Goal: Task Accomplishment & Management: Manage account settings

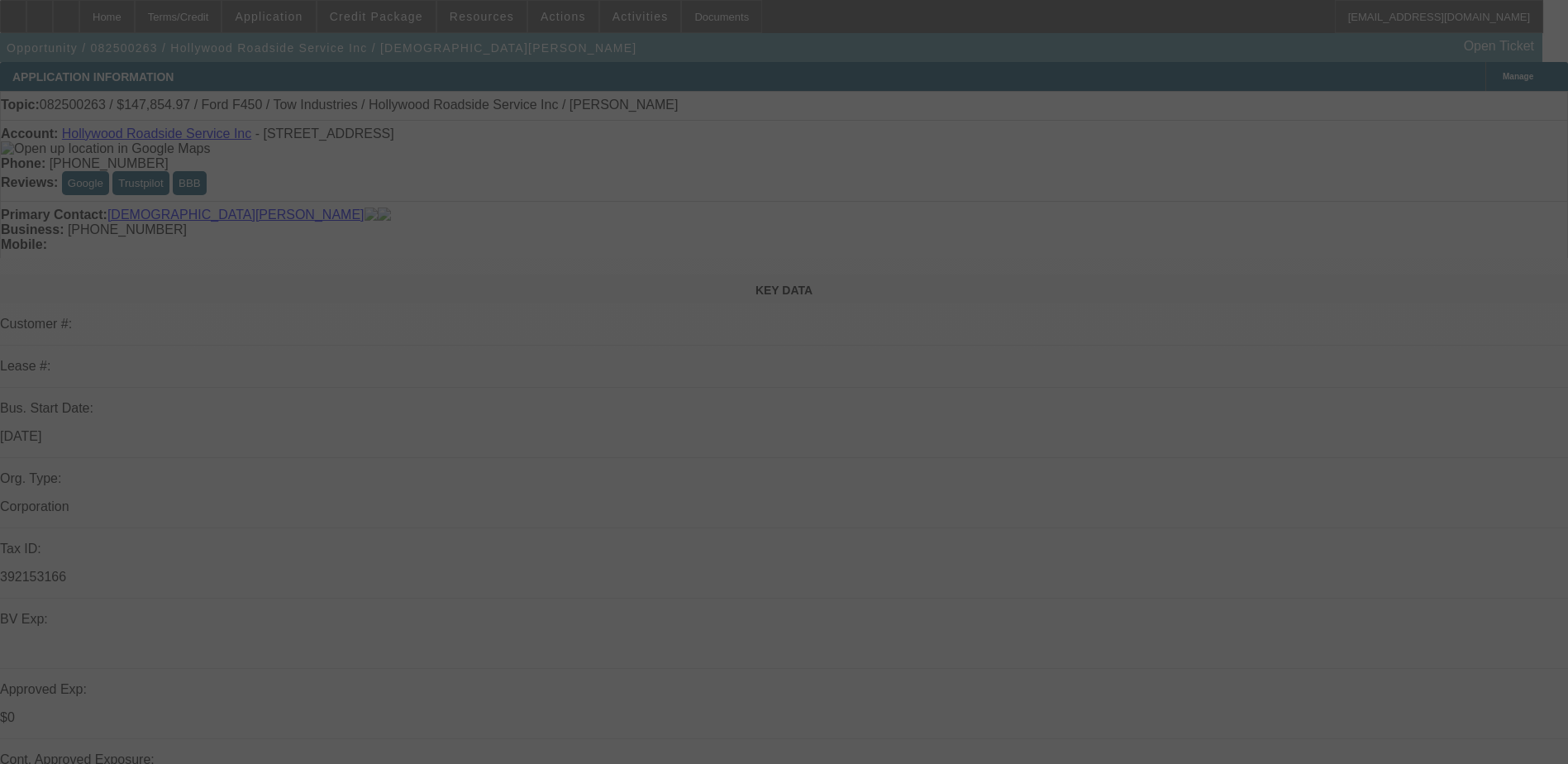
select select "0.15"
select select "2"
select select "0.1"
select select "0.15"
select select "0"
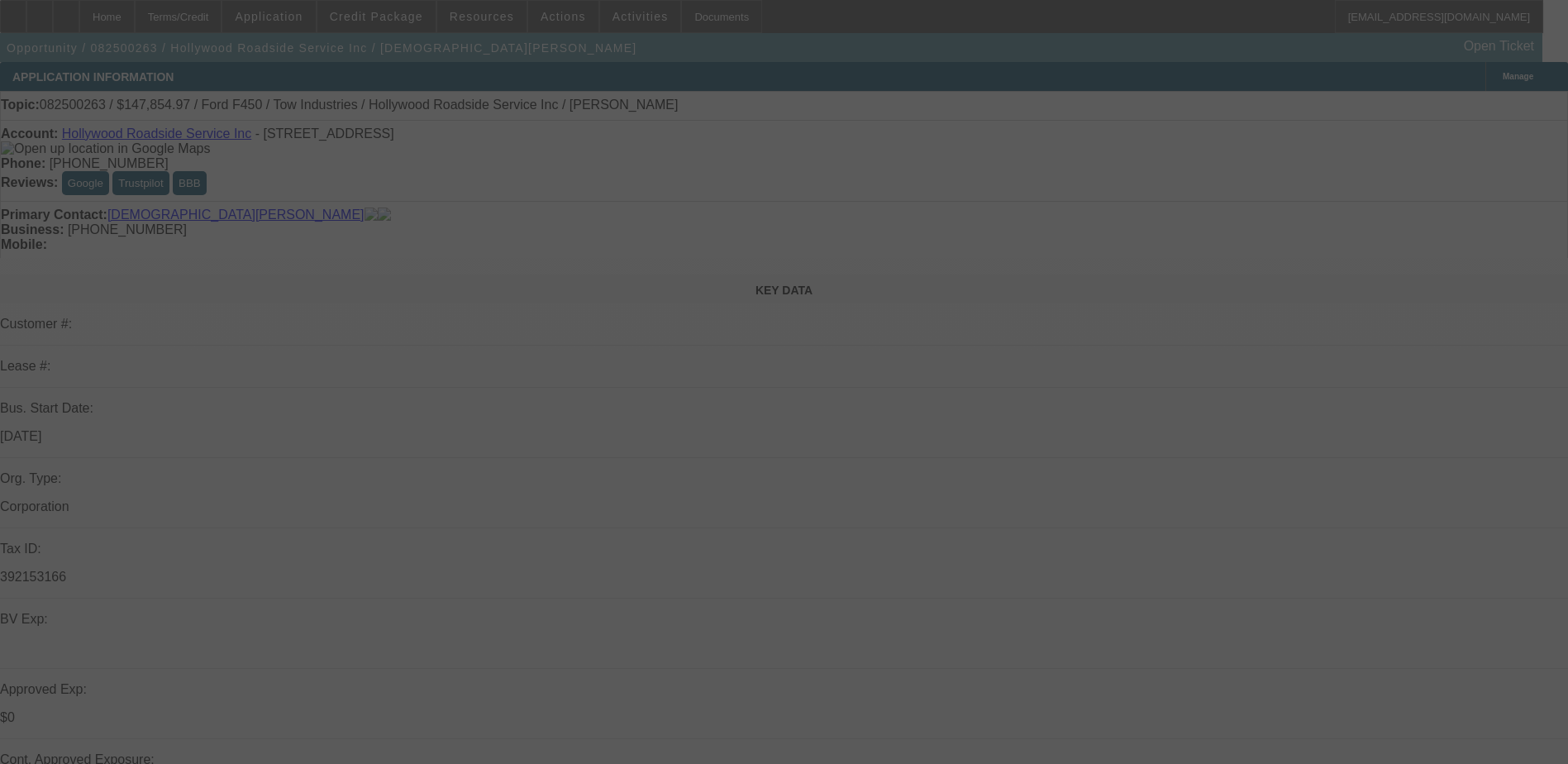
select select "0.1"
select select "0"
select select "0.1"
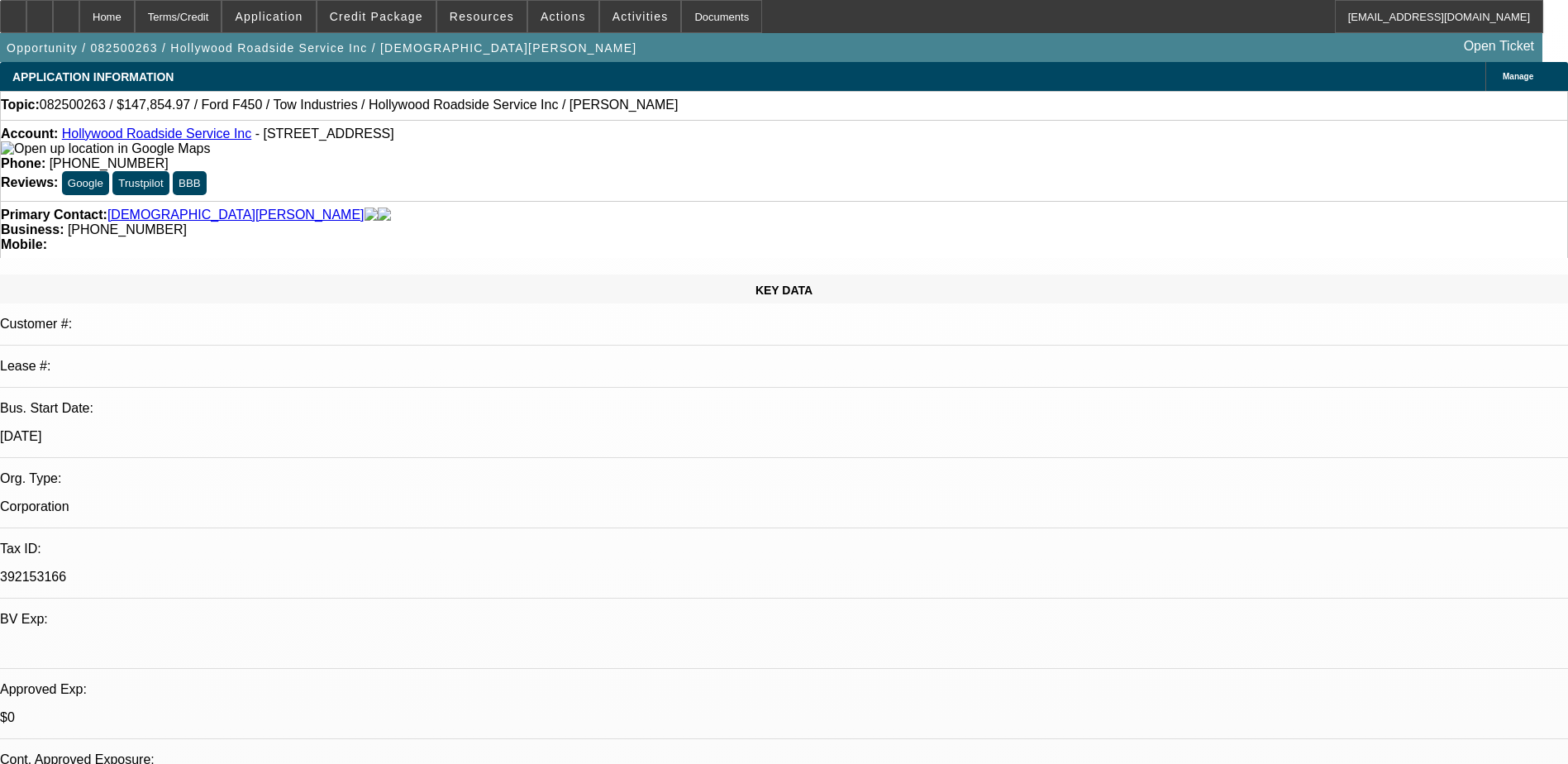
select select "1"
select select "2"
select select "4"
select select "1"
select select "3"
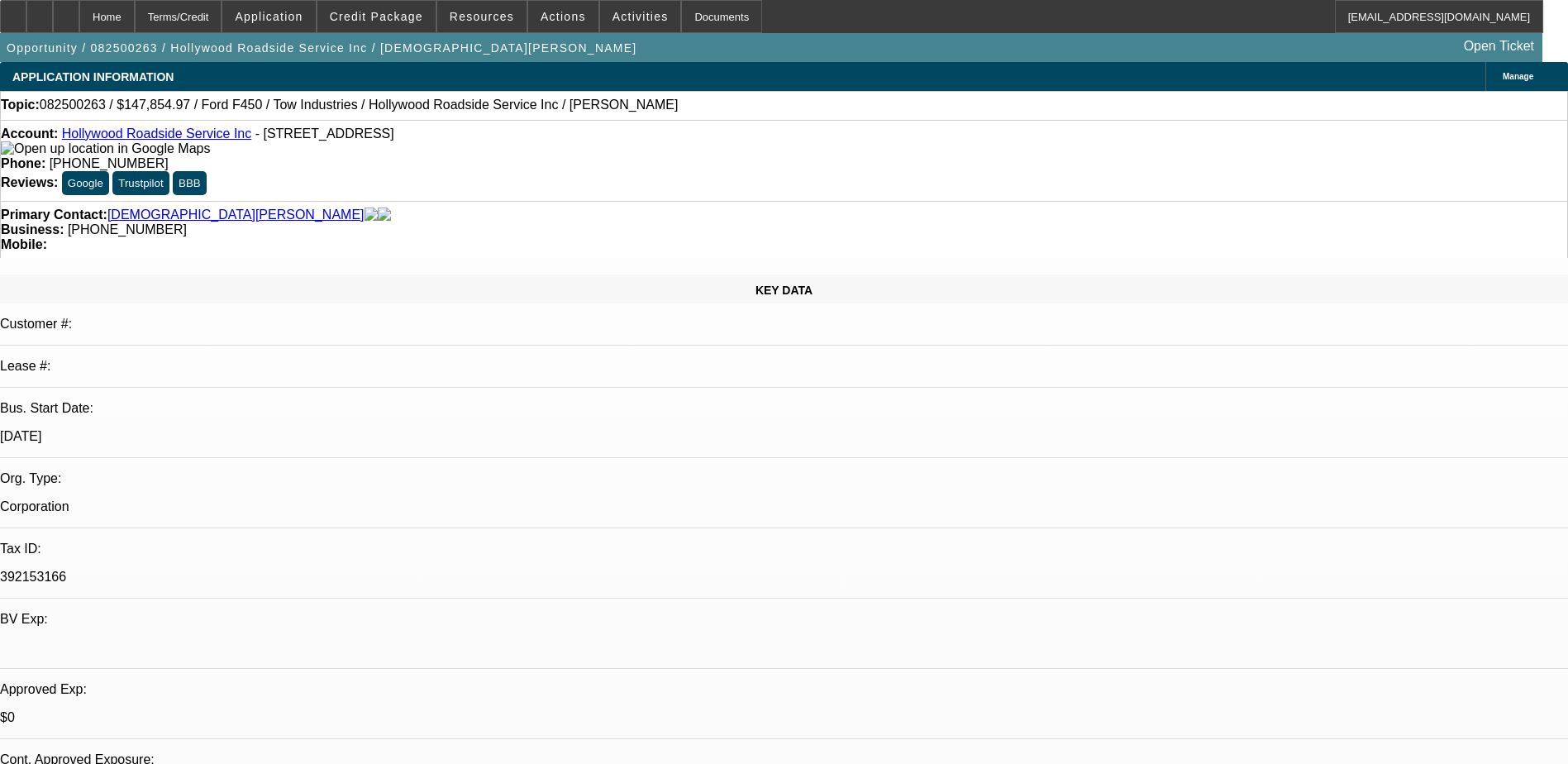
select select "4"
select select "1"
select select "3"
select select "4"
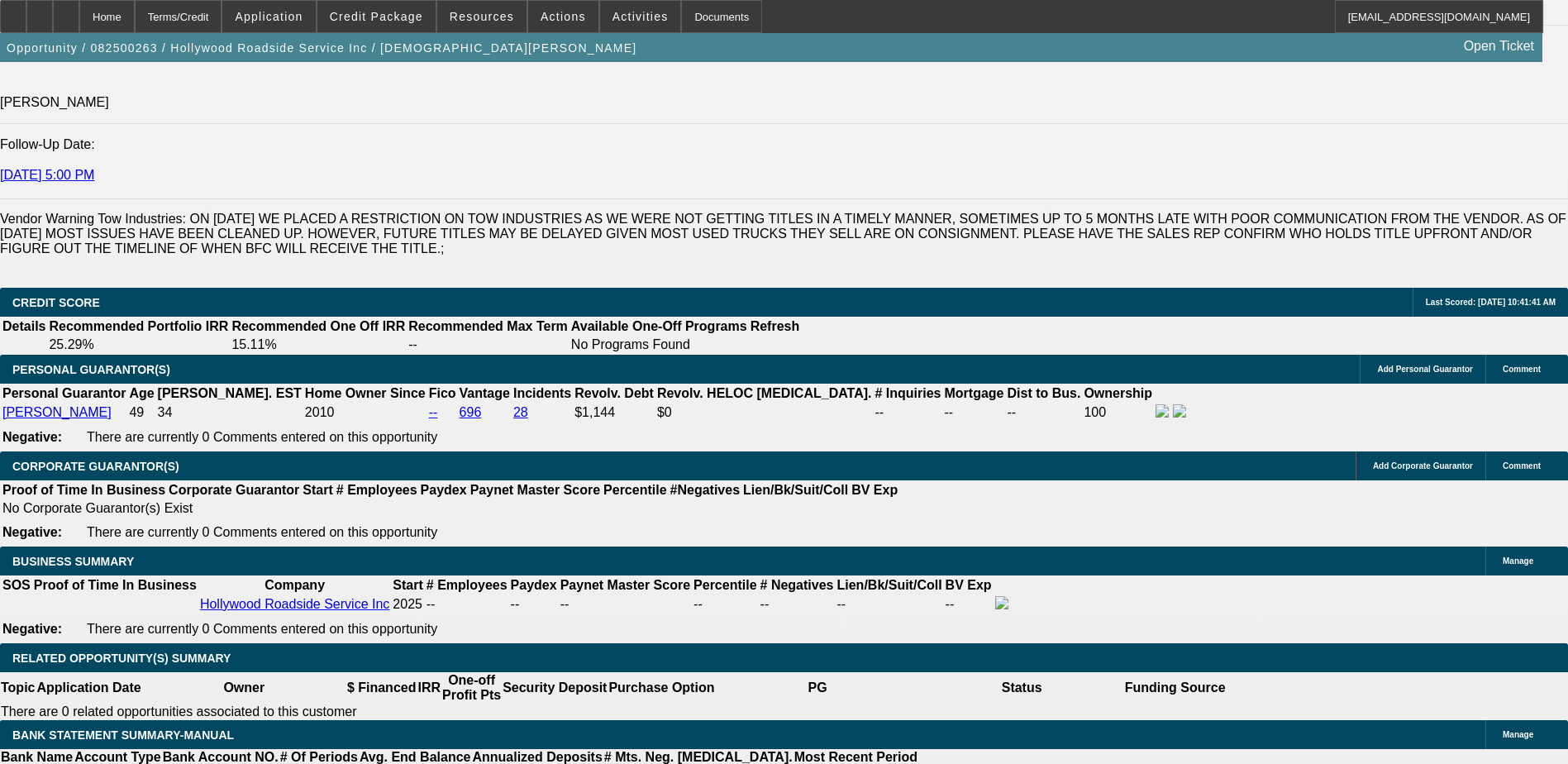
scroll to position [2562, 0]
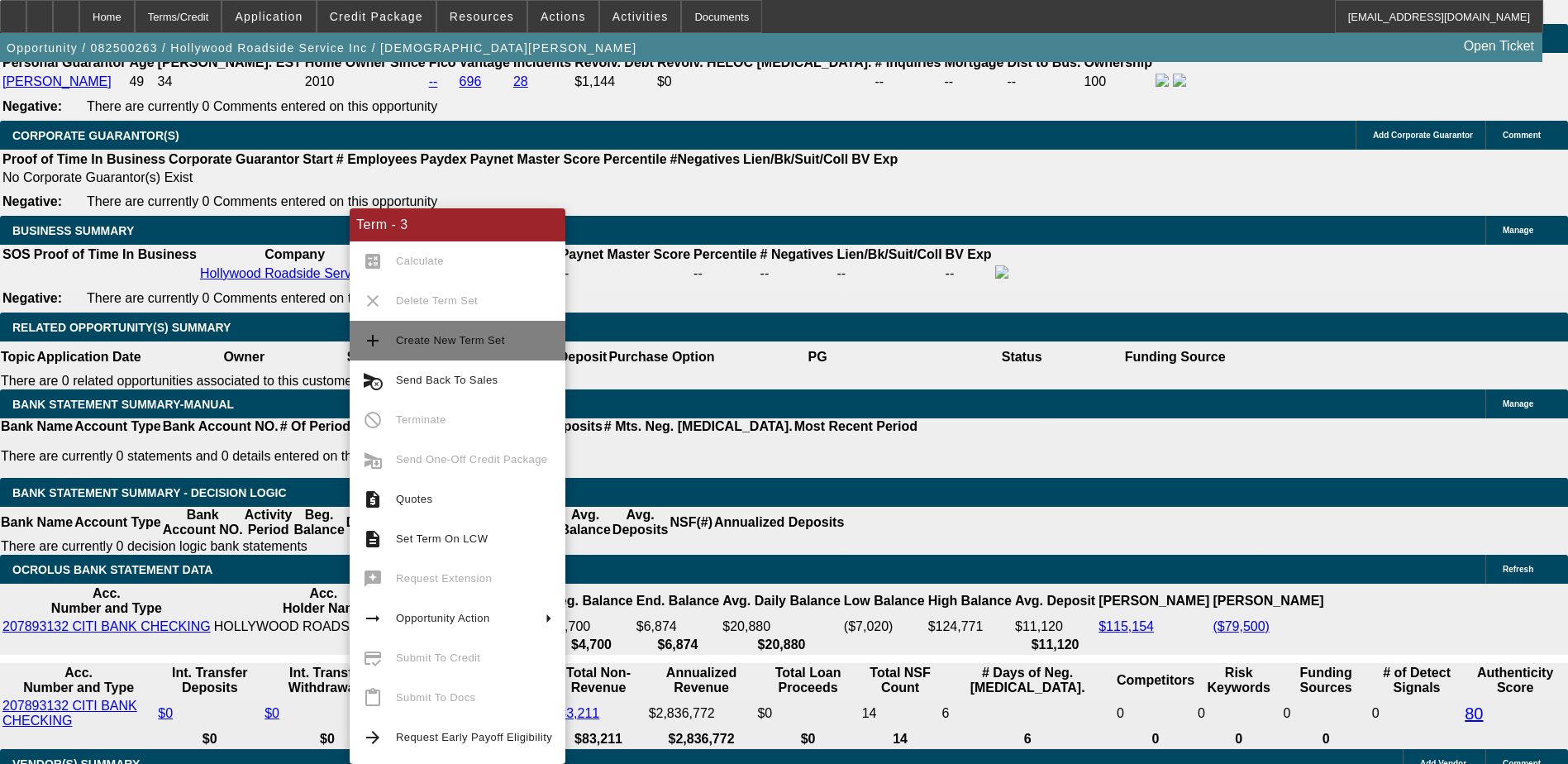
click at [462, 328] on button "add Create New Term Set" at bounding box center [458, 341] width 216 height 40
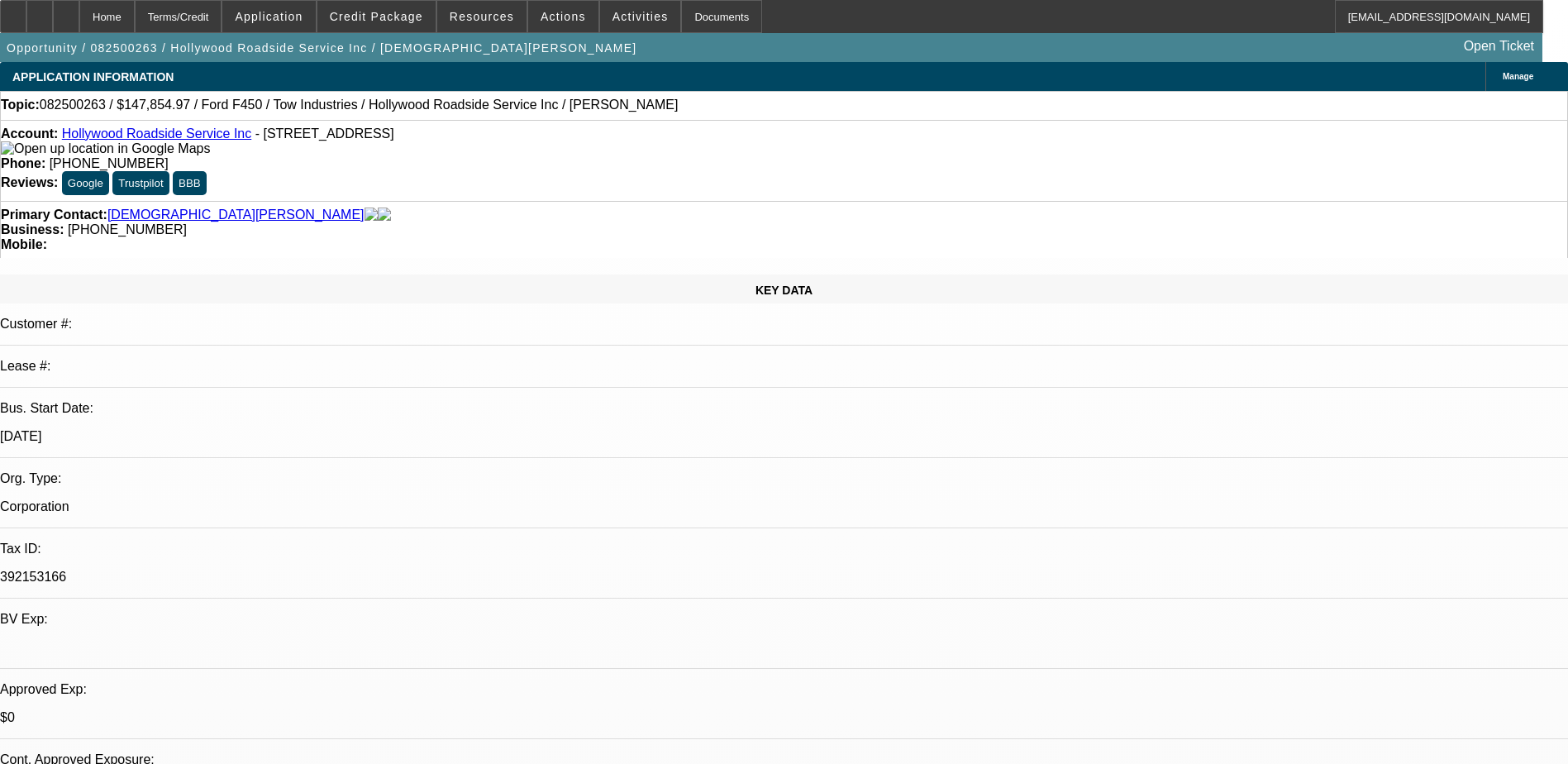
select select "0.15"
select select "2"
select select "0.1"
select select "0.15"
select select "2"
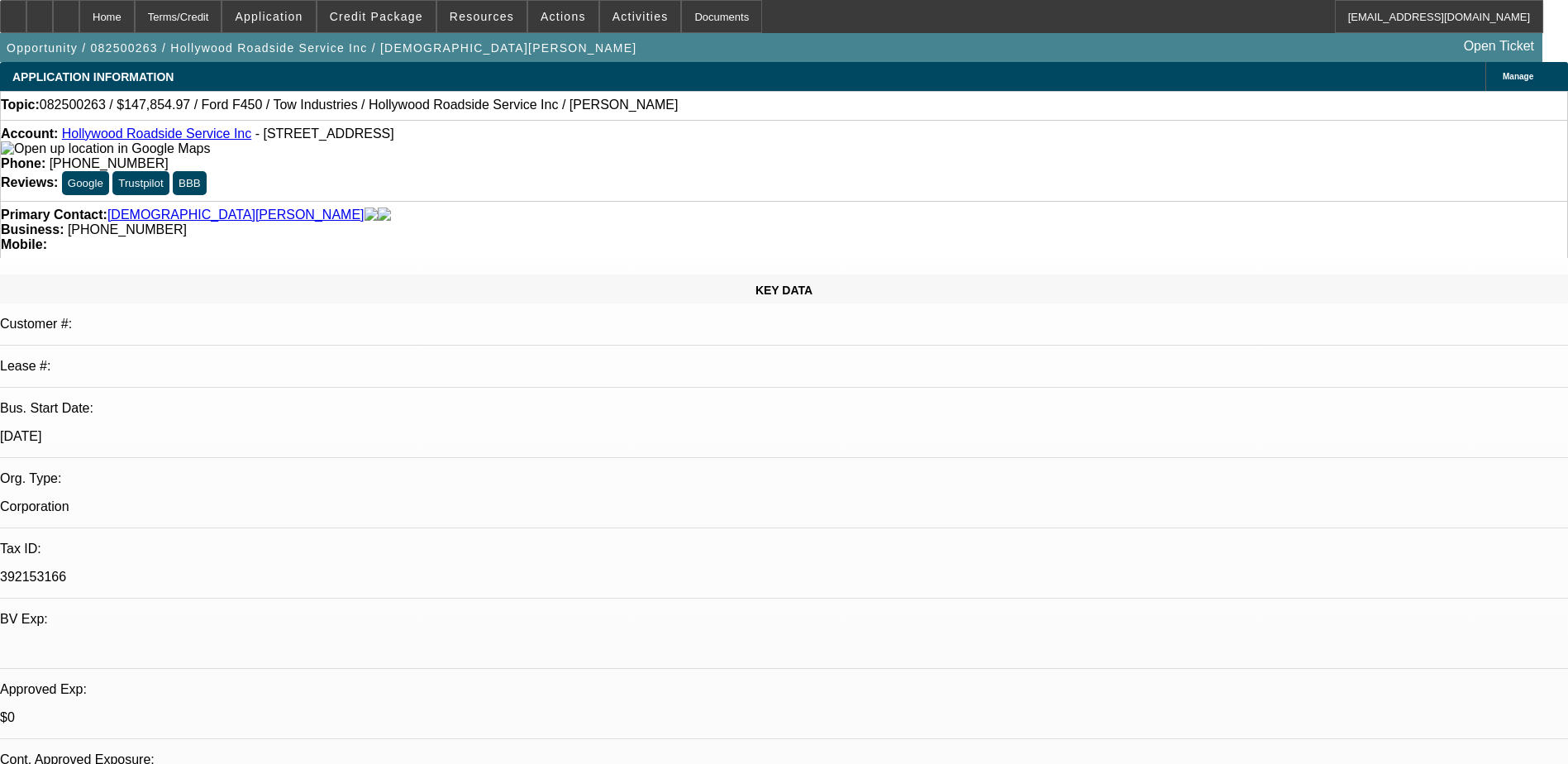
select select "0.1"
select select "0.15"
select select "0"
select select "0.1"
select select "0"
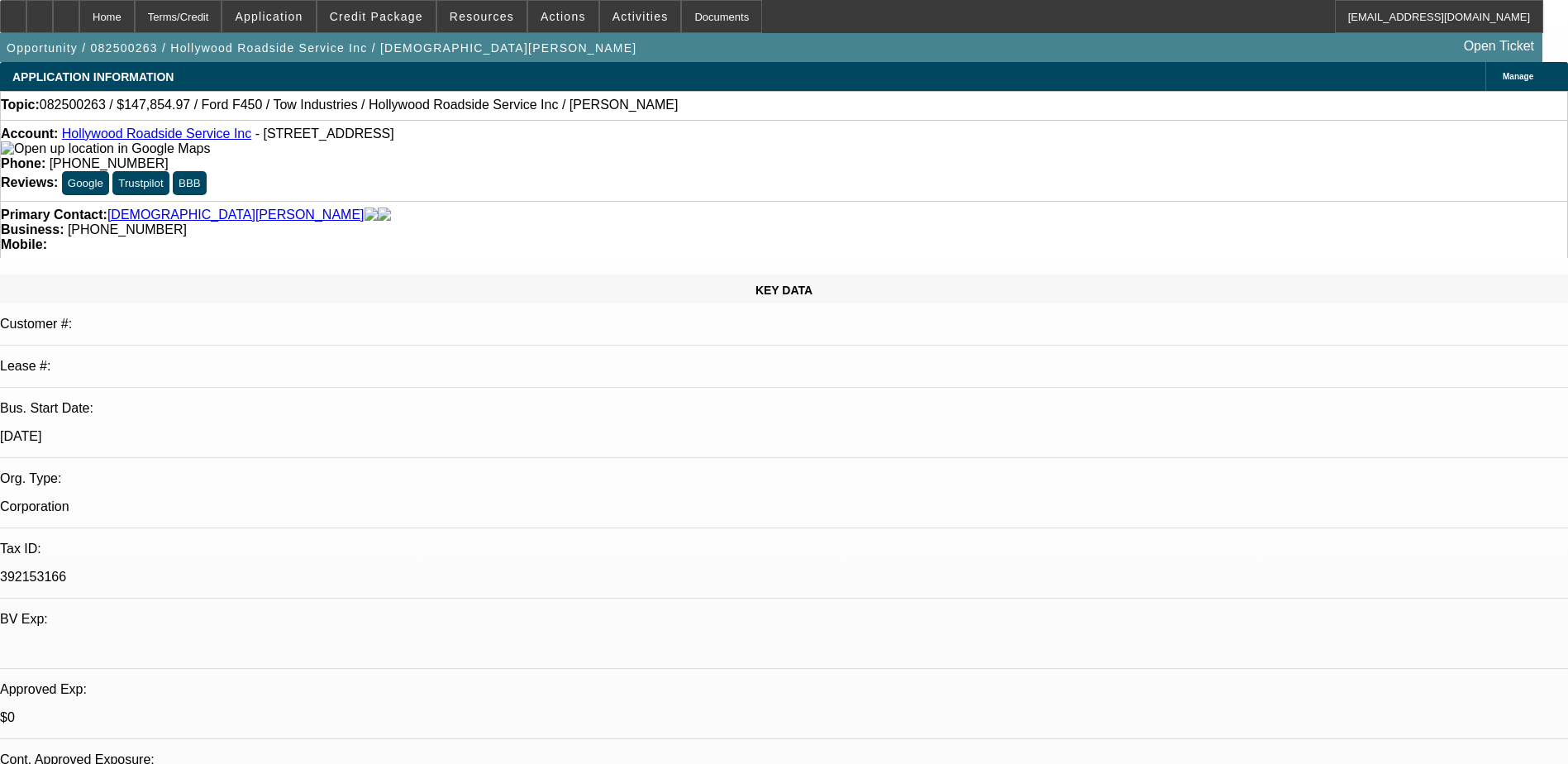
select select "0.1"
select select "1"
select select "2"
select select "4"
select select "1"
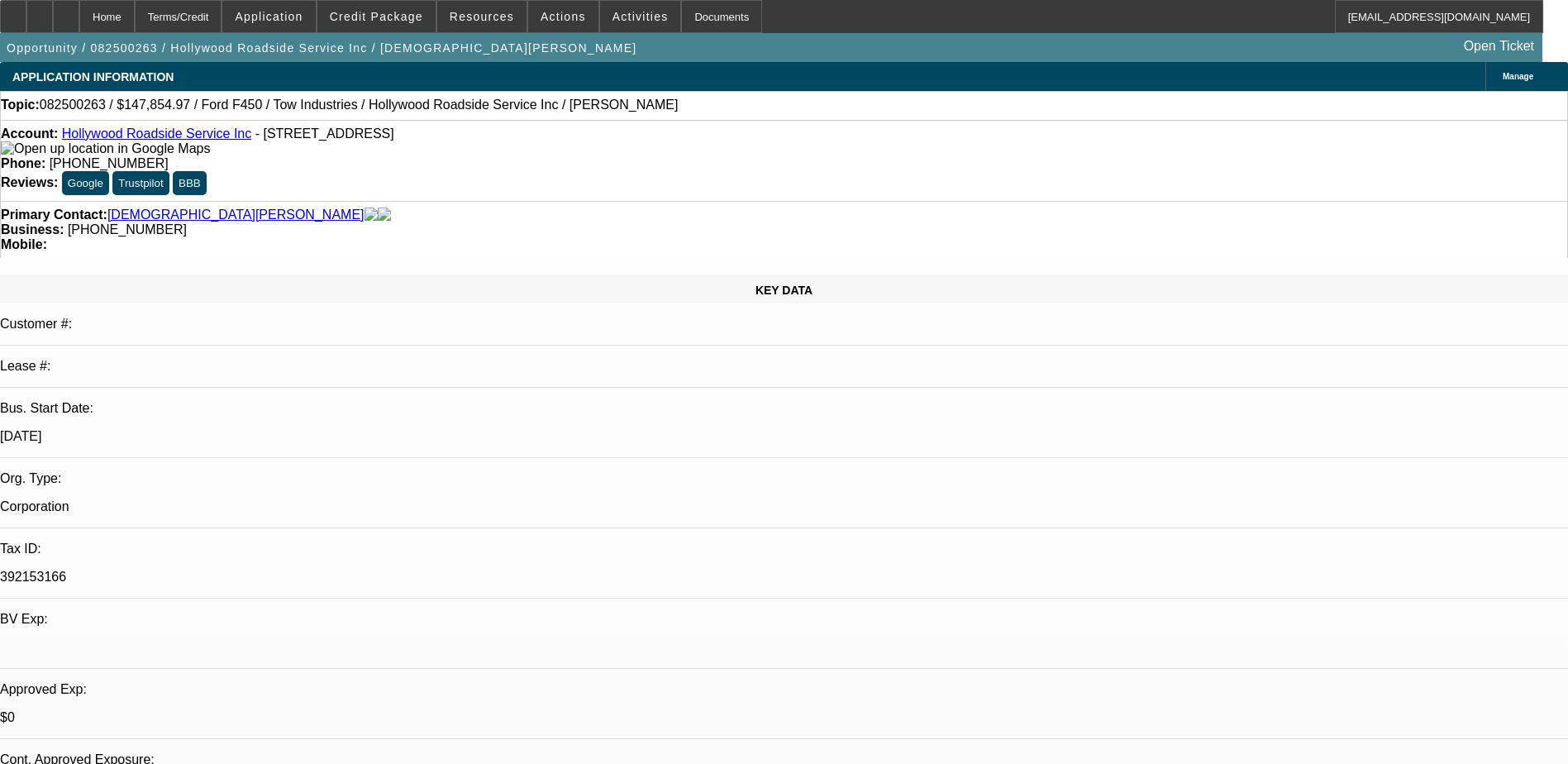
select select "2"
select select "4"
select select "1"
select select "3"
select select "4"
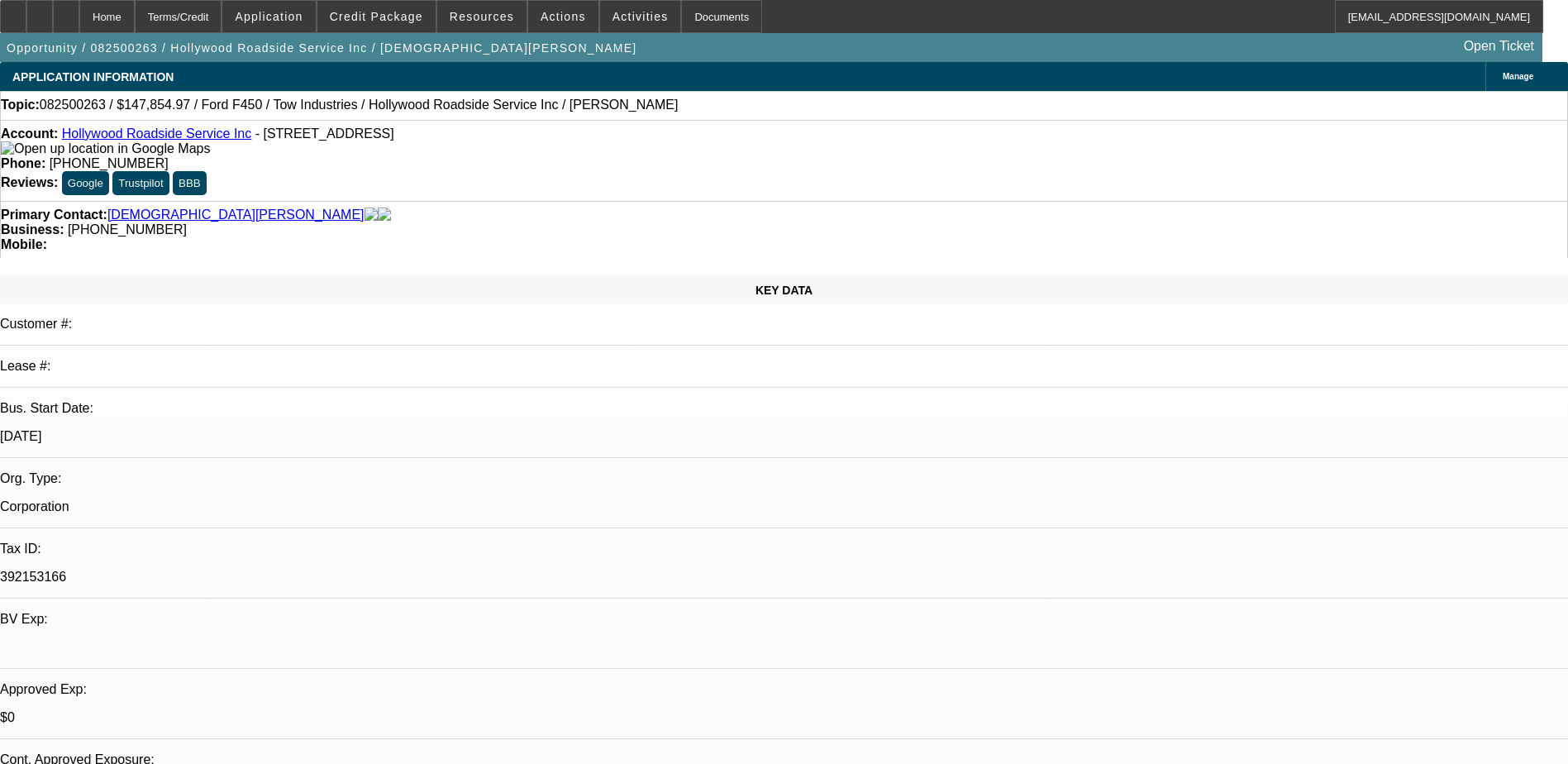
select select "1"
select select "3"
select select "4"
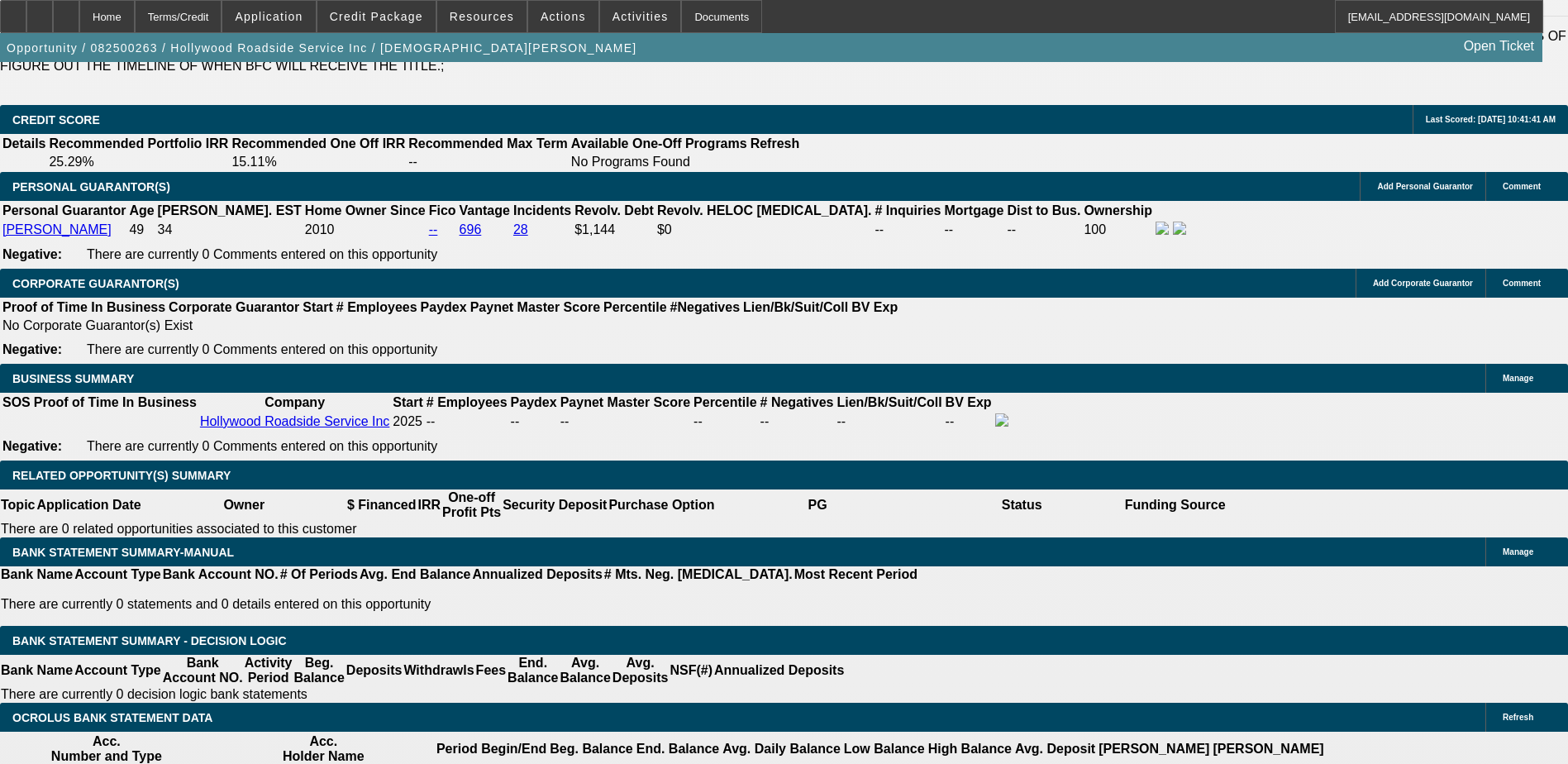
scroll to position [2397, 0]
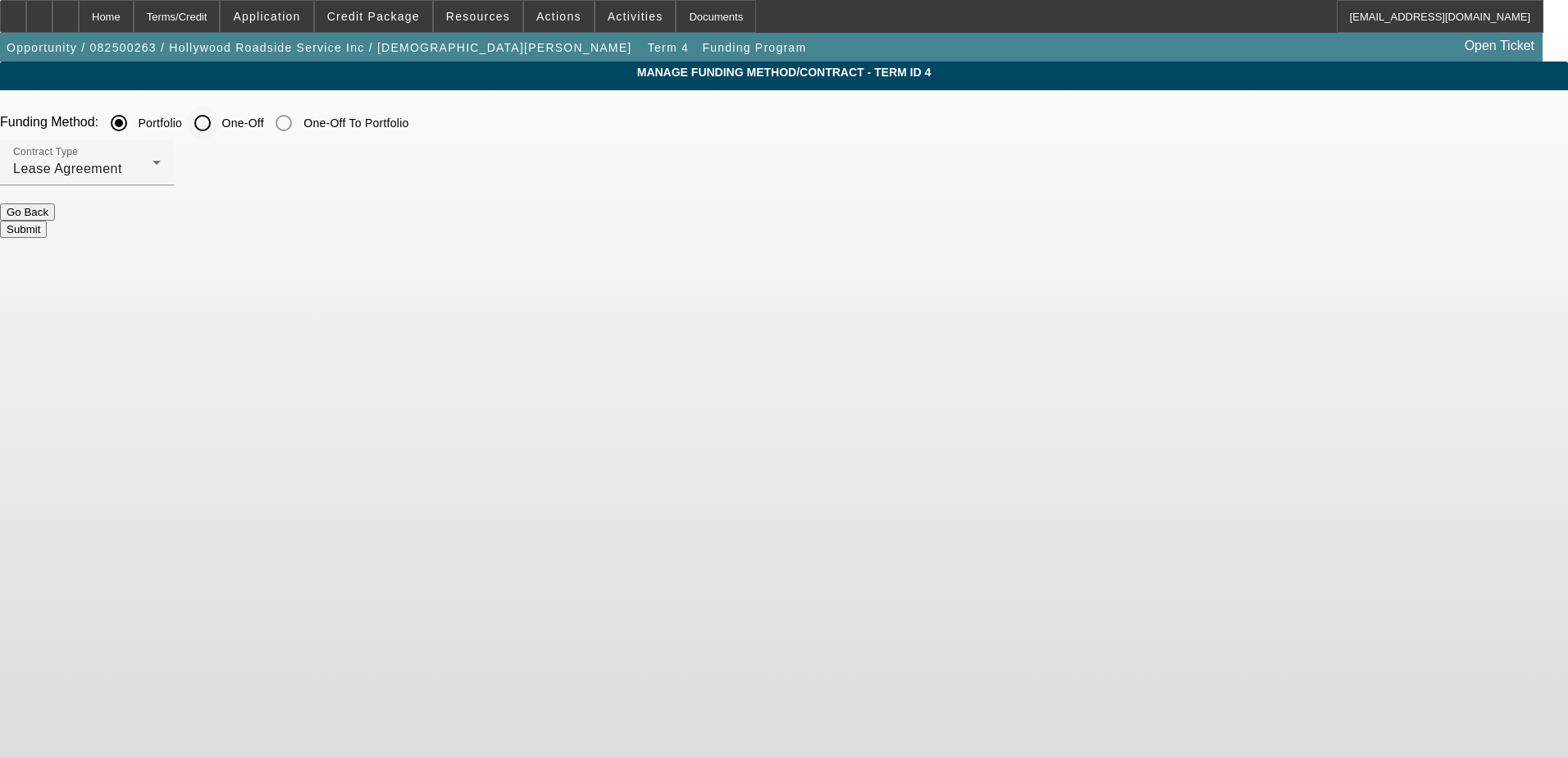
click at [219, 116] on input "One-Off" at bounding box center [202, 122] width 32 height 32
radio input "true"
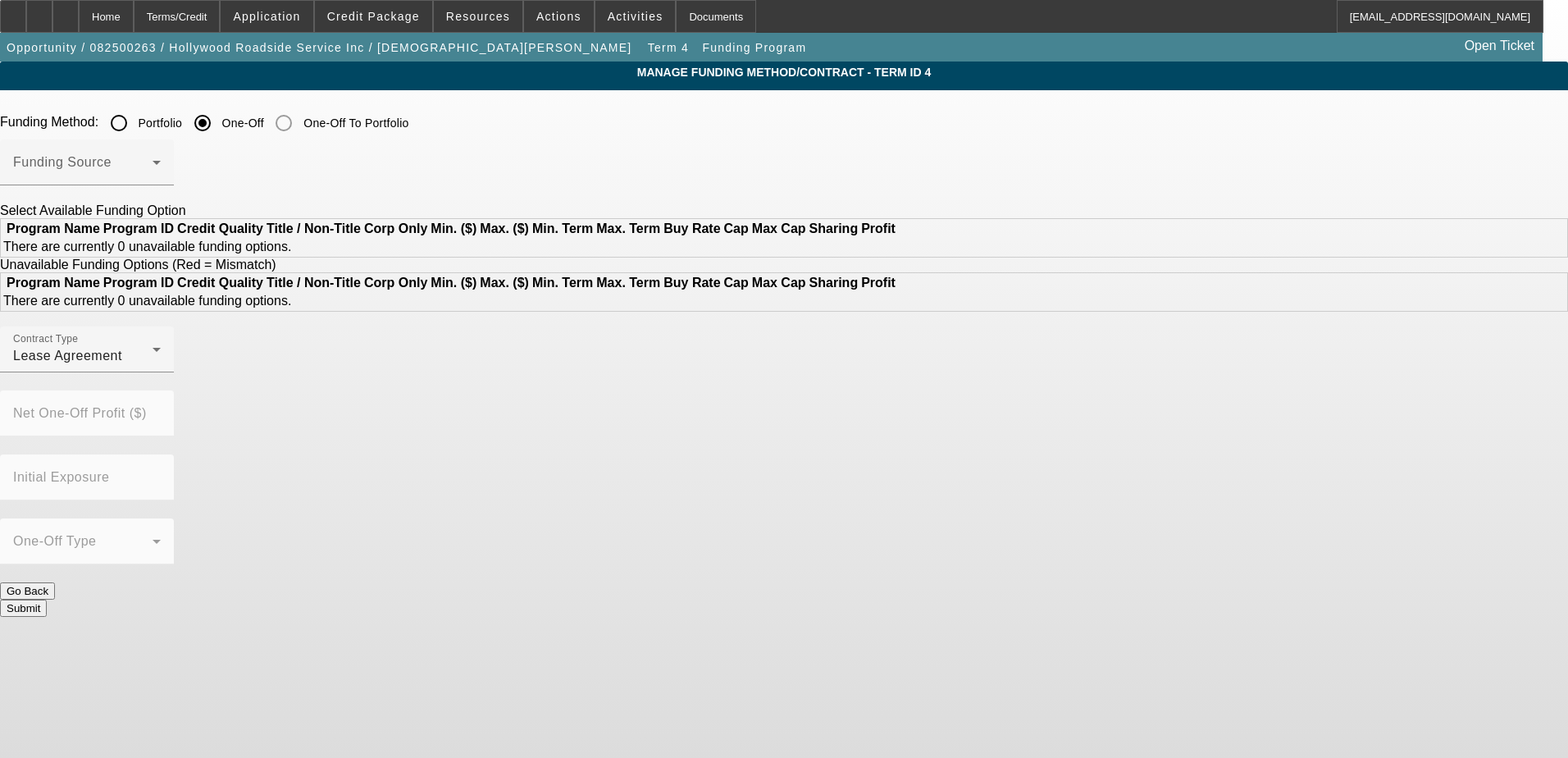
click at [136, 123] on input "Portfolio" at bounding box center [118, 122] width 32 height 32
radio input "true"
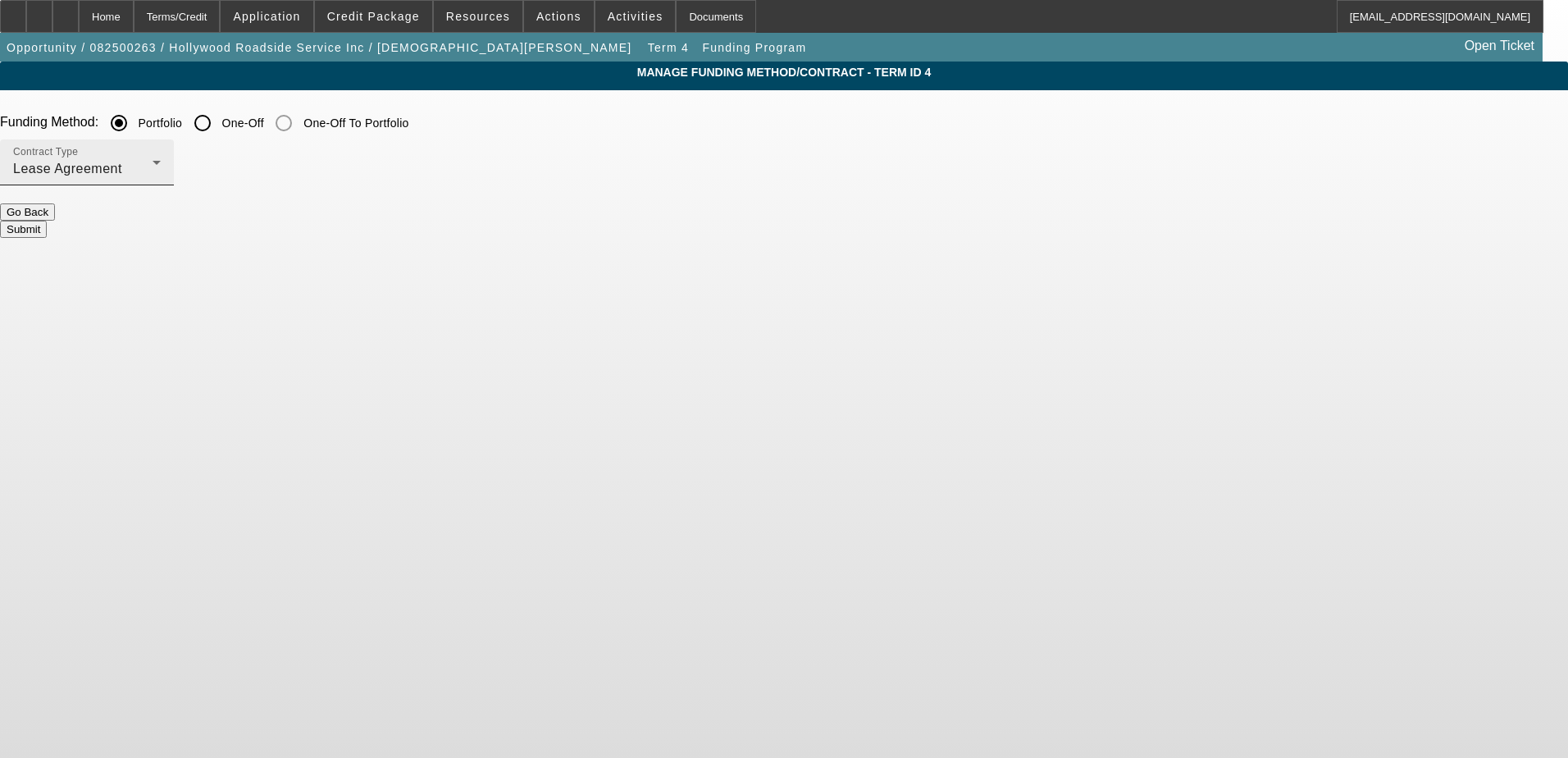
click at [152, 169] on div "Lease Agreement" at bounding box center [83, 169] width 140 height 20
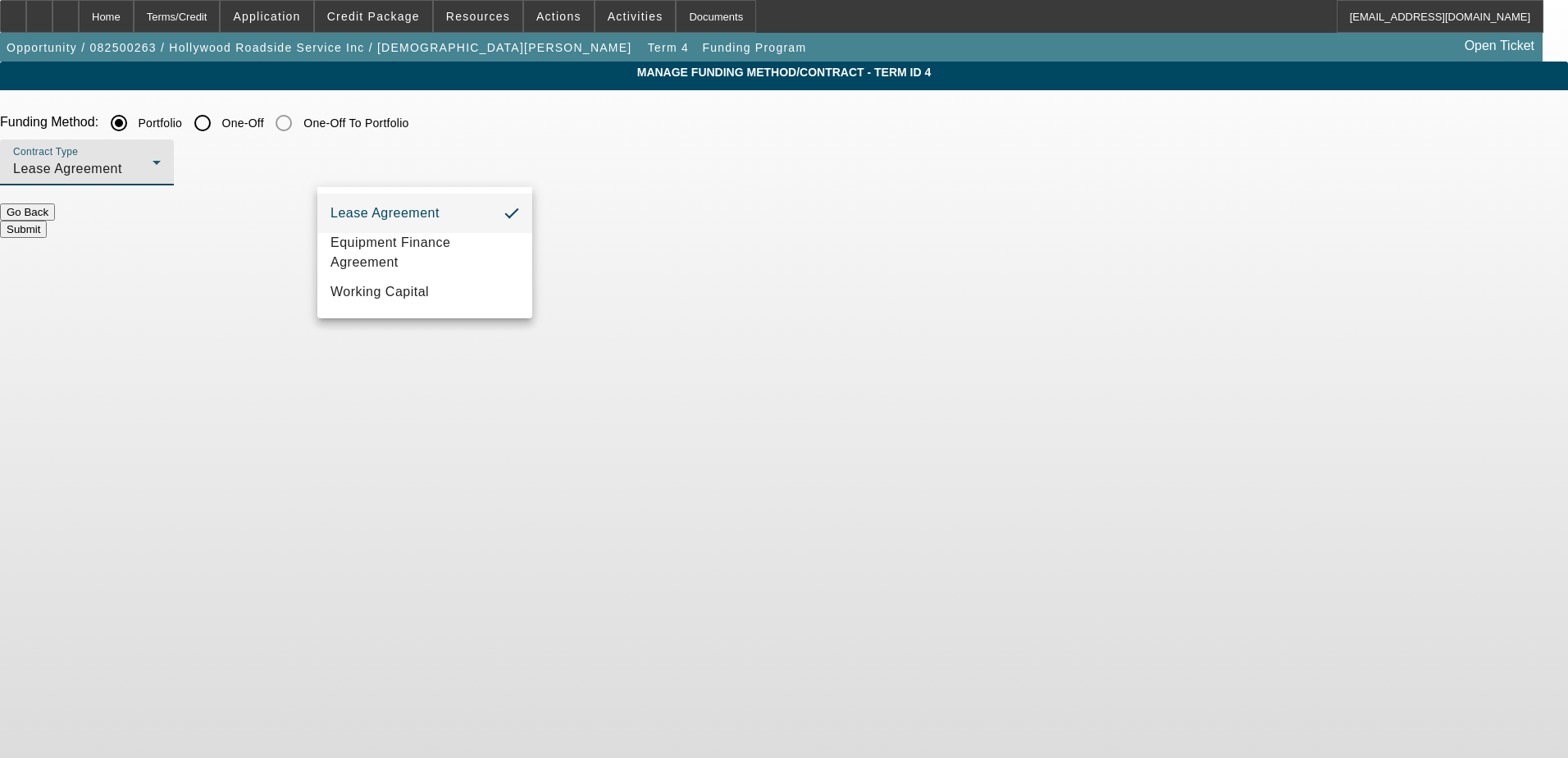
click at [510, 130] on div at bounding box center [784, 379] width 1568 height 758
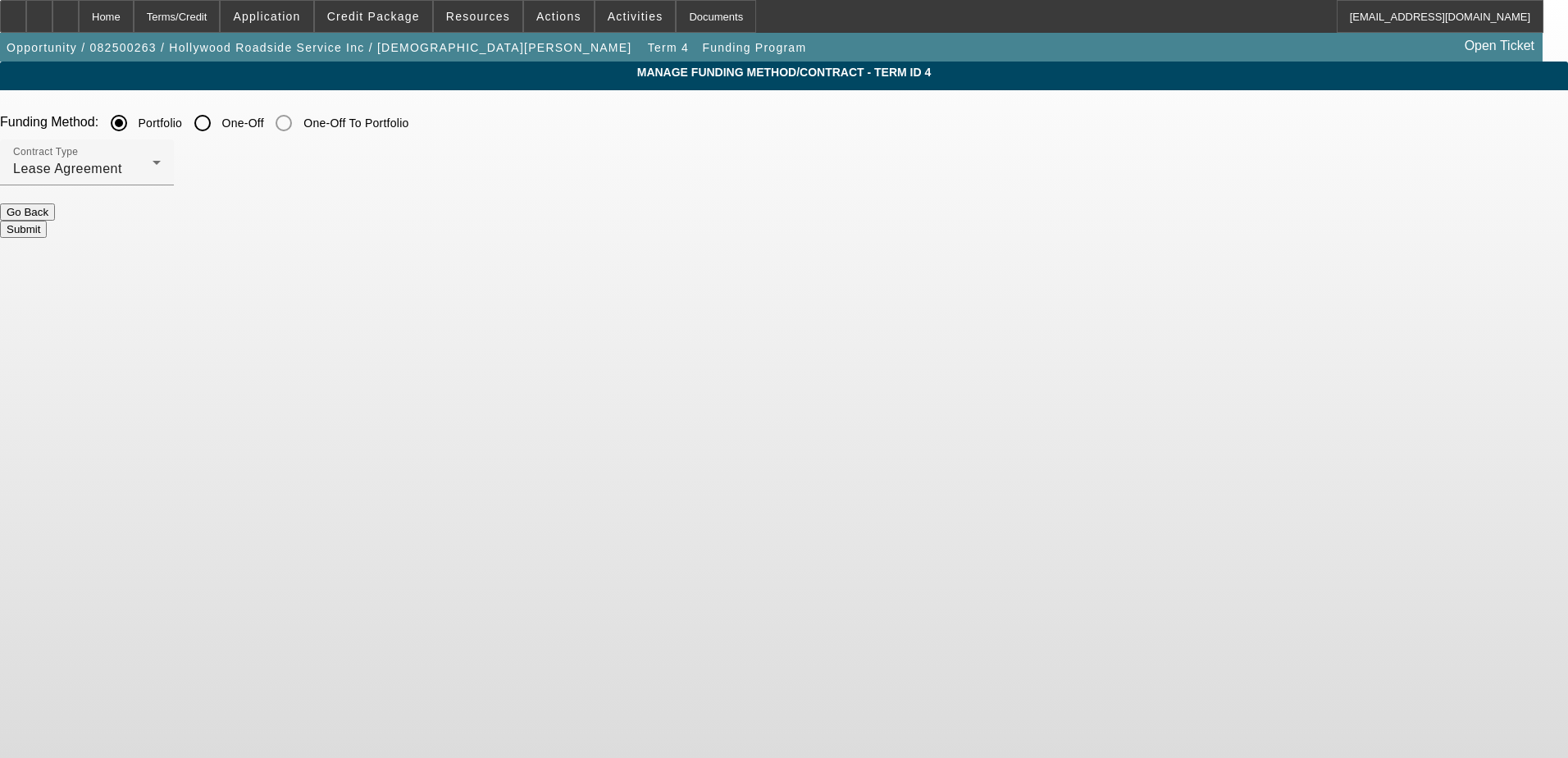
click at [219, 124] on input "One-Off" at bounding box center [202, 122] width 32 height 32
radio input "true"
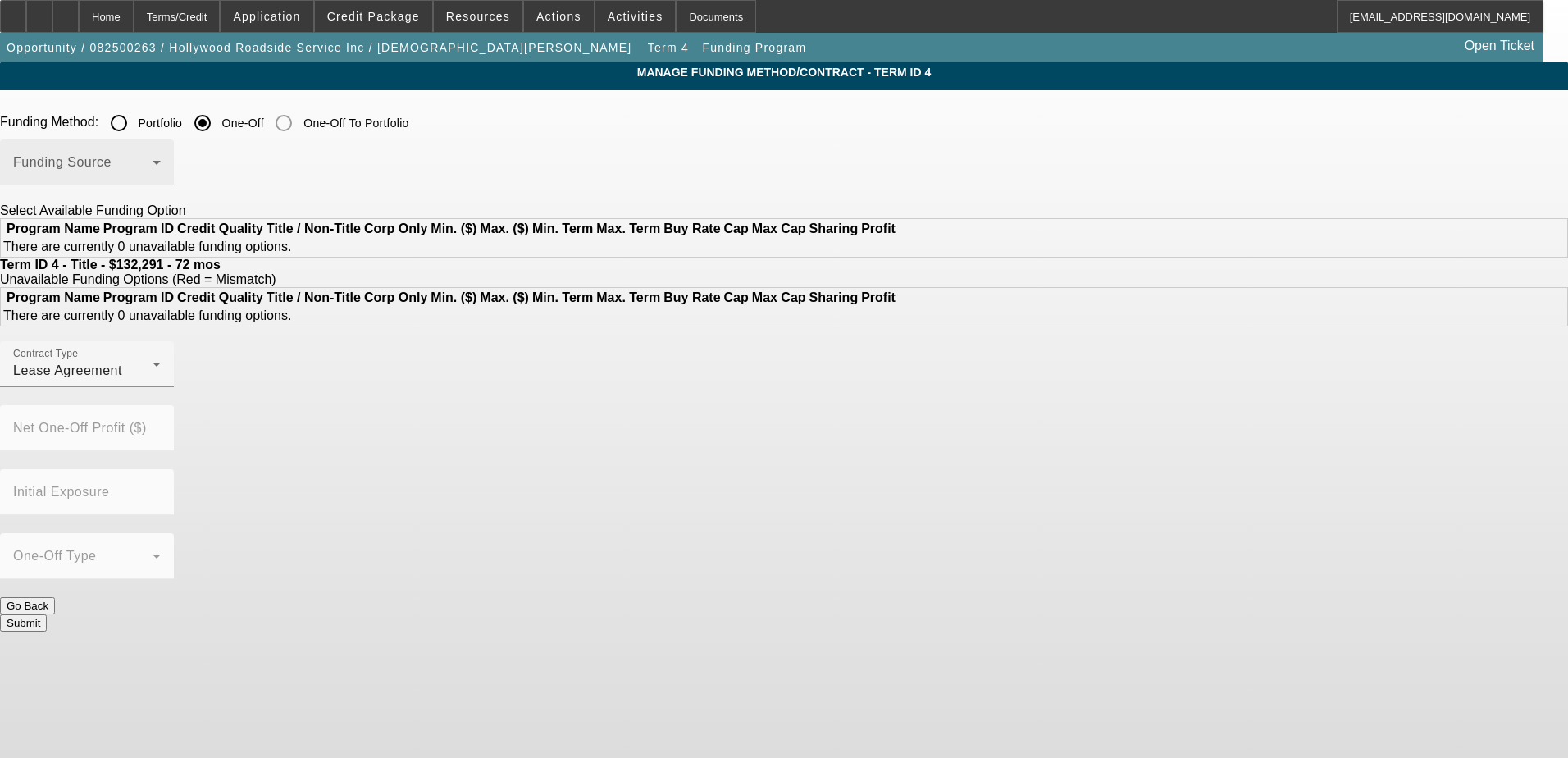
click at [160, 181] on div "Funding Source" at bounding box center [87, 162] width 147 height 46
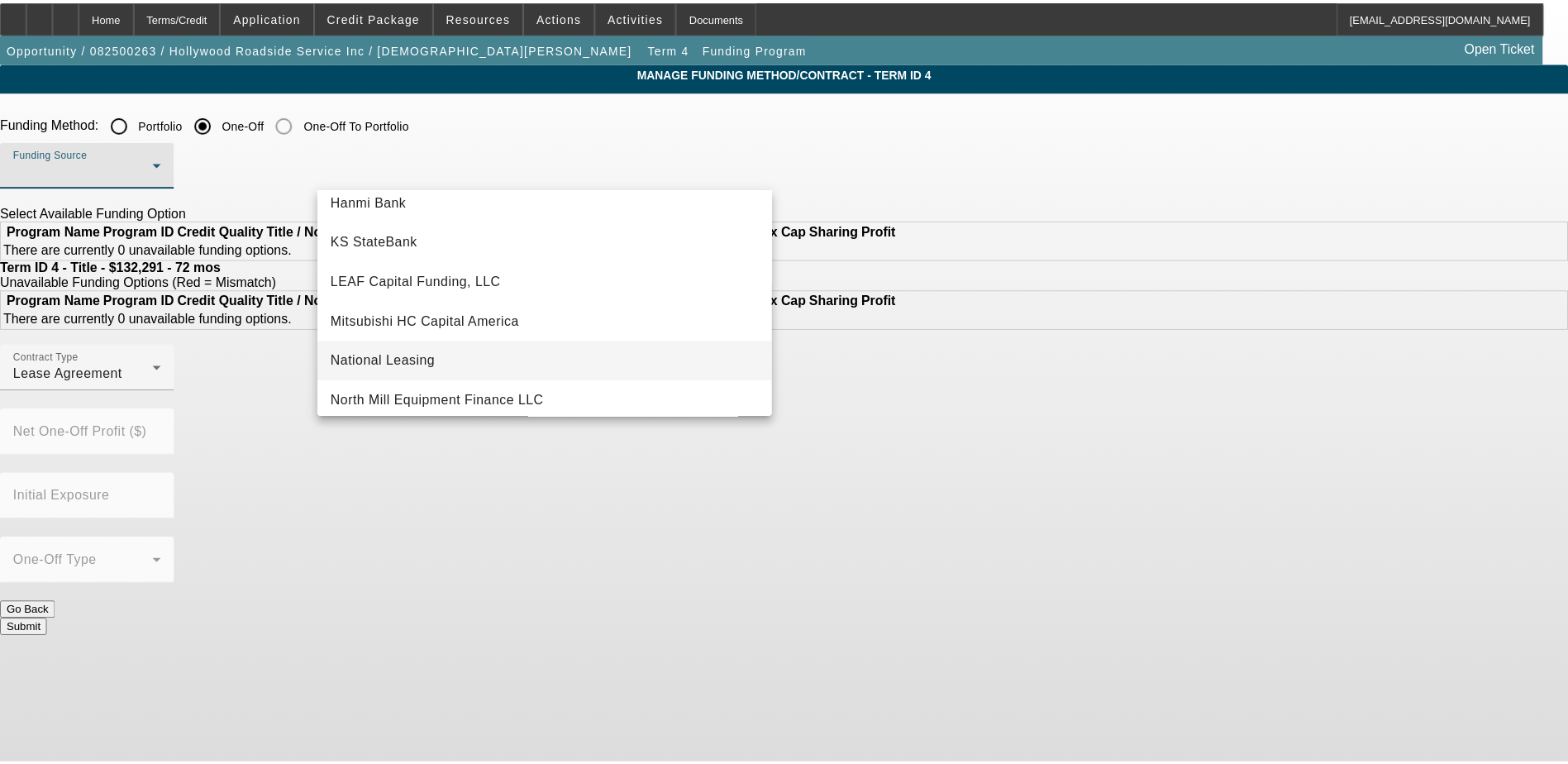
scroll to position [413, 0]
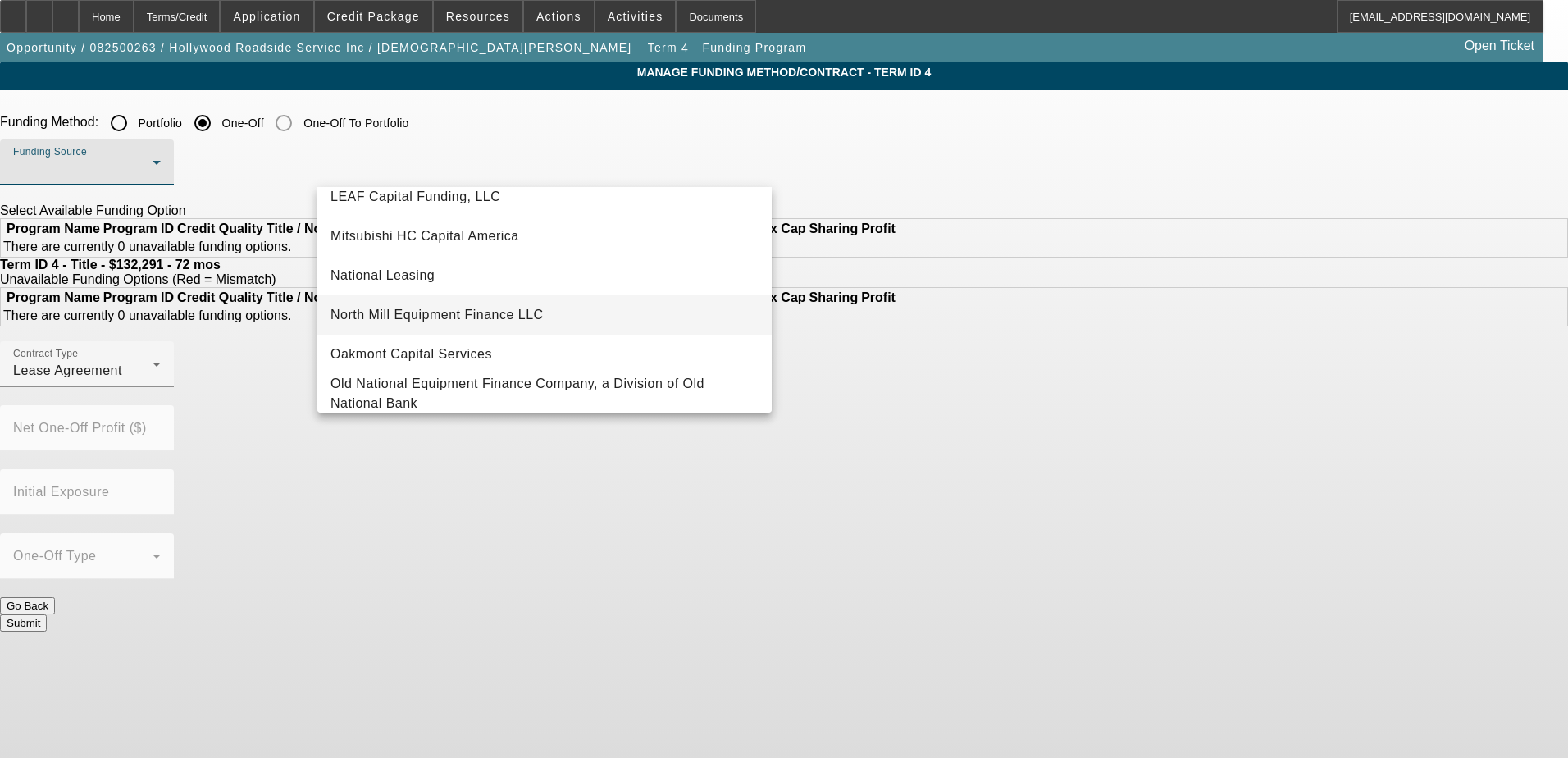
click at [456, 316] on span "North Mill Equipment Finance LLC" at bounding box center [436, 315] width 213 height 20
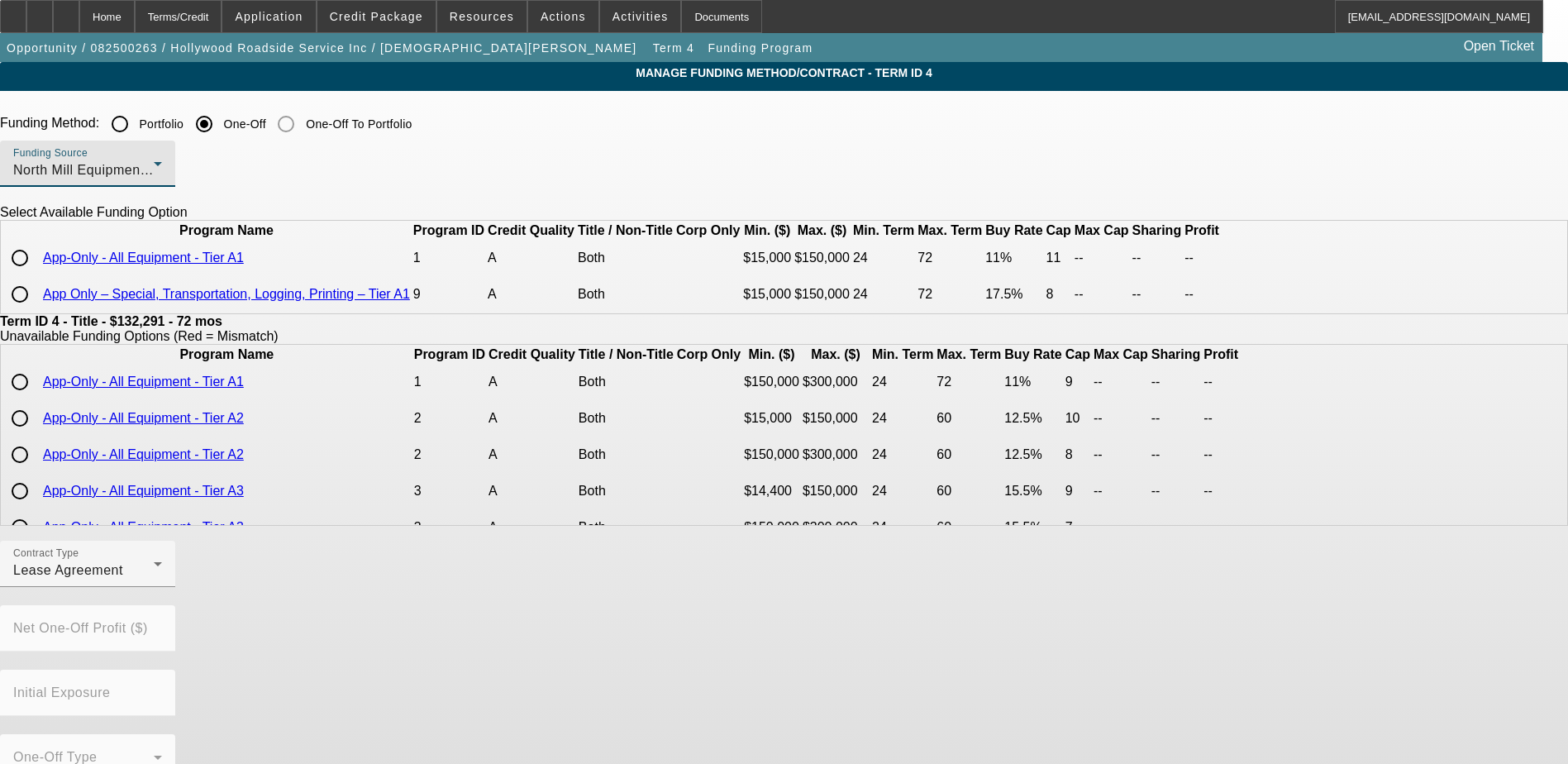
drag, startPoint x: 331, startPoint y: 286, endPoint x: 303, endPoint y: 291, distance: 28.4
click at [37, 274] on input "radio" at bounding box center [19, 258] width 33 height 33
radio input "true"
click at [140, 320] on app-term-manage-funding "Manage Funding Method/Contract - Term ID 4 Funding Method: Portfolio One-Off On…" at bounding box center [784, 584] width 1568 height 1043
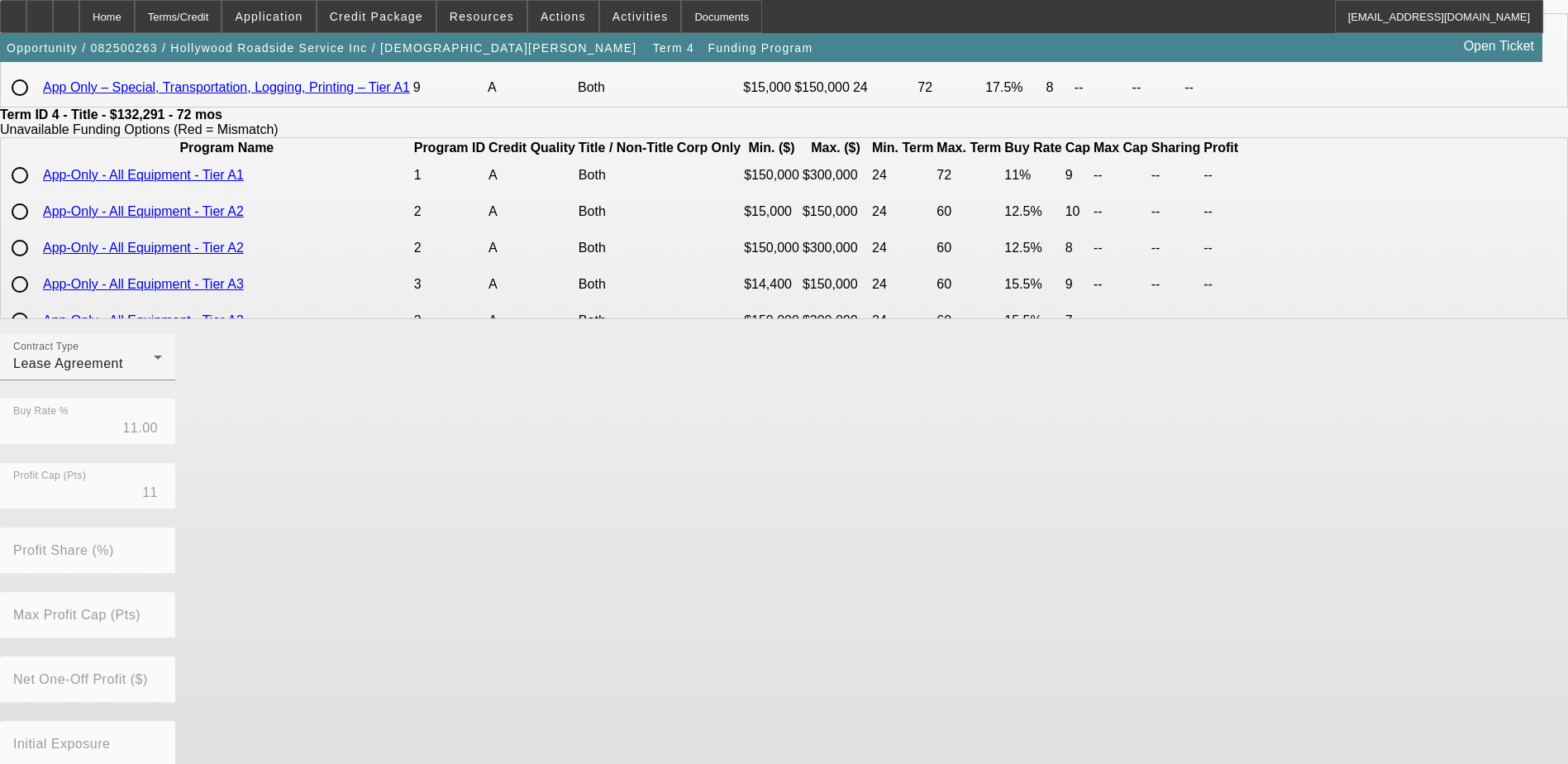
scroll to position [325, 0]
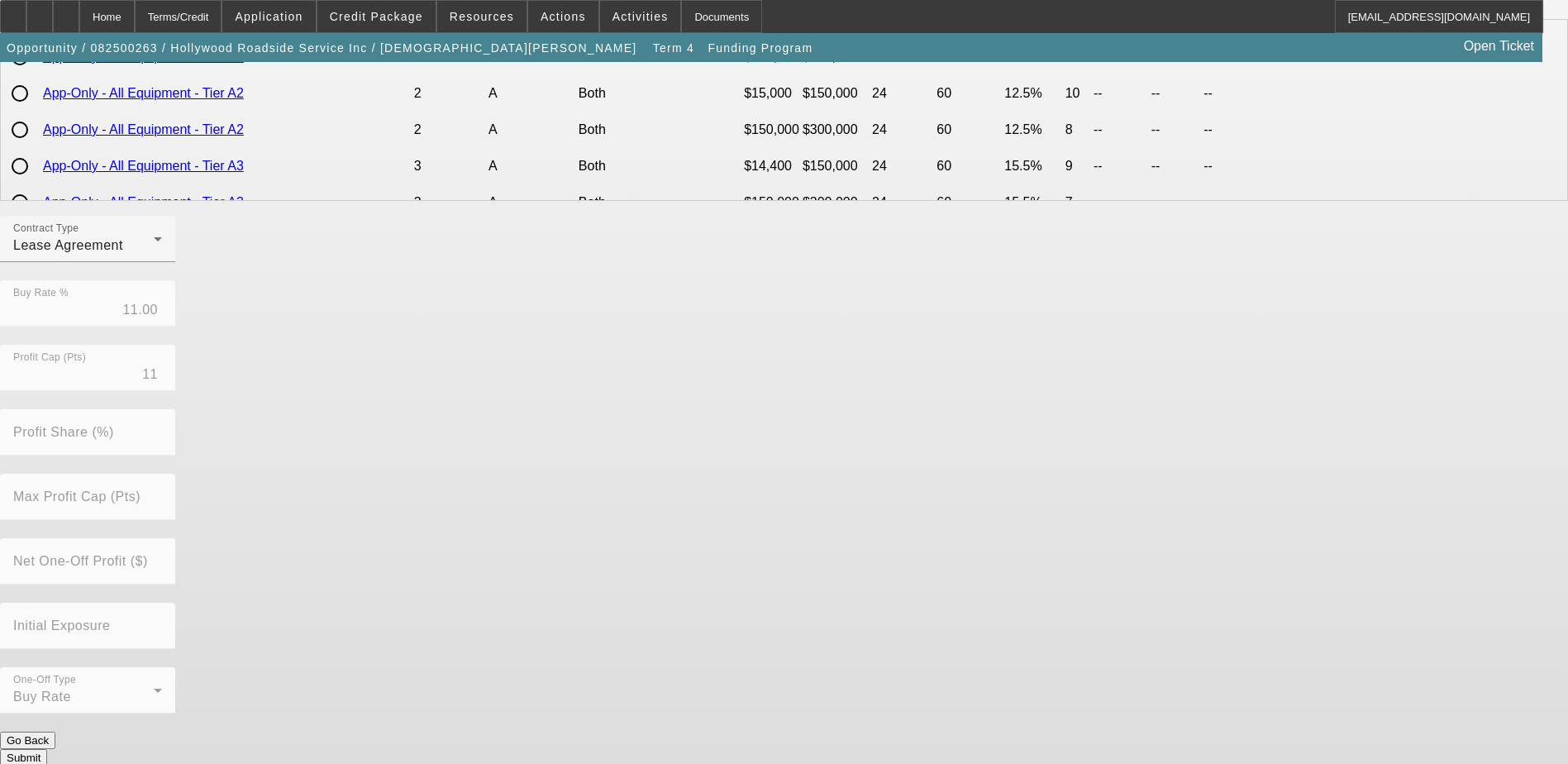
click at [48, 749] on button "Submit" at bounding box center [24, 758] width 48 height 18
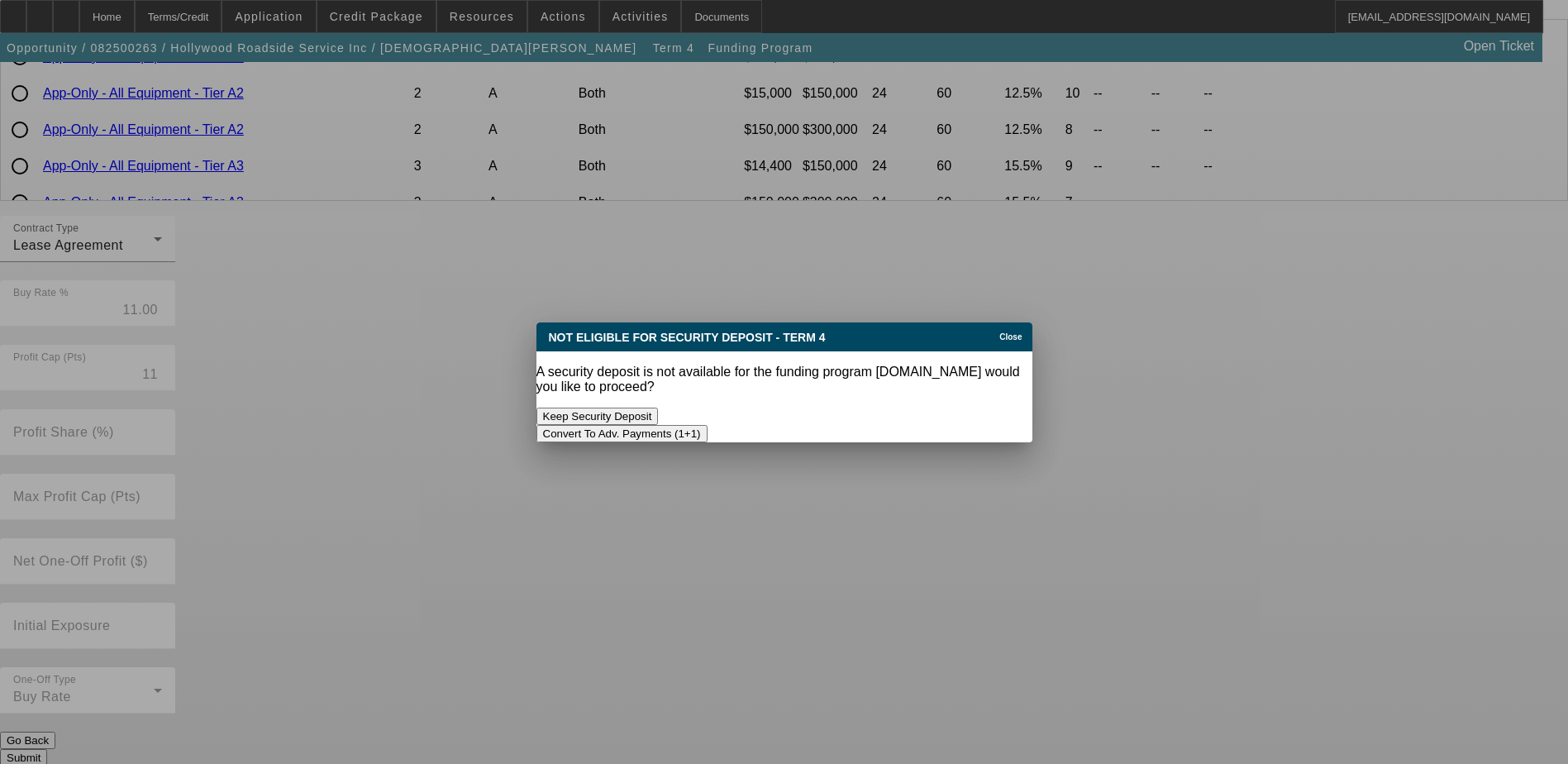
click at [1002, 341] on span "Close" at bounding box center [1010, 336] width 23 height 9
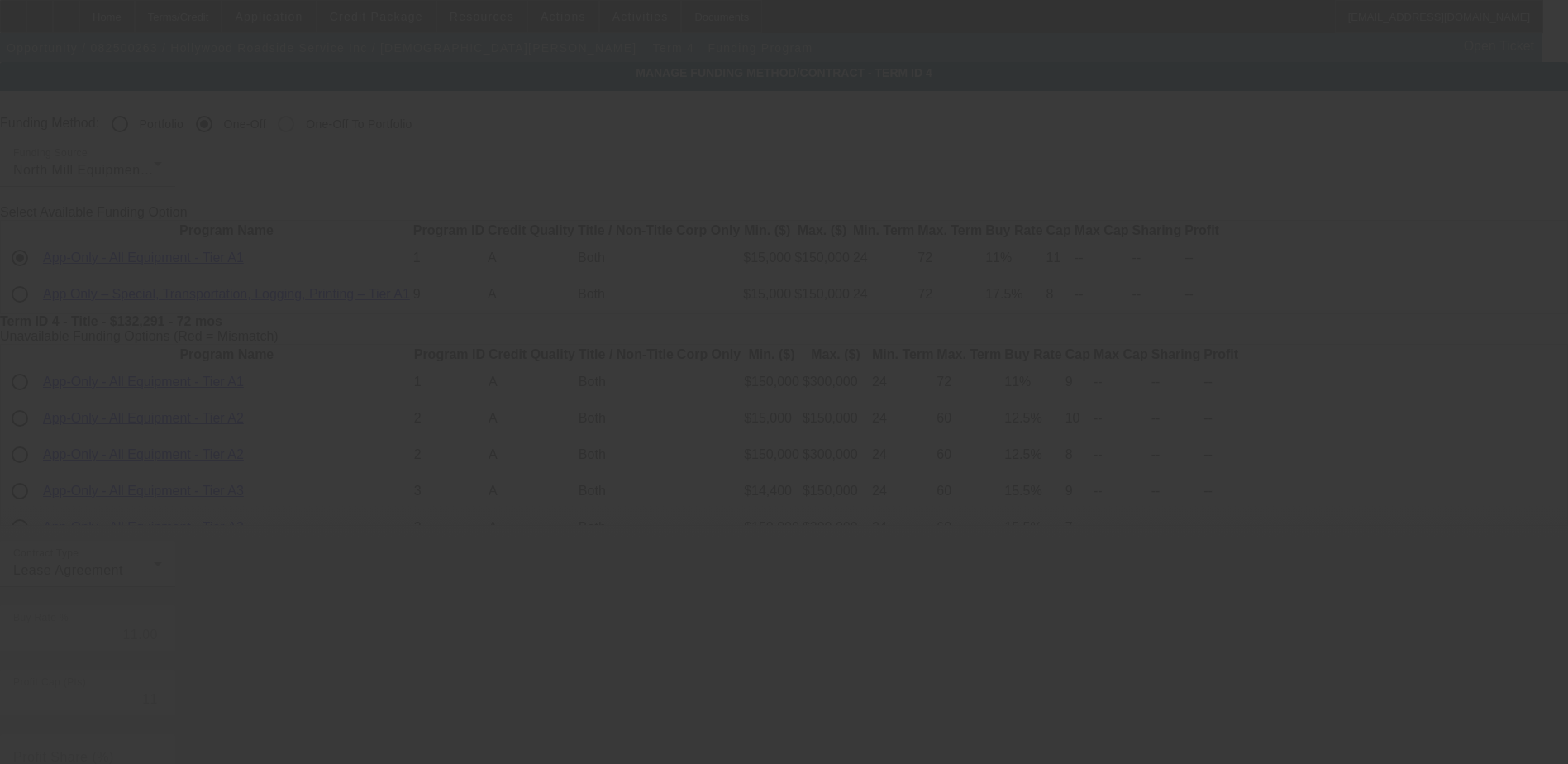
scroll to position [325, 0]
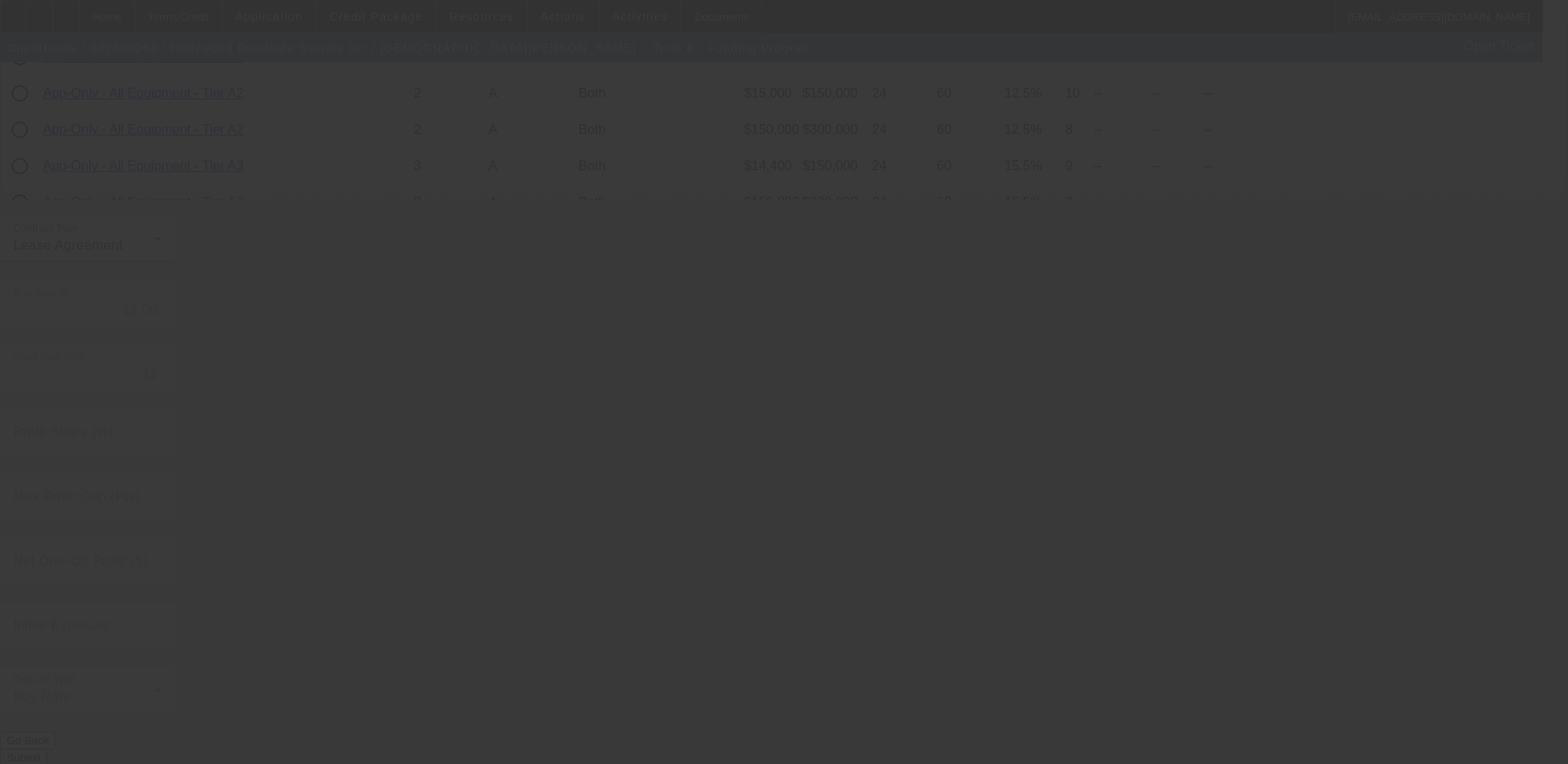
click at [804, 426] on div at bounding box center [784, 382] width 1568 height 764
radio input "true"
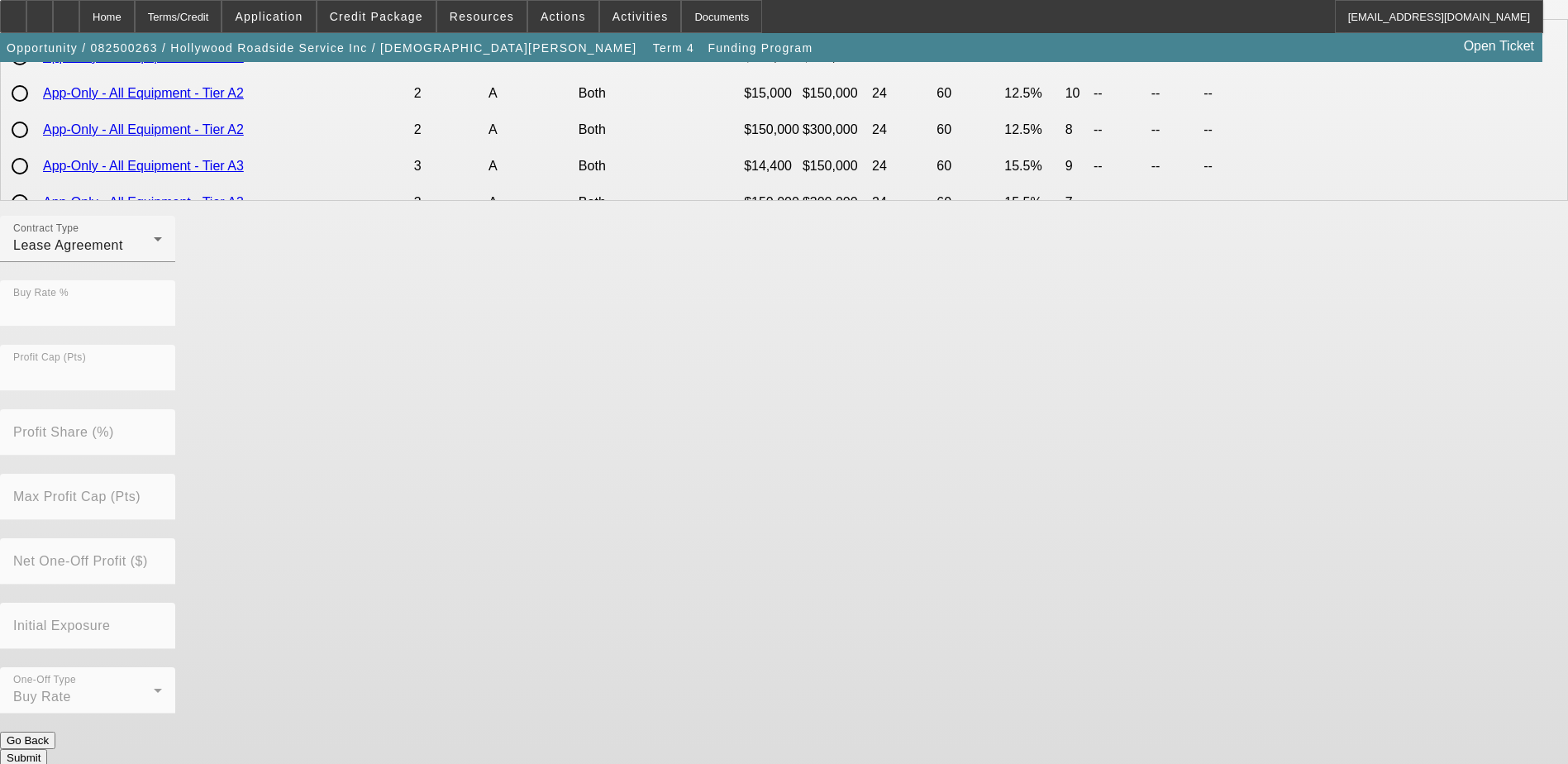
scroll to position [0, 0]
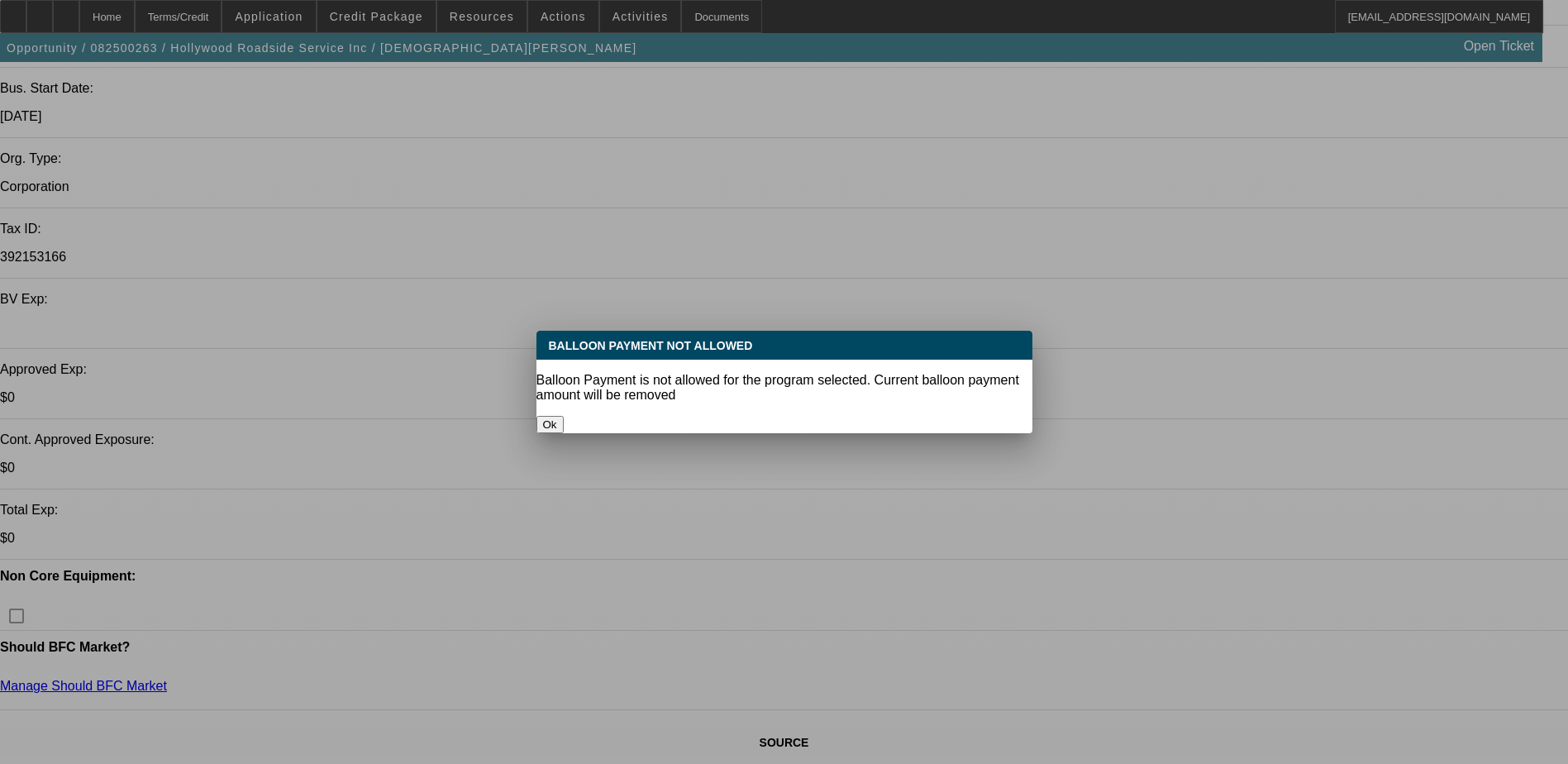
select select "0.15"
select select "2"
select select "0.1"
select select "4"
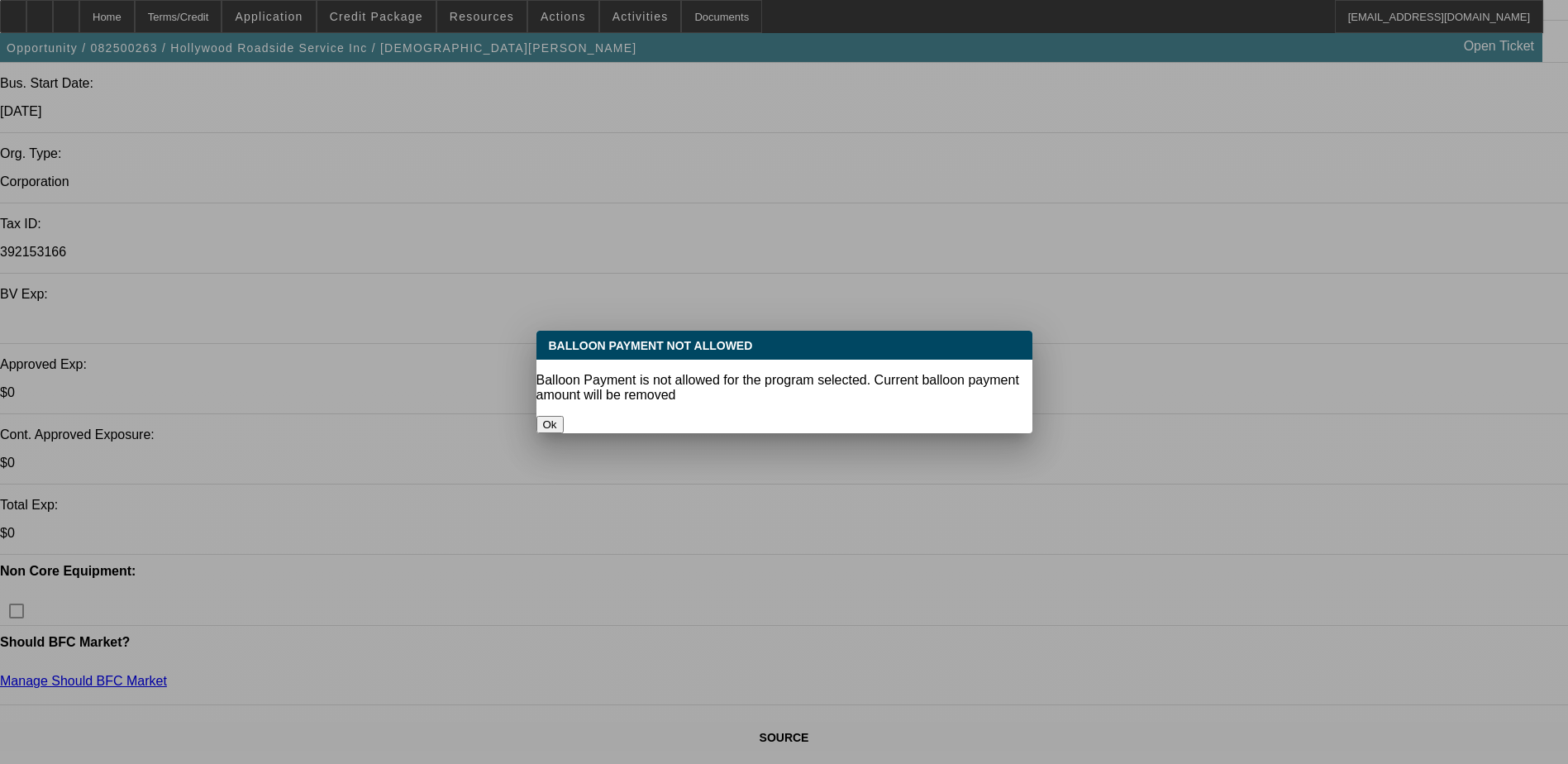
select select "0.15"
select select "2"
select select "0.1"
select select "4"
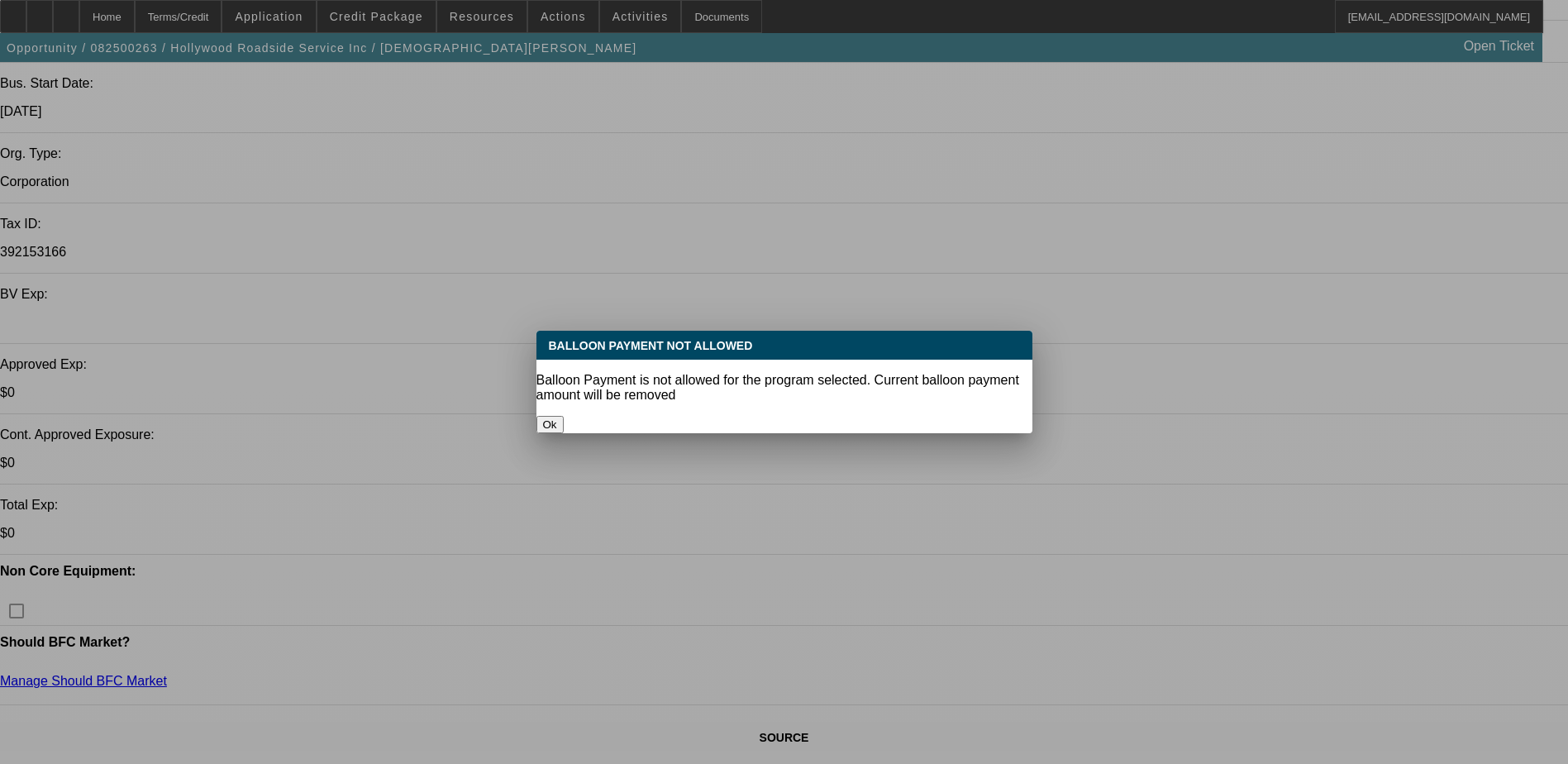
select select "0.15"
select select "0"
select select "3"
select select "0.1"
select select "4"
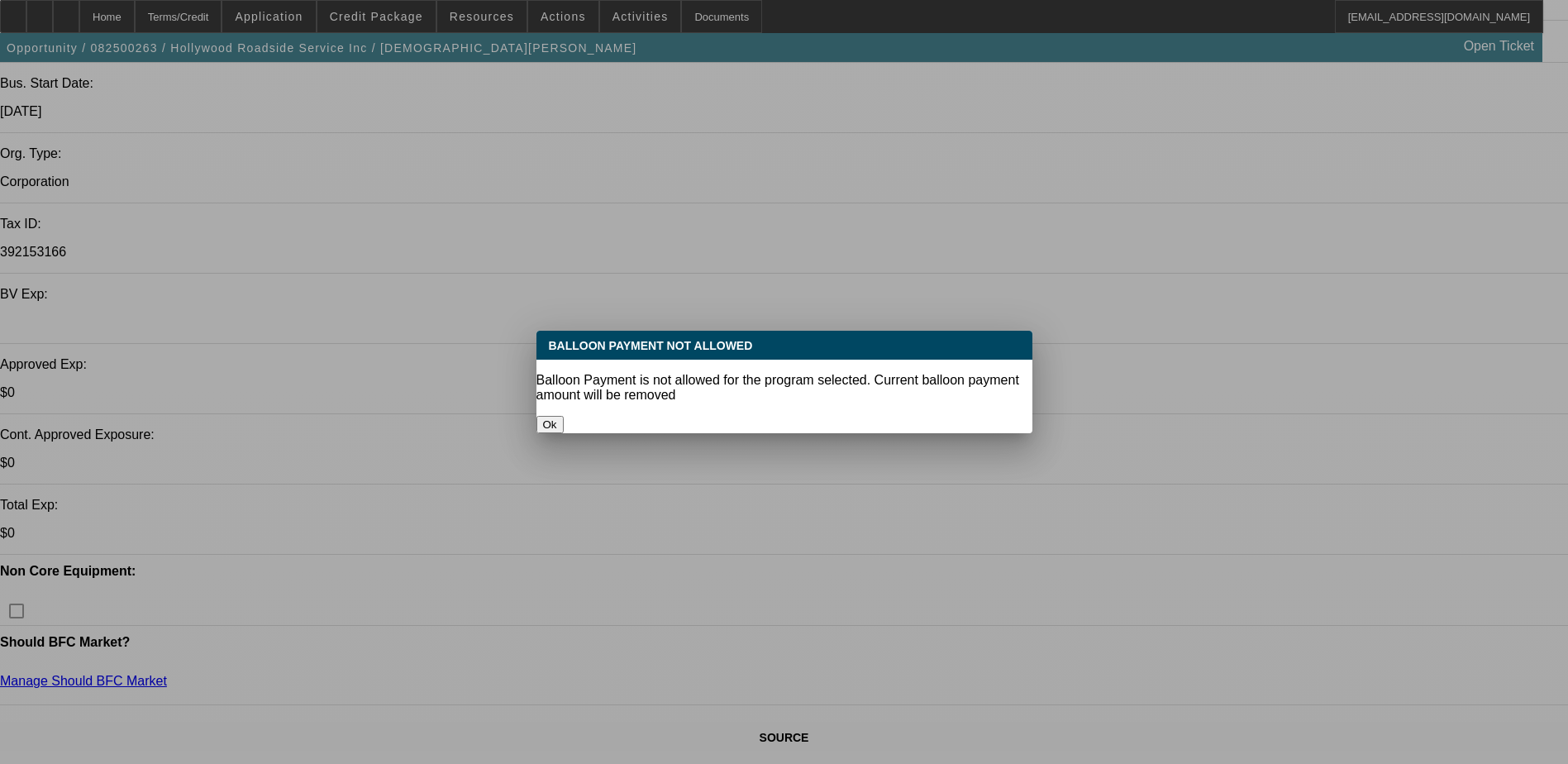
select select "0"
select select "3"
select select "0.1"
select select "4"
click at [564, 415] on button "Ok" at bounding box center [550, 424] width 28 height 18
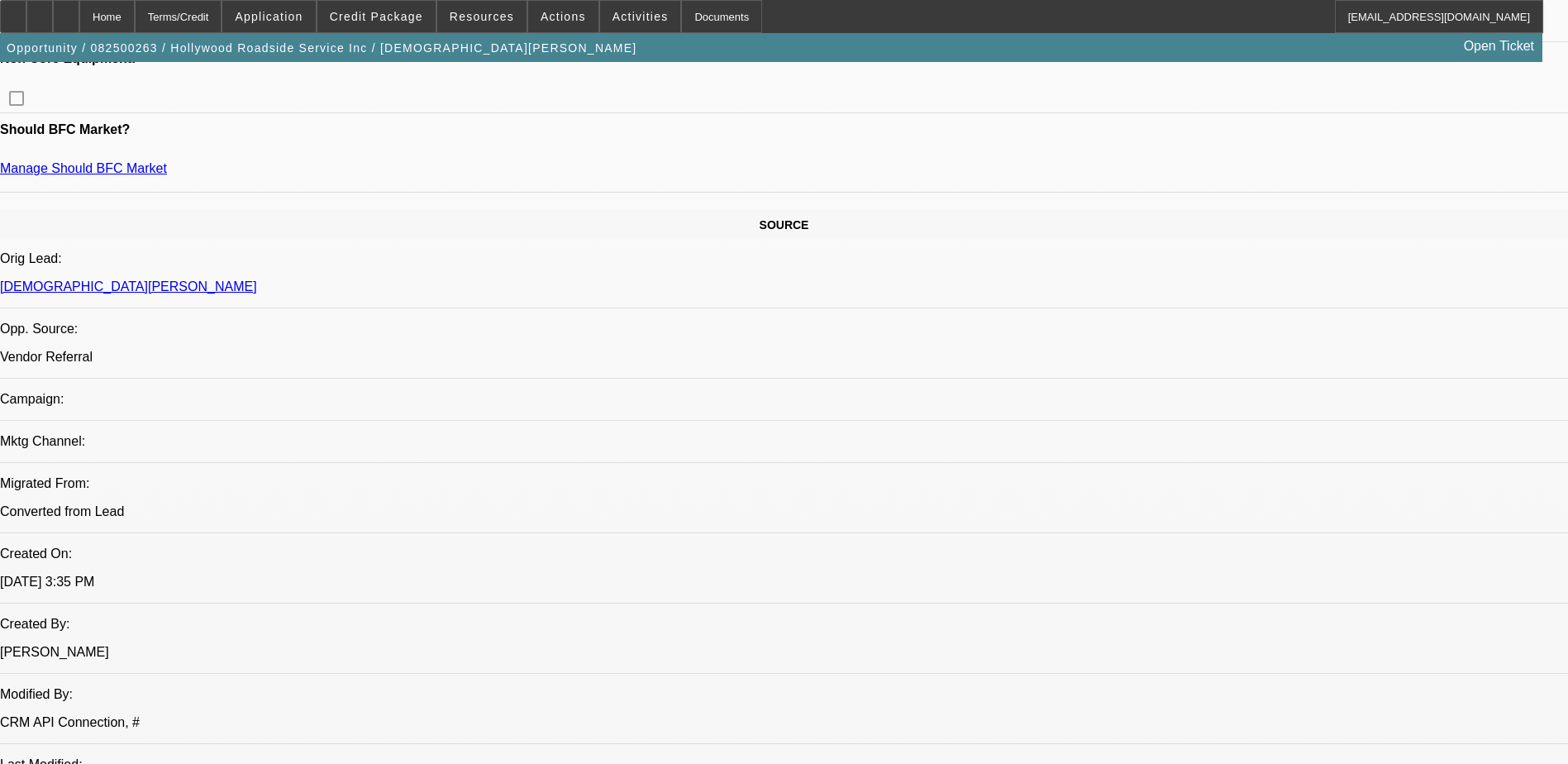
scroll to position [826, 0]
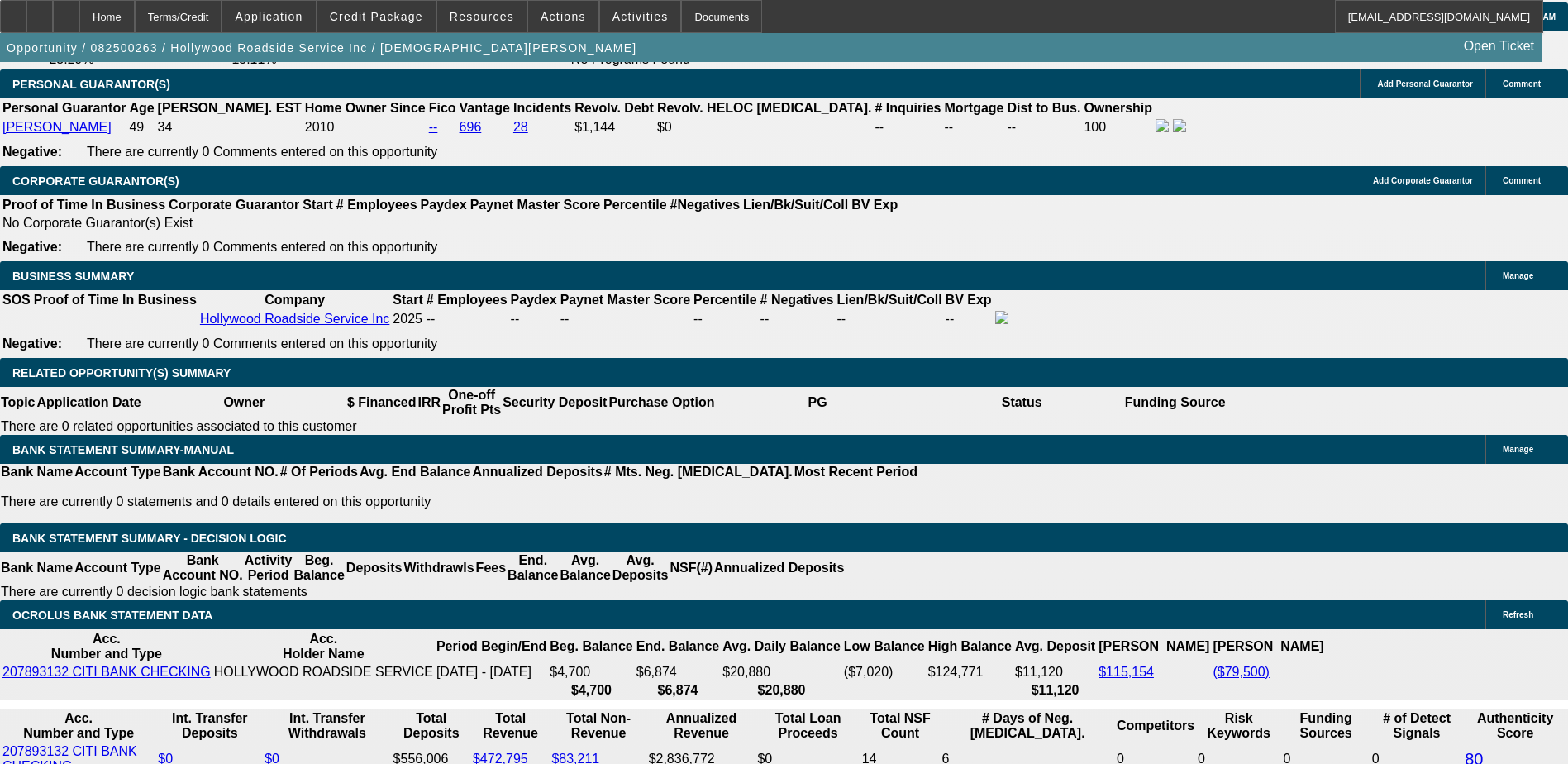
scroll to position [2479, 0]
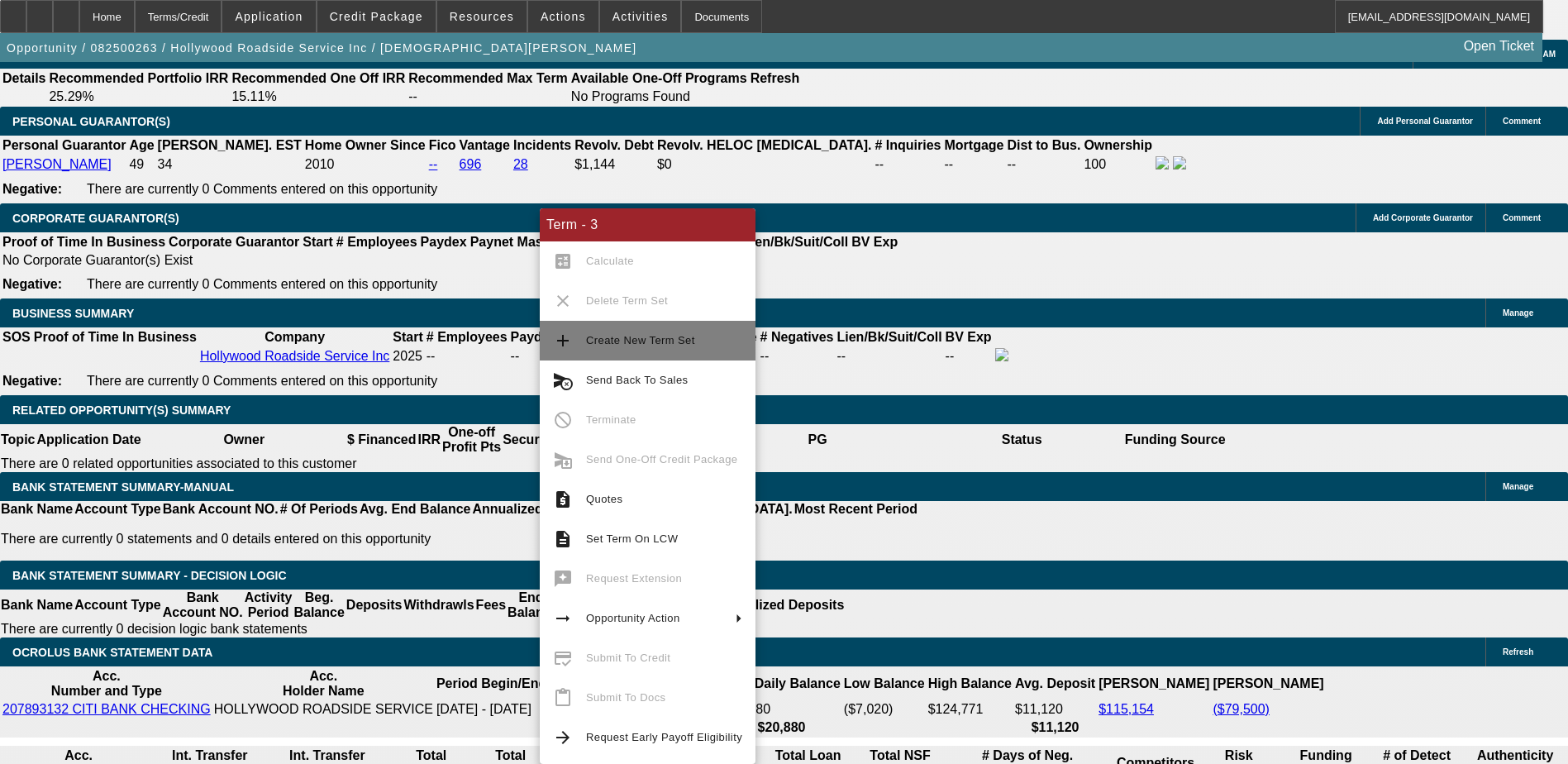
click at [615, 347] on span "Create New Term Set" at bounding box center [664, 341] width 157 height 20
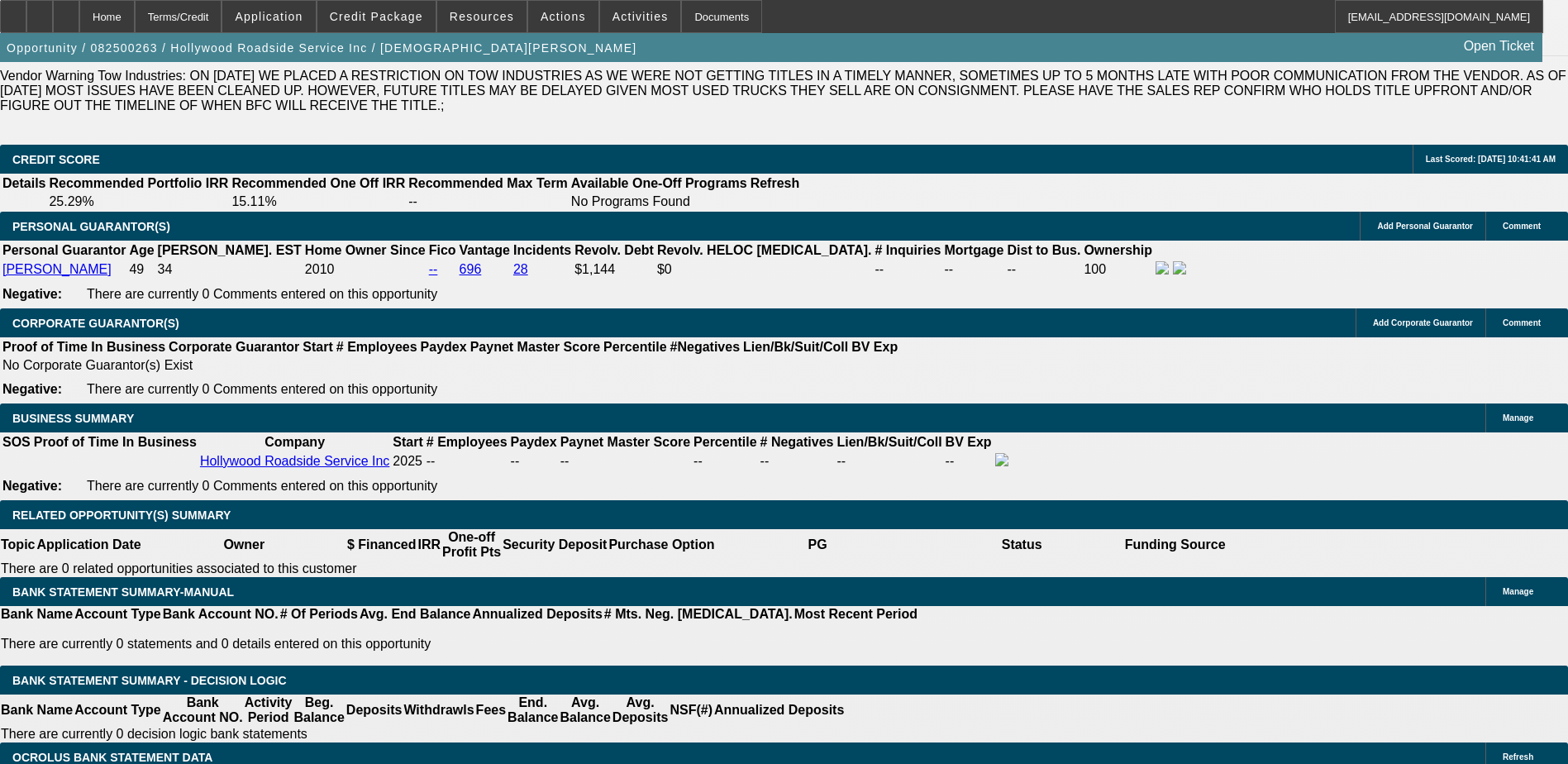
select select "0.15"
select select "2"
select select "0.1"
select select "0.15"
select select "2"
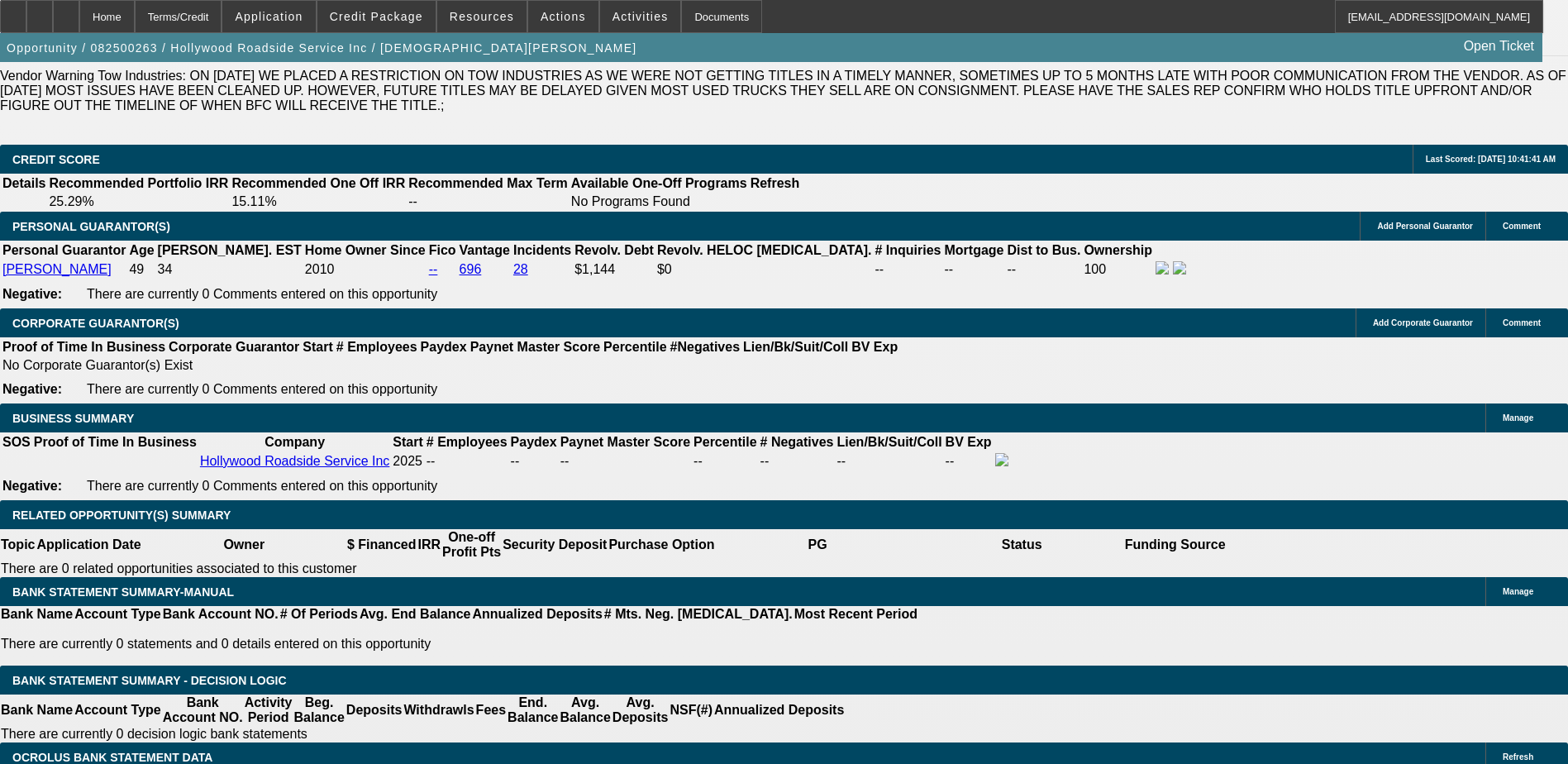
select select "0.1"
select select "0.15"
select select "2"
select select "0.1"
select select "0.15"
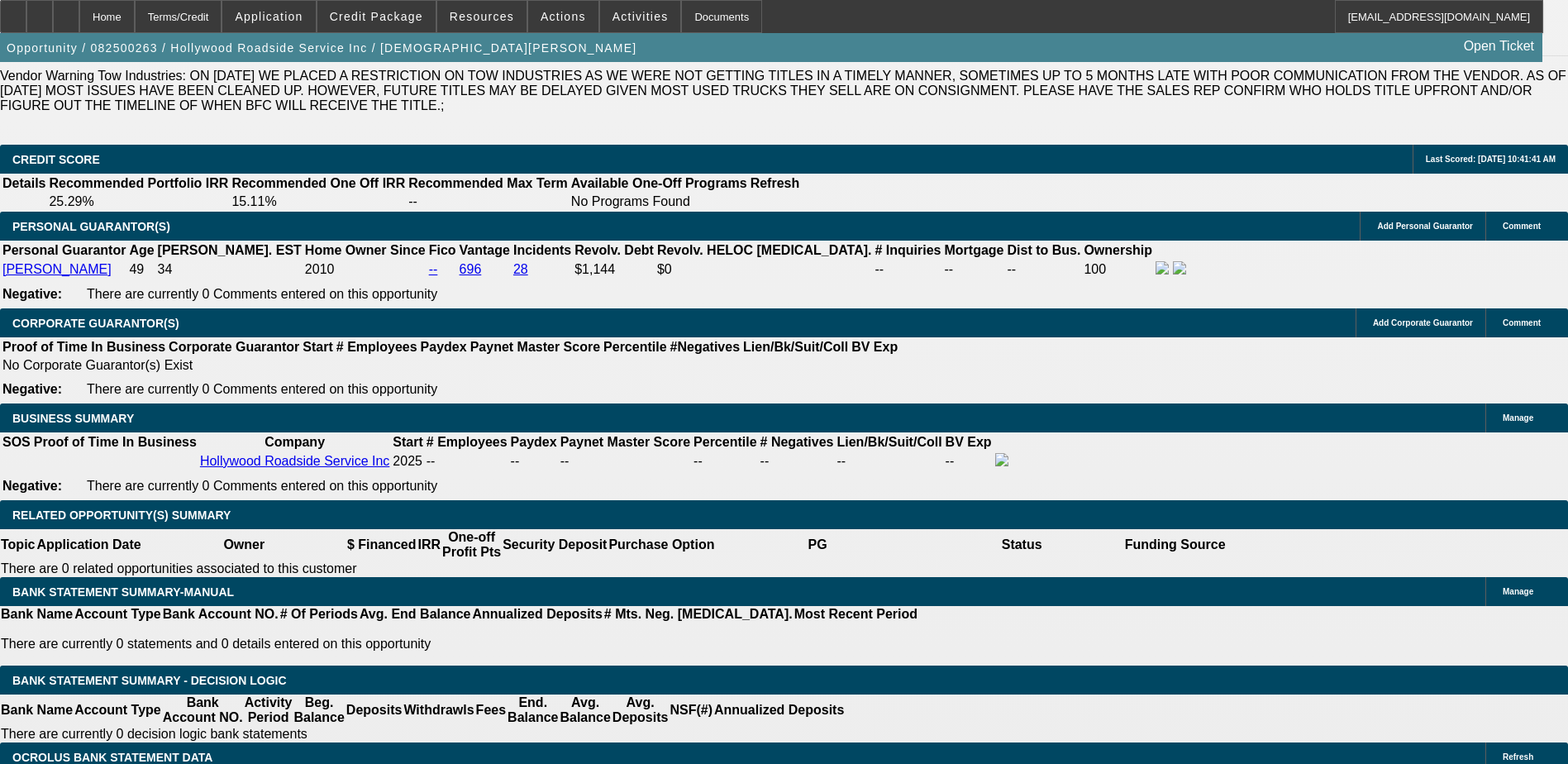
select select "0"
select select "0.1"
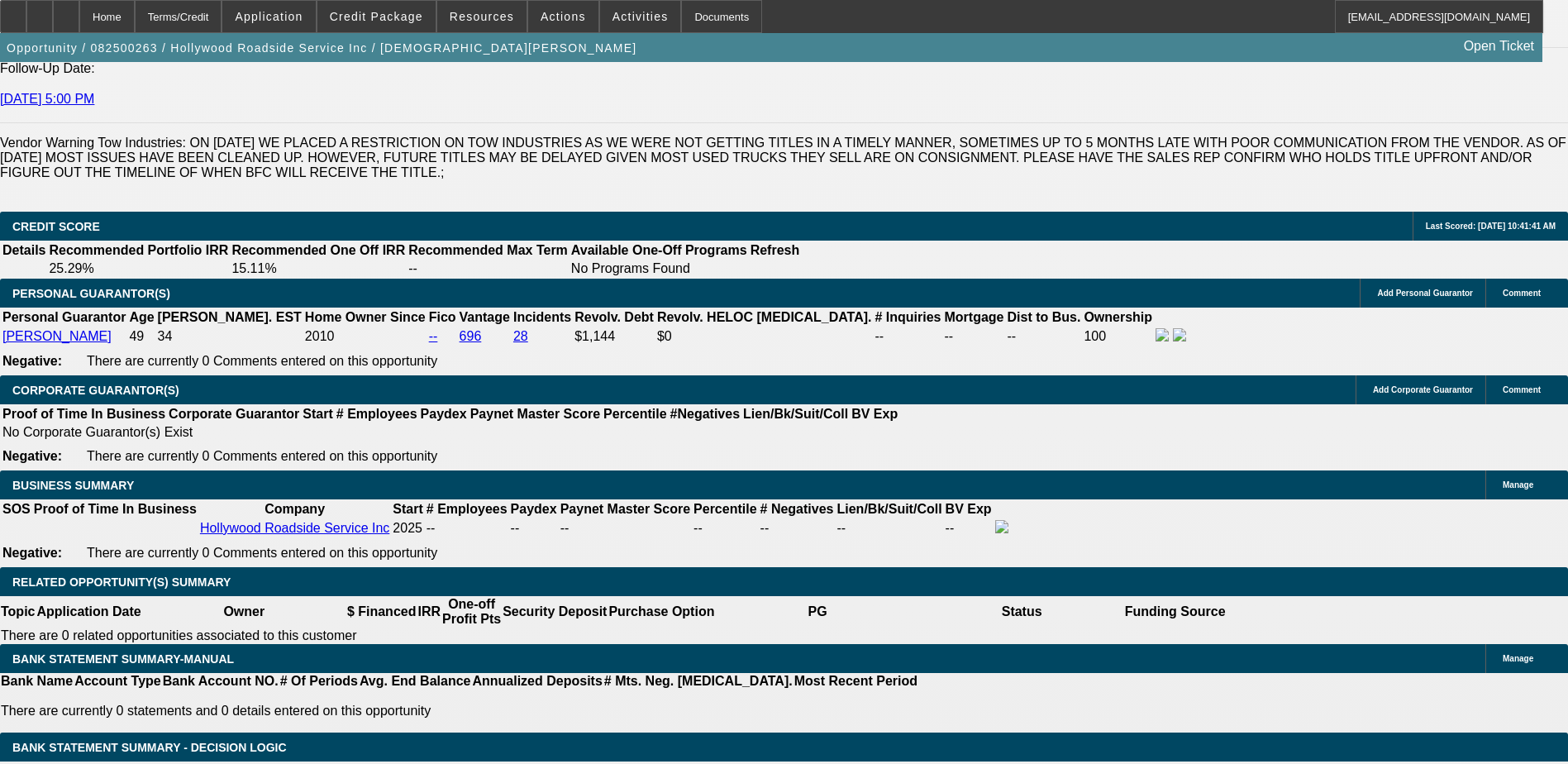
select select "1"
select select "2"
select select "4"
select select "1"
select select "2"
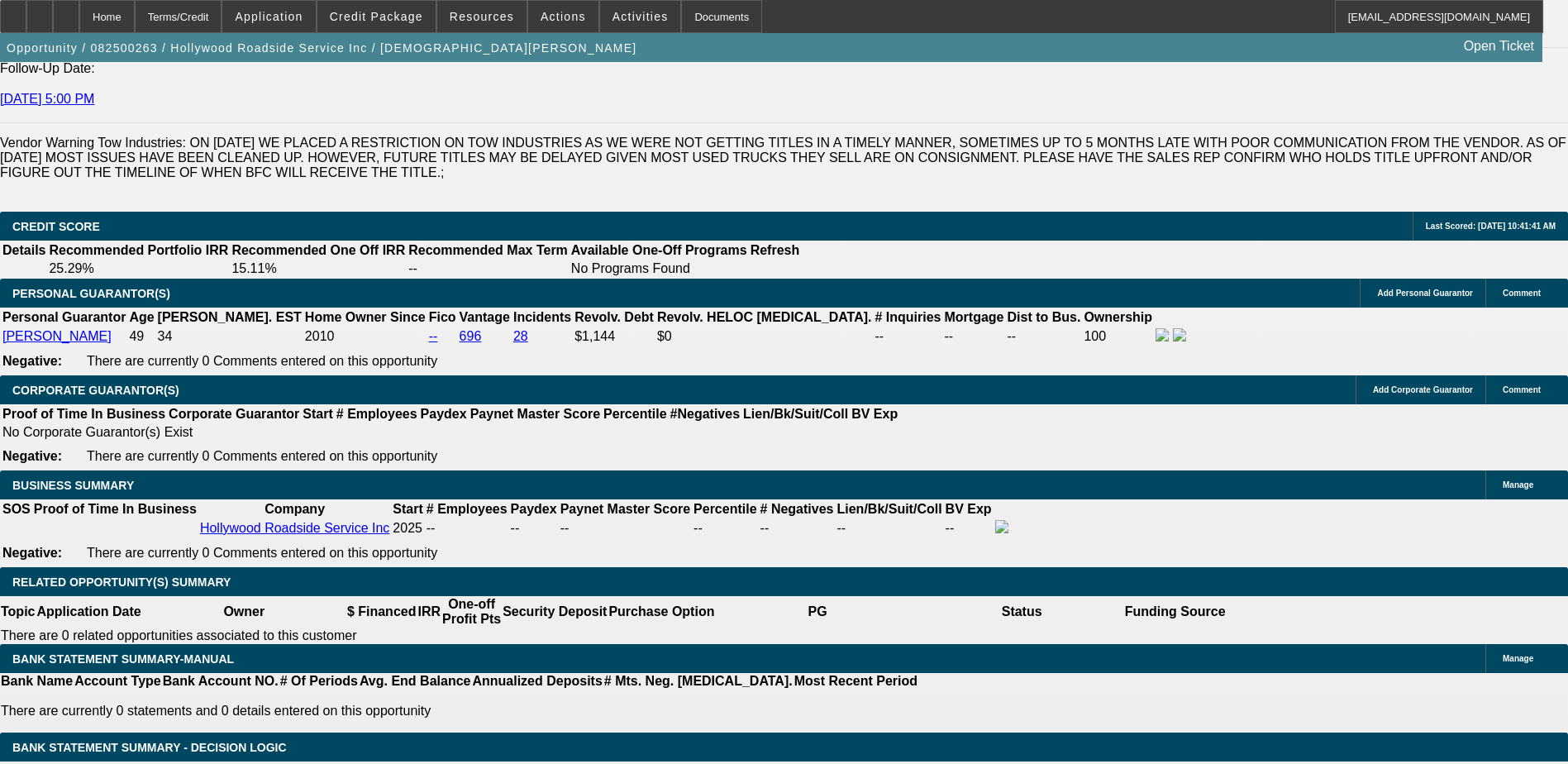
select select "4"
select select "1"
select select "2"
select select "4"
select select "1"
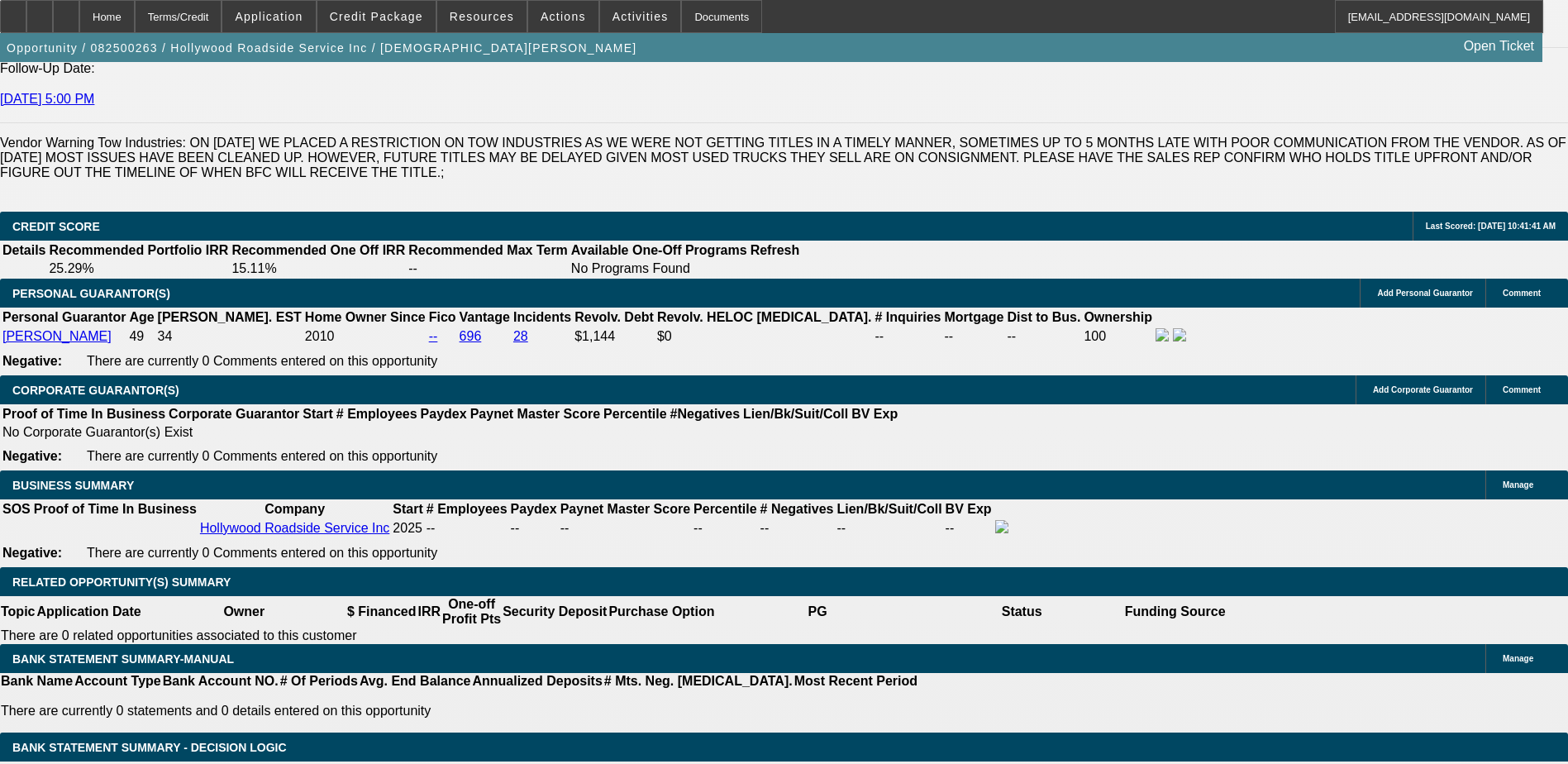
select select "3"
select select "4"
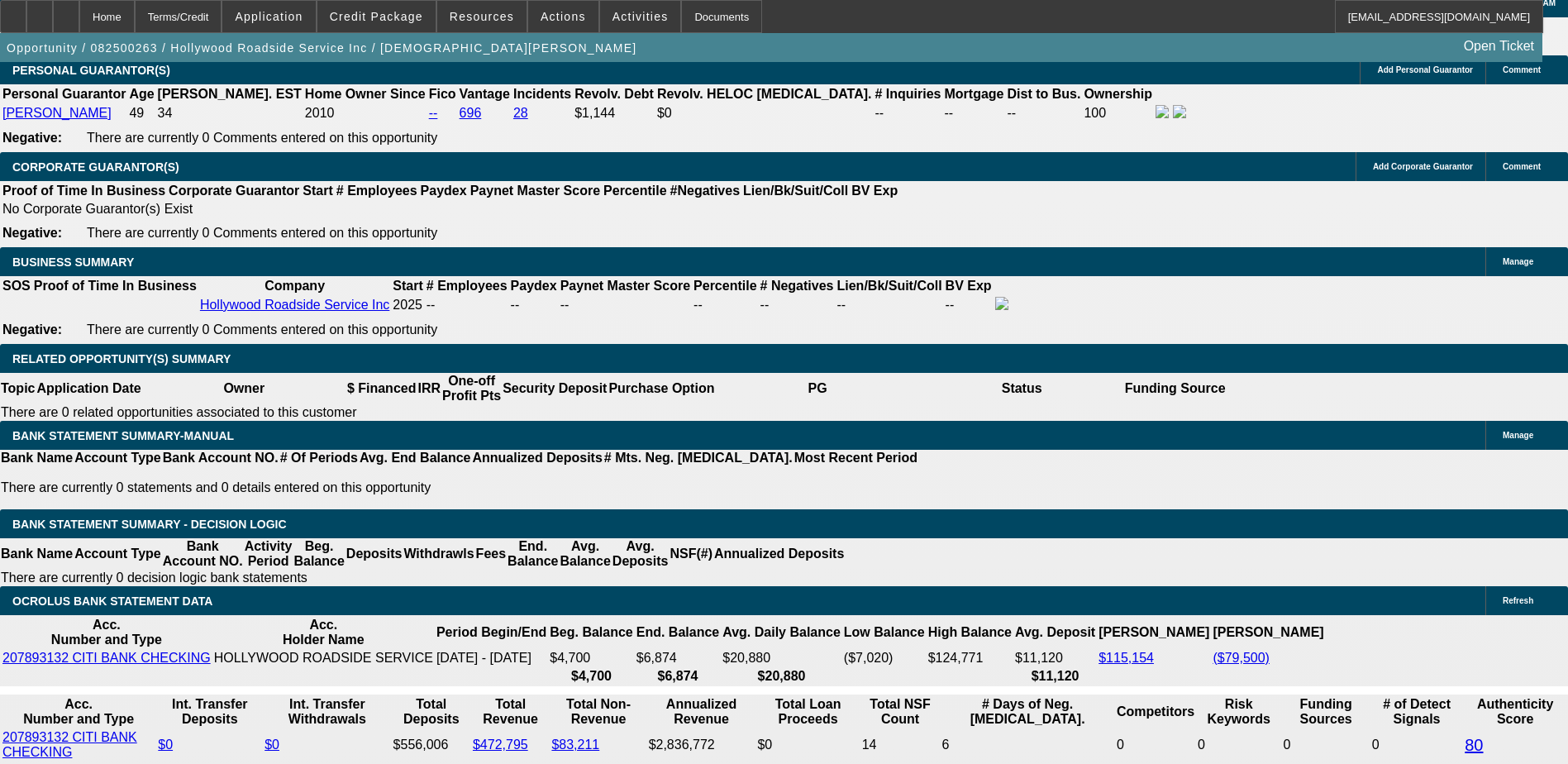
scroll to position [2613, 0]
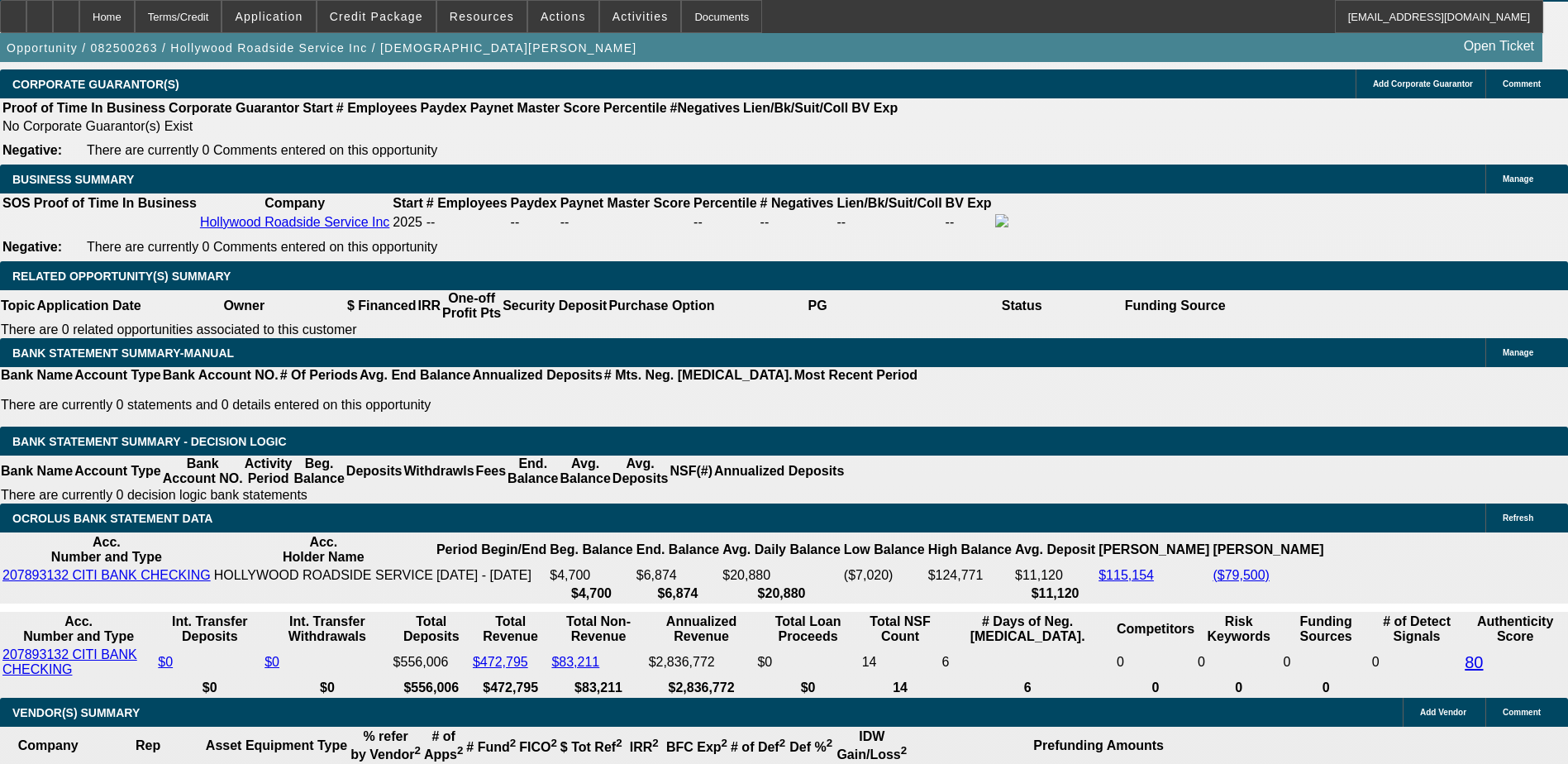
type input "UNKNOWN"
type input "60"
type input "$46,440.92"
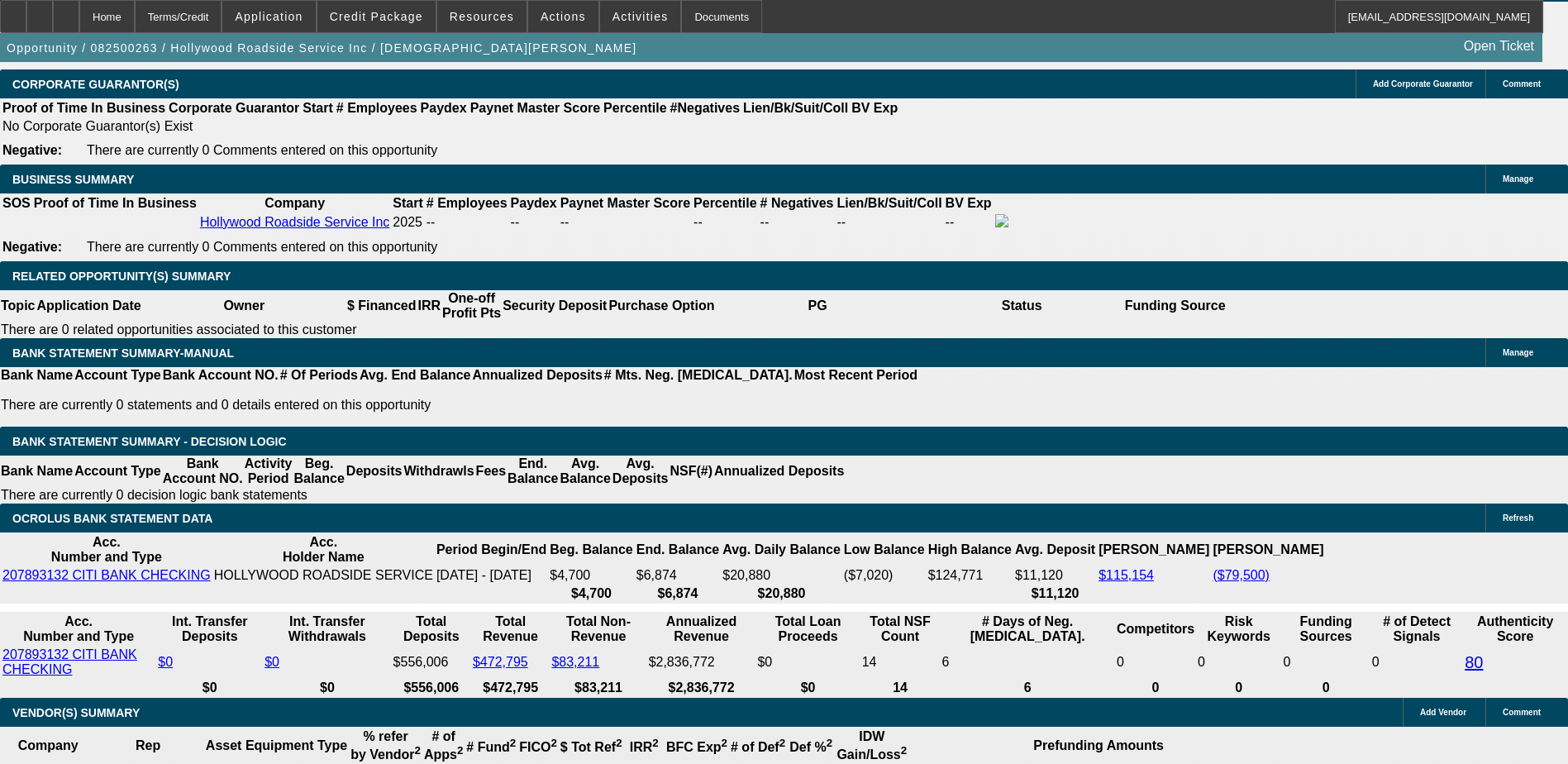
type input "$23,220.46"
type input "$6,718.66"
type input "$3,359.33"
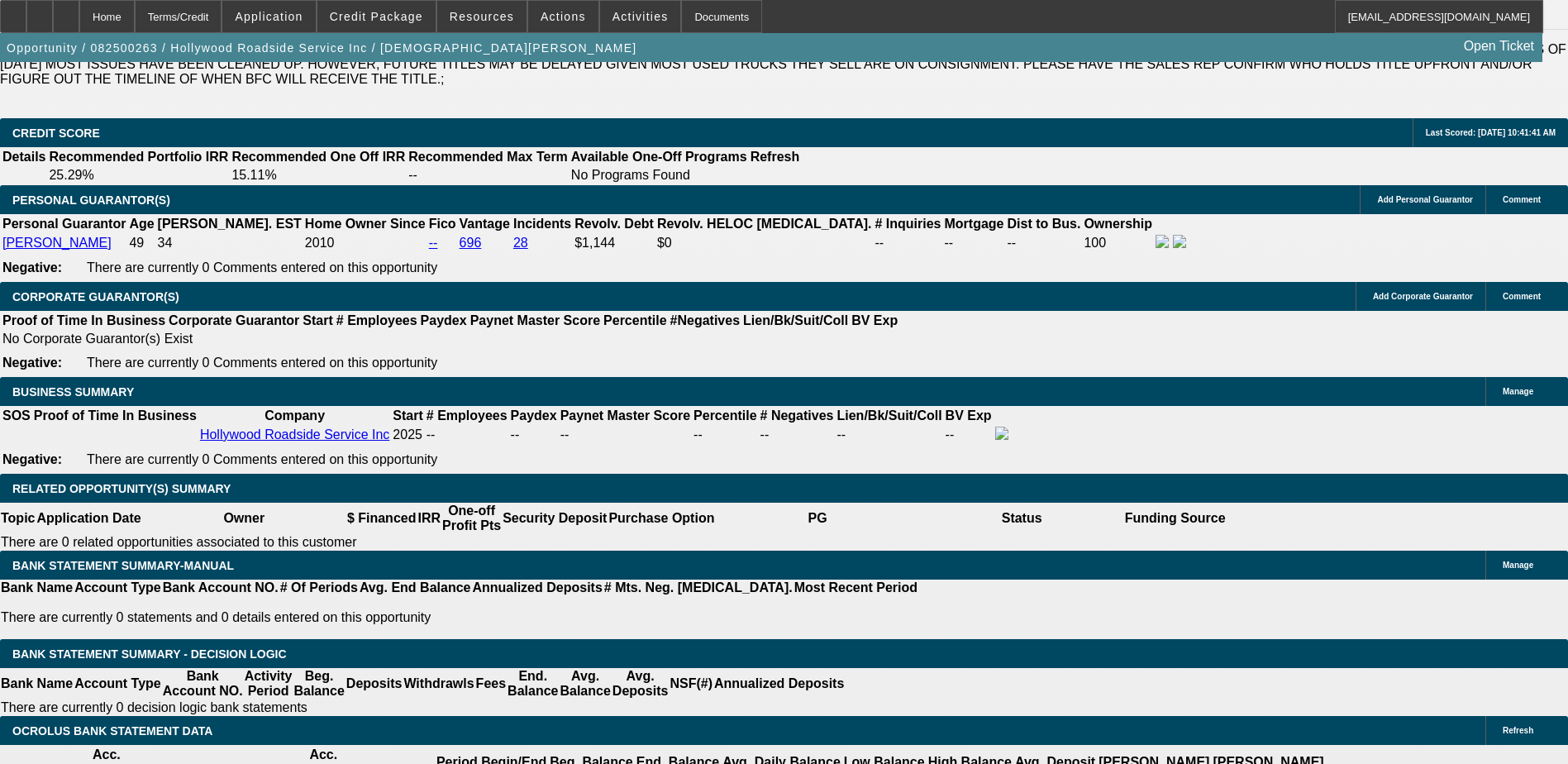
type input "60"
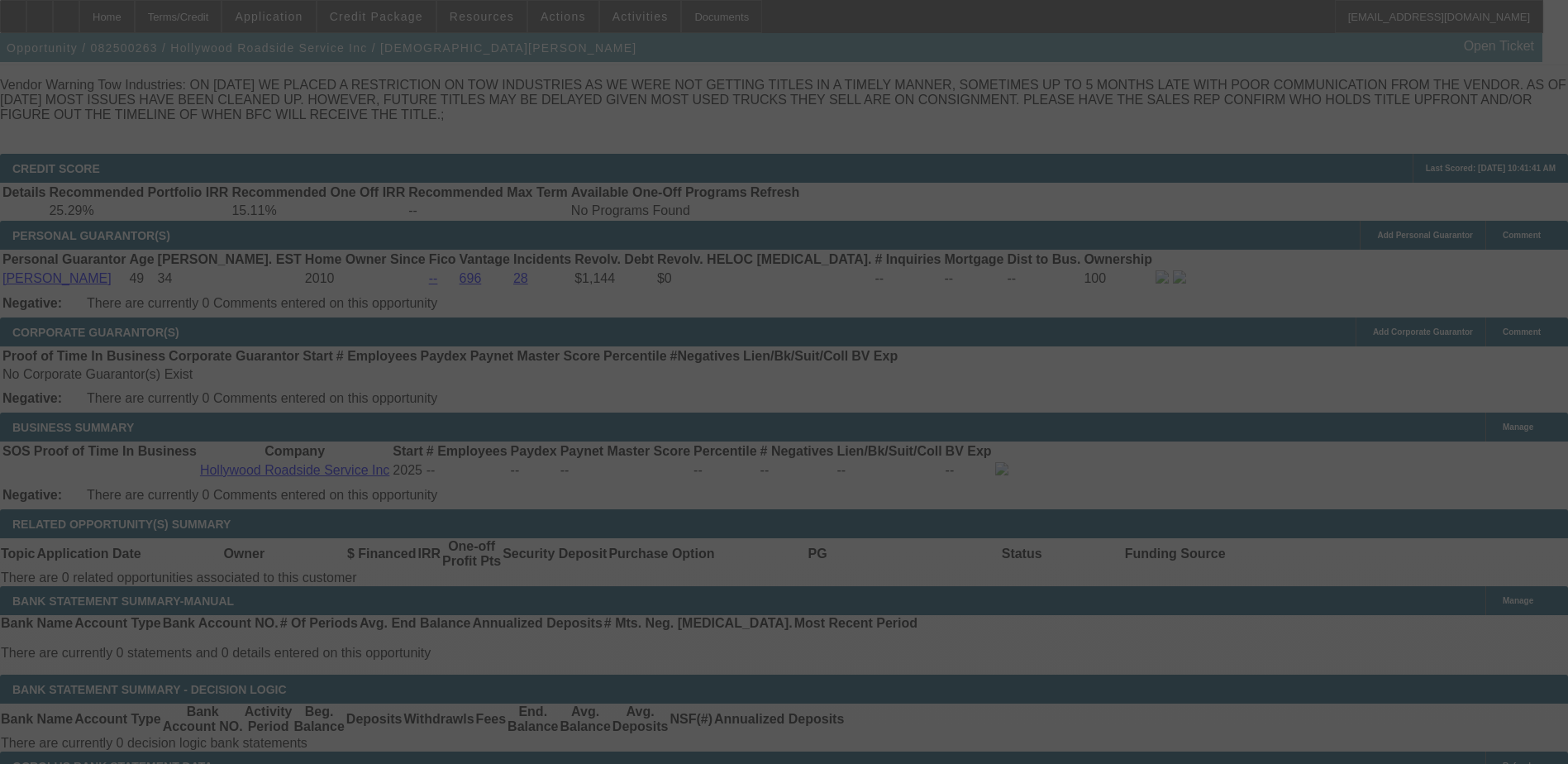
select select "0.15"
select select "2"
select select "0.1"
select select "4"
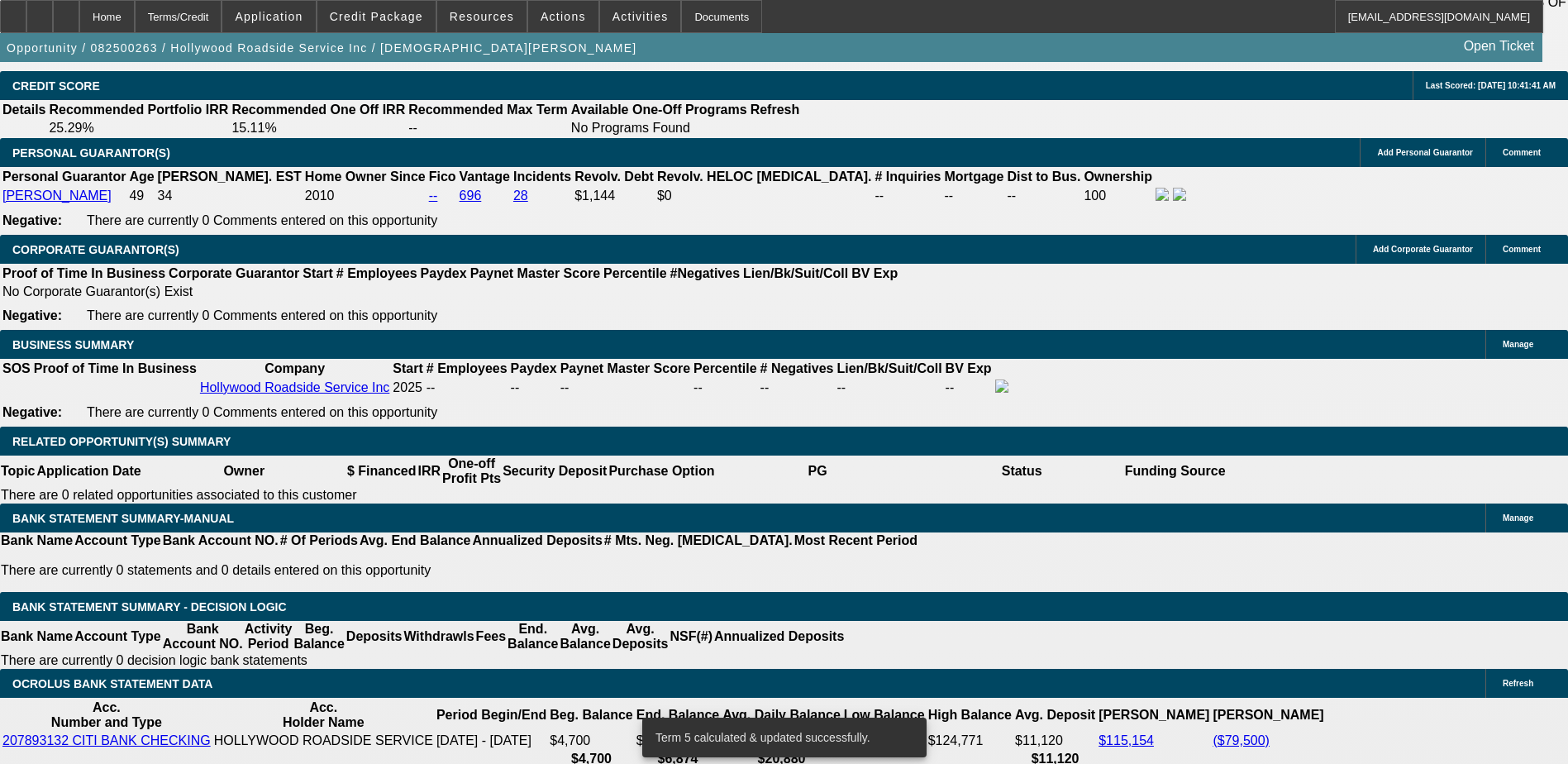
scroll to position [2531, 0]
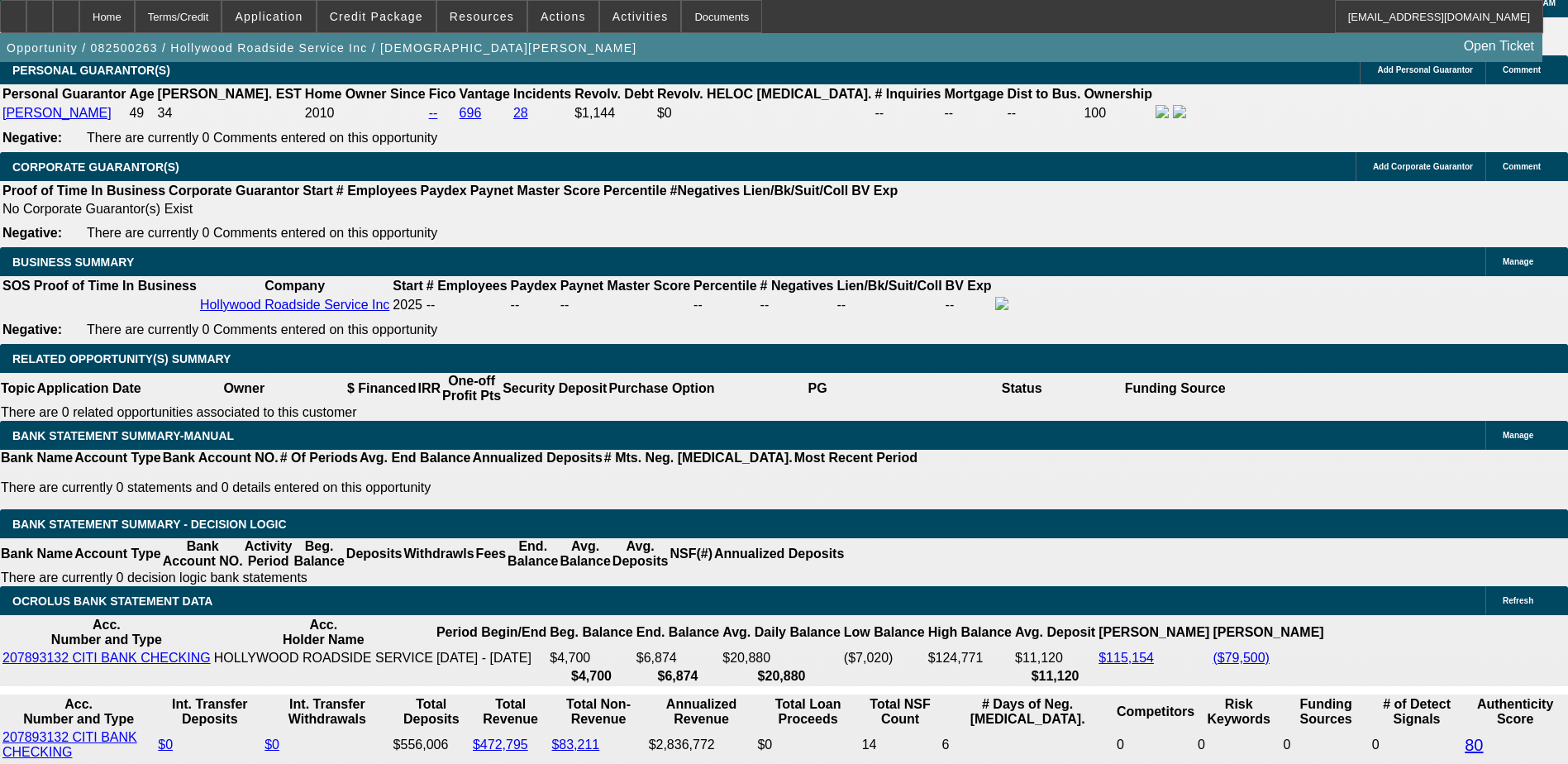
select select "0.2"
type input "$31,127.36"
type input "UNKNOWN"
type input "$6,323.44"
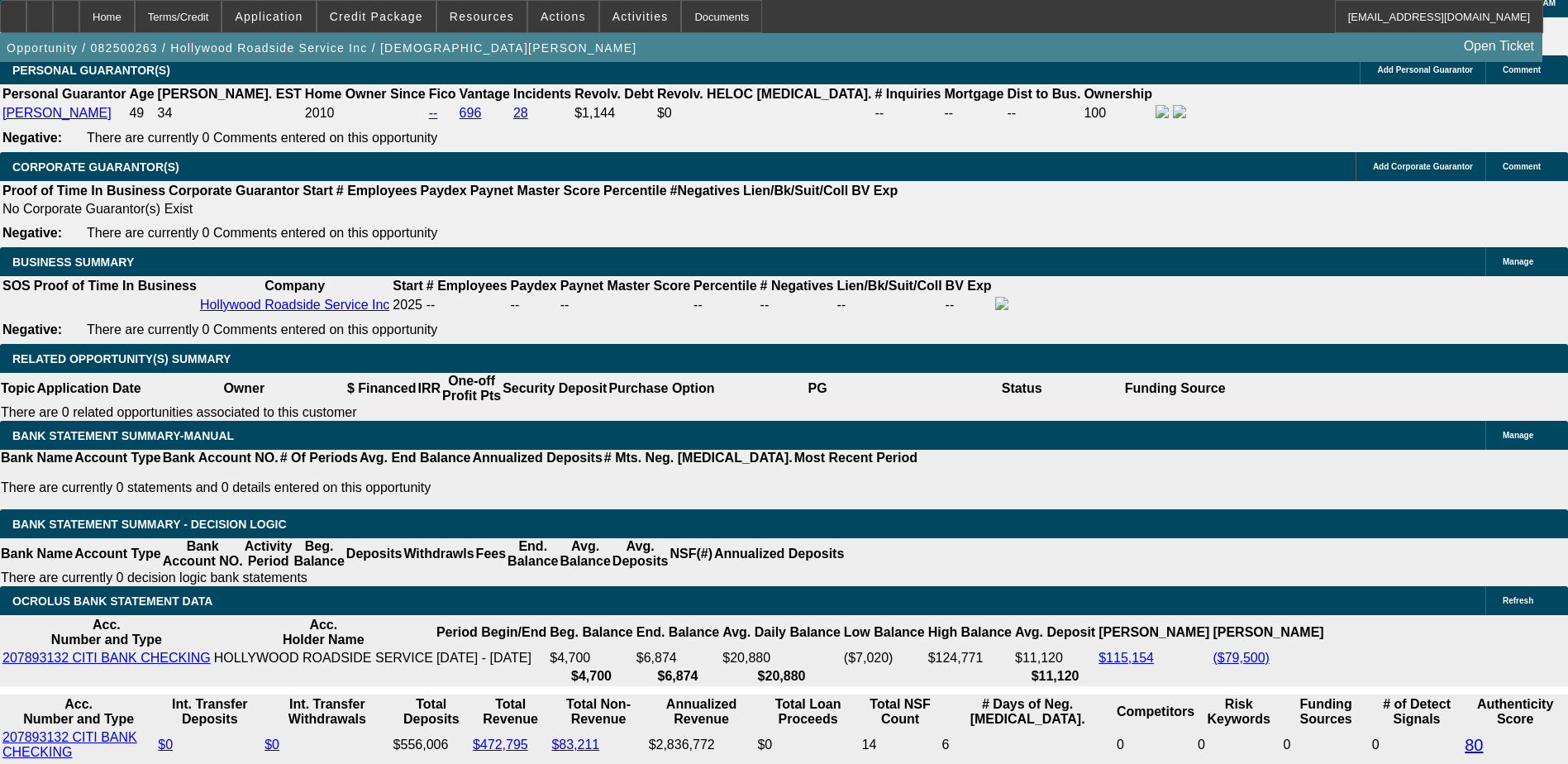
type input "$3,161.72"
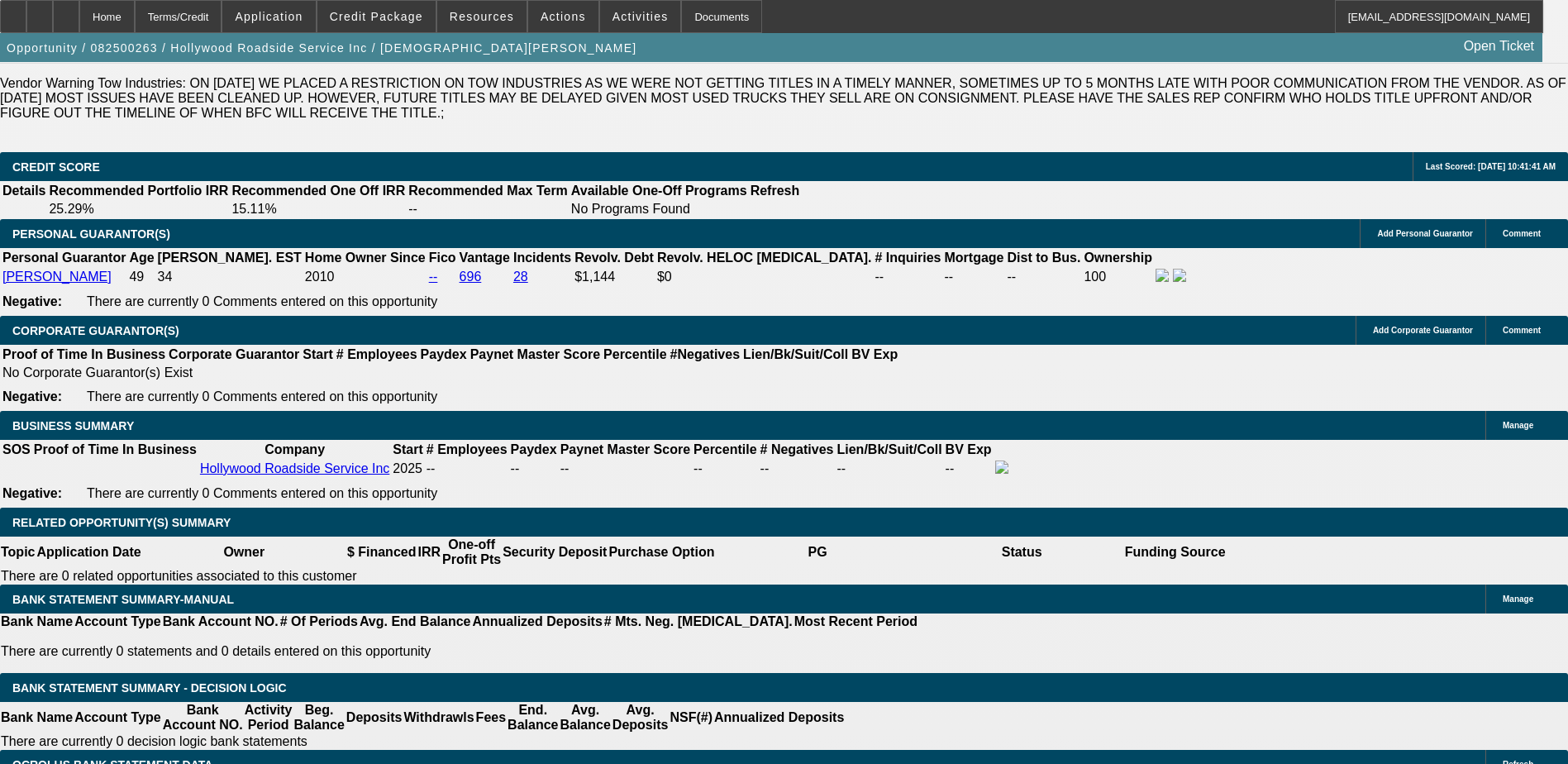
scroll to position [2365, 0]
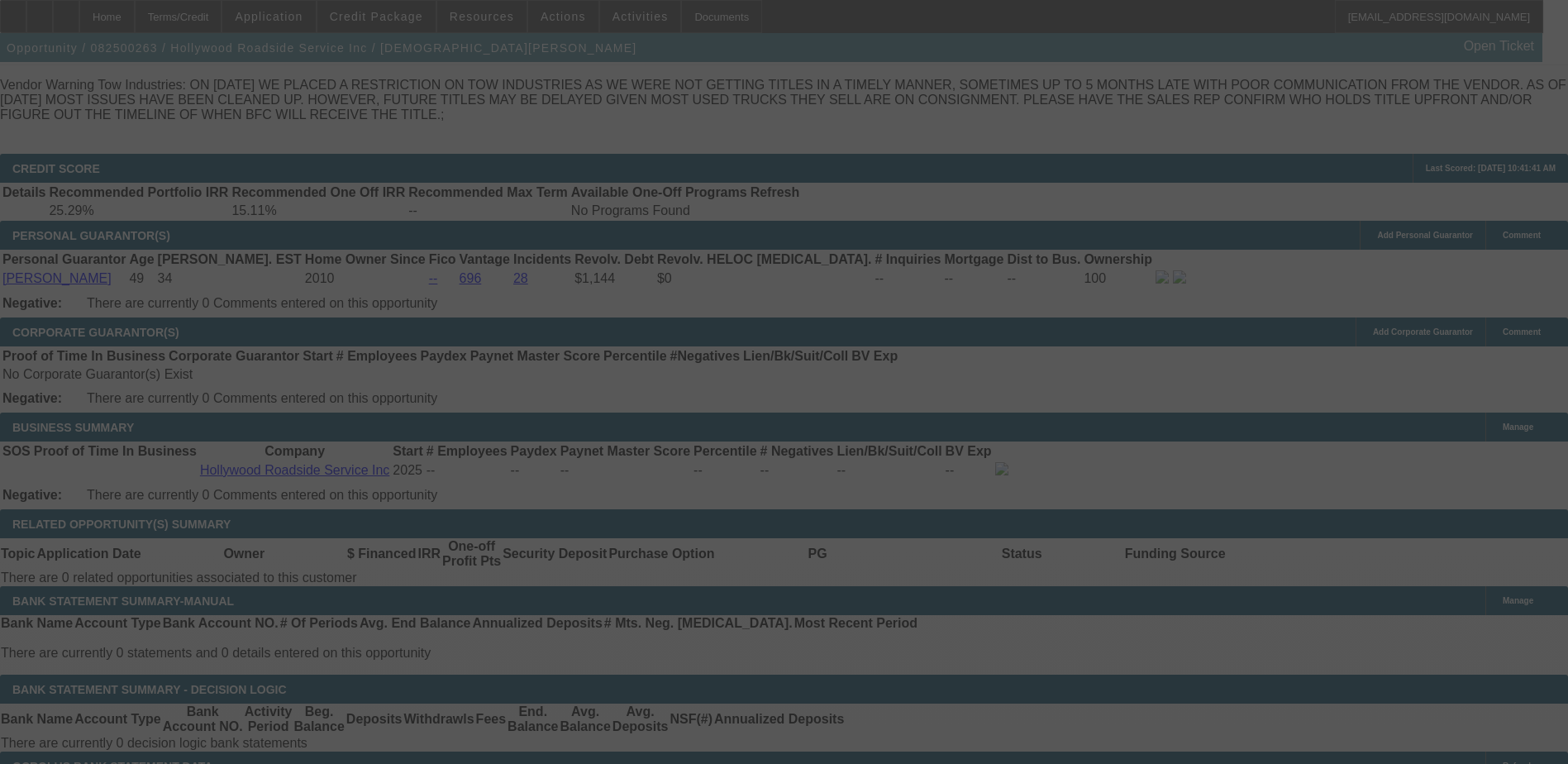
click at [343, 326] on div at bounding box center [784, 382] width 1568 height 764
select select "0.2"
select select "2"
select select "0.1"
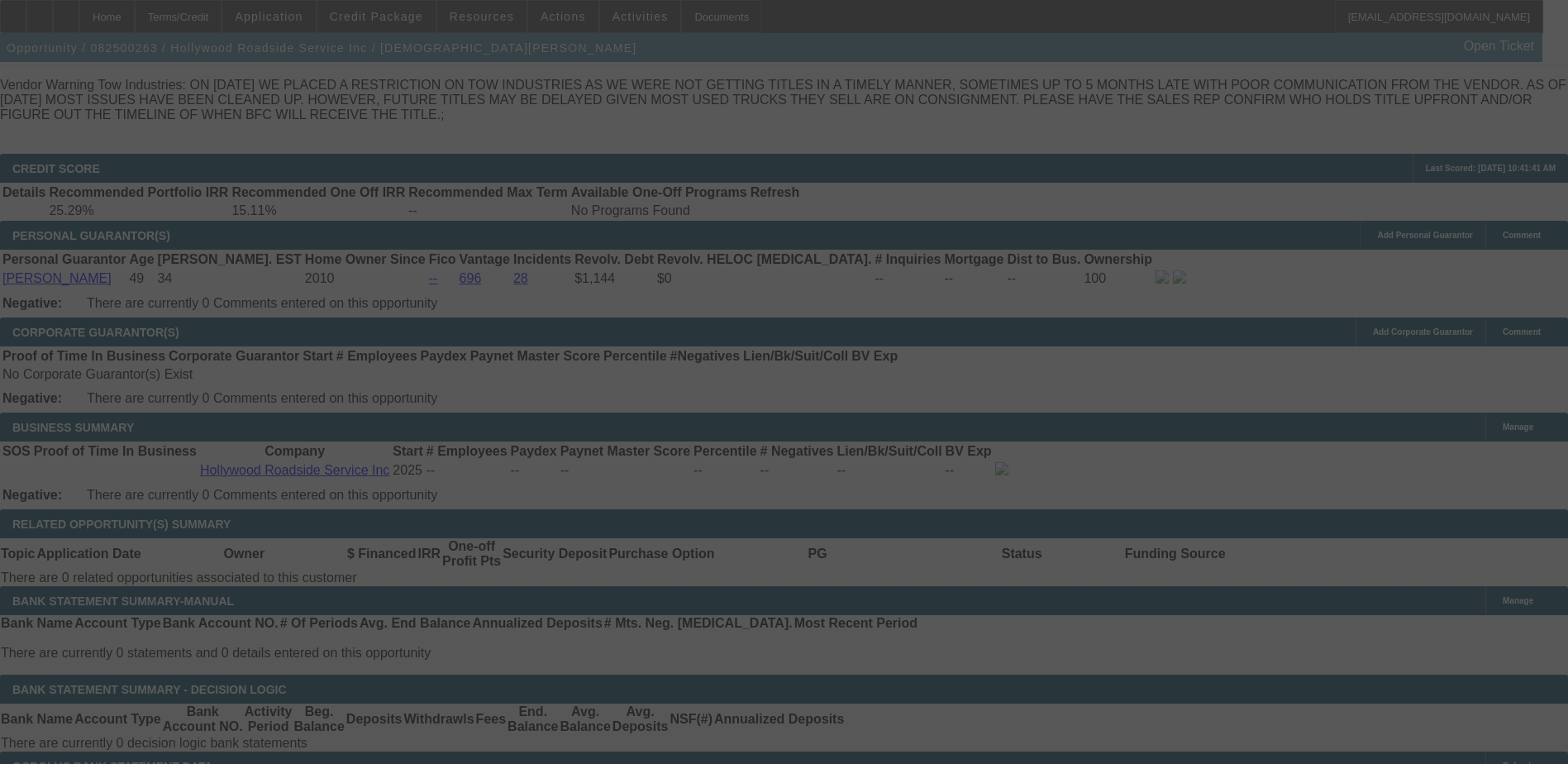
select select "4"
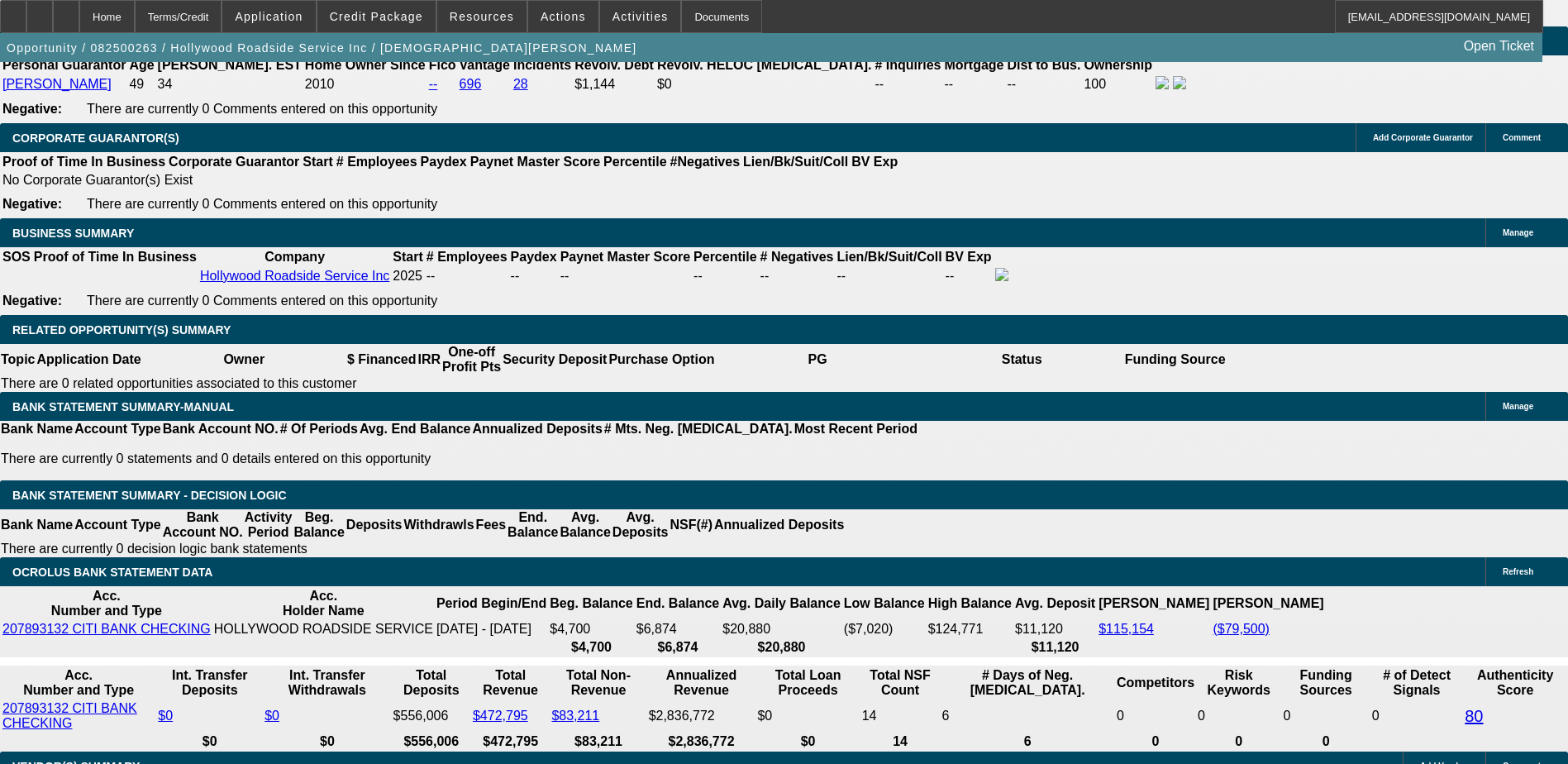
scroll to position [2531, 0]
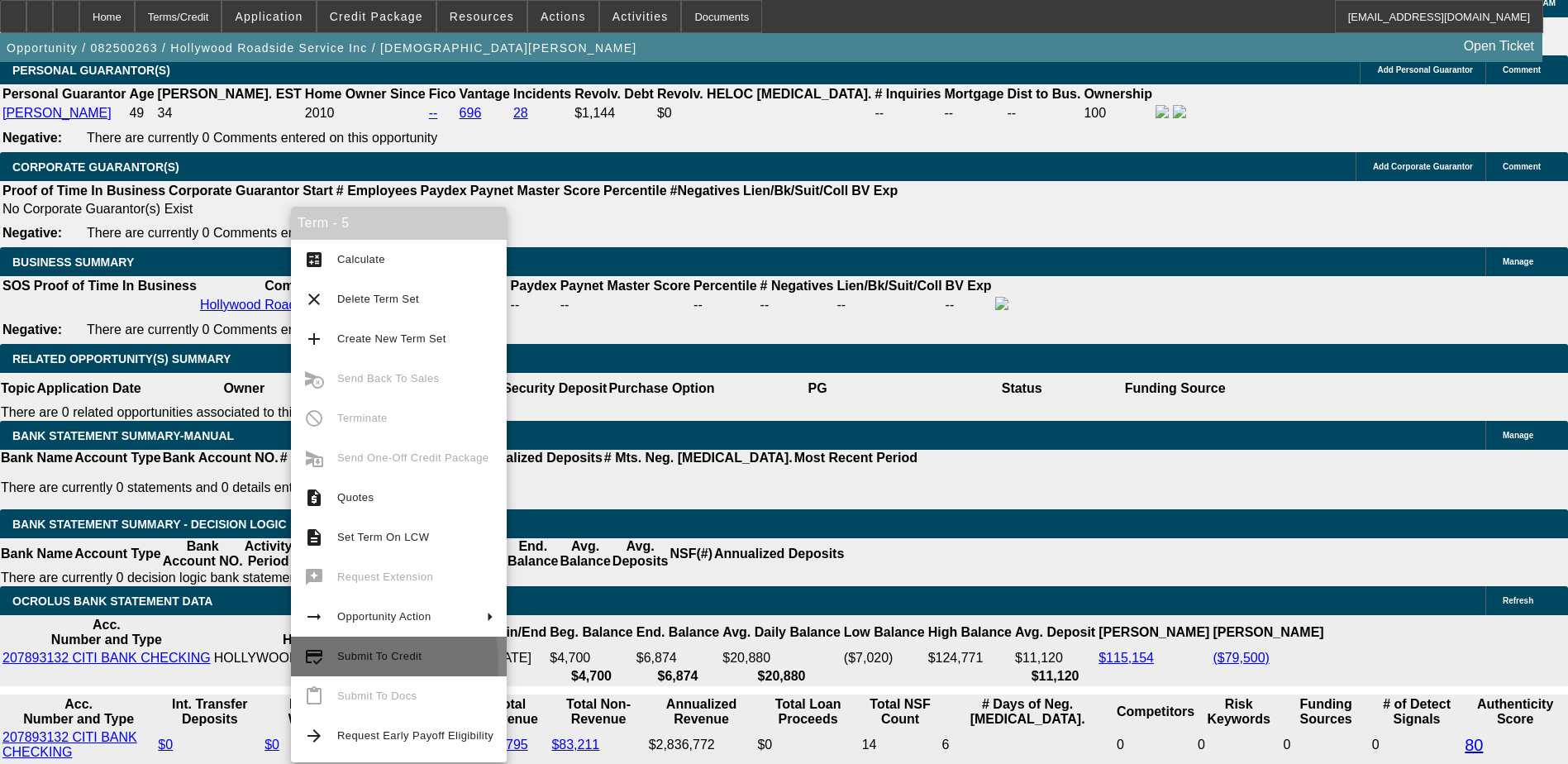
click at [372, 662] on span "Submit To Credit" at bounding box center [415, 656] width 157 height 20
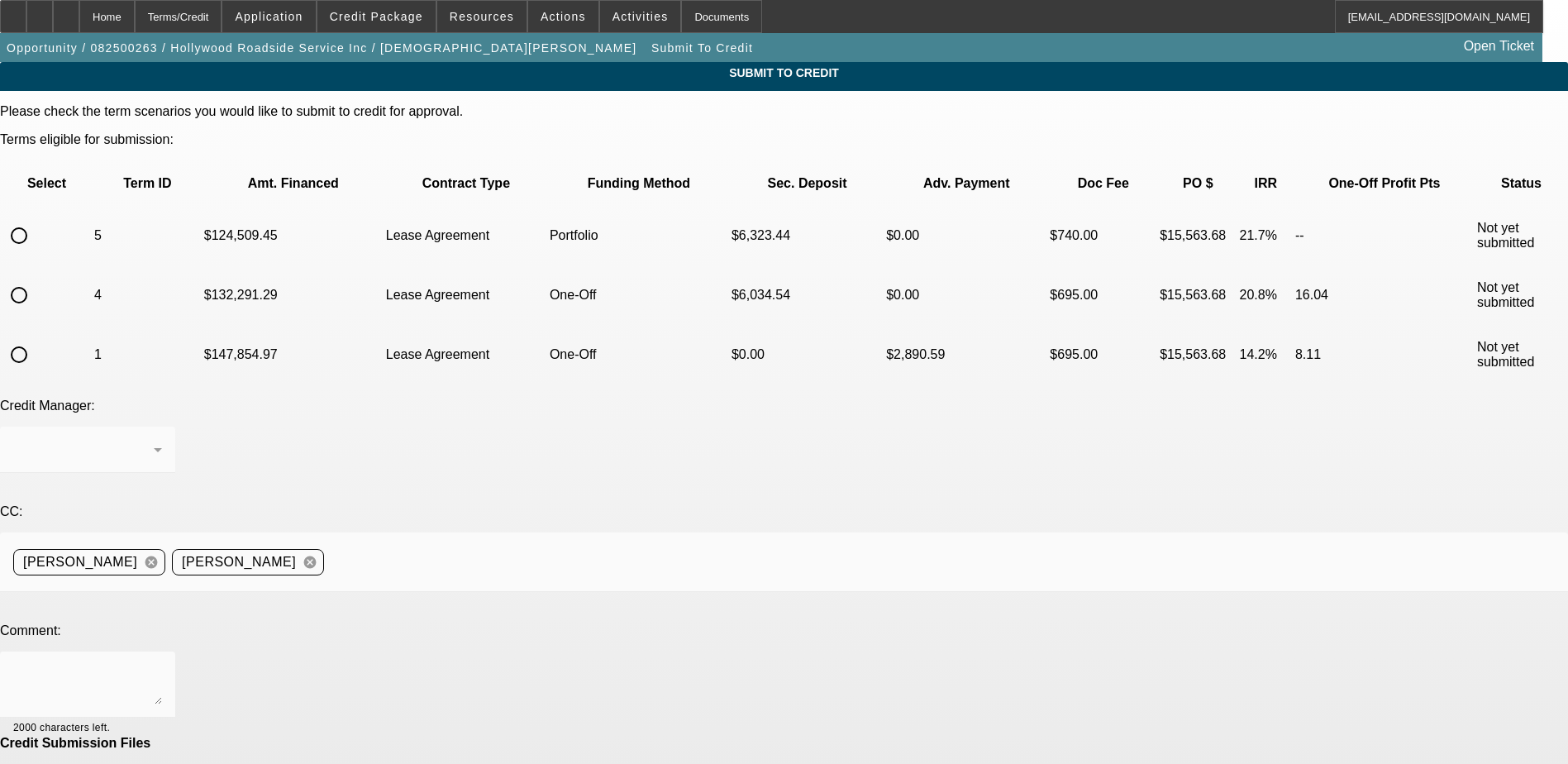
click at [36, 219] on input "radio" at bounding box center [19, 235] width 33 height 33
radio input "true"
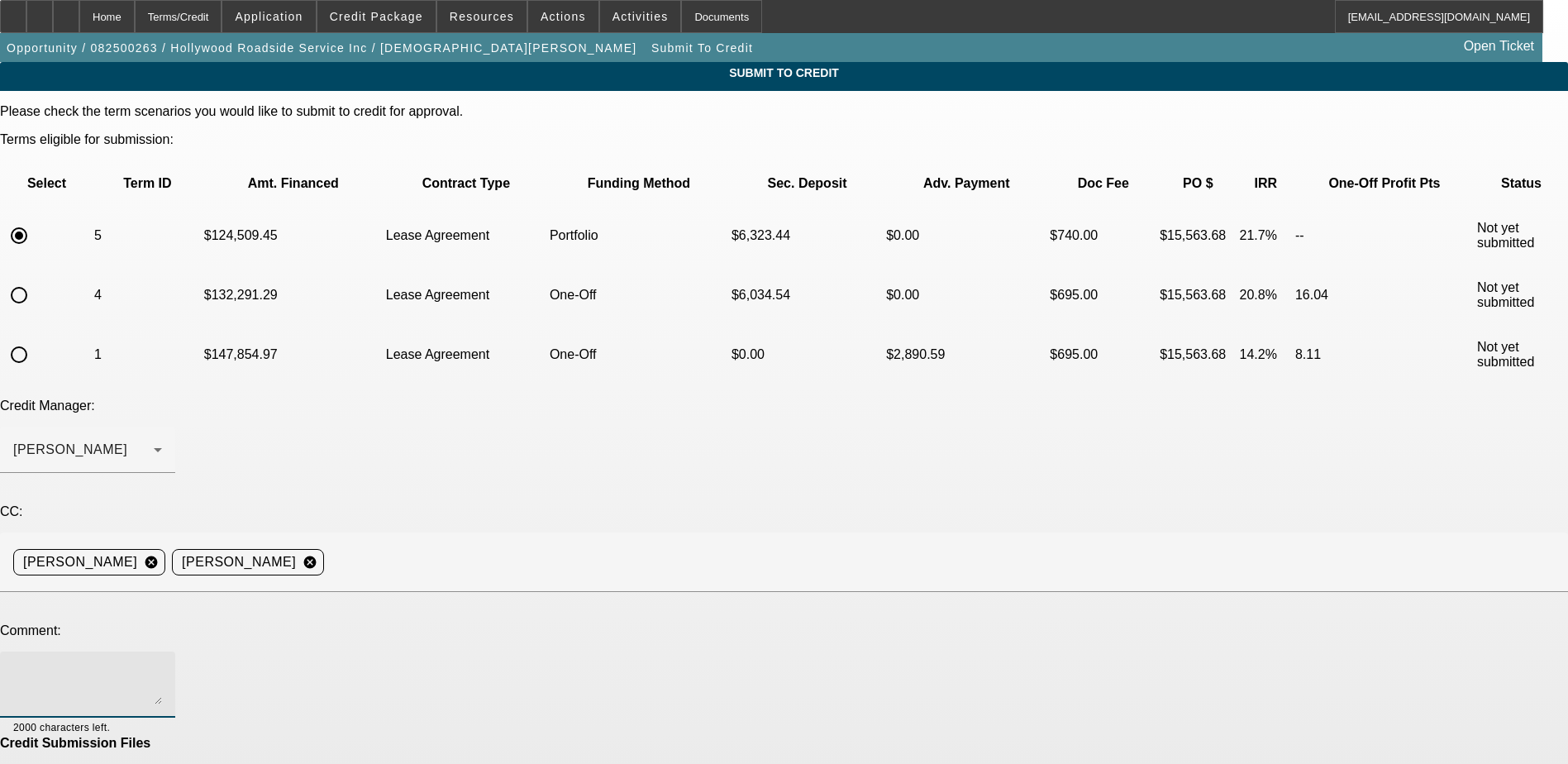
click at [162, 665] on textarea at bounding box center [87, 685] width 149 height 40
click at [154, 440] on div "Arida, George" at bounding box center [83, 450] width 141 height 20
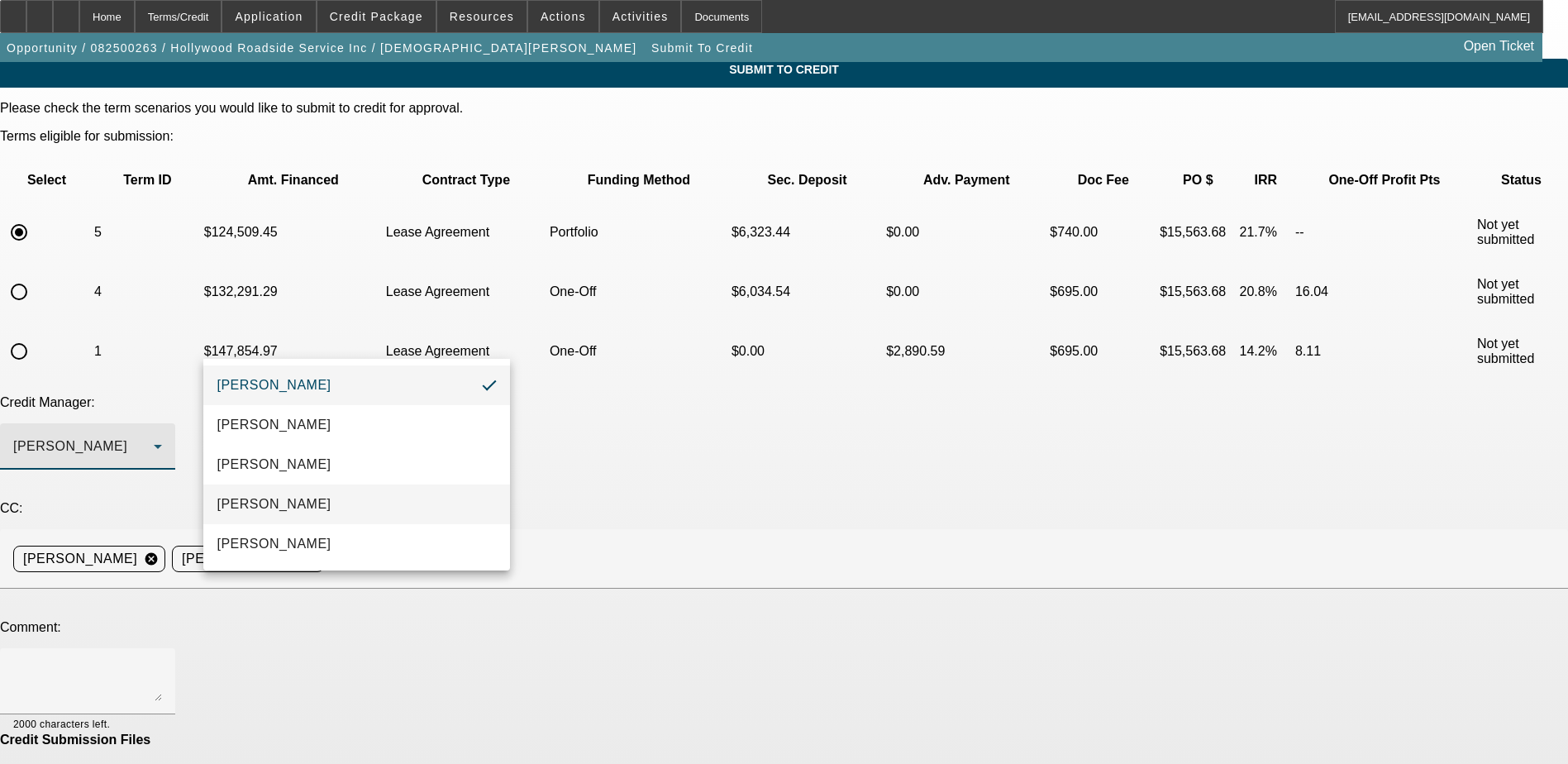
scroll to position [4, 0]
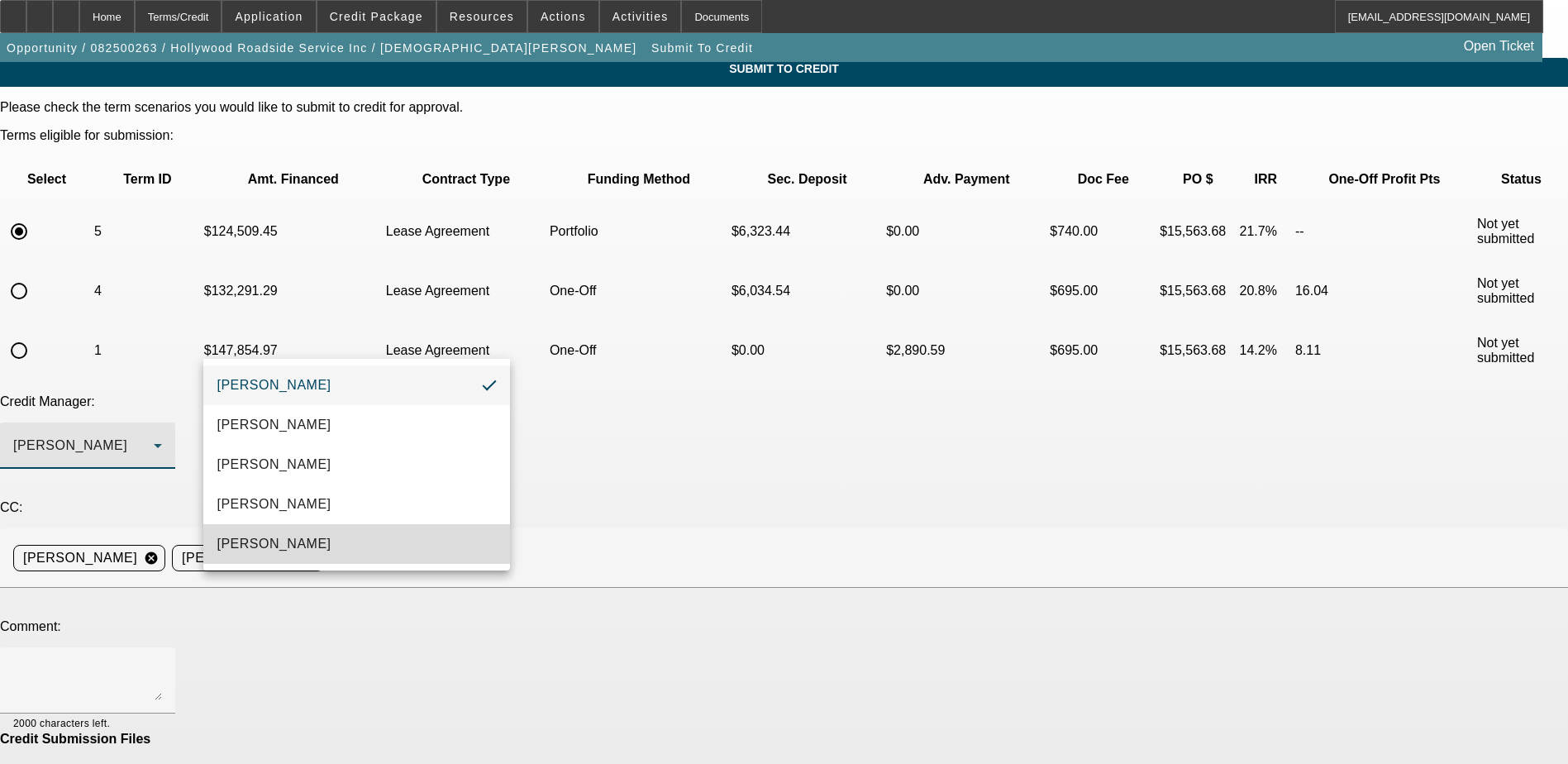
click at [295, 536] on span "Oliva, Samuel" at bounding box center [274, 544] width 114 height 20
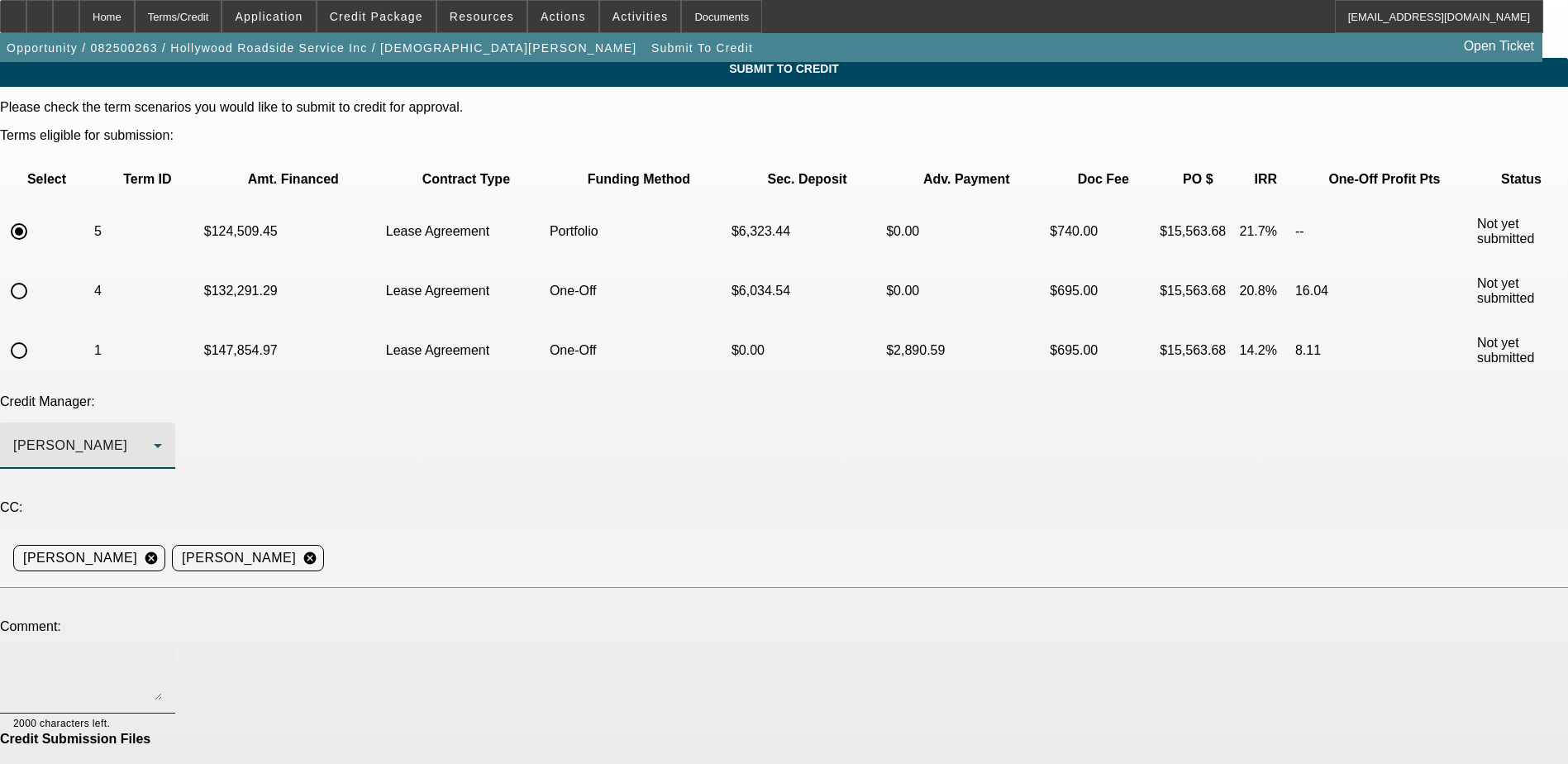
click at [162, 660] on textarea at bounding box center [87, 680] width 149 height 40
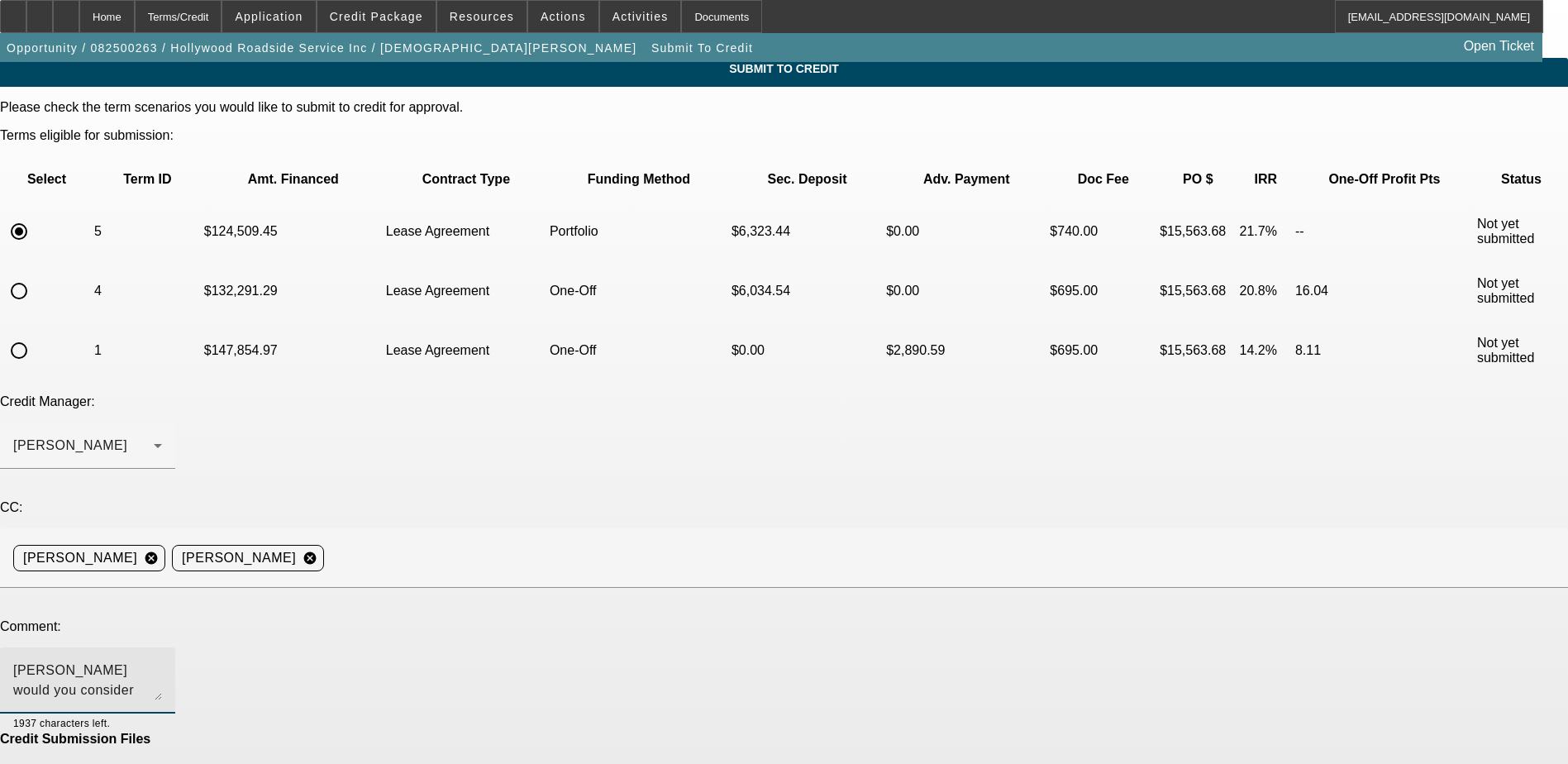
type textarea "sam would you consider with strong money down and shorter term"
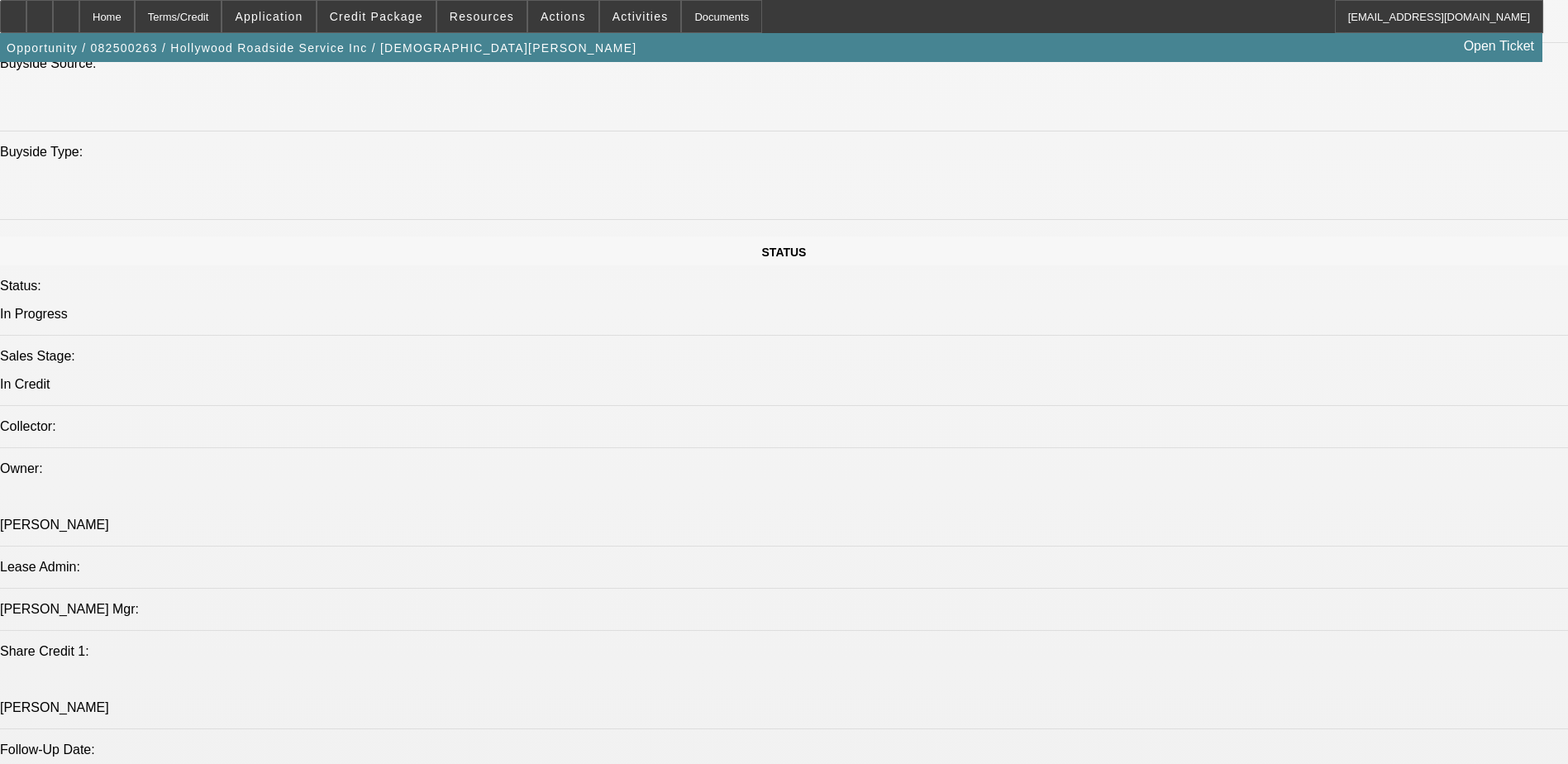
select select "0.2"
select select "2"
select select "0.1"
select select "4"
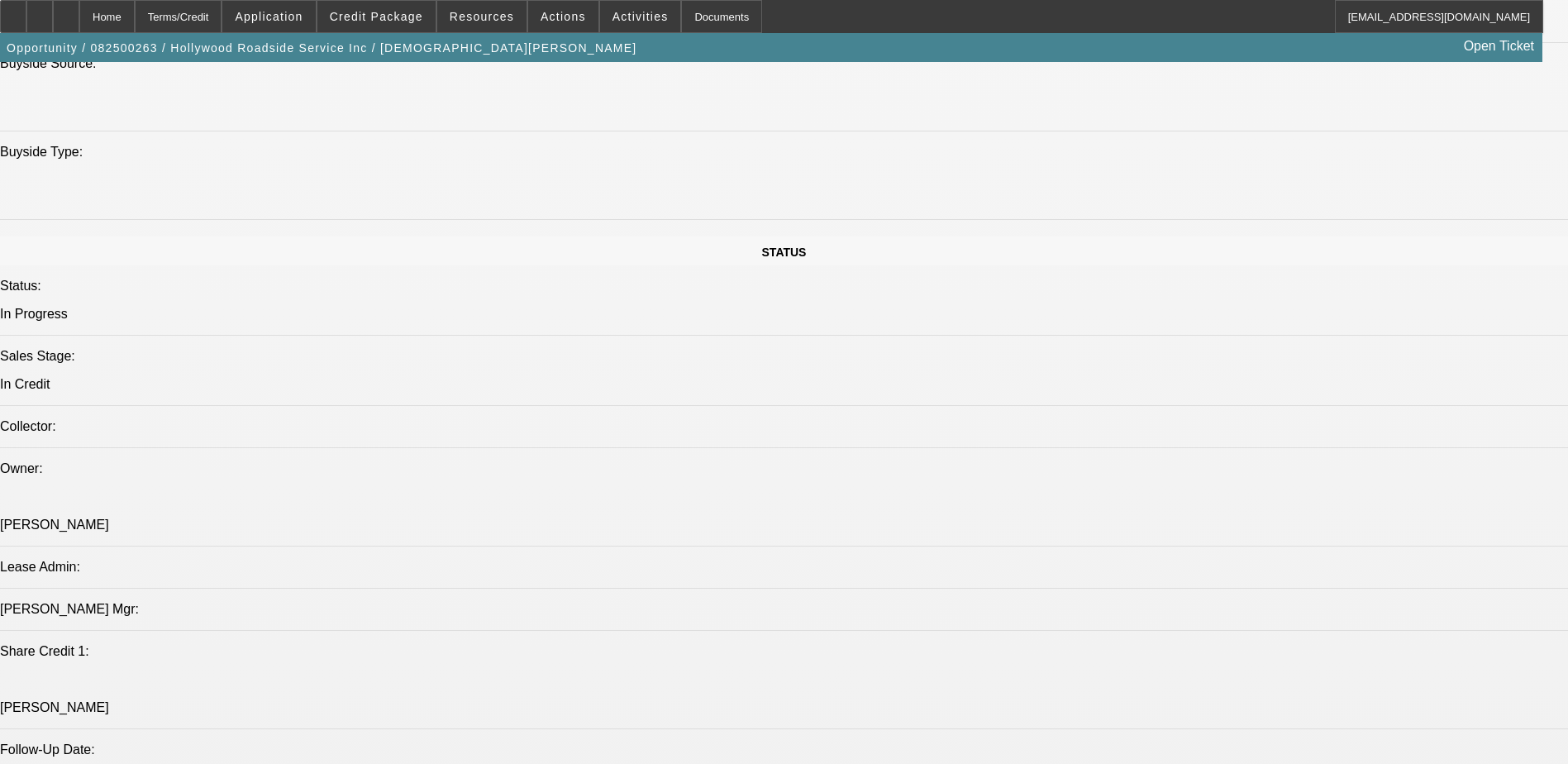
select select "0.15"
select select "2"
select select "0.1"
select select "4"
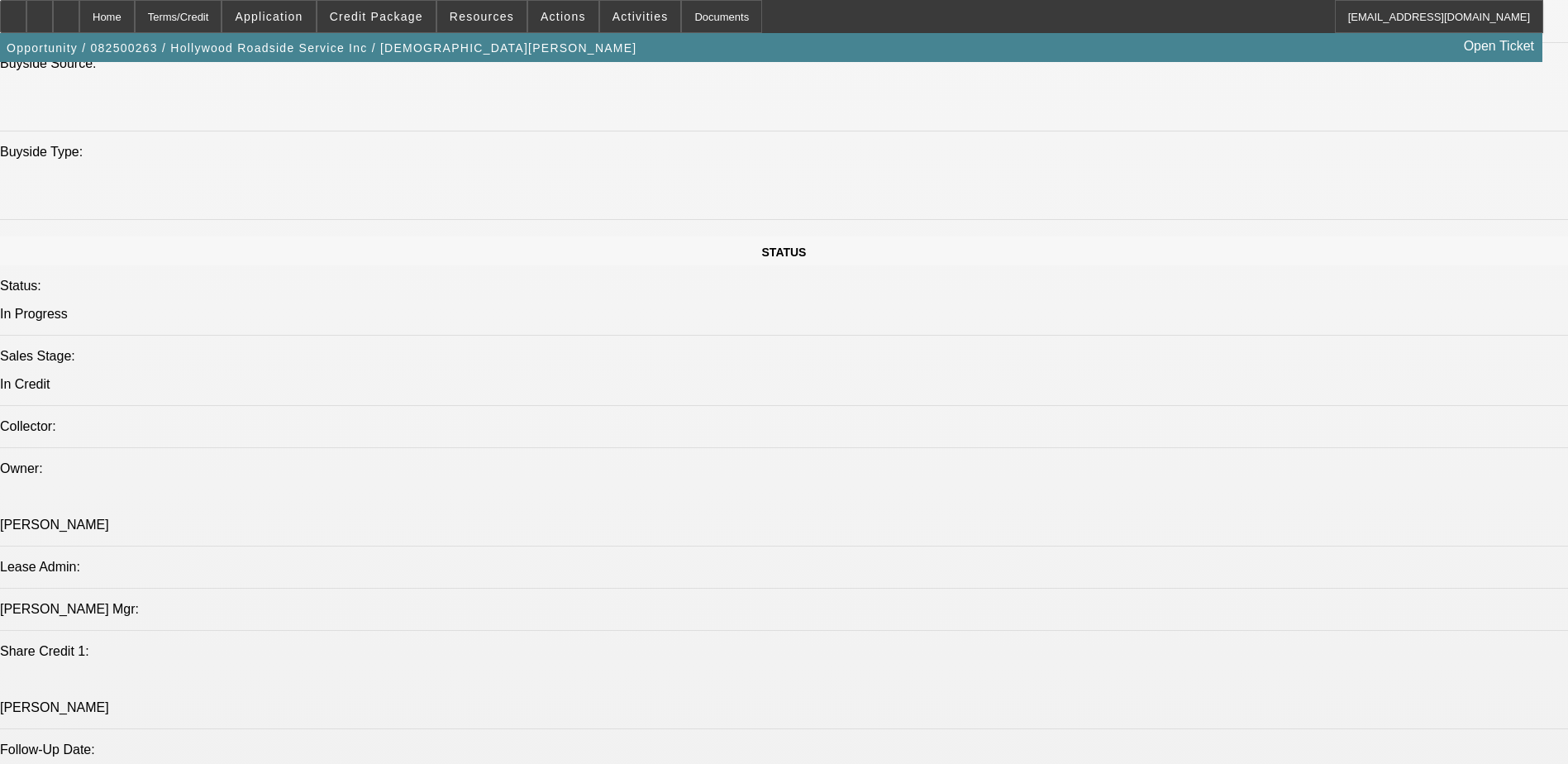
select select "0.15"
select select "2"
select select "0.1"
select select "4"
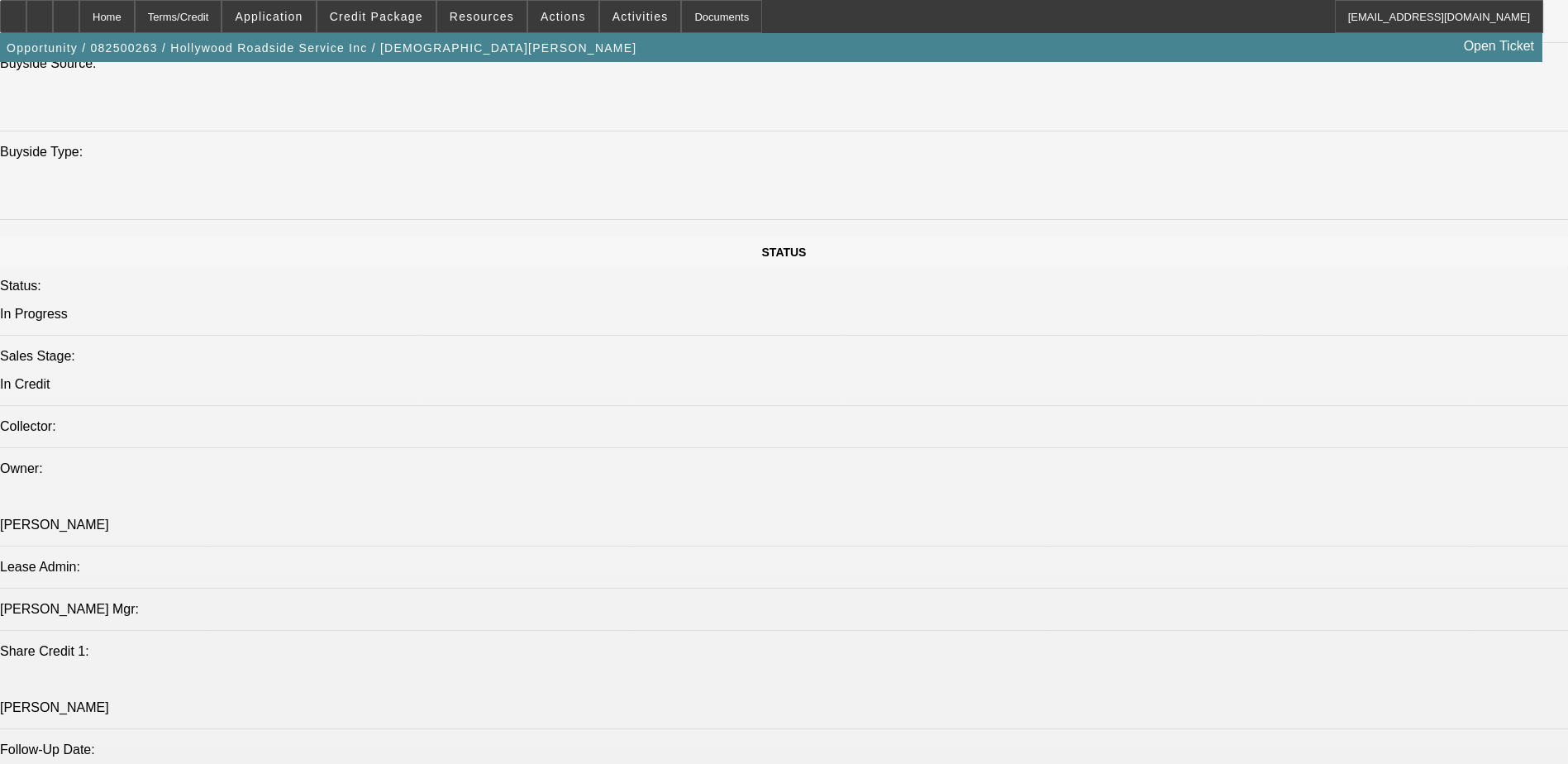
select select "0.15"
select select "0"
select select "3"
select select "0.1"
select select "4"
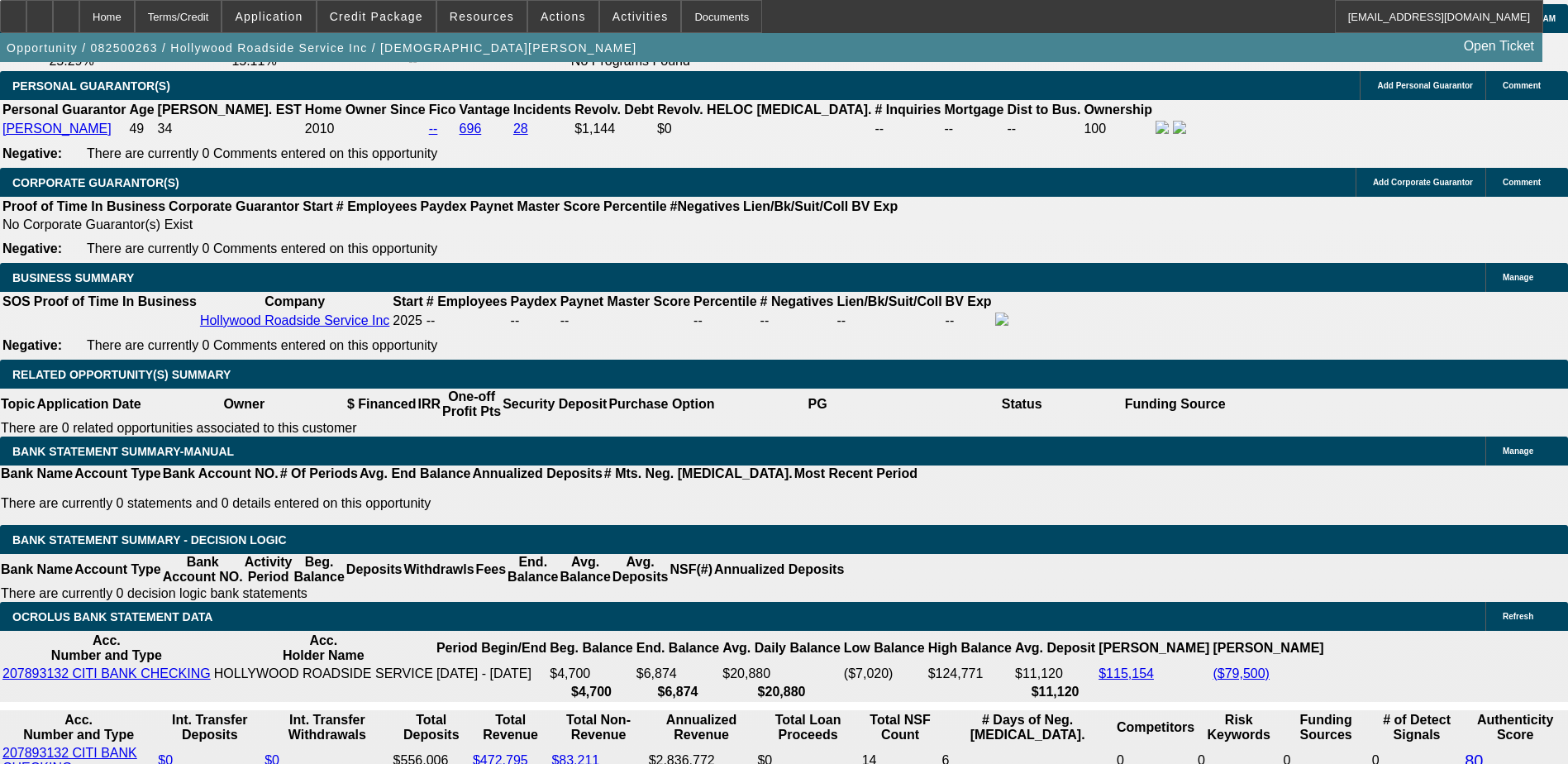
scroll to position [2514, 0]
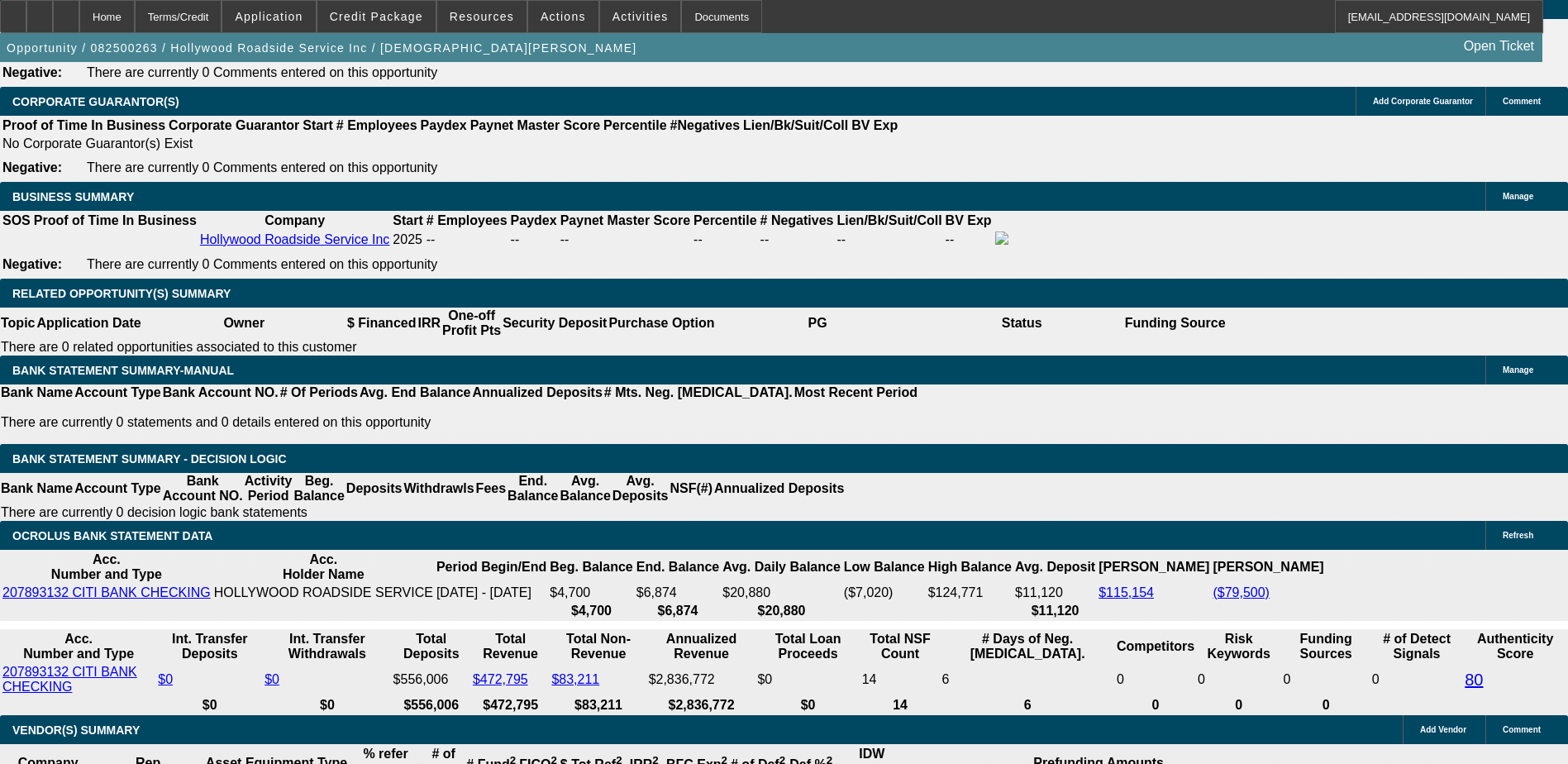
scroll to position [2596, 0]
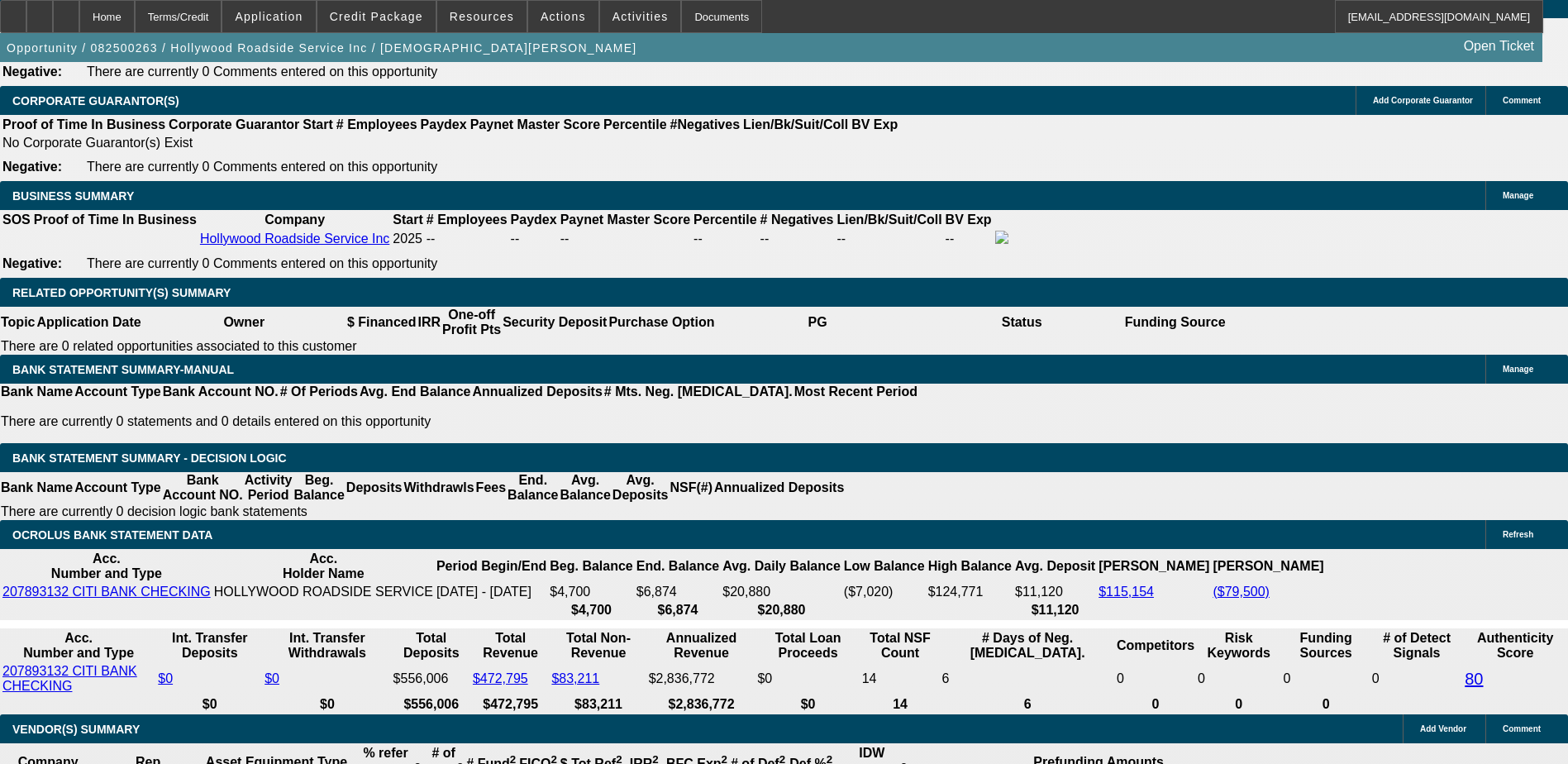
type input "UNKNOWN"
type input "10"
type input "$4,901.62"
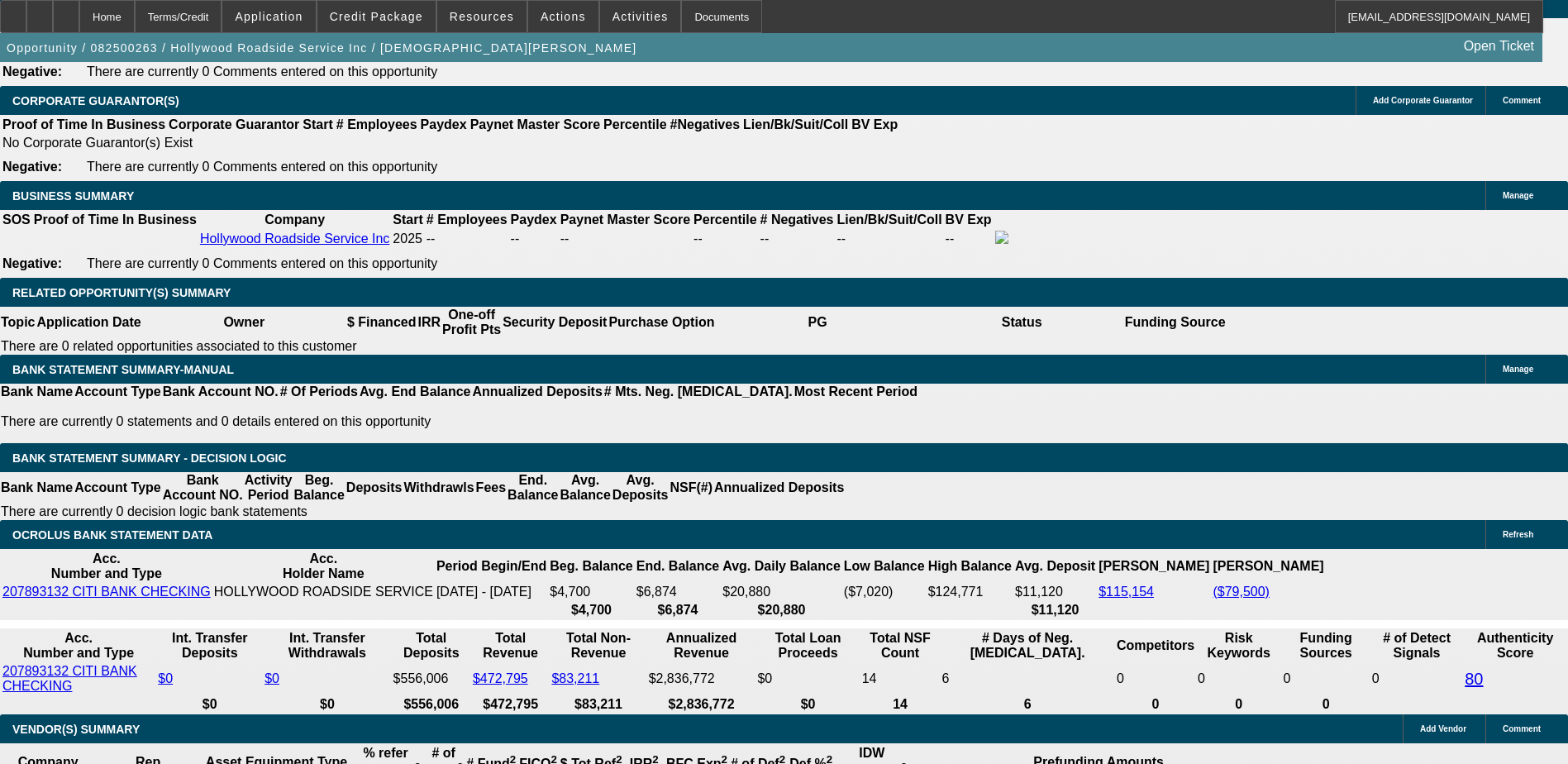
type input "$2,450.81"
type input "10"
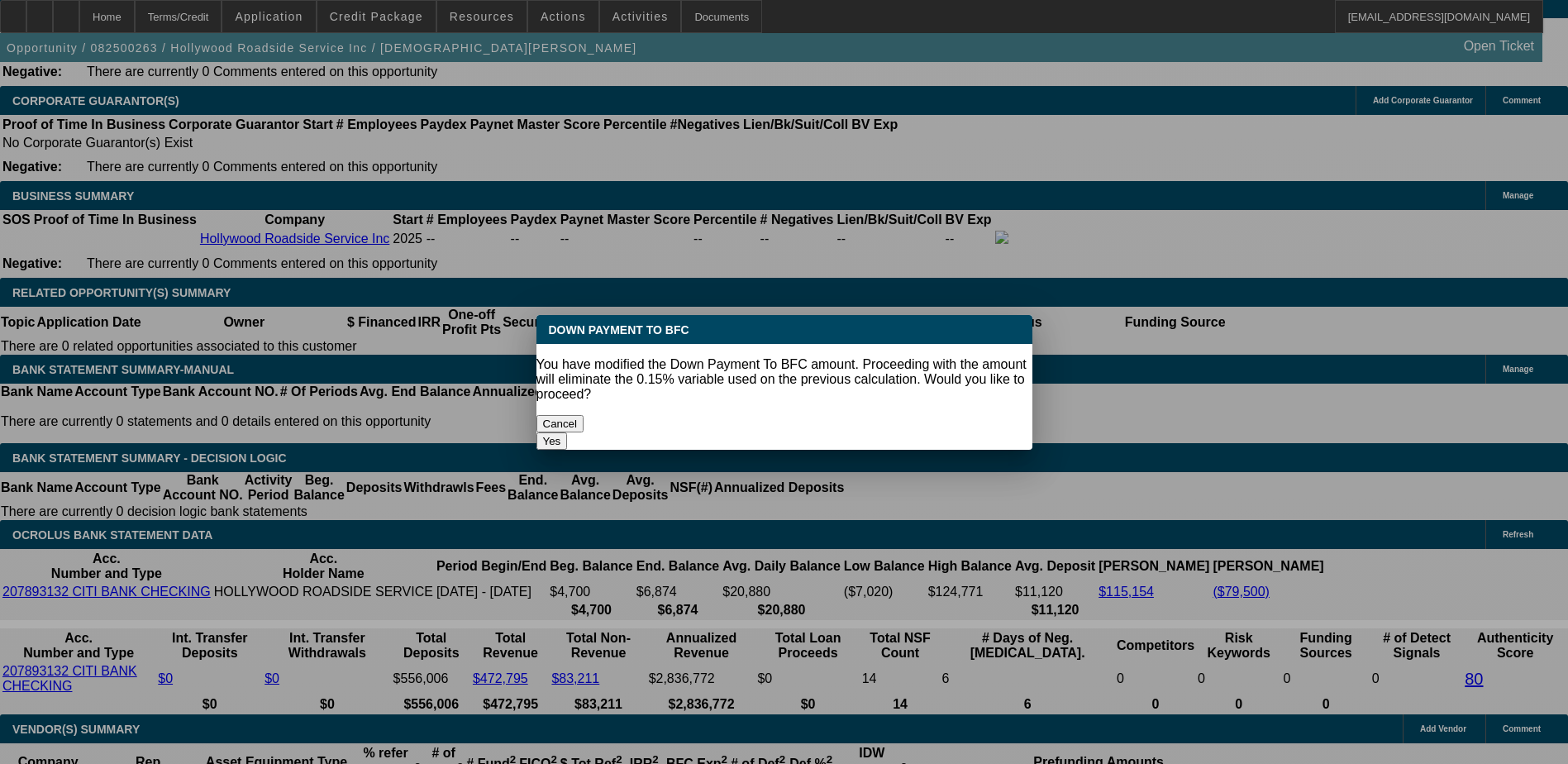
click at [600, 246] on body "Home Terms/Credit Application Credit Package Resources Actions Activities Docum…" at bounding box center [784, 587] width 1568 height 6366
drag, startPoint x: 742, startPoint y: 400, endPoint x: 720, endPoint y: 397, distance: 22.2
click at [585, 415] on button "Cancel" at bounding box center [560, 424] width 48 height 18
type input "23345.5215"
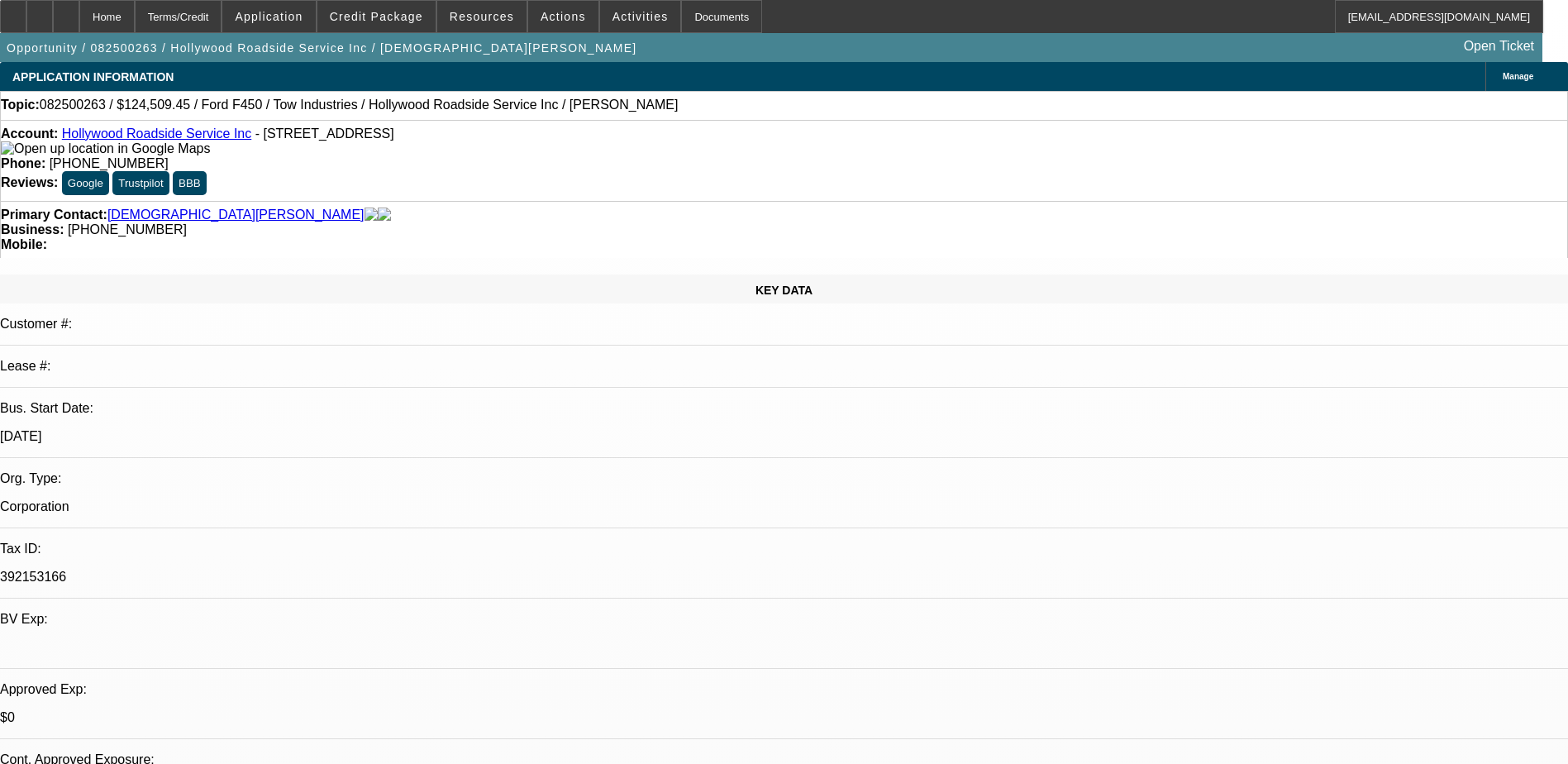
scroll to position [2596, 0]
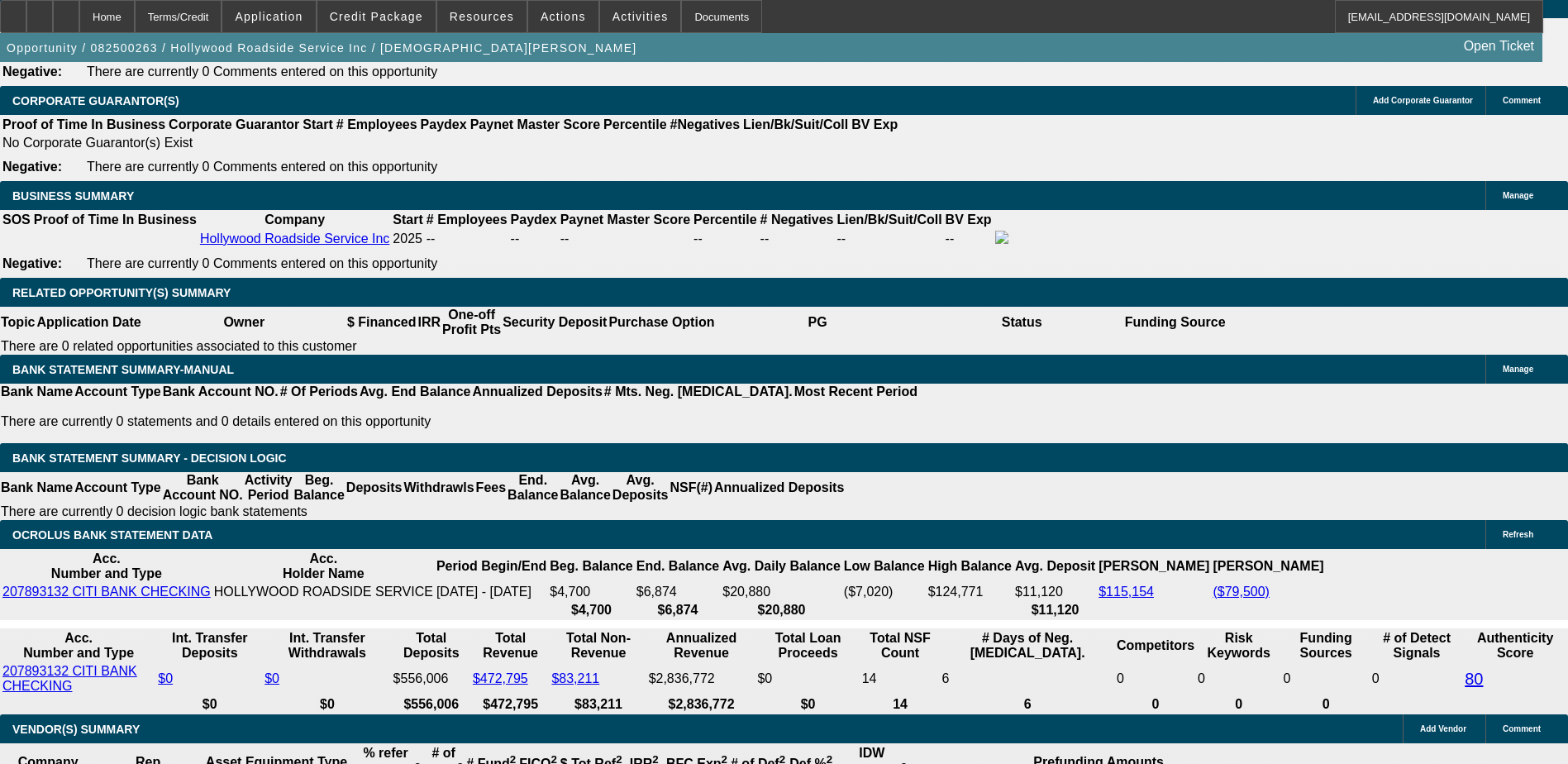
select select "0.05"
type input "$7,781.84"
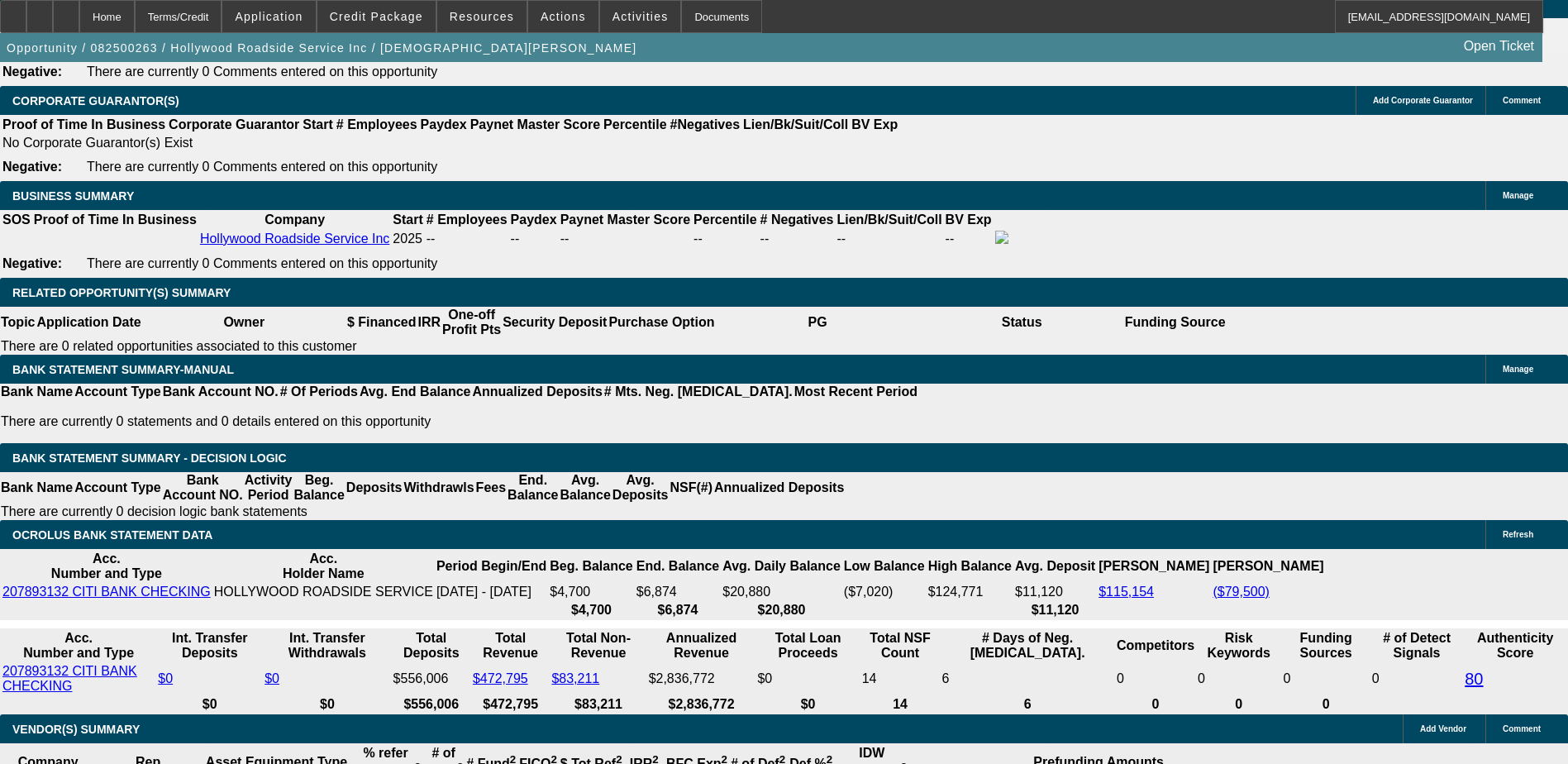
type input "$5,478.28"
type input "$2,739.14"
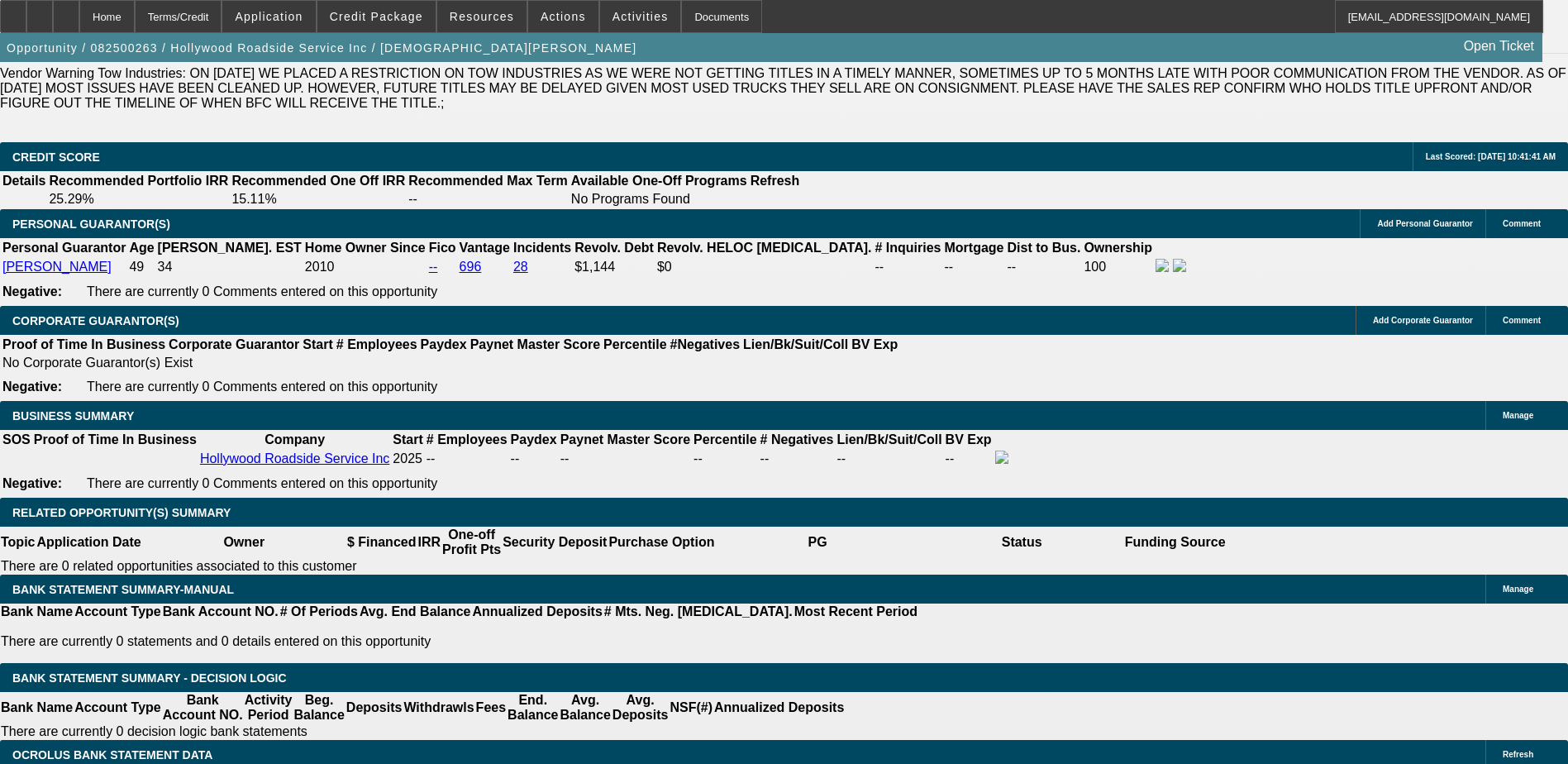
scroll to position [2266, 0]
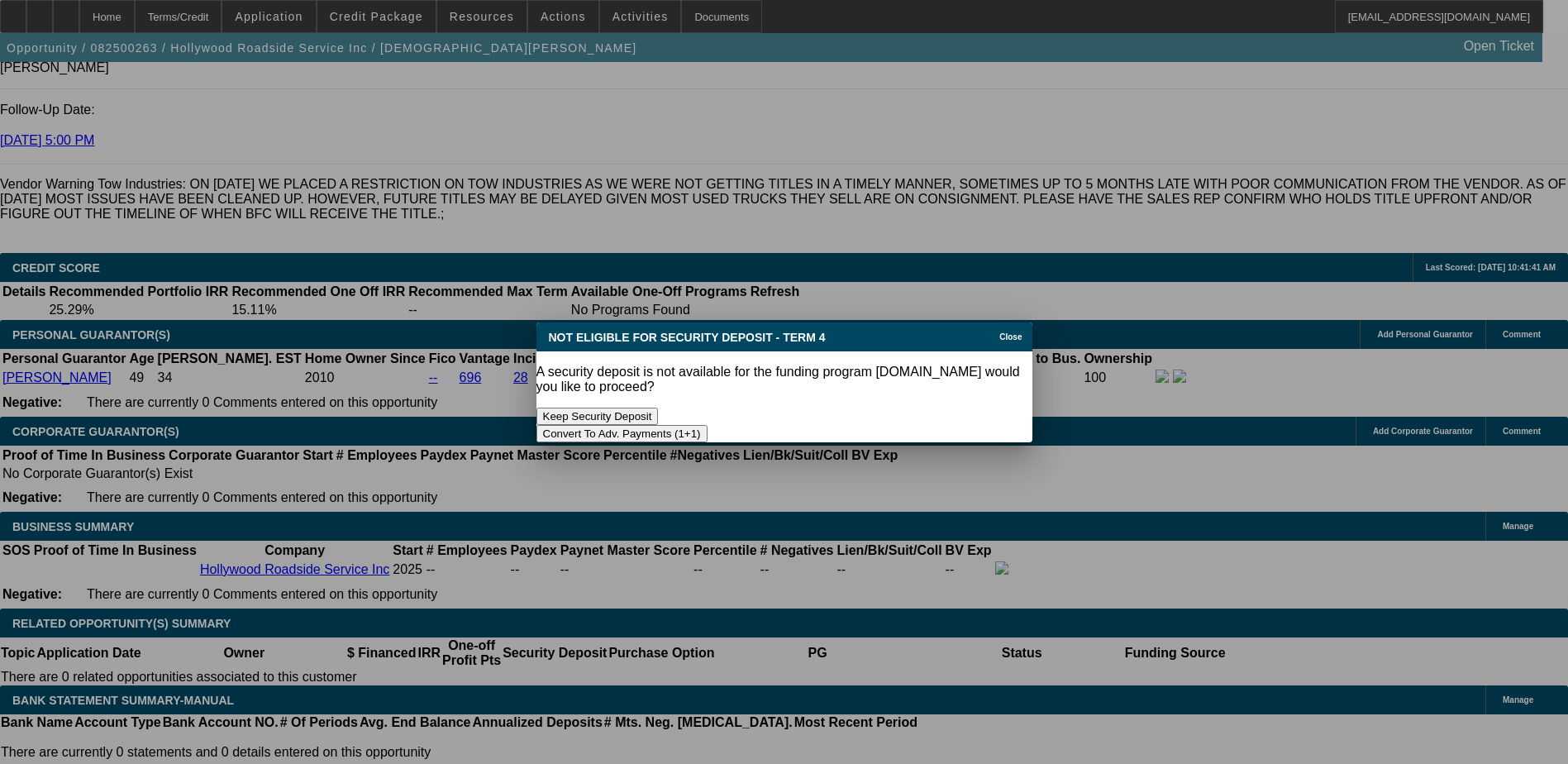
scroll to position [0, 0]
click at [708, 425] on button "Convert To Adv. Payments (1+1)" at bounding box center [621, 434] width 171 height 18
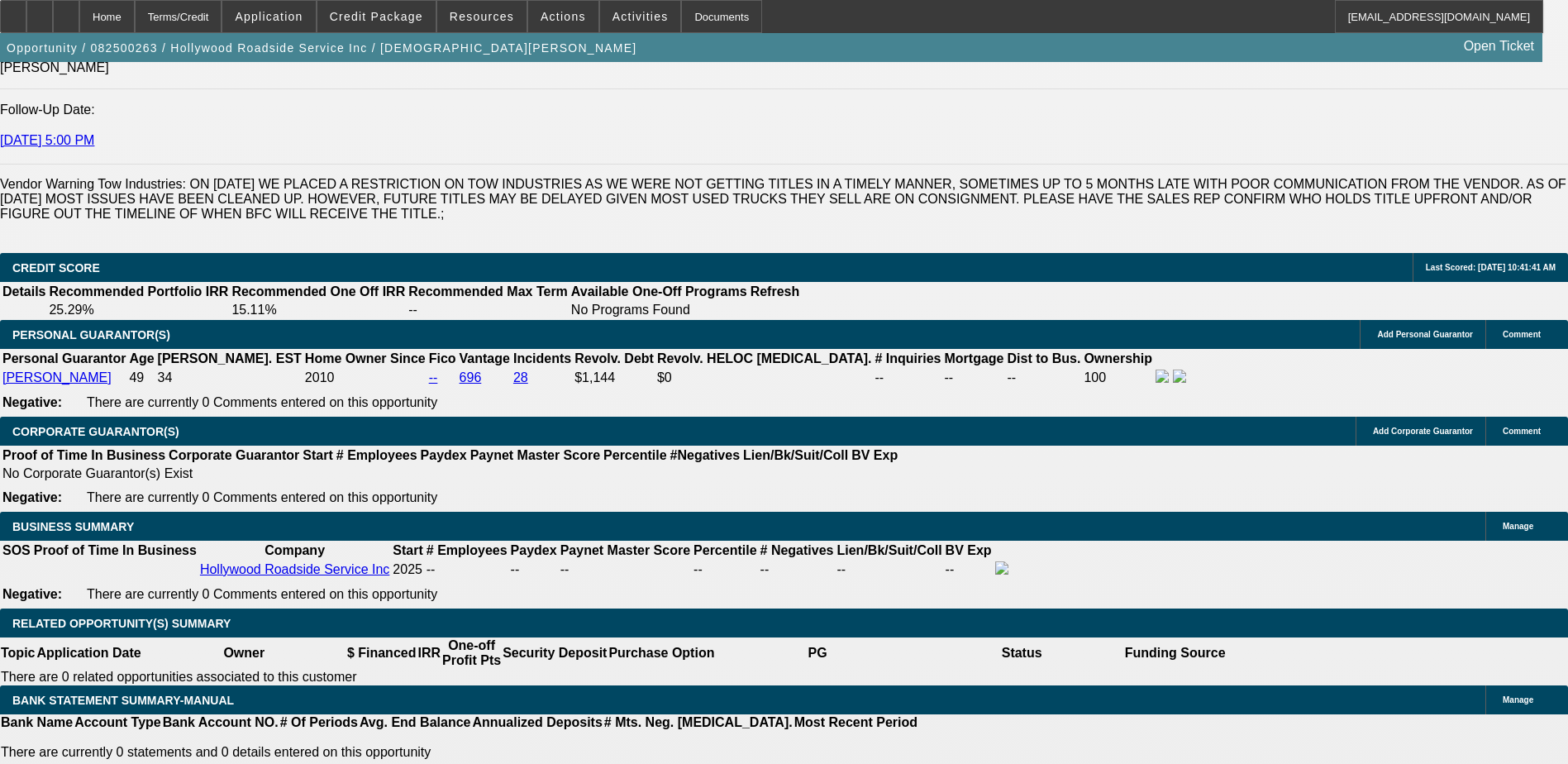
scroll to position [2266, 0]
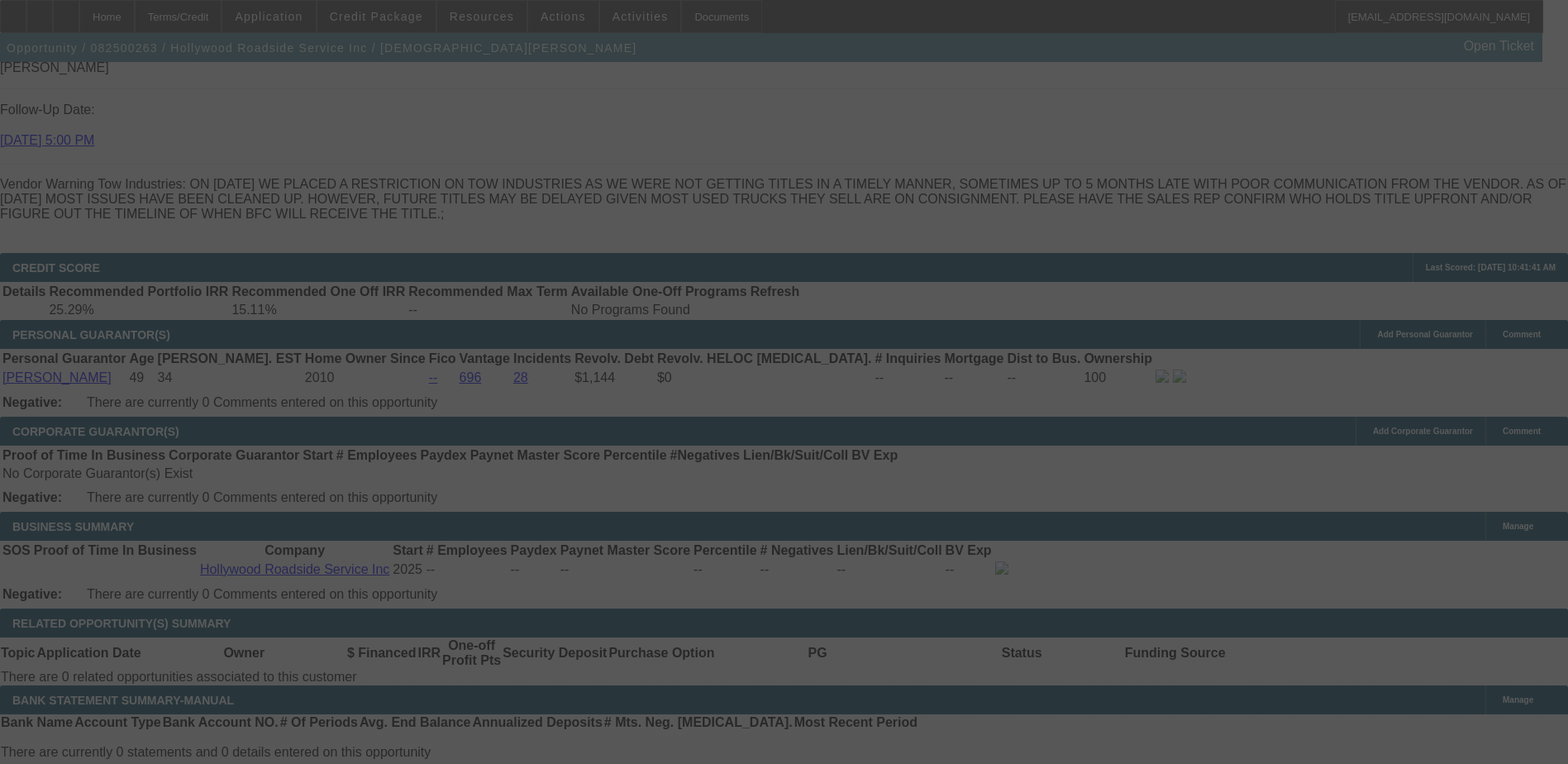
type input "$0.00"
select select "0"
select select "1"
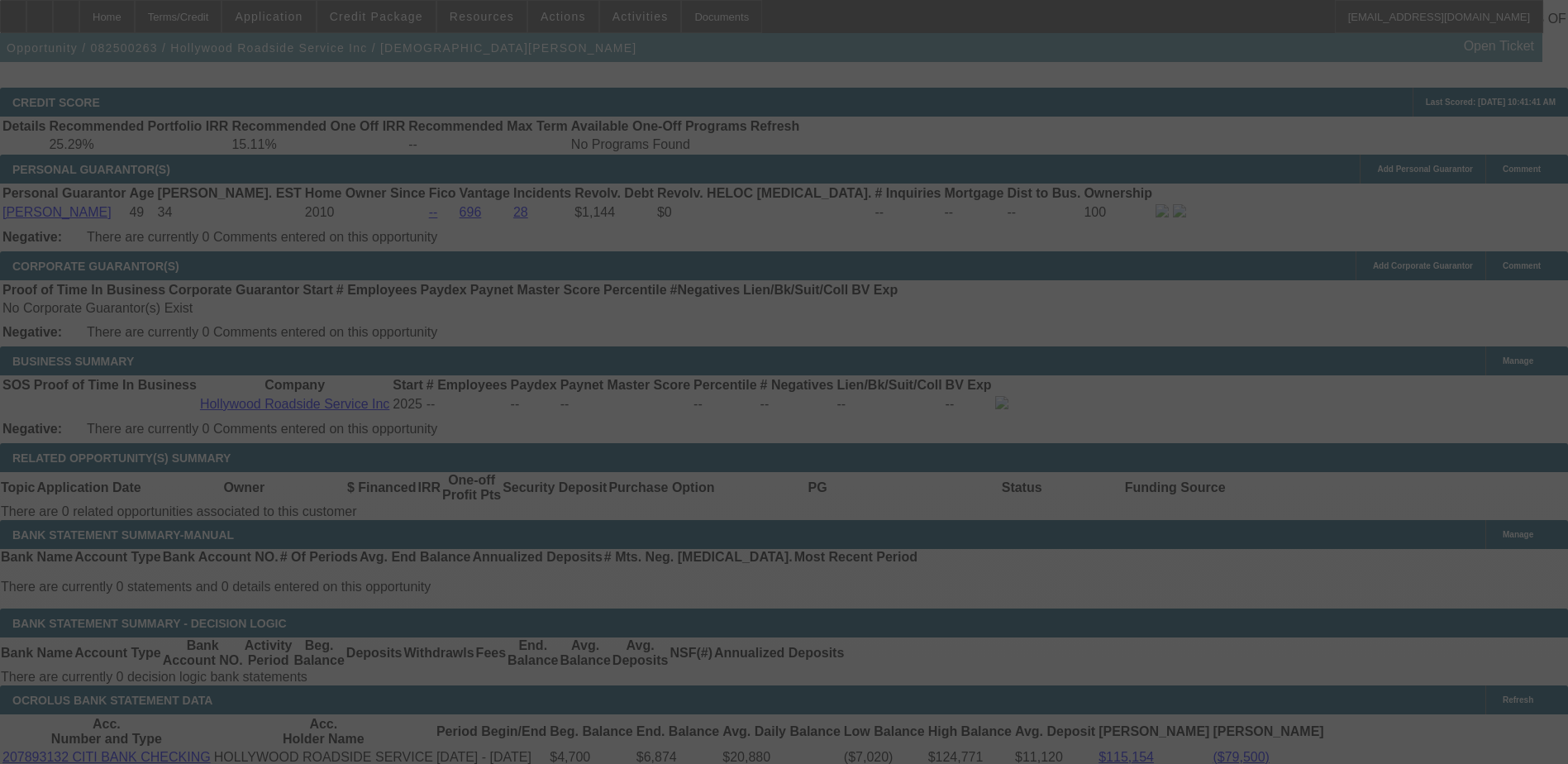
scroll to position [2514, 0]
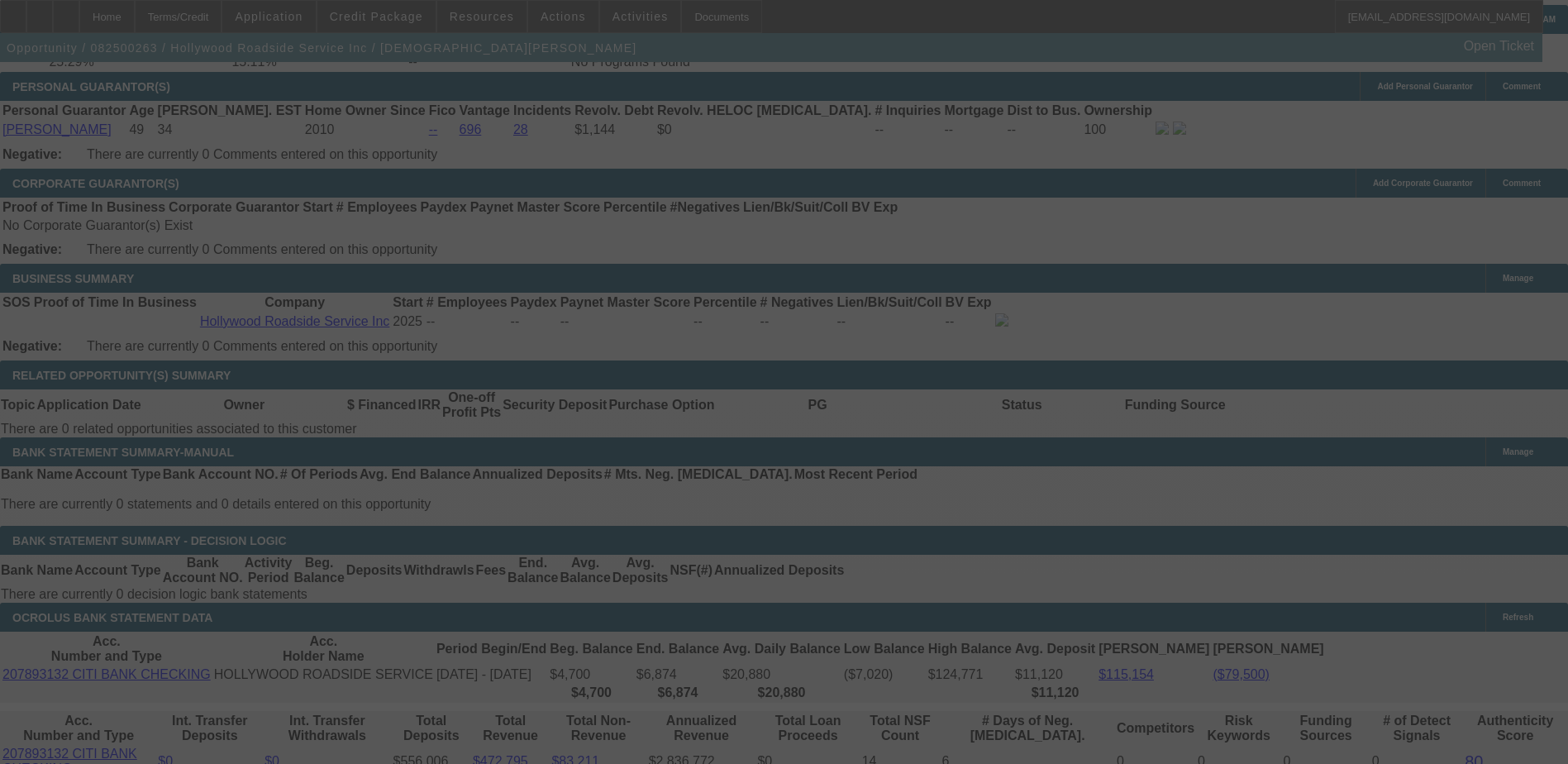
select select "0"
select select "0.1"
select select "4"
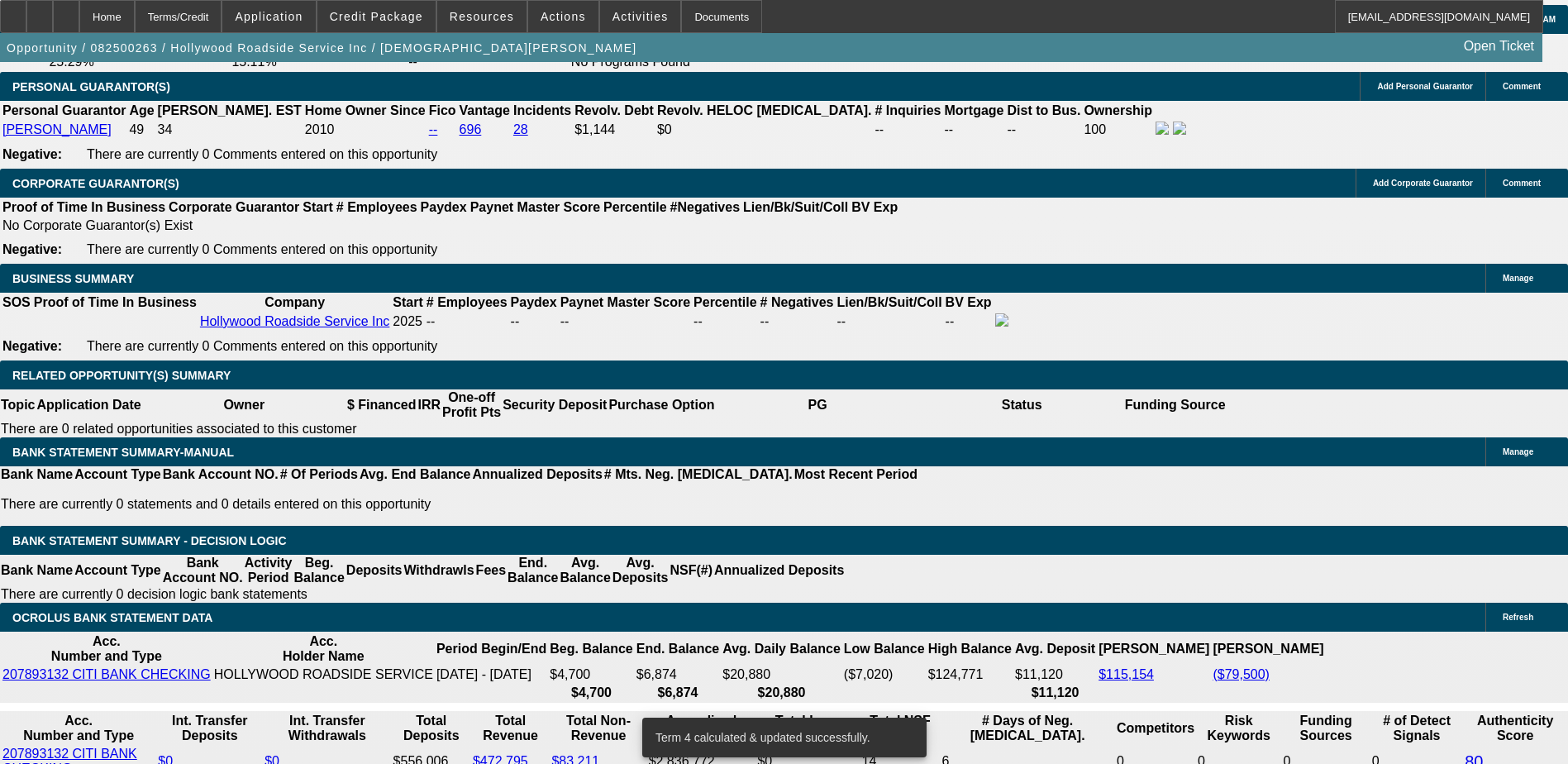
scroll to position [2596, 0]
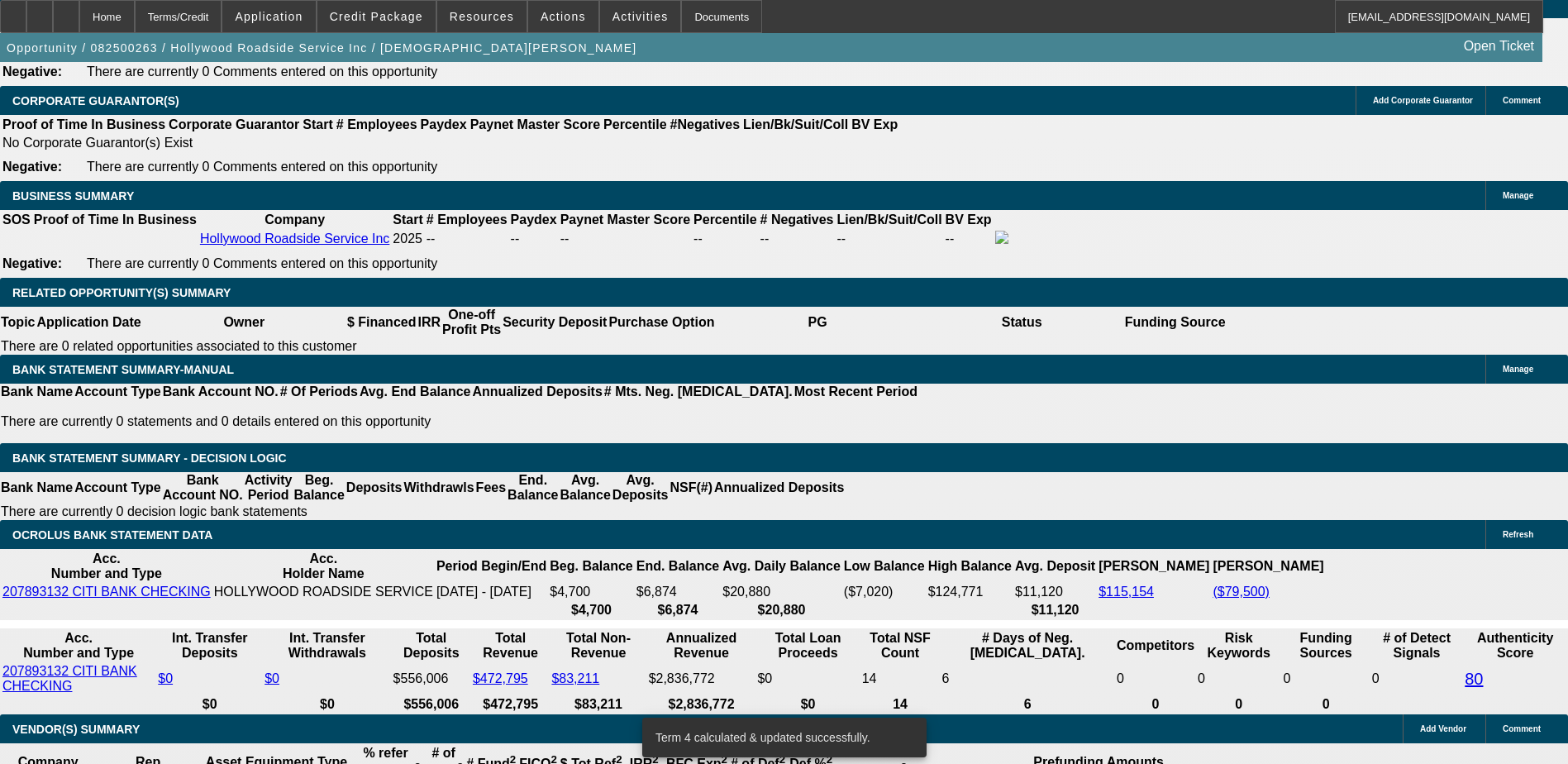
type input "1"
type input "UNKNOWN"
type input "12"
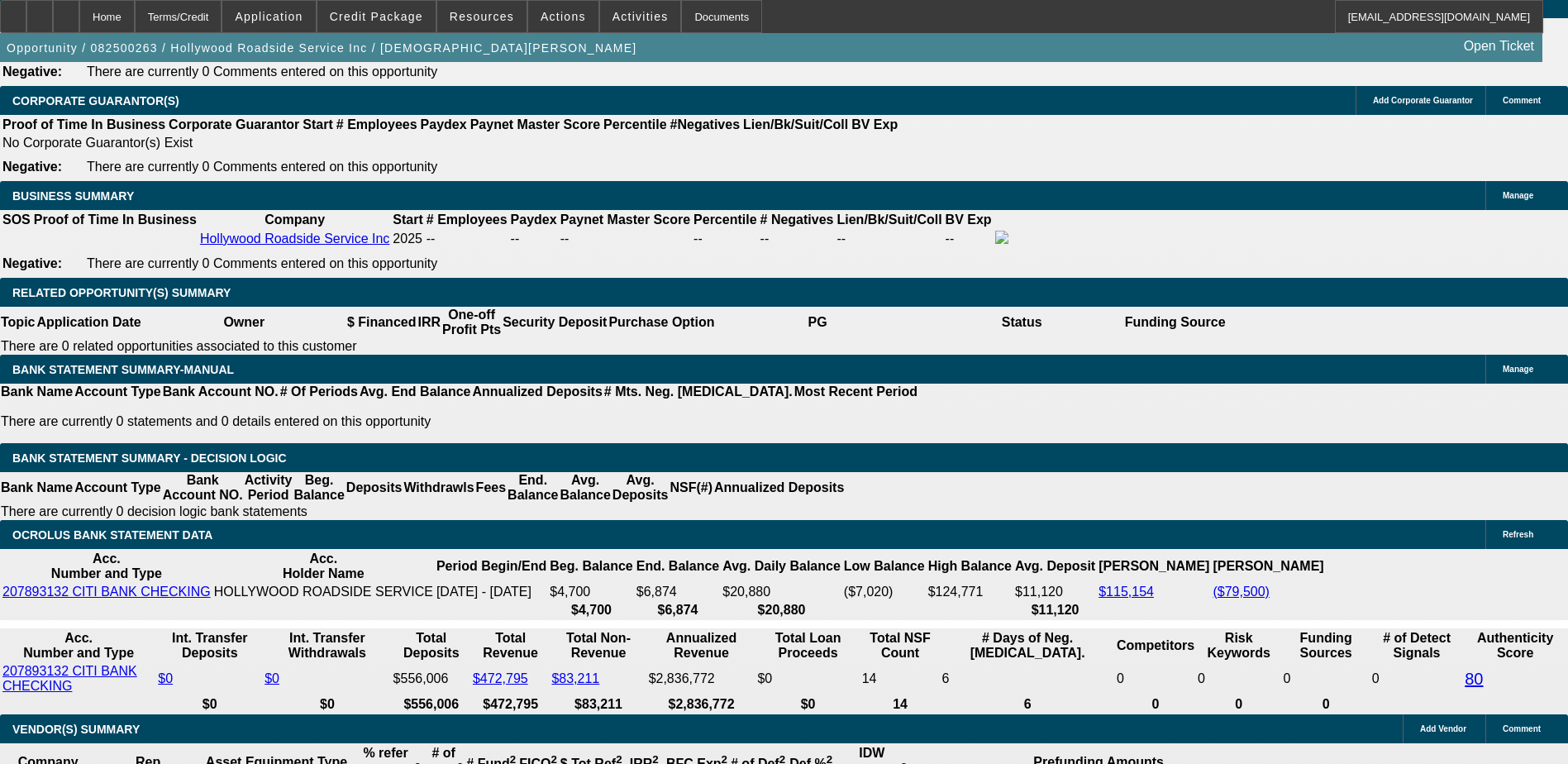
type input "$2,116.62"
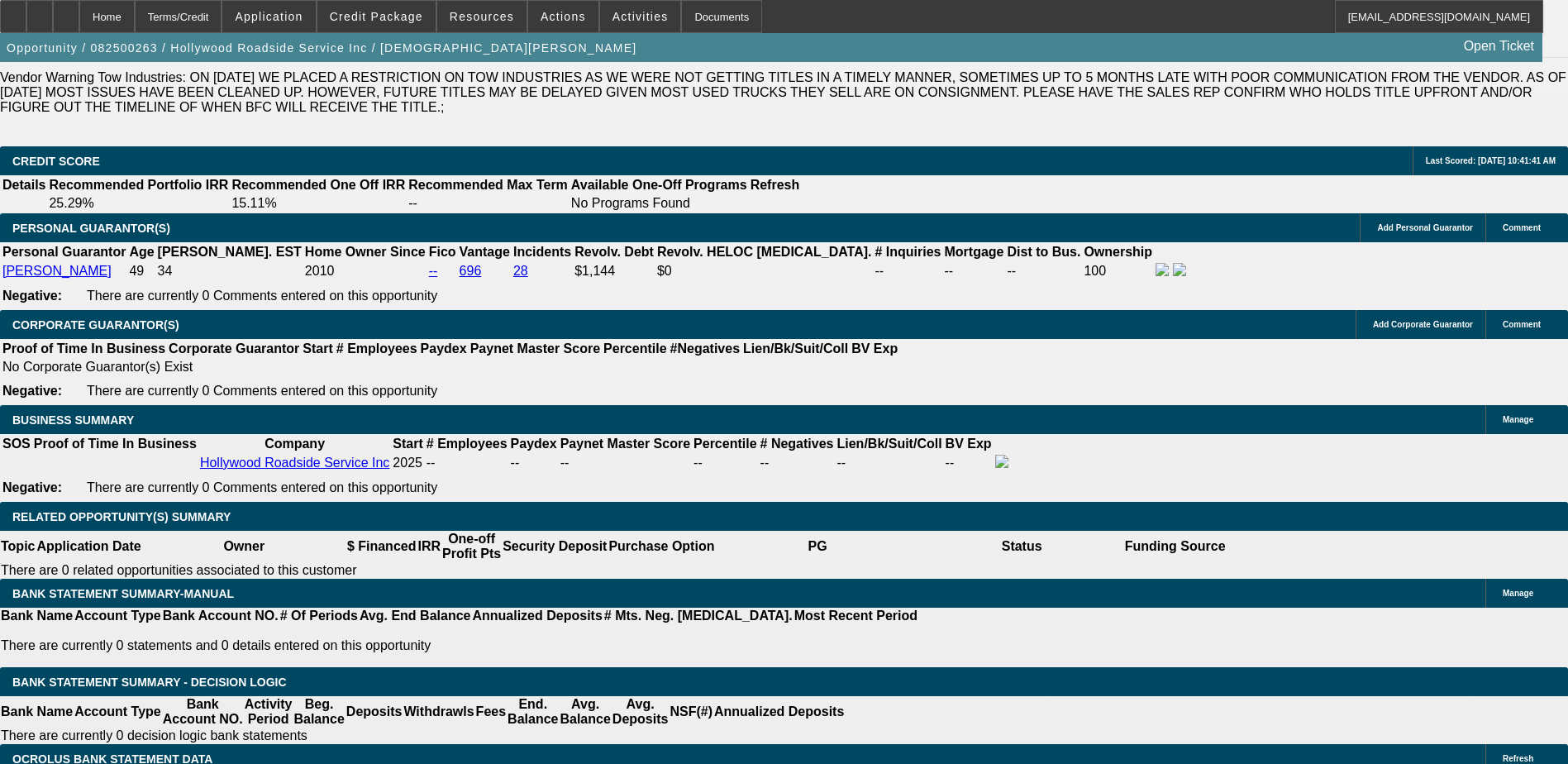
scroll to position [2348, 0]
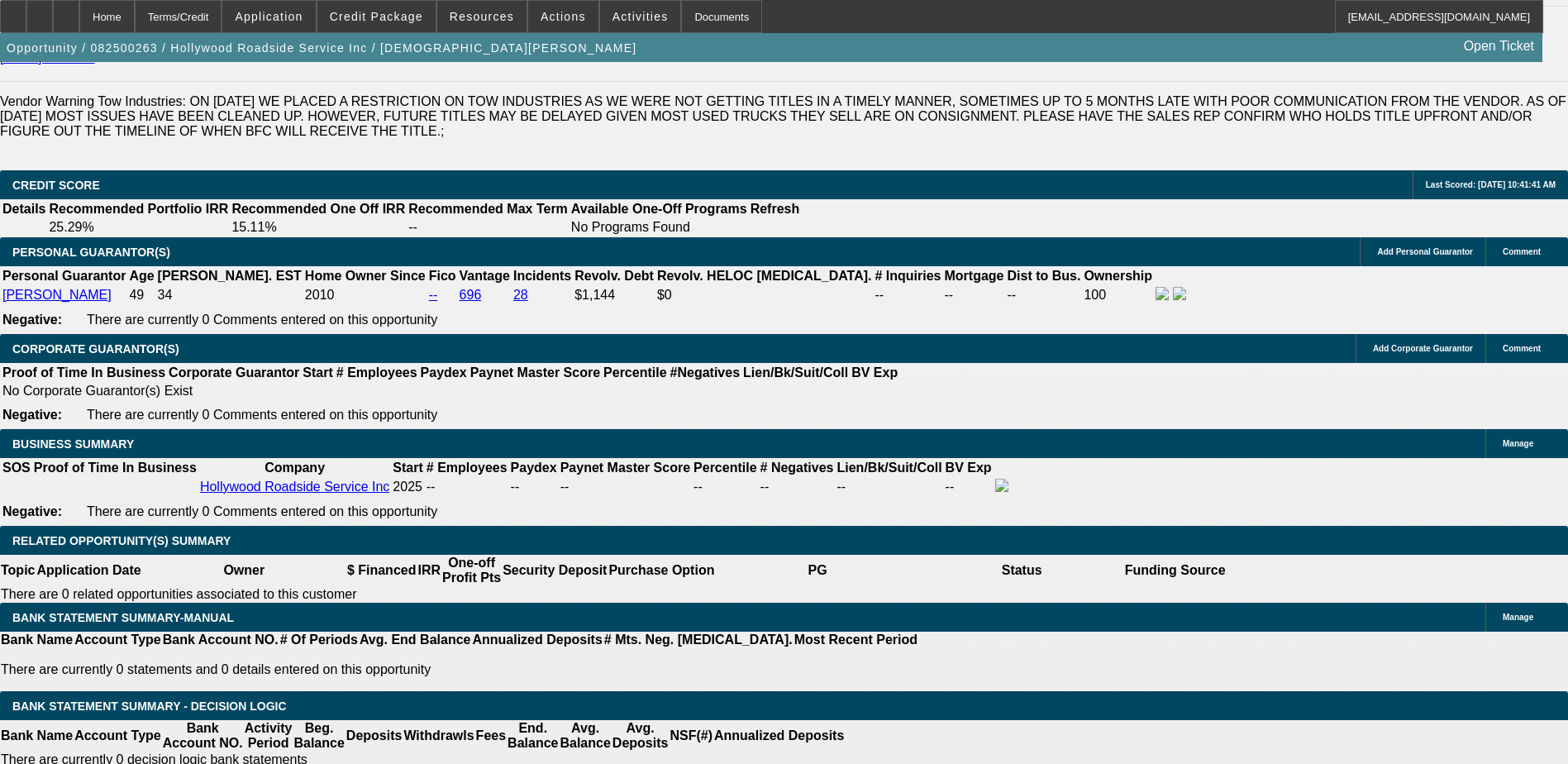
type input "12"
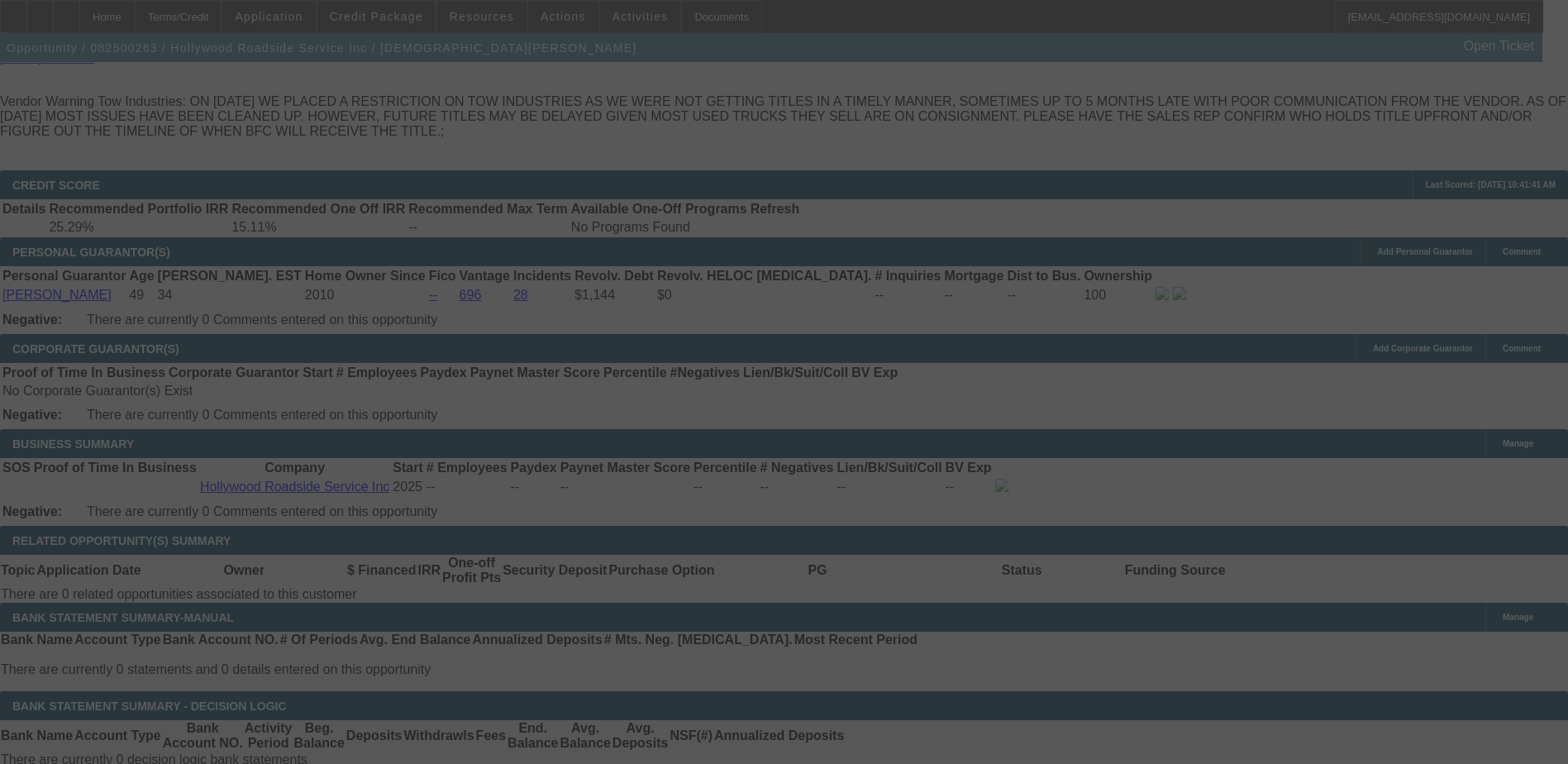
select select "0"
select select "0.1"
select select "4"
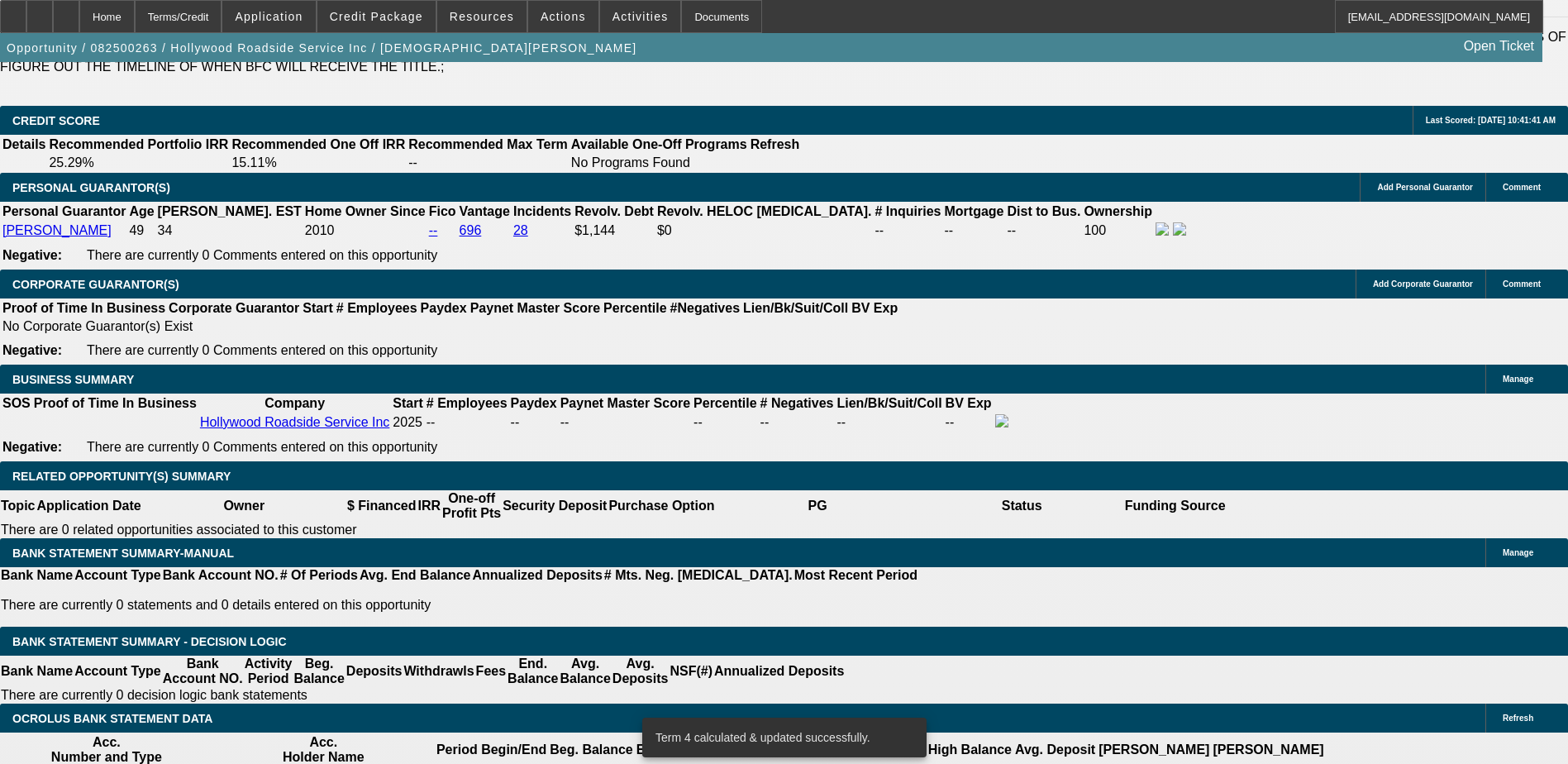
scroll to position [2514, 0]
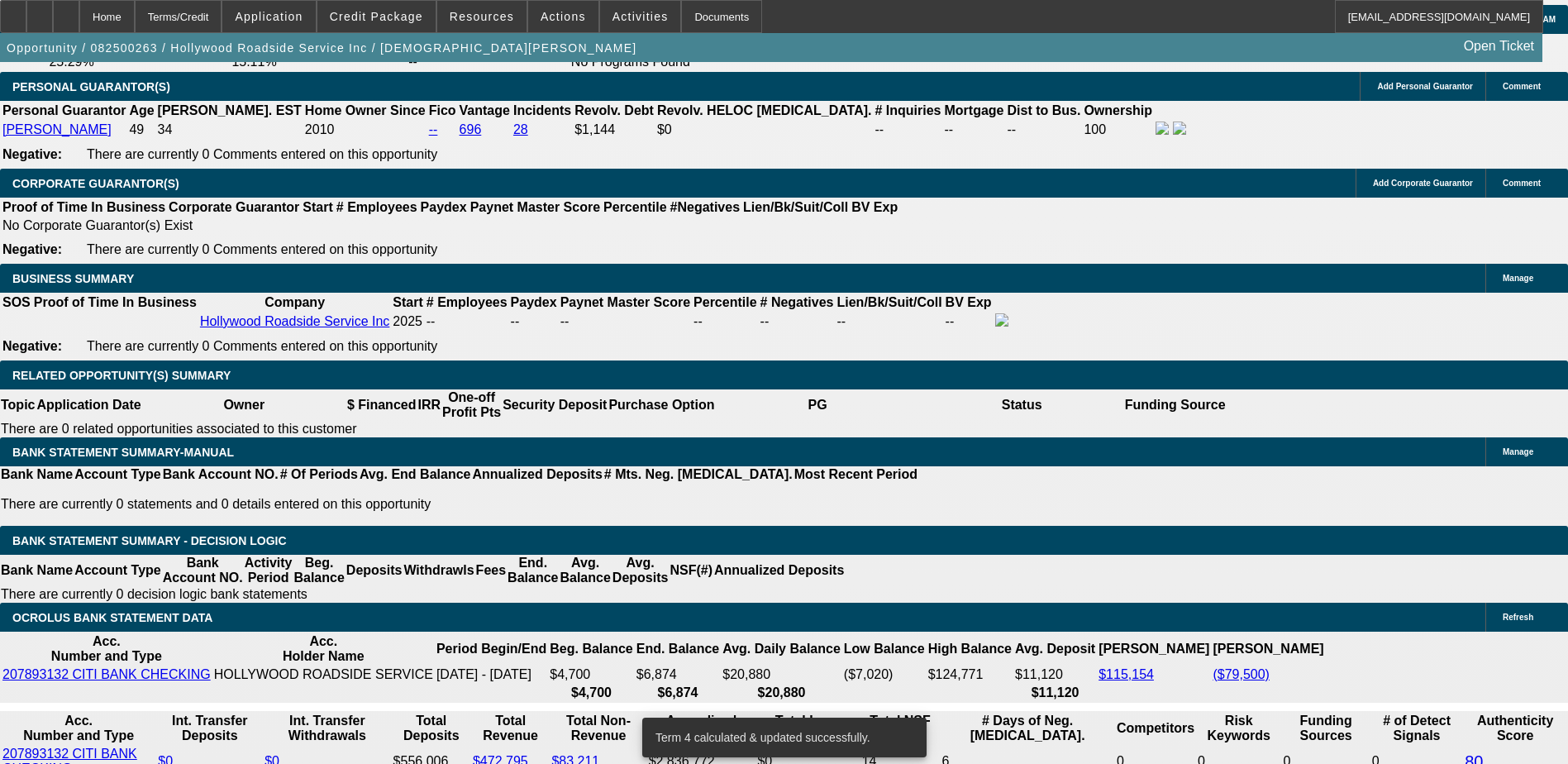
type input "UNKNOWN"
type input "12"
type input "$2,890.59"
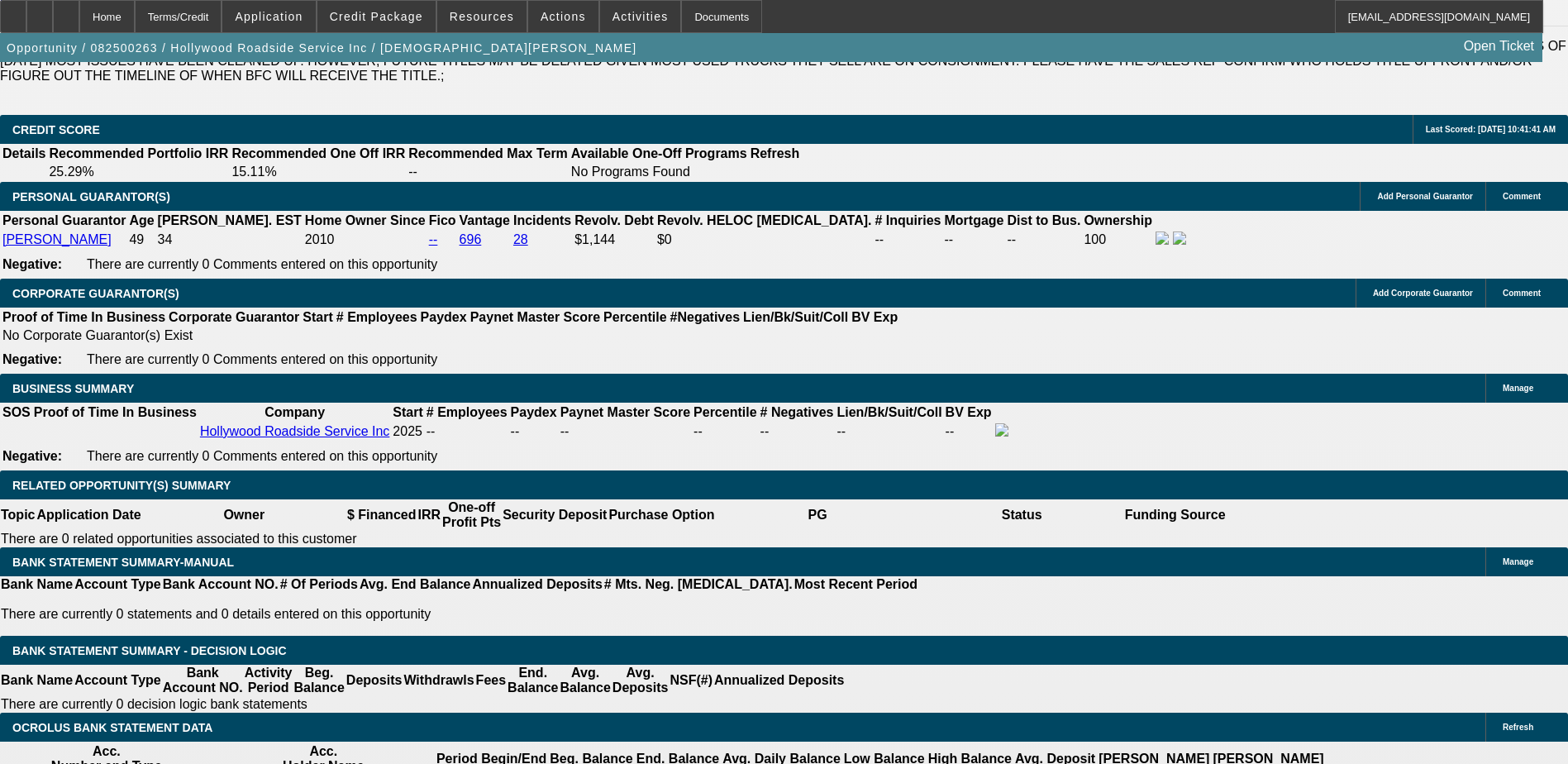
scroll to position [2266, 0]
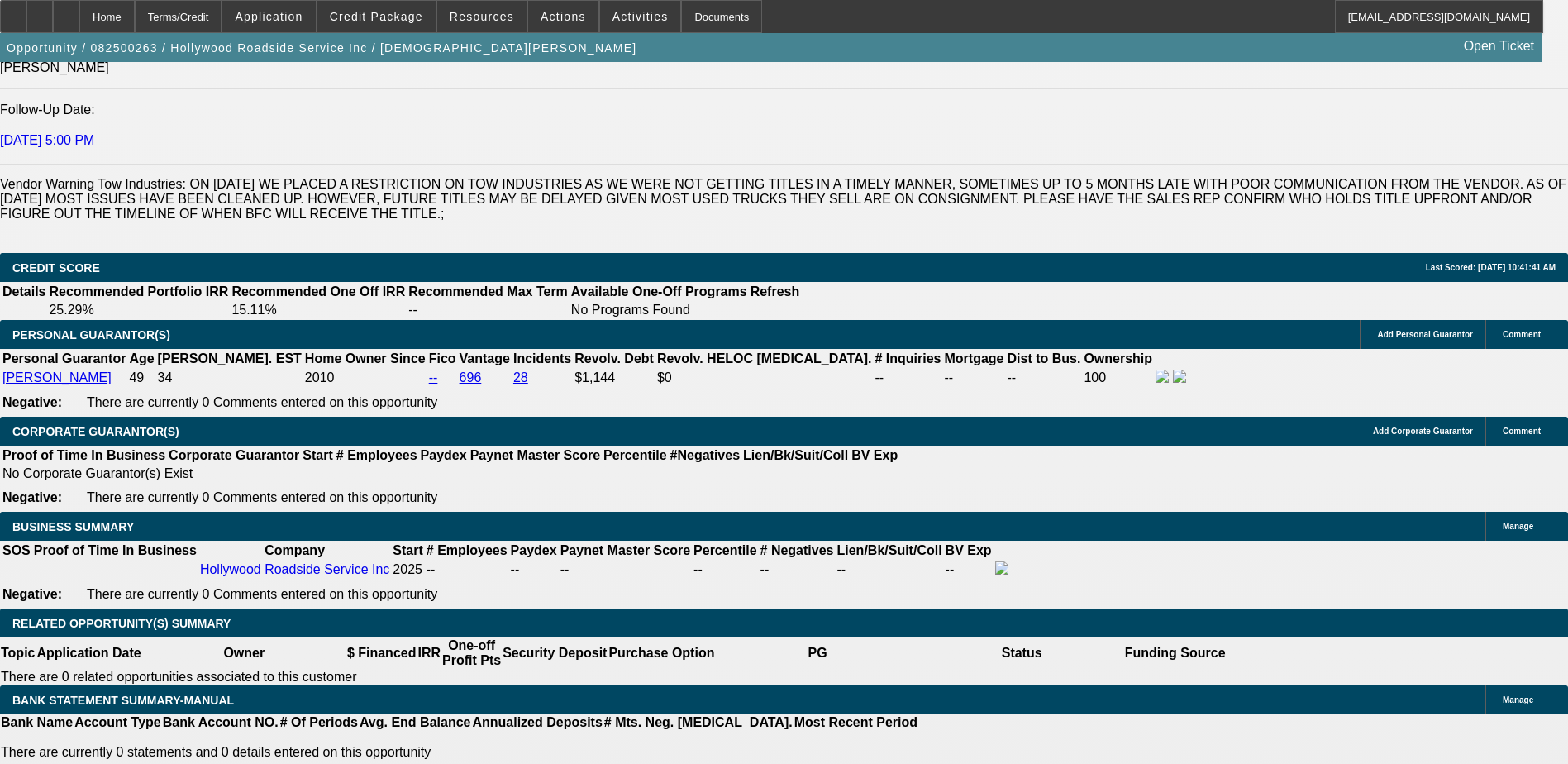
type input "12"
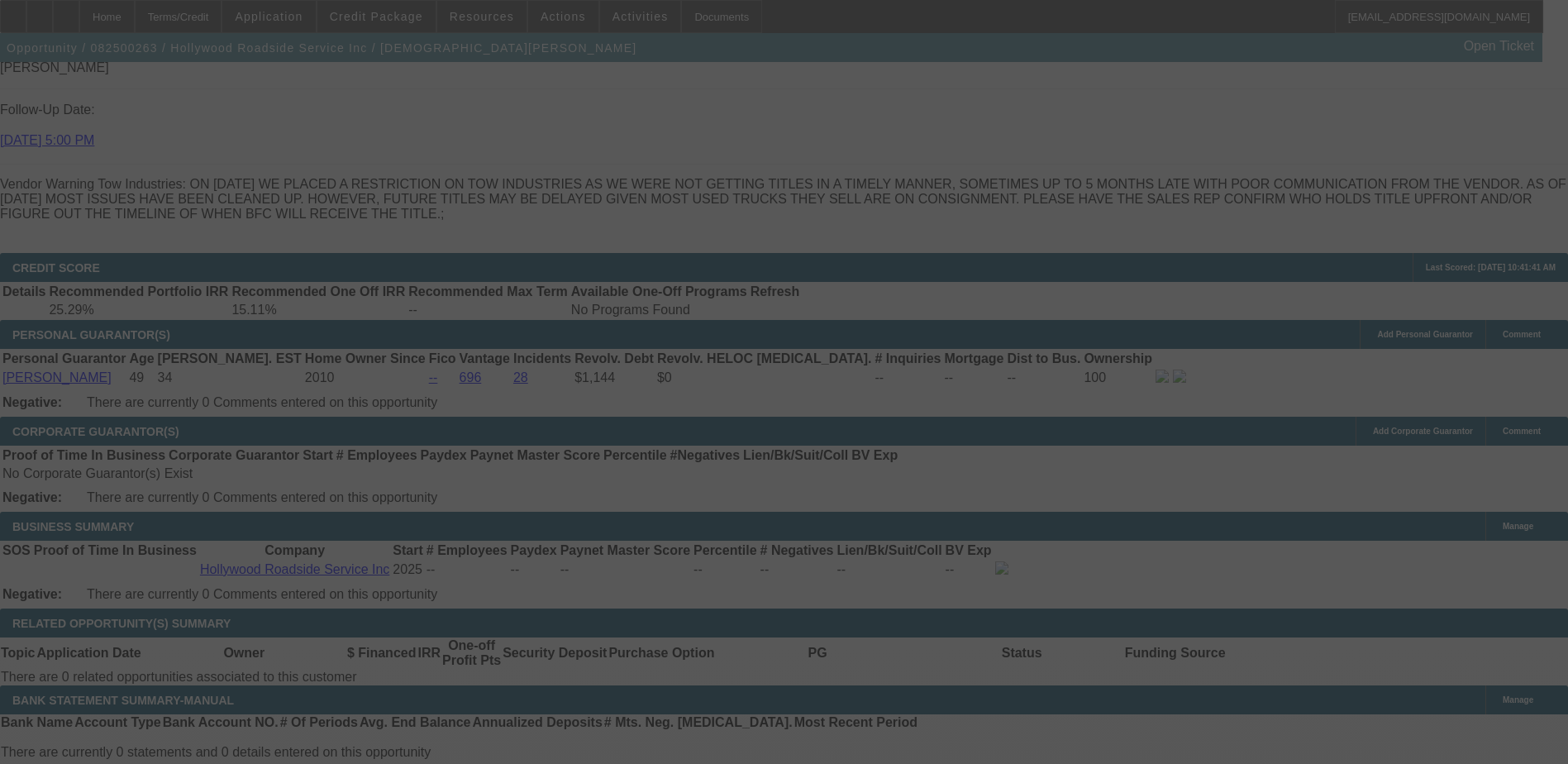
select select "0"
select select "0.1"
select select "4"
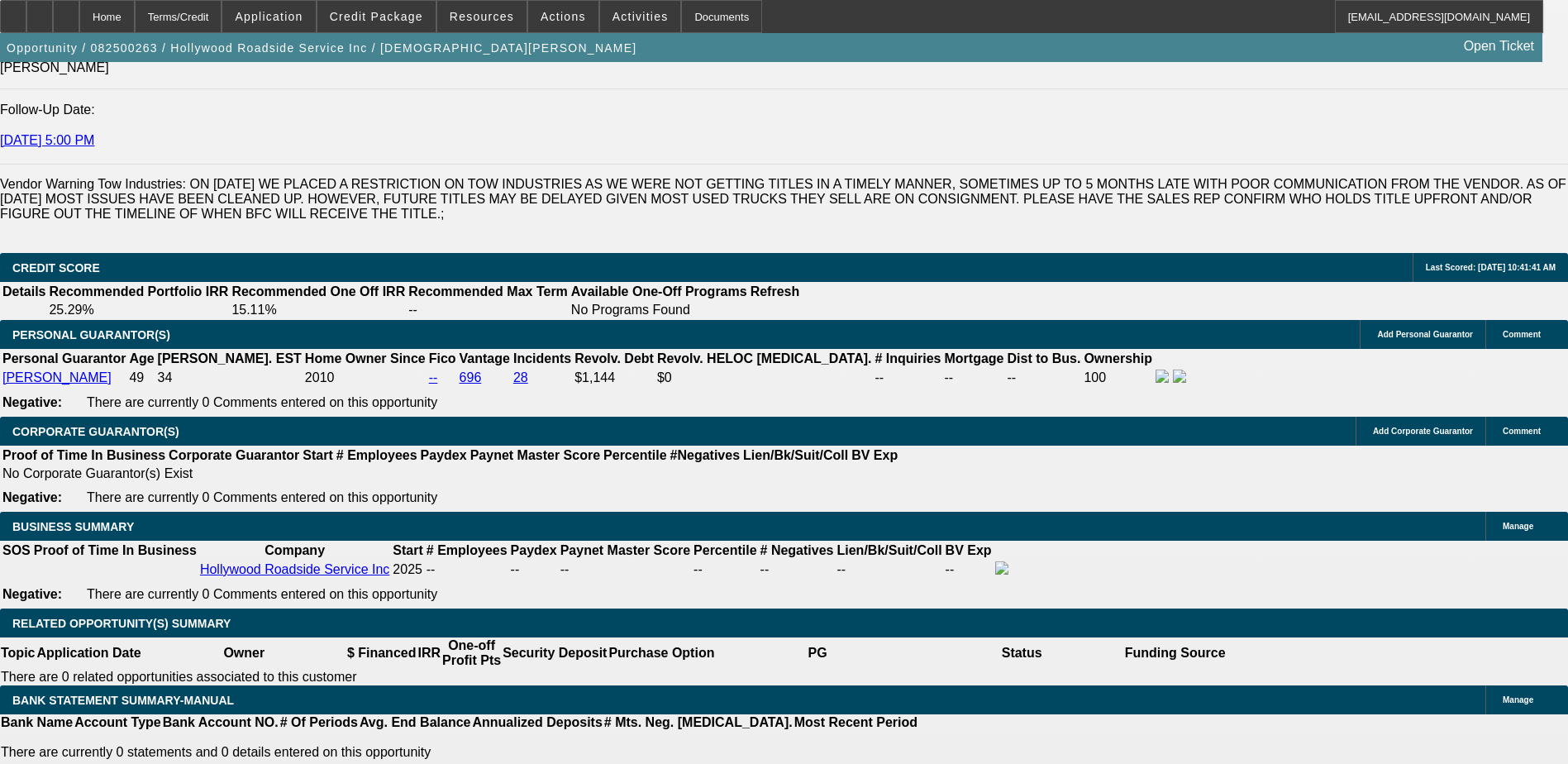
drag, startPoint x: 503, startPoint y: 168, endPoint x: 948, endPoint y: 478, distance: 542.3
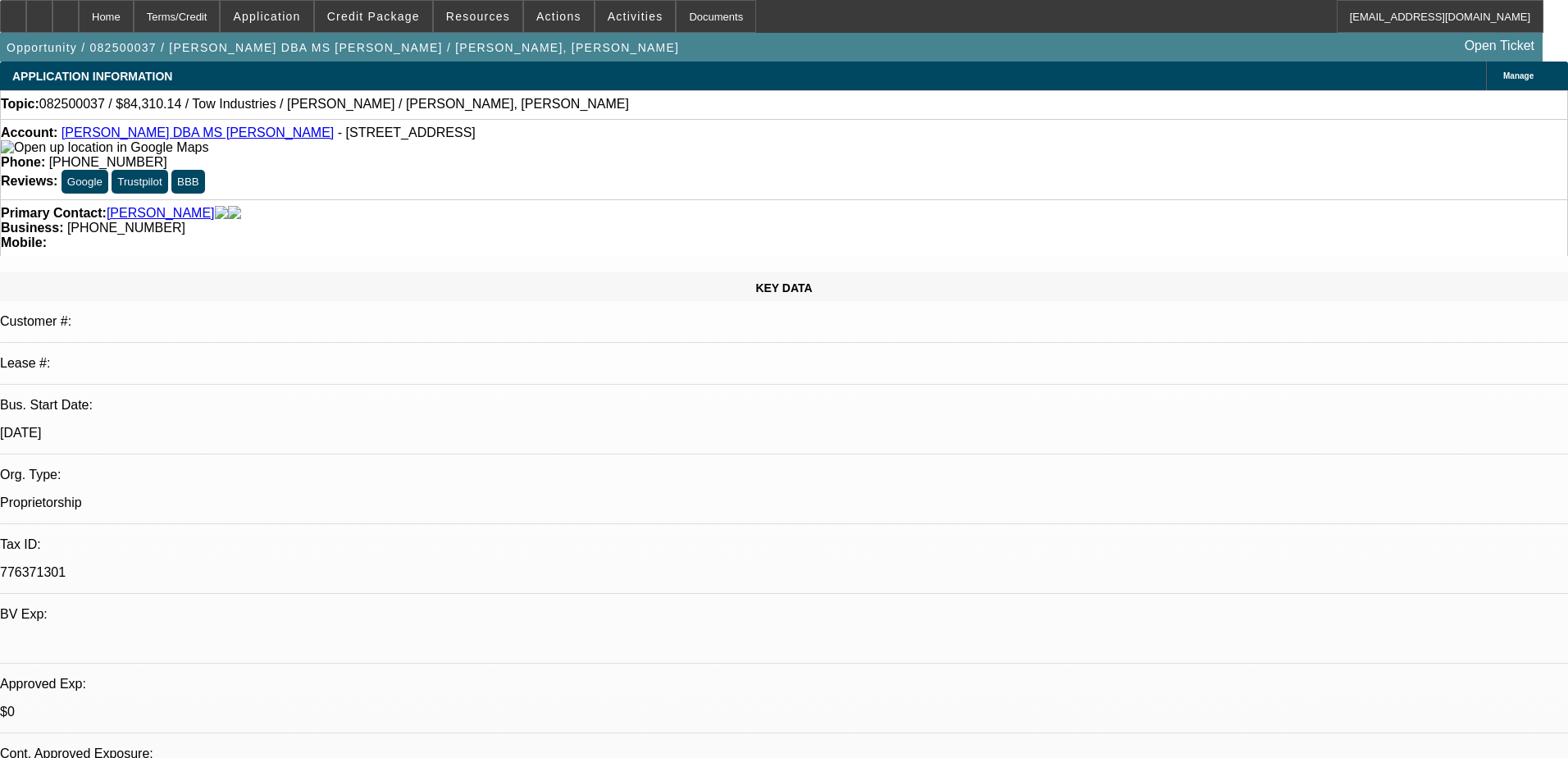
select select "0"
select select "2"
select select "0.1"
select select "4"
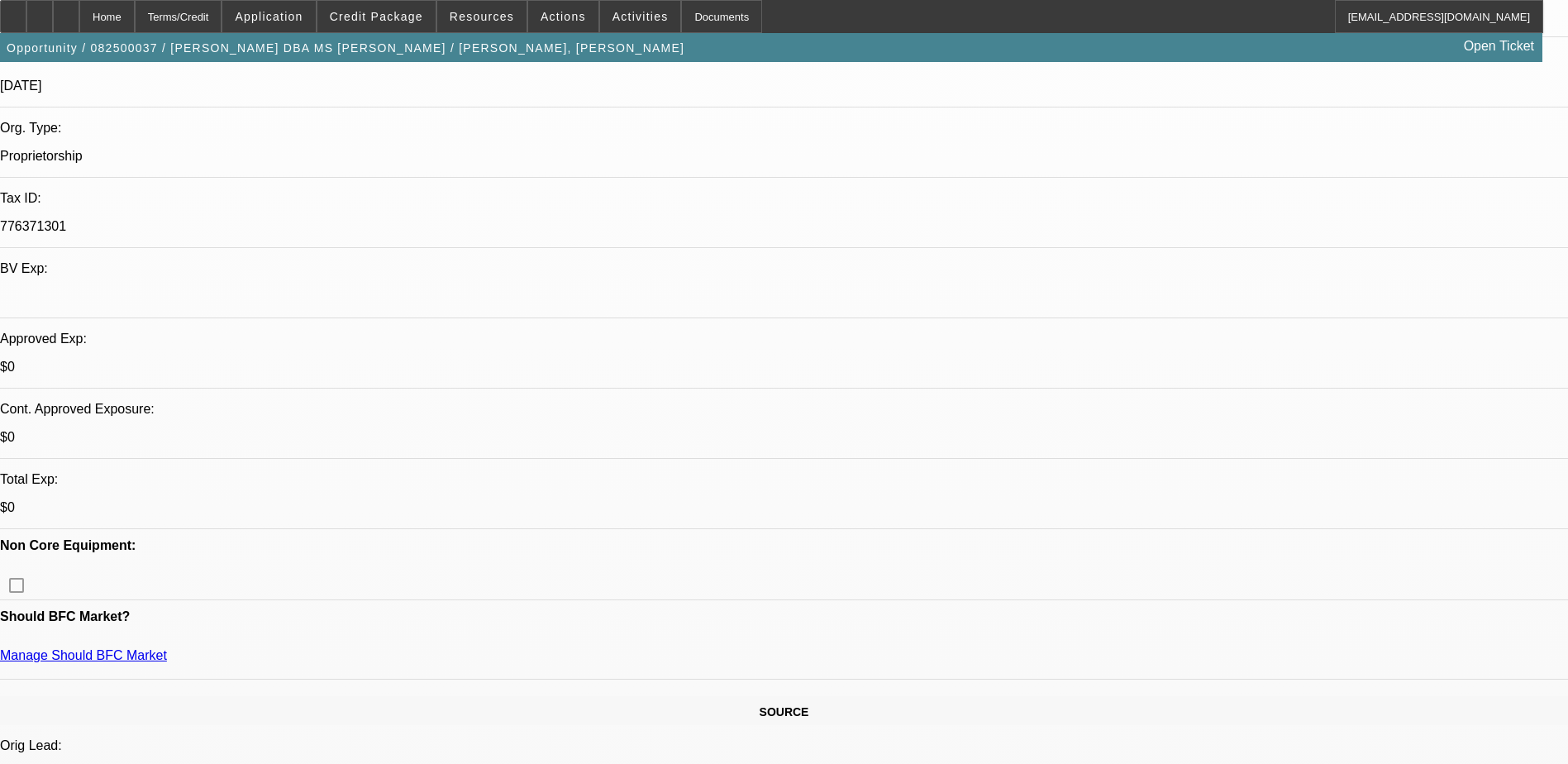
scroll to position [248, 0]
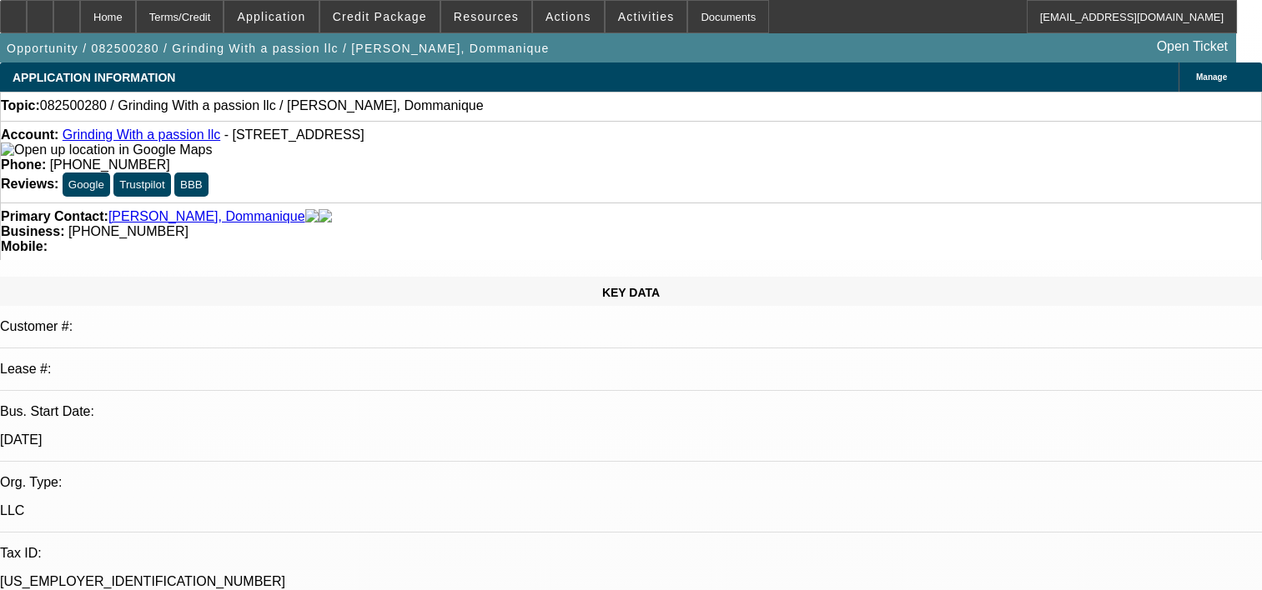
select select "0"
select select "2"
select select "0.1"
select select "4"
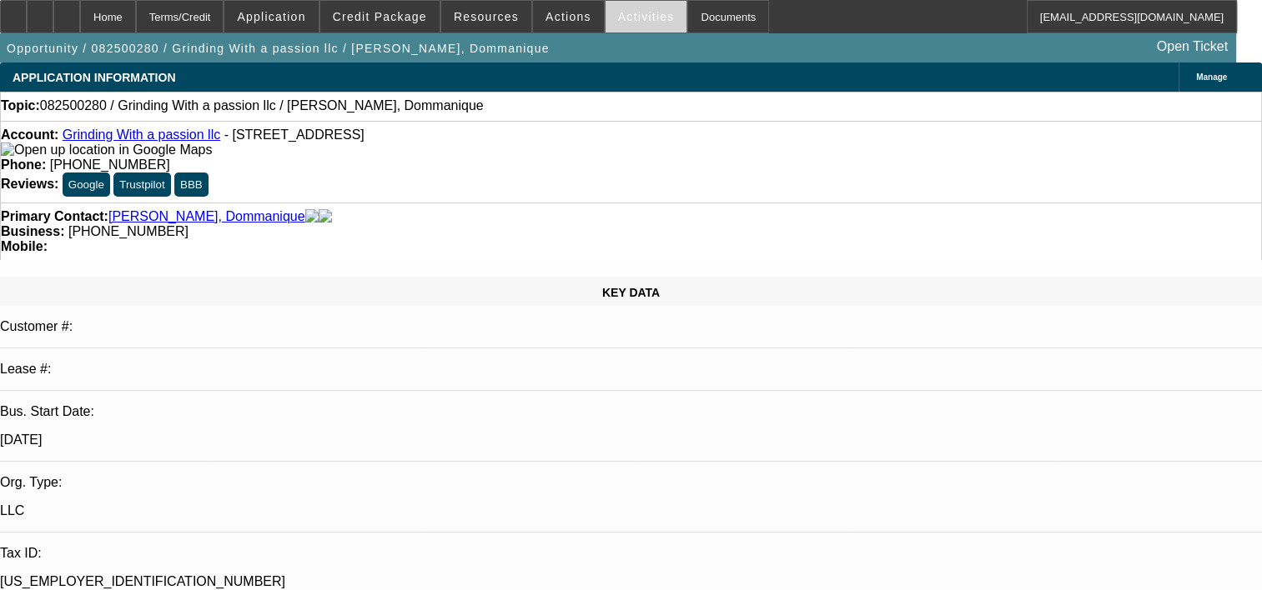
click at [625, 23] on span "Activities" at bounding box center [646, 16] width 57 height 13
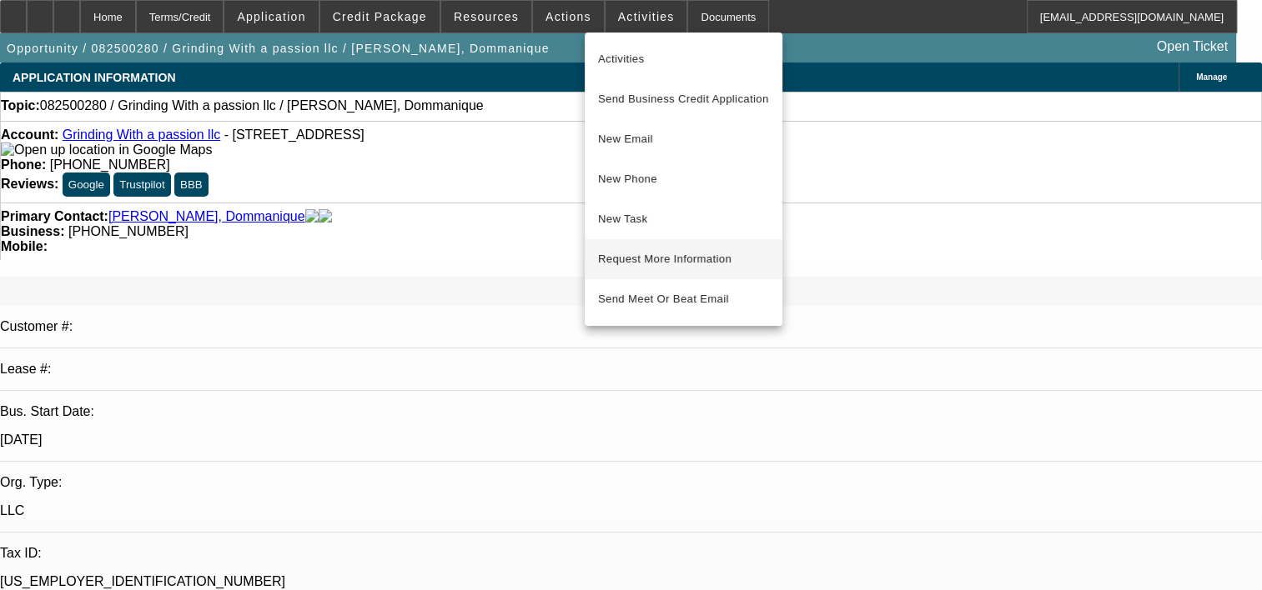
click at [647, 257] on span "Request More Information" at bounding box center [683, 259] width 171 height 20
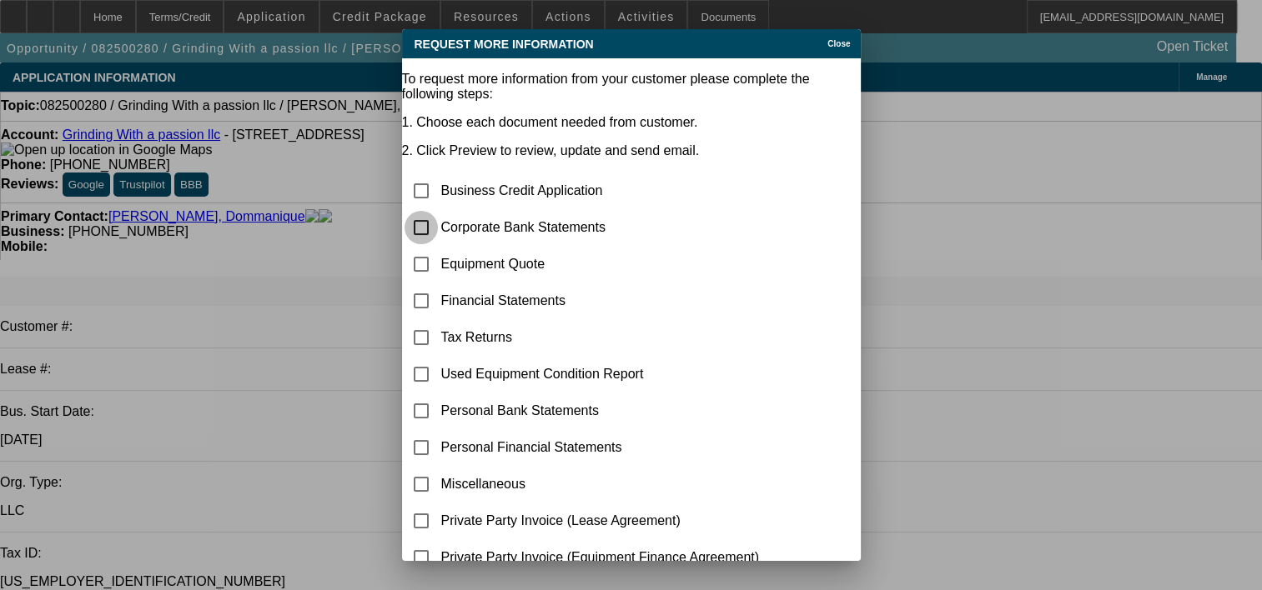
click at [438, 211] on input "checkbox" at bounding box center [420, 227] width 33 height 33
checkbox input "true"
click at [438, 248] on input "checkbox" at bounding box center [420, 264] width 33 height 33
checkbox input "true"
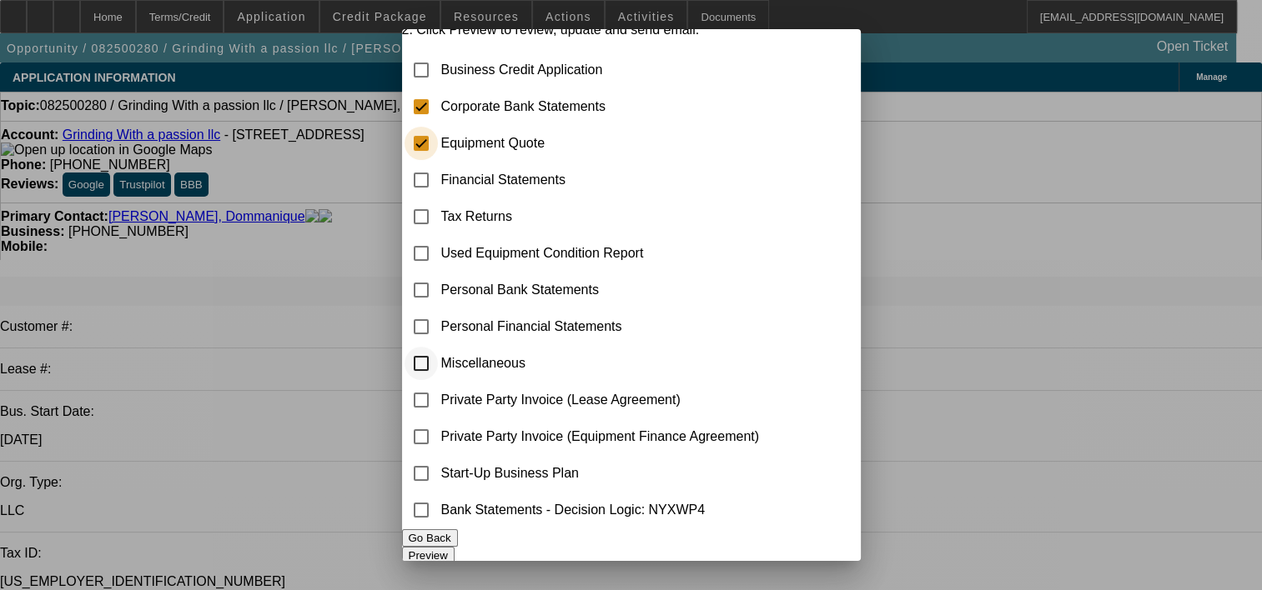
scroll to position [153, 0]
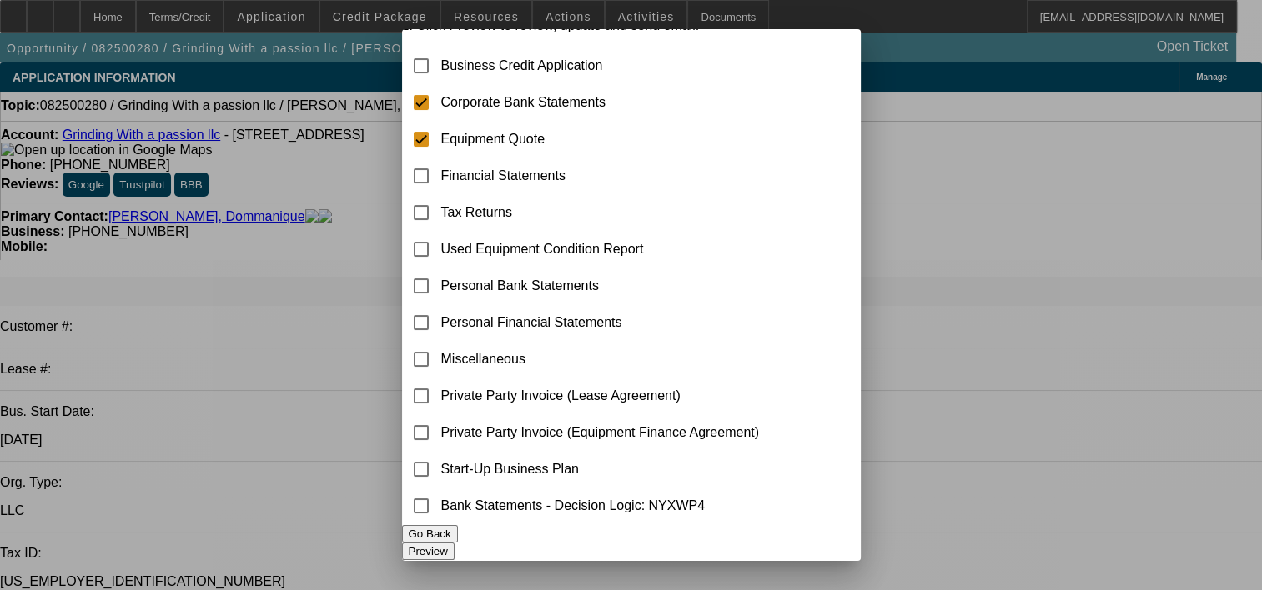
click at [455, 543] on button "Preview" at bounding box center [428, 552] width 53 height 18
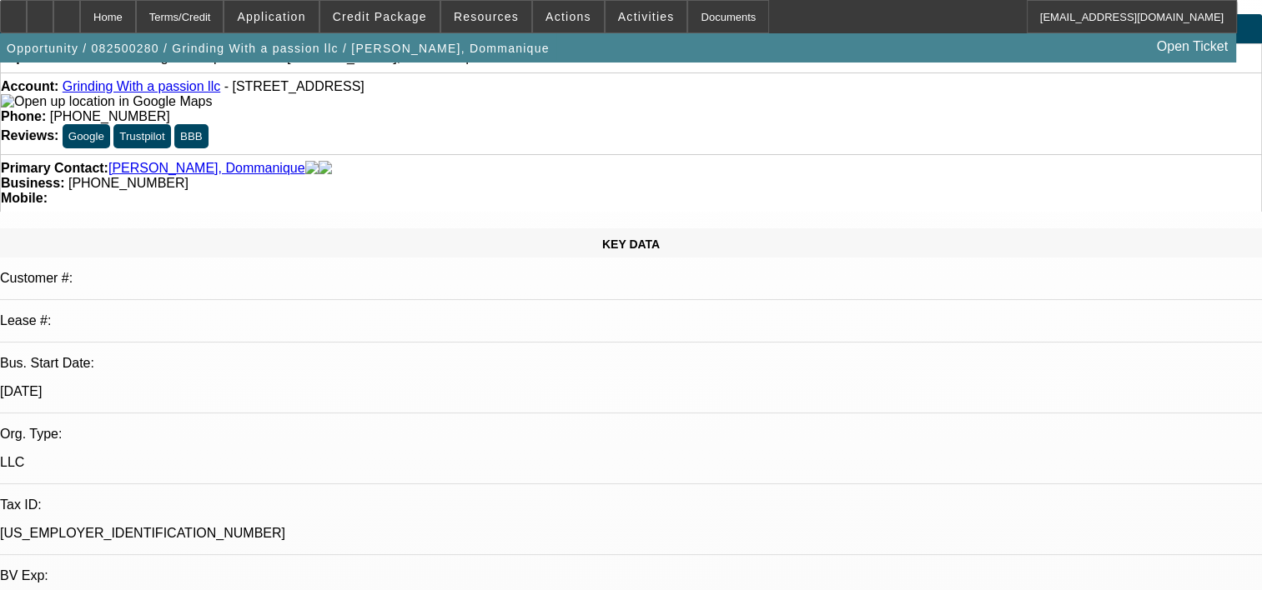
scroll to position [0, 0]
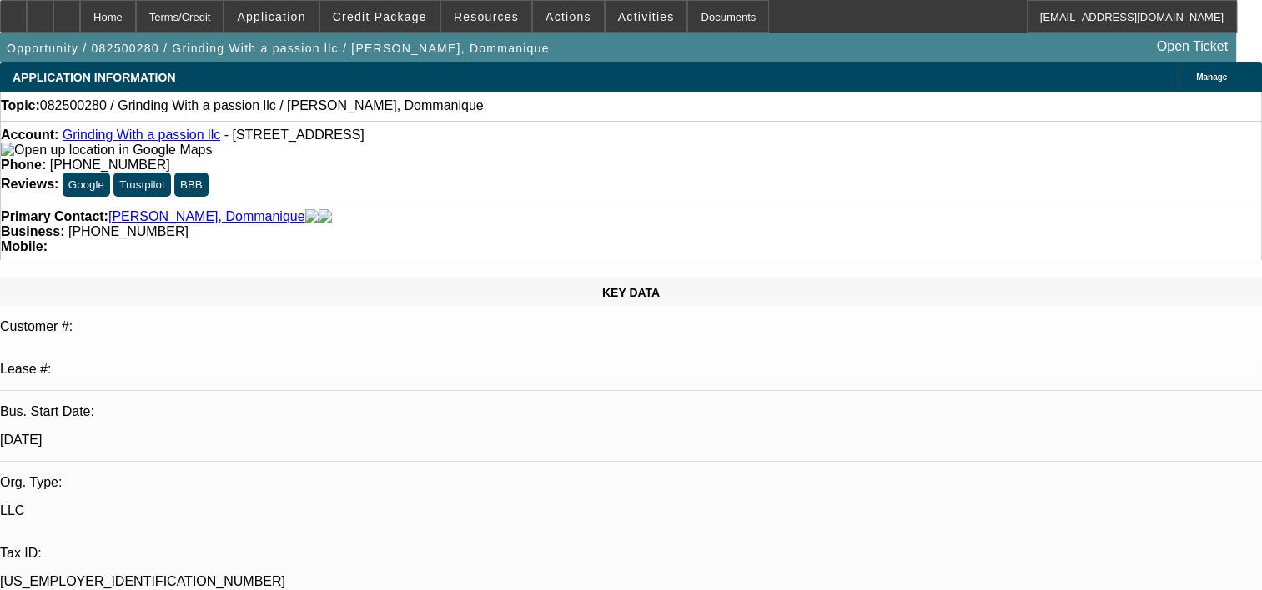
click at [1178, 68] on div "Manage" at bounding box center [1219, 77] width 83 height 29
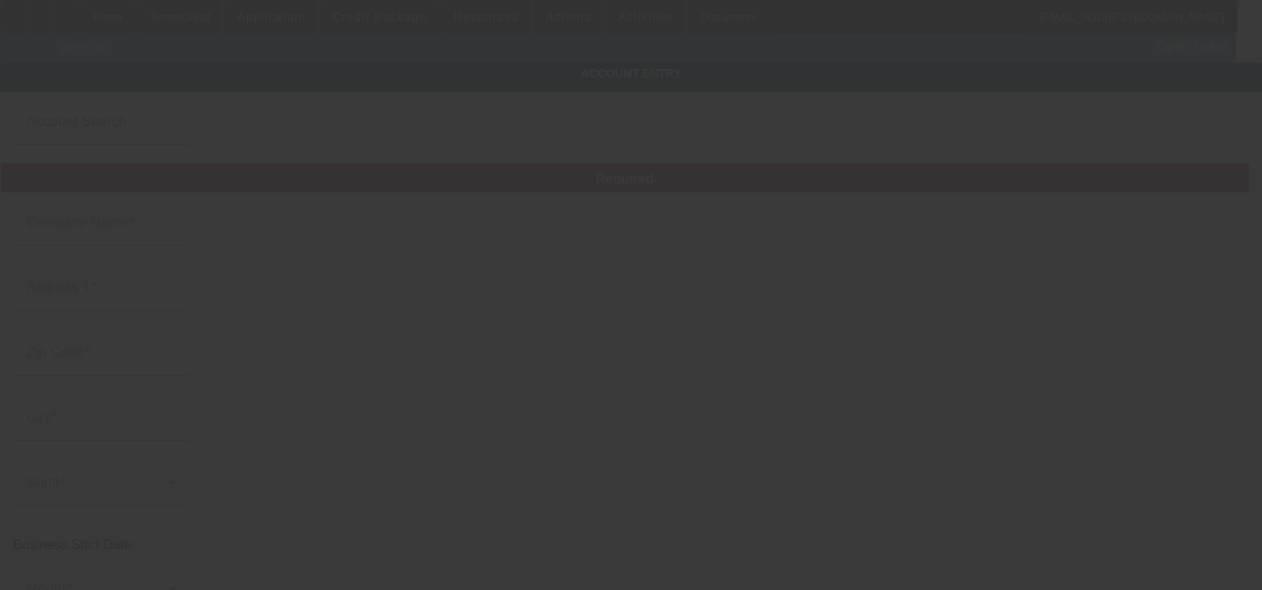
type input "Grinding With a passion llc"
type input "4801 Glenwood Ave Ste 200"
type input "27612"
type input "Raleigh"
type input "(910) 990-7320"
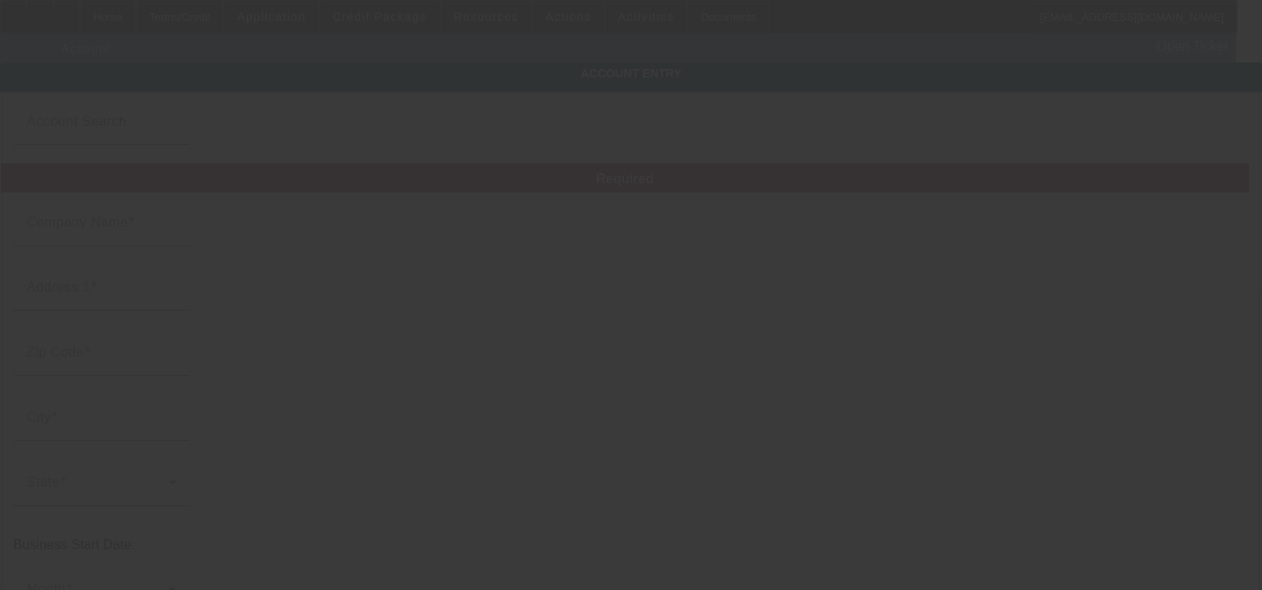
type input "gwapbusinessventures@gmail.com"
type input "85-4238420"
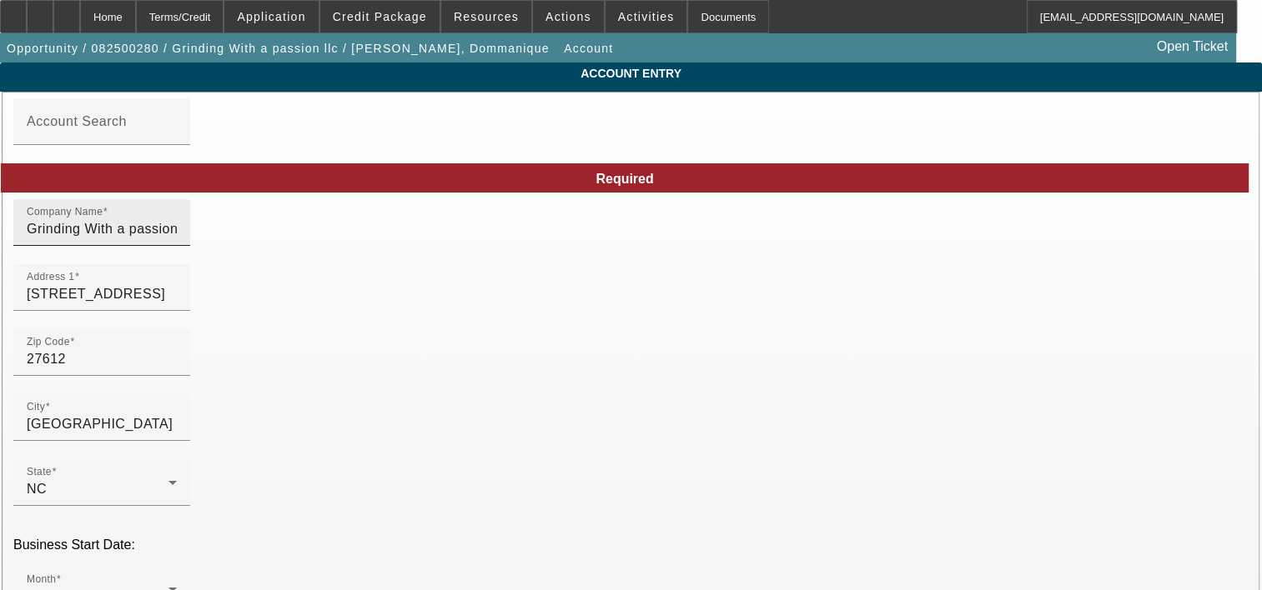
click at [177, 239] on input "Grinding With a passion llc" at bounding box center [102, 229] width 150 height 20
click at [177, 239] on input "Grinding With a Passion llc" at bounding box center [102, 229] width 150 height 20
type input "Grinding With a Passion LLC"
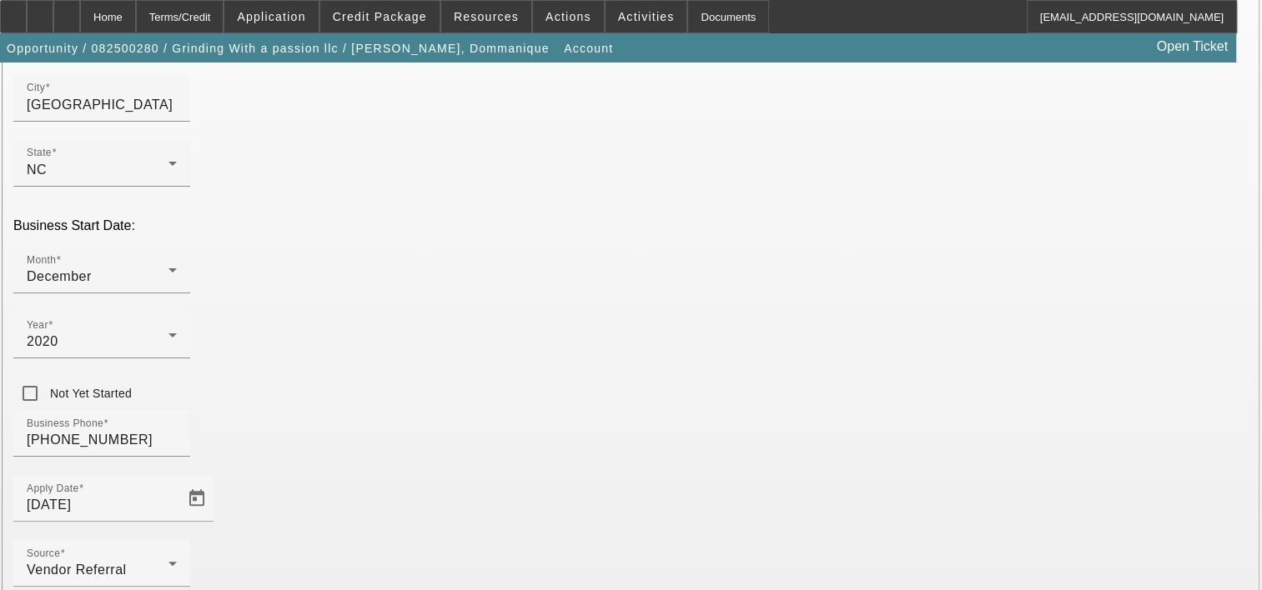
scroll to position [394, 0]
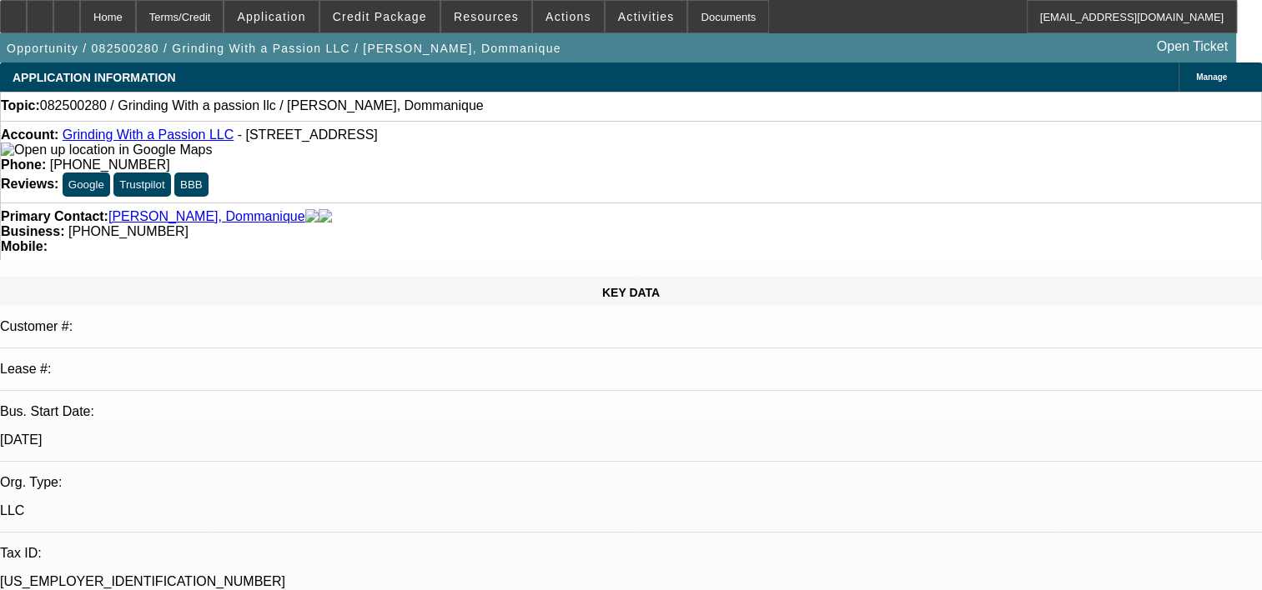
select select "0"
select select "2"
select select "0.1"
select select "4"
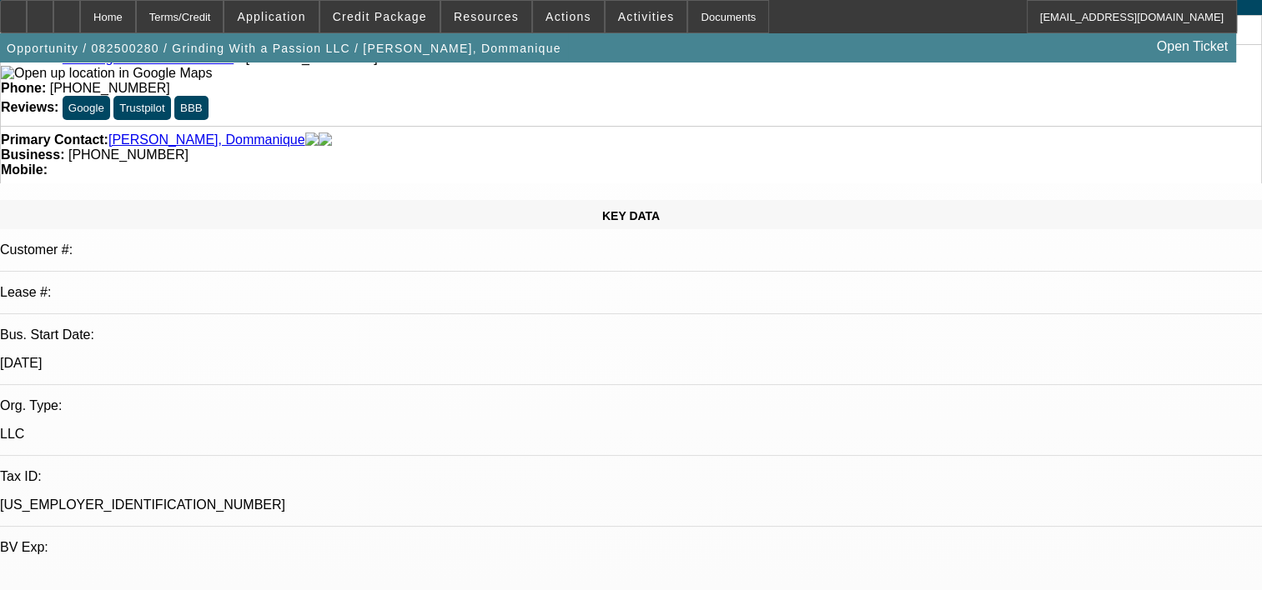
scroll to position [334, 0]
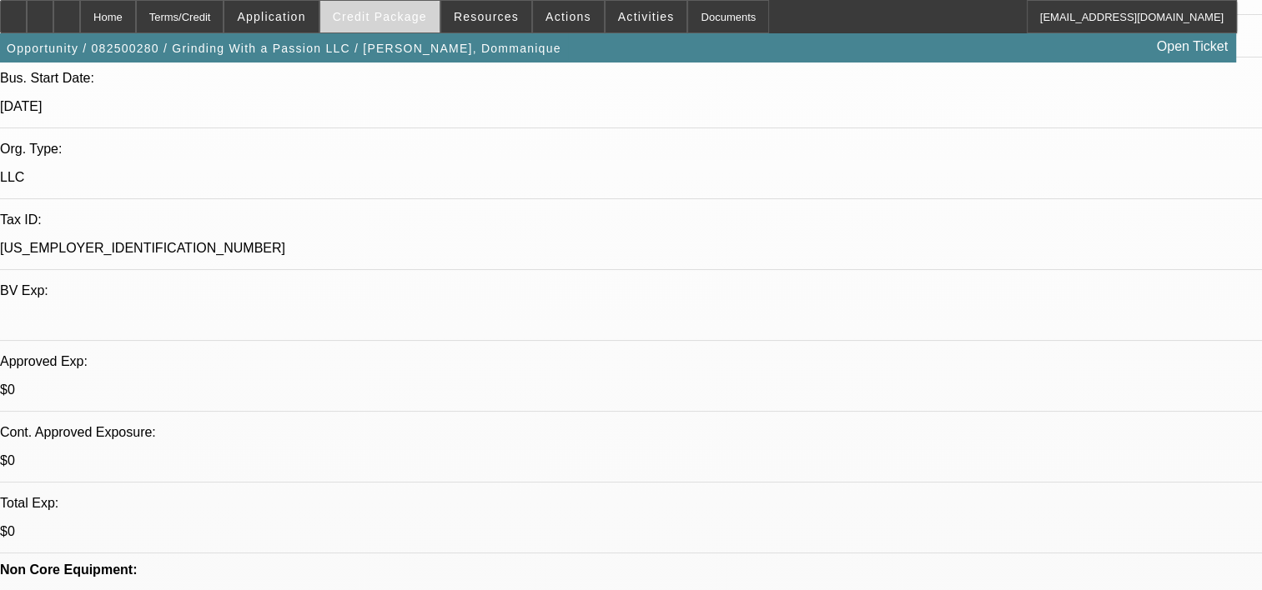
click at [402, 20] on span "Credit Package" at bounding box center [380, 16] width 94 height 13
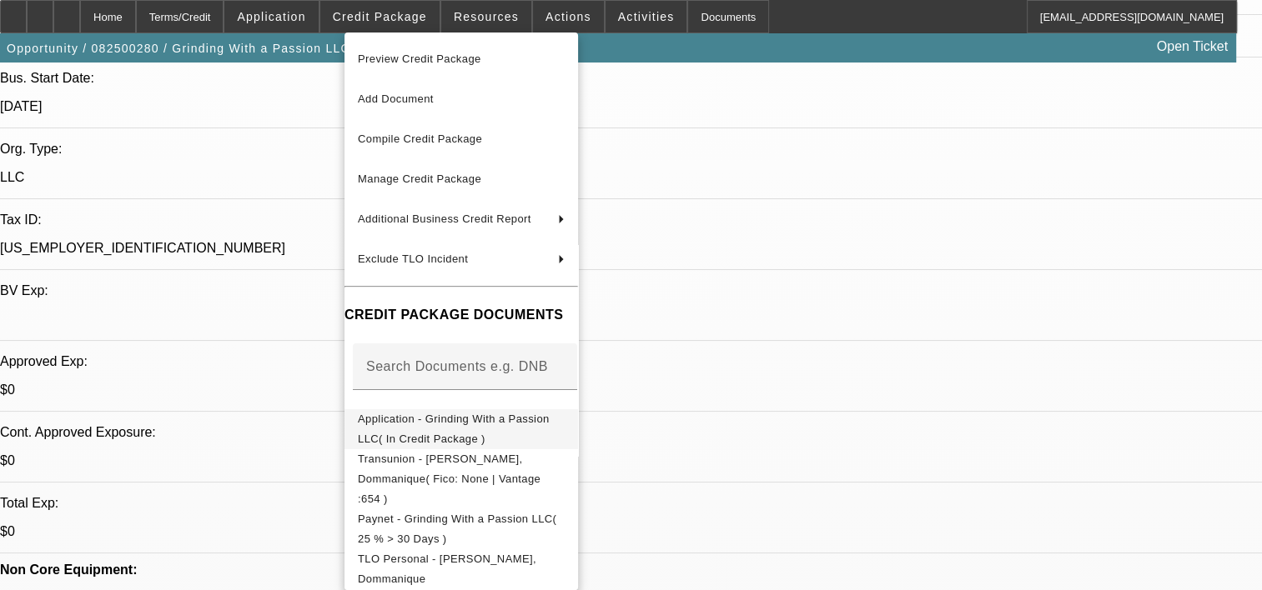
click at [452, 430] on span "Application - Grinding With a Passion LLC( In Credit Package )" at bounding box center [461, 429] width 207 height 40
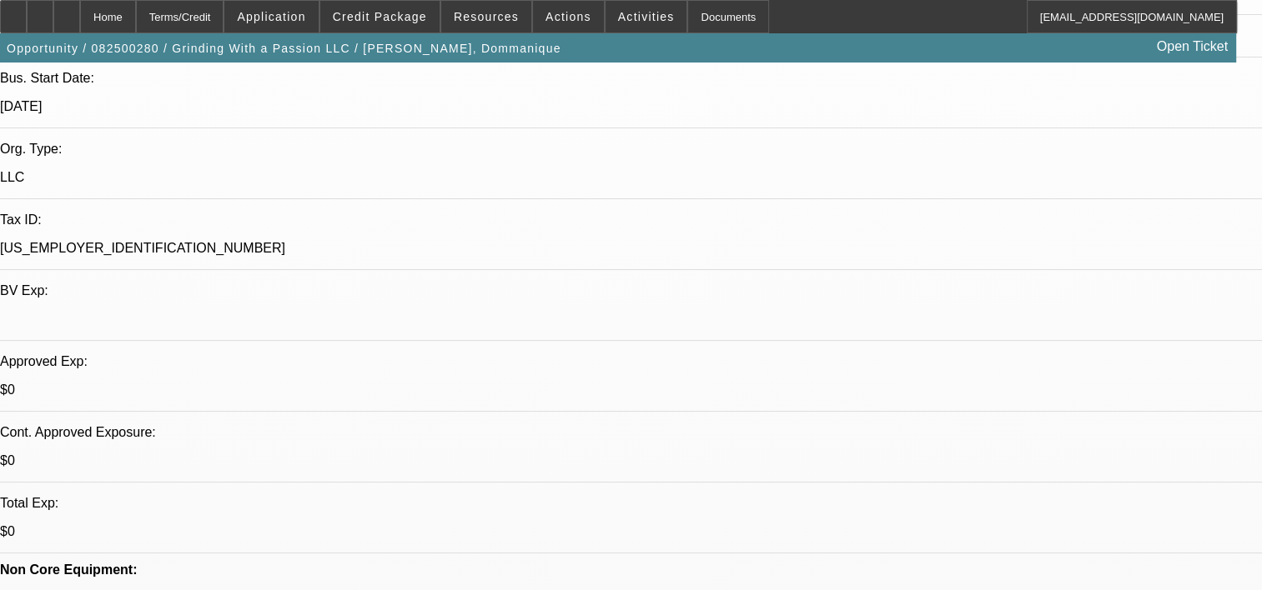
scroll to position [667, 0]
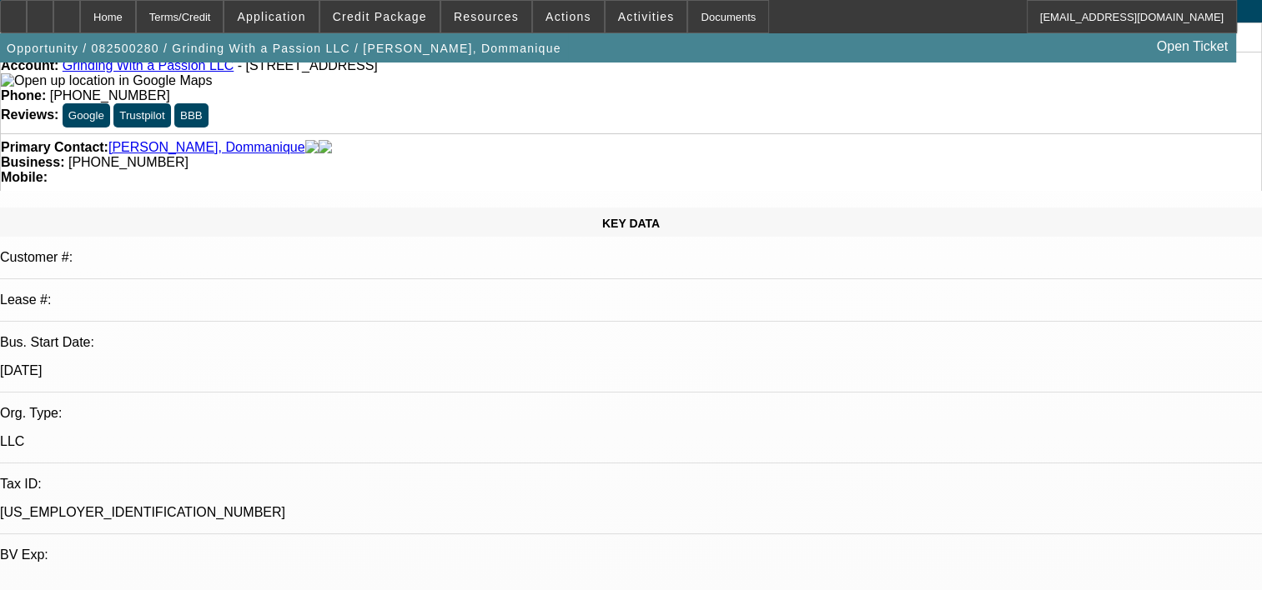
scroll to position [0, 0]
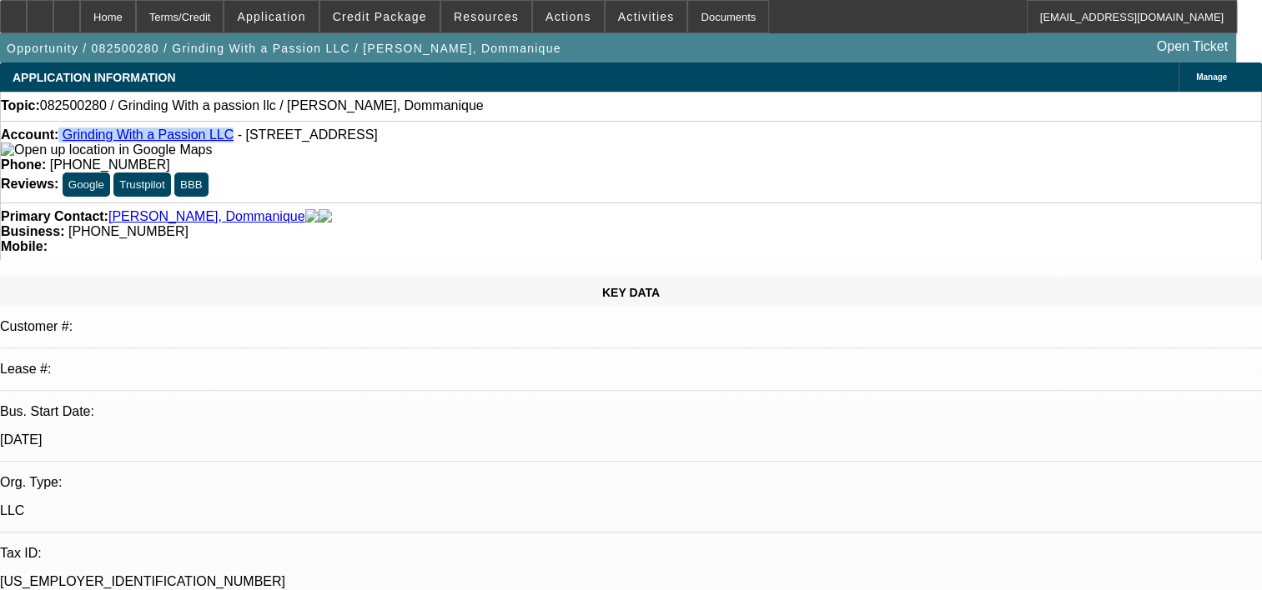
drag, startPoint x: 73, startPoint y: 140, endPoint x: 213, endPoint y: 143, distance: 140.1
click at [213, 143] on div "Account: Grinding With a Passion LLC - 4801 Glenwood Ave Ste 200, Raleigh, NC 2…" at bounding box center [631, 143] width 1260 height 30
copy div "Grinding With a Passion LLC"
click at [53, 24] on div at bounding box center [40, 16] width 27 height 33
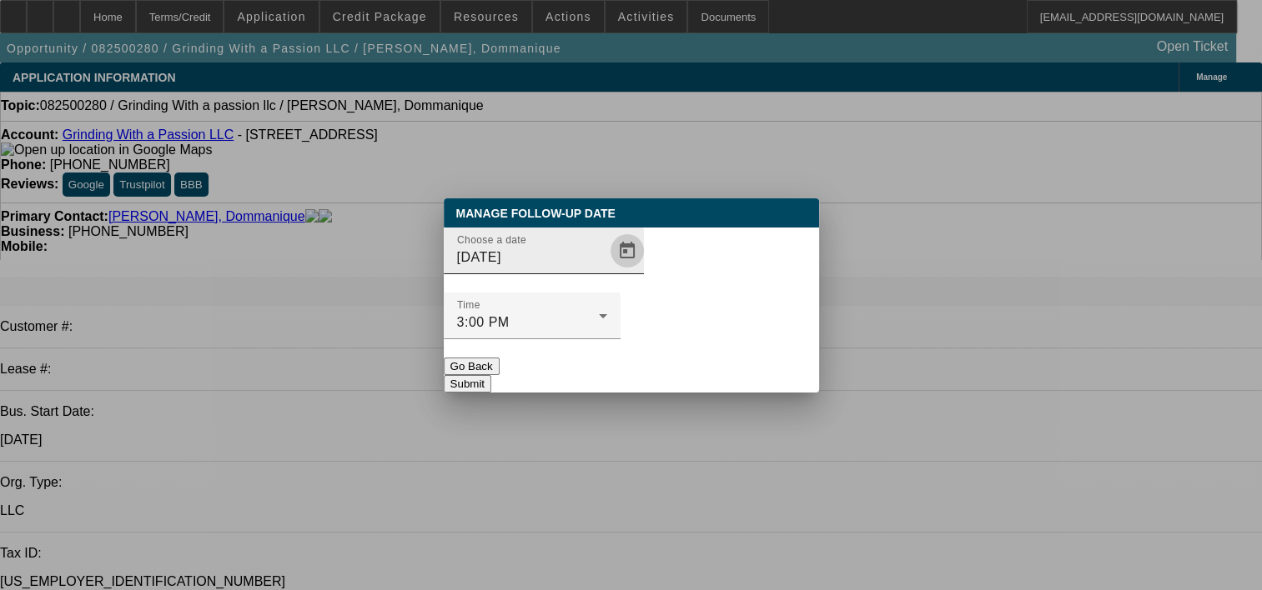
click at [607, 271] on span "Open calendar" at bounding box center [627, 251] width 40 height 40
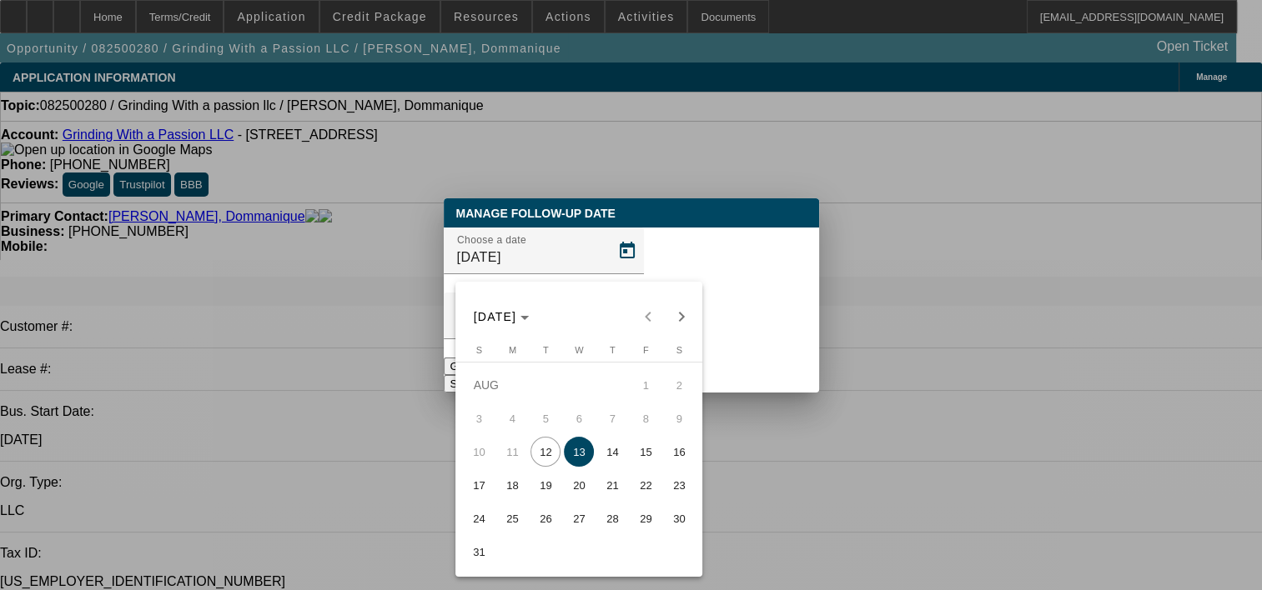
click at [480, 558] on span "31" at bounding box center [479, 552] width 30 height 30
type input "8/31/2025"
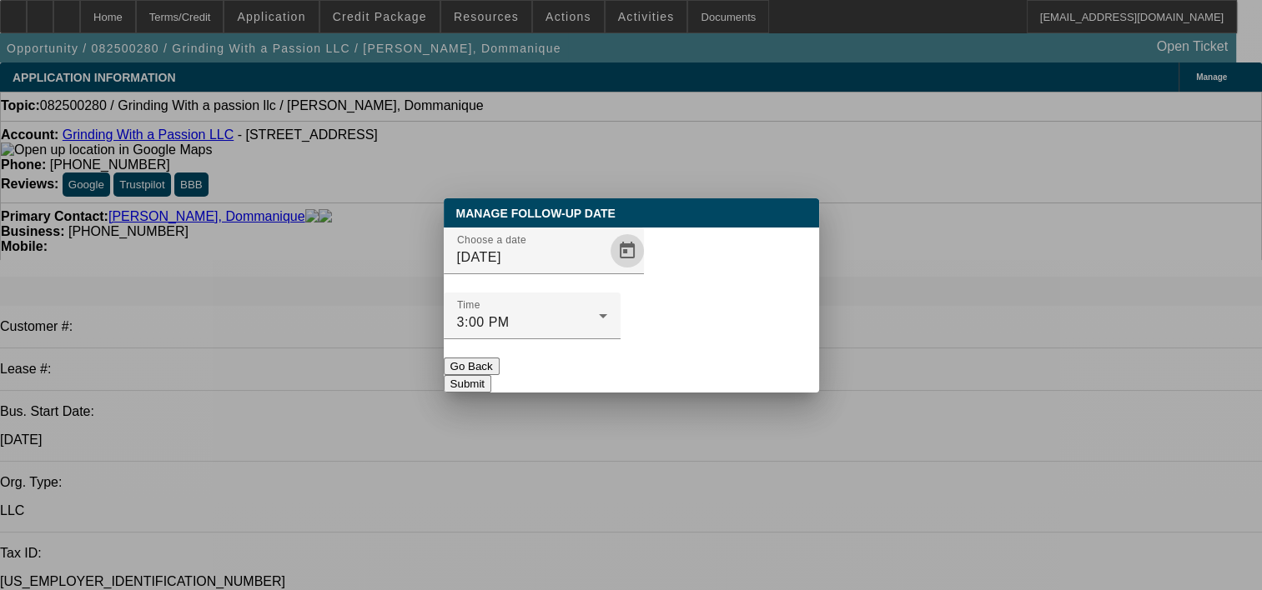
click at [491, 375] on button "Submit" at bounding box center [468, 384] width 48 height 18
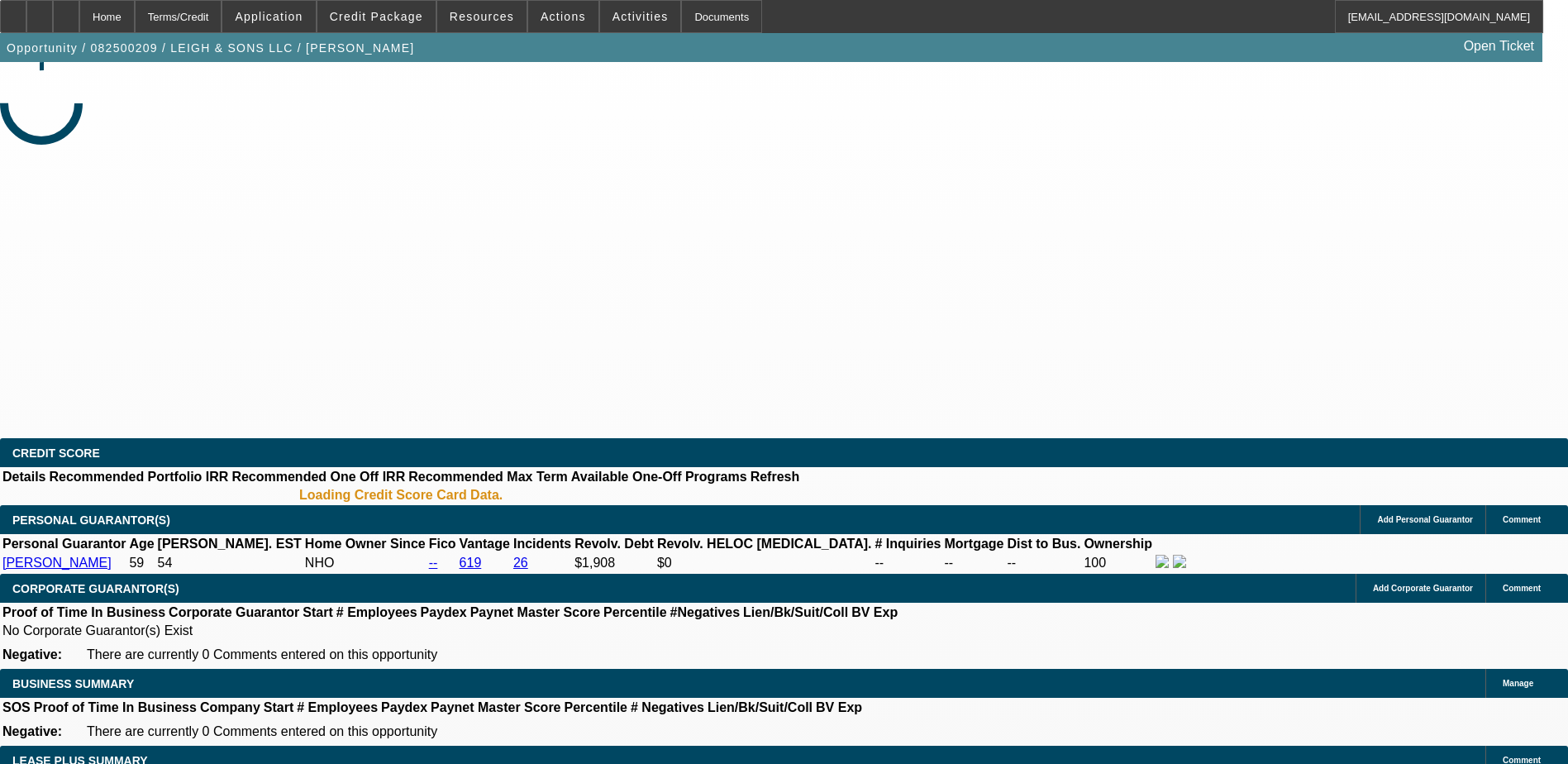
select select "0"
select select "2"
select select "0.1"
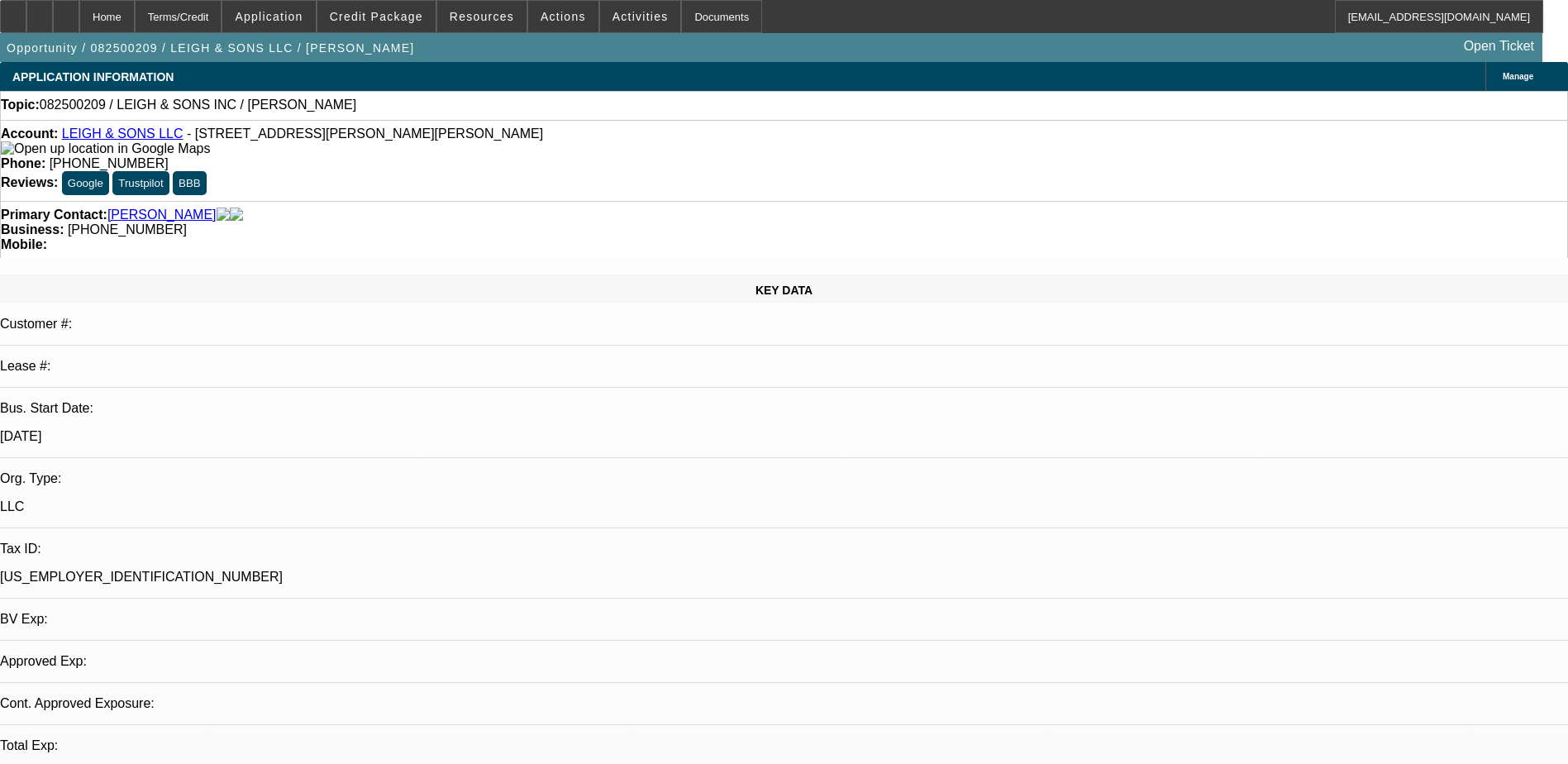
select select "1"
select select "2"
select select "4"
click at [397, 13] on span "Credit Package" at bounding box center [377, 16] width 93 height 13
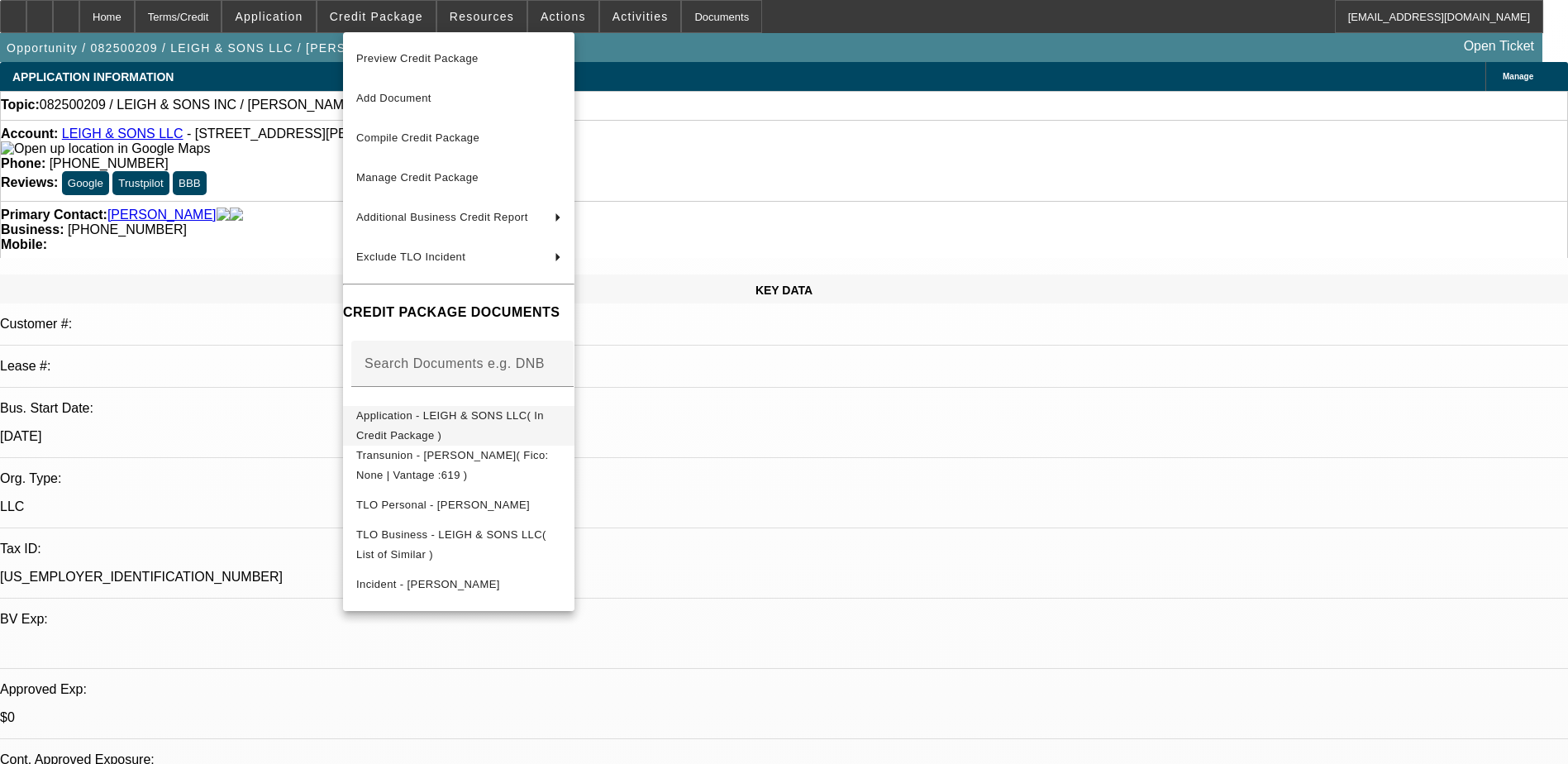
click at [466, 417] on span "Application - LEIGH & SONS LLC( In Credit Package )" at bounding box center [449, 425] width 187 height 33
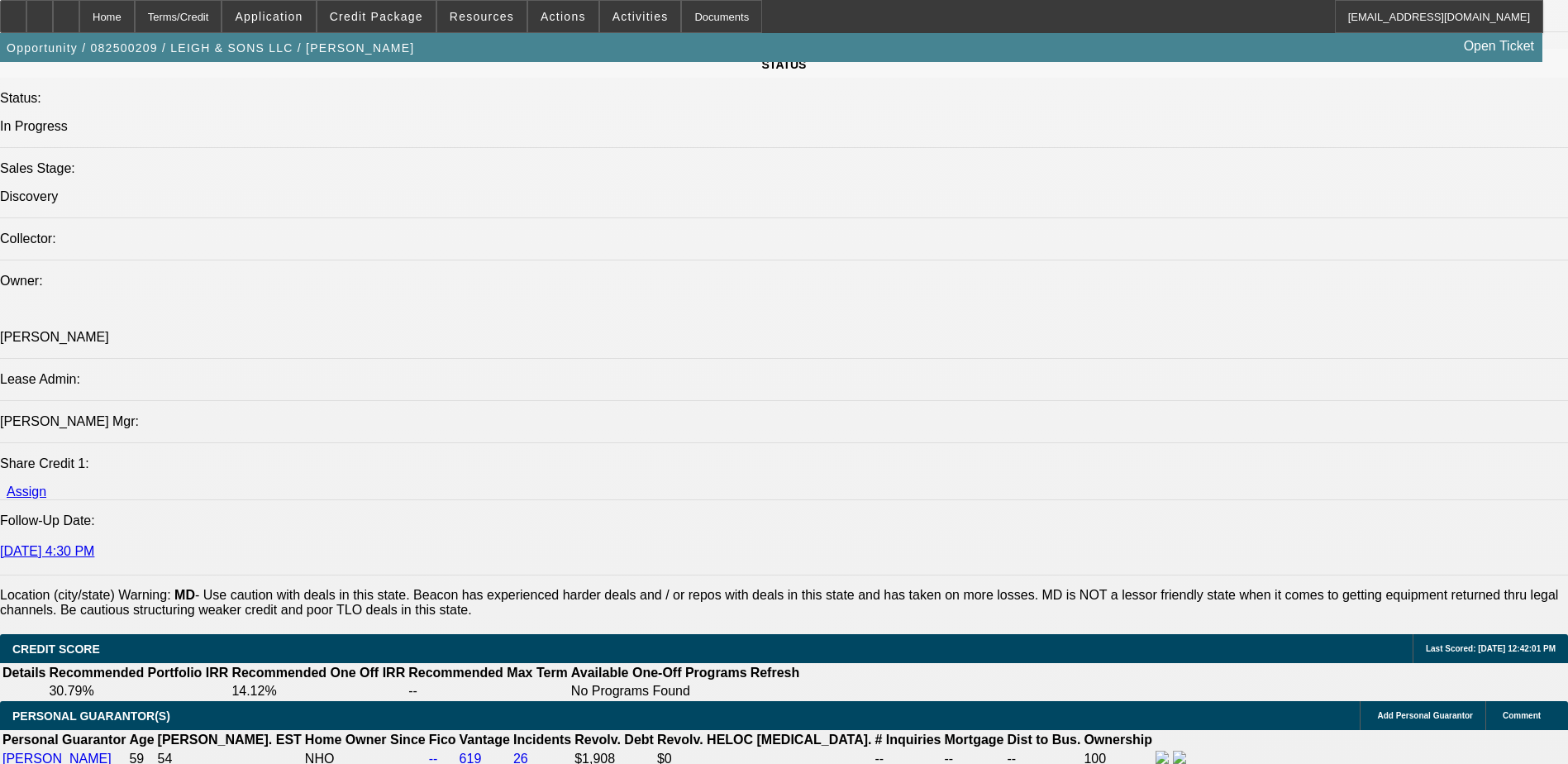
scroll to position [1984, 0]
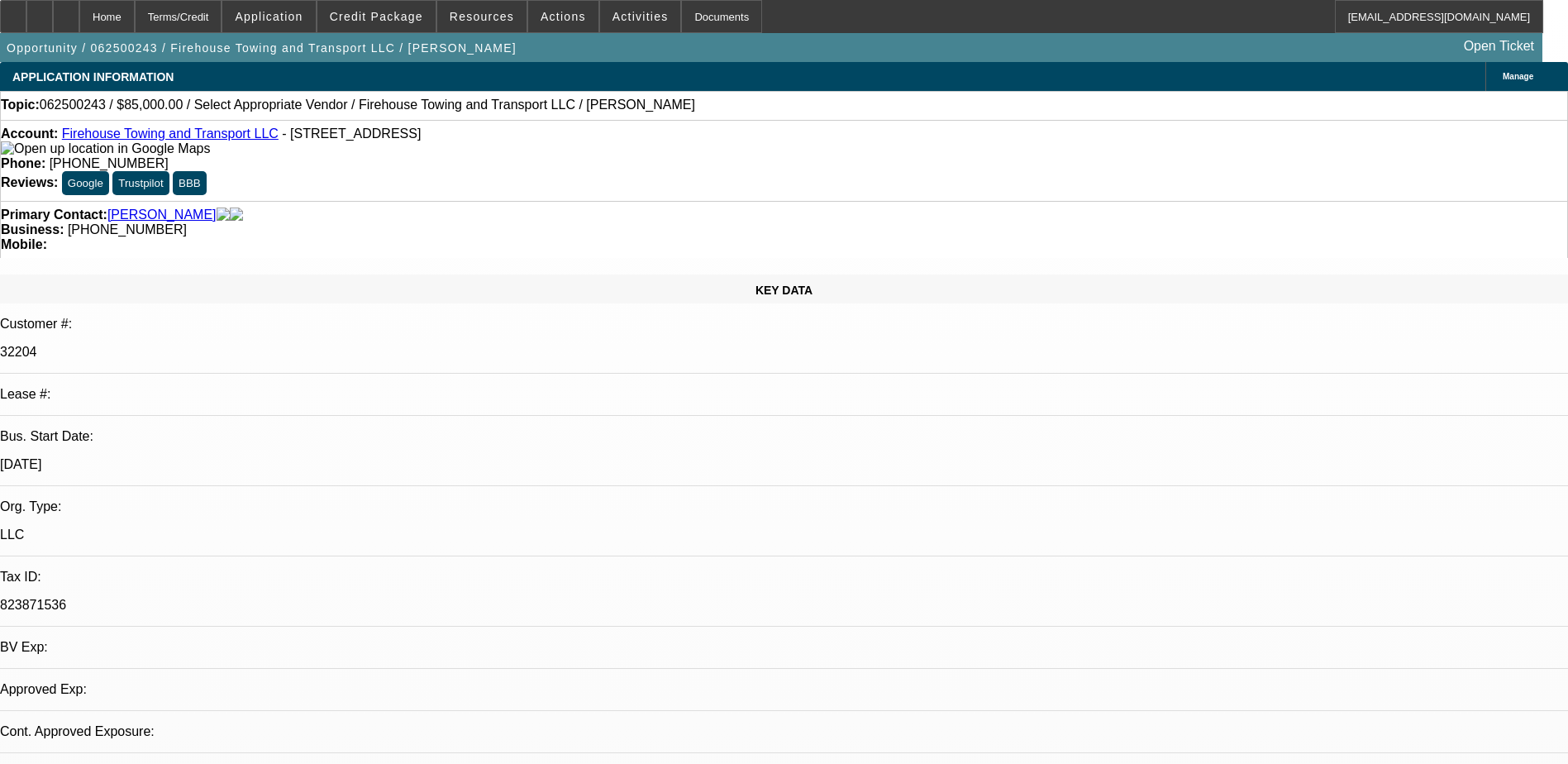
select select "0"
select select "2"
select select "0.1"
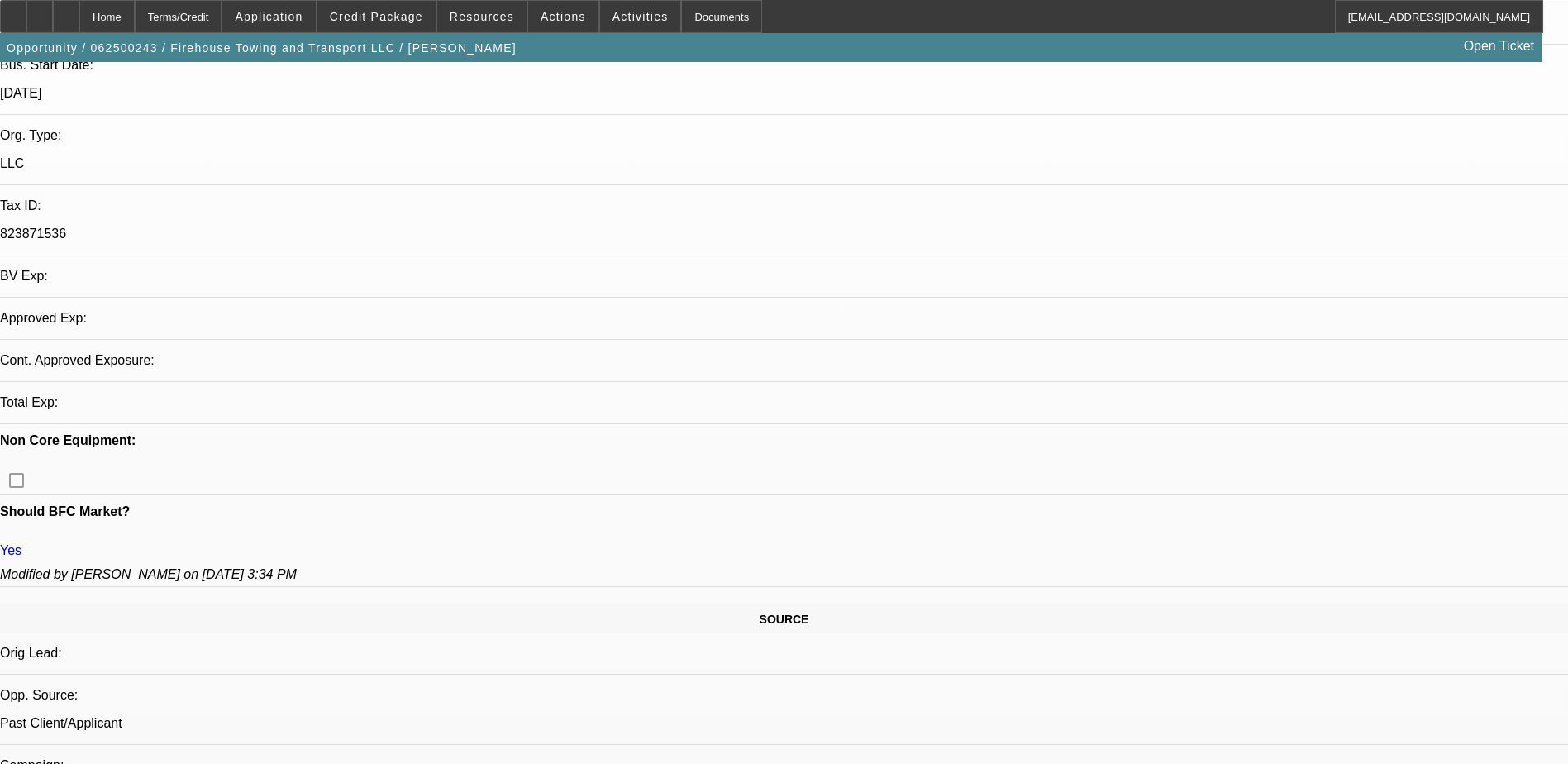
scroll to position [495, 0]
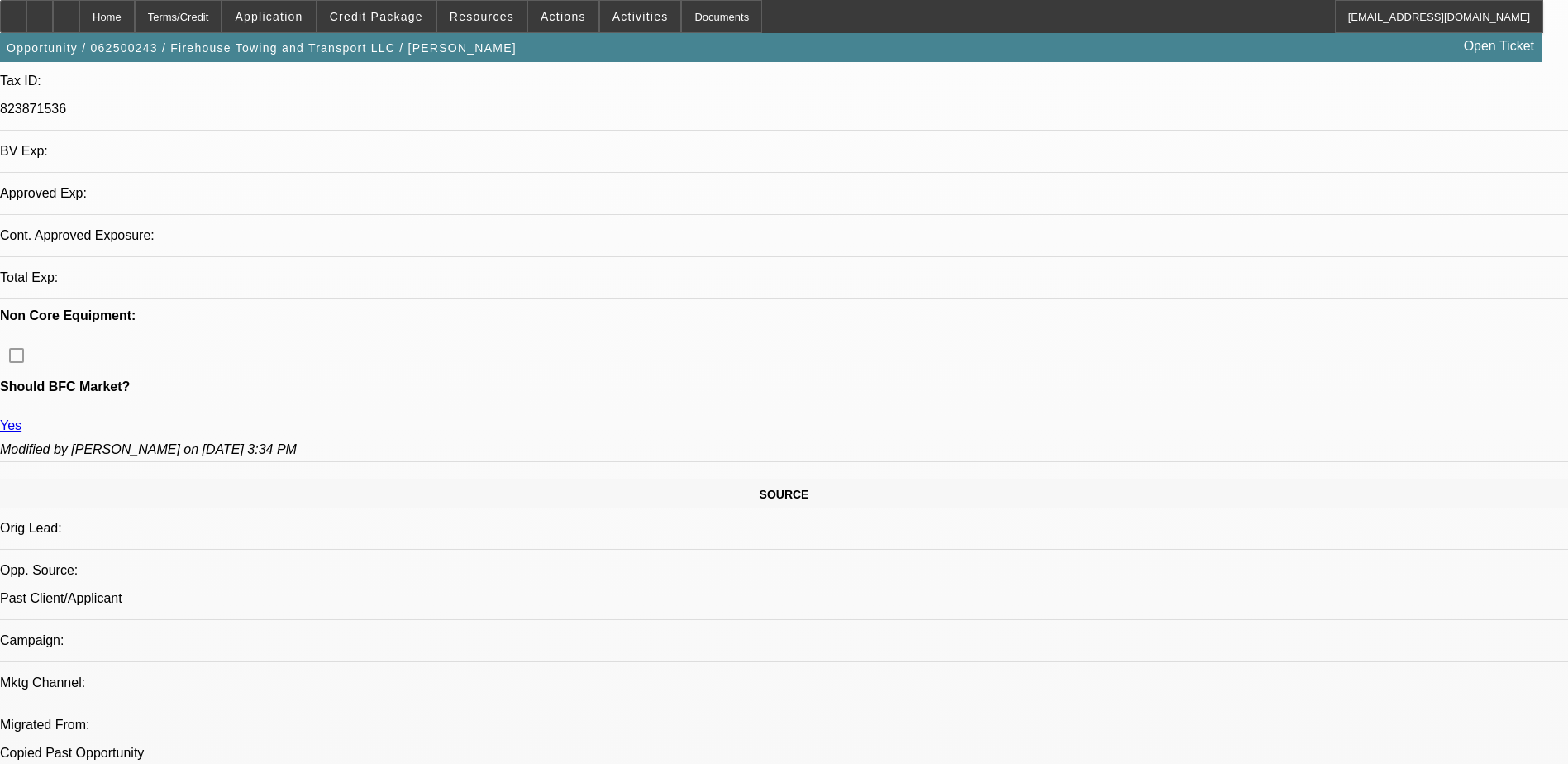
select select "1"
select select "2"
select select "4"
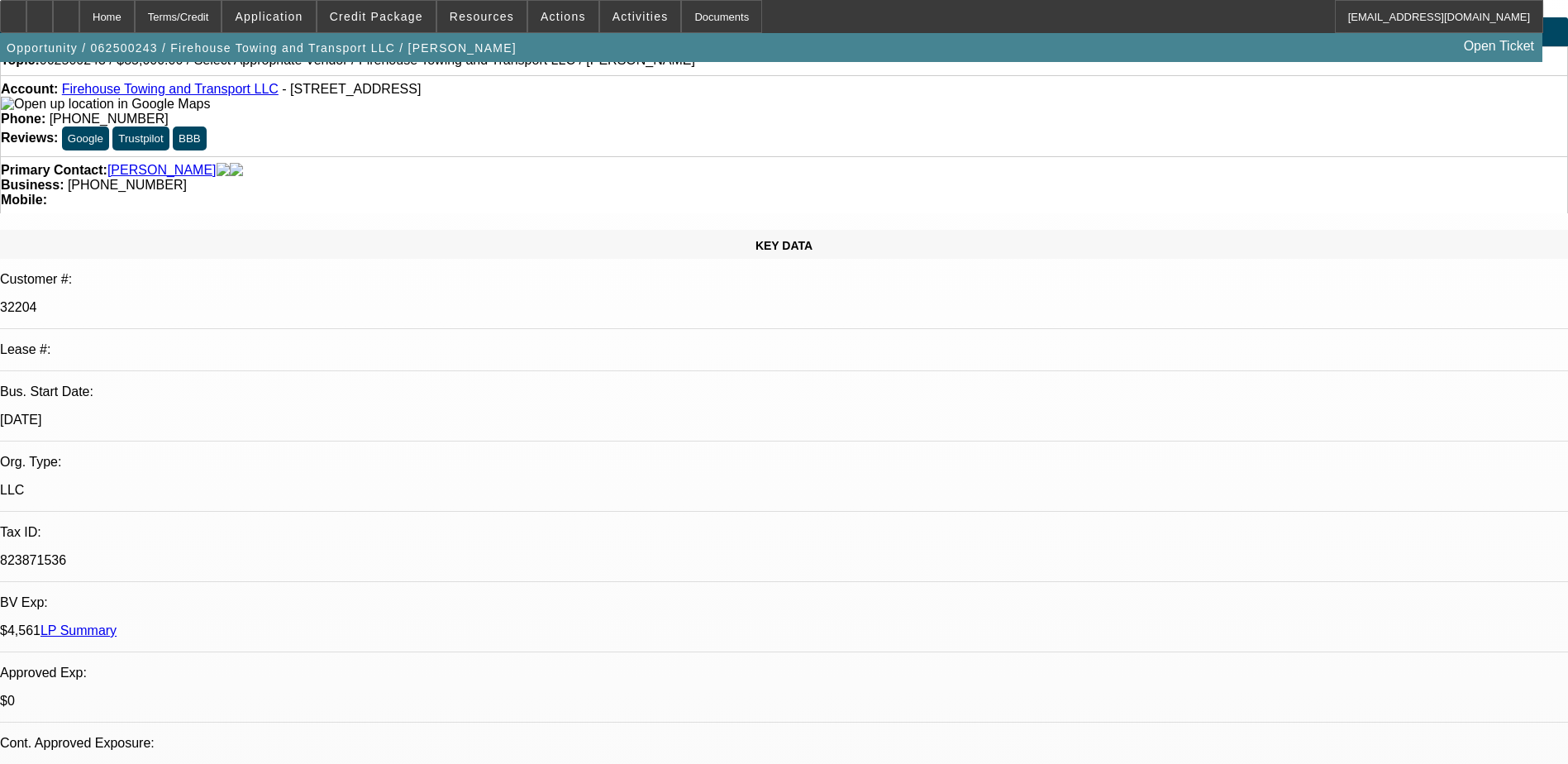
scroll to position [0, 0]
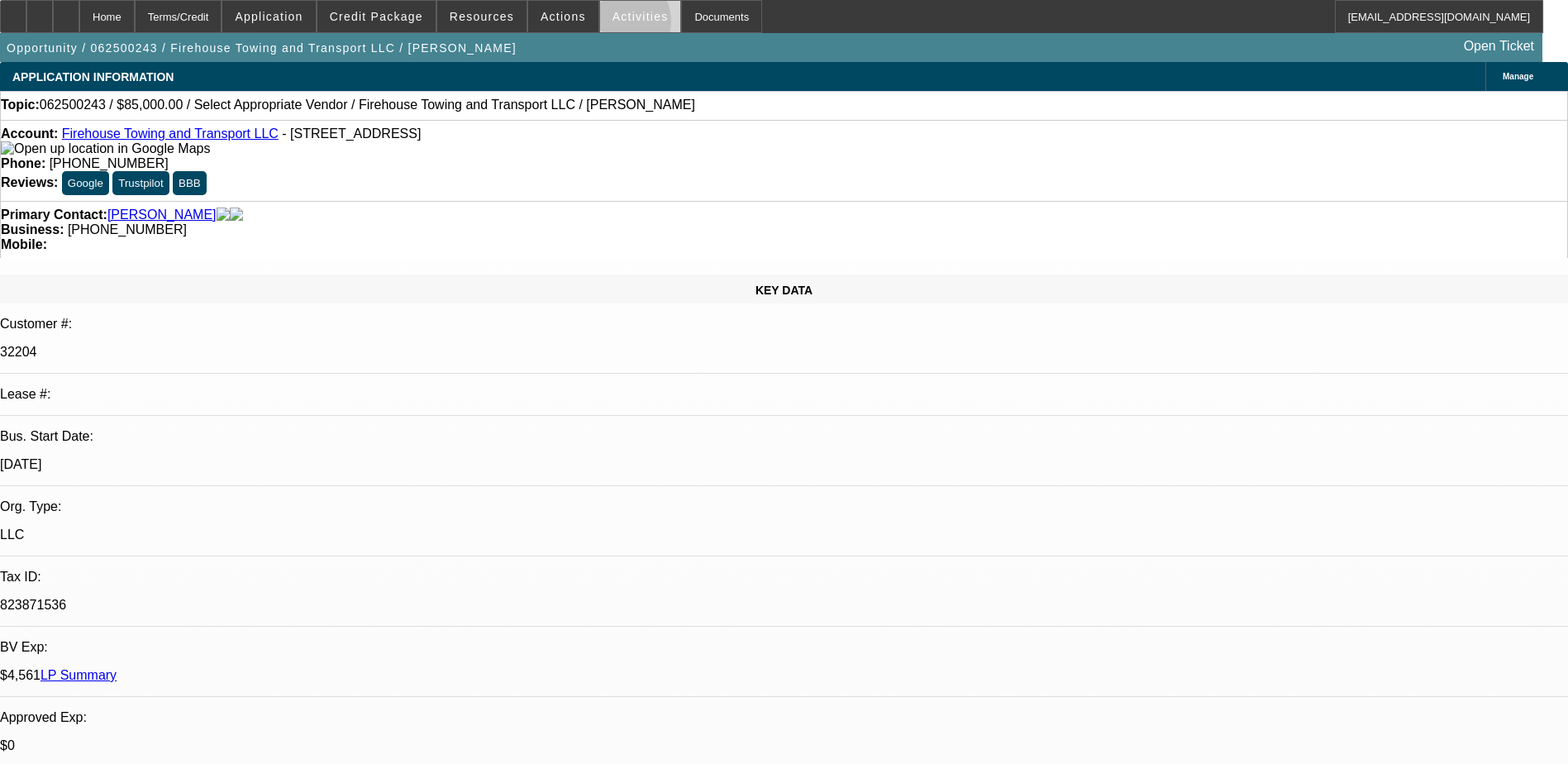
click at [600, 26] on span at bounding box center [640, 17] width 81 height 40
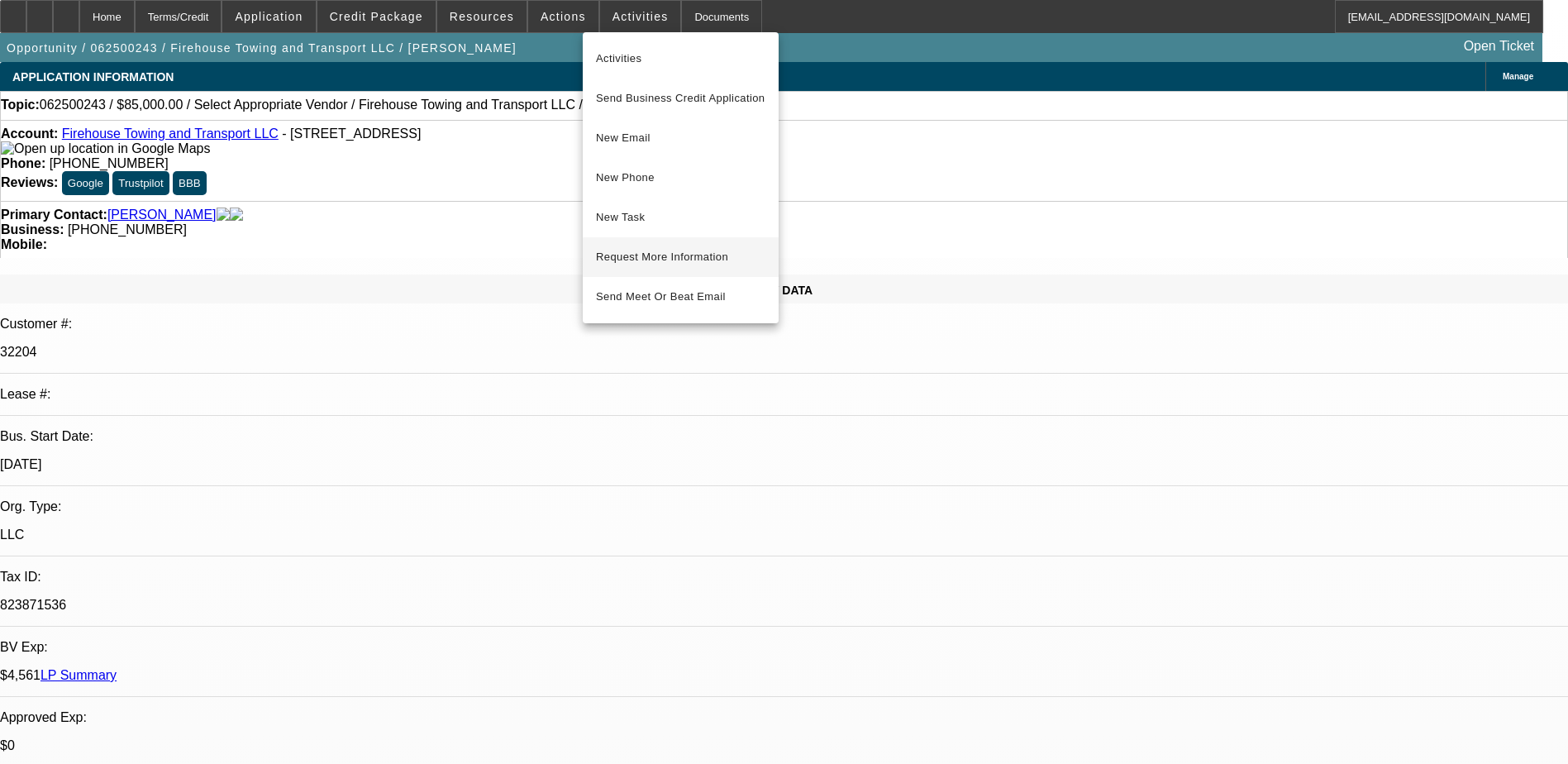
click at [663, 268] on button "Request More Information" at bounding box center [681, 257] width 196 height 40
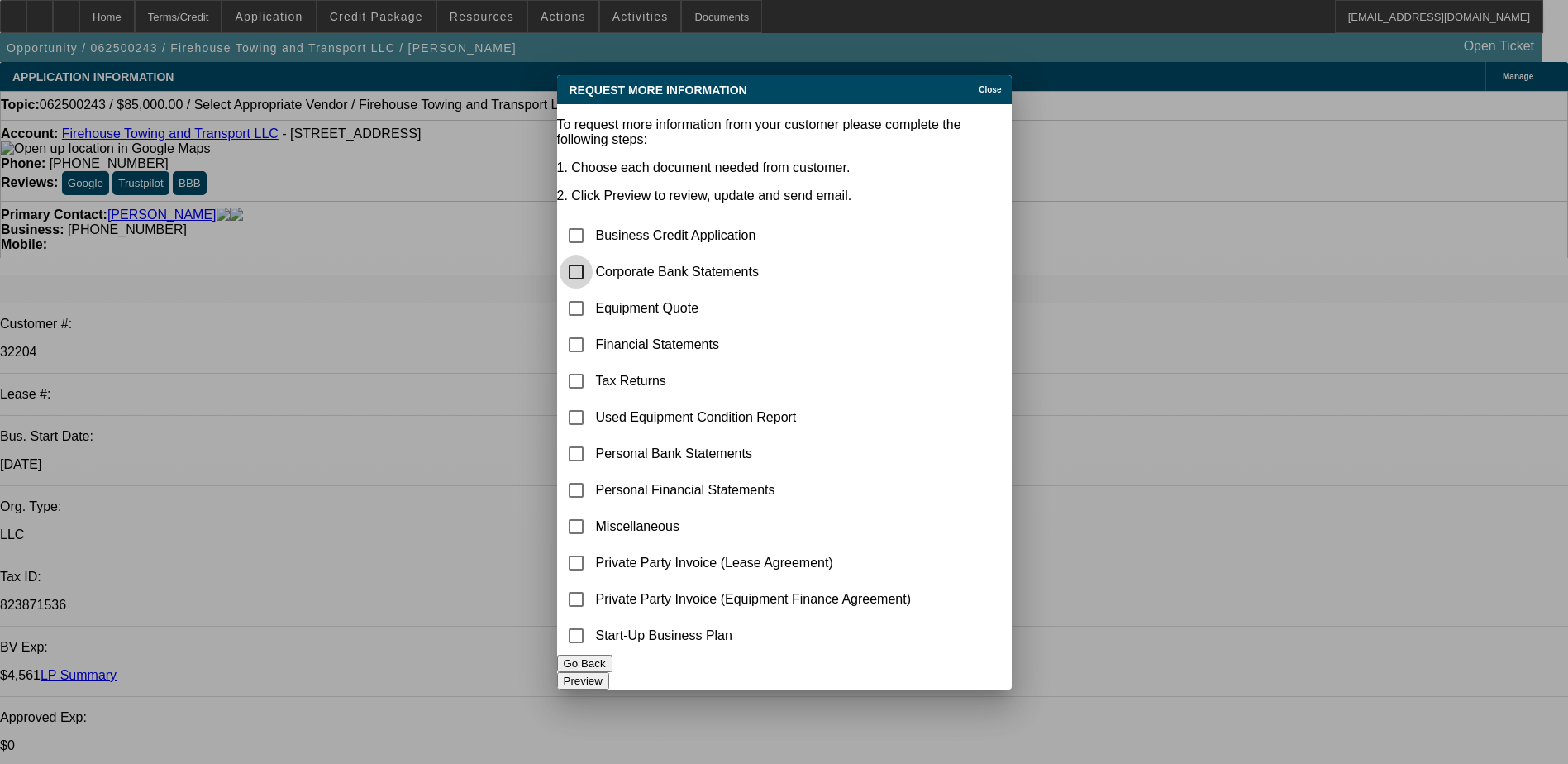
click at [593, 256] on input "checkbox" at bounding box center [576, 272] width 33 height 33
checkbox input "true"
click at [593, 291] on input "checkbox" at bounding box center [576, 307] width 33 height 33
checkbox input "true"
click at [610, 678] on button "Preview" at bounding box center [583, 681] width 53 height 18
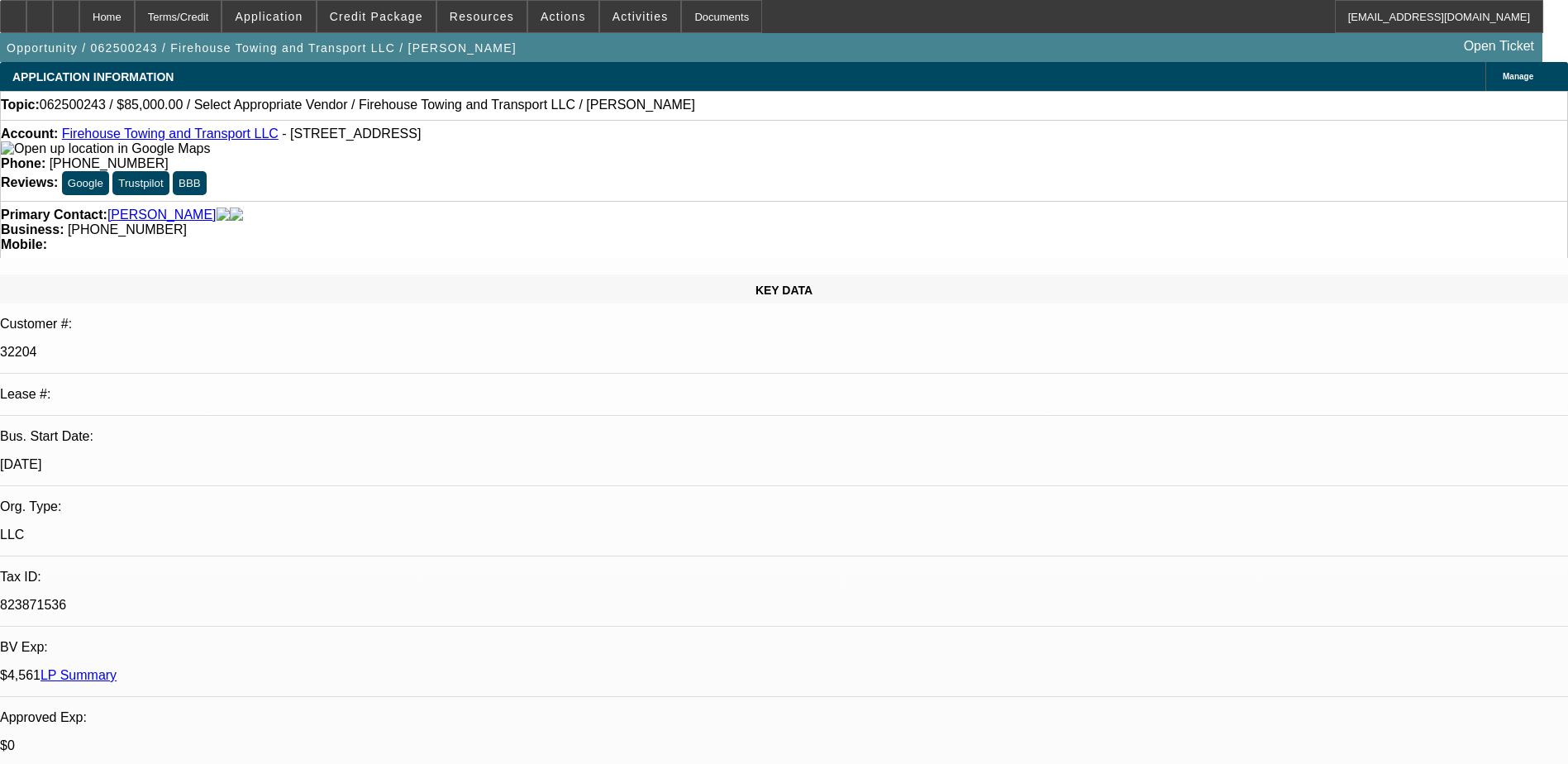
drag, startPoint x: 615, startPoint y: 255, endPoint x: 476, endPoint y: 118, distance: 195.2
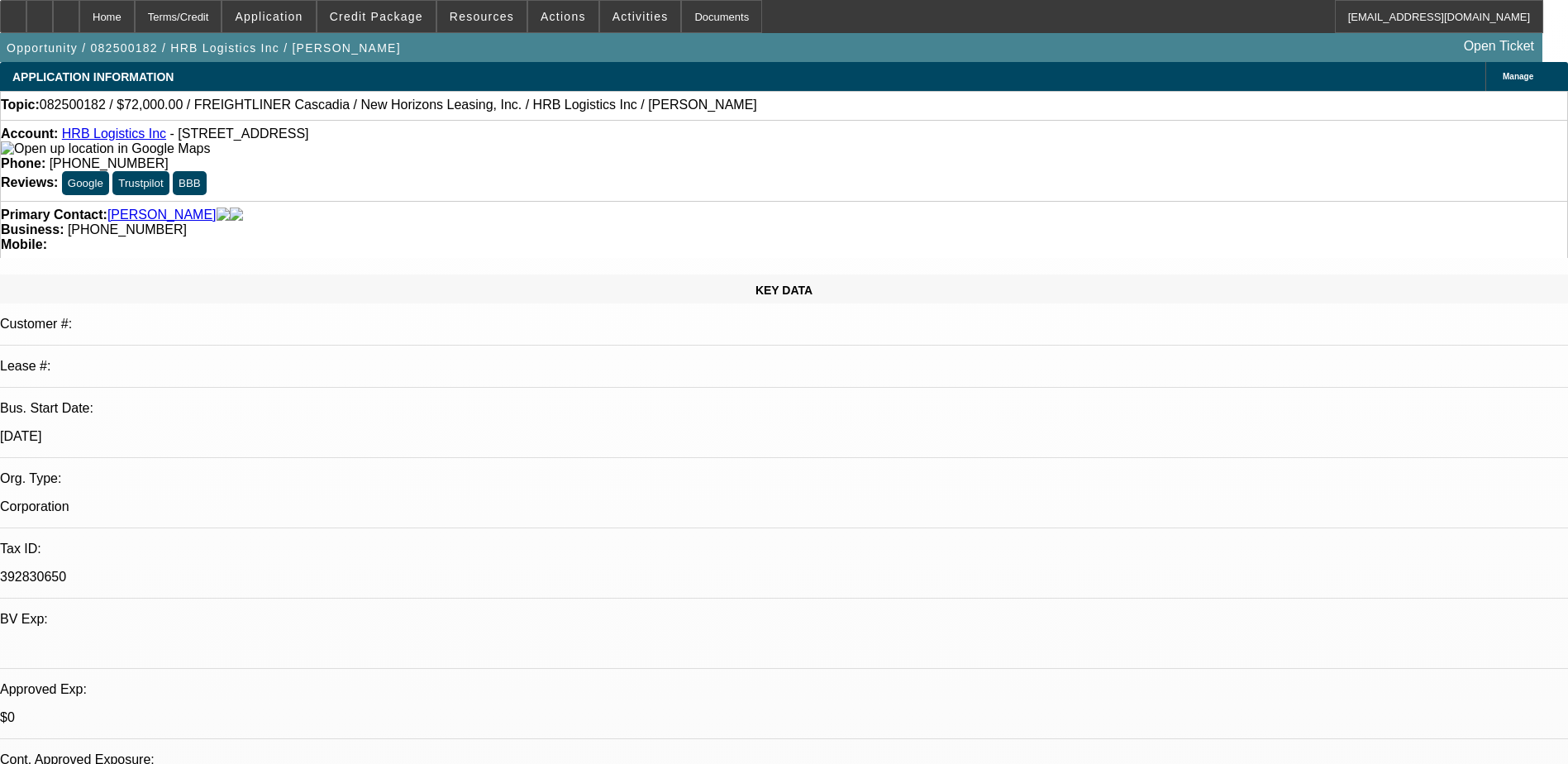
select select "0.1"
select select "0"
select select "0.1"
select select "0"
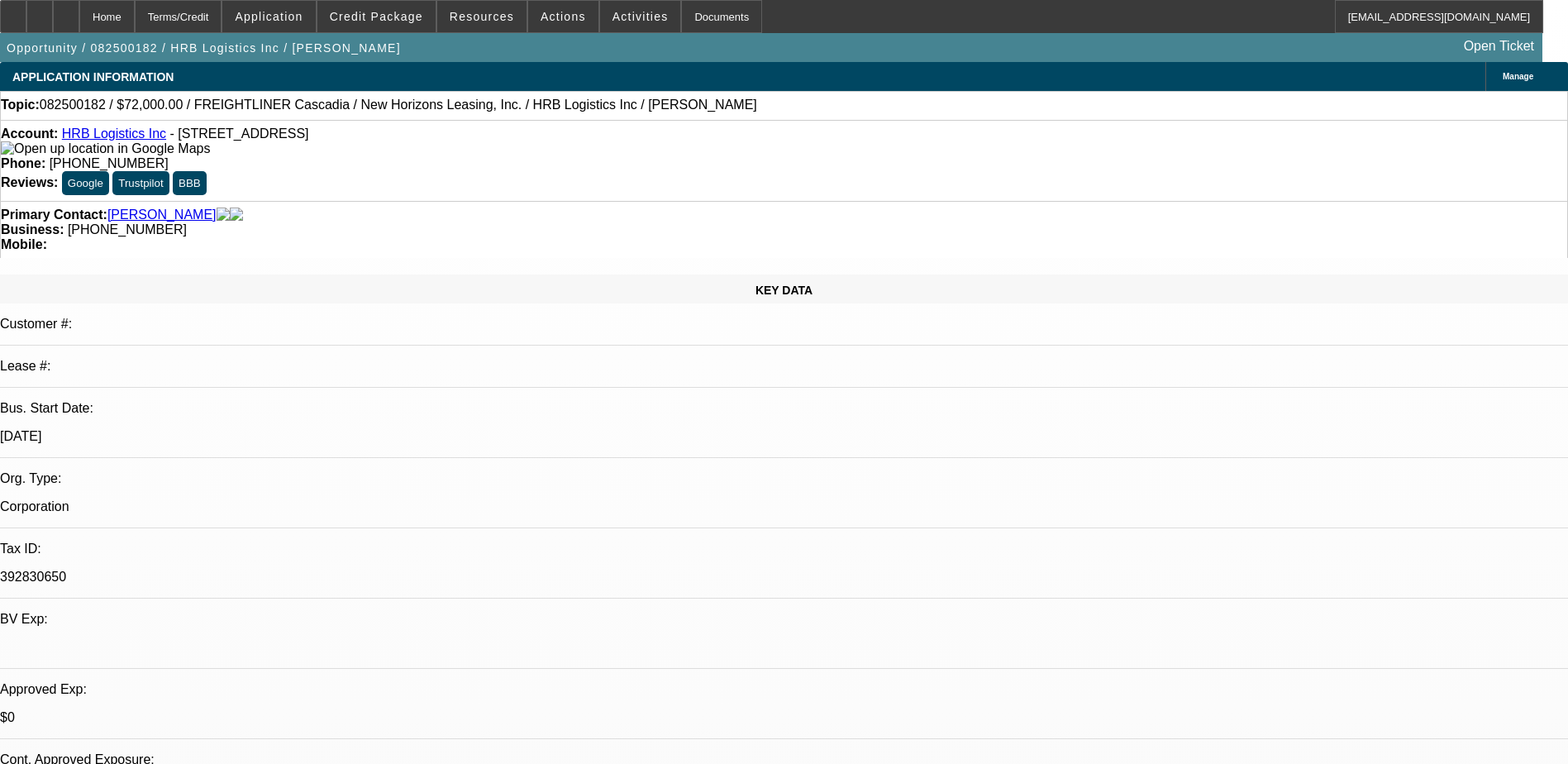
select select "0"
select select "1"
select select "6"
select select "1"
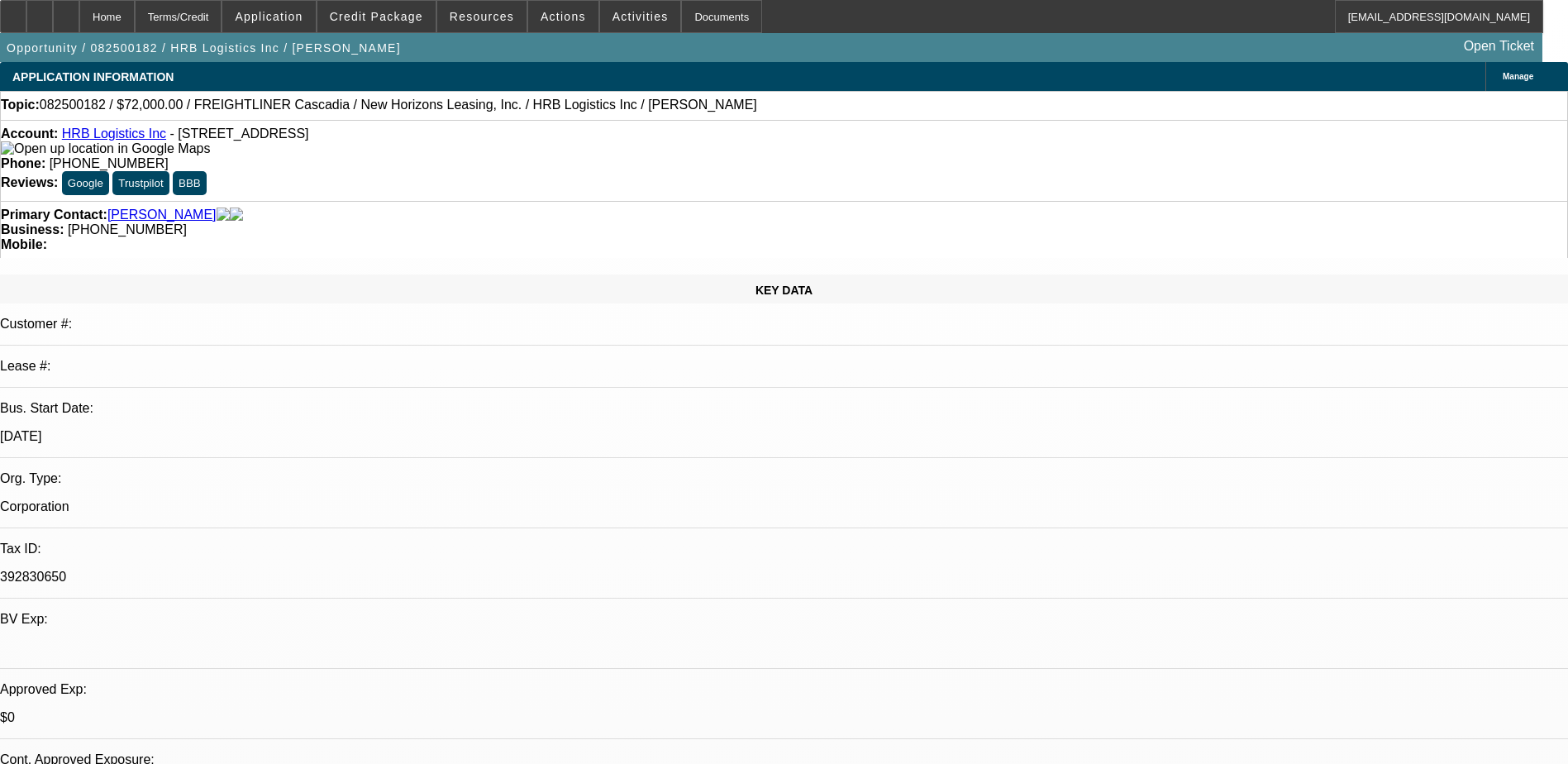
select select "1"
select select "6"
click at [391, 17] on span "Credit Package" at bounding box center [377, 16] width 93 height 13
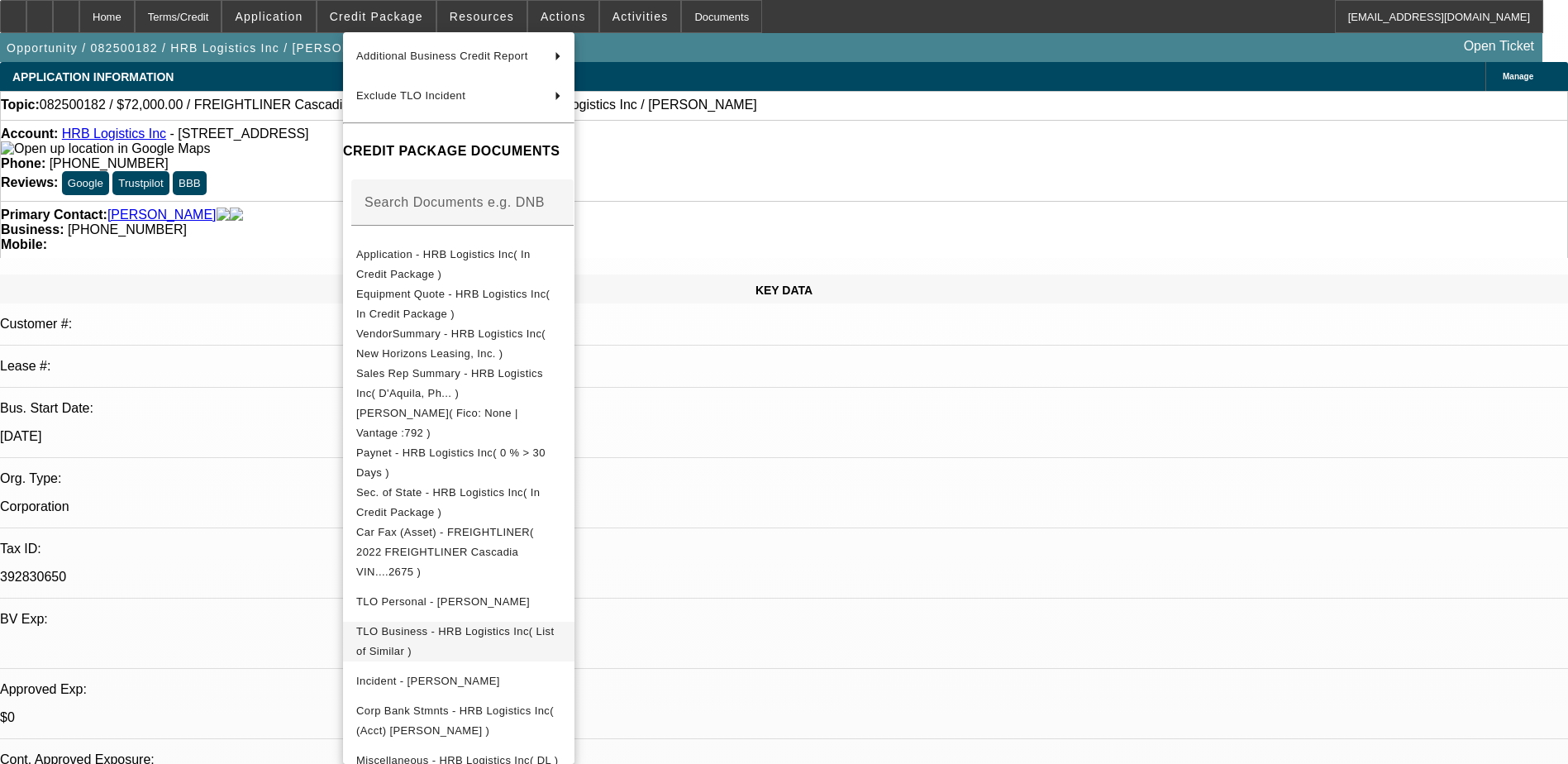
scroll to position [238, 0]
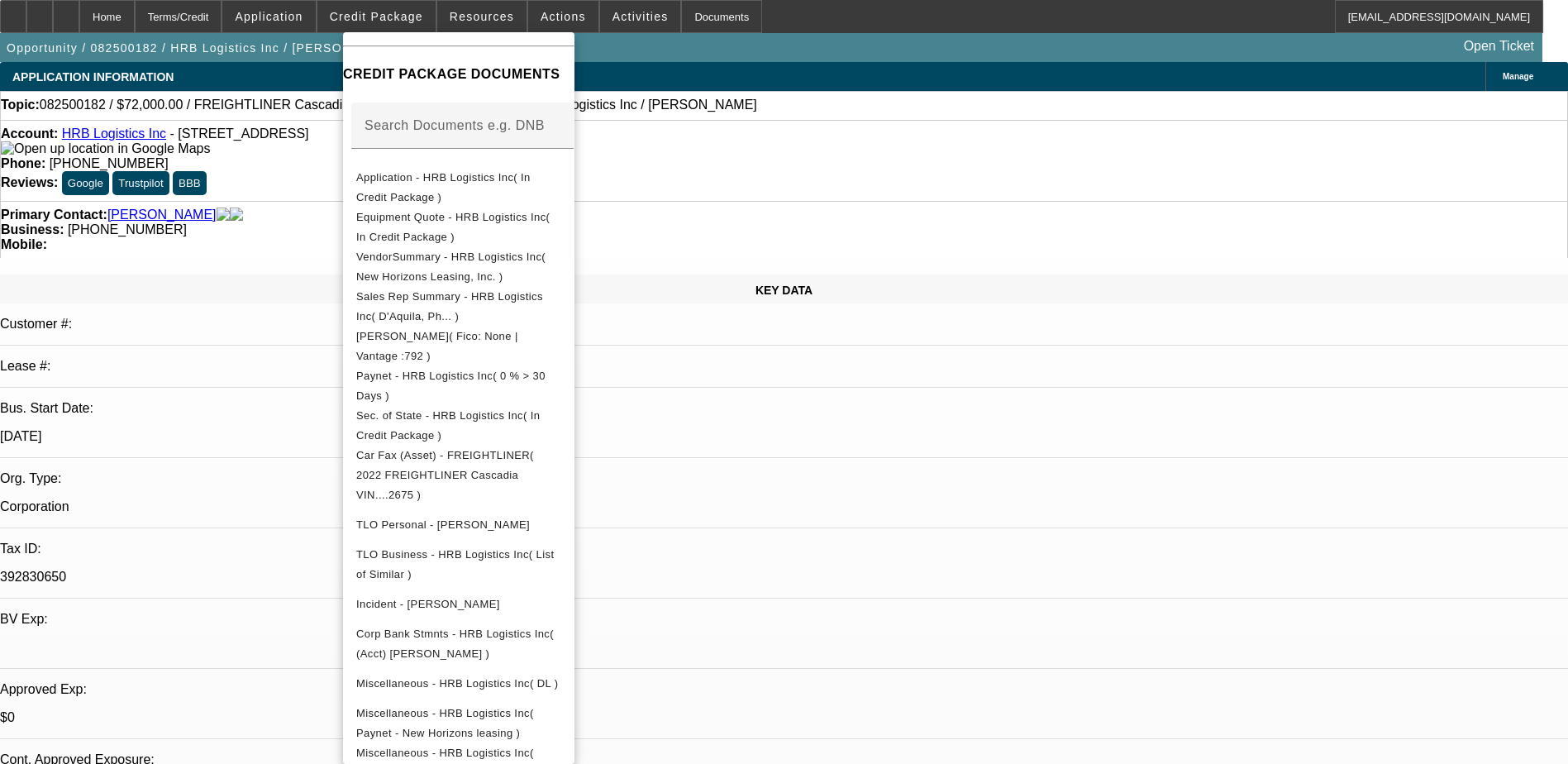
click at [878, 481] on div at bounding box center [784, 382] width 1568 height 764
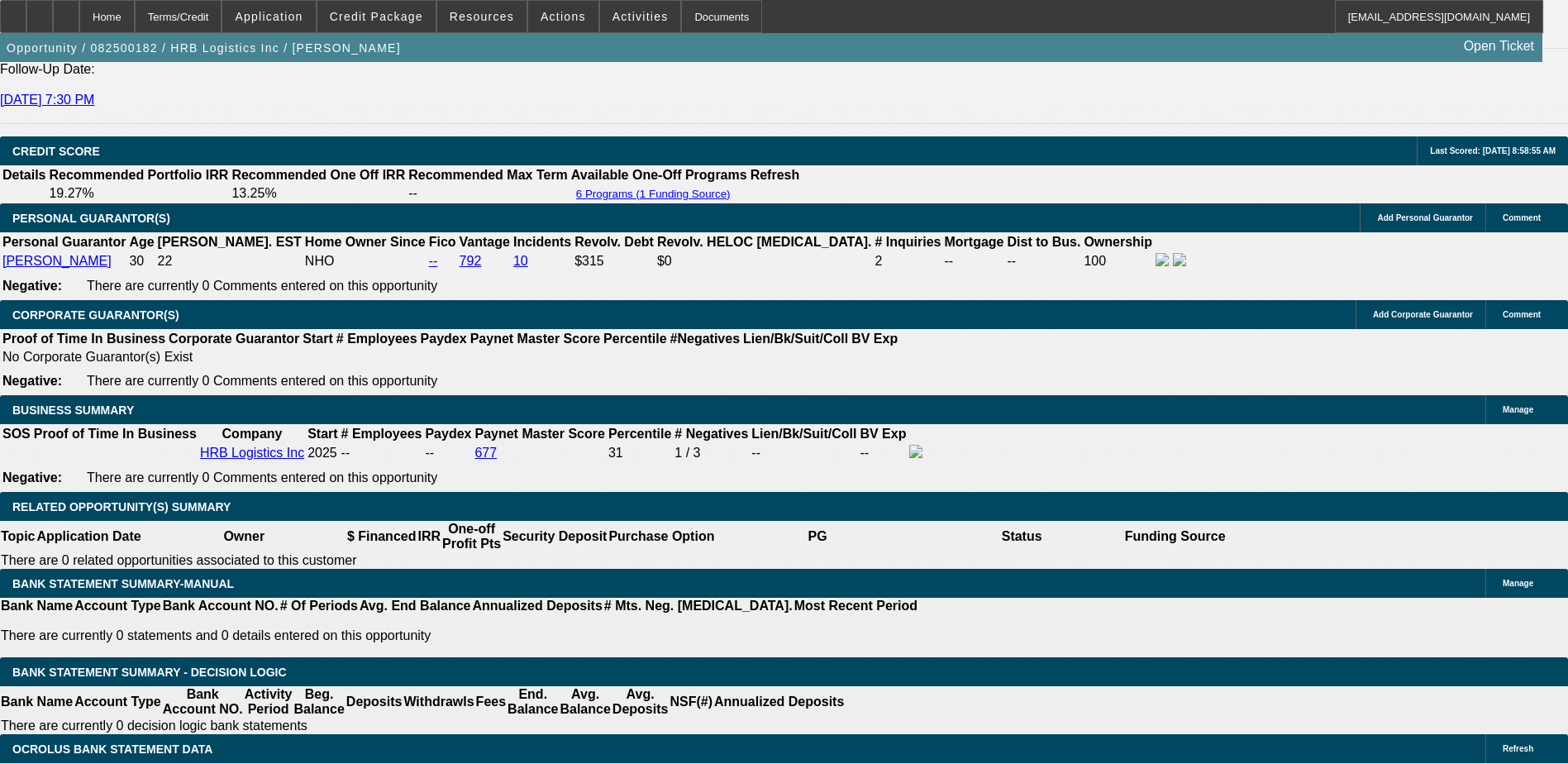
scroll to position [2397, 0]
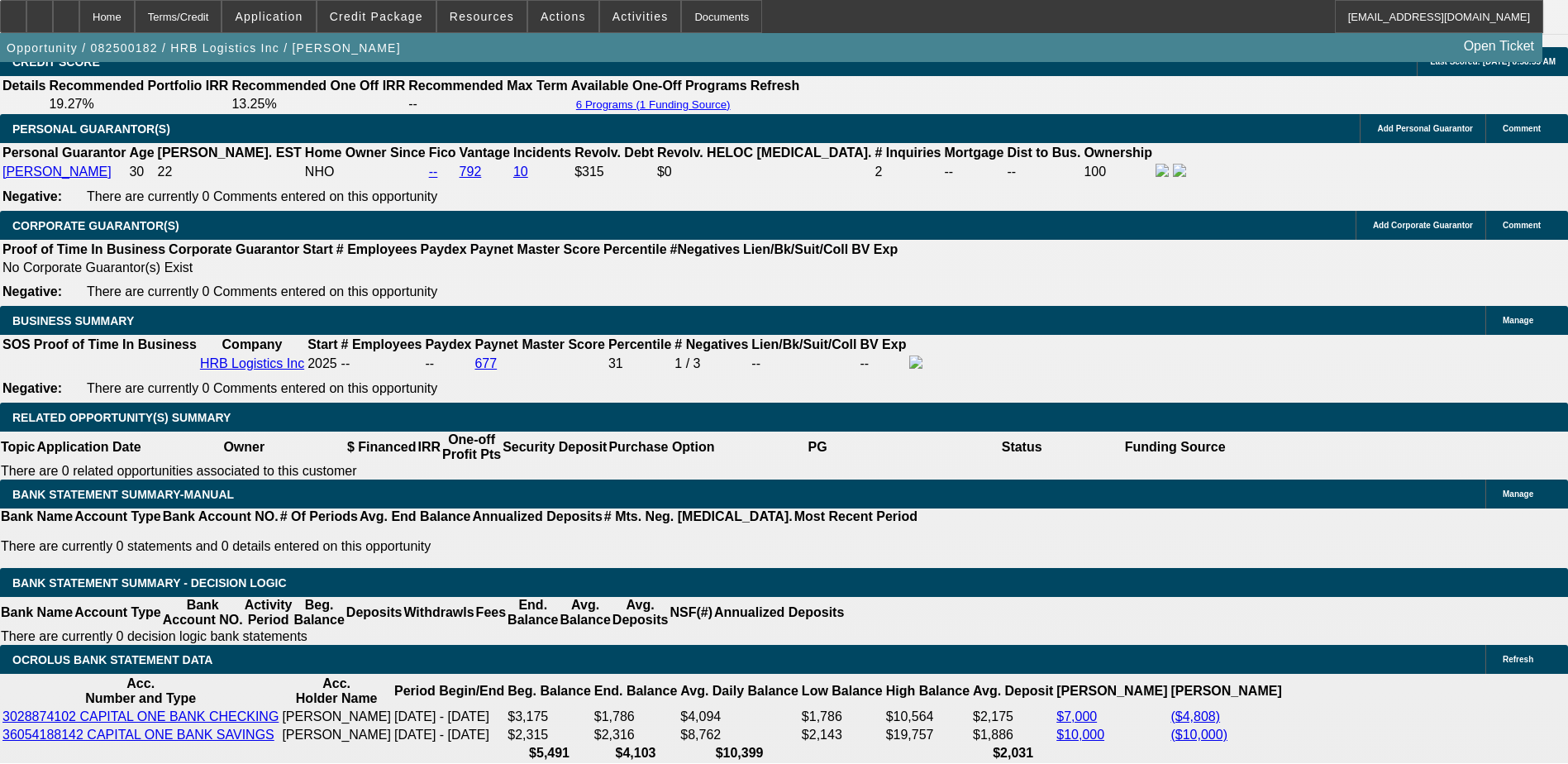
click at [394, 15] on span "Credit Package" at bounding box center [377, 16] width 93 height 13
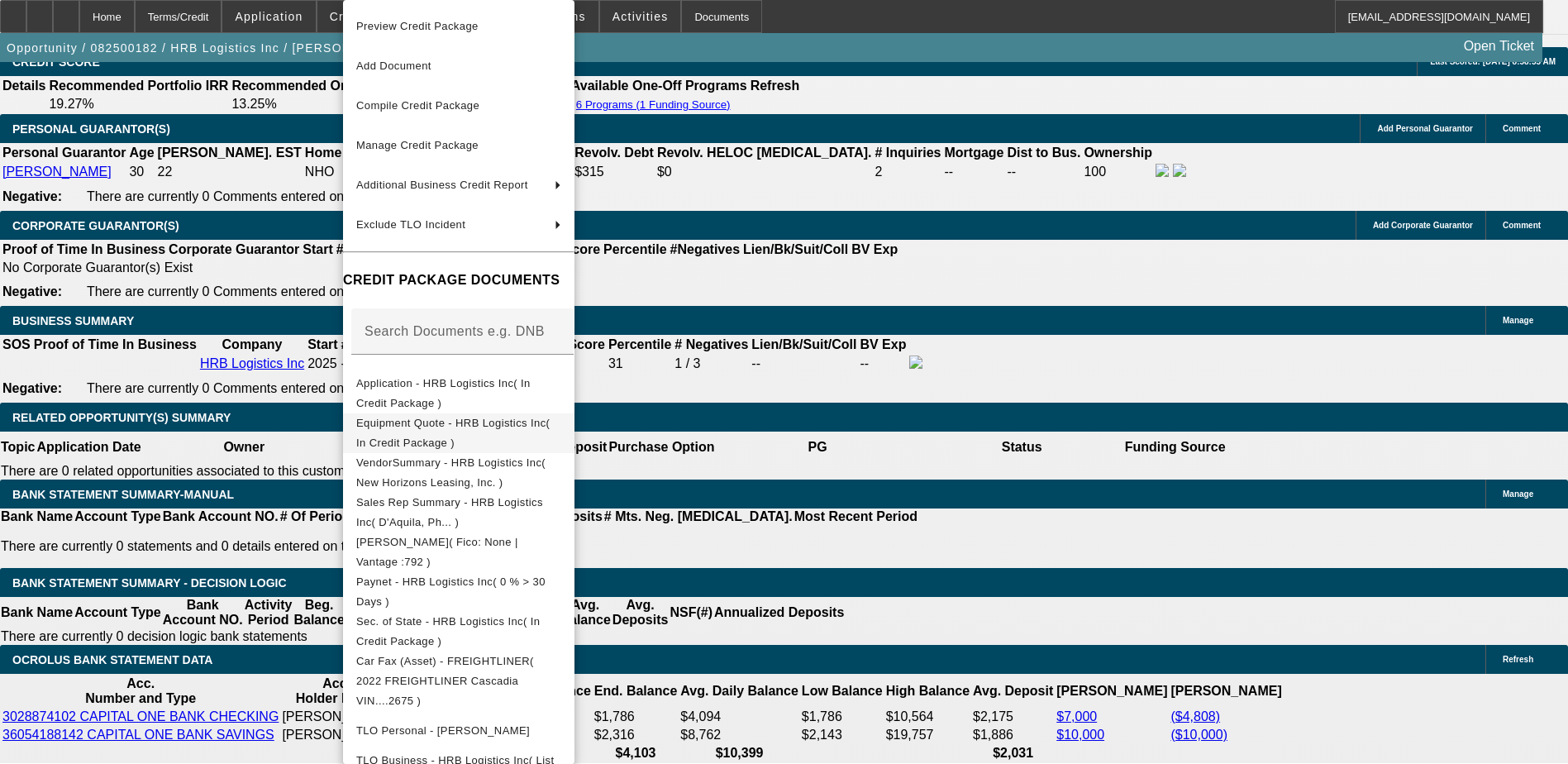
click at [441, 434] on span "Equipment Quote - HRB Logistics Inc( In Credit Package )" at bounding box center [458, 433] width 205 height 40
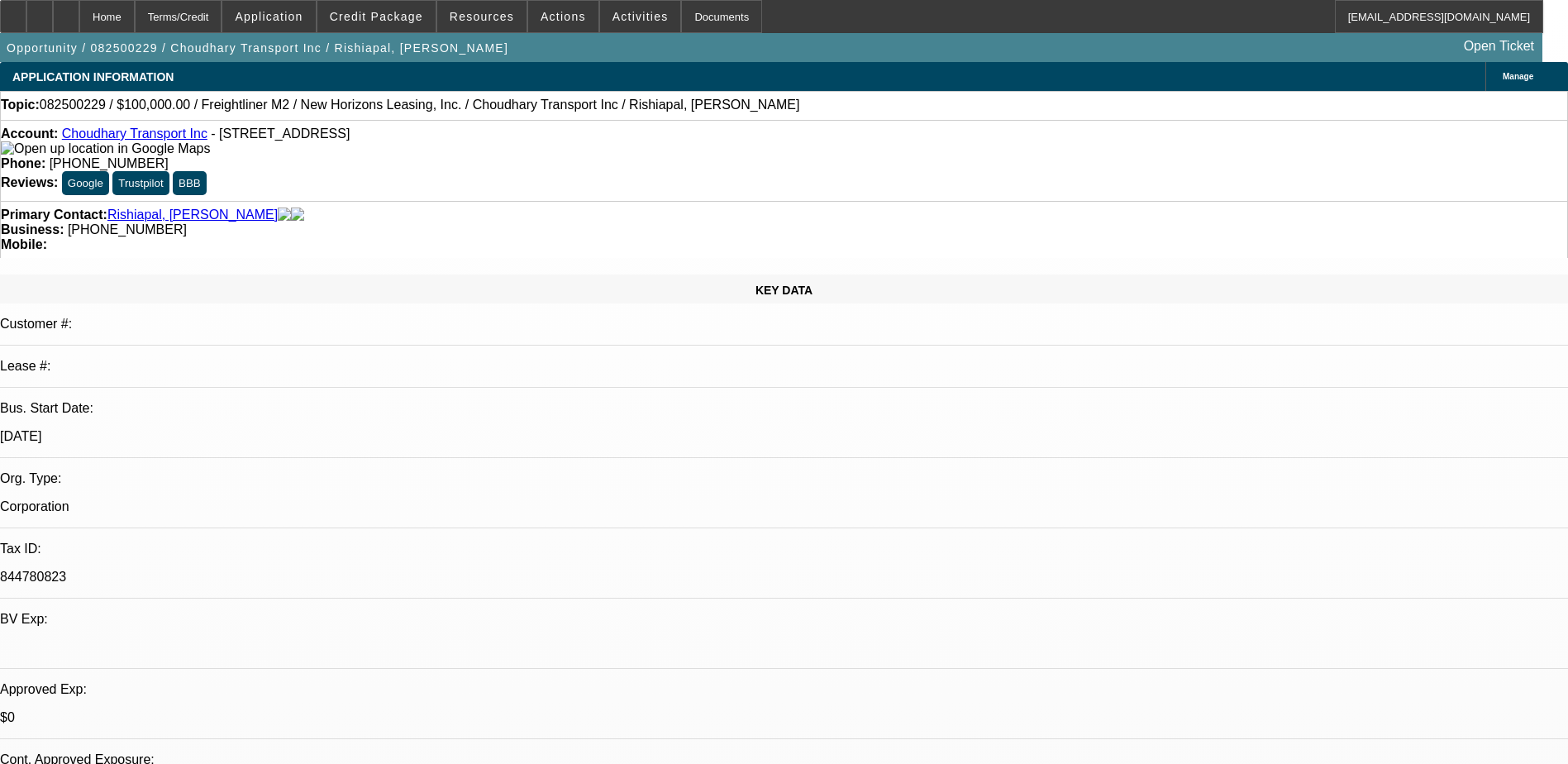
select select "0"
select select "0.1"
select select "0"
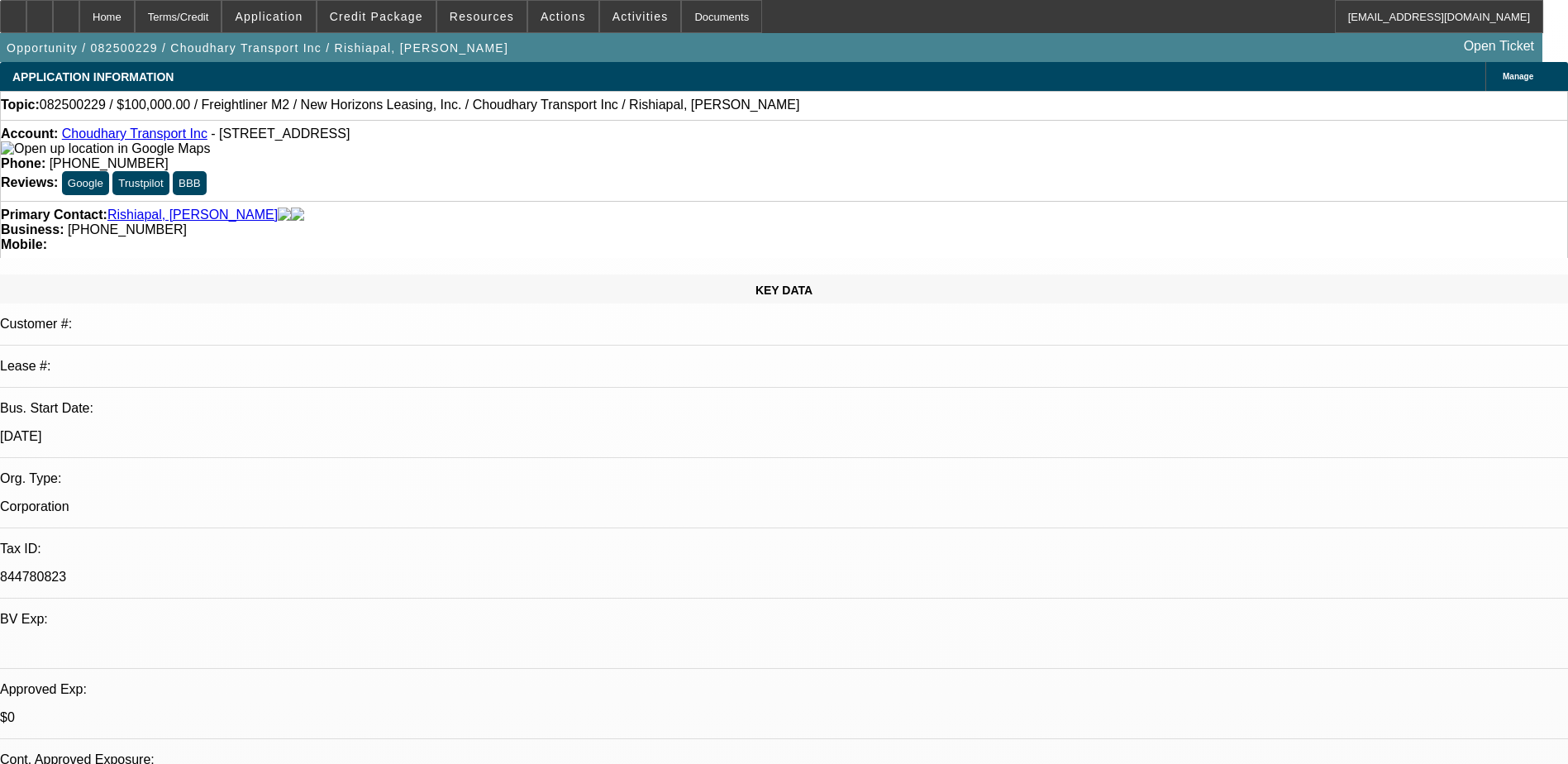
select select "0.1"
select select "0"
select select "0.1"
select select "0"
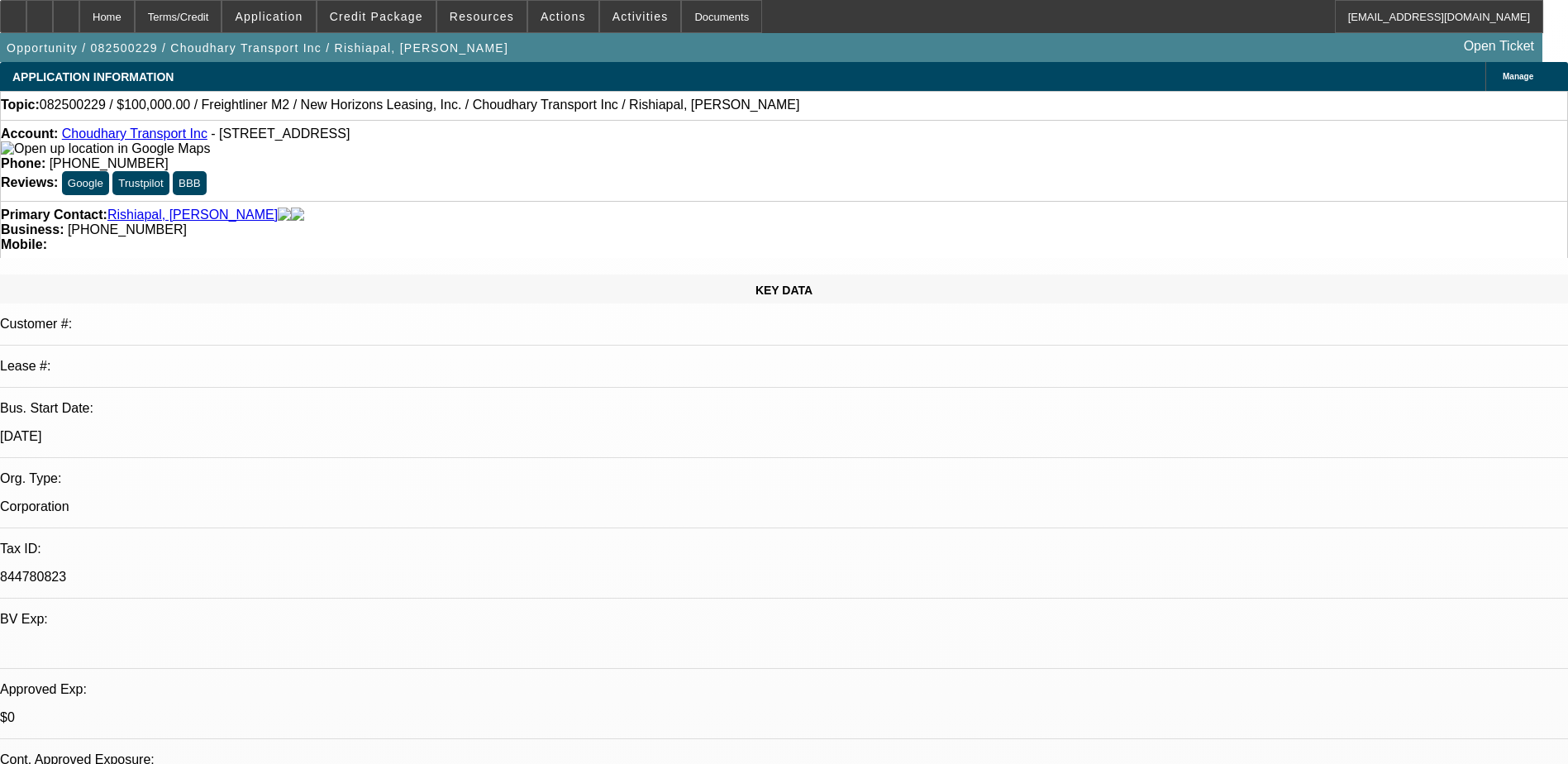
select select "0"
select select "0.1"
select select "1"
select select "2"
select select "4"
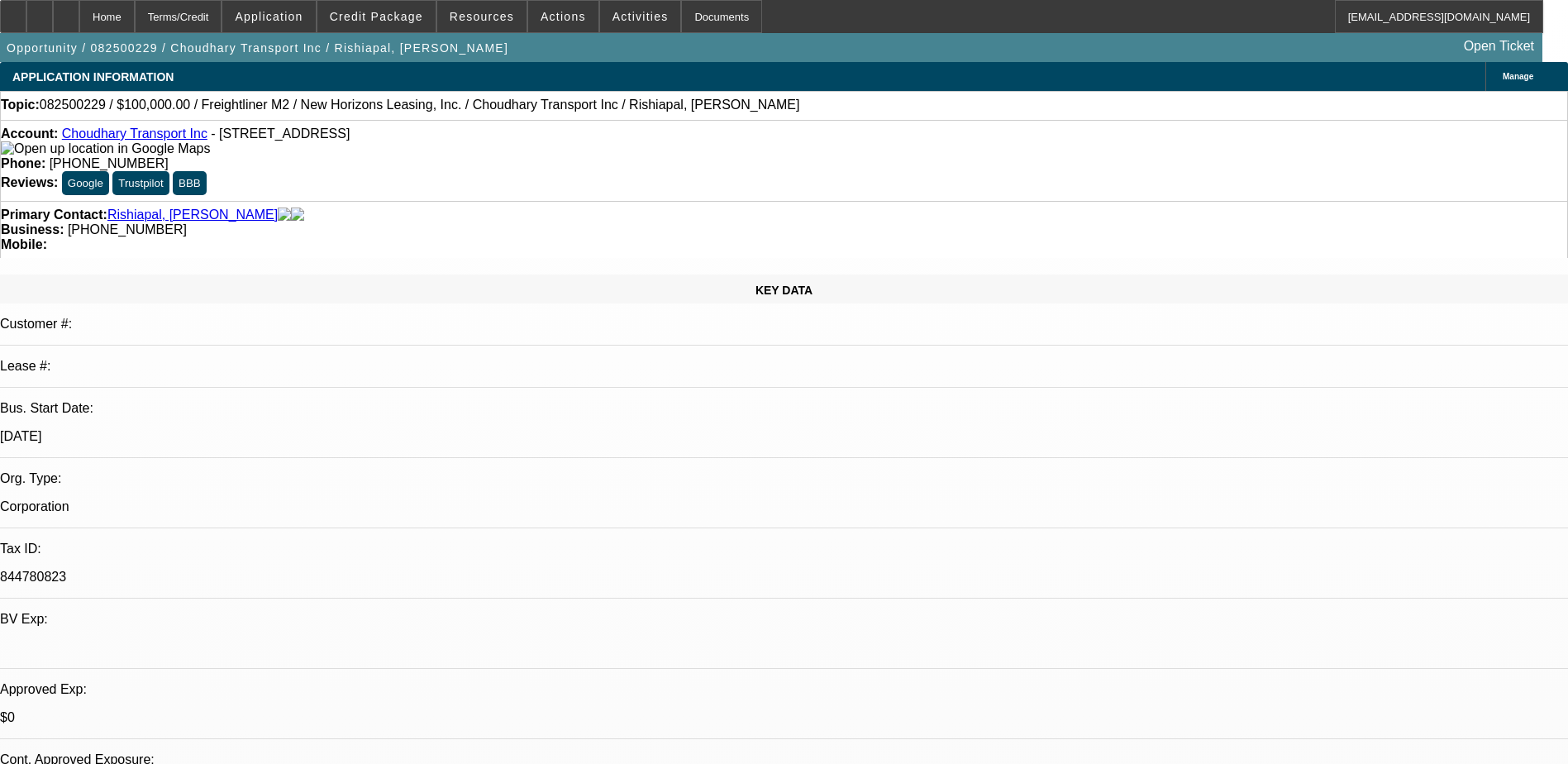
select select "1"
select select "2"
select select "4"
select select "1"
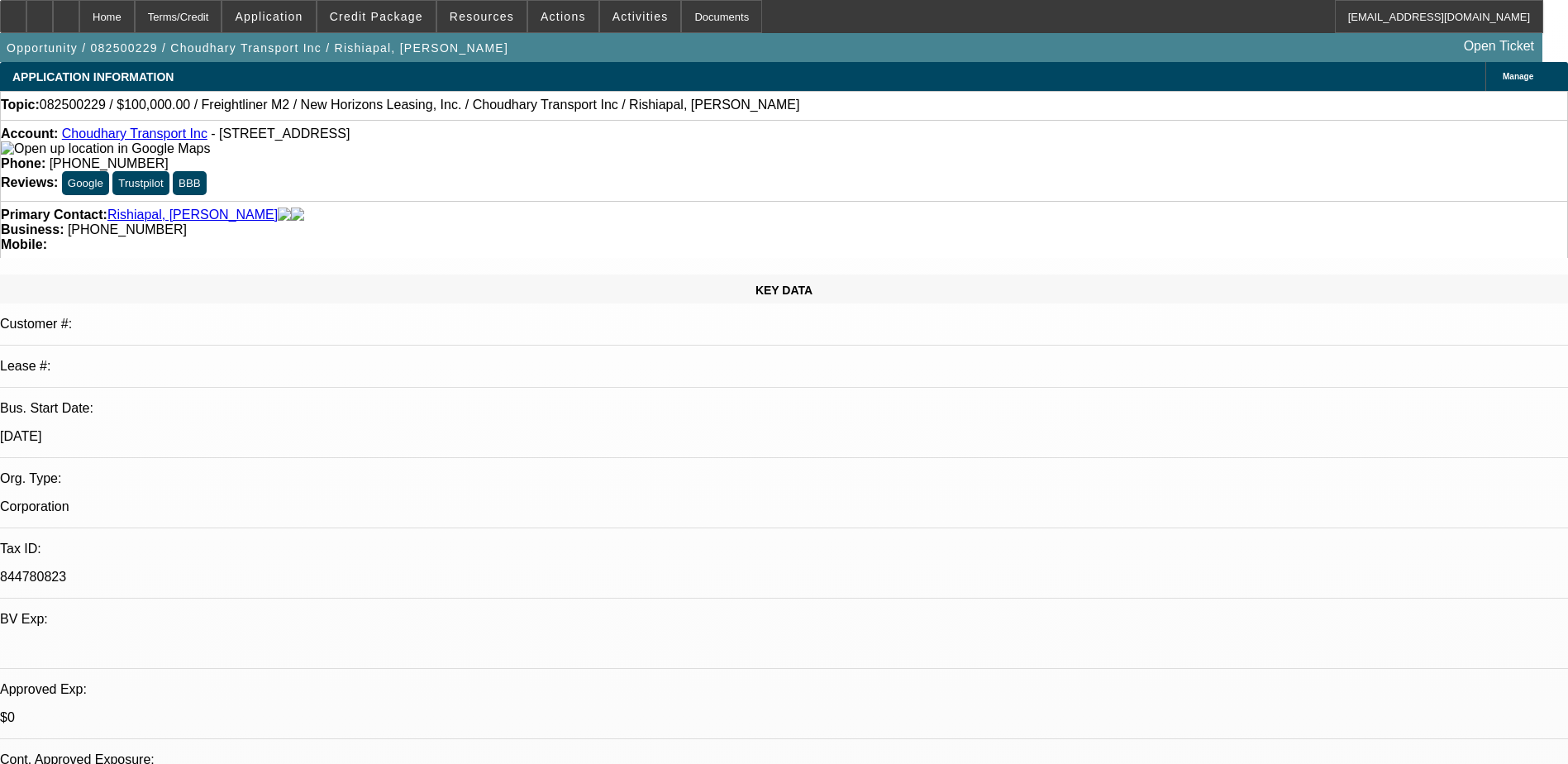
select select "4"
select select "1"
select select "4"
click at [386, 13] on span "Credit Package" at bounding box center [377, 16] width 93 height 13
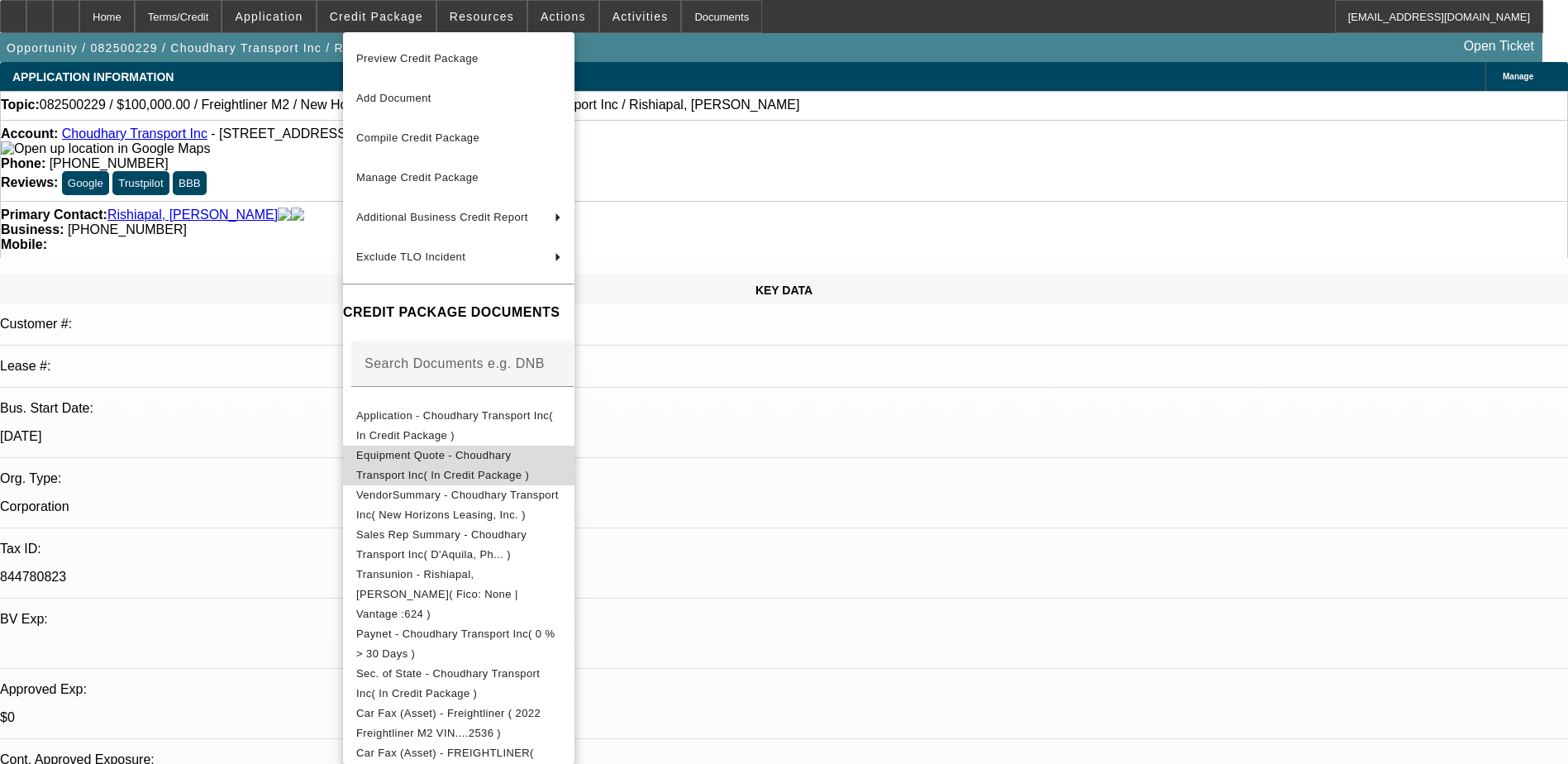
click at [529, 457] on span "Equipment Quote - Choudhary Transport Inc( In Credit Package )" at bounding box center [442, 465] width 172 height 33
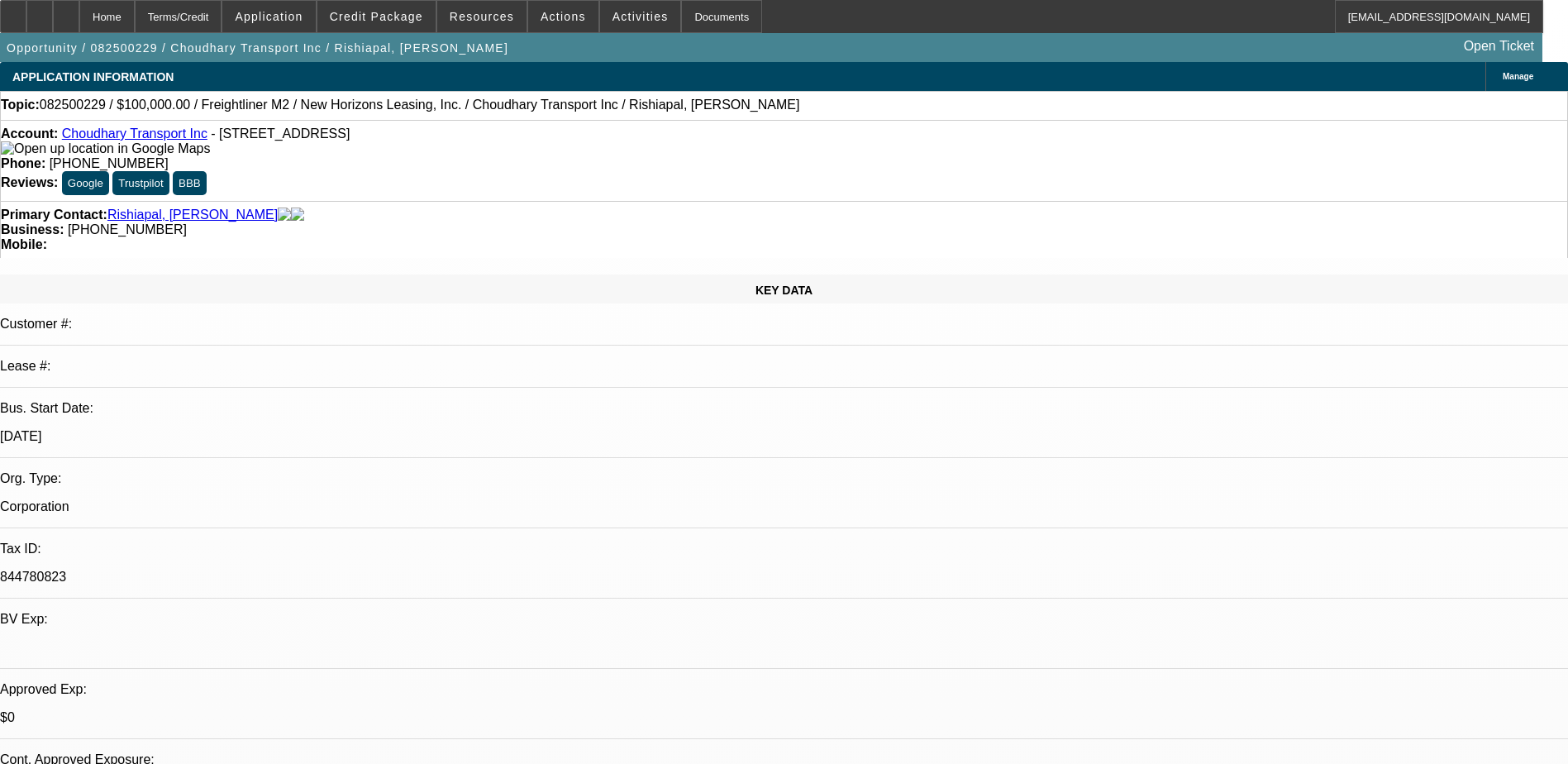
drag, startPoint x: 736, startPoint y: 427, endPoint x: 684, endPoint y: 388, distance: 65.0
click at [394, 9] on span at bounding box center [376, 17] width 118 height 40
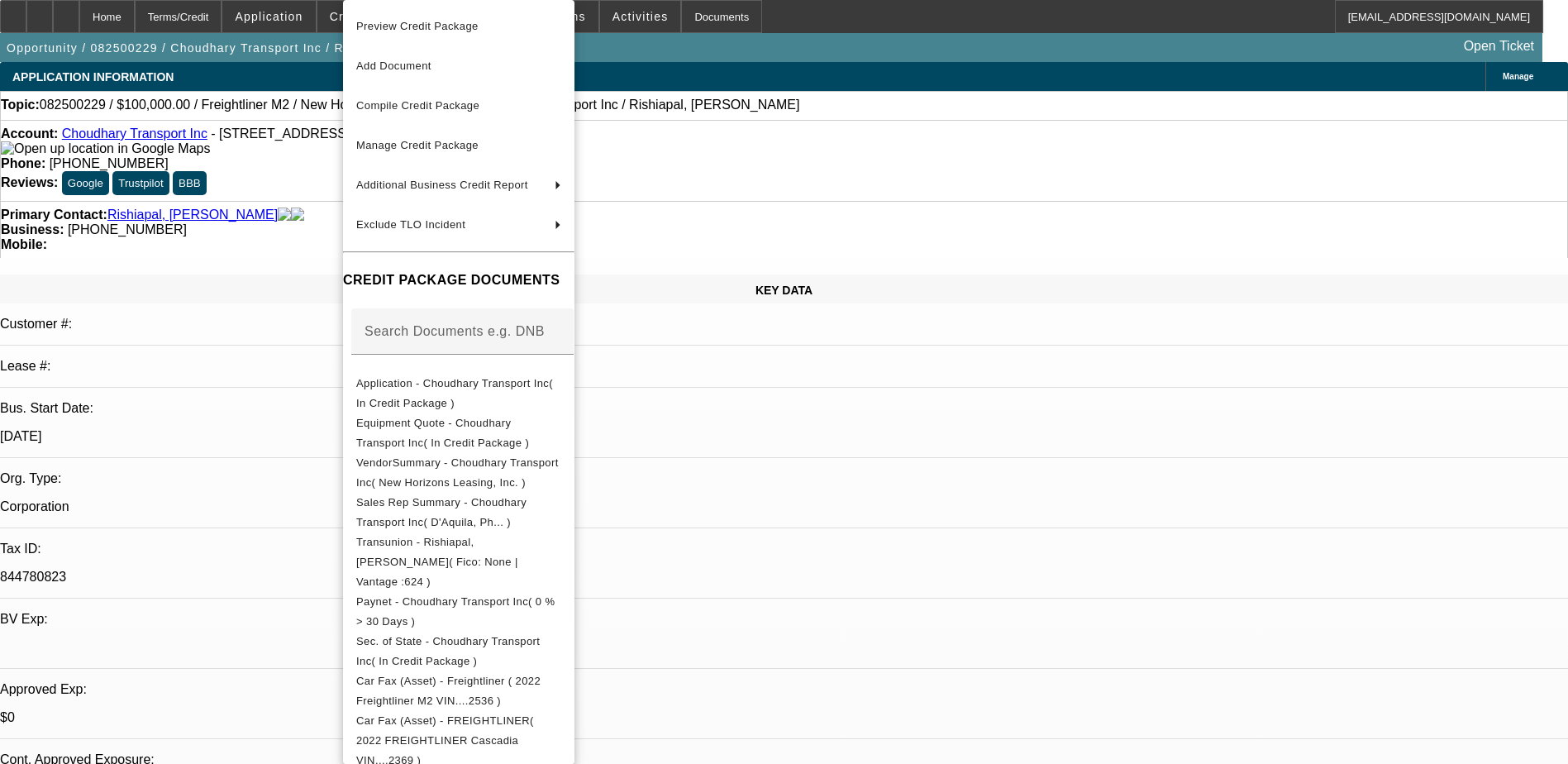
click at [933, 491] on div at bounding box center [784, 382] width 1568 height 764
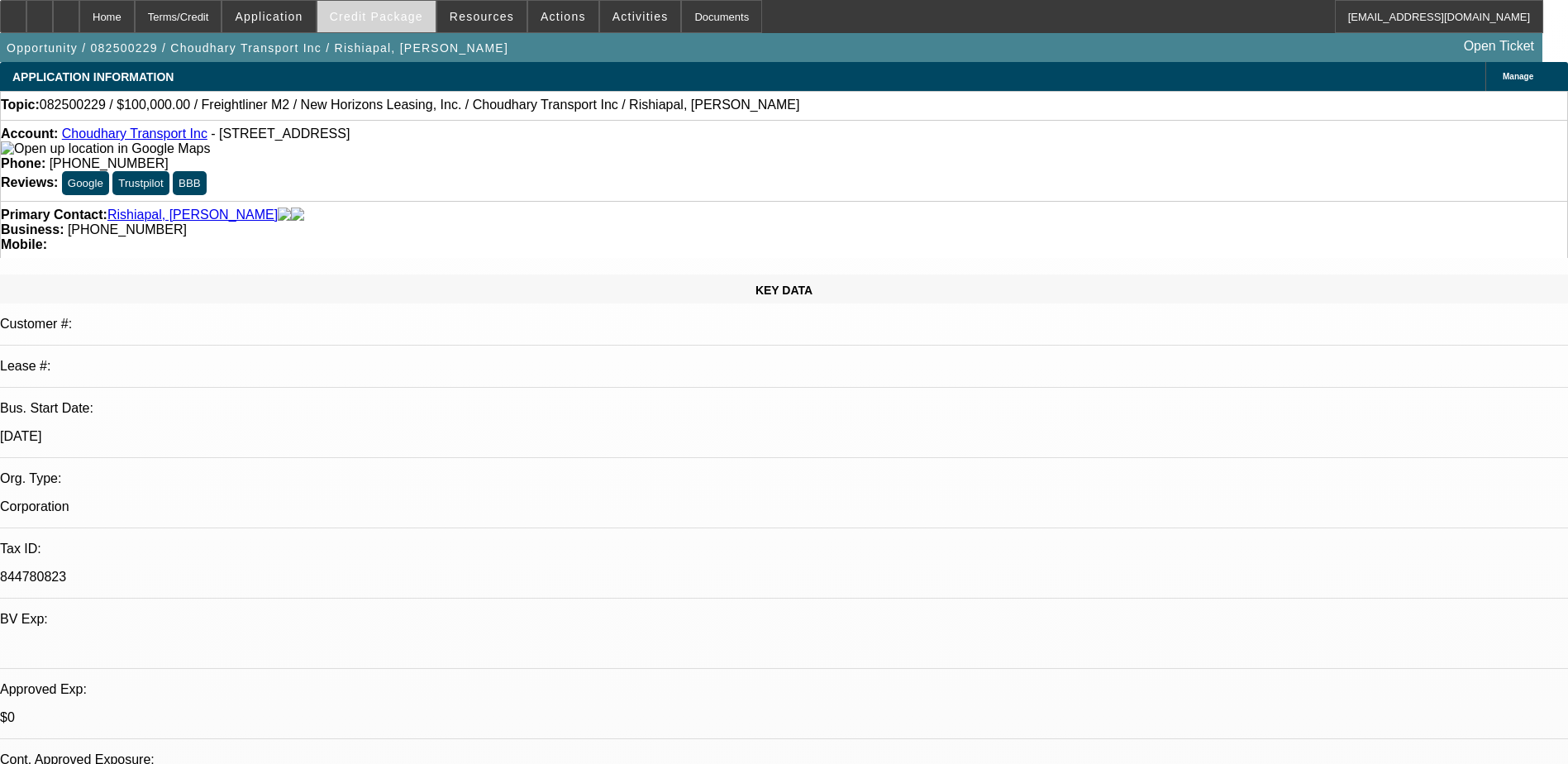
click at [390, 16] on span "Credit Package" at bounding box center [377, 16] width 93 height 13
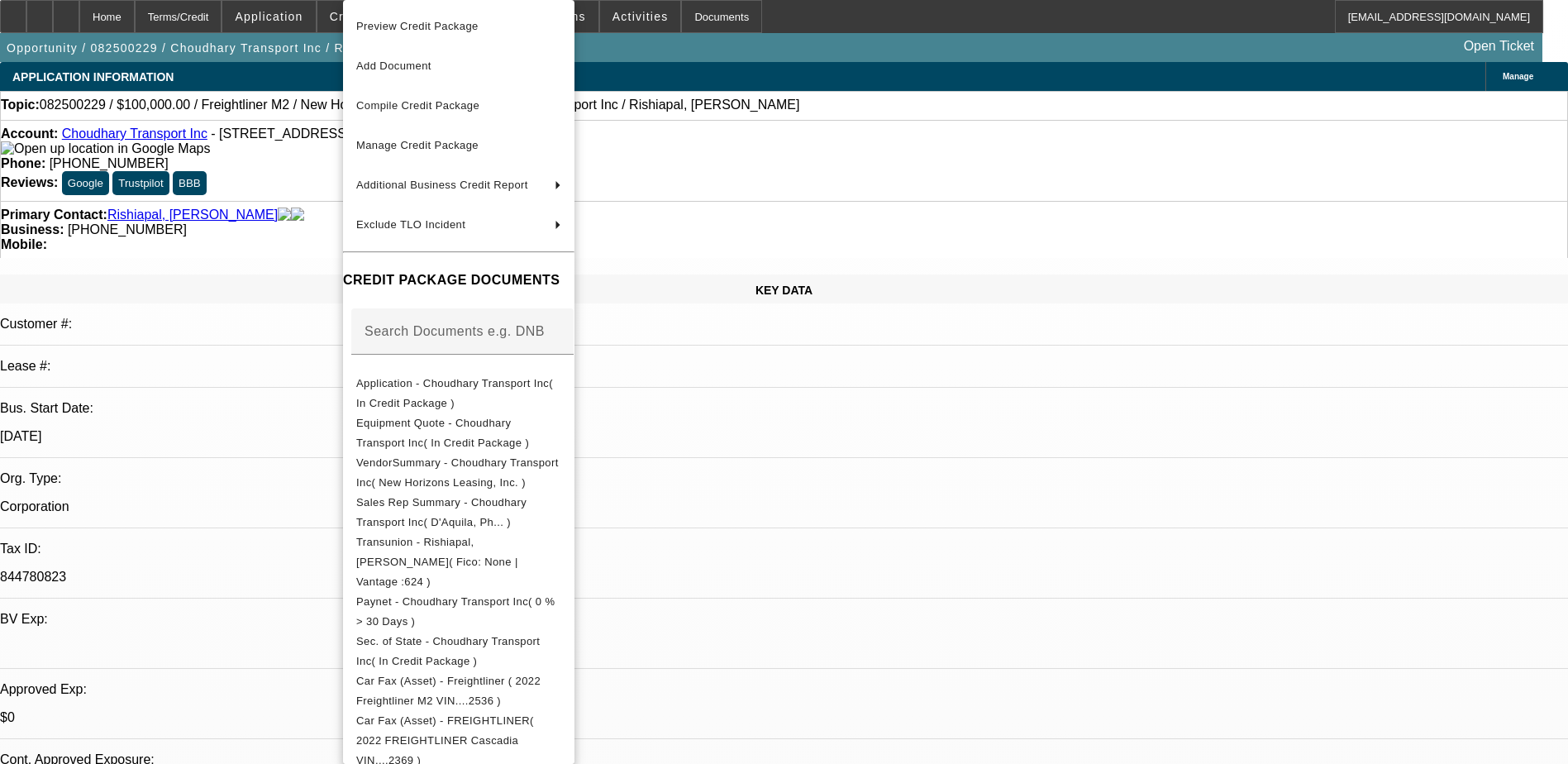
click at [848, 466] on div at bounding box center [784, 382] width 1568 height 764
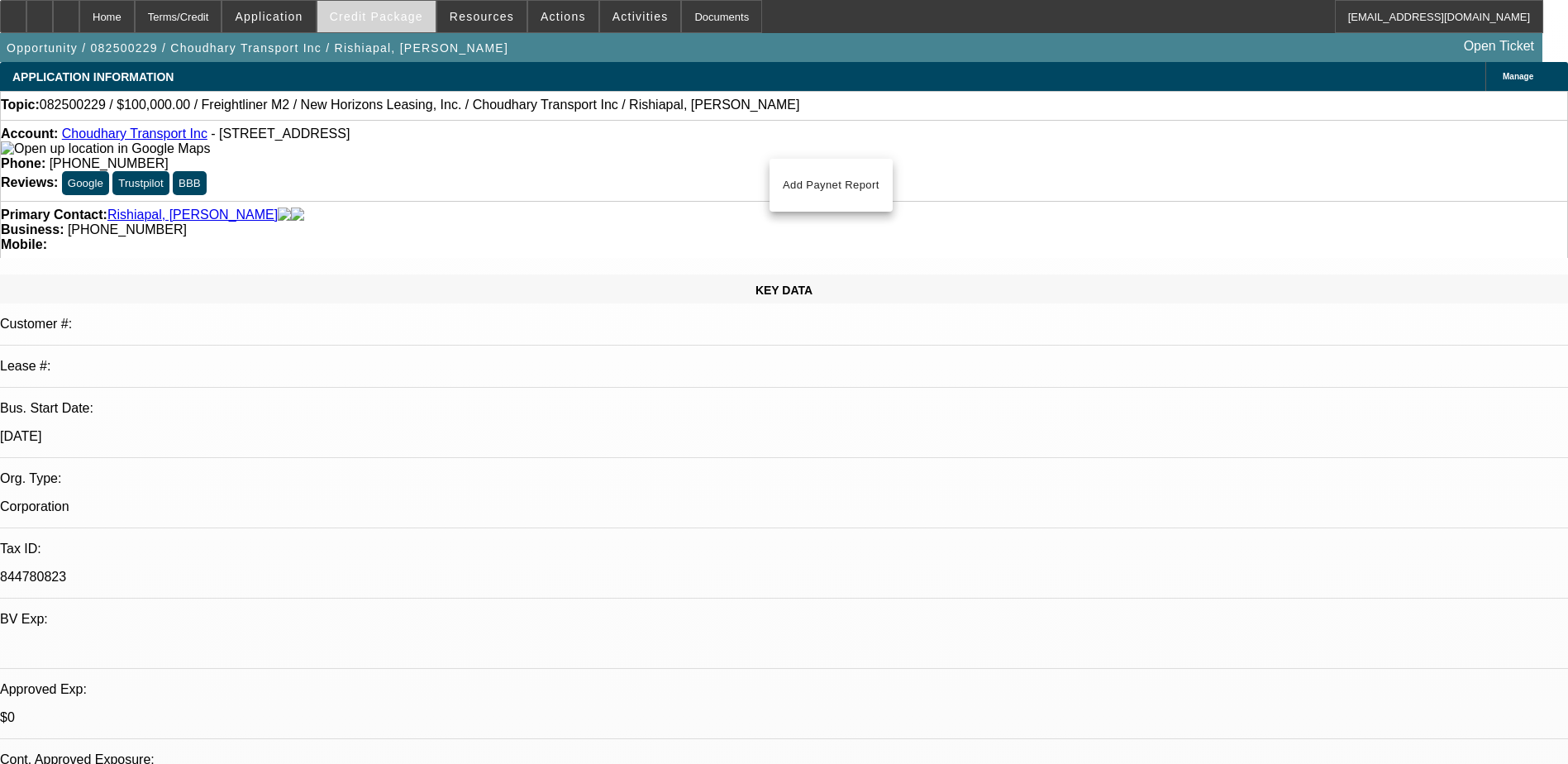
click at [410, 17] on span "Credit Package" at bounding box center [377, 16] width 93 height 13
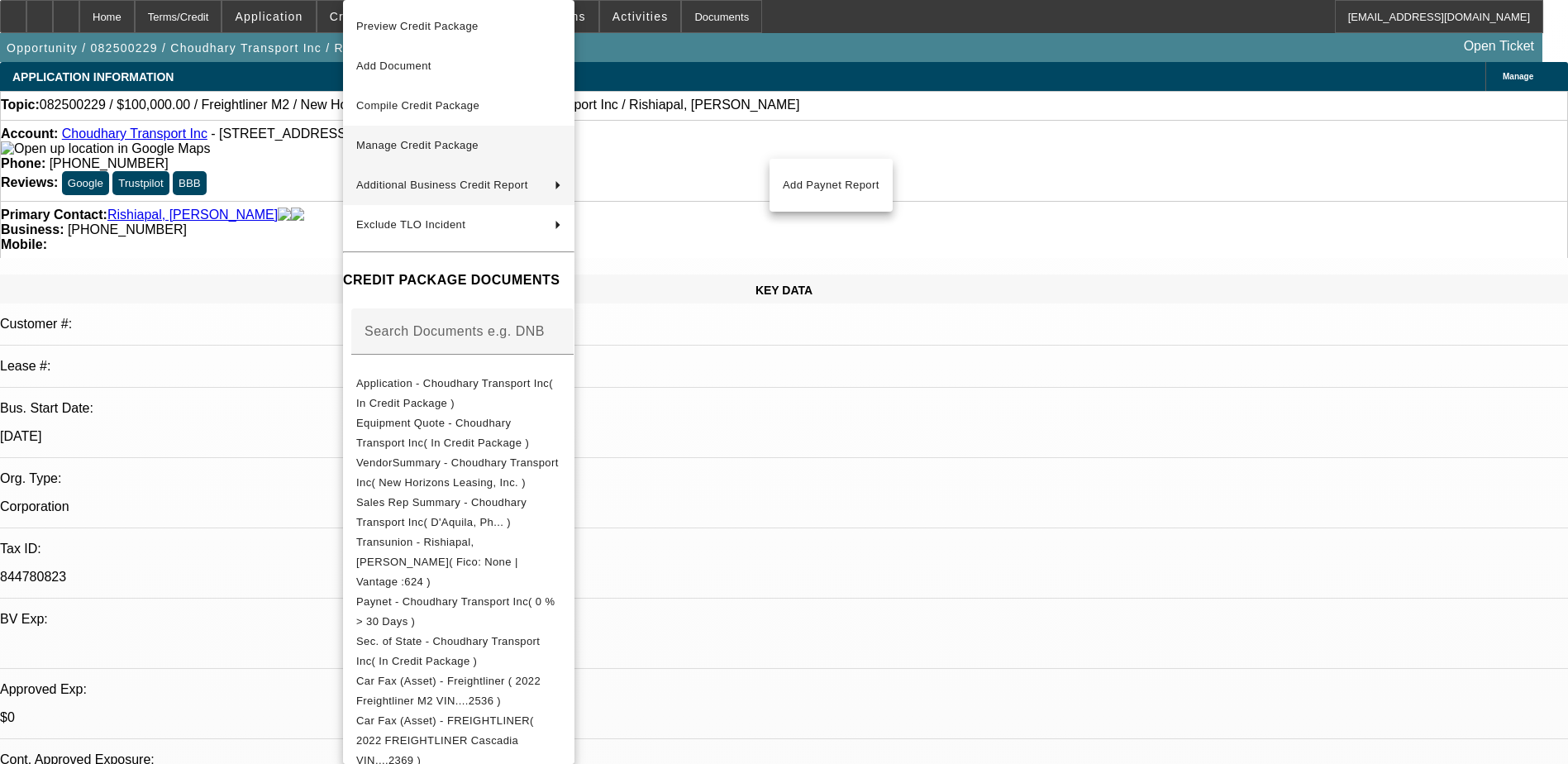
click at [459, 142] on span "Manage Credit Package" at bounding box center [416, 145] width 122 height 13
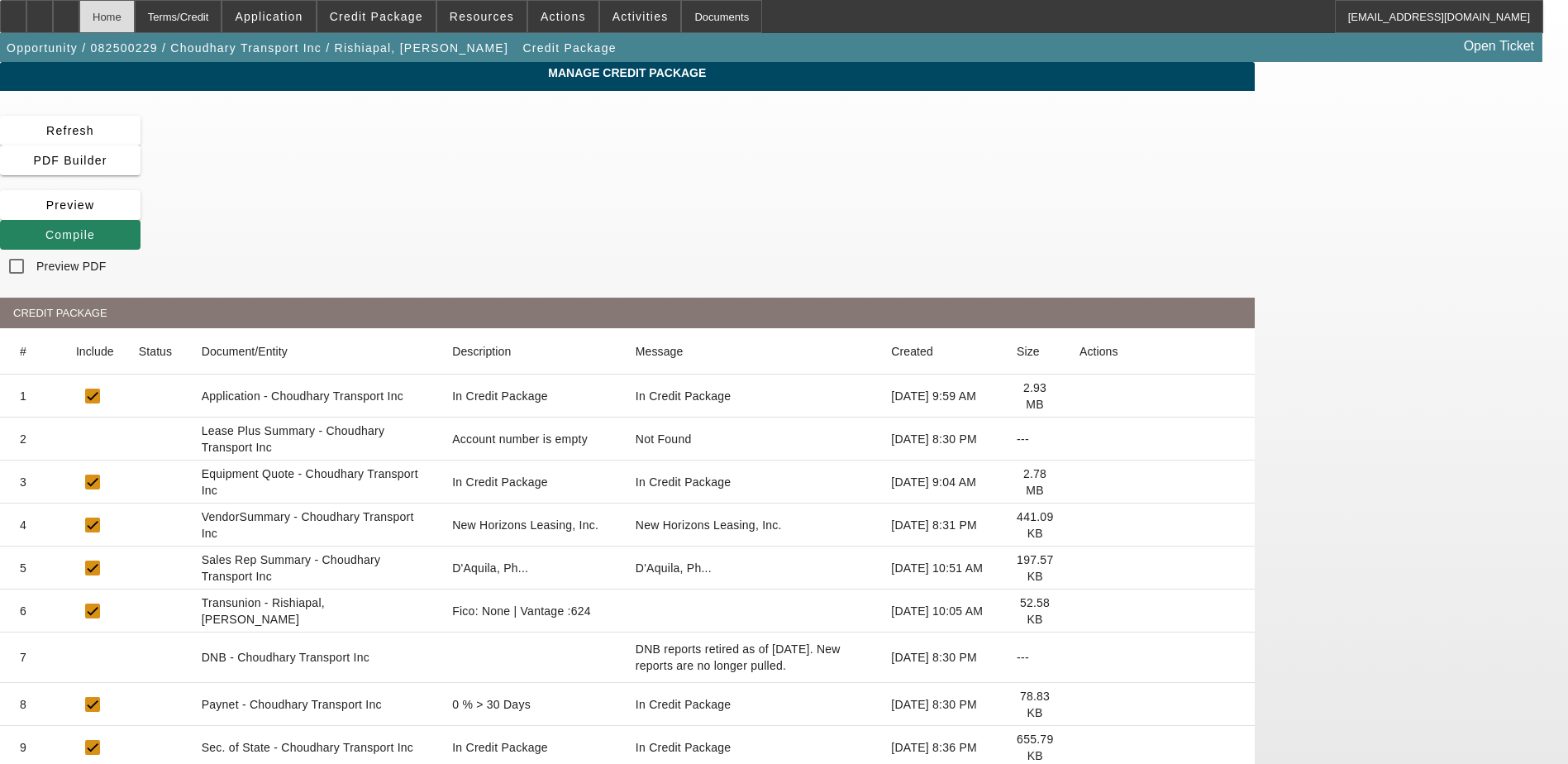
click at [135, 11] on div "Home" at bounding box center [107, 16] width 56 height 33
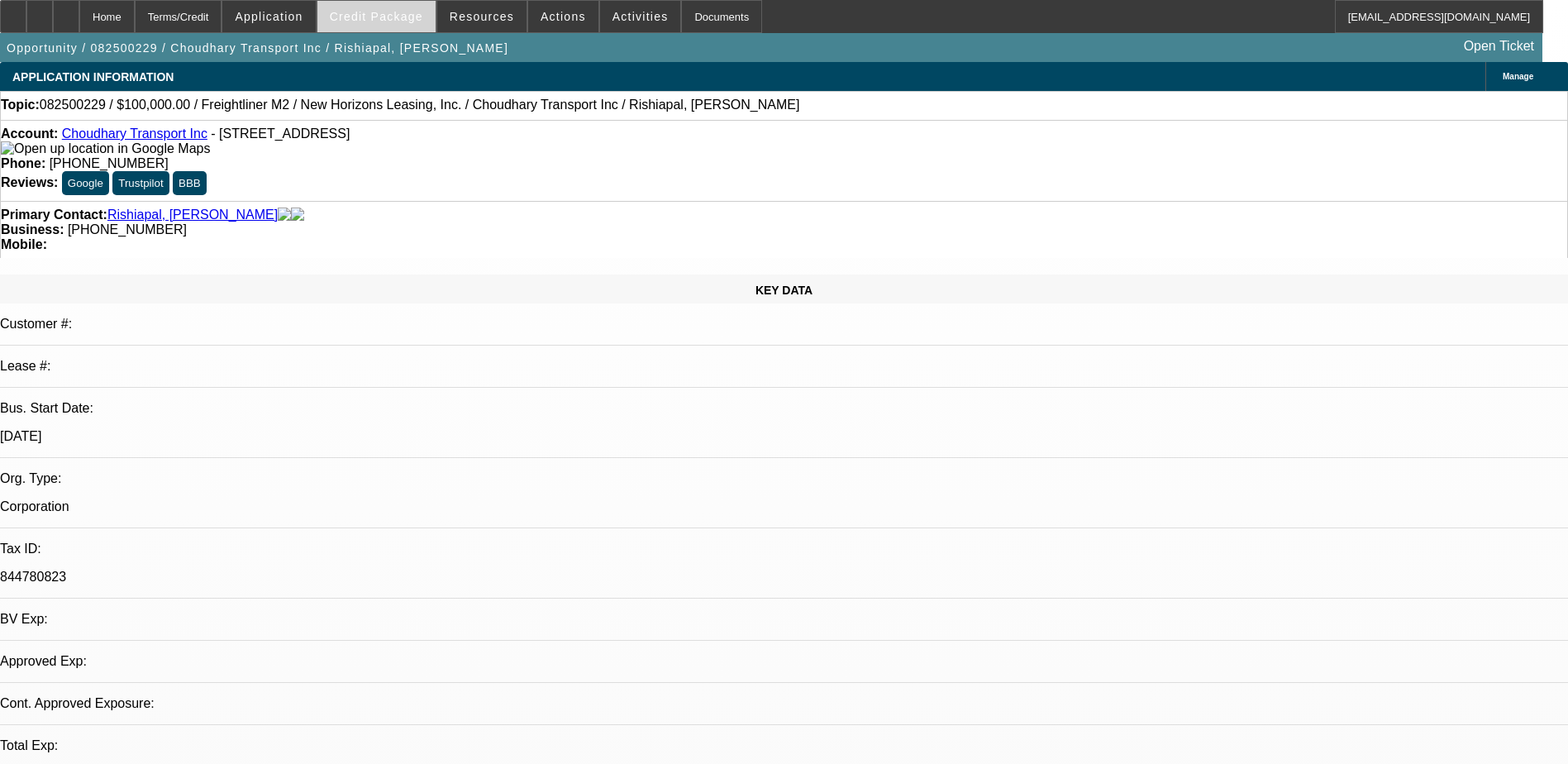
select select "0"
select select "2"
select select "0.1"
select select "4"
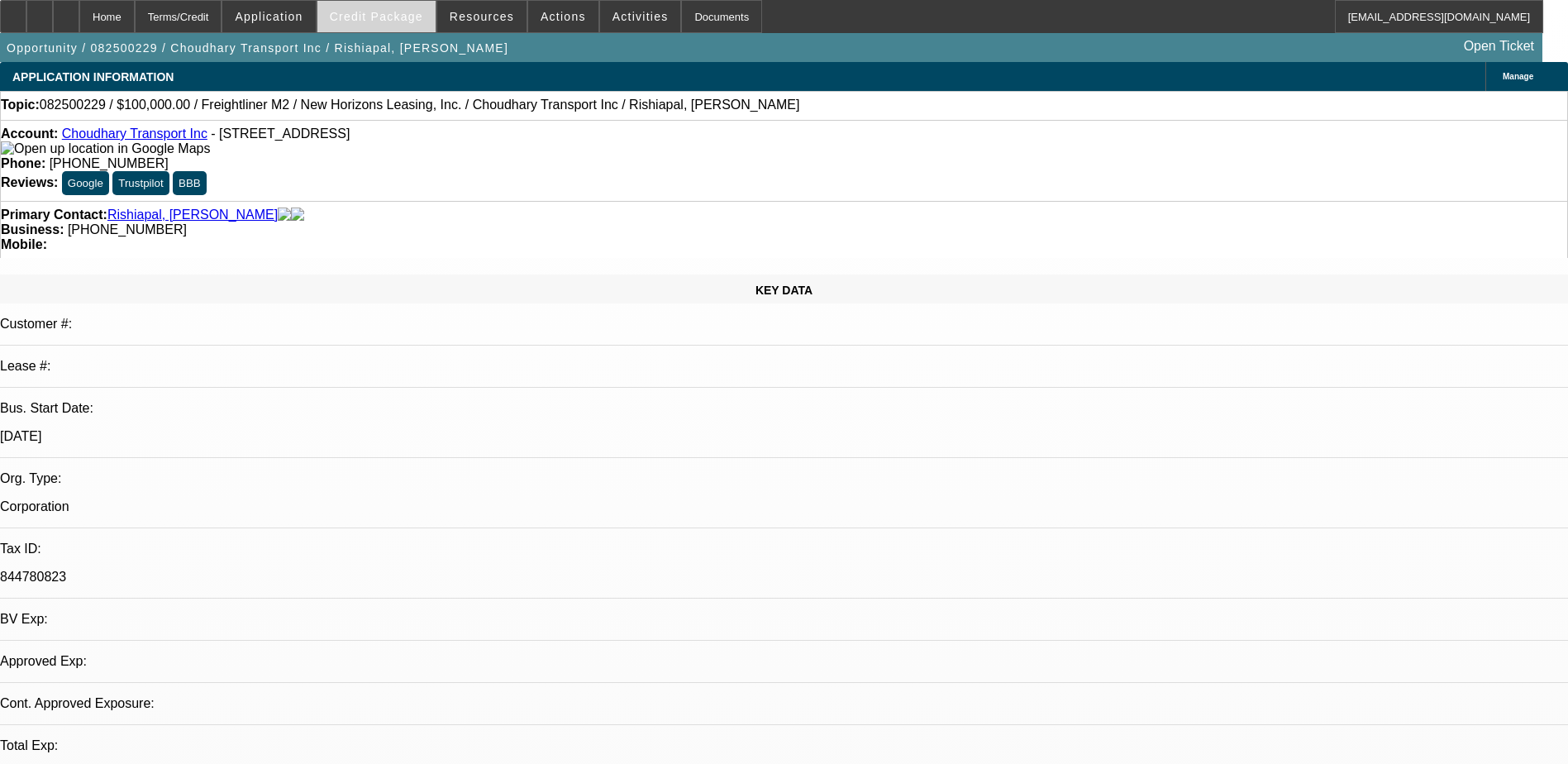
select select "0"
select select "2"
select select "0.1"
select select "4"
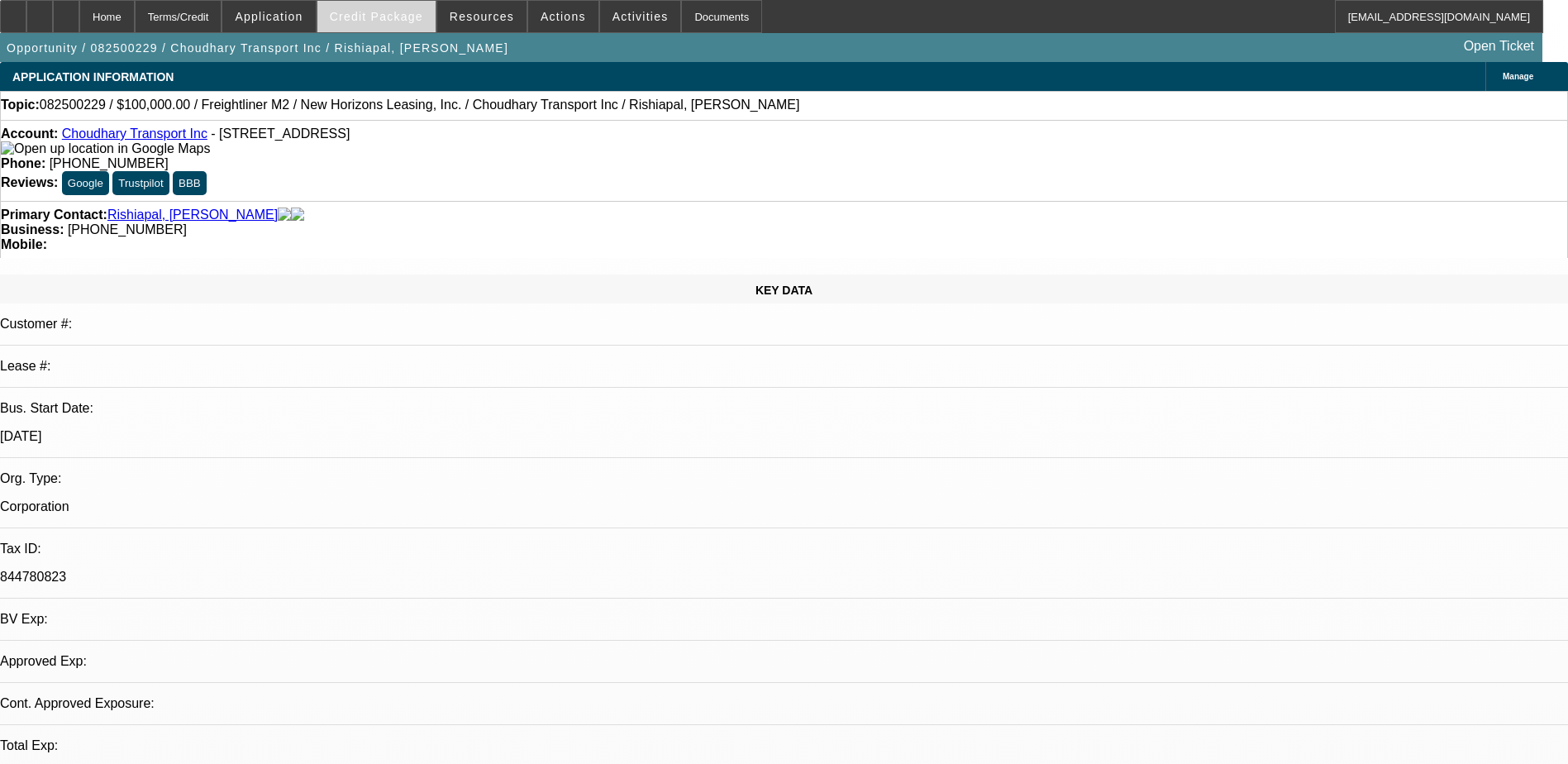
select select "0"
select select "0.1"
select select "4"
select select "0"
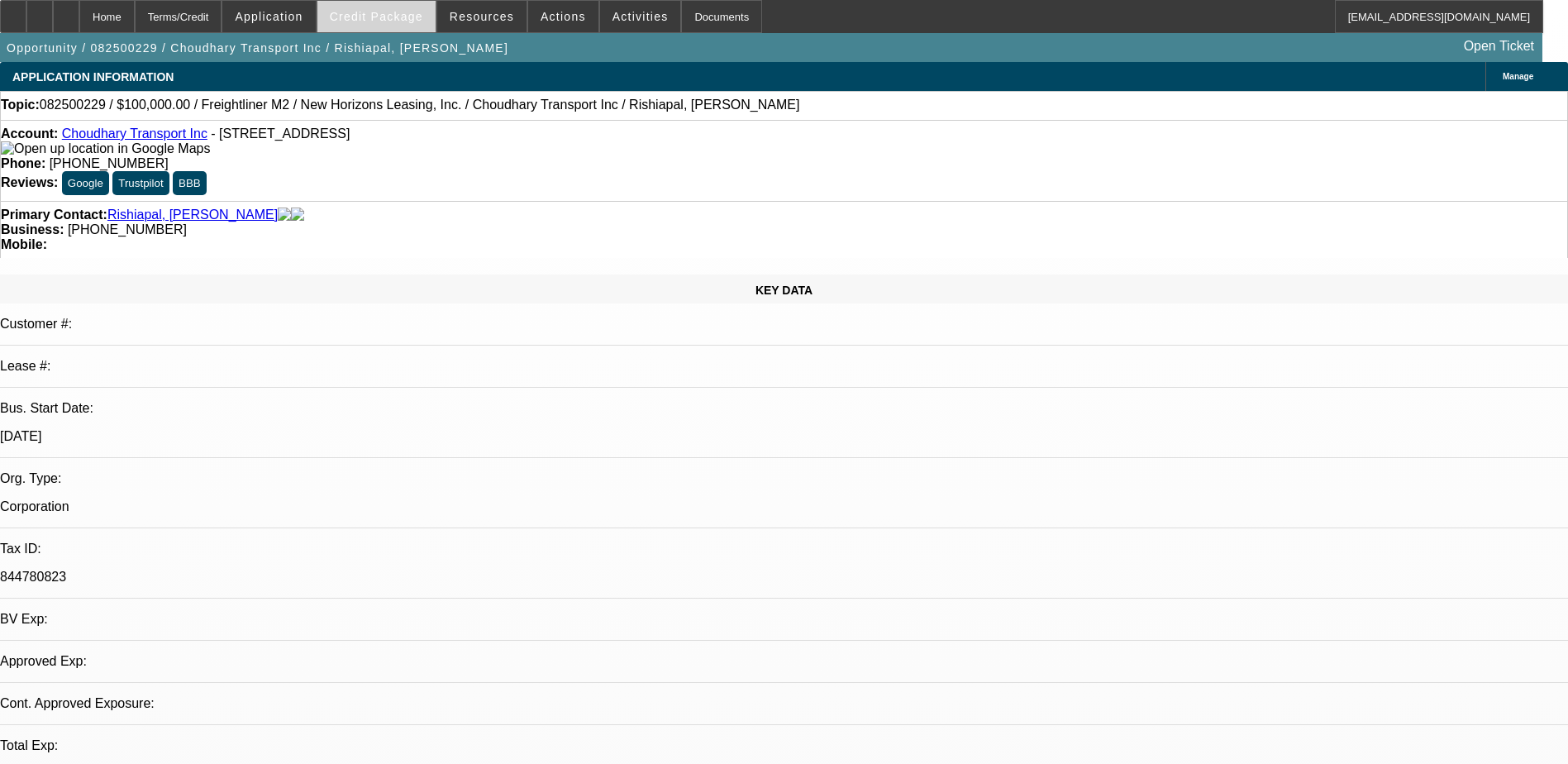
select select "0"
select select "0.1"
select select "4"
click at [390, 16] on span "Credit Package" at bounding box center [377, 16] width 93 height 13
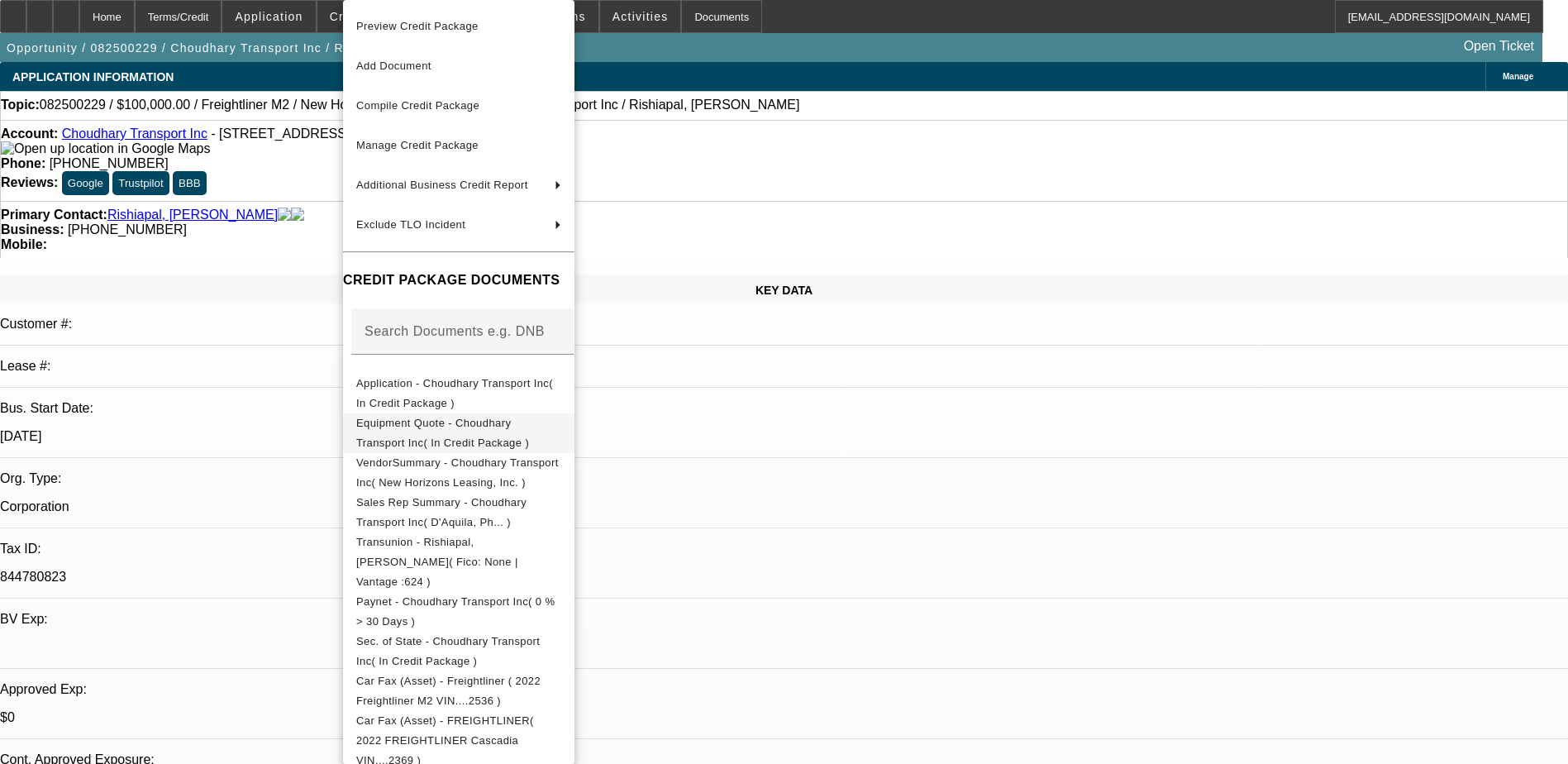
click at [486, 429] on span "Equipment Quote - Choudhary Transport Inc( In Credit Package )" at bounding box center [442, 432] width 172 height 33
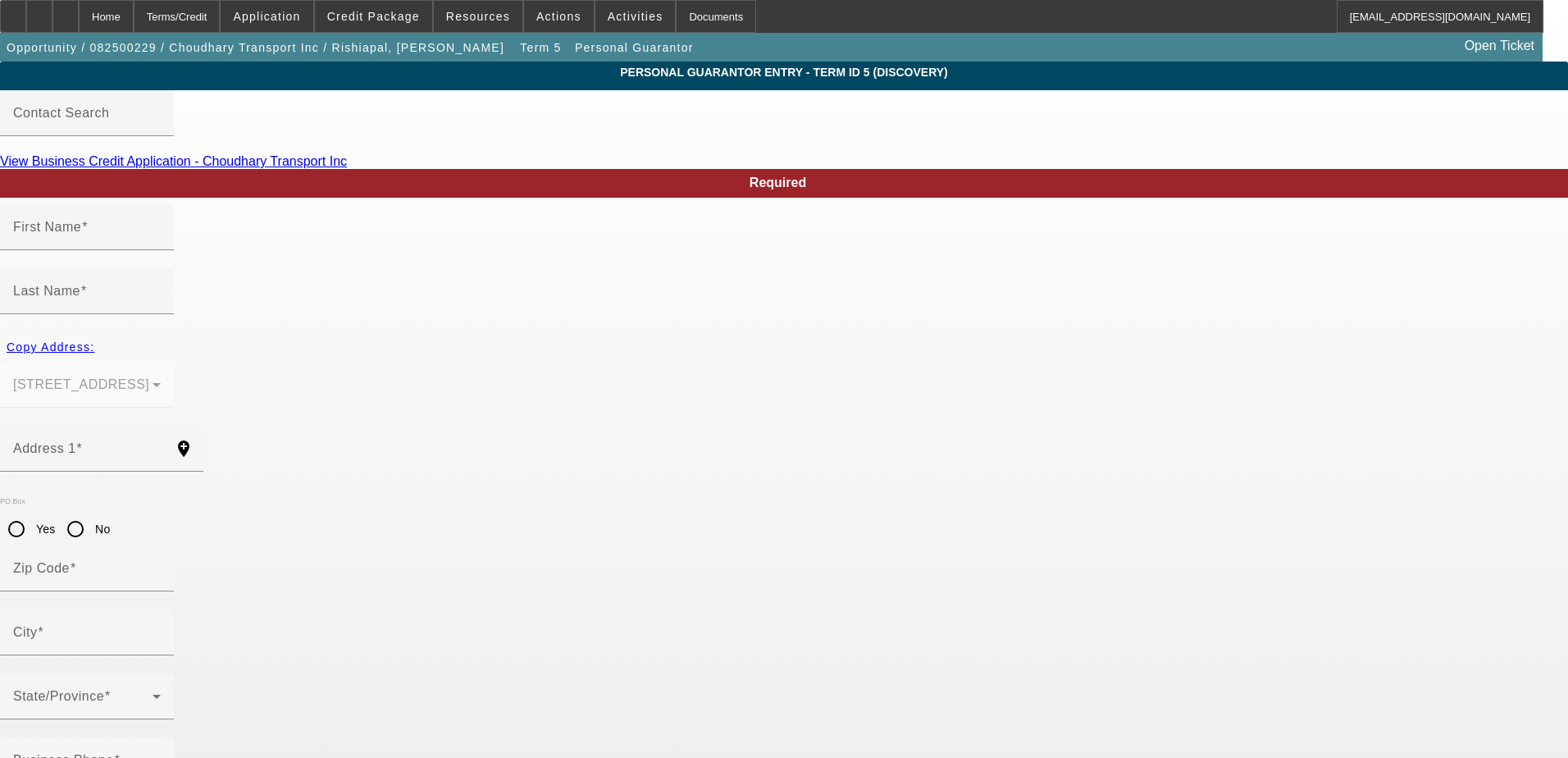
type input "[PERSON_NAME]"
type input "Rishiapal"
type input "[STREET_ADDRESS]"
radio input "true"
type input "93727"
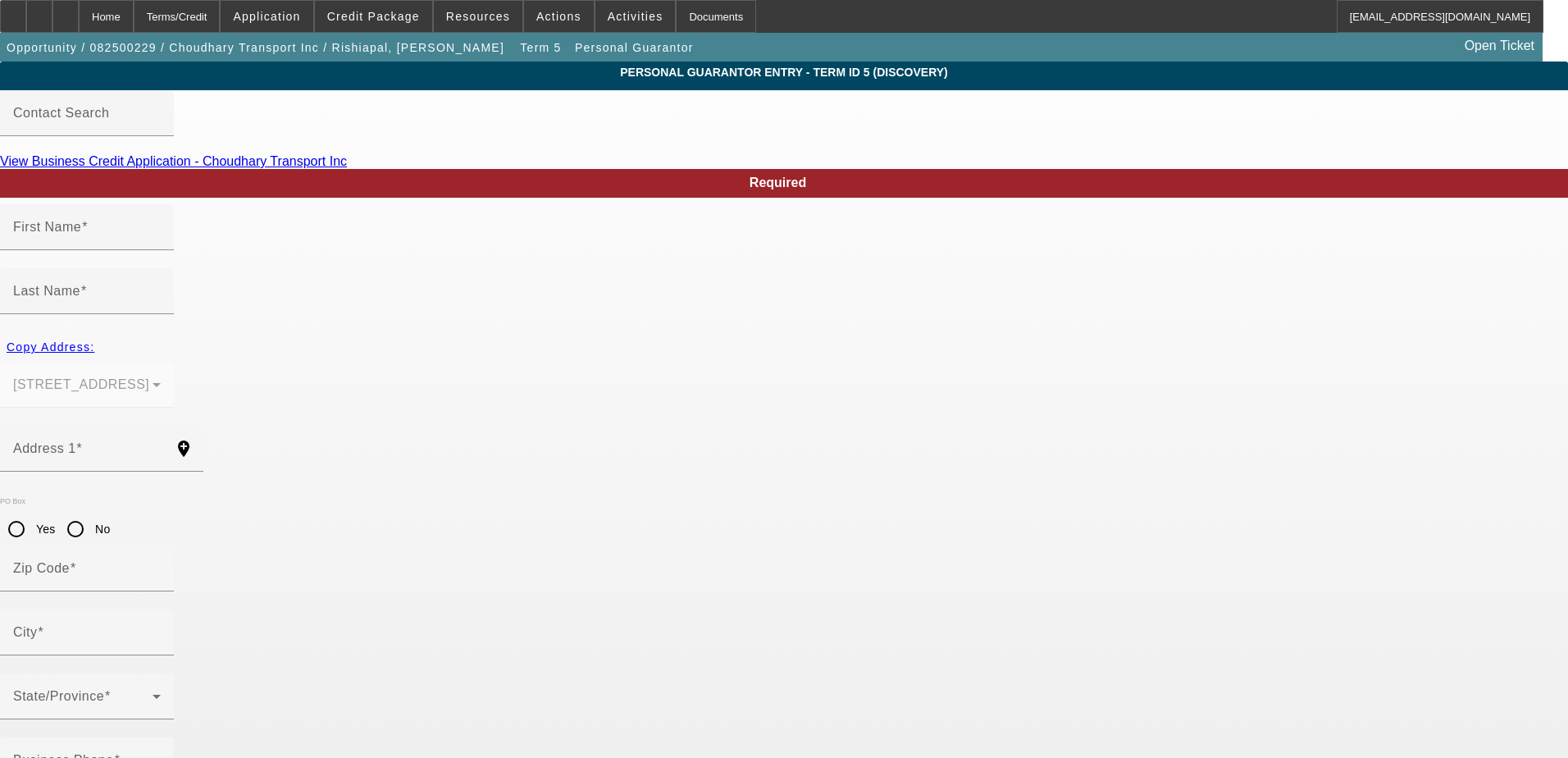
type input "[GEOGRAPHIC_DATA]"
type input "[PHONE_NUMBER]"
type input "100"
type input "339-37-4066"
type input "[EMAIL_ADDRESS][DOMAIN_NAME]"
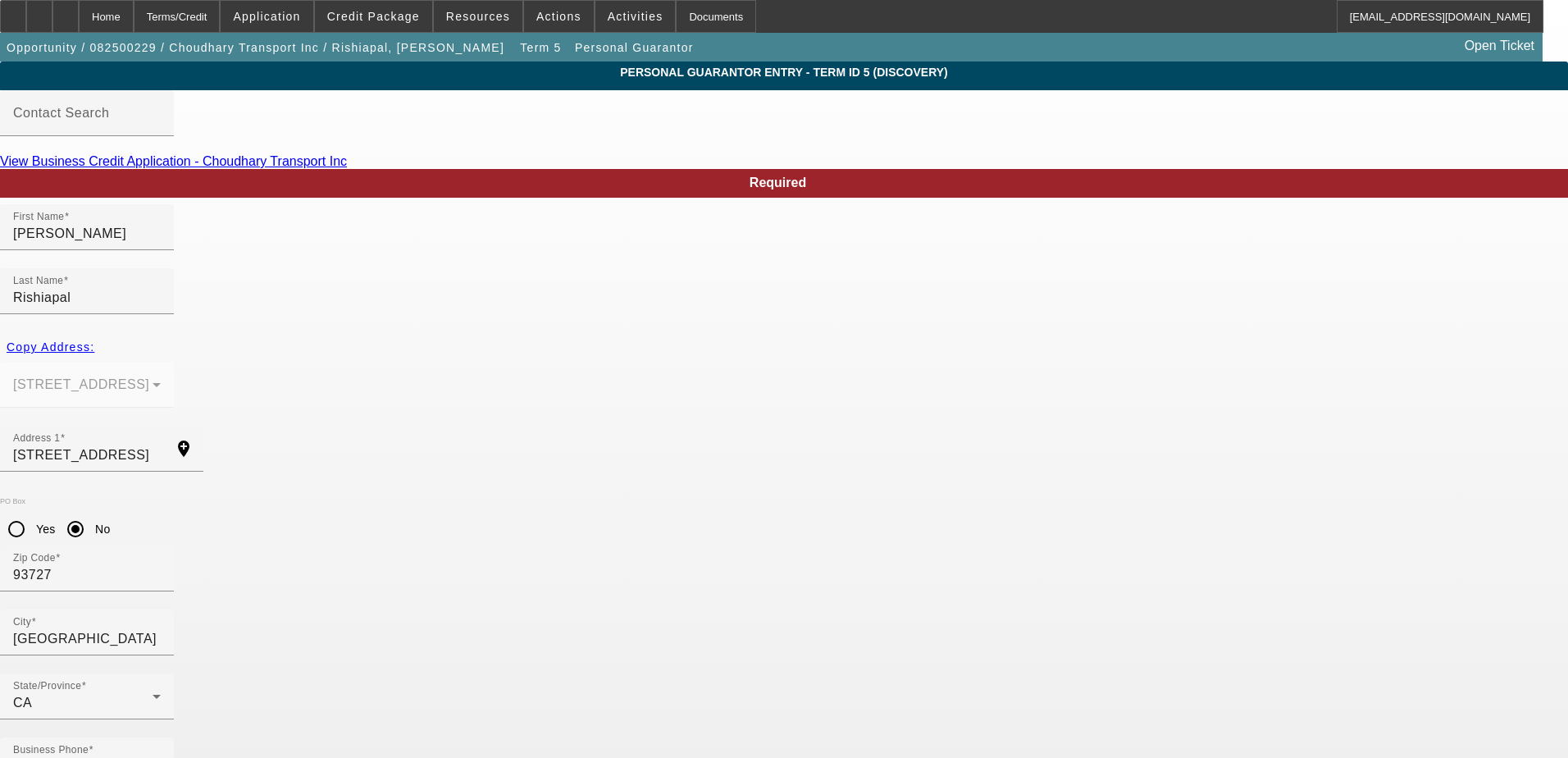
drag, startPoint x: 728, startPoint y: 656, endPoint x: 565, endPoint y: 656, distance: 163.0
click at [52, 17] on div at bounding box center [39, 16] width 27 height 32
click at [134, 14] on div "Home" at bounding box center [106, 16] width 55 height 32
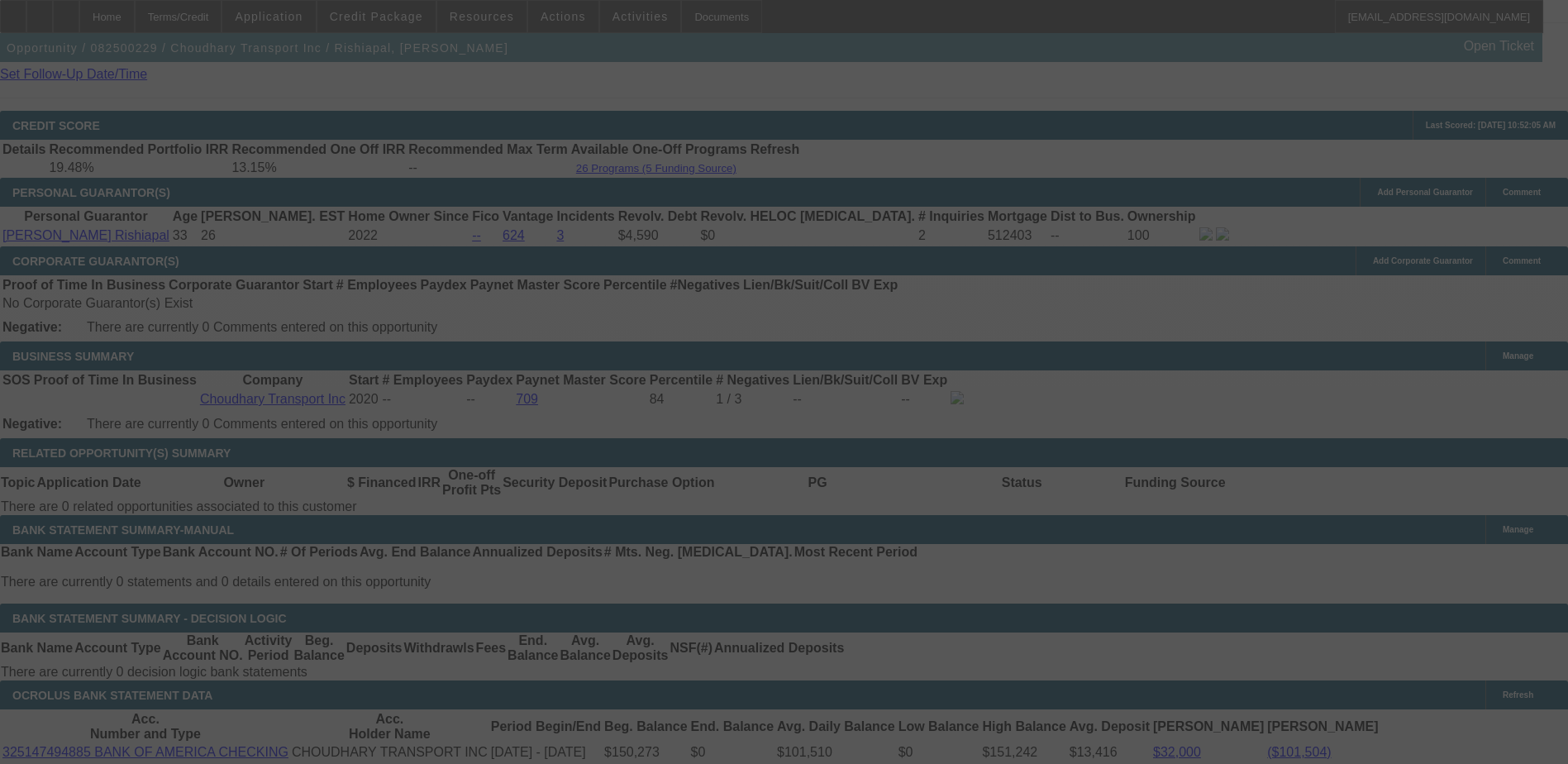
scroll to position [2287, 0]
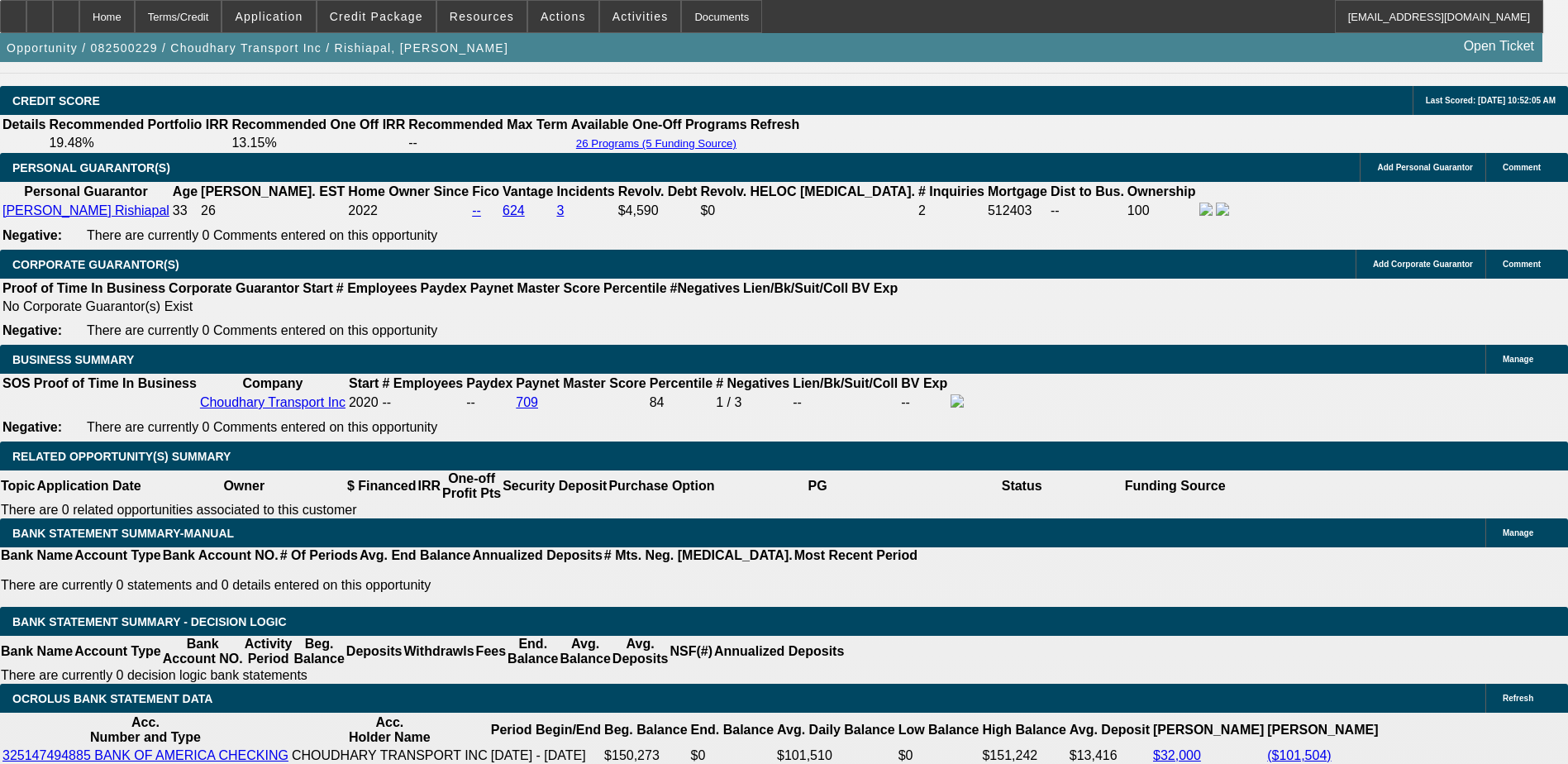
select select "0"
select select "2"
select select "0.1"
select select "4"
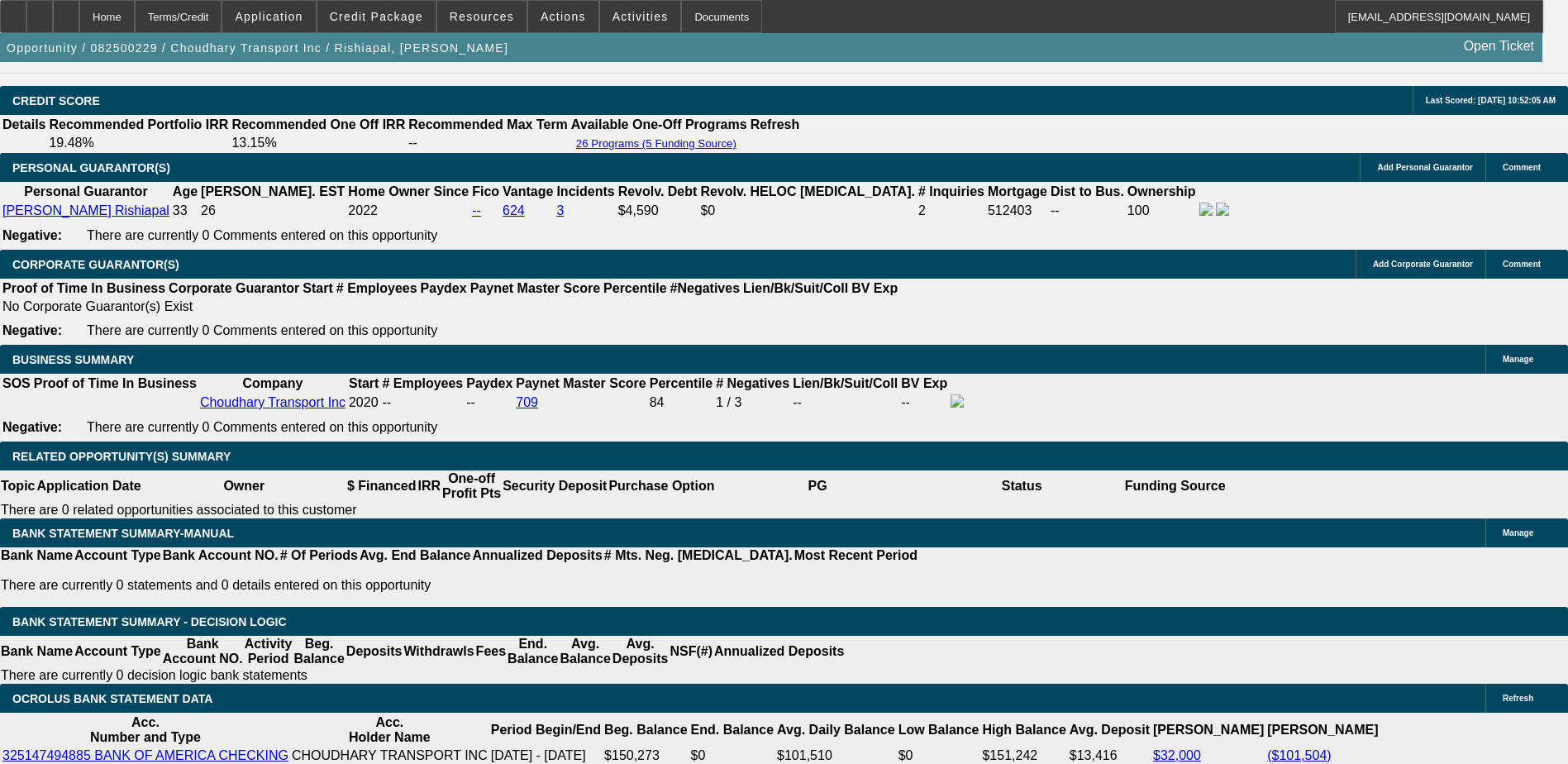
select select "0"
select select "2"
select select "0.1"
select select "4"
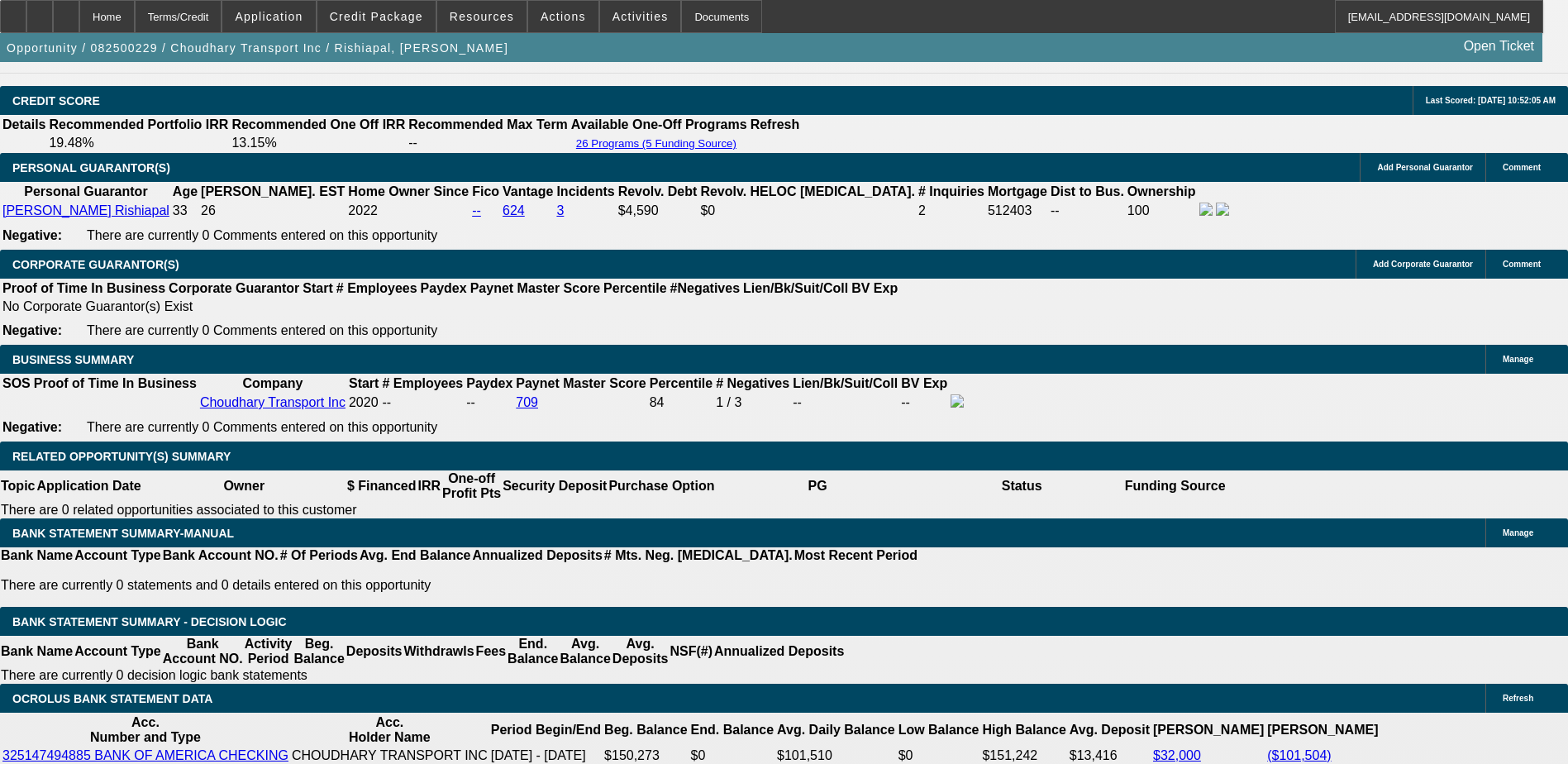
select select "0"
select select "0.1"
select select "4"
select select "0"
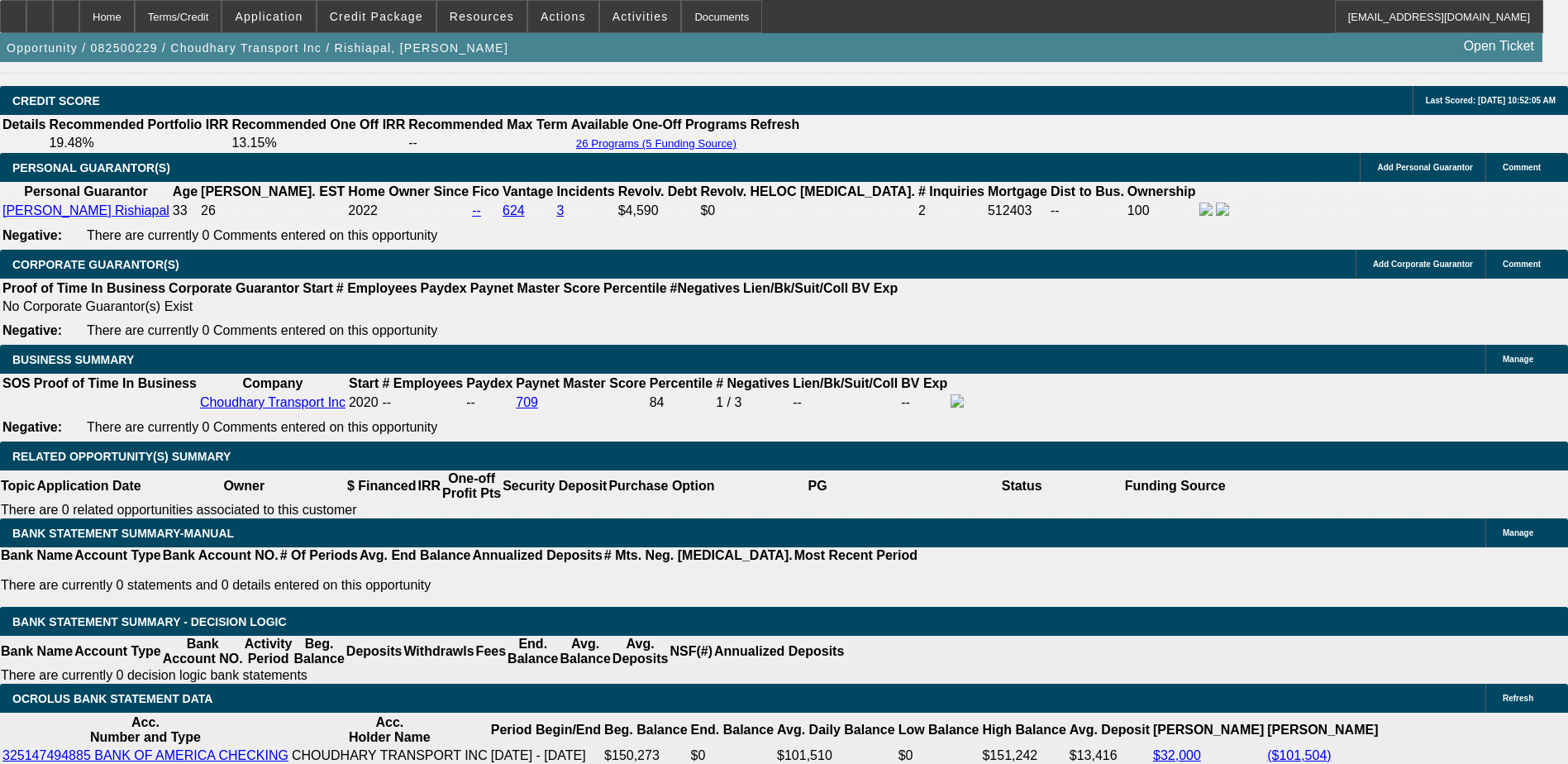
select select "0"
select select "0.1"
select select "4"
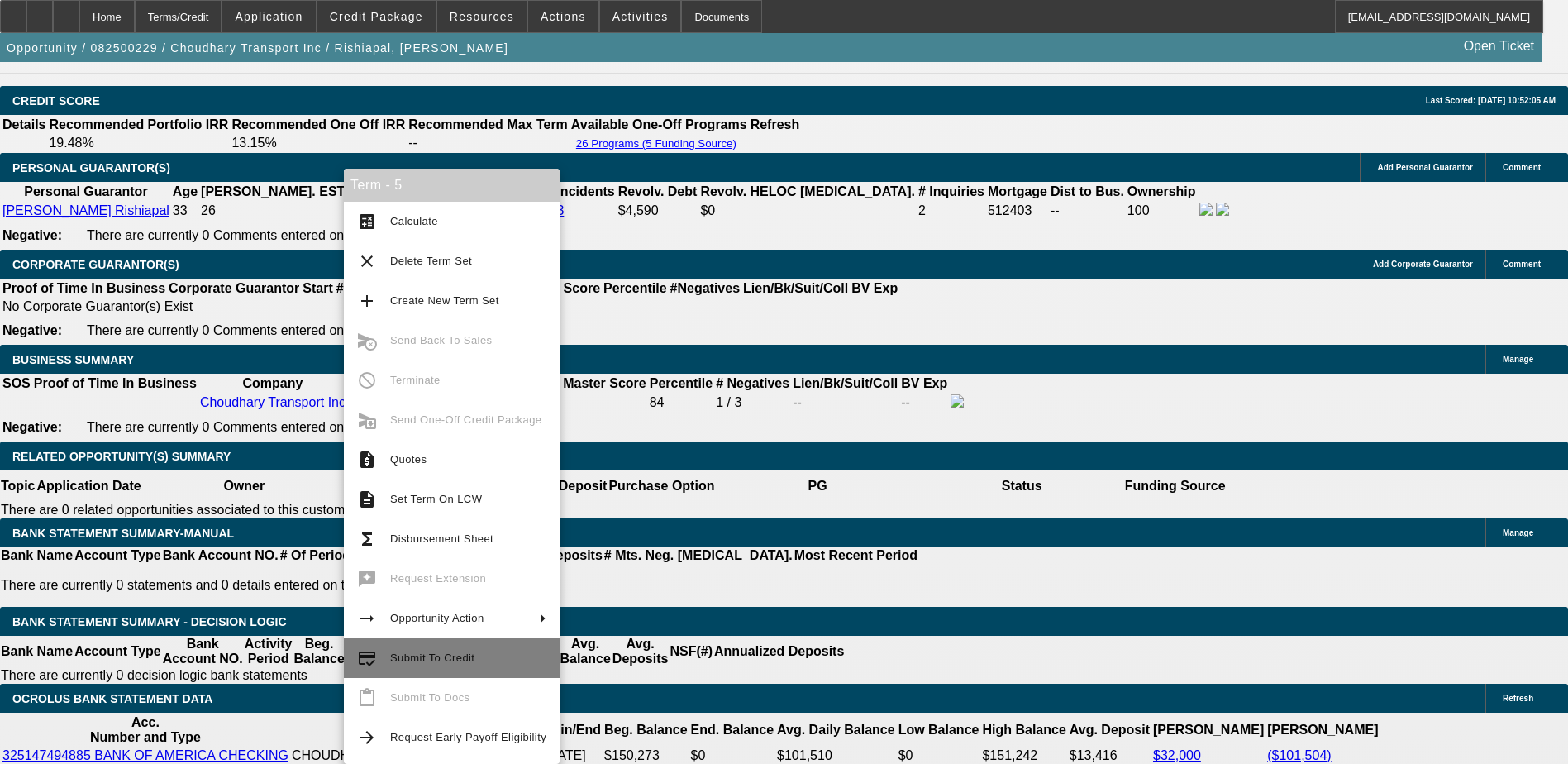
click at [486, 655] on span "Submit To Credit" at bounding box center [469, 658] width 157 height 20
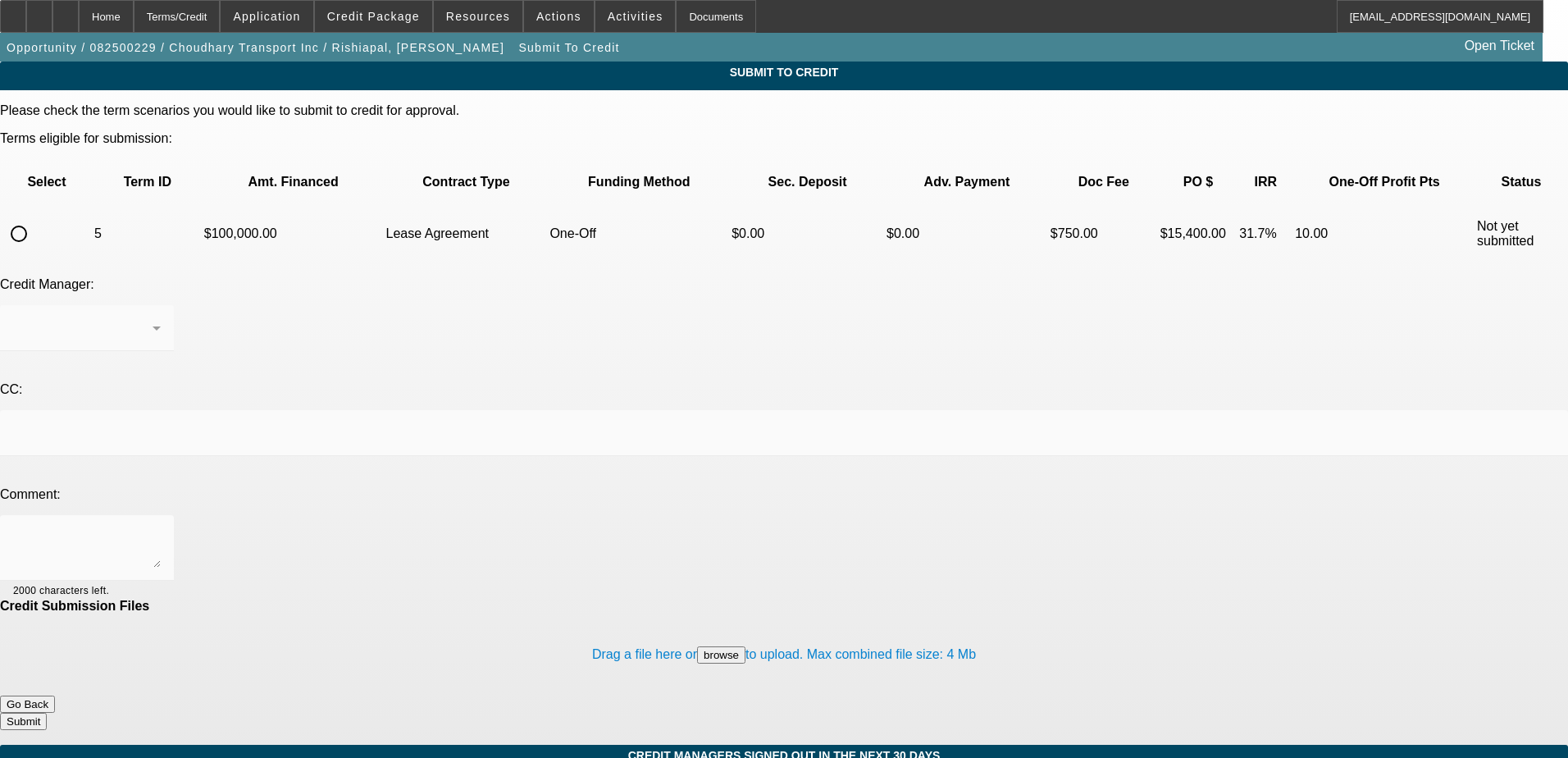
click input "radio"
radio input "true"
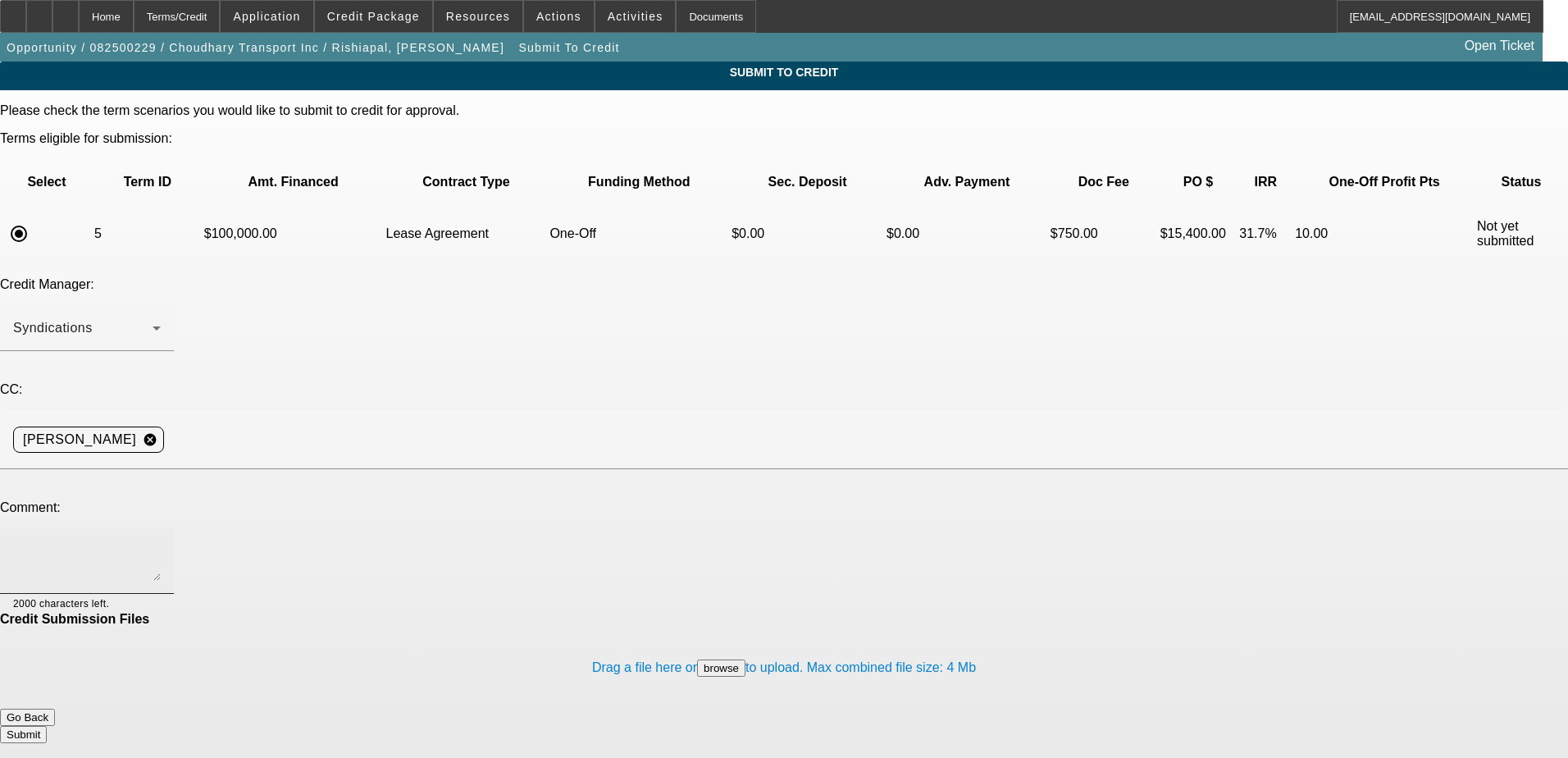
click textarea
type textarea "Correct invoice in, the vendor made it out to the broker that referred the deal…"
click button "Submit"
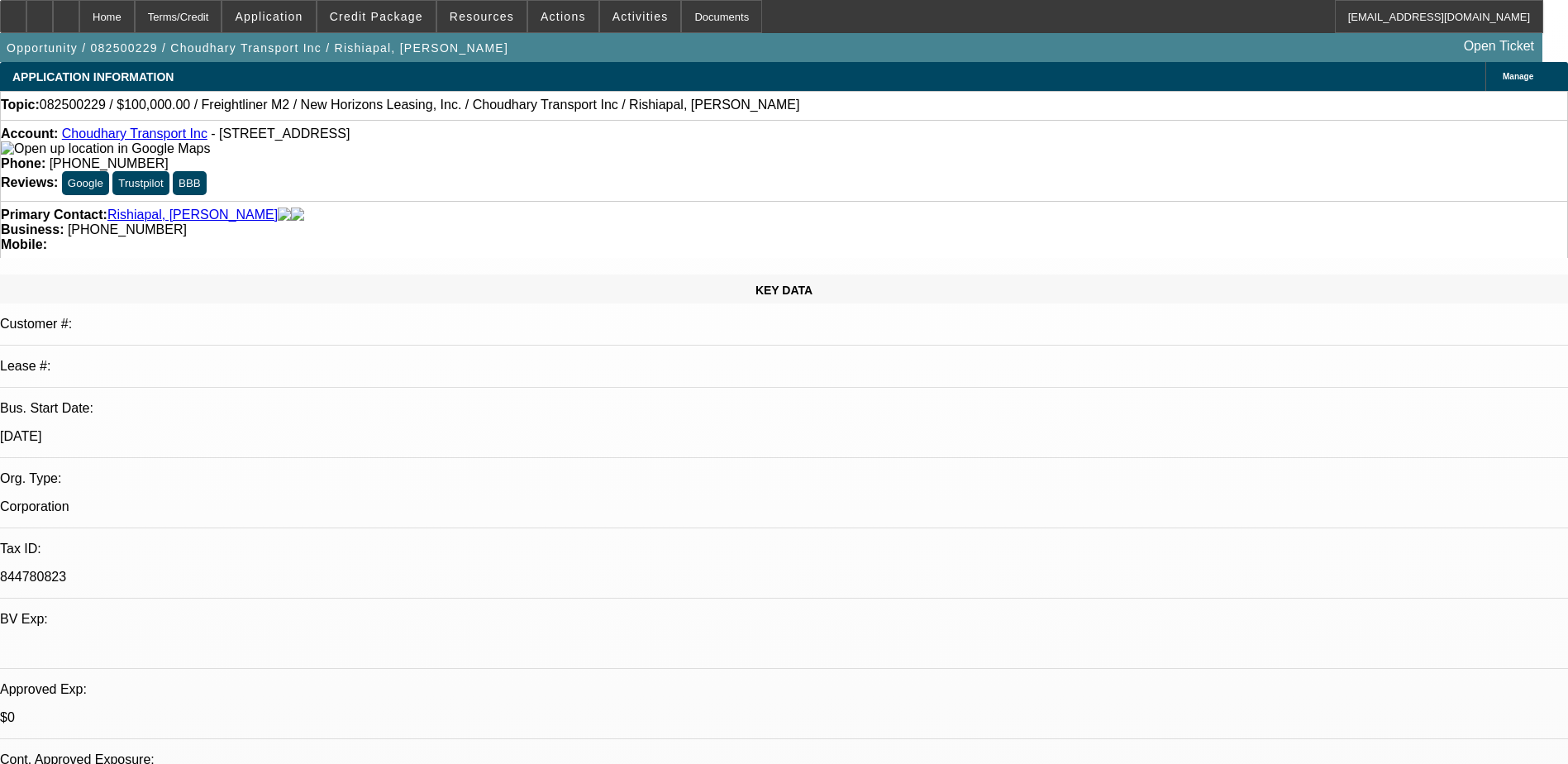
select select "0"
select select "2"
select select "0.1"
select select "4"
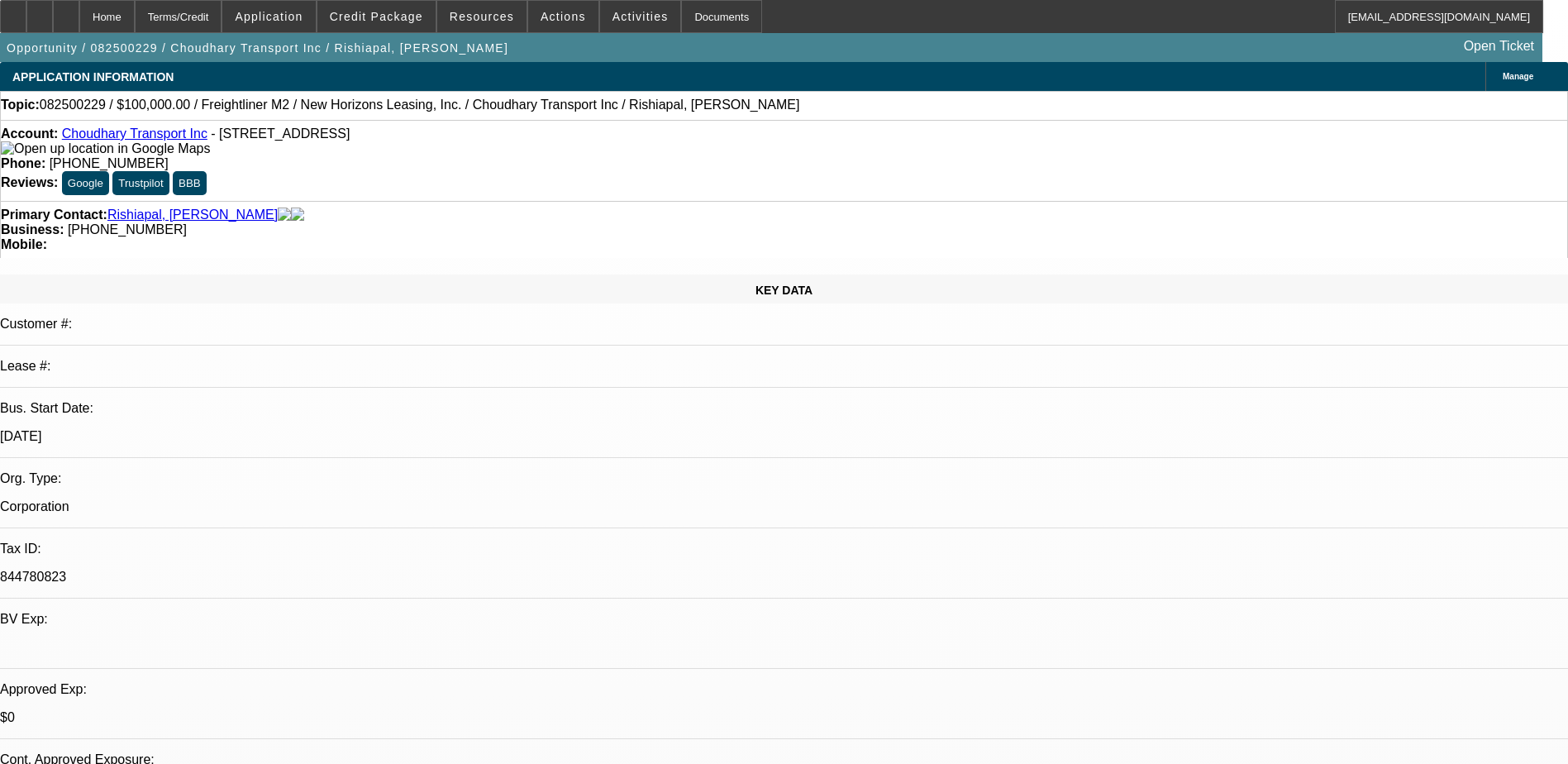
select select "0"
select select "2"
select select "0.1"
select select "4"
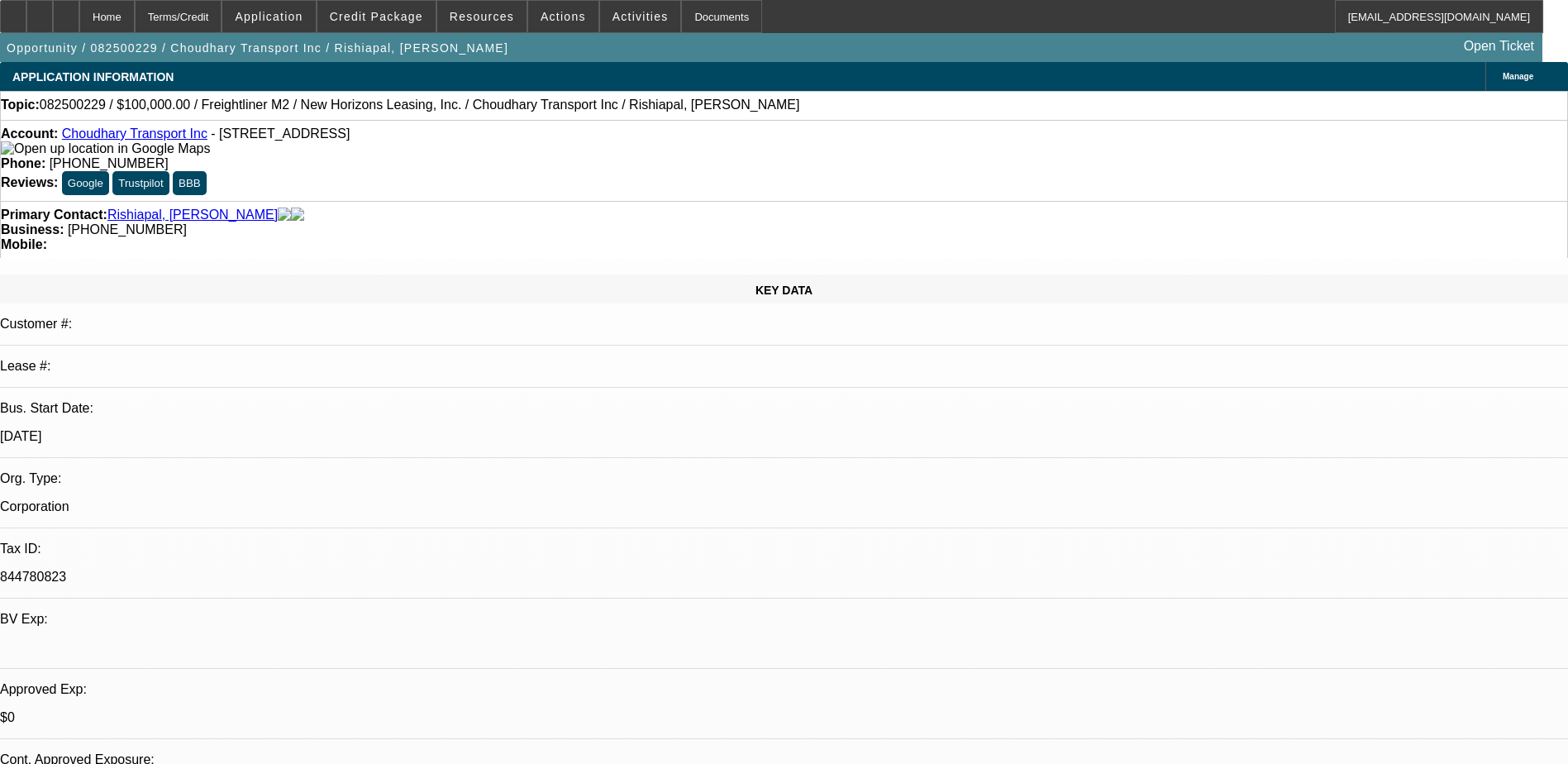
select select "0"
select select "0.1"
select select "4"
select select "0"
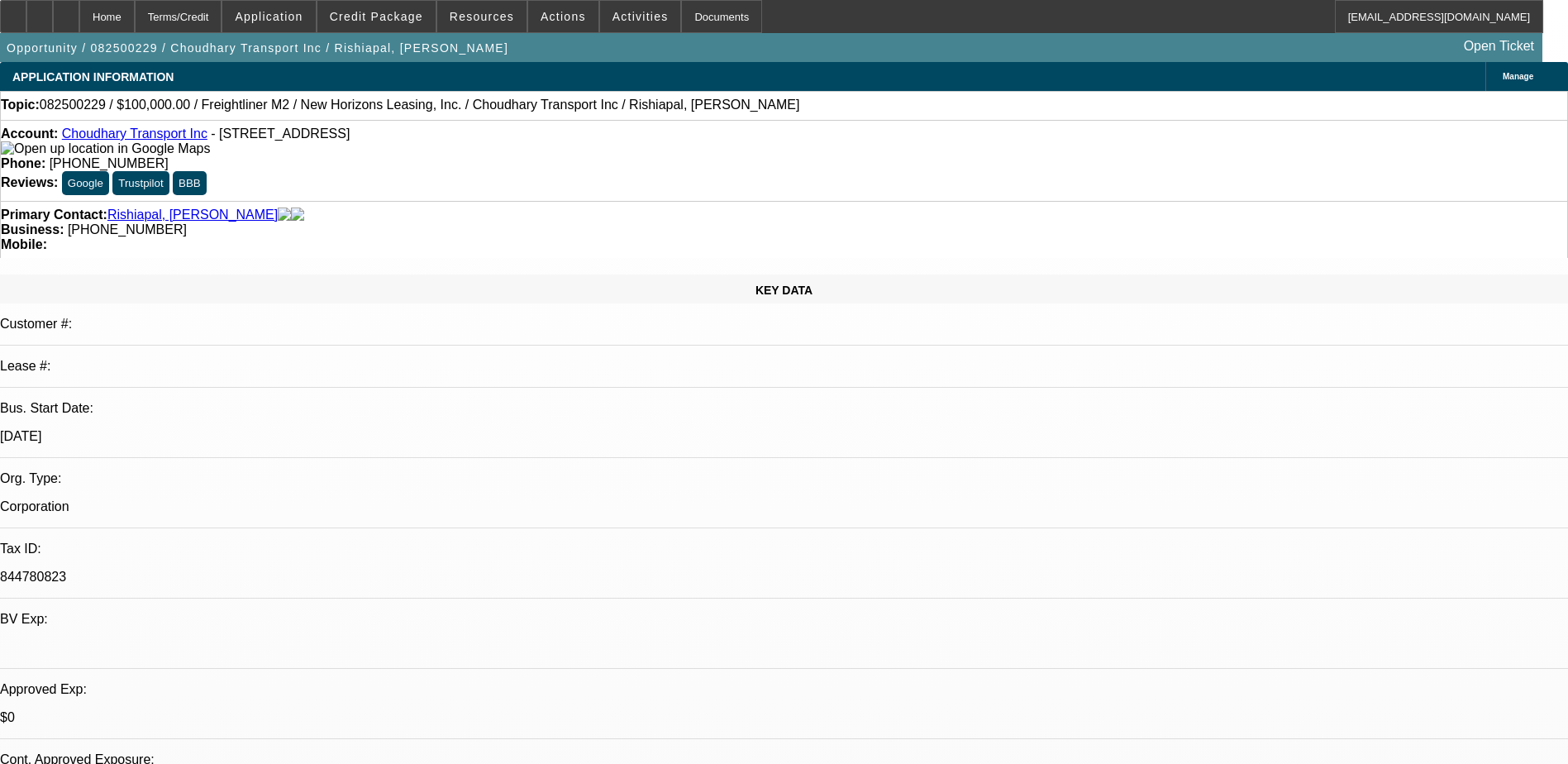
select select "0"
select select "0.1"
select select "4"
click div "Manage Should BFC Market"
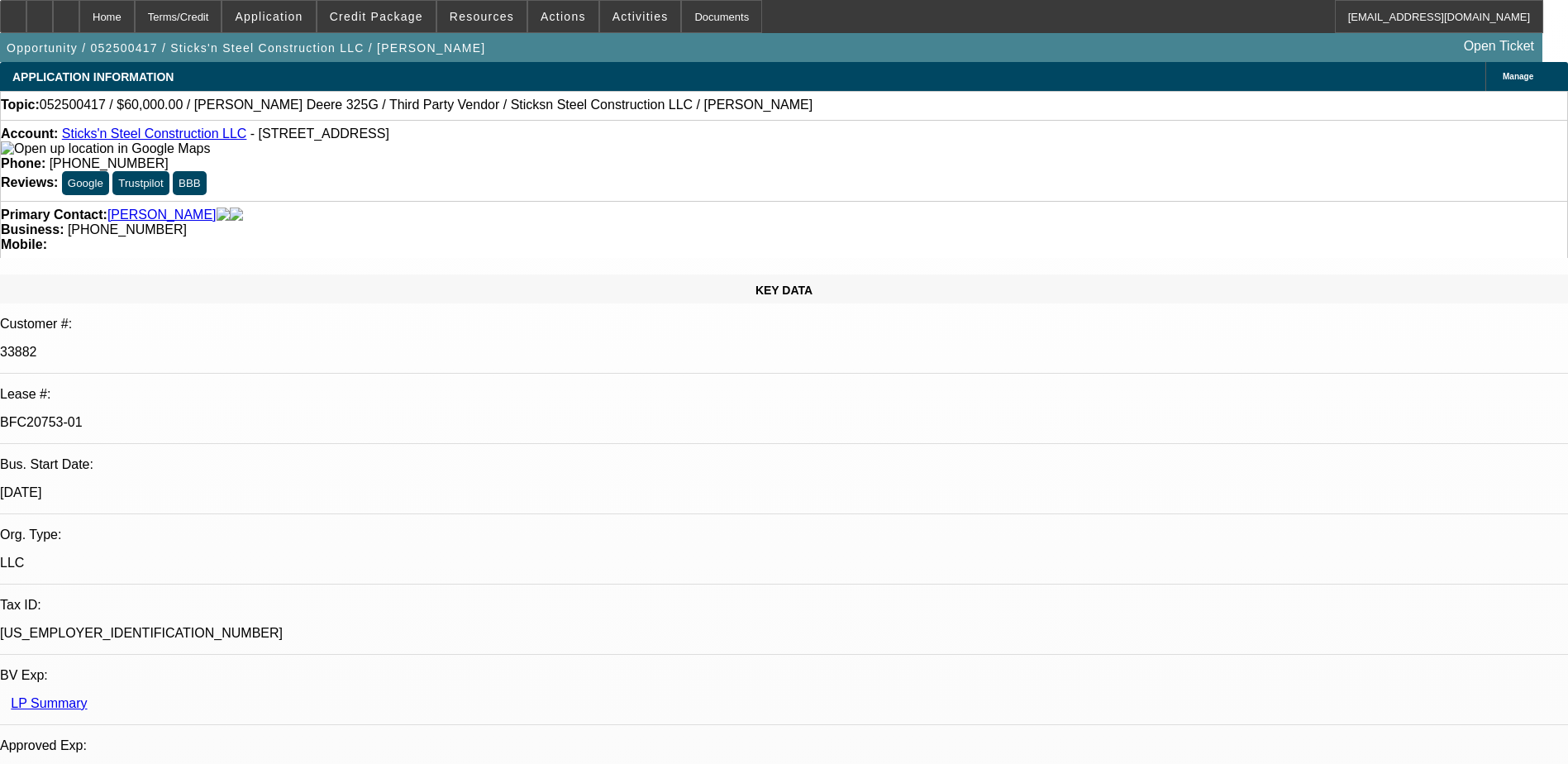
select select "0"
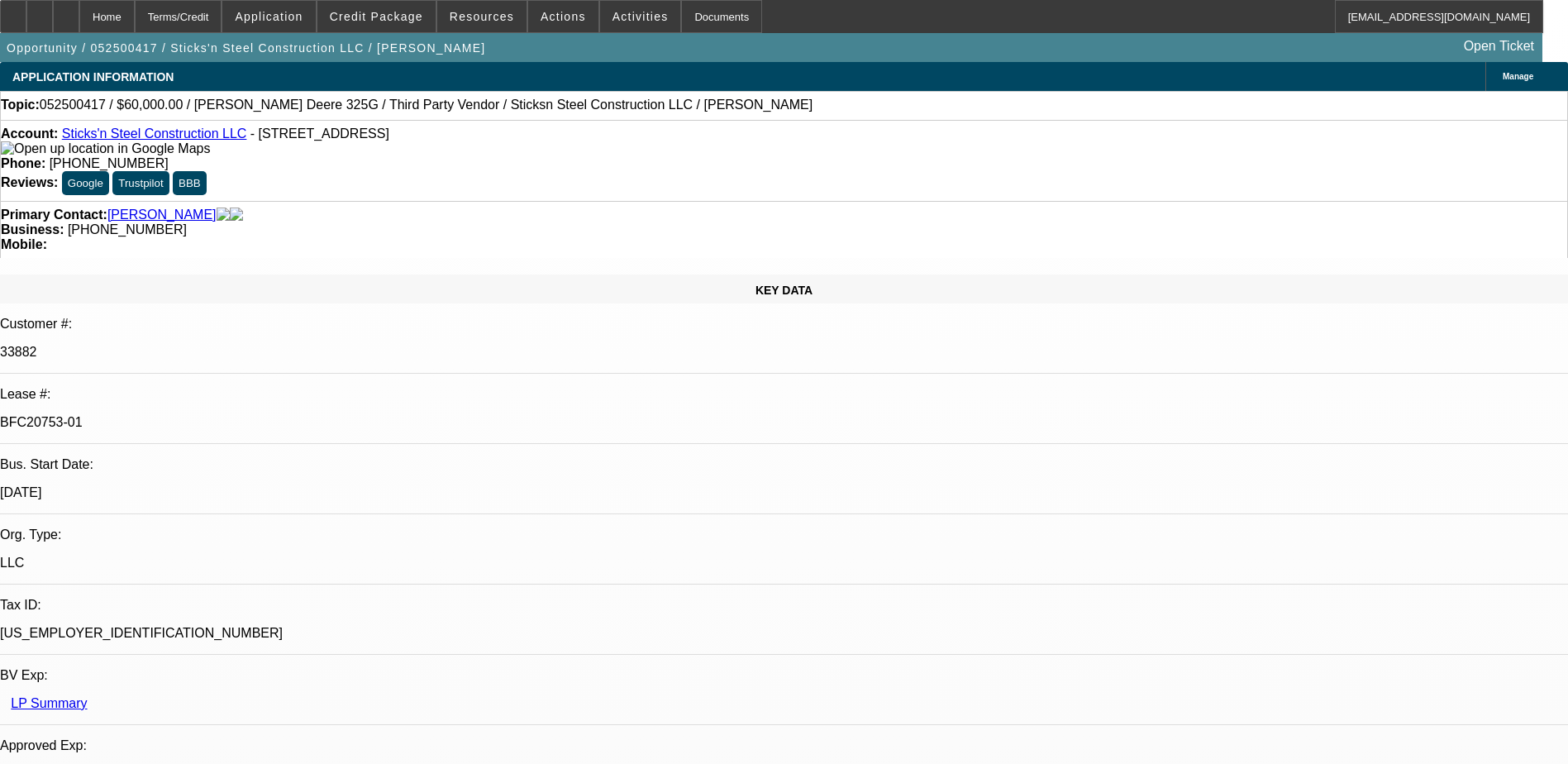
select select "0"
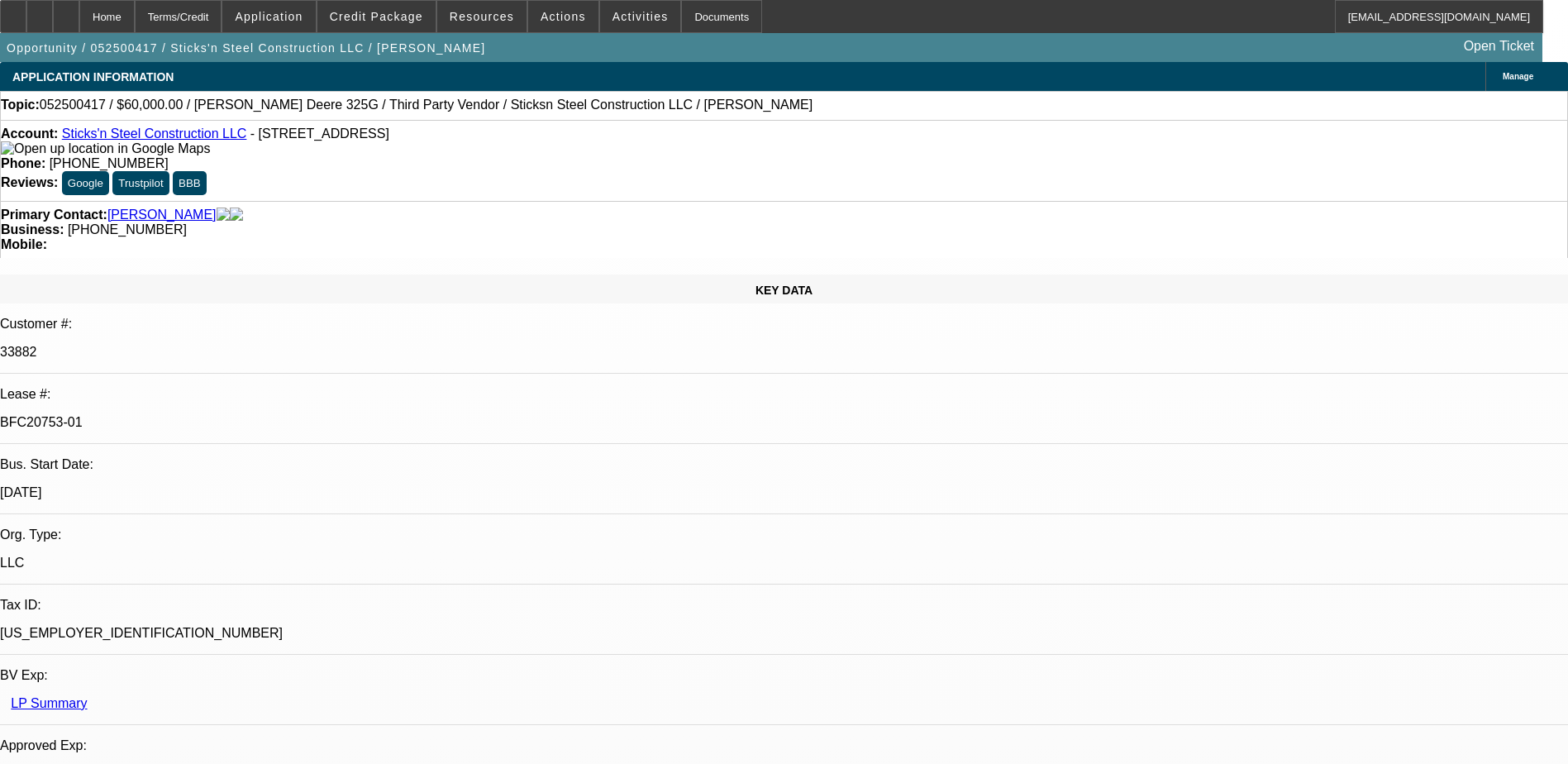
select select "2"
select select "0"
select select "1"
select select "6"
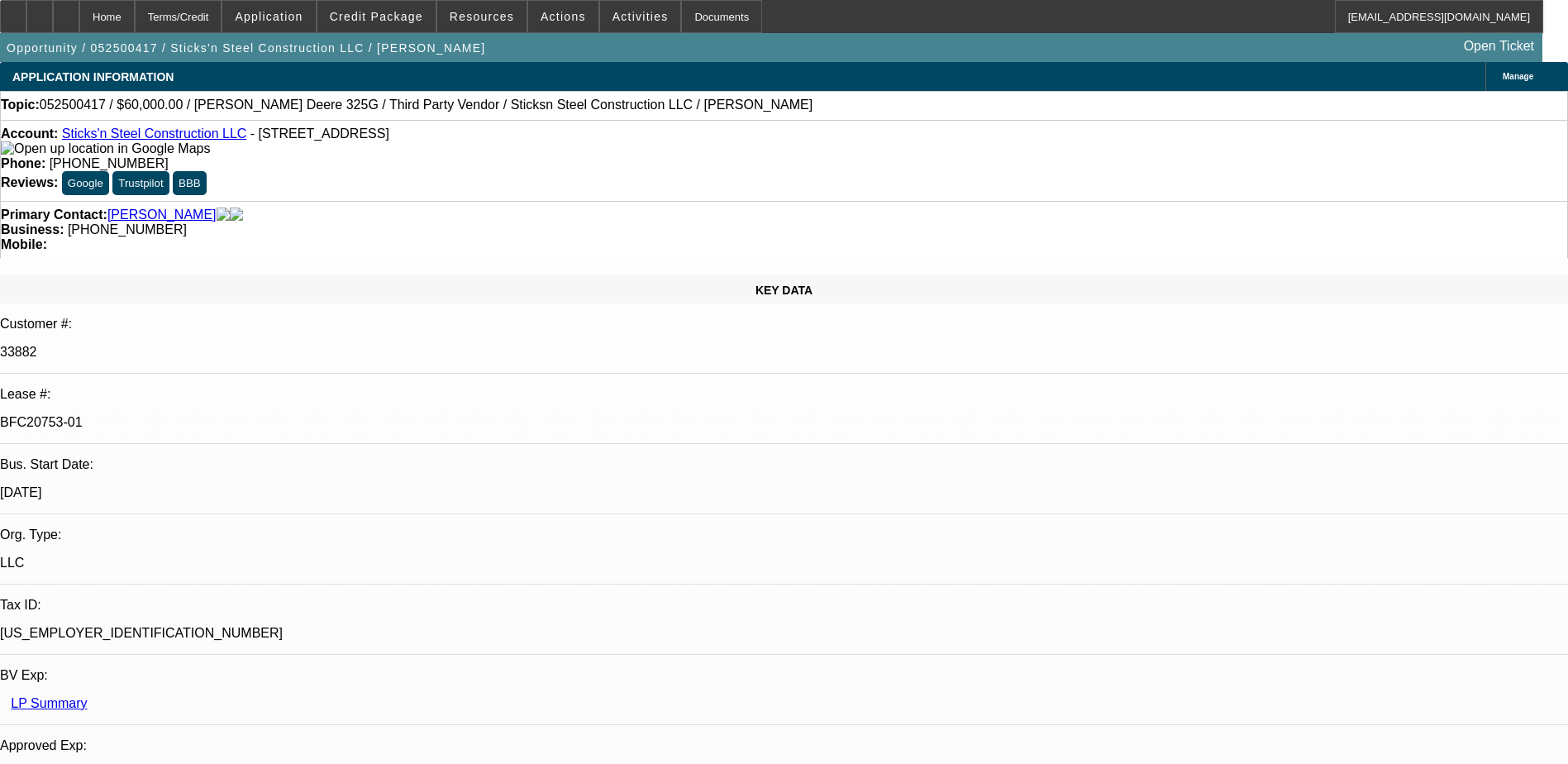
select select "1"
select select "6"
select select "1"
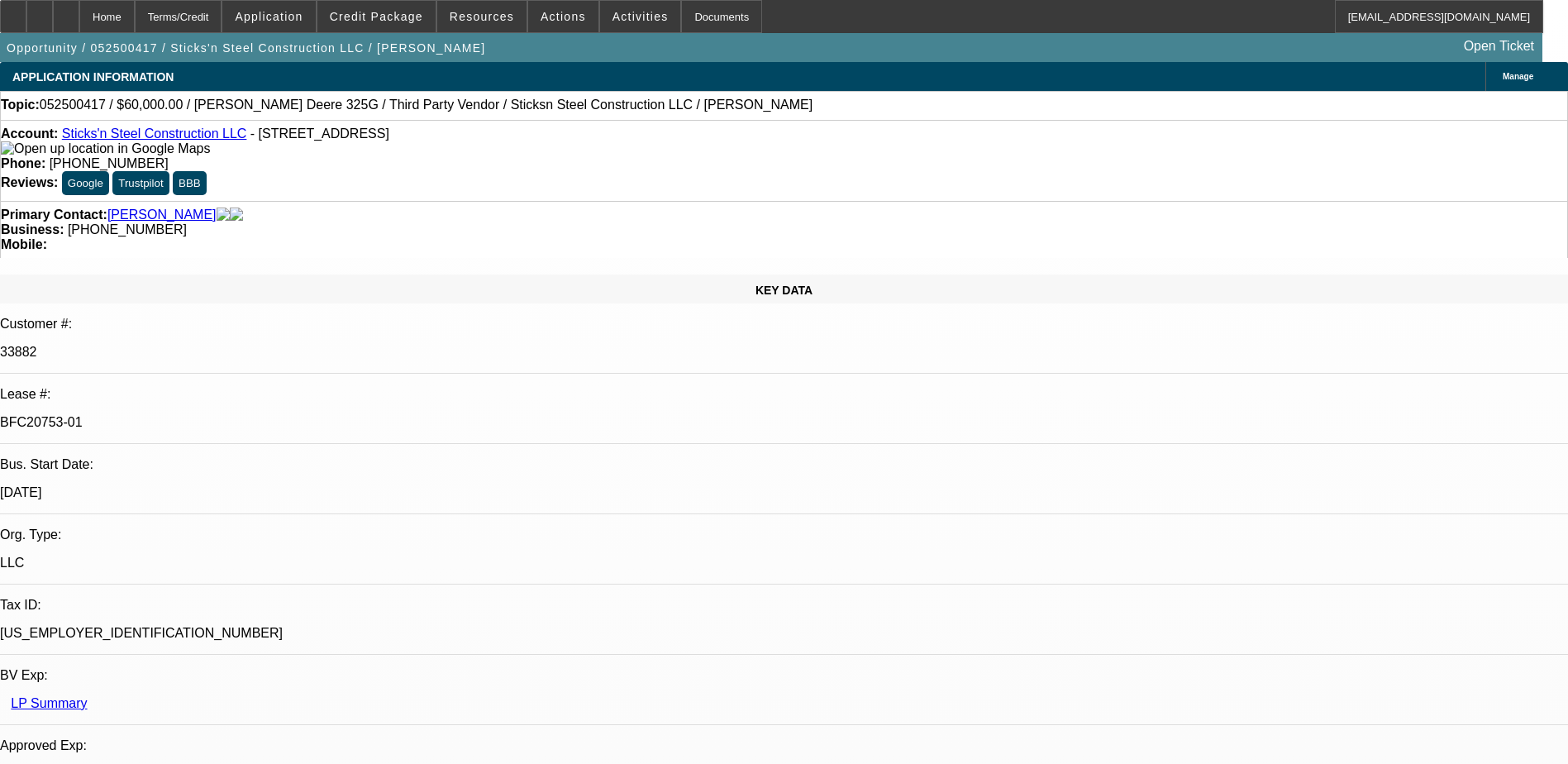
select select "6"
select select "1"
select select "2"
select select "6"
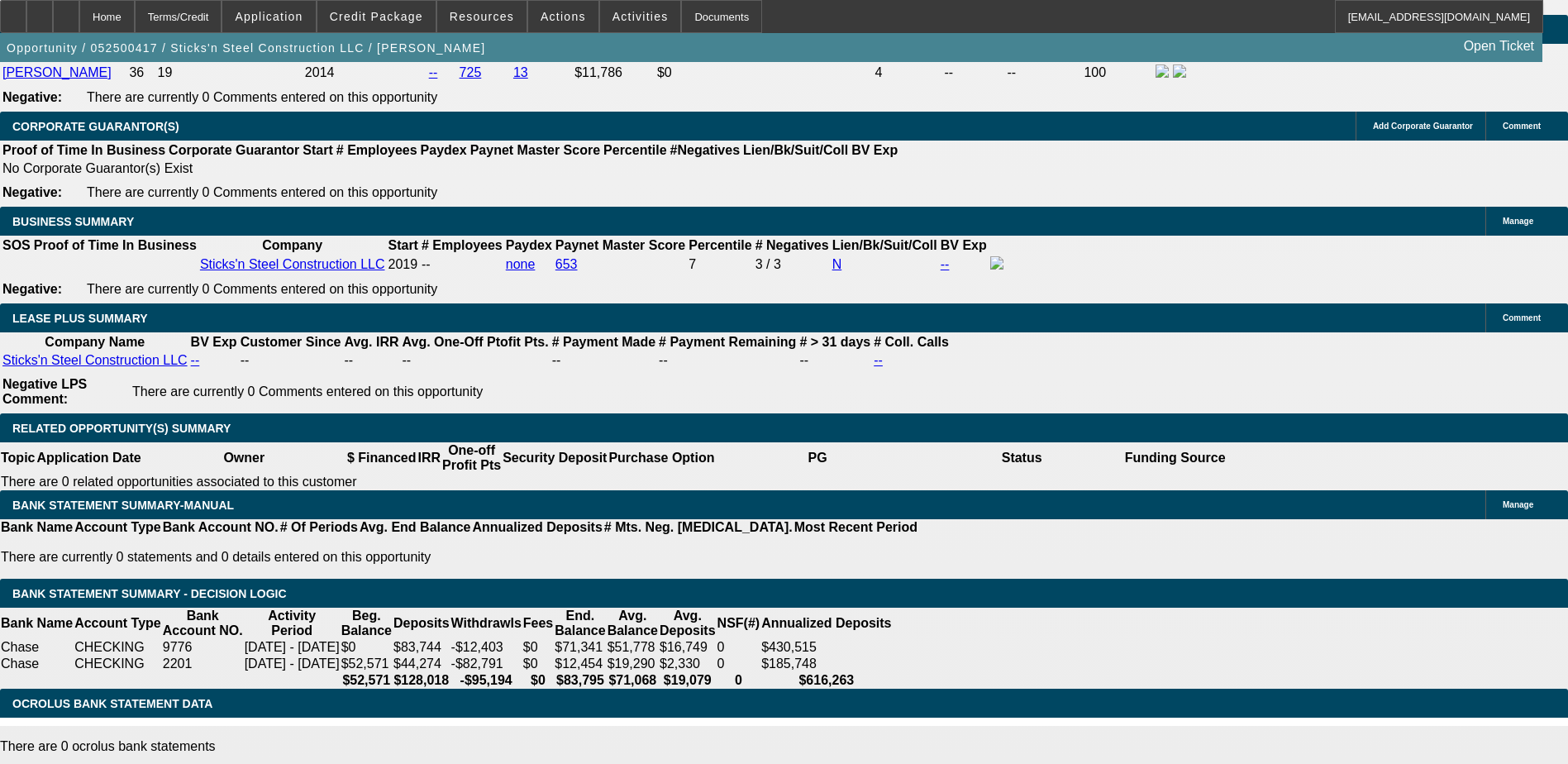
scroll to position [2479, 0]
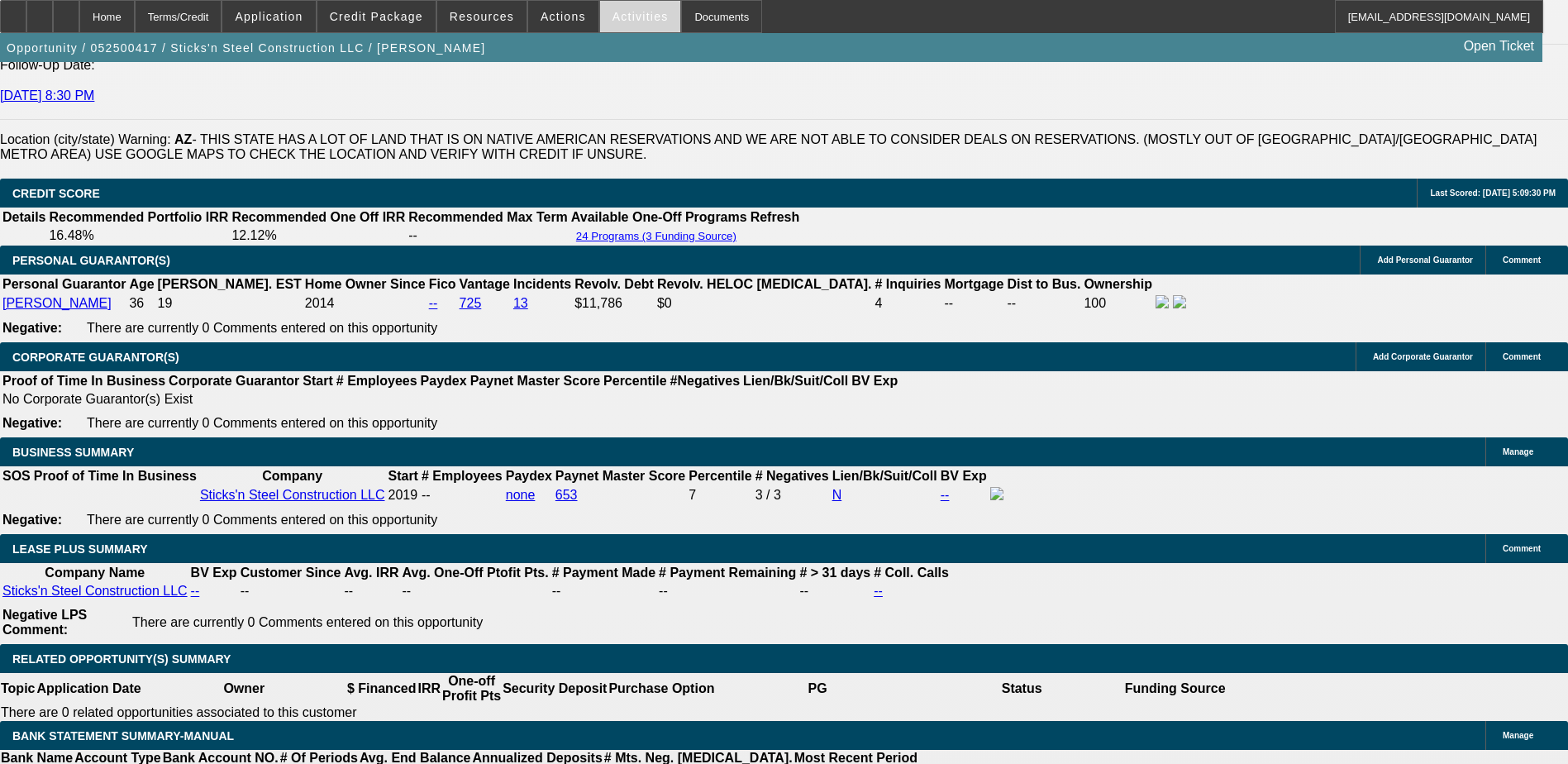
click at [613, 16] on span "Activities" at bounding box center [640, 16] width 56 height 13
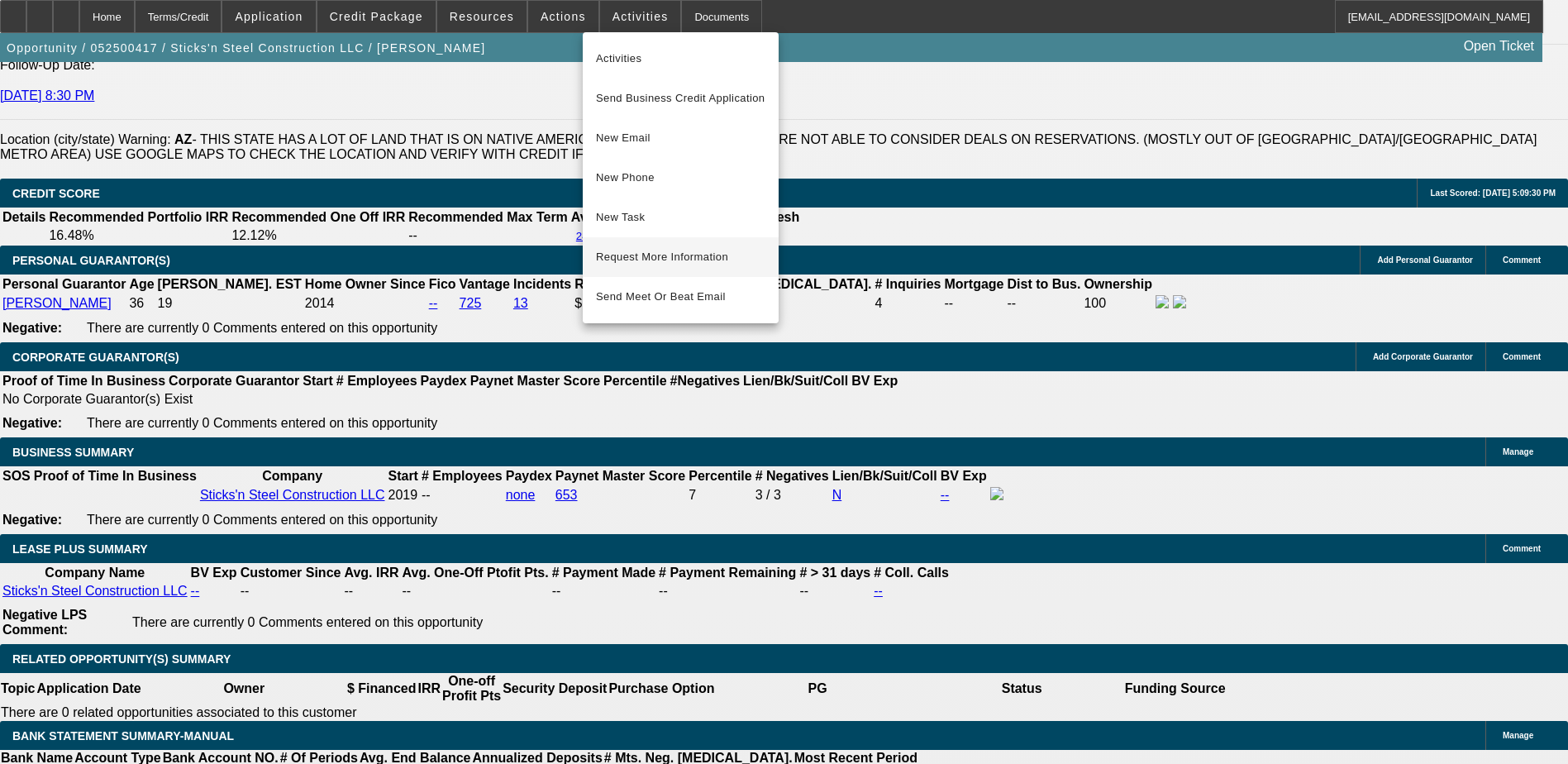
click at [651, 256] on span "Request More Information" at bounding box center [680, 257] width 169 height 20
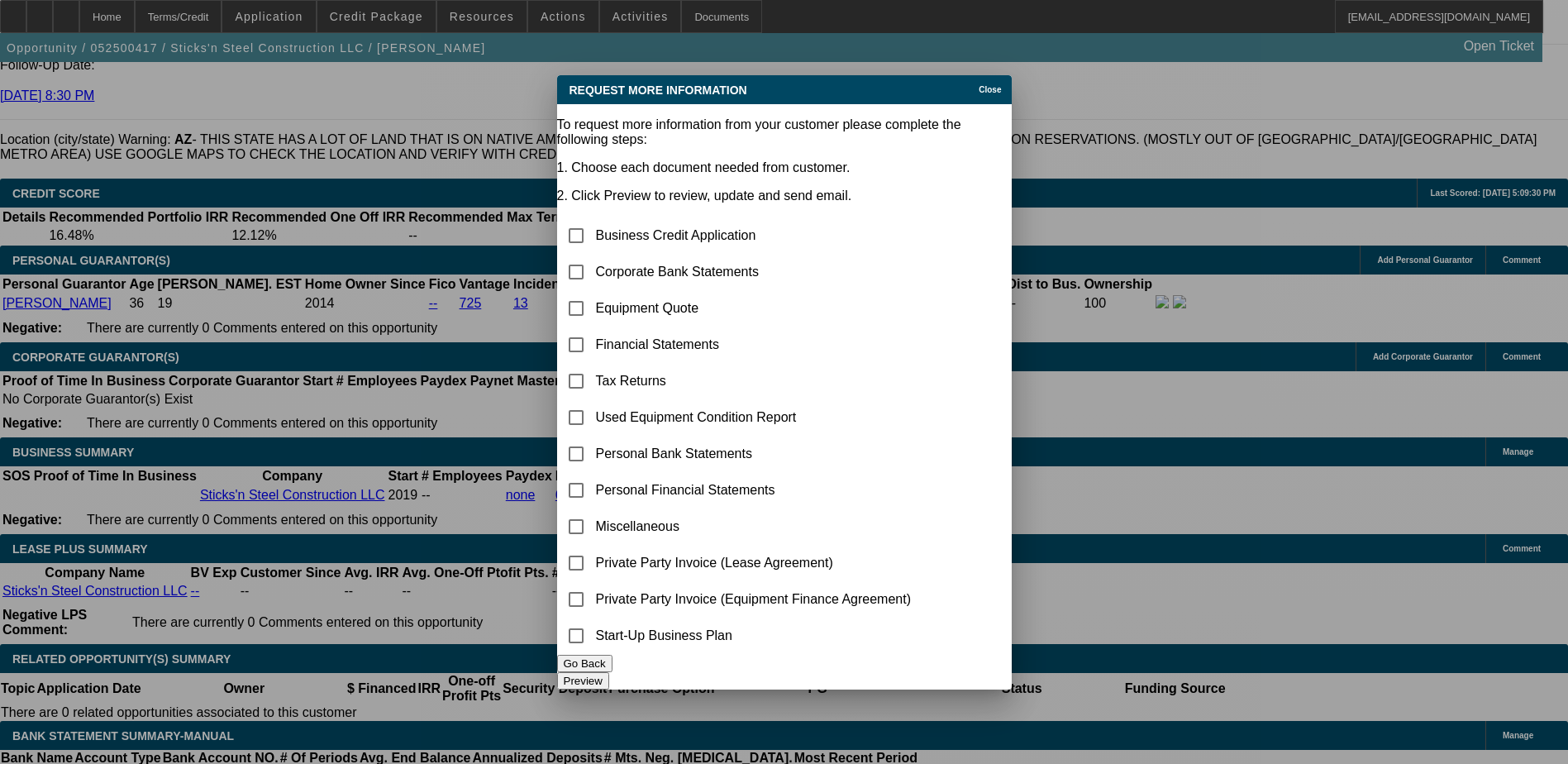
scroll to position [0, 0]
click at [593, 256] on input "checkbox" at bounding box center [576, 272] width 33 height 33
checkbox input "true"
click at [610, 672] on button "Preview" at bounding box center [583, 681] width 53 height 18
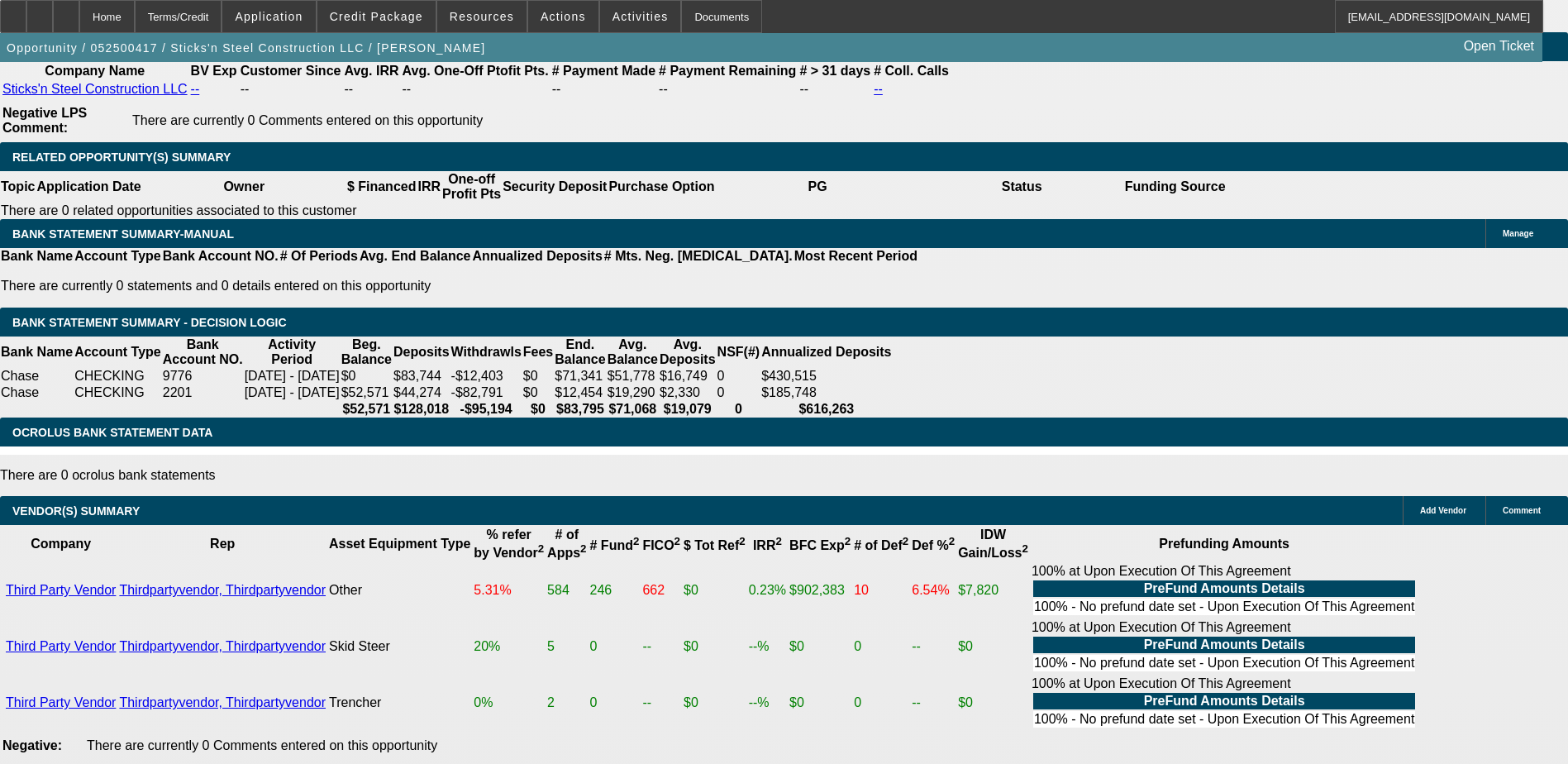
scroll to position [3058, 0]
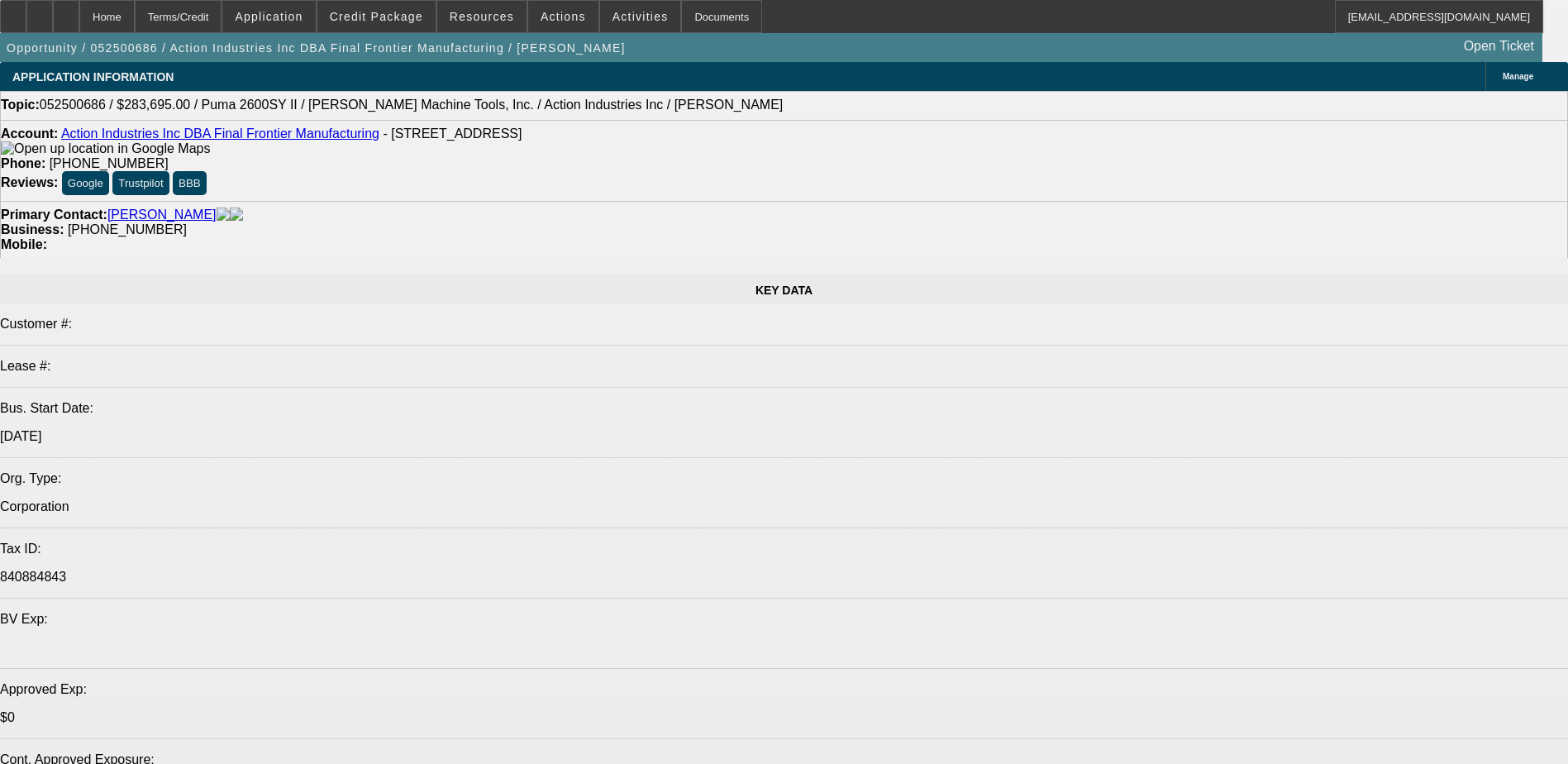
select select "0"
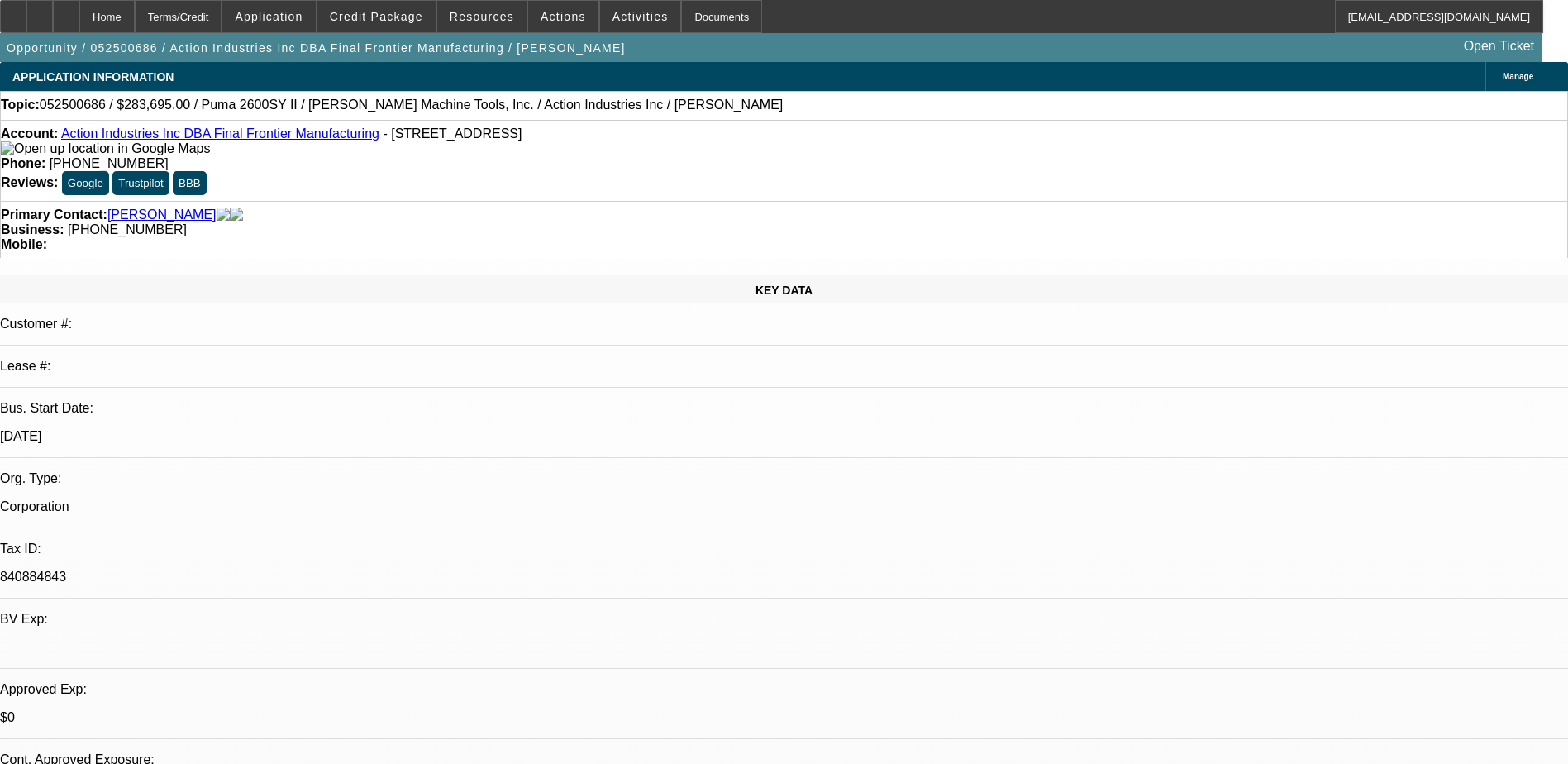
select select "0"
select select "0.1"
select select "0"
select select "0.1"
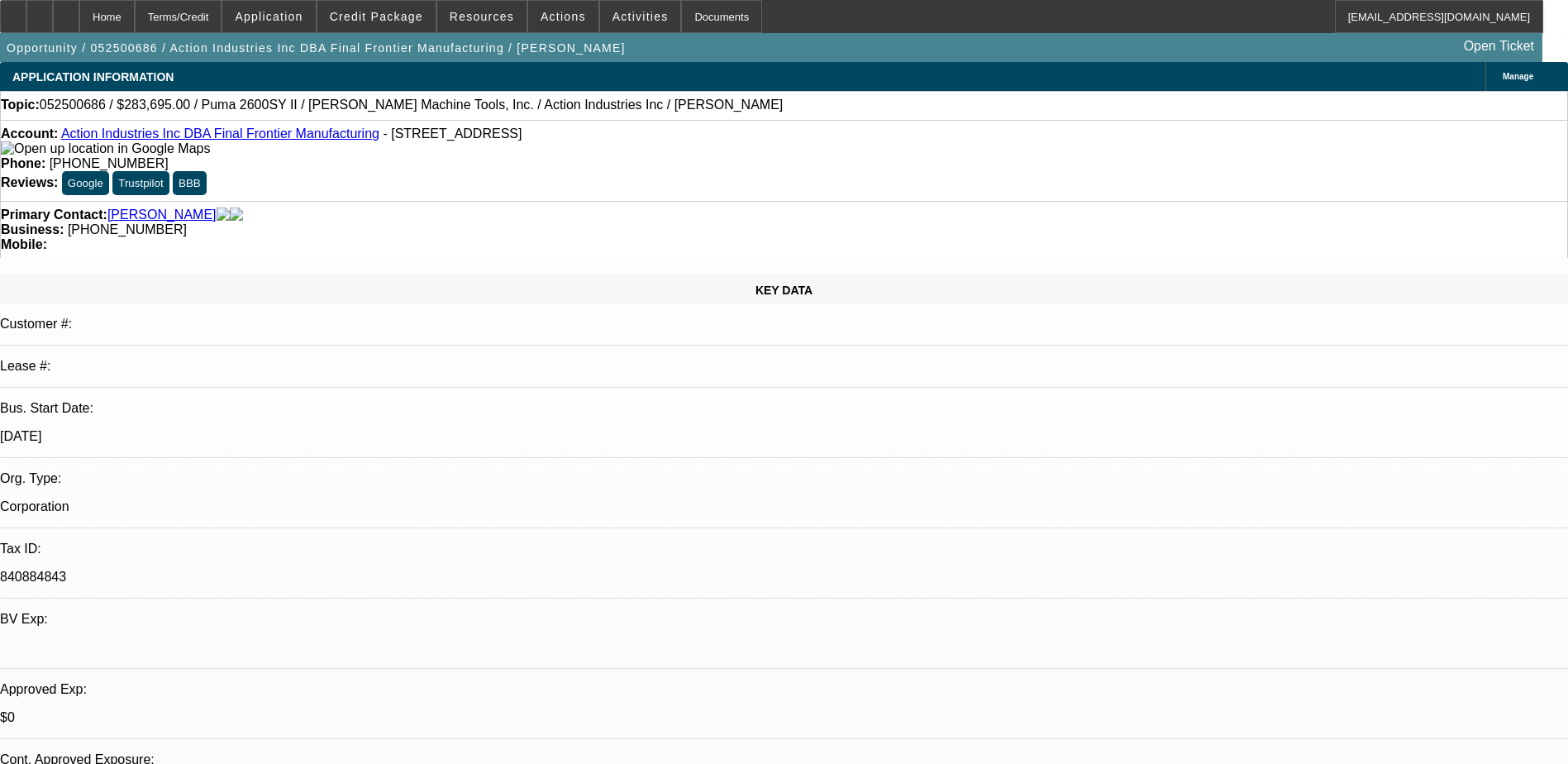
select select "0"
select select "0.1"
select select "0"
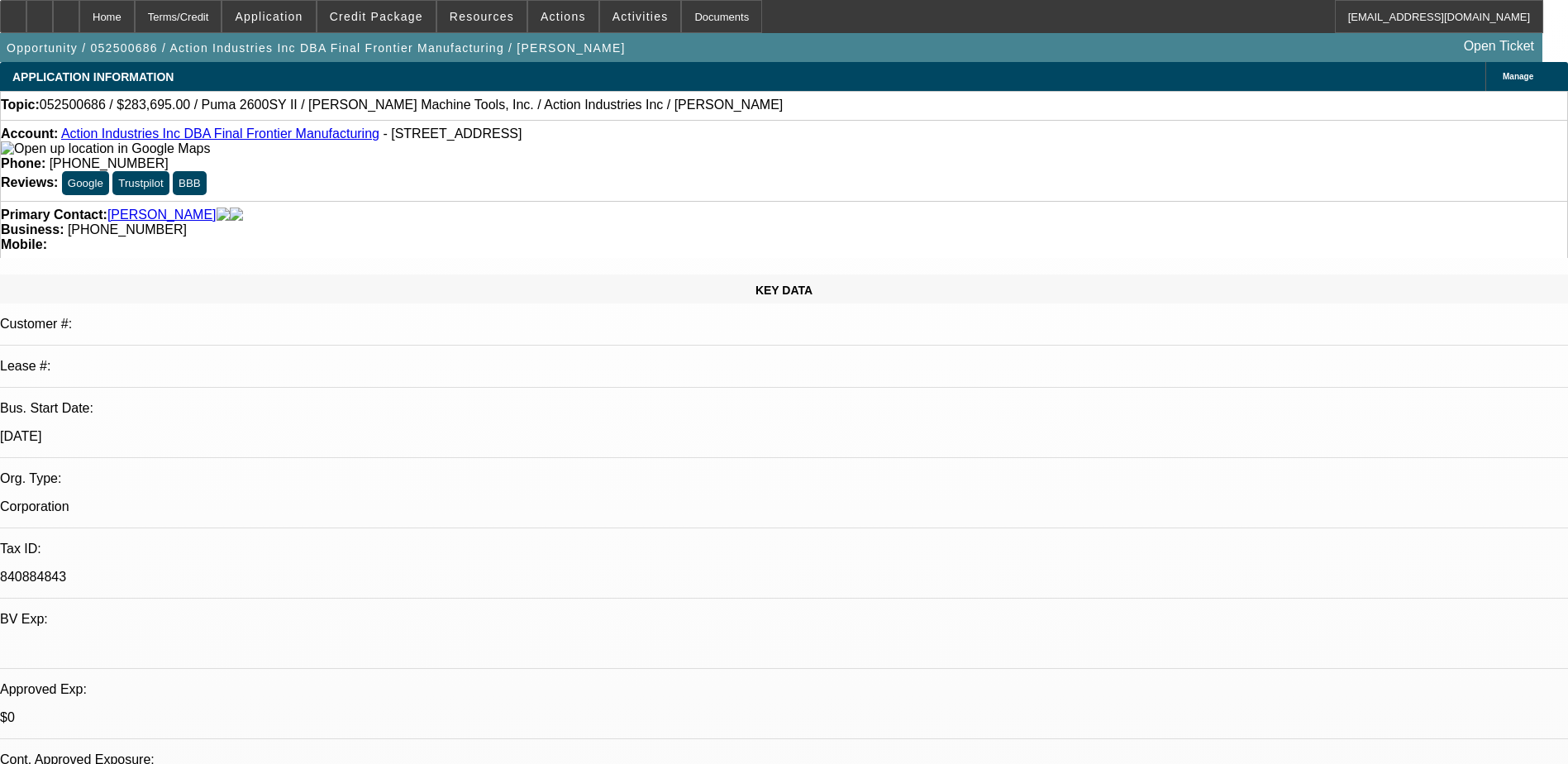
select select "0.1"
select select "1"
select select "4"
select select "1"
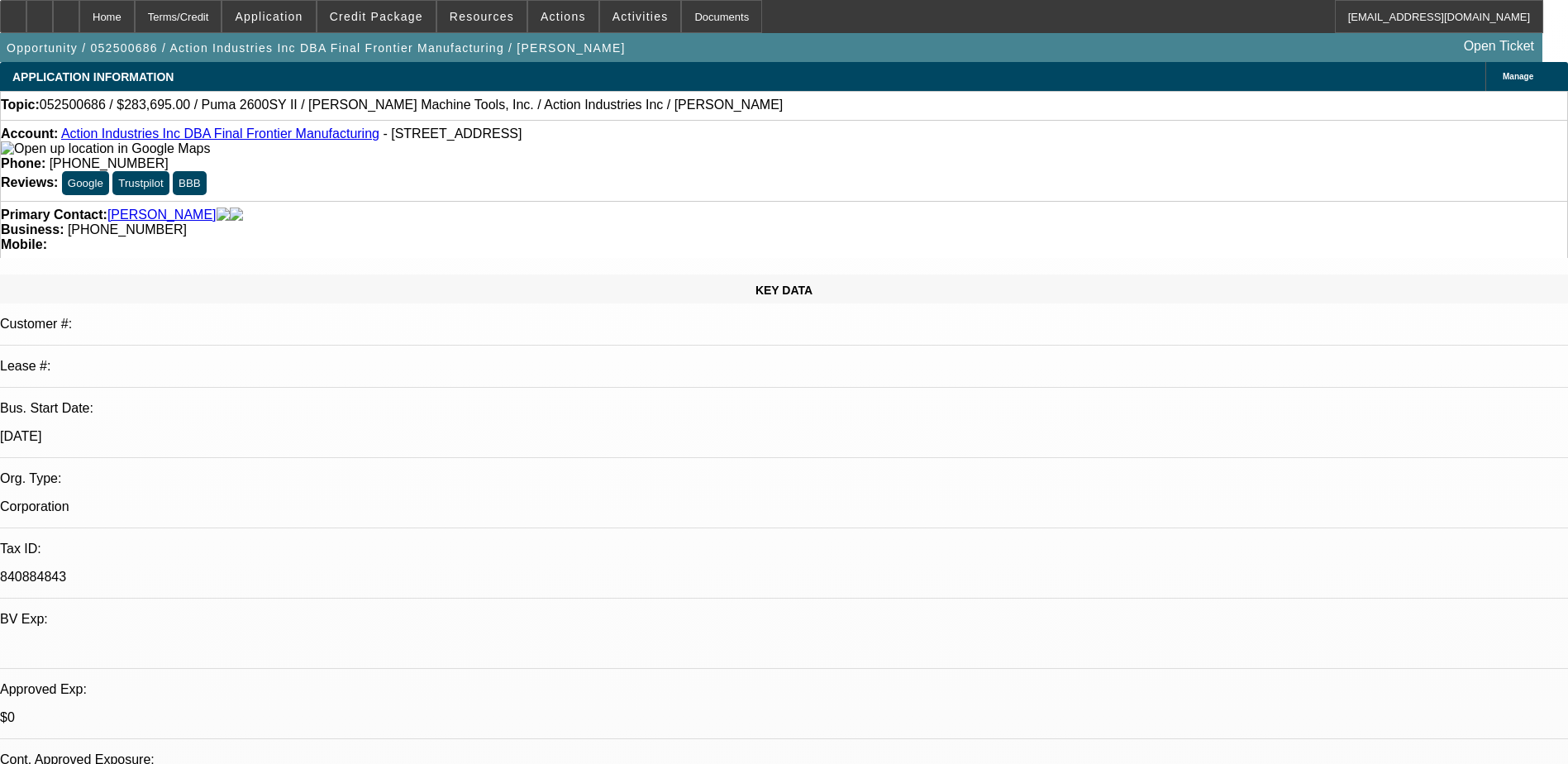
select select "1"
select select "4"
select select "1"
select select "4"
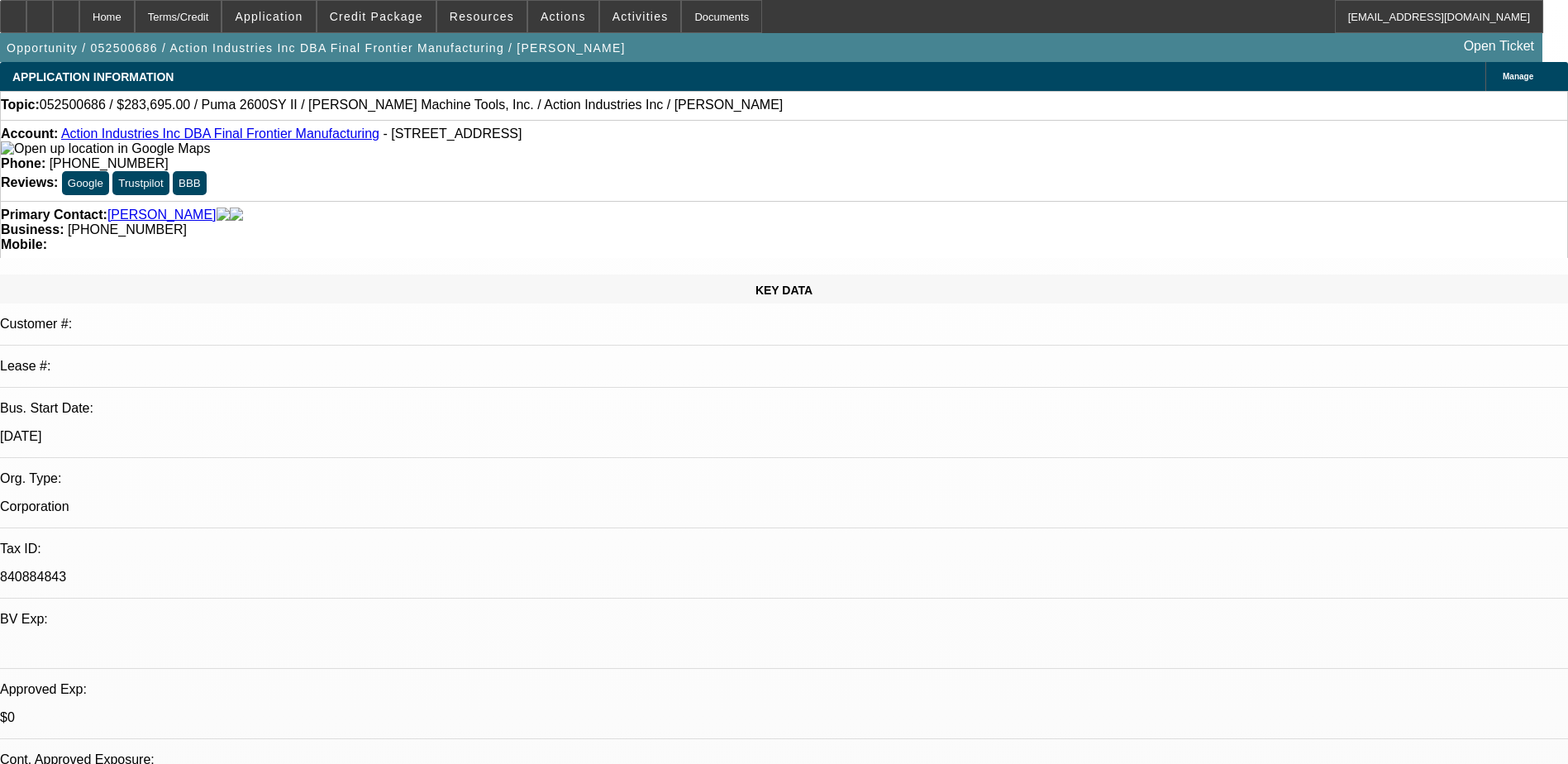
select select "1"
select select "4"
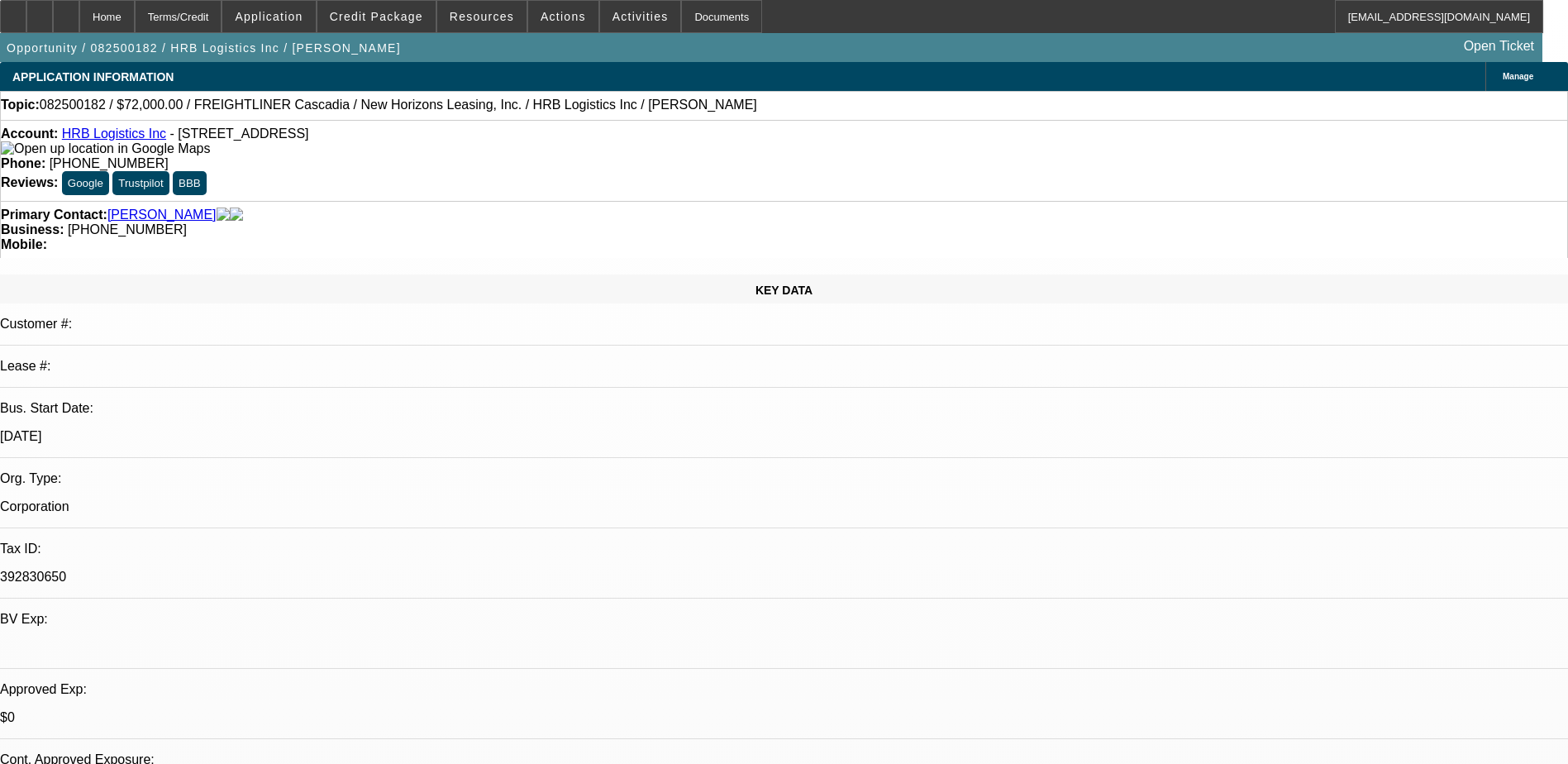
select select "0.1"
select select "0"
select select "0.1"
select select "0"
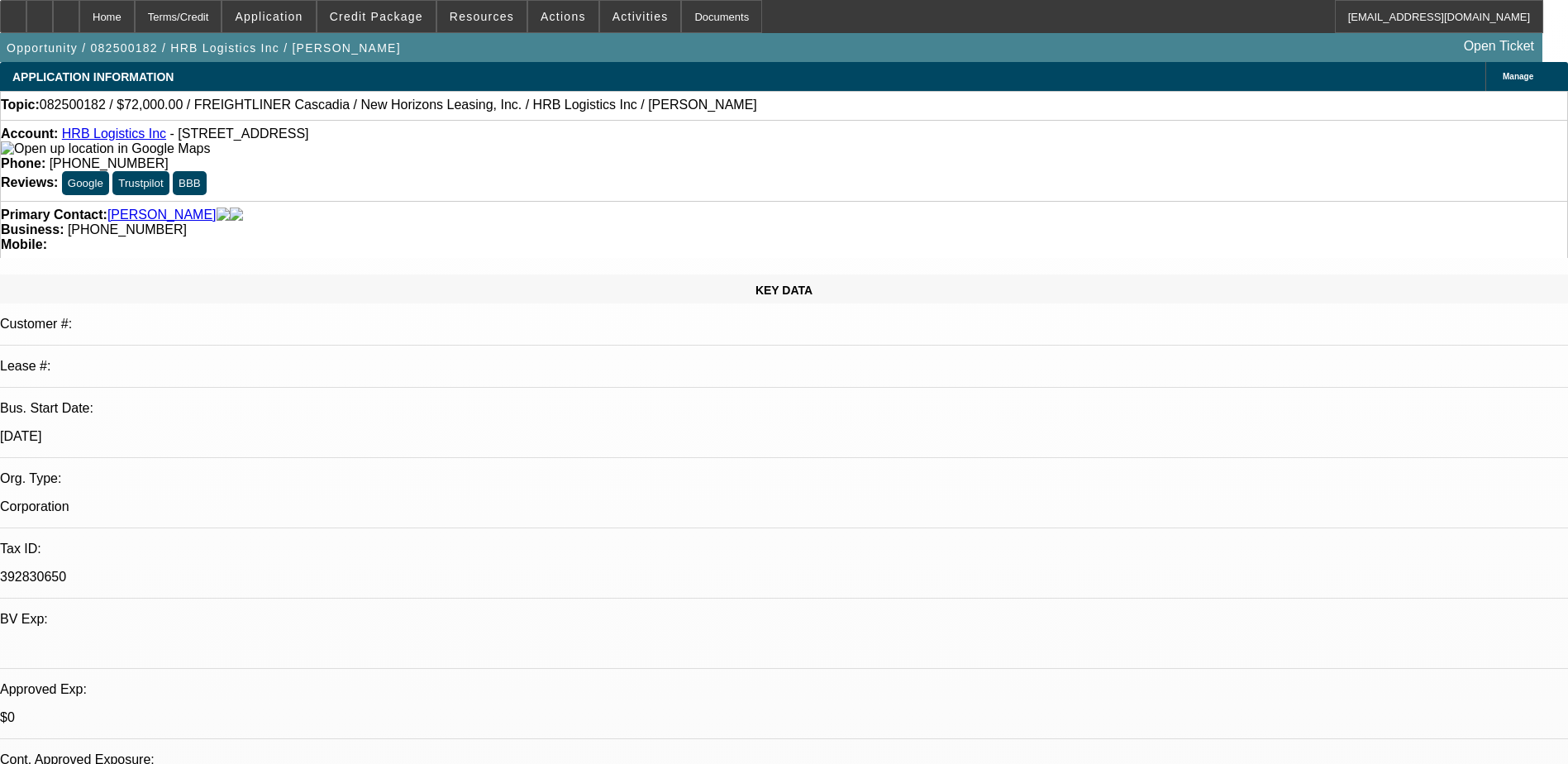
select select "0"
select select "1"
select select "6"
select select "1"
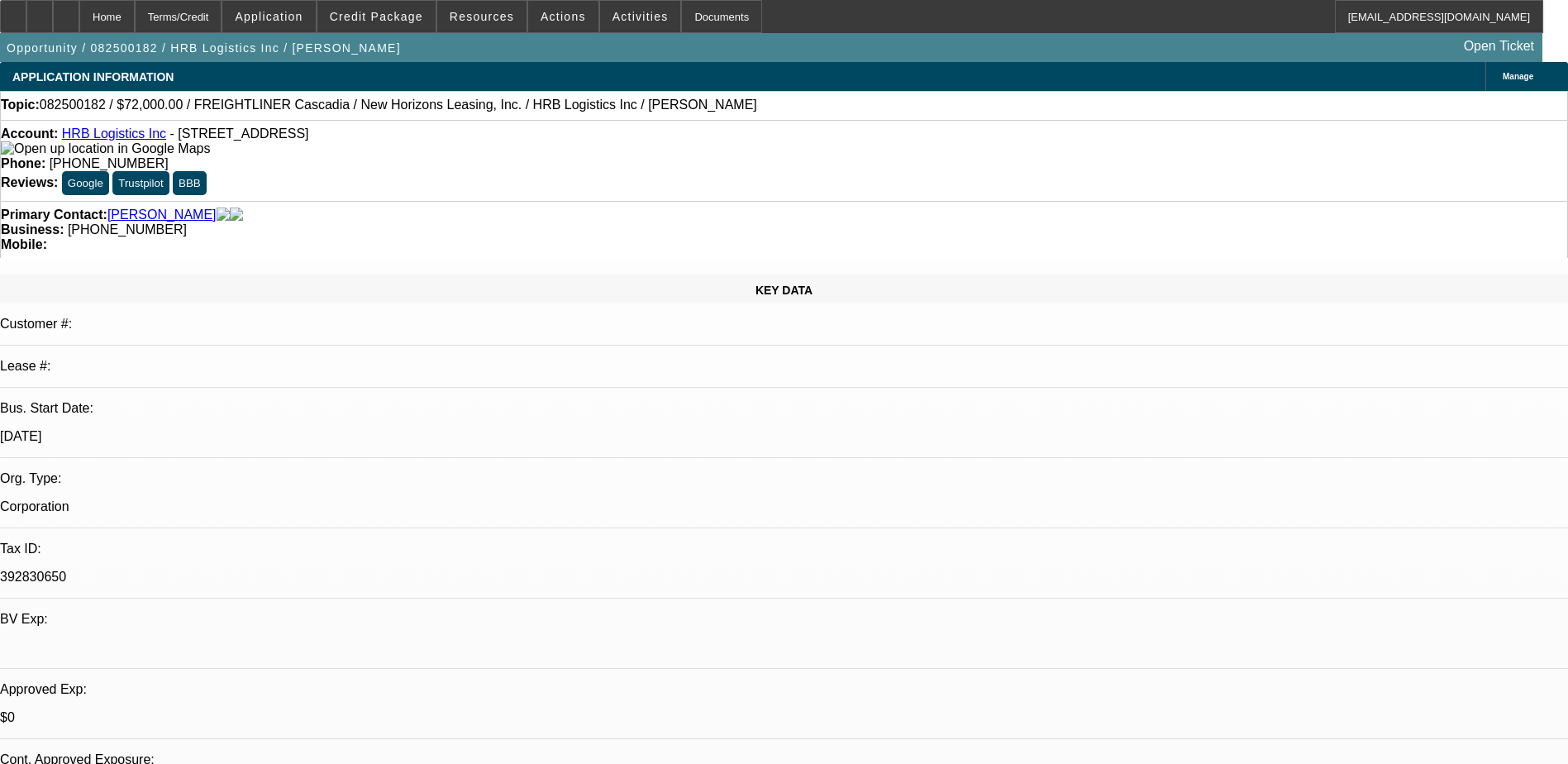
select select "1"
select select "6"
click at [53, 16] on div at bounding box center [40, 16] width 27 height 33
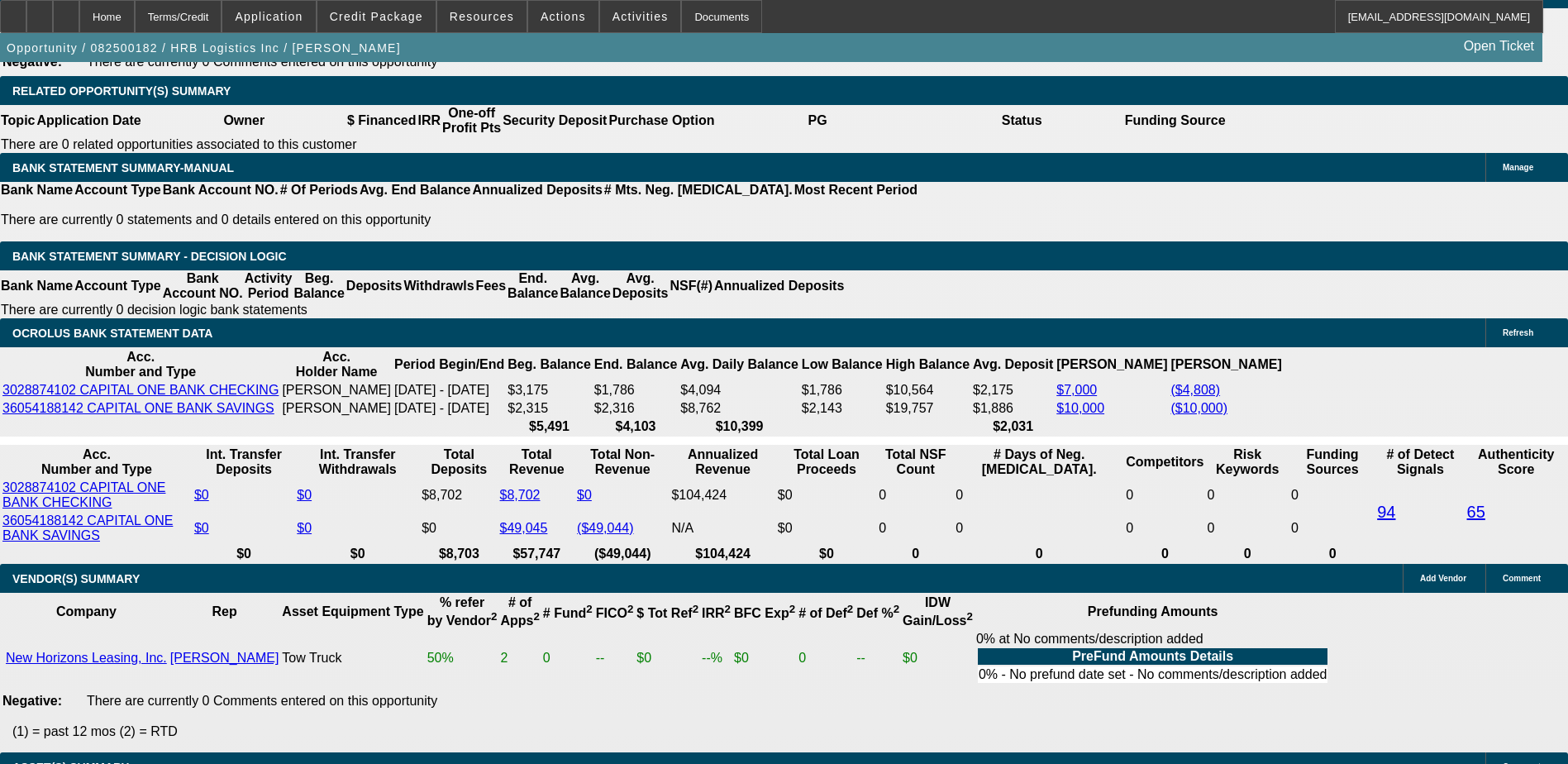
scroll to position [2479, 0]
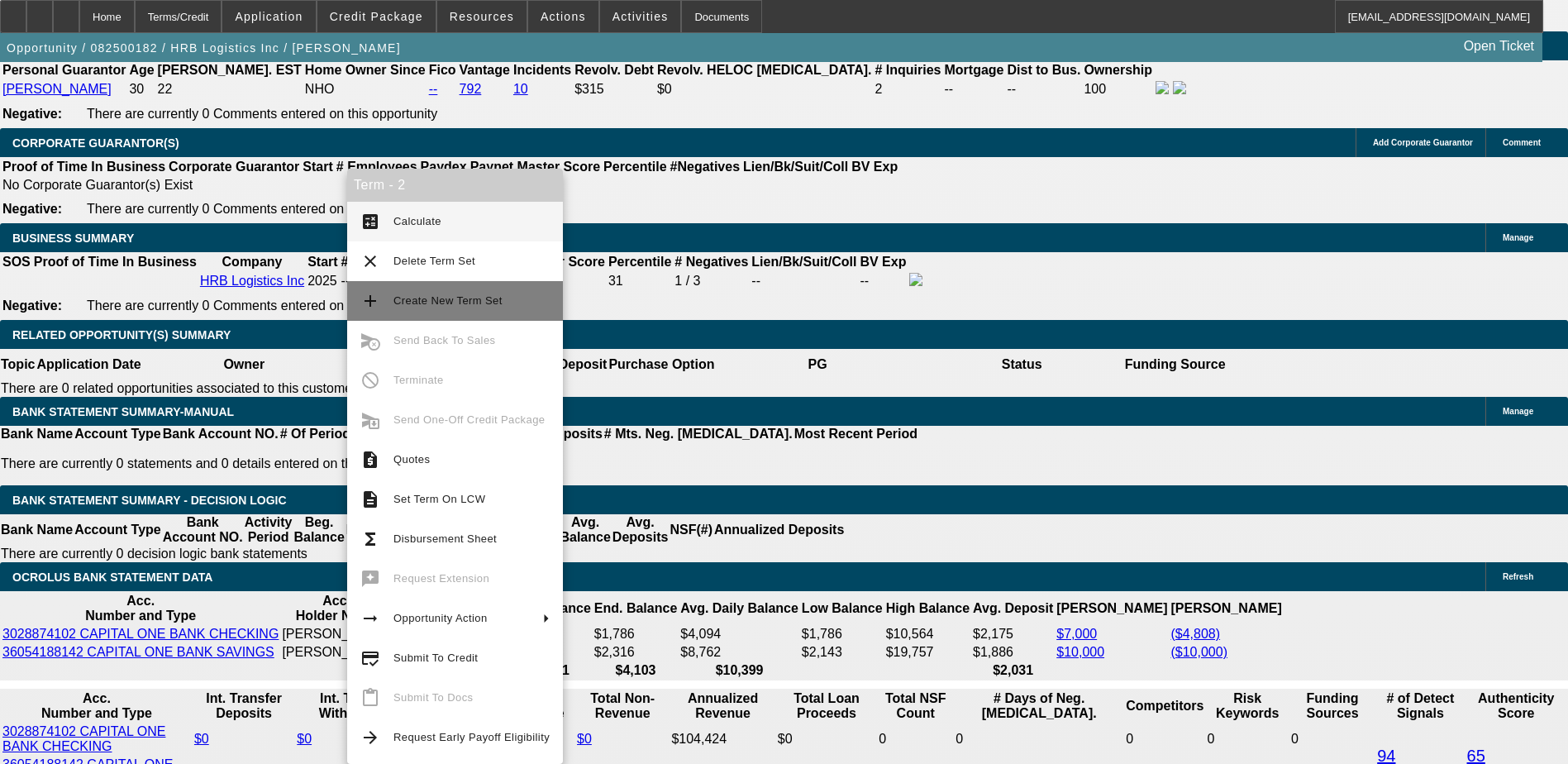
click at [500, 299] on span "Create New Term Set" at bounding box center [472, 301] width 157 height 20
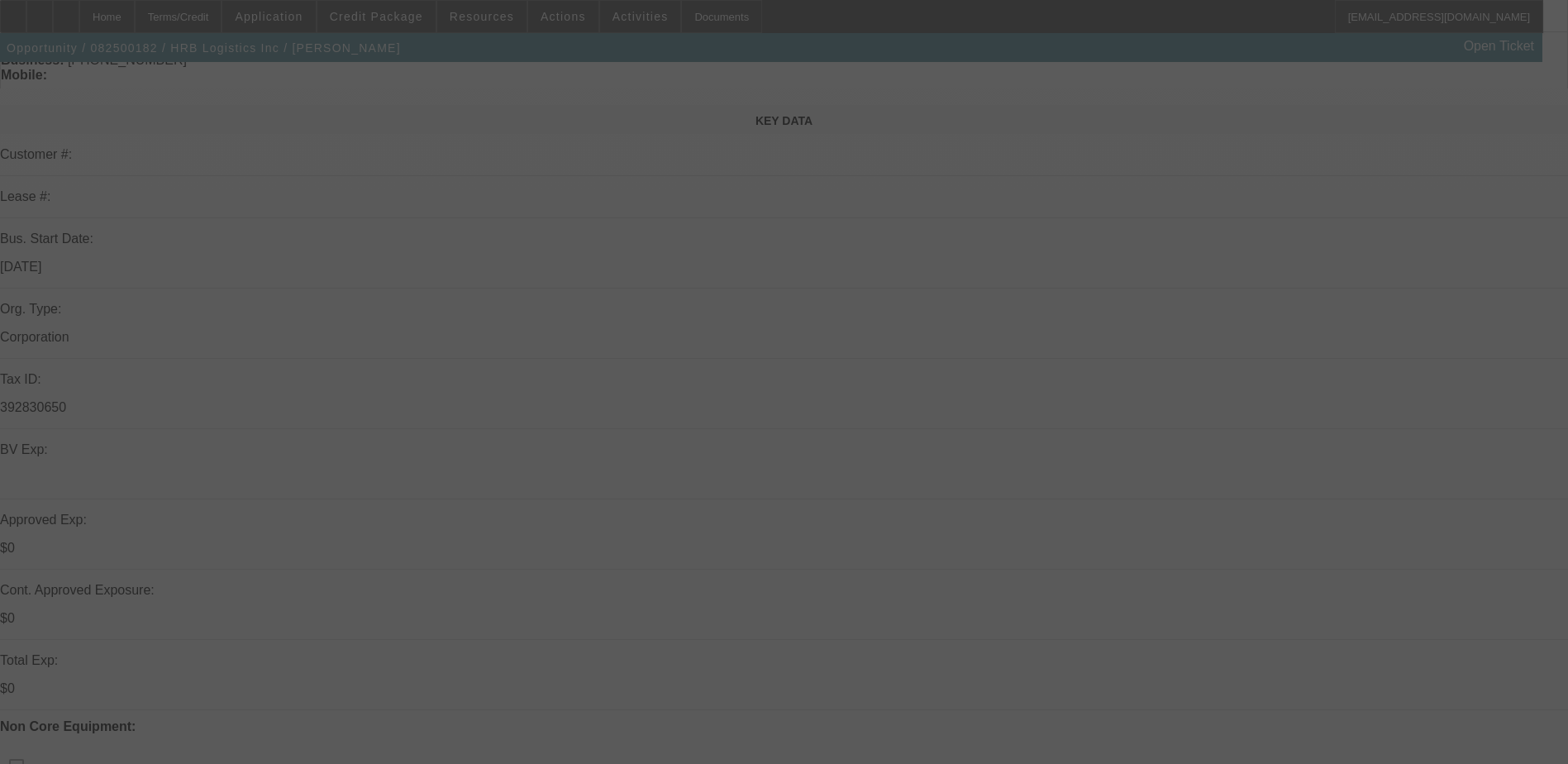
scroll to position [331, 0]
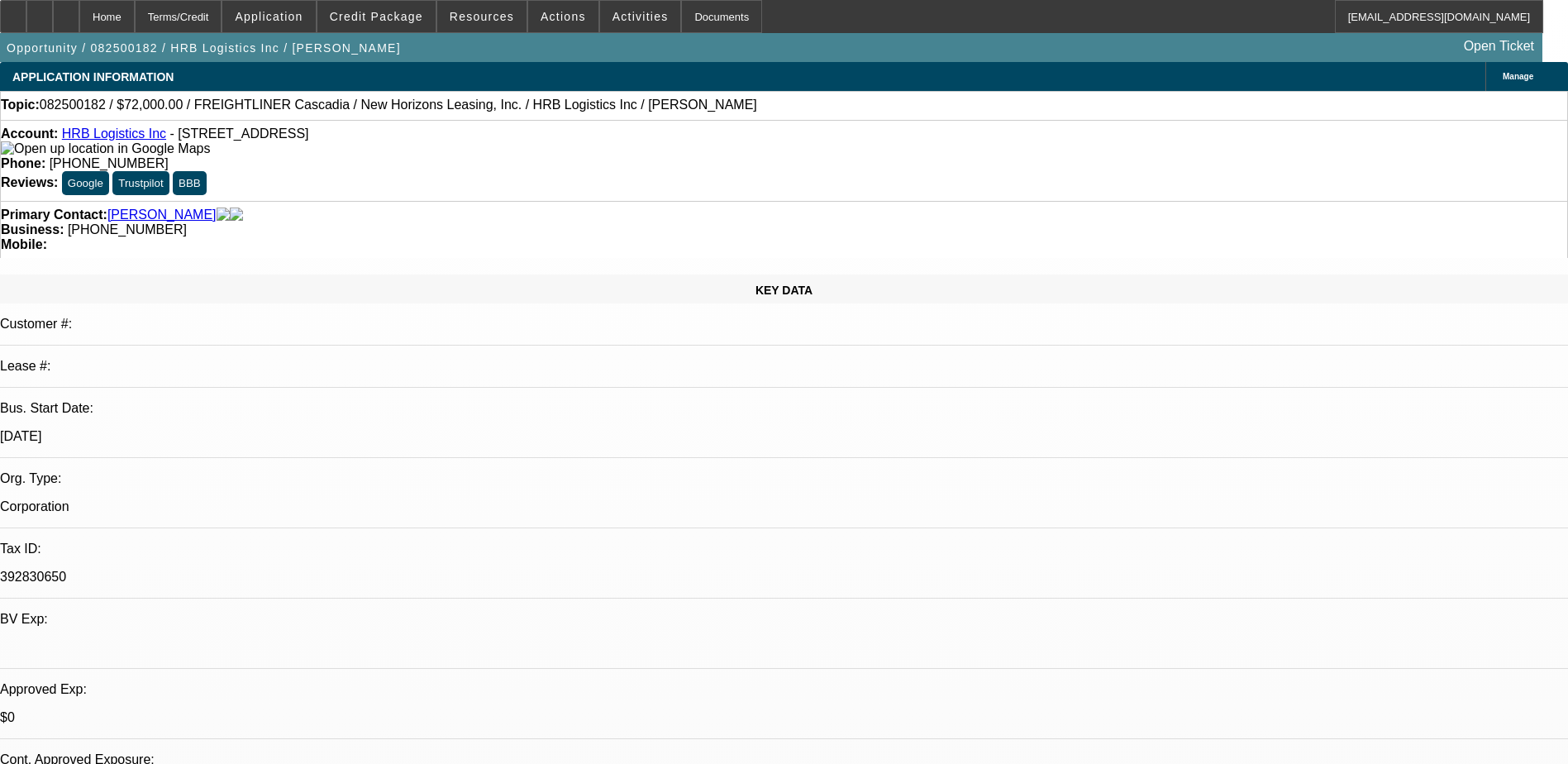
select select "0.1"
select select "0"
select select "0.1"
select select "0"
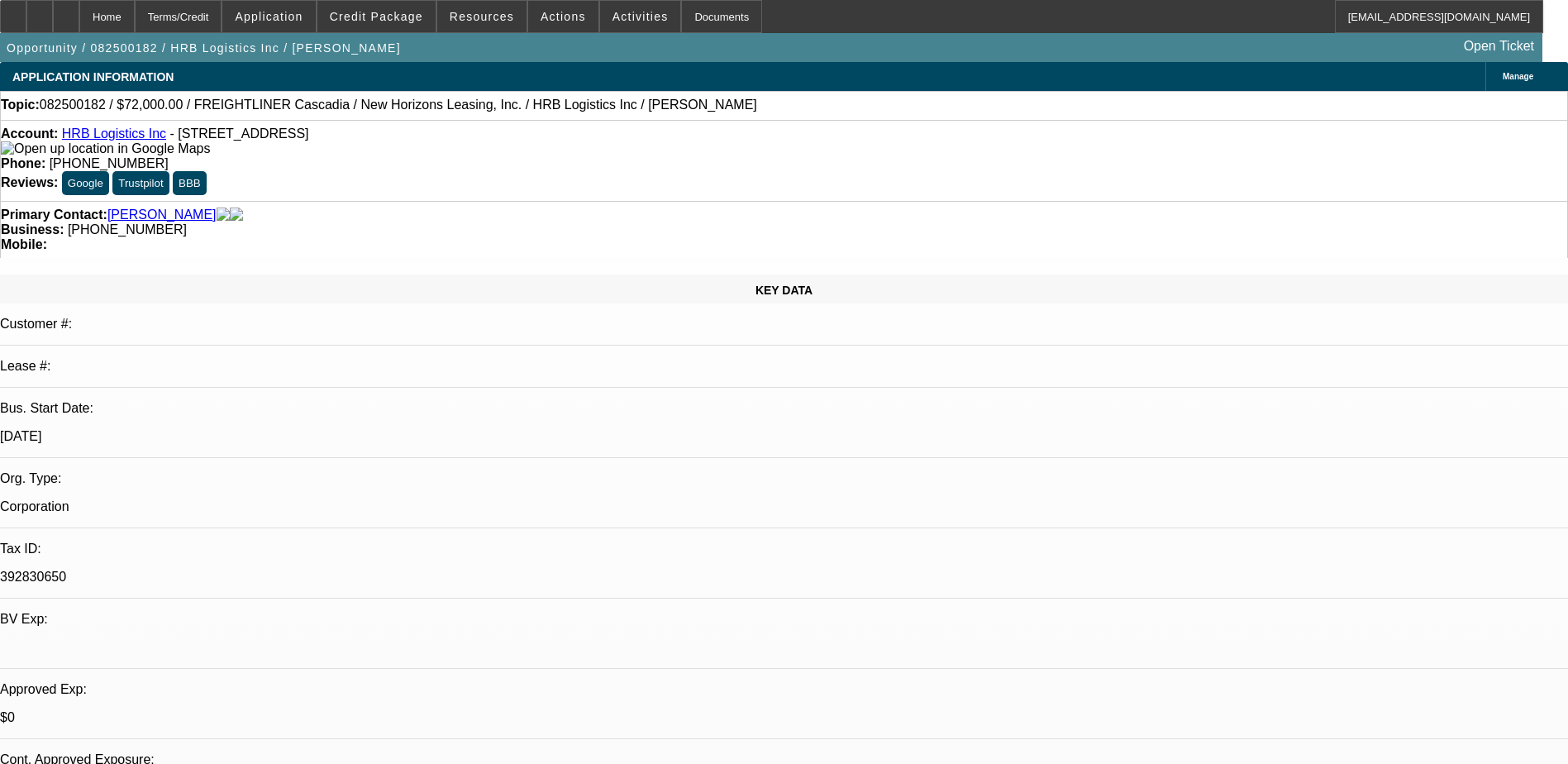
select select "0"
select select "0.1"
select select "0"
select select "1"
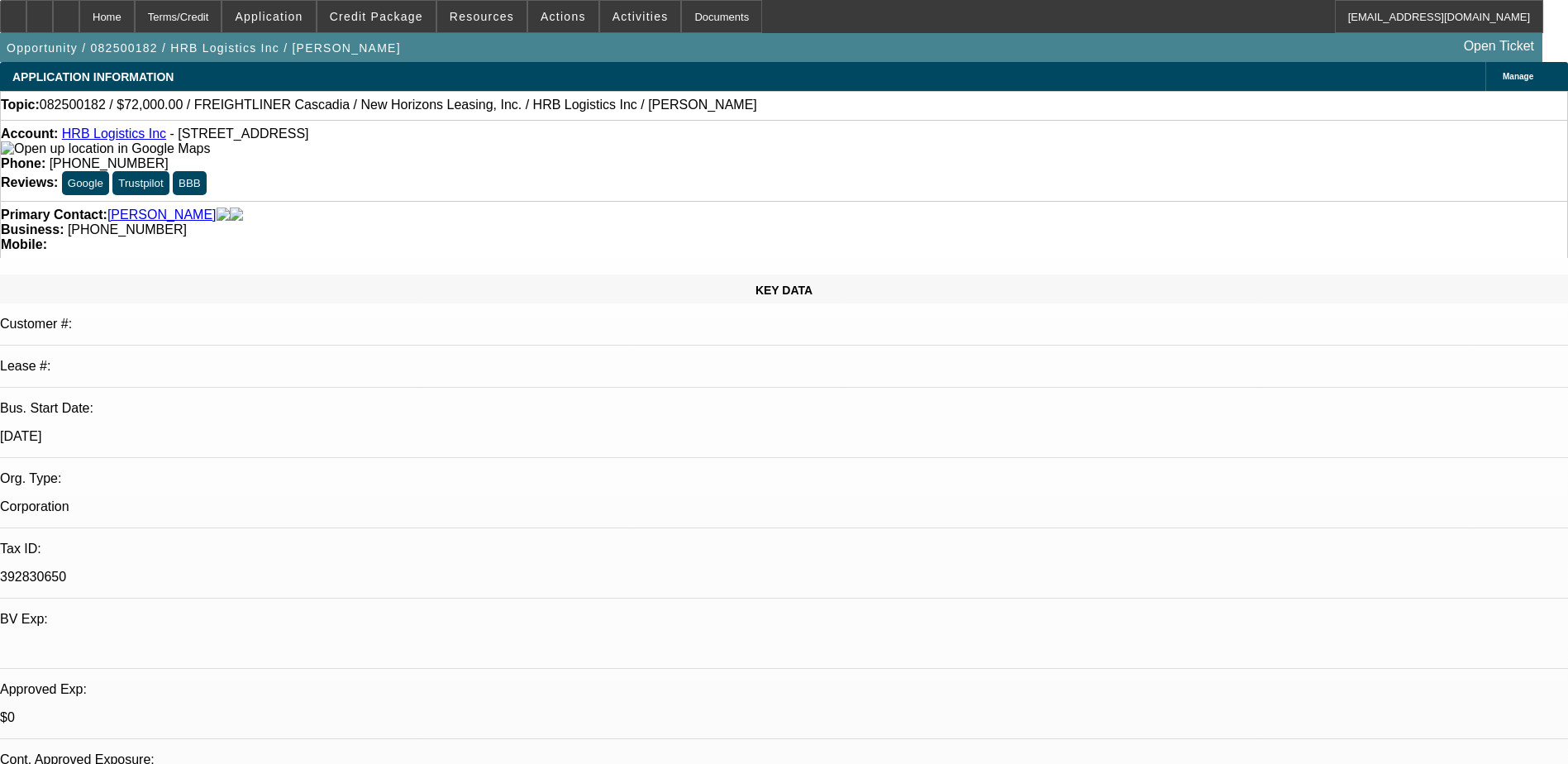
select select "1"
select select "6"
select select "1"
select select "6"
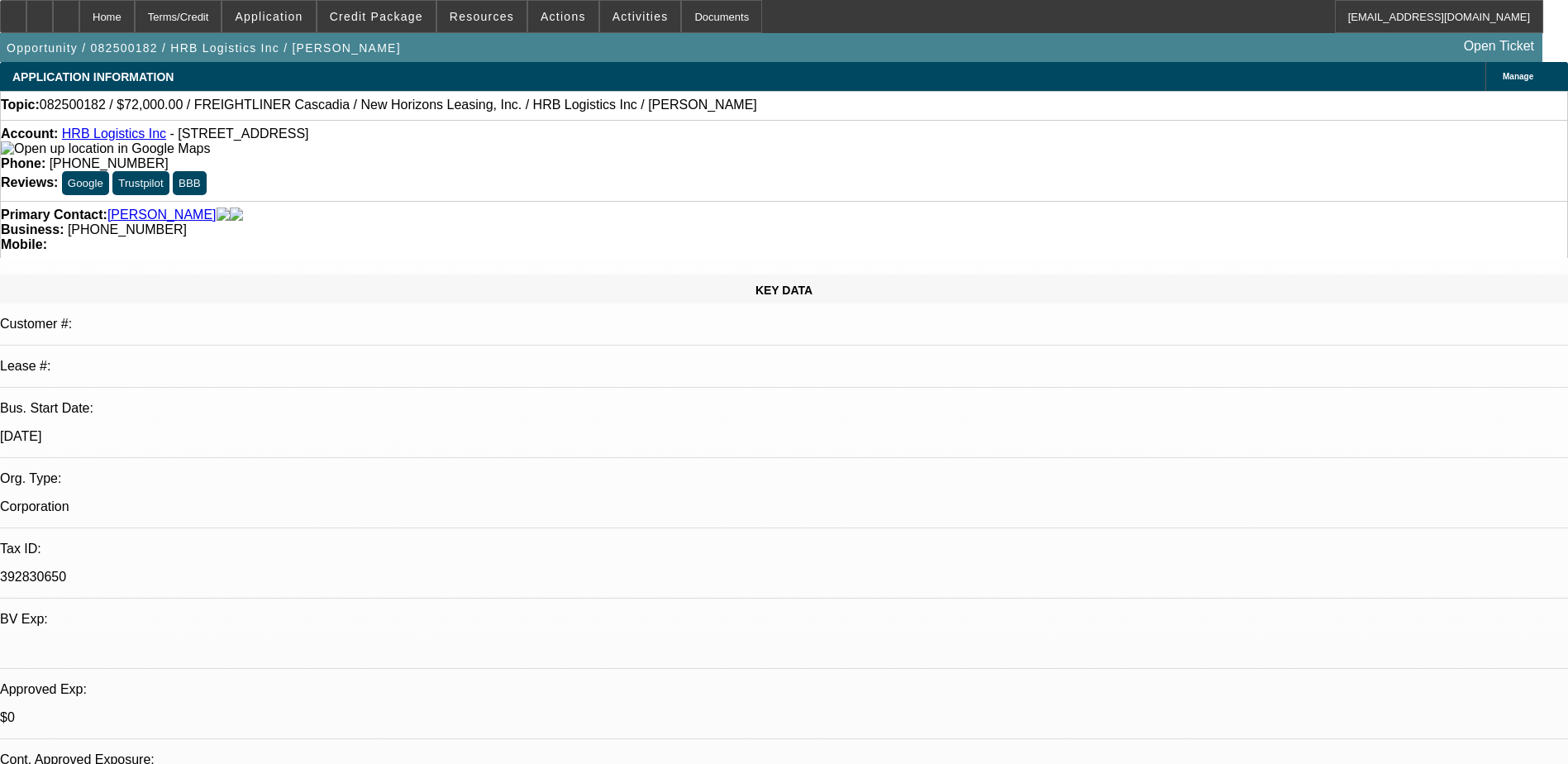
select select "1"
select select "6"
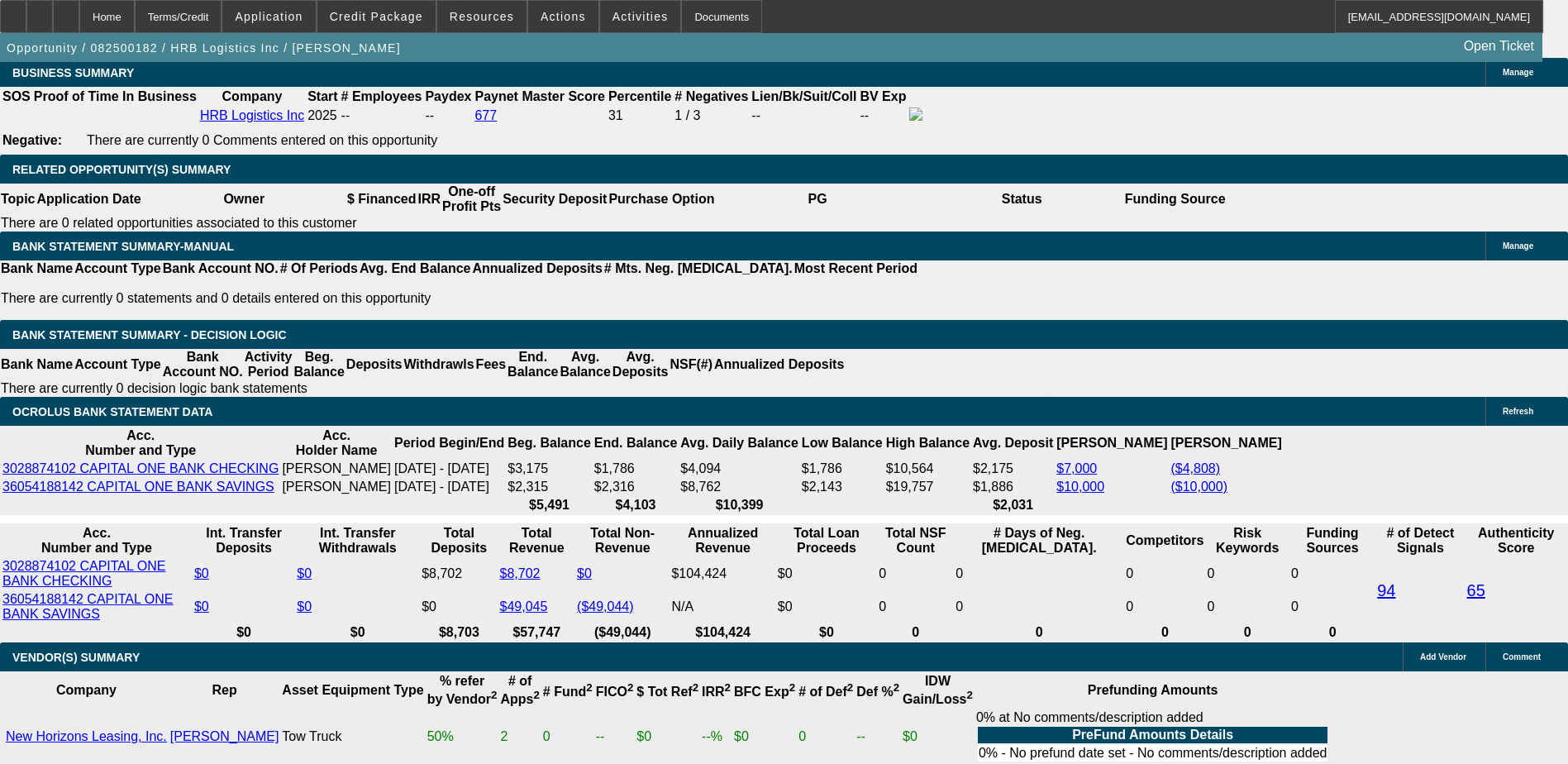
scroll to position [165, 0]
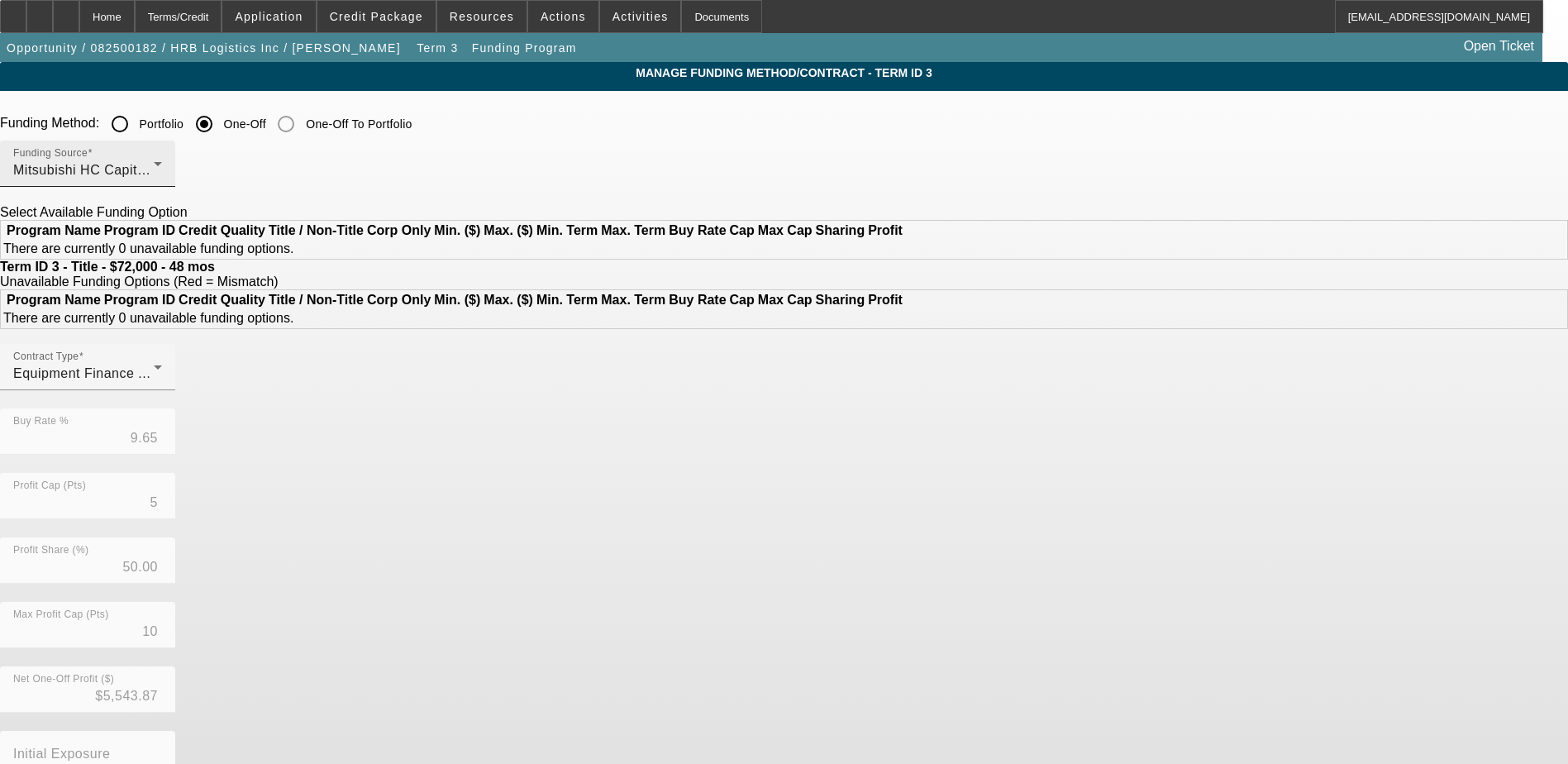
click at [162, 157] on div "Funding Source Mitsubishi HC Capital America" at bounding box center [87, 164] width 149 height 47
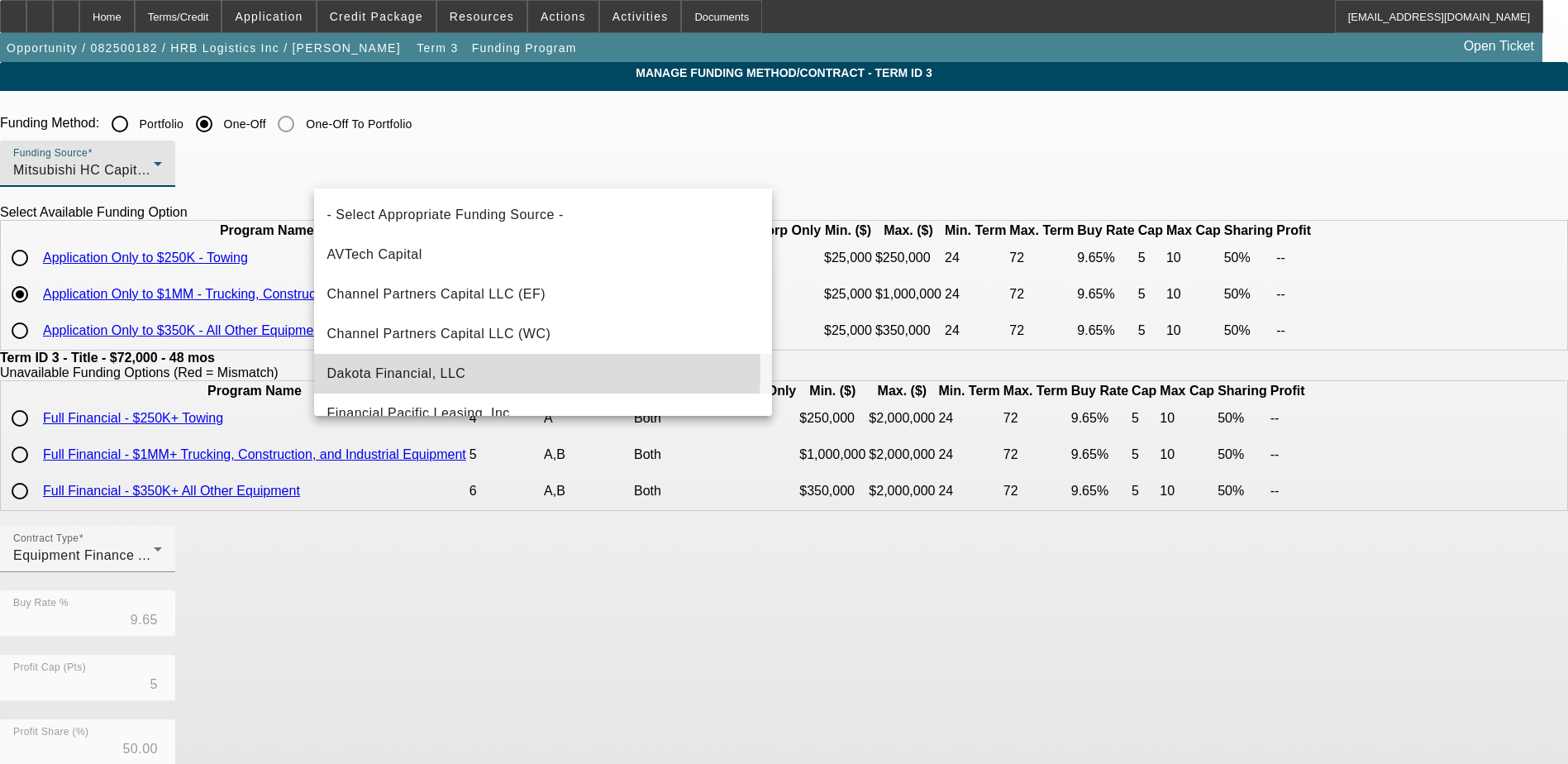
click at [413, 370] on span "Dakota Financial, LLC" at bounding box center [396, 374] width 139 height 20
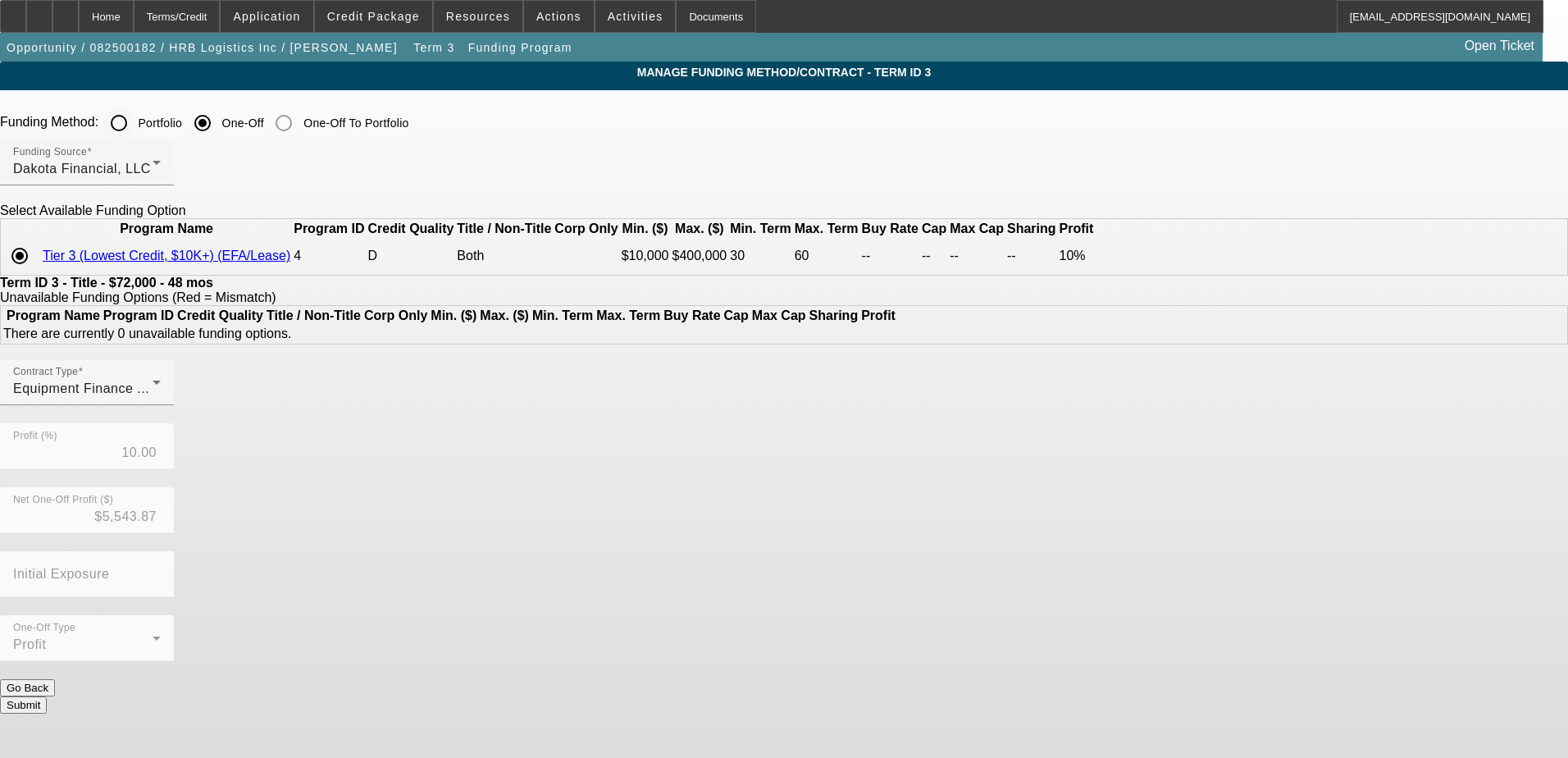
click at [136, 125] on input "Portfolio" at bounding box center [118, 122] width 32 height 32
radio input "true"
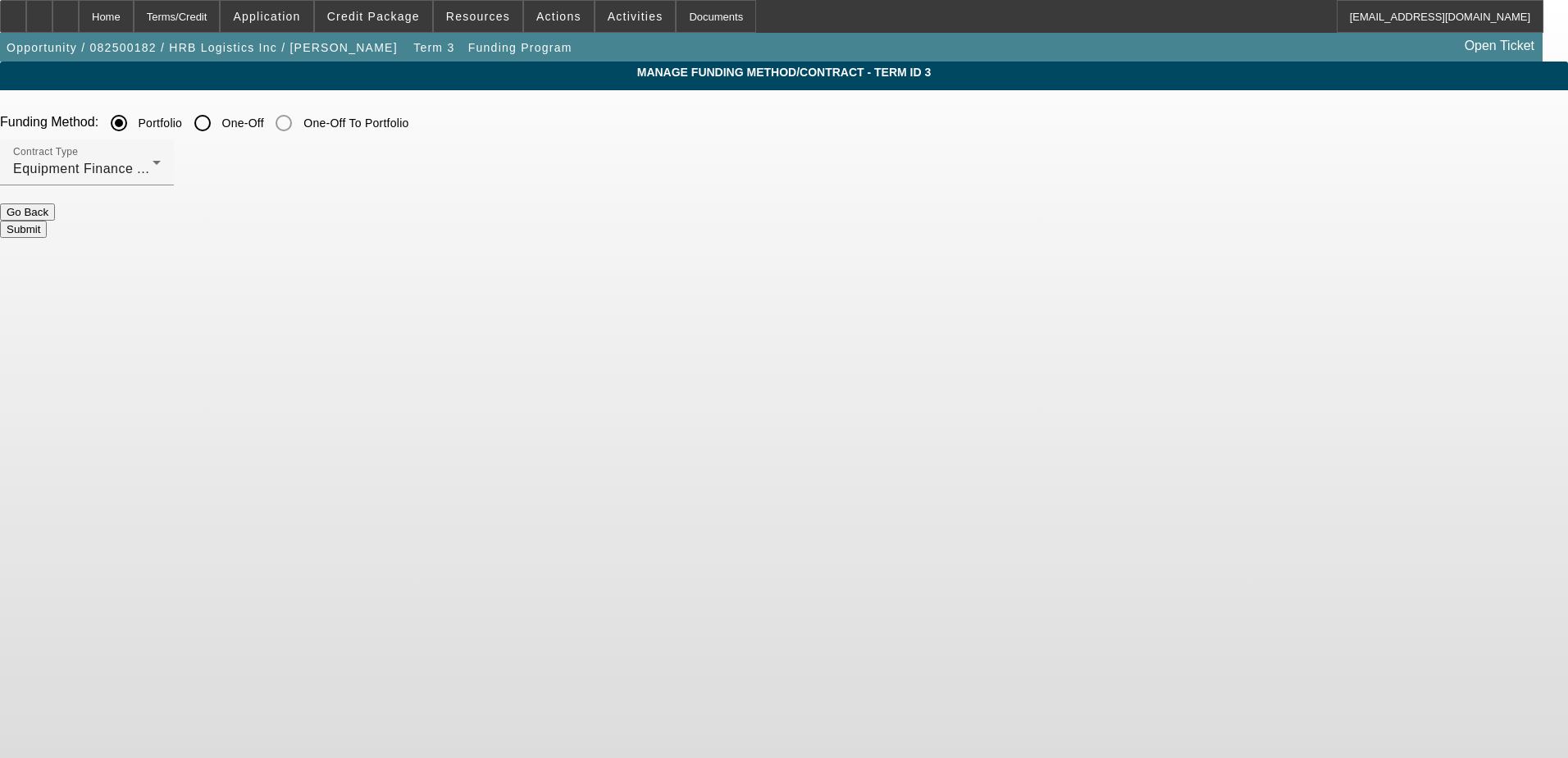
click at [219, 122] on input "One-Off" at bounding box center [202, 122] width 32 height 32
radio input "true"
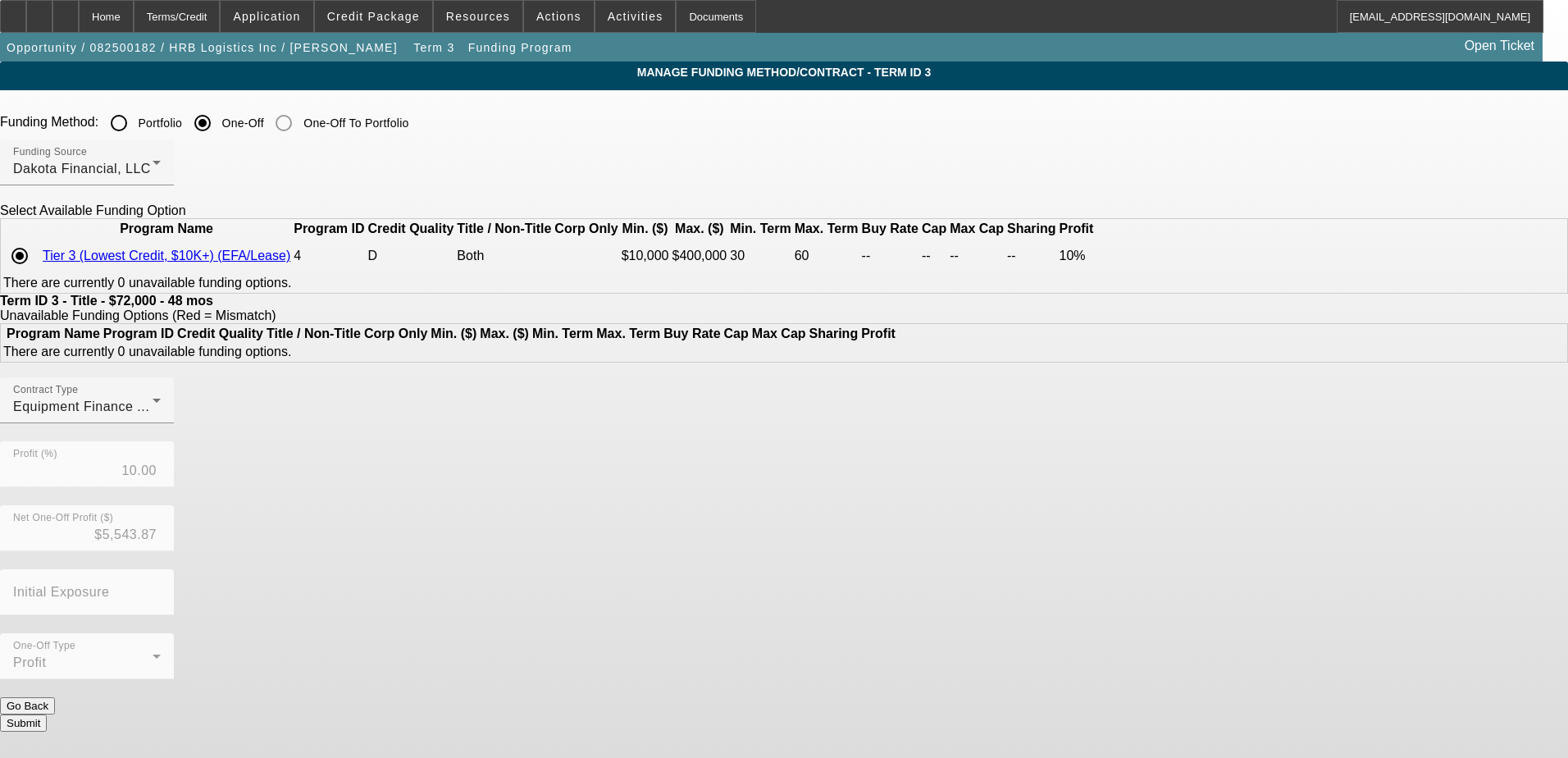
click at [790, 548] on div "Contract Type Equipment Finance Agreement Profit (%) 10.00 Net One-Off Profit (…" at bounding box center [784, 537] width 1568 height 320
click at [47, 714] on button "Submit" at bounding box center [24, 723] width 47 height 18
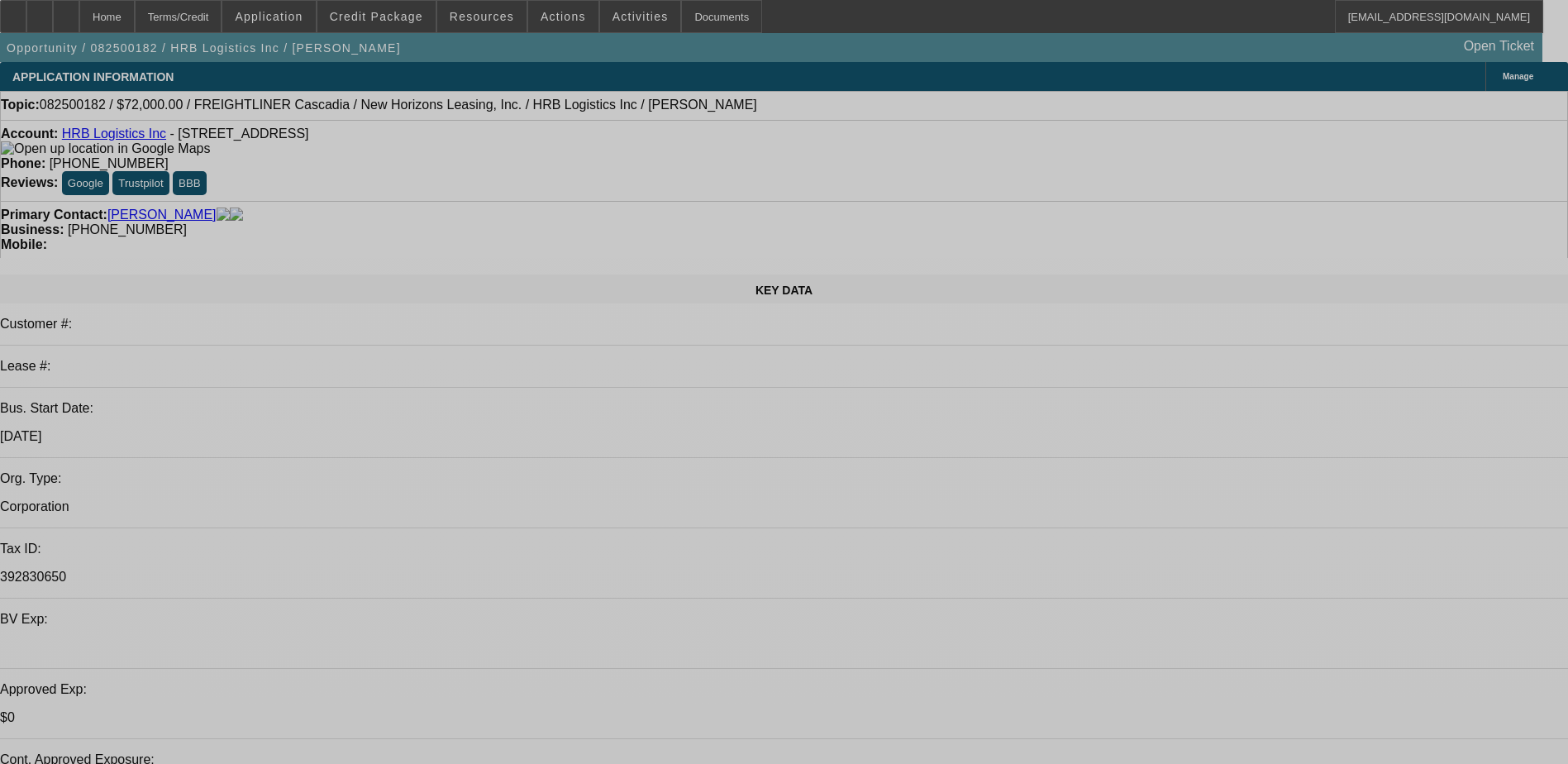
select select "0.1"
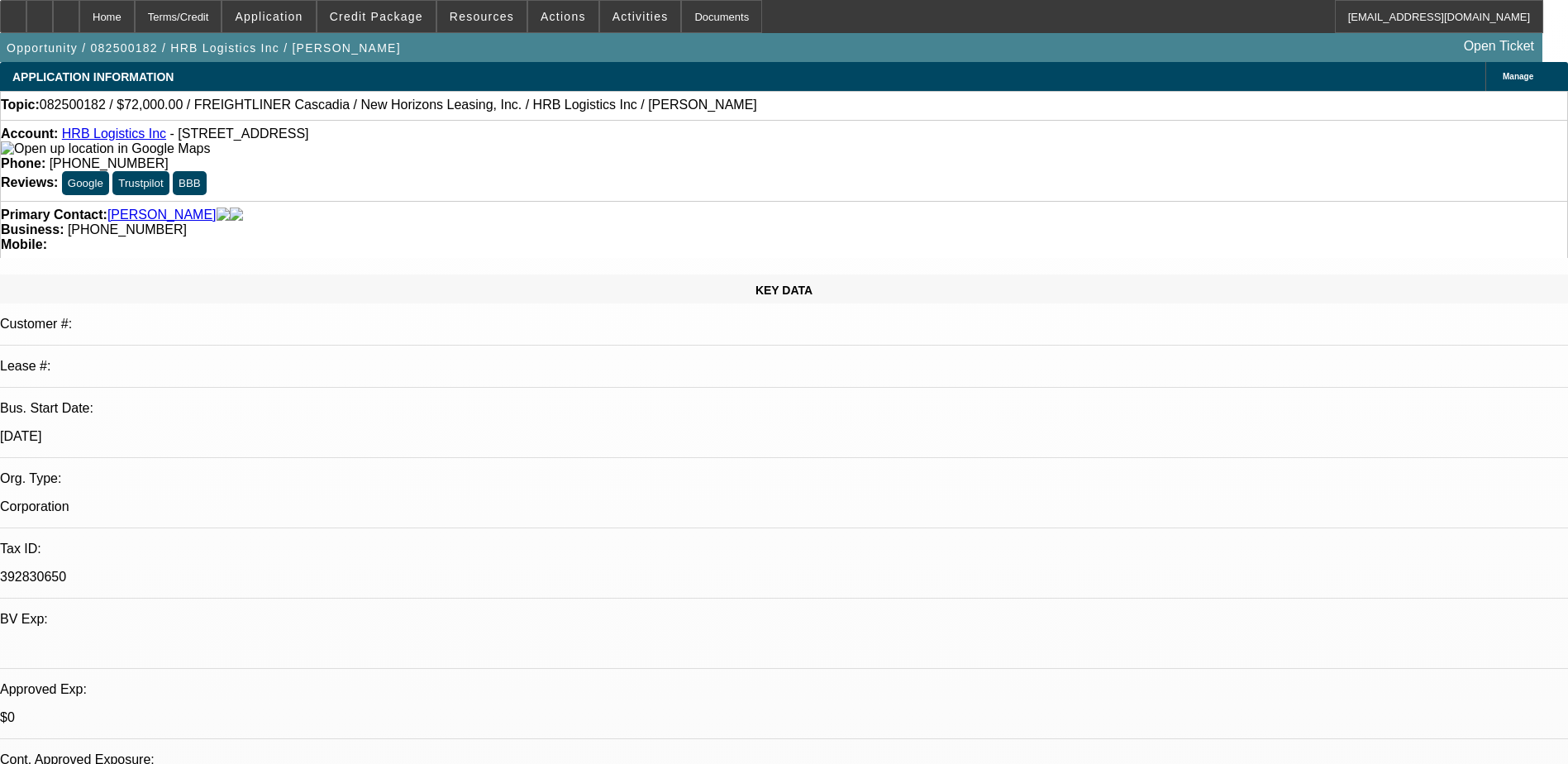
select select "0"
select select "6"
select select "0.1"
select select "0"
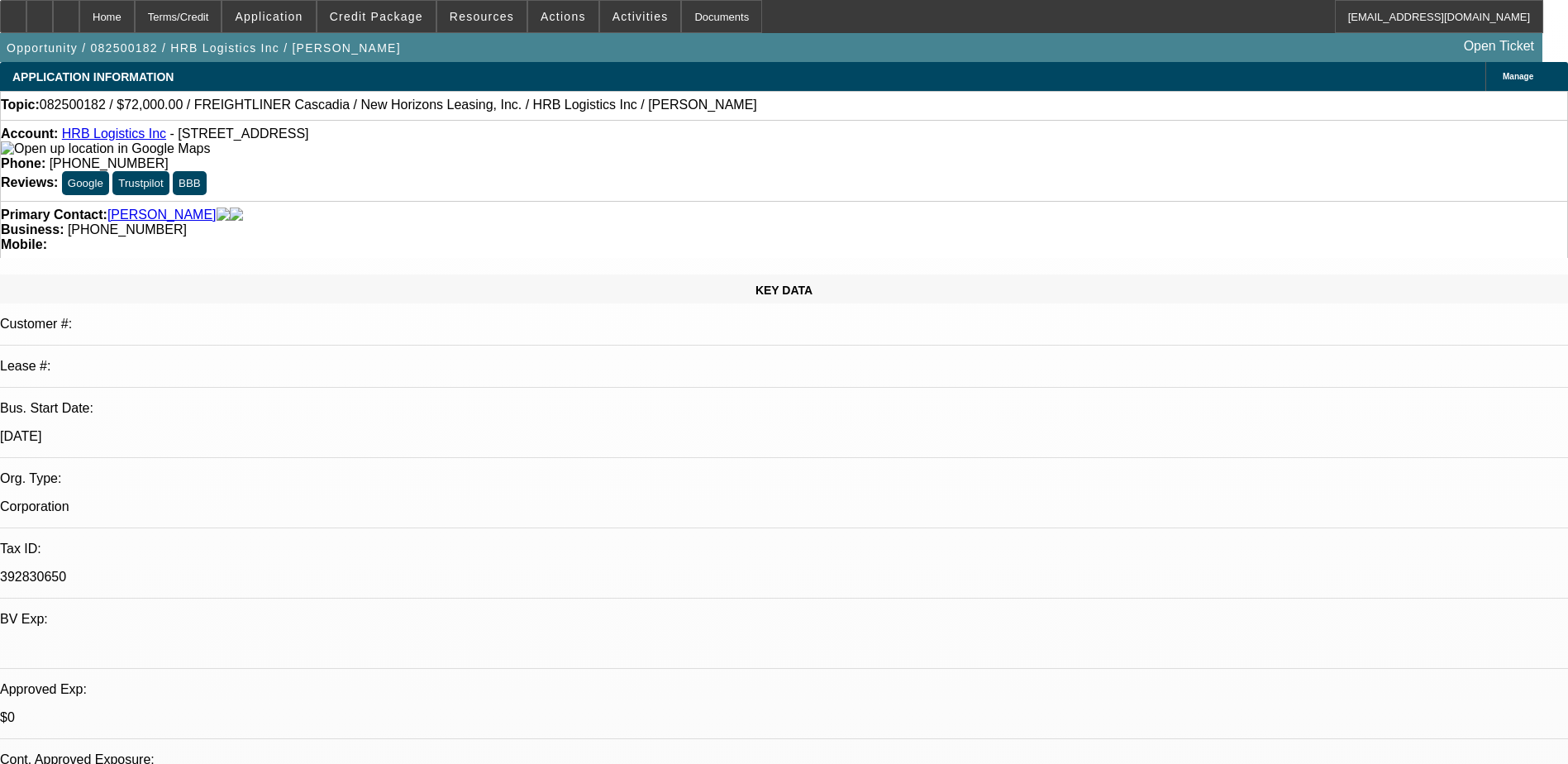
select select "0"
select select "6"
select select "0.1"
select select "0"
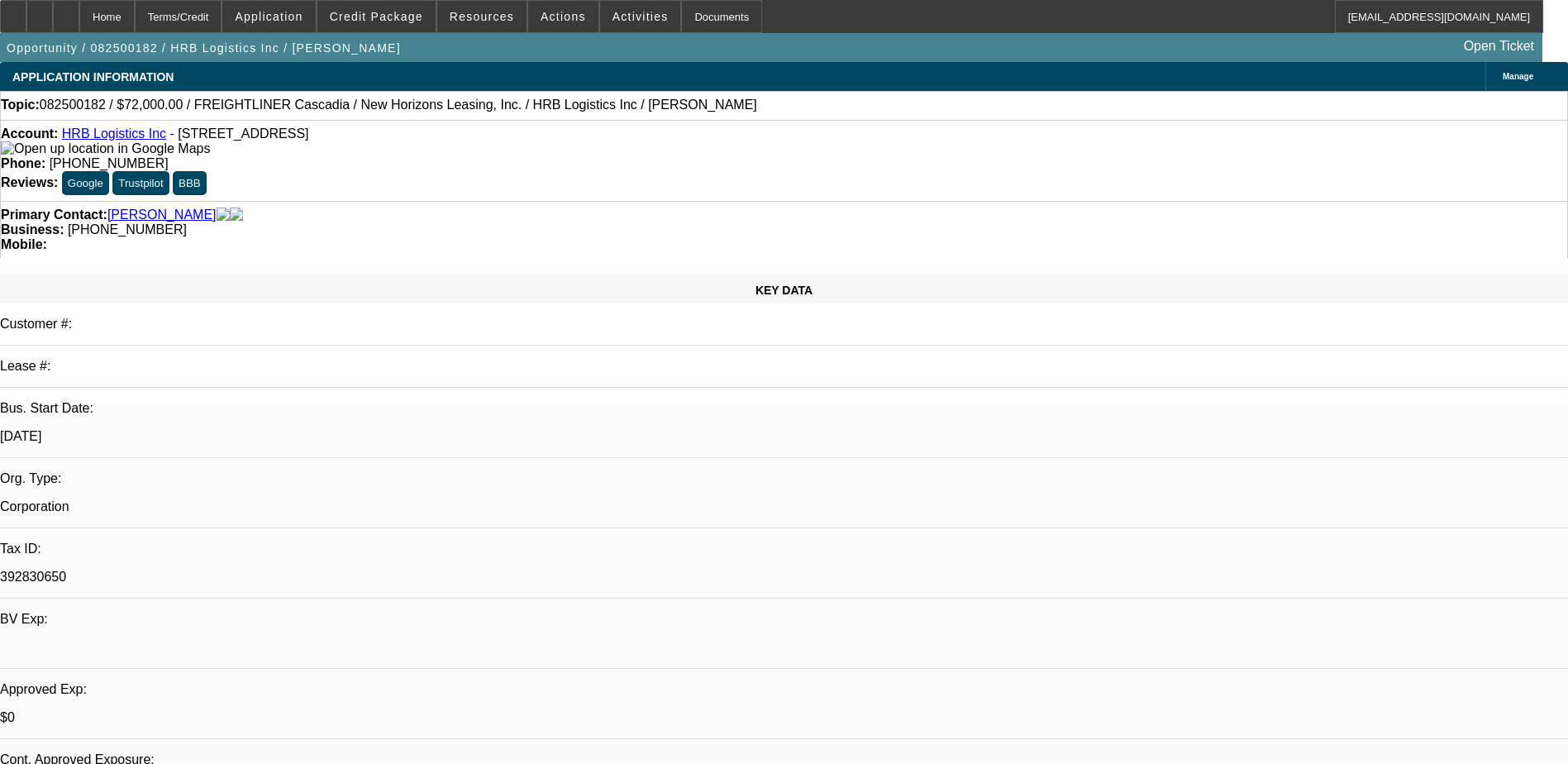
select select "6"
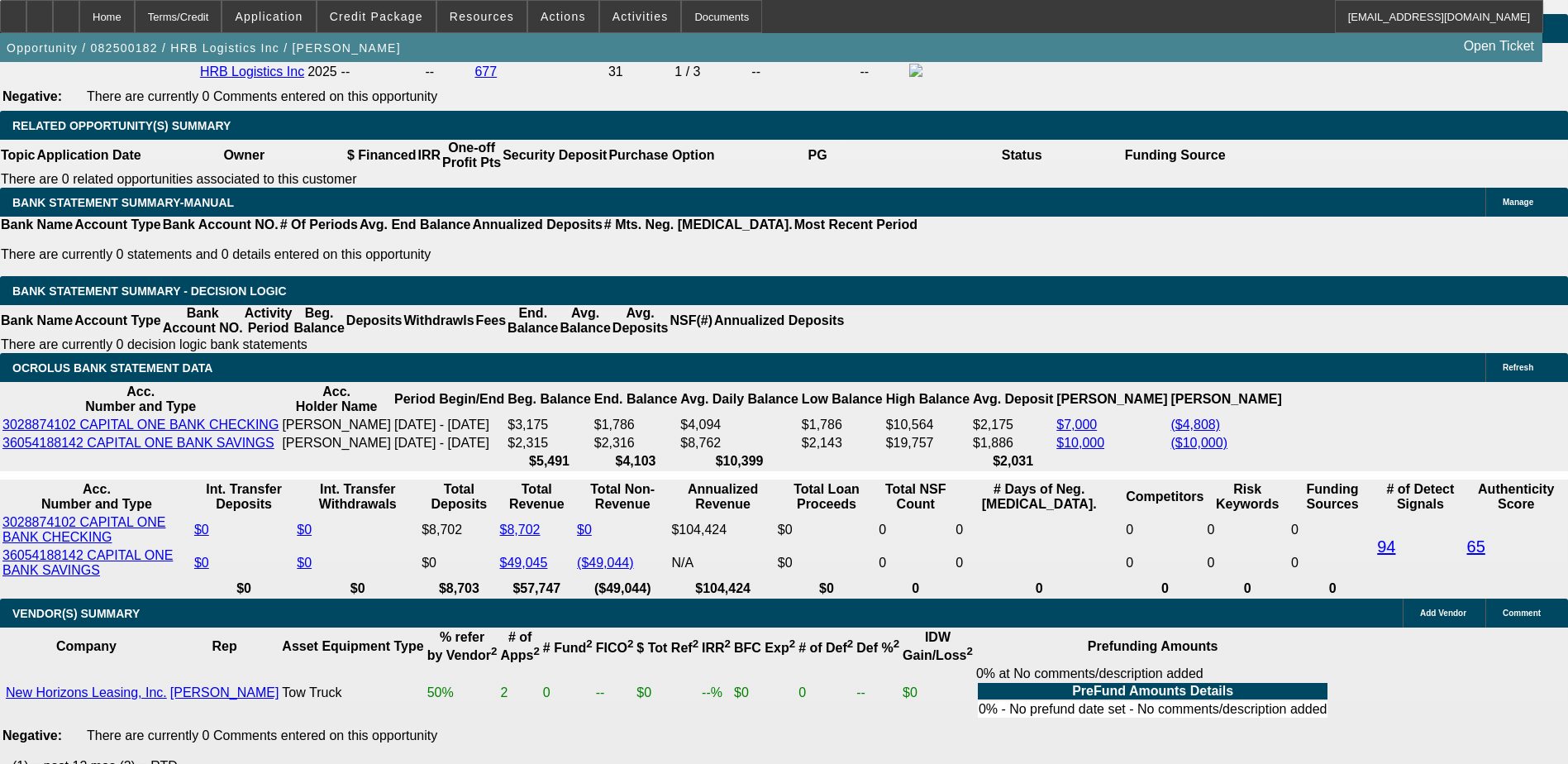
scroll to position [2562, 0]
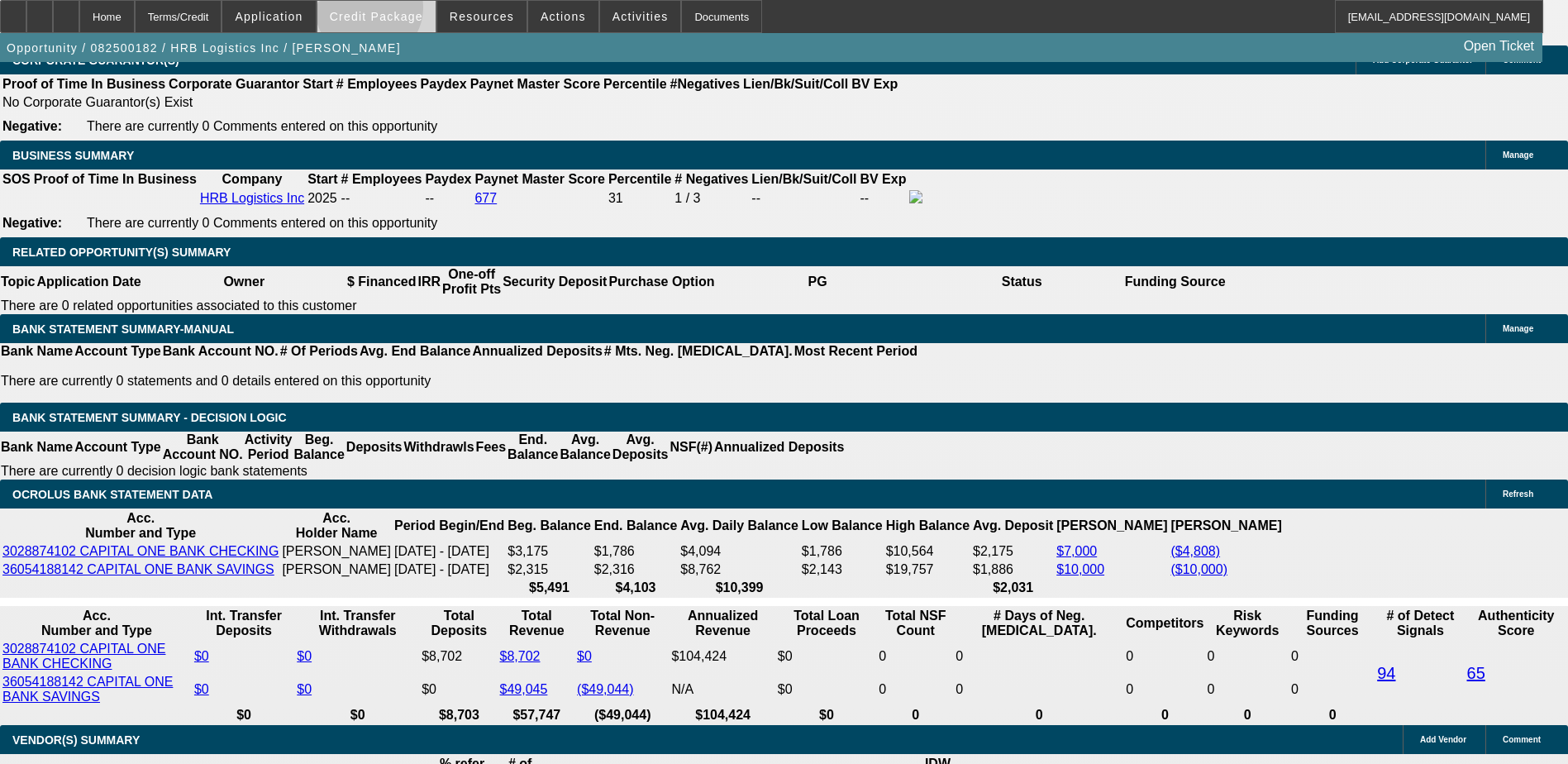
click at [395, 12] on span "Credit Package" at bounding box center [377, 16] width 93 height 13
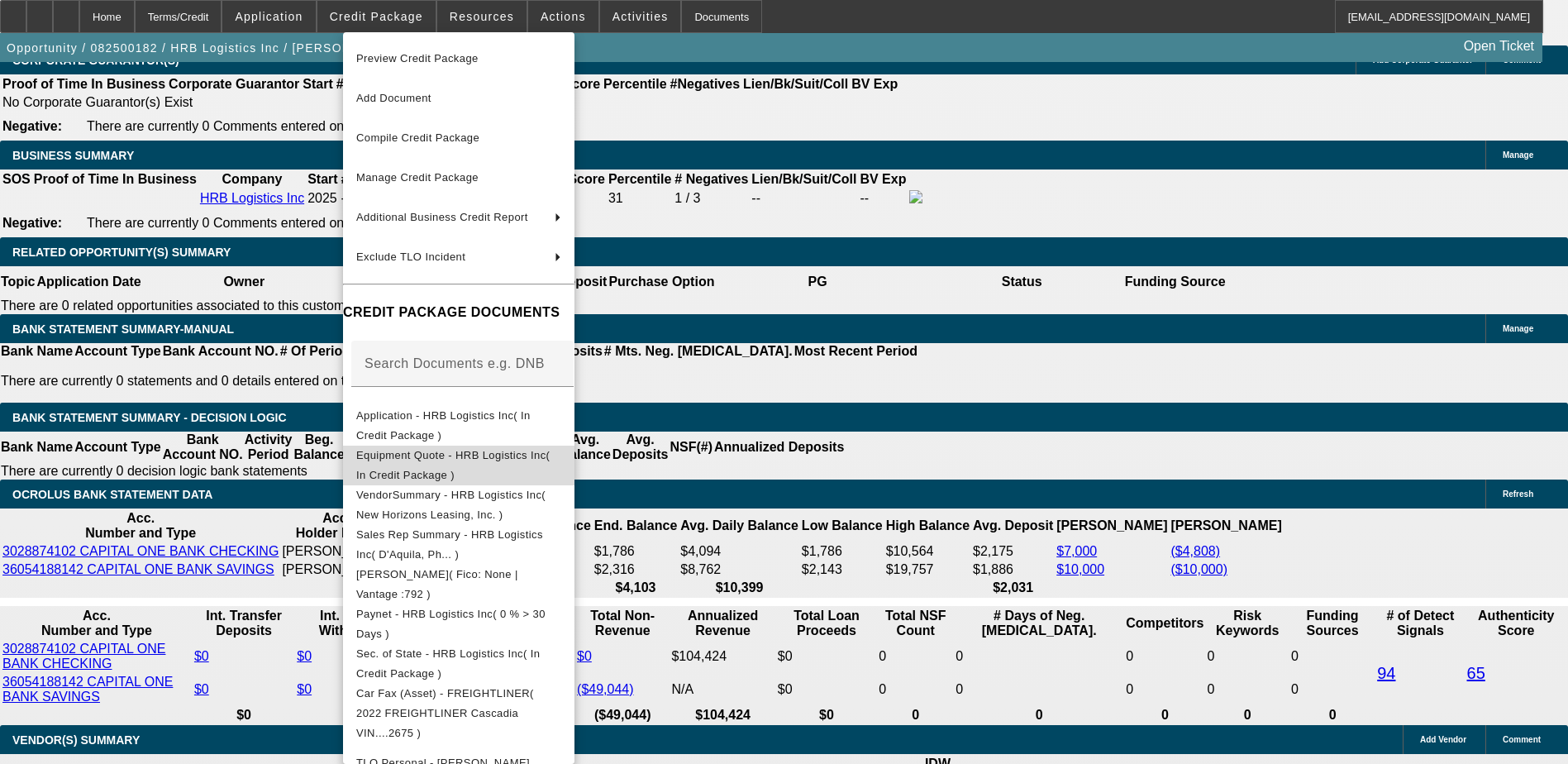
click at [465, 457] on span "Equipment Quote - HRB Logistics Inc( In Credit Package )" at bounding box center [452, 465] width 193 height 33
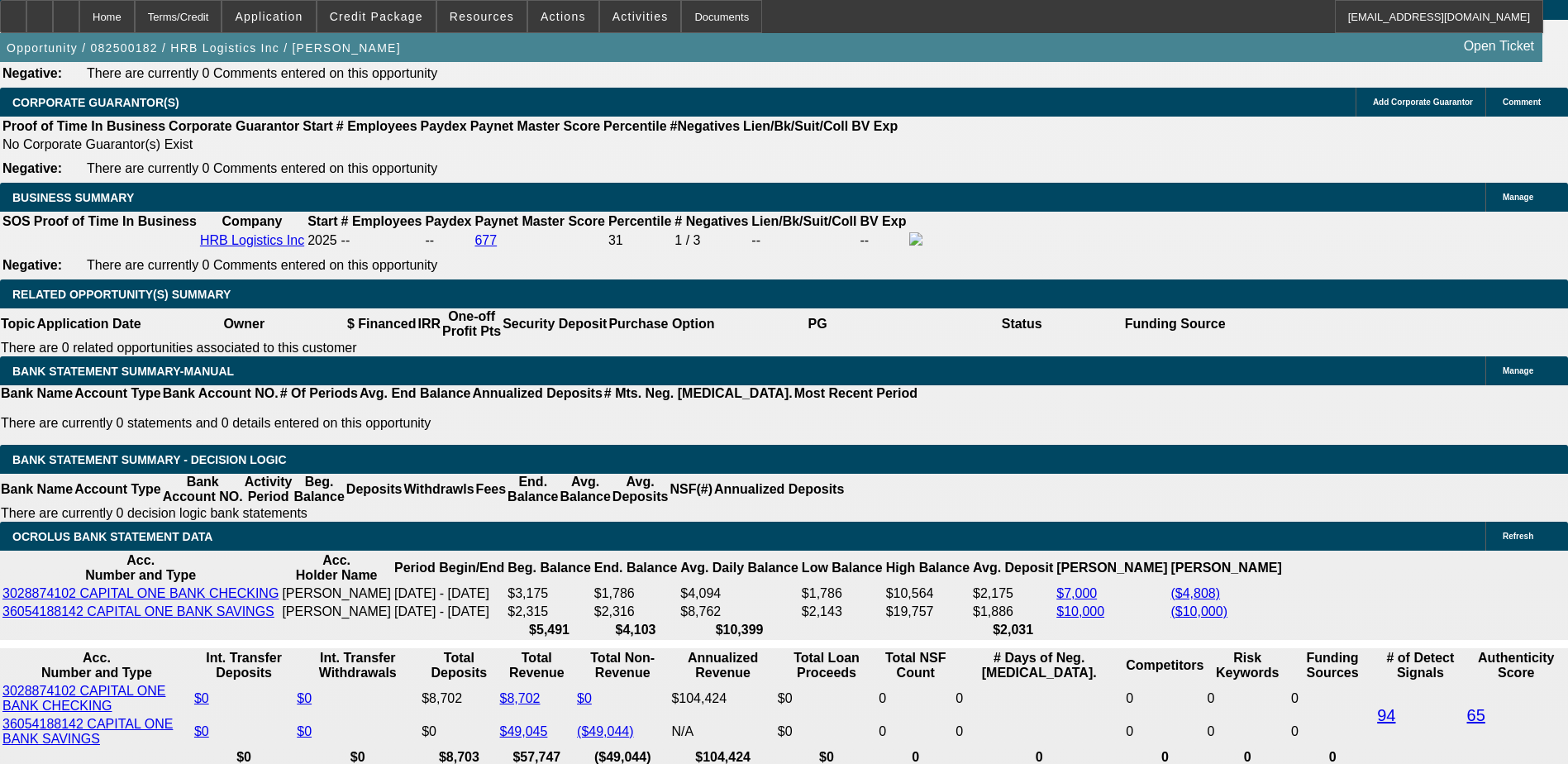
scroll to position [2479, 0]
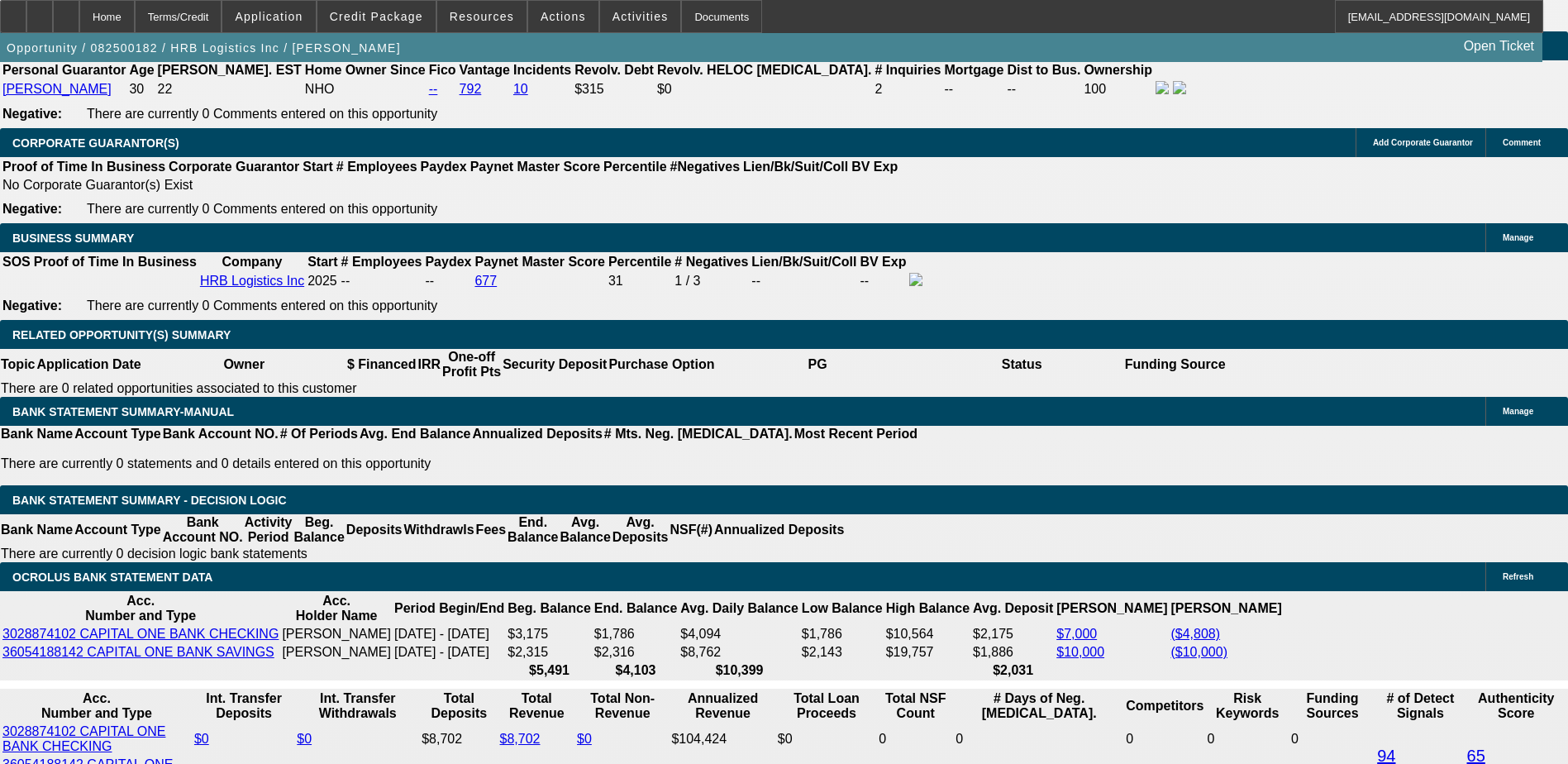
type input "$20,000.00"
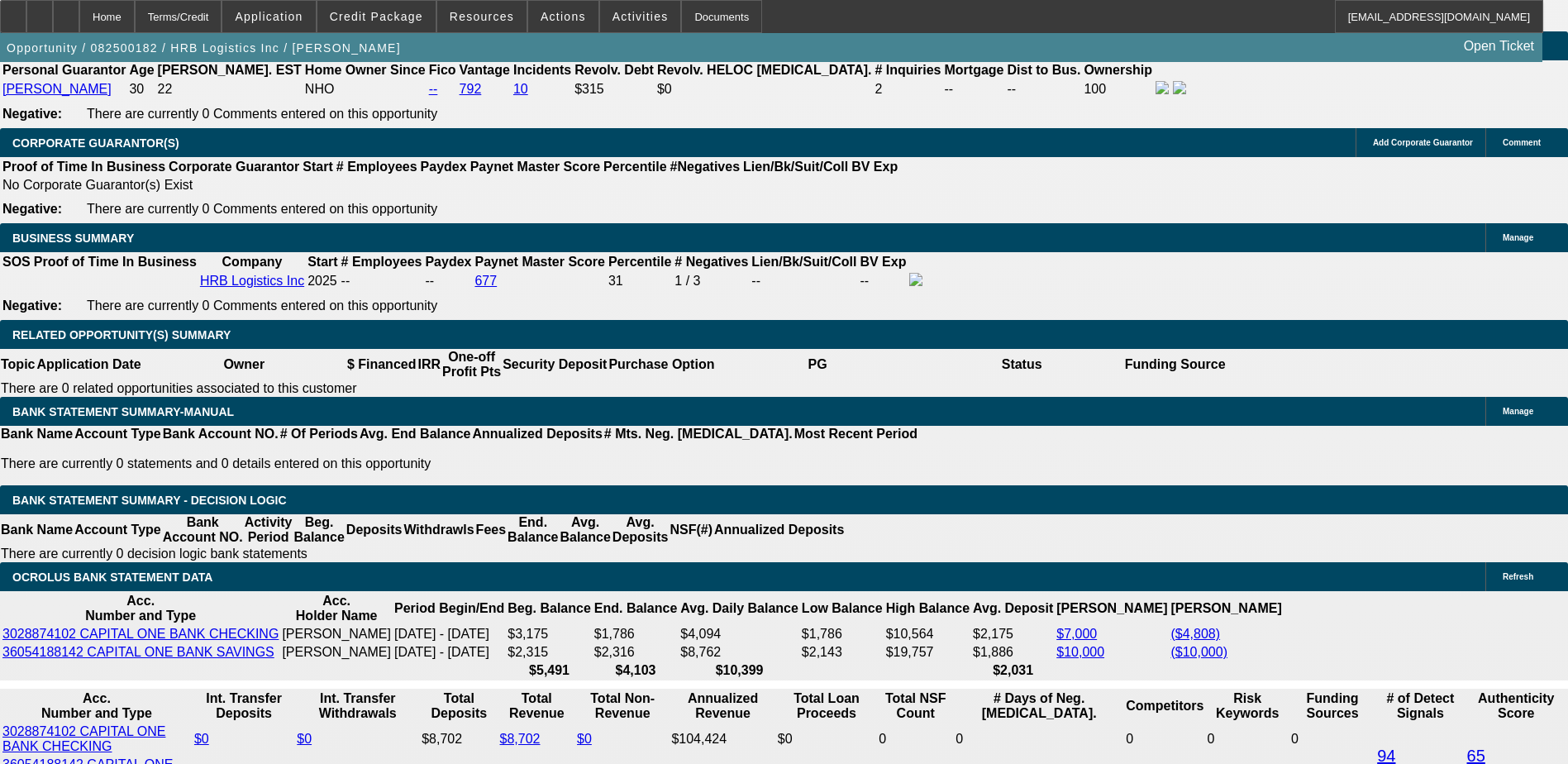
click at [347, 280] on body "Home Terms/Credit Application Credit Package Resources Actions Activities Docum…" at bounding box center [784, 695] width 1568 height 6348
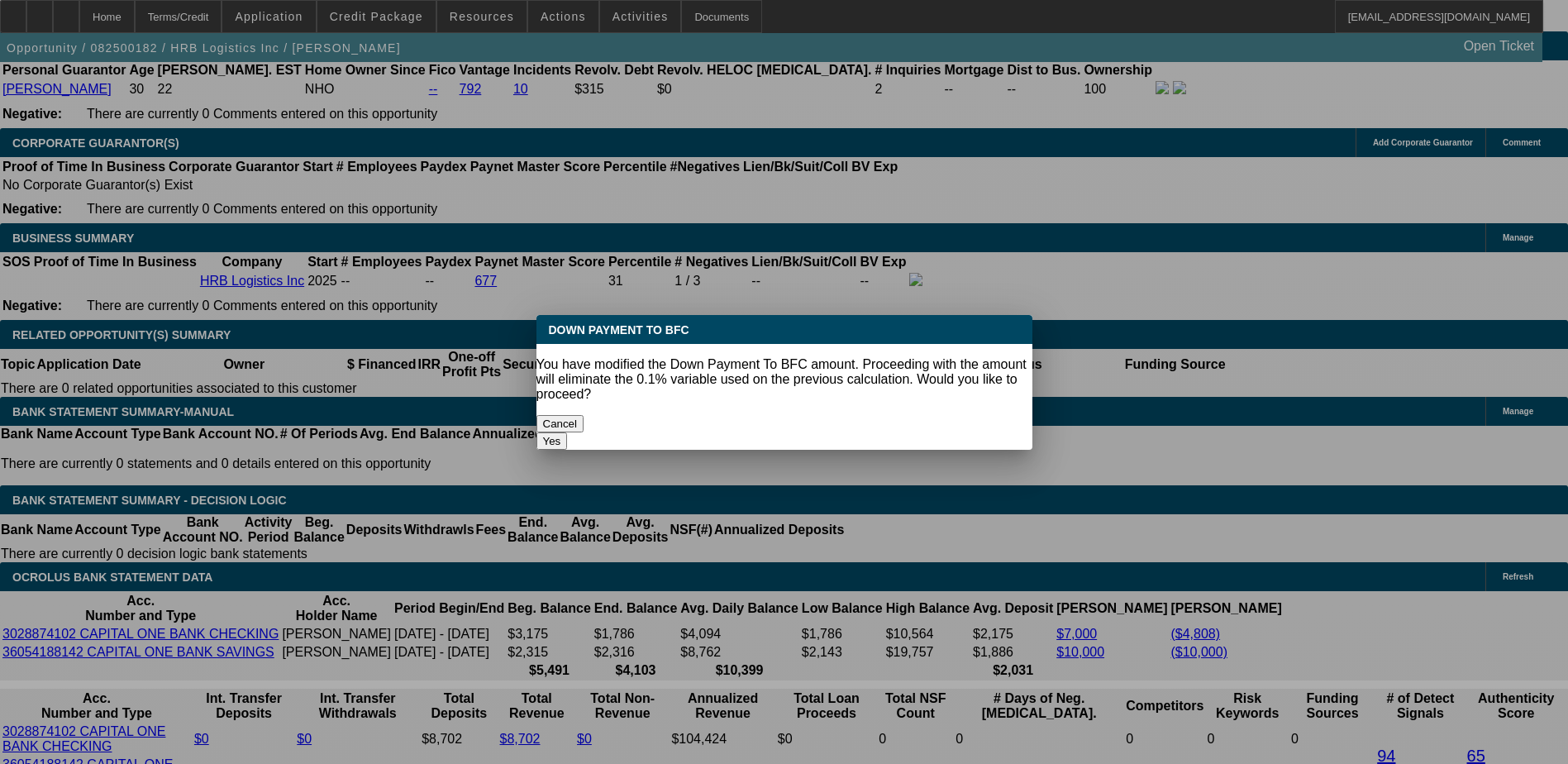
click at [568, 432] on button "Yes" at bounding box center [552, 441] width 32 height 18
select select "0"
type input "UNKNOWN"
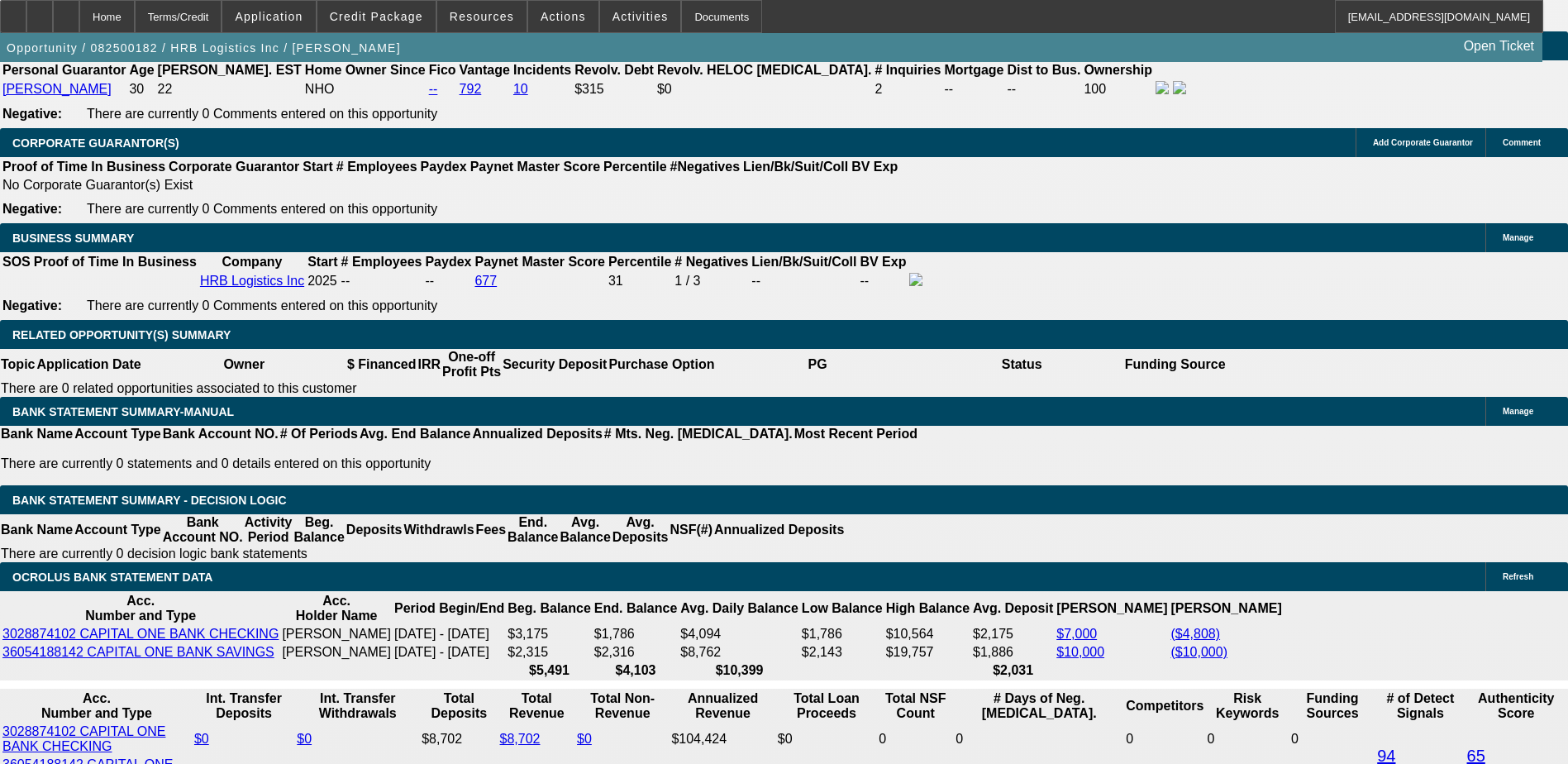
type input "$1,639.59"
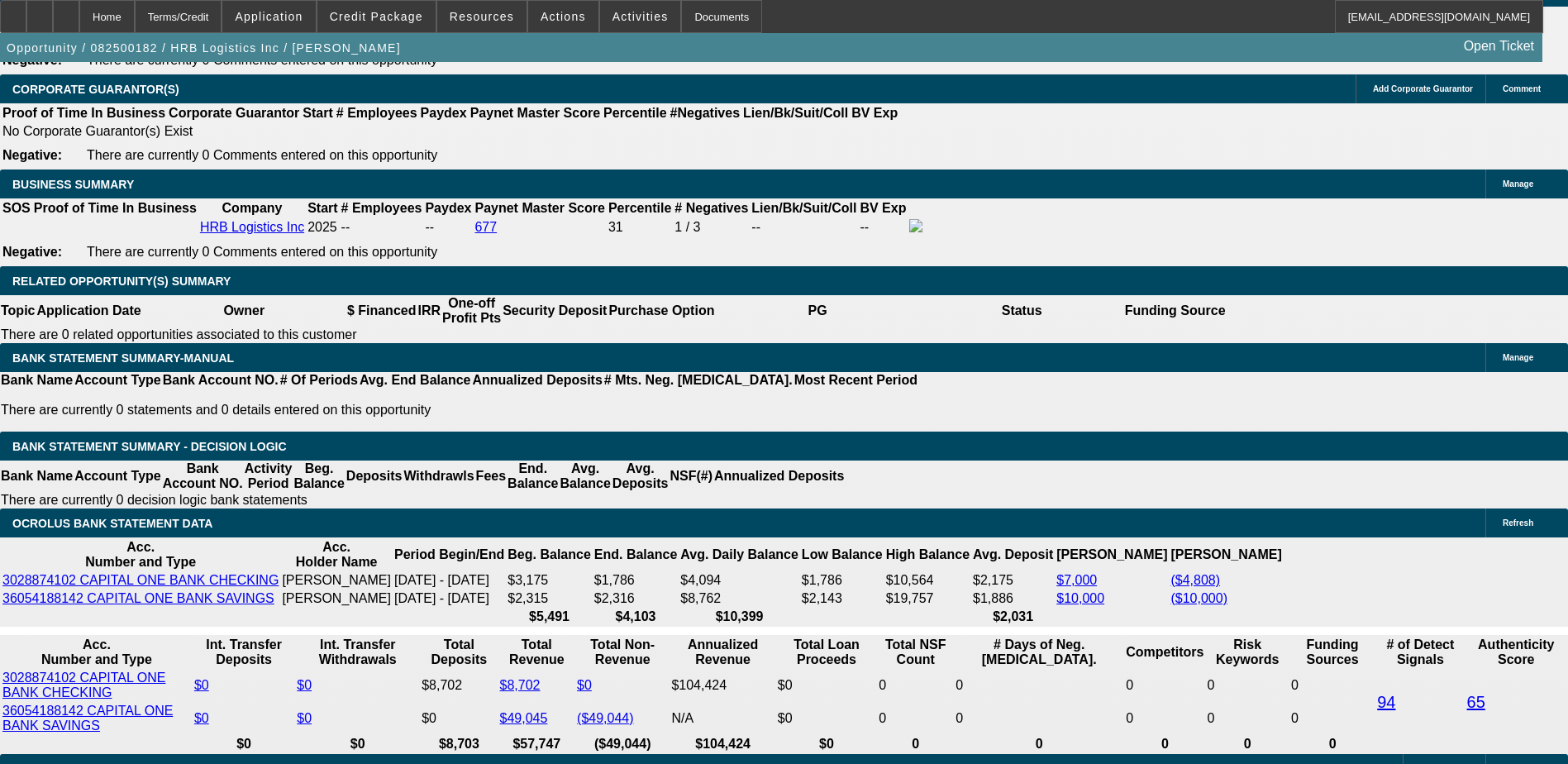
scroll to position [2562, 0]
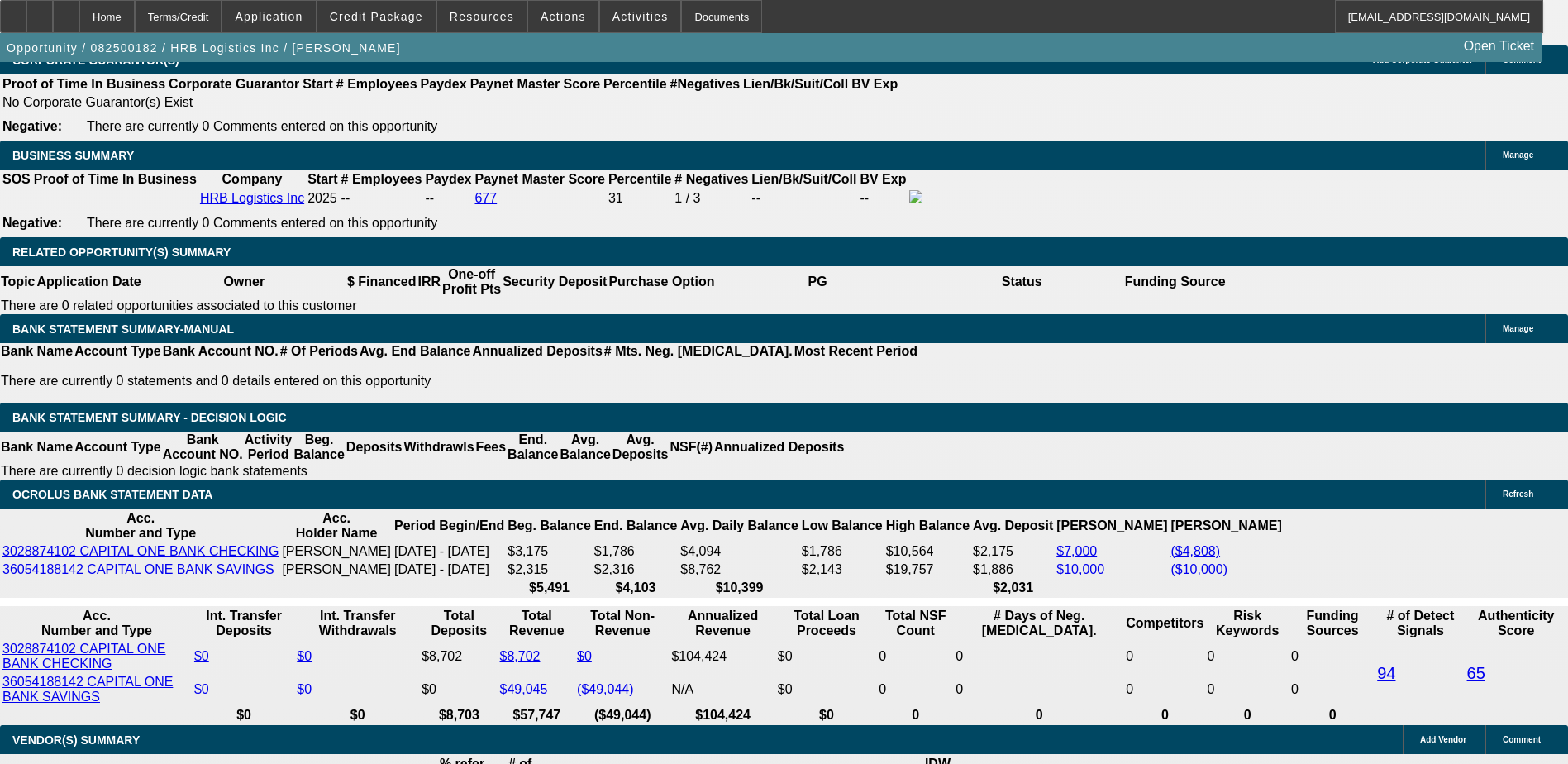
select select "2"
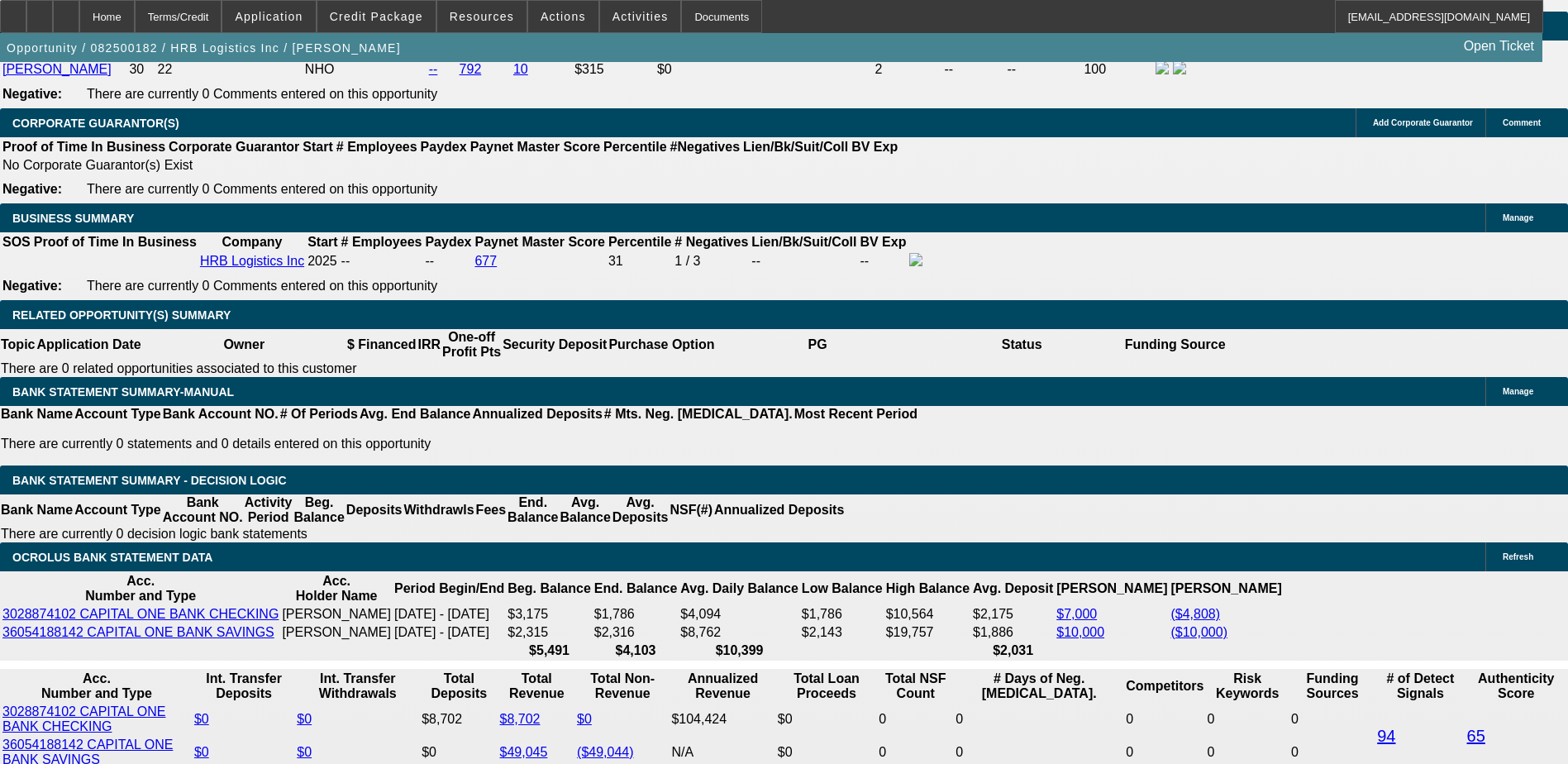
scroll to position [2397, 0]
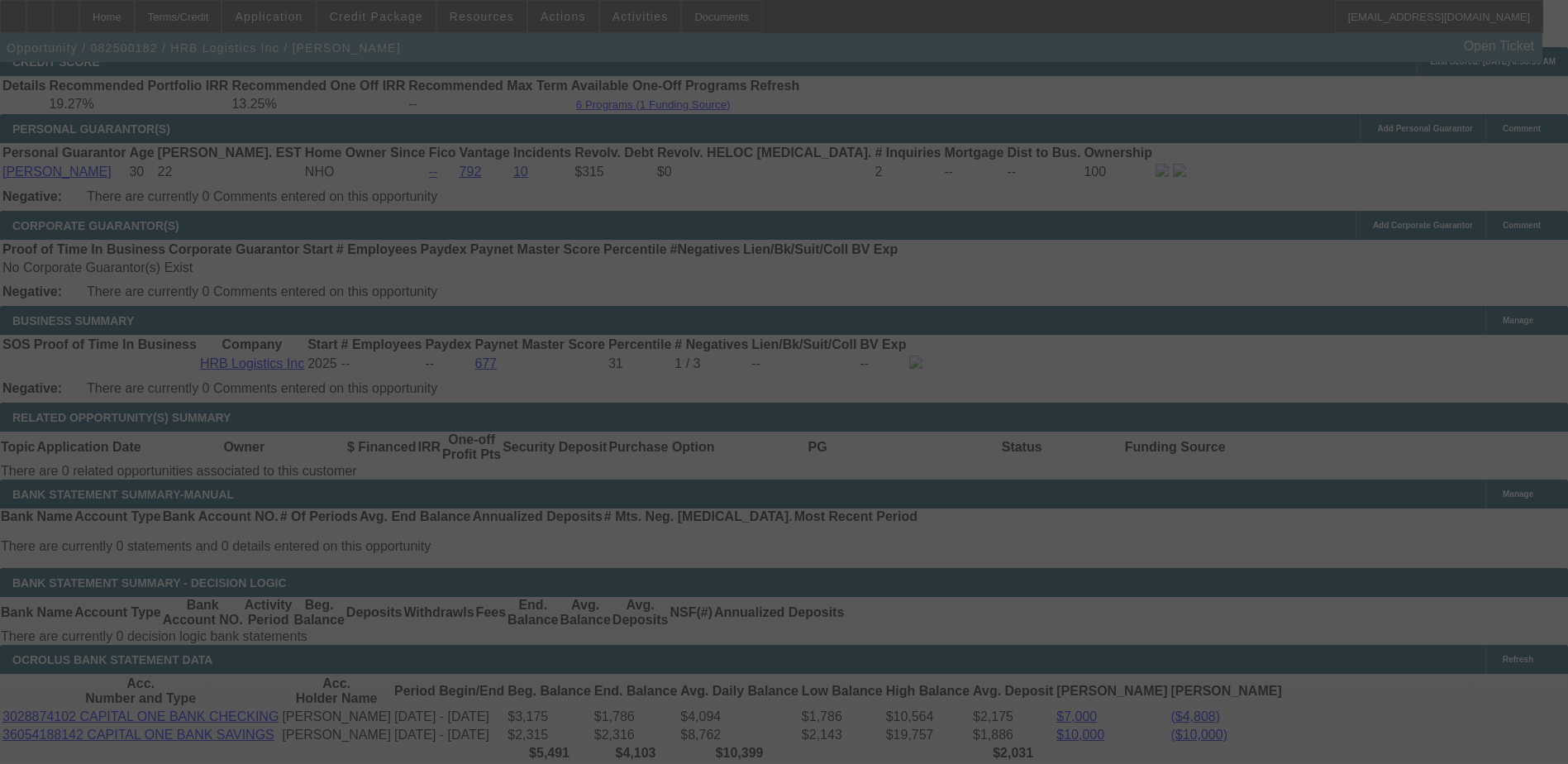
select select "0"
select select "2"
select select "0"
select select "6"
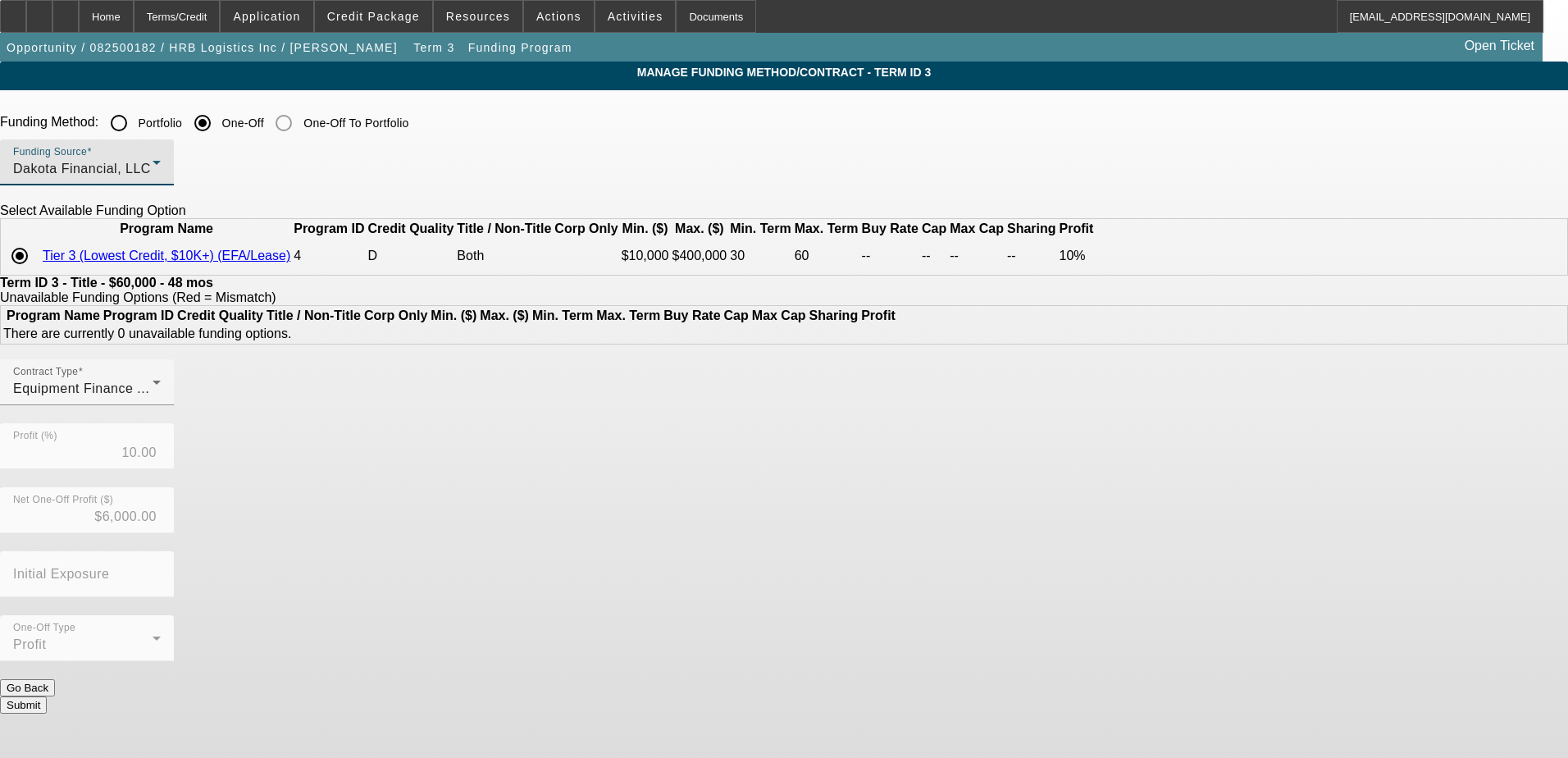
click at [152, 169] on div "Dakota Financial, LLC" at bounding box center [83, 169] width 140 height 20
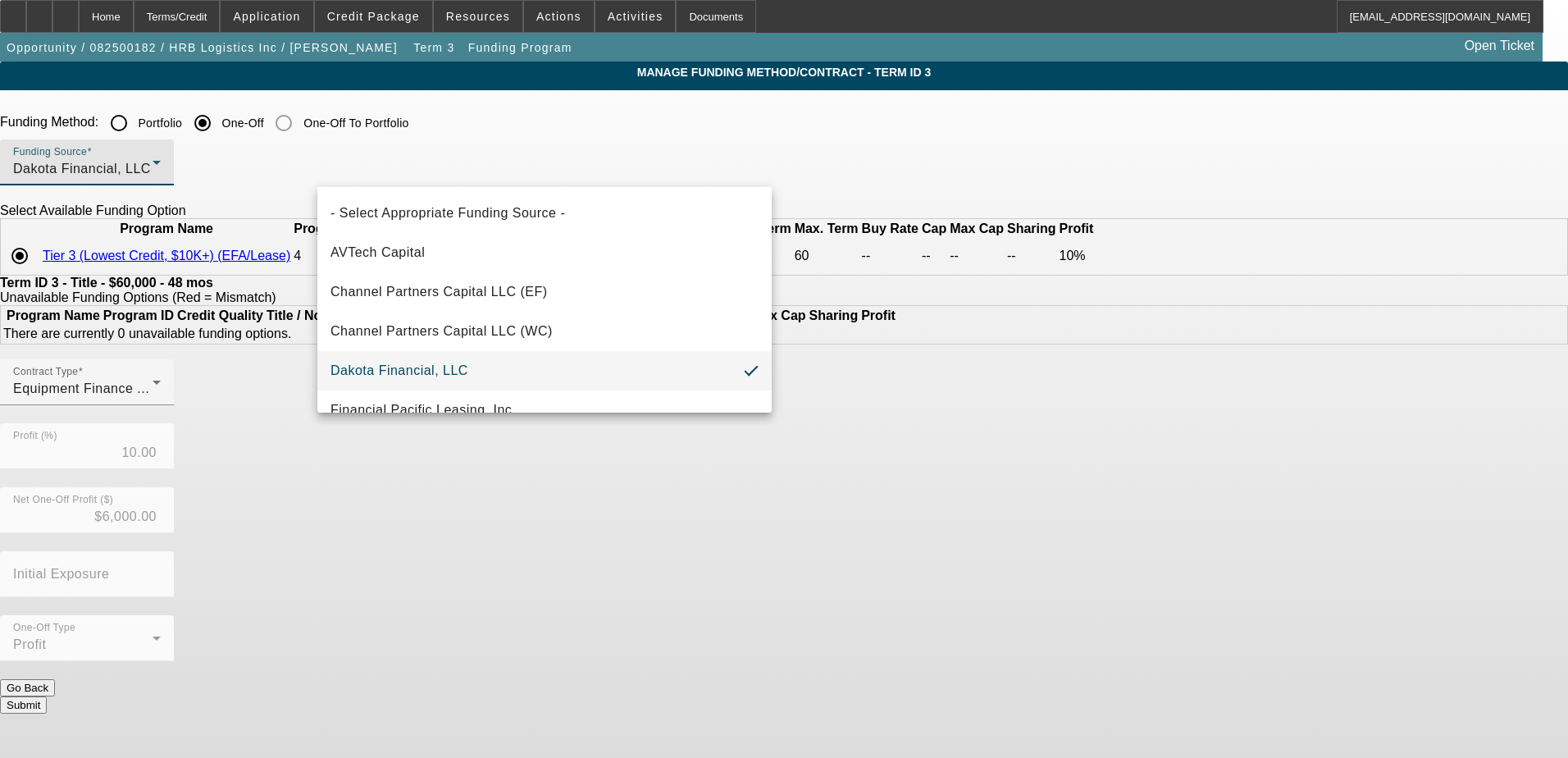
click at [240, 176] on div at bounding box center [784, 379] width 1568 height 758
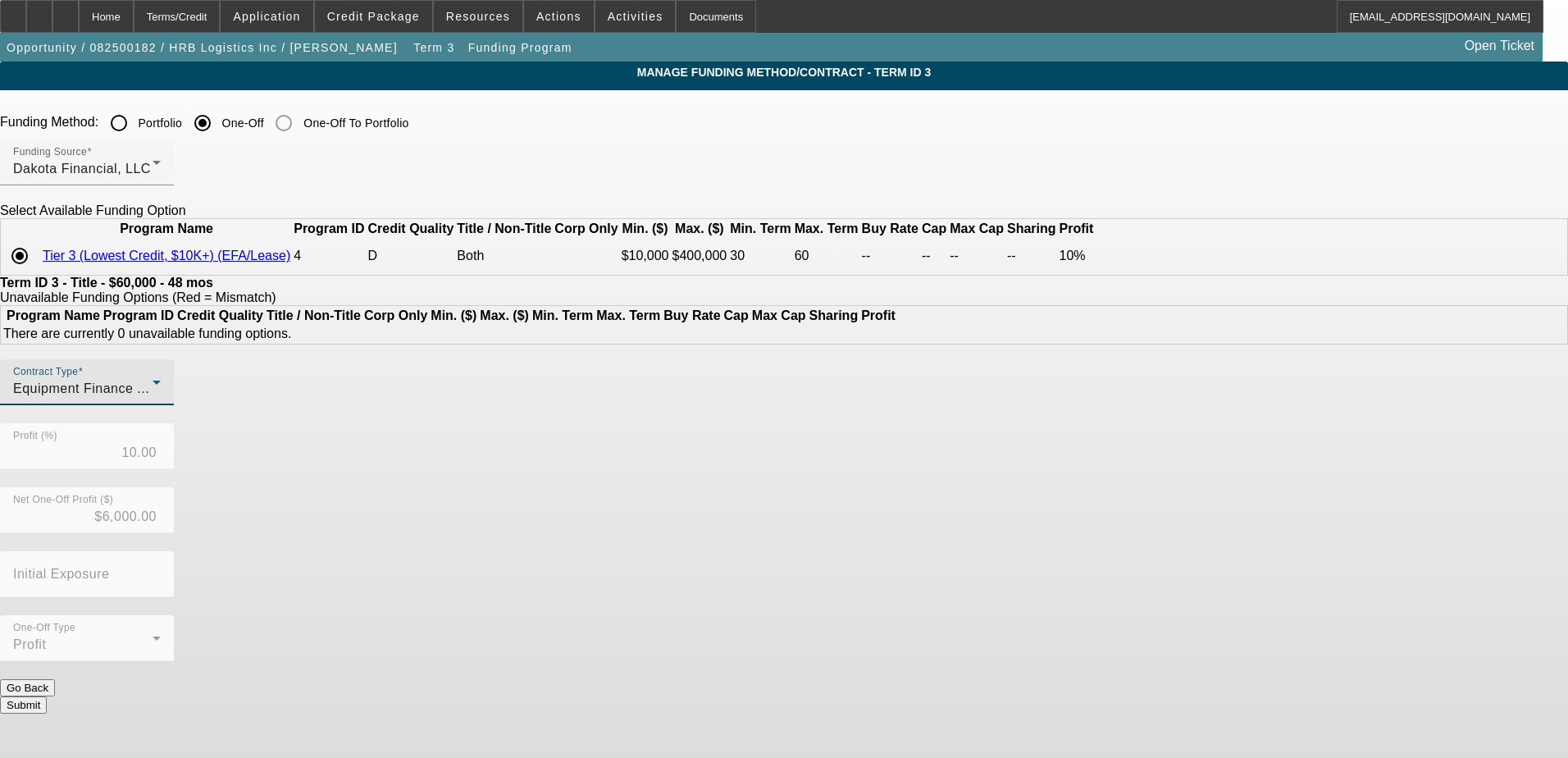
click at [152, 398] on div "Equipment Finance Agreement" at bounding box center [83, 388] width 140 height 20
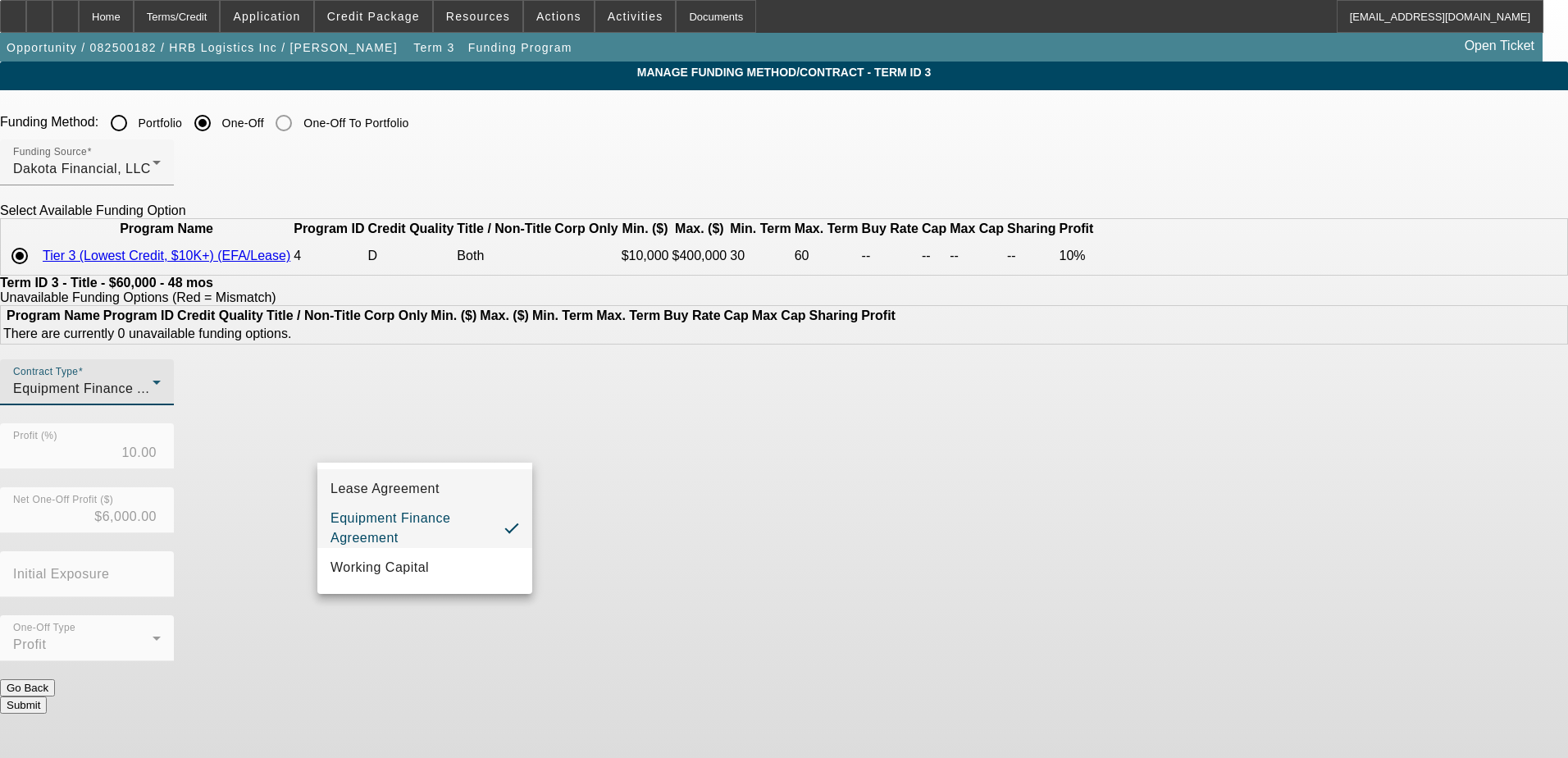
click at [426, 492] on span "Lease Agreement" at bounding box center [384, 489] width 109 height 20
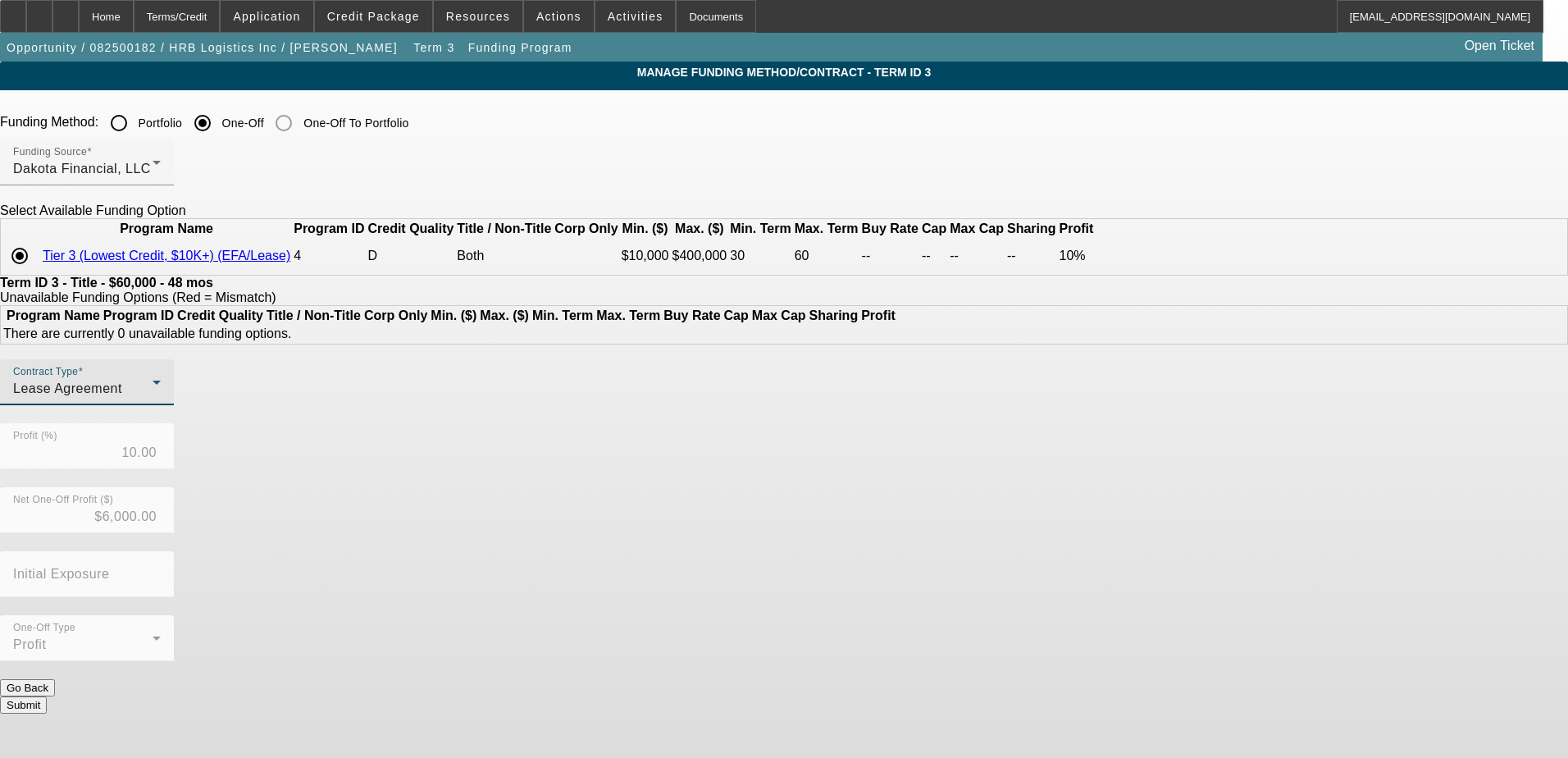
click at [894, 600] on div "Contract Type Lease Agreement Profit (%) 10.00 Net One-Off Profit ($) $6,000.00…" at bounding box center [784, 518] width 1568 height 320
click at [152, 398] on div "Lease Agreement" at bounding box center [83, 388] width 140 height 20
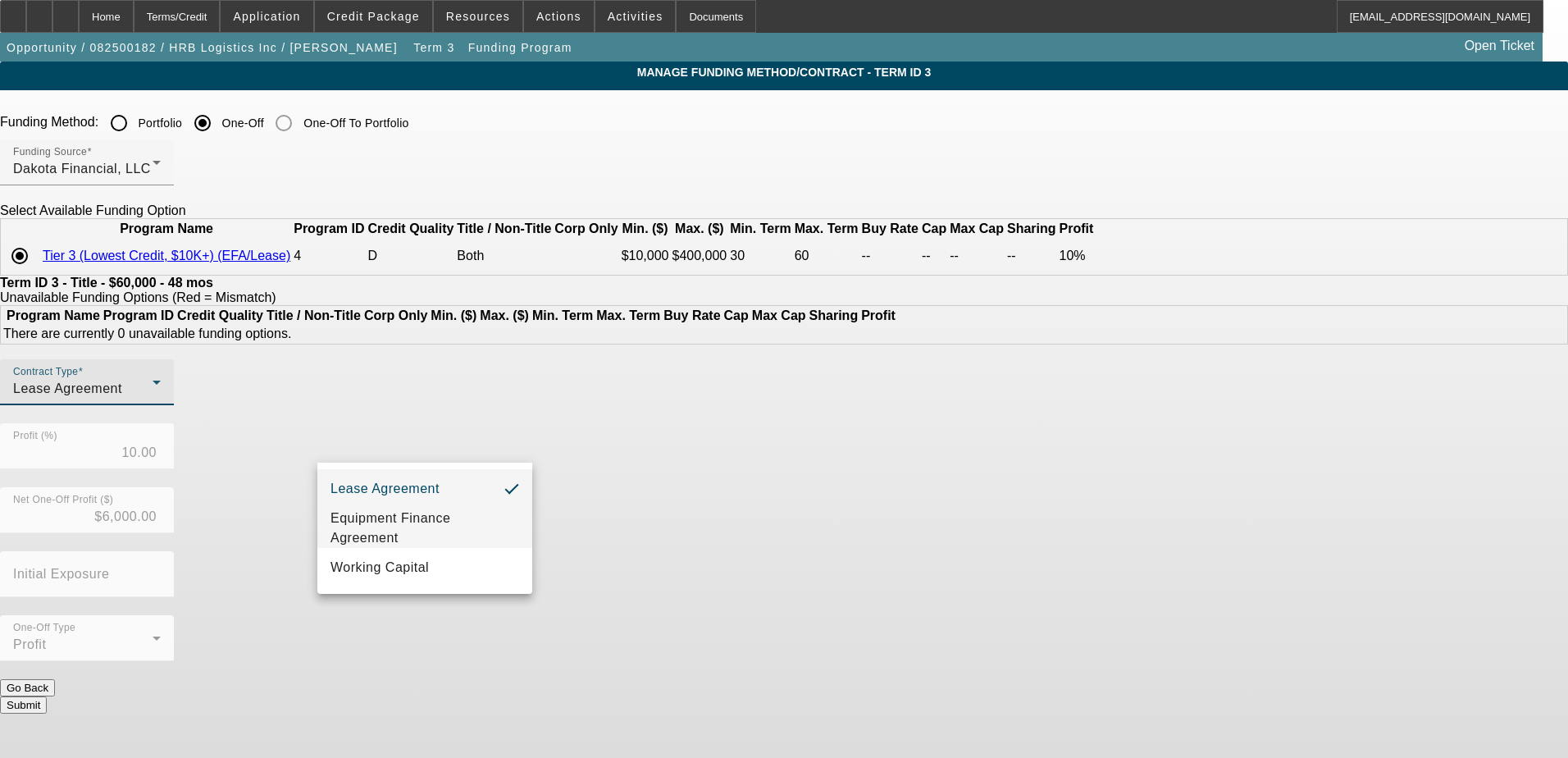
click at [427, 531] on span "Equipment Finance Agreement" at bounding box center [425, 528] width 189 height 39
click at [822, 583] on div "Contract Type Equipment Finance Agreement Profit (%) 10.00 Net One-Off Profit (…" at bounding box center [784, 518] width 1568 height 320
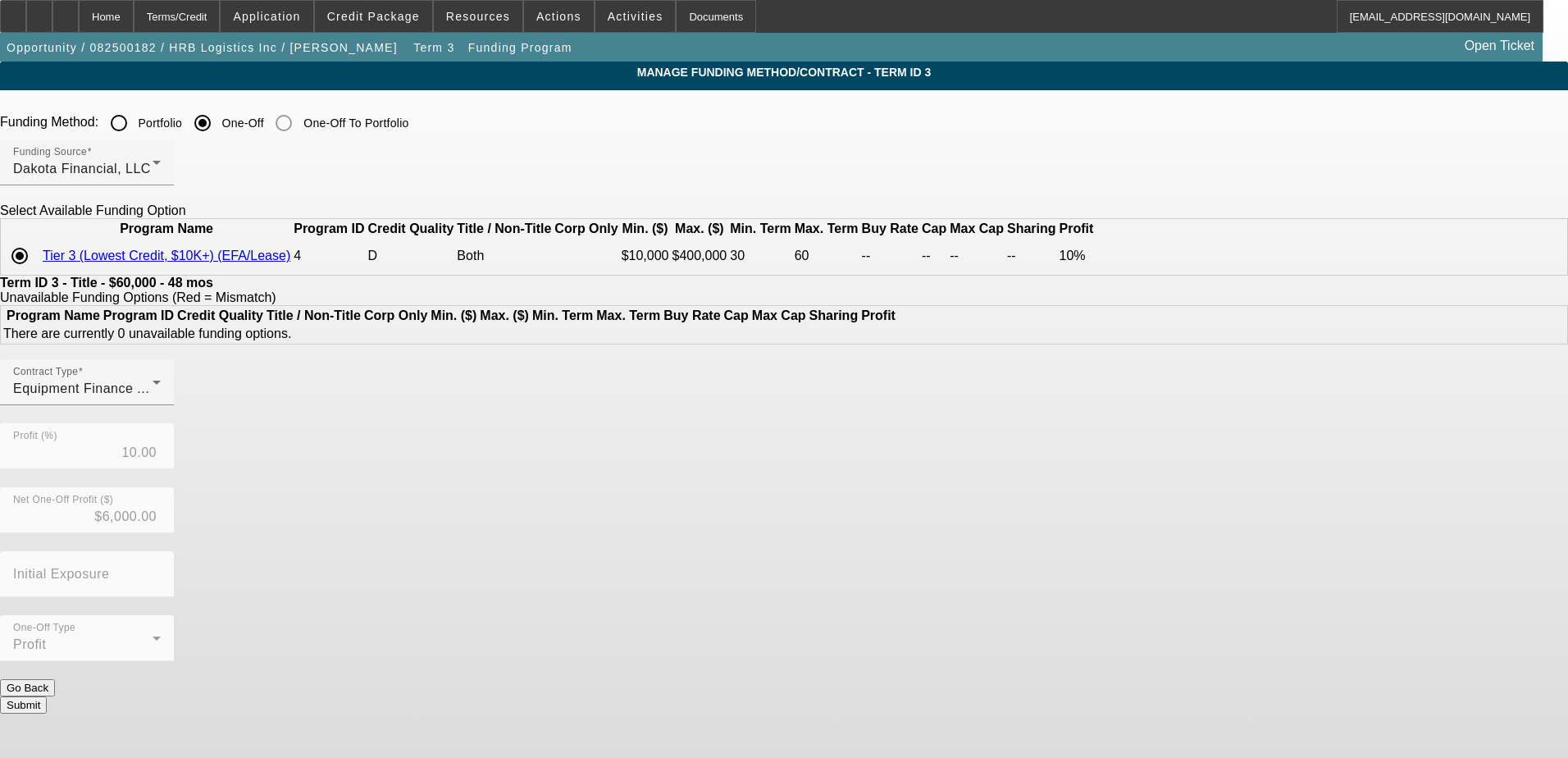
click at [47, 696] on button "Submit" at bounding box center [24, 705] width 47 height 18
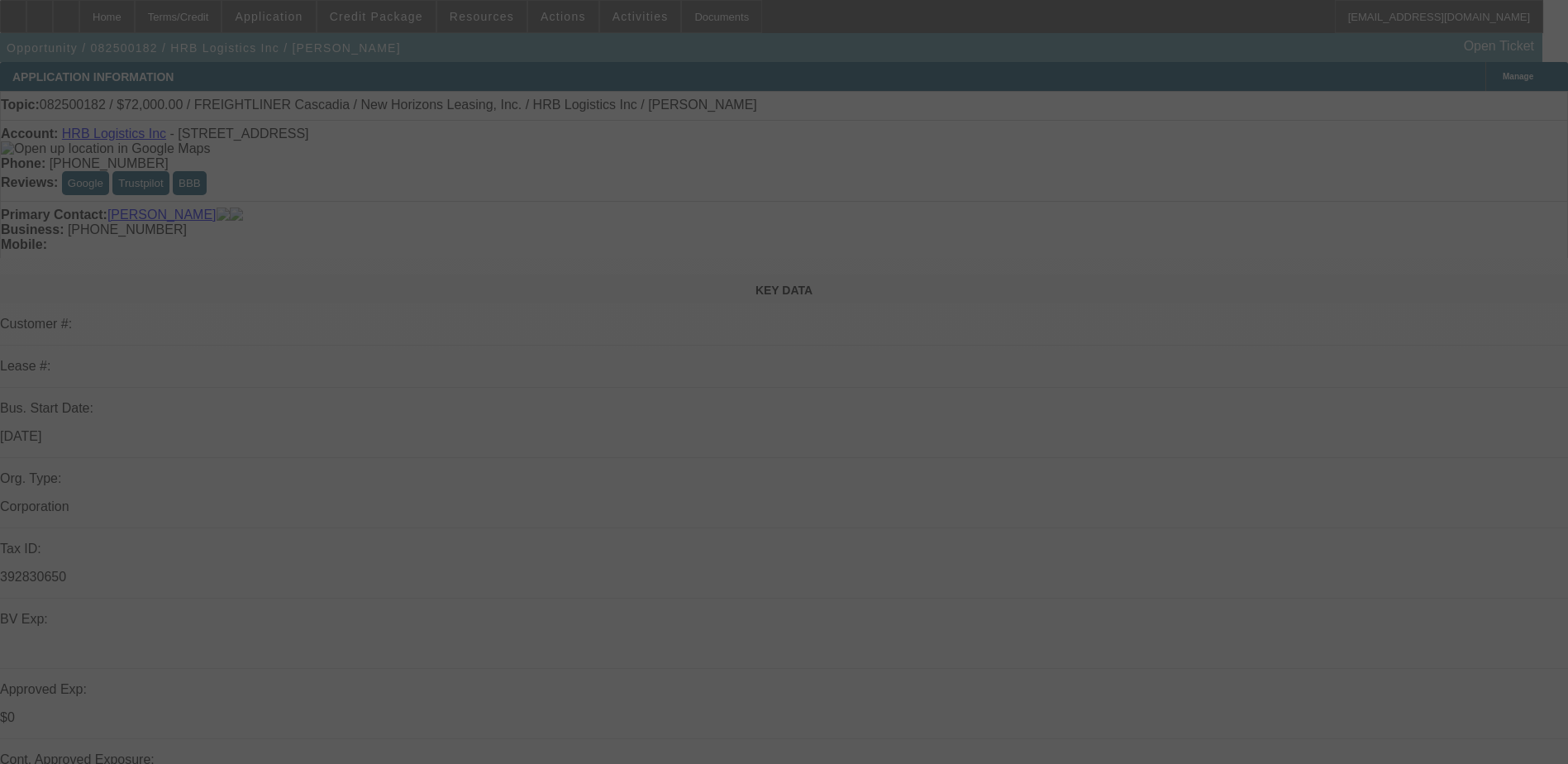
select select "0"
select select "2"
select select "0"
select select "6"
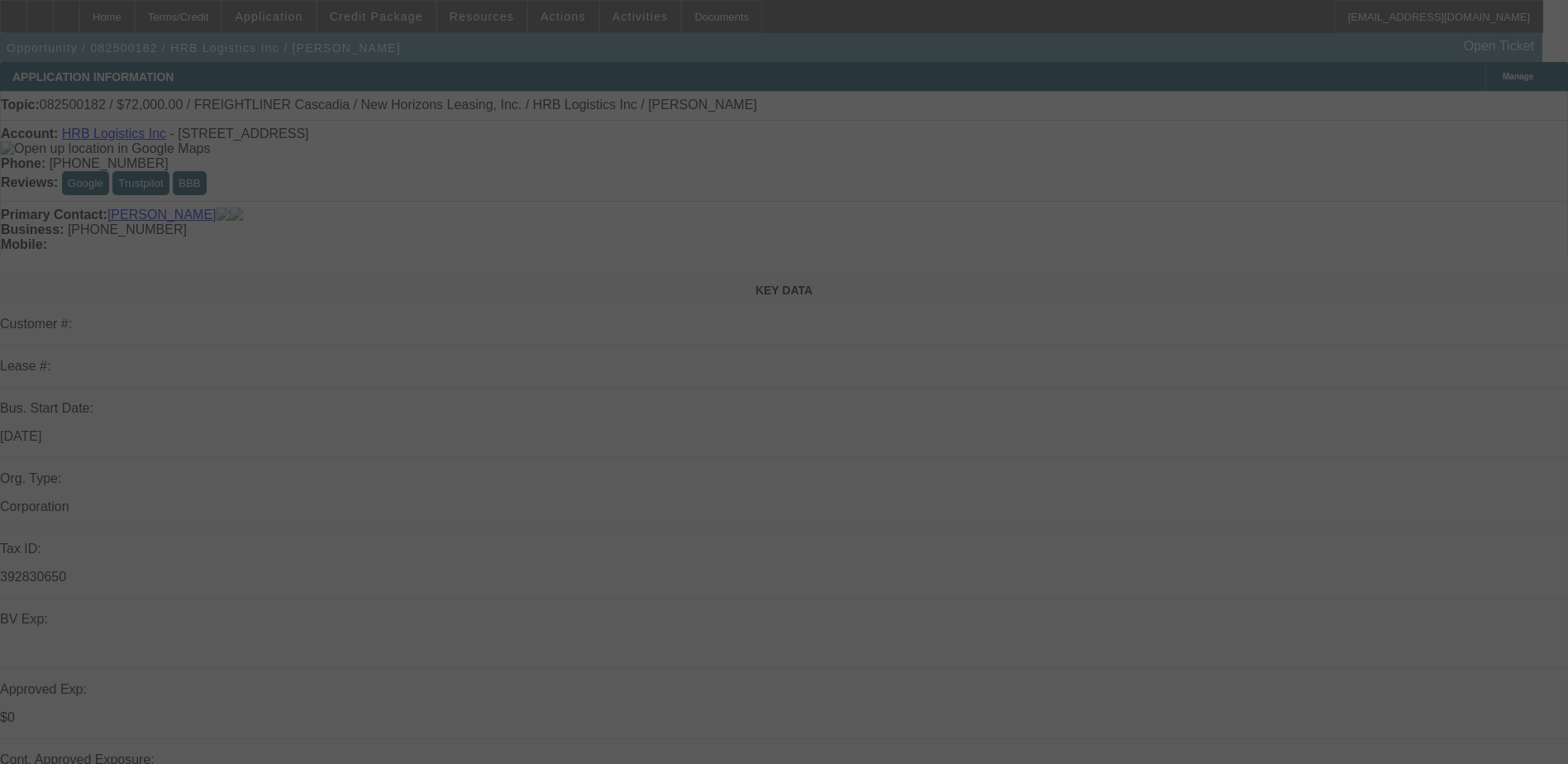
select select "0.1"
select select "0"
select select "6"
select select "0.1"
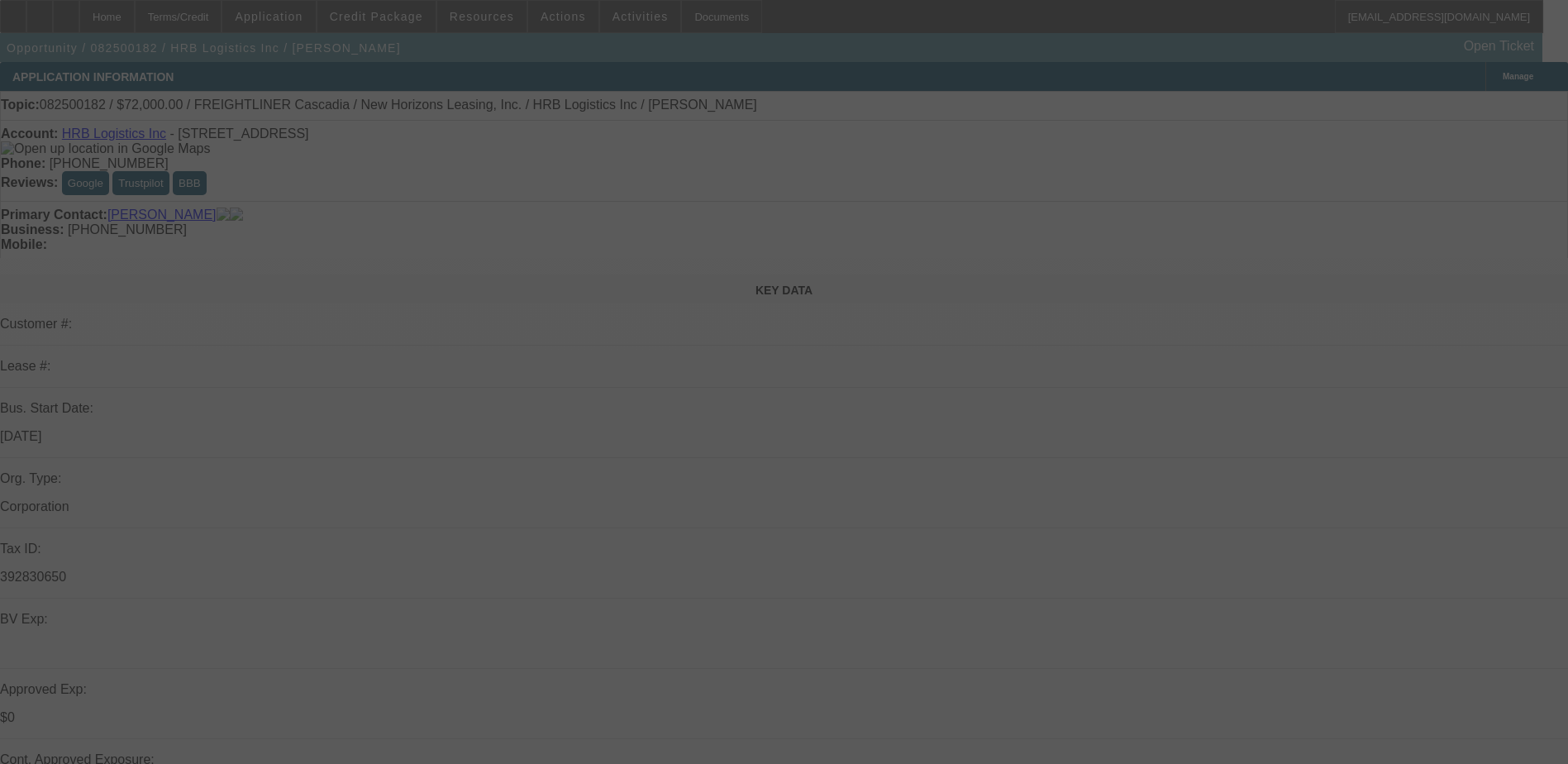
select select "0"
select select "6"
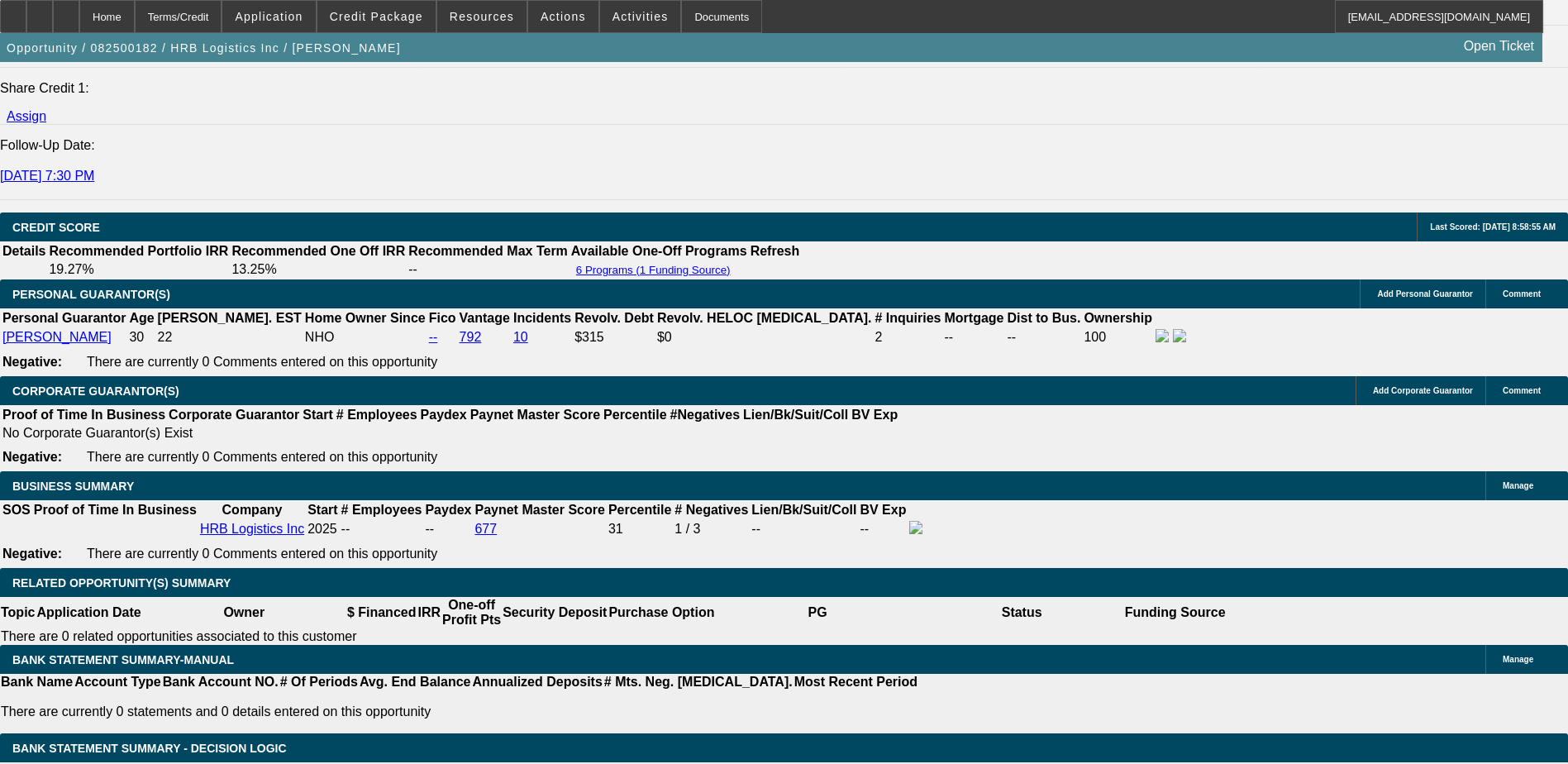
scroll to position [2645, 0]
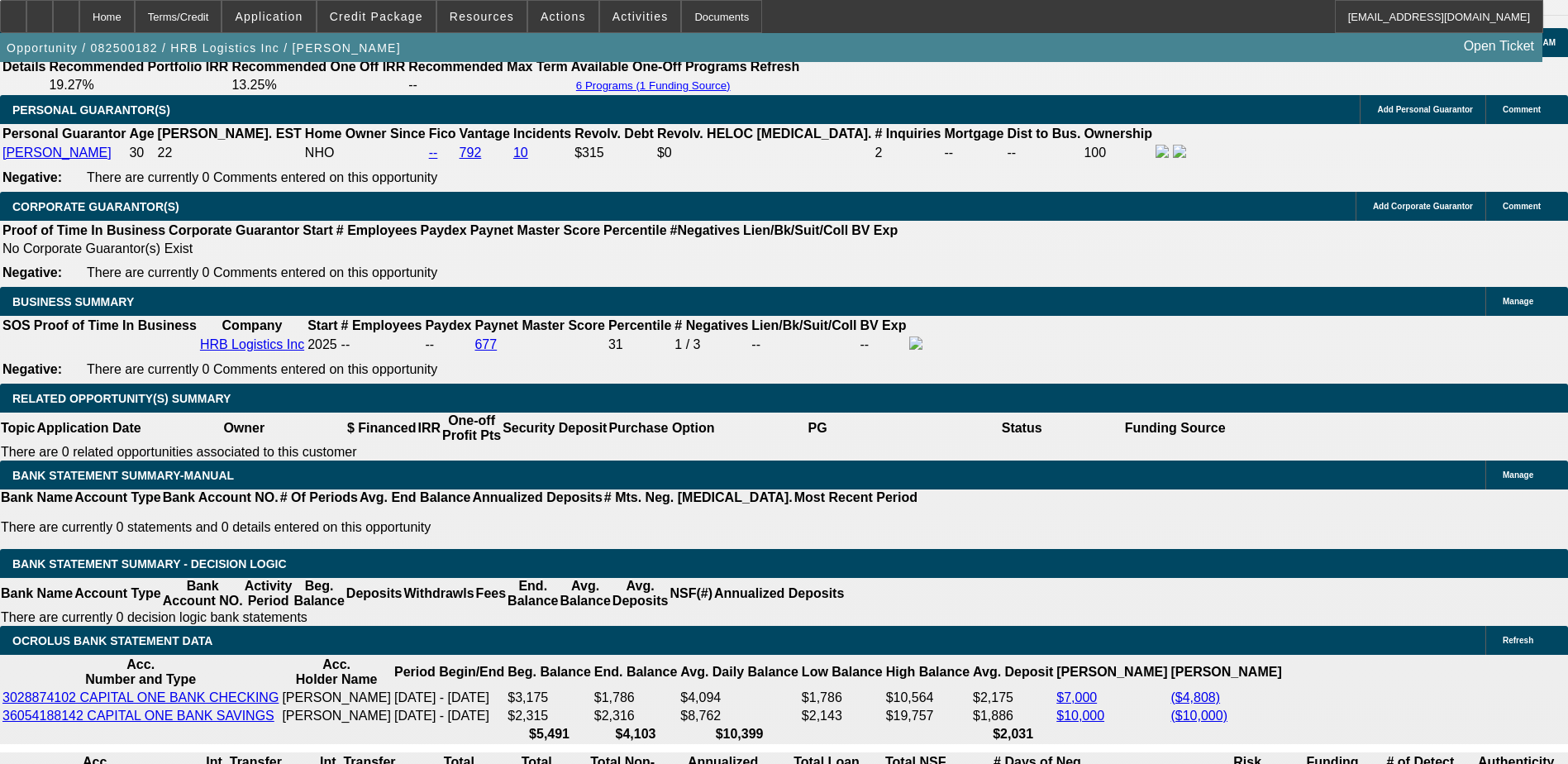
scroll to position [2397, 0]
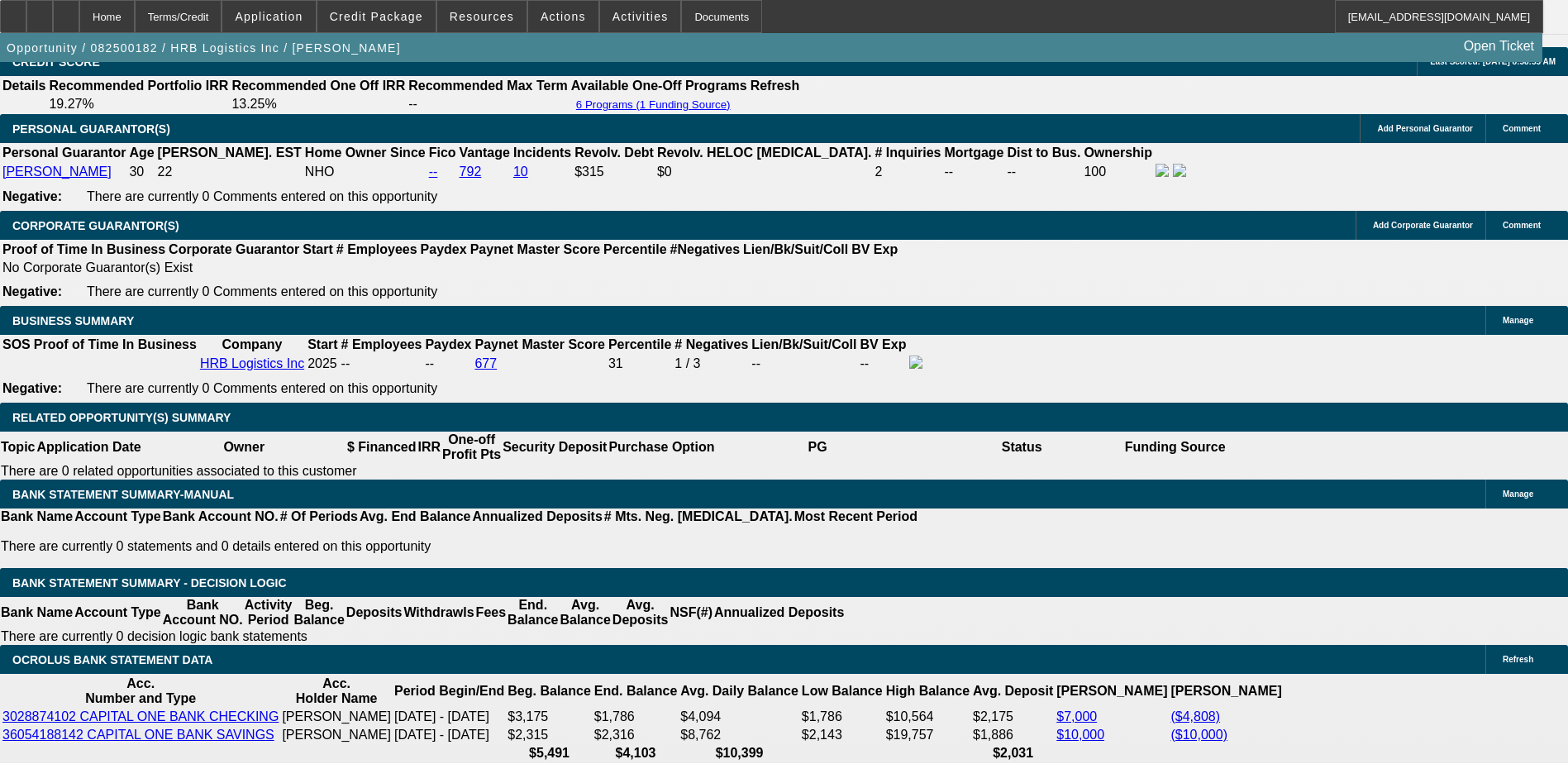
type input "$30,000.00"
type input "UNKNOWN"
type input "$1,366.32"
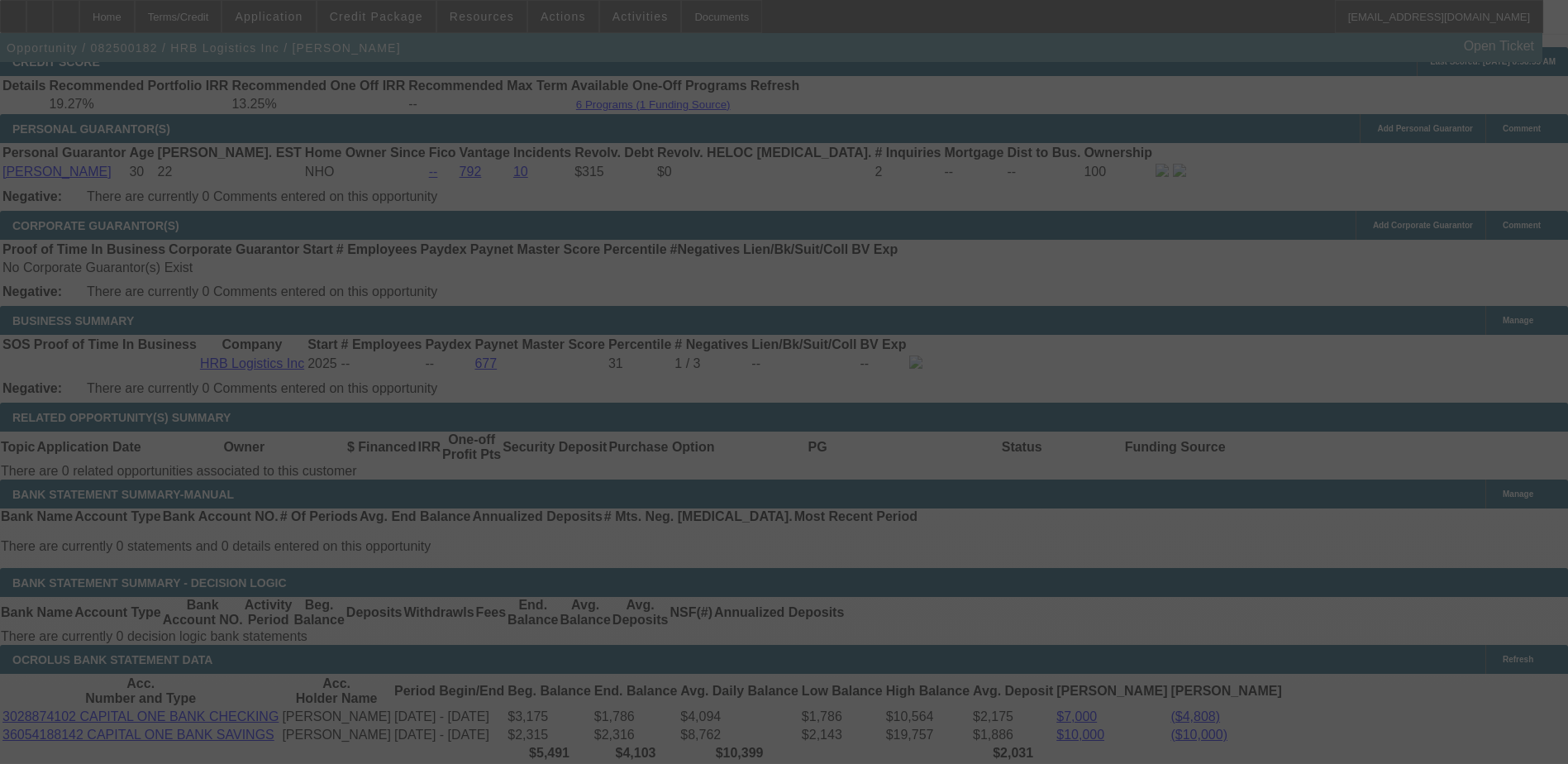
select select "0"
select select "2"
select select "0"
select select "6"
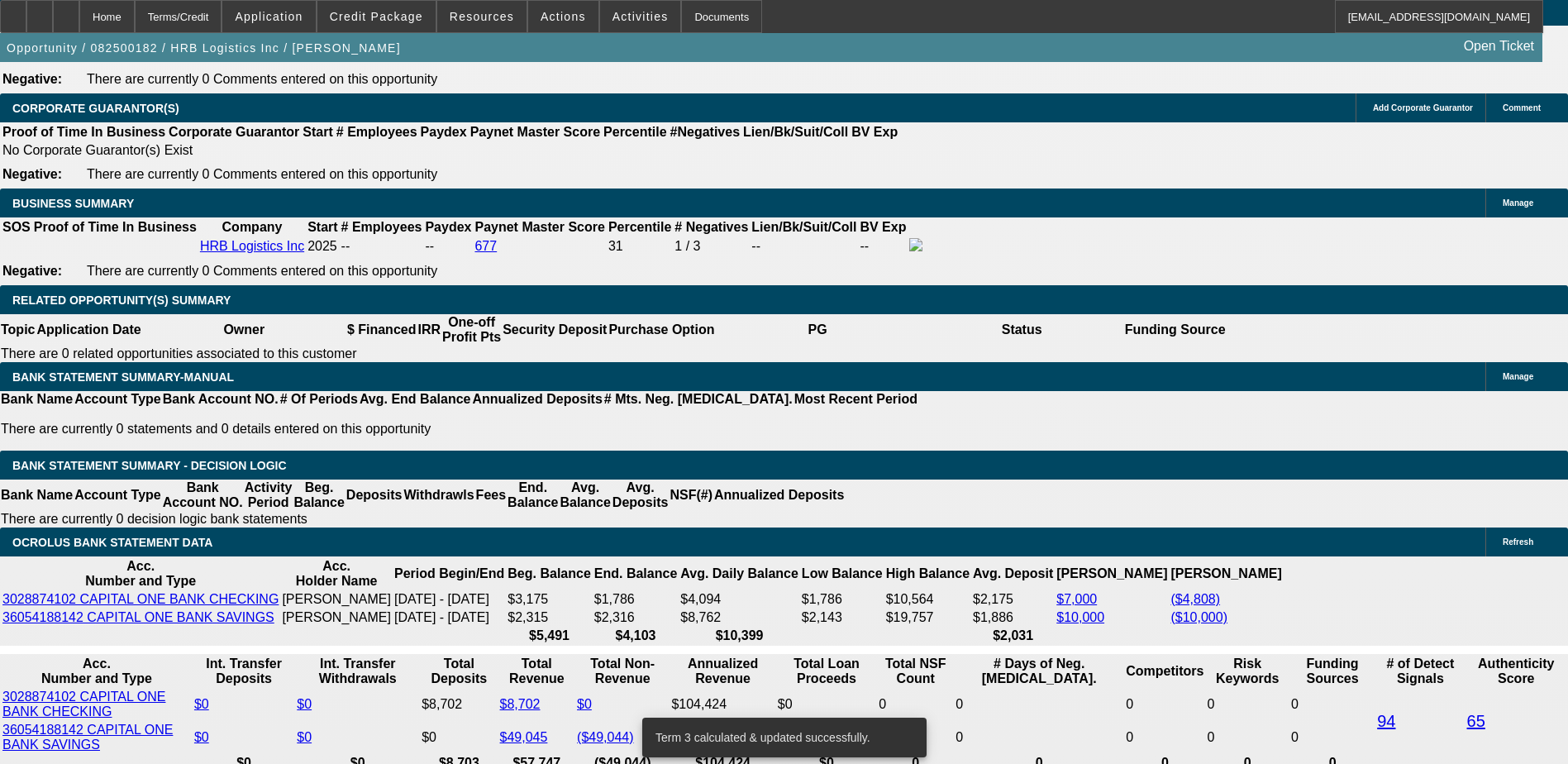
scroll to position [2562, 0]
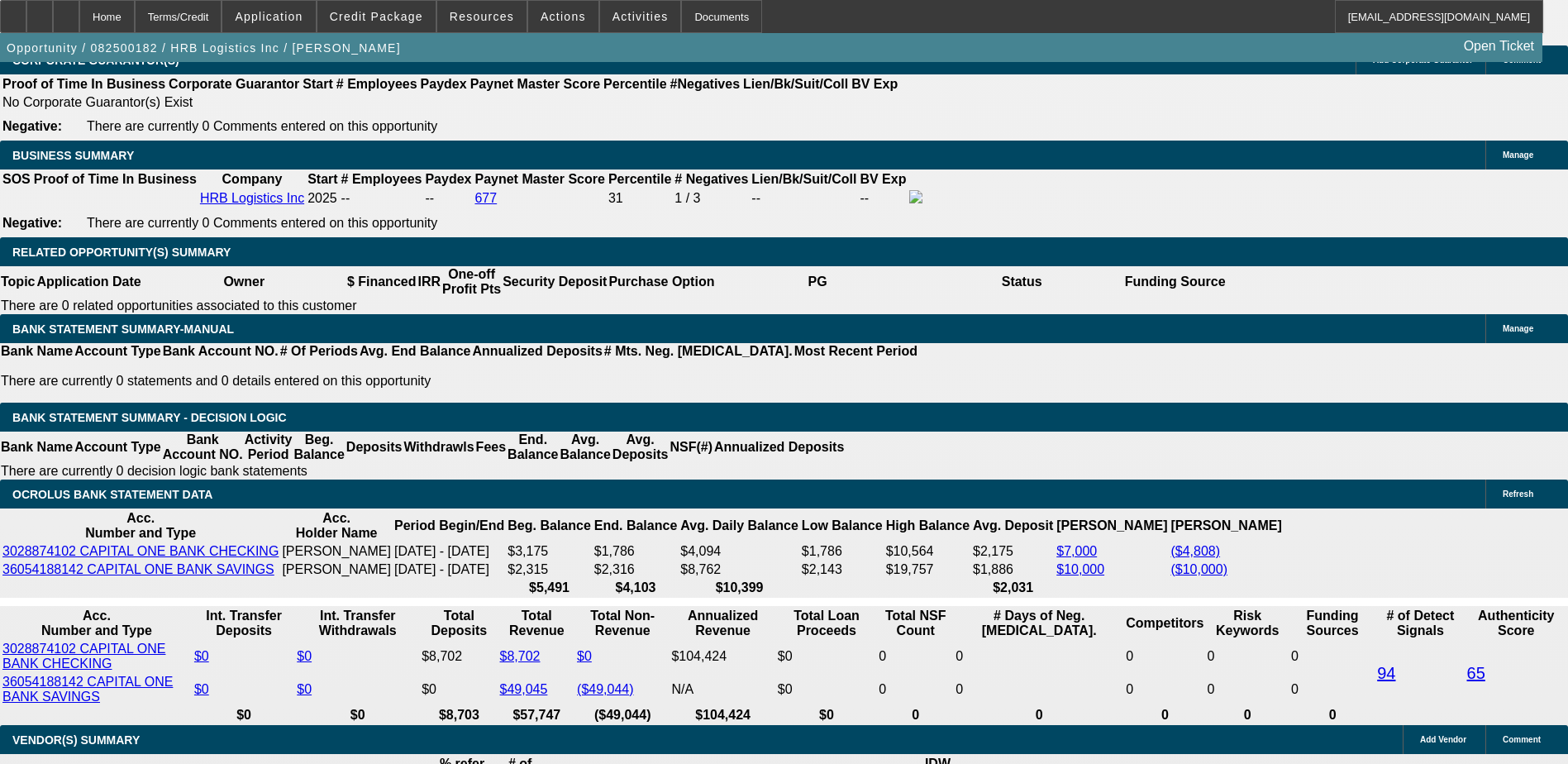
type input "40"
type input "UNKNOWN"
type input "$2,102.34"
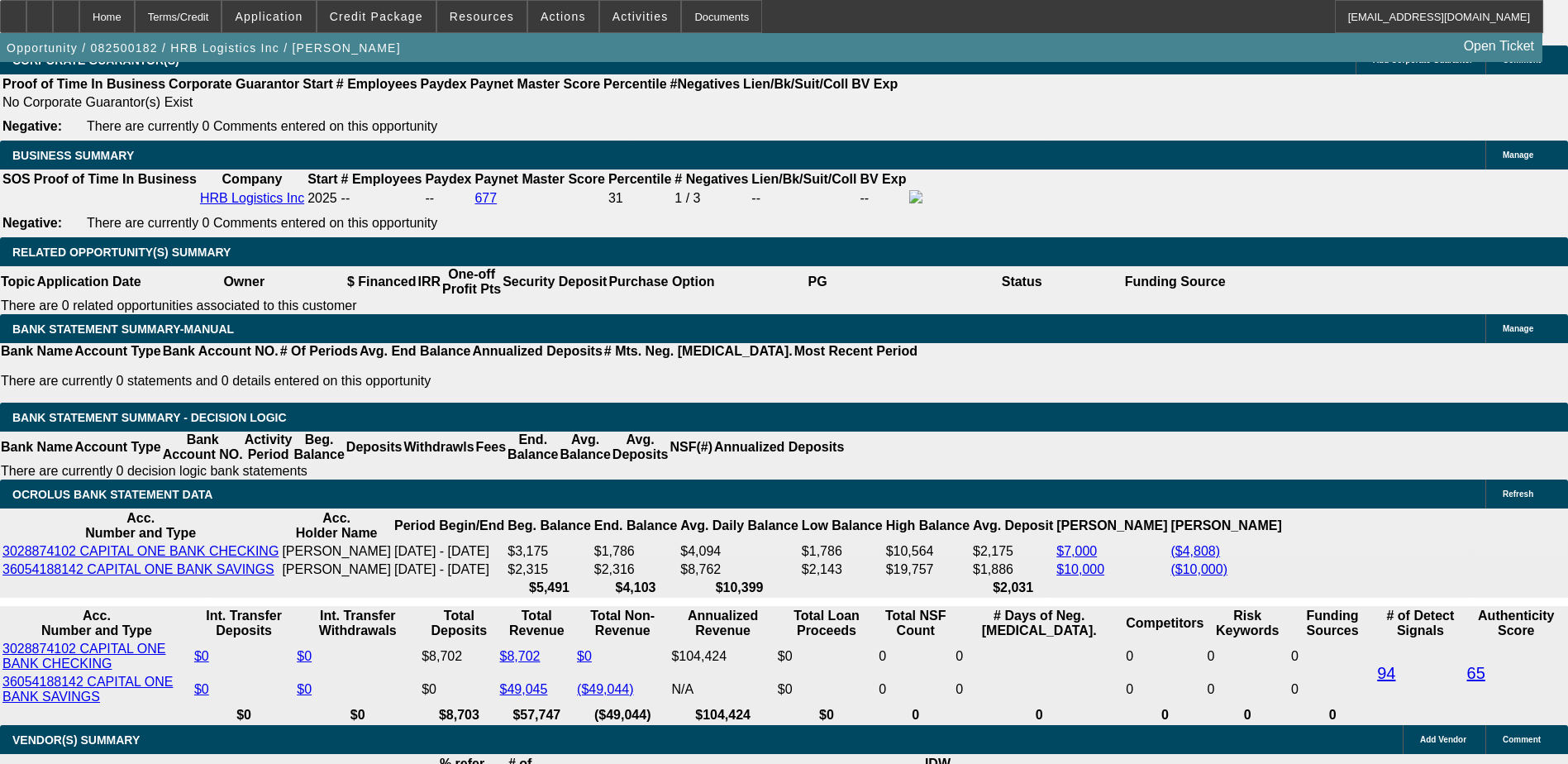
type input "4"
type input "$1,128.95"
type input "4030"
type input "$16,791.68"
type input "30"
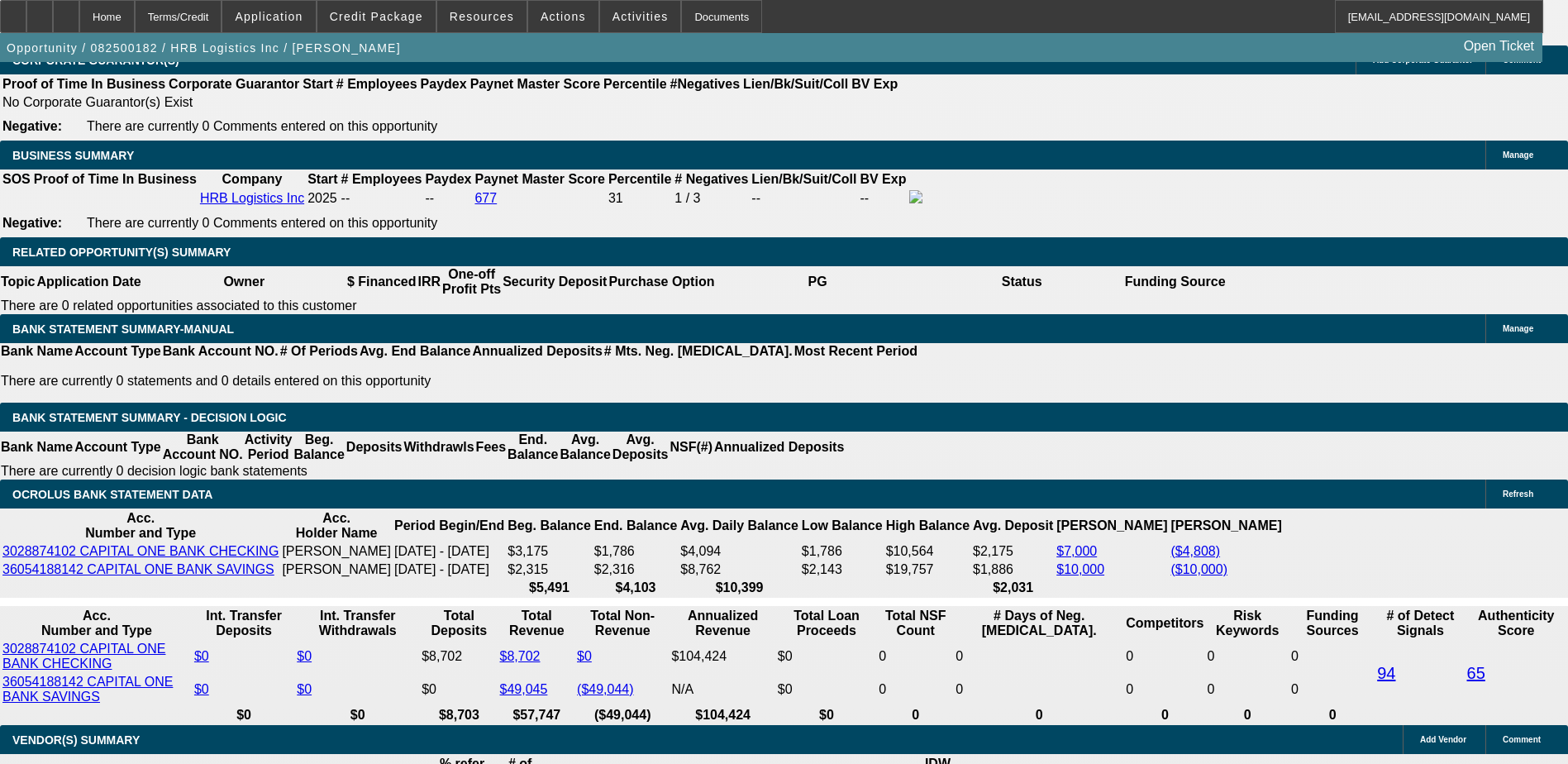
type input "$1,800.30"
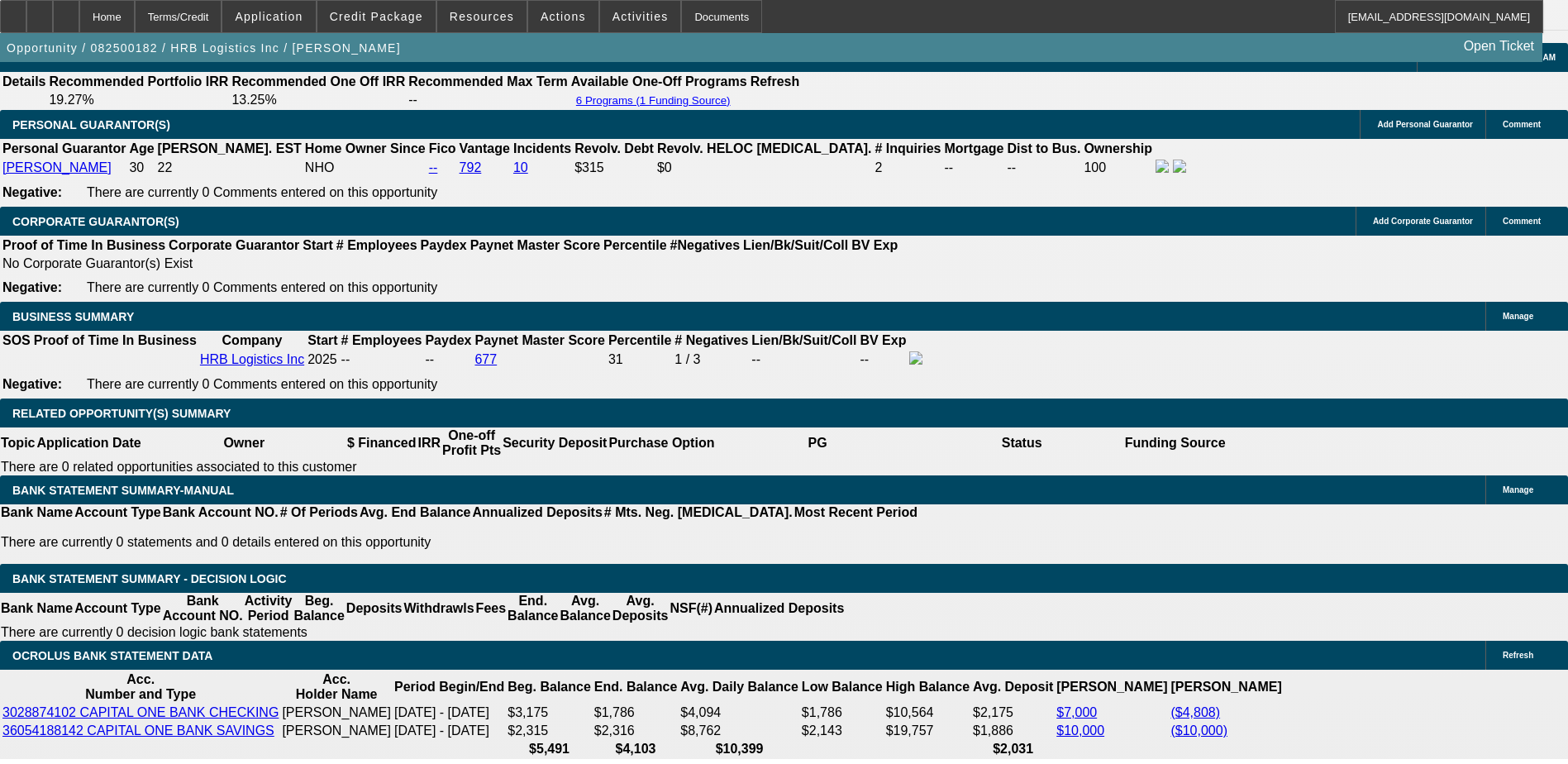
scroll to position [2397, 0]
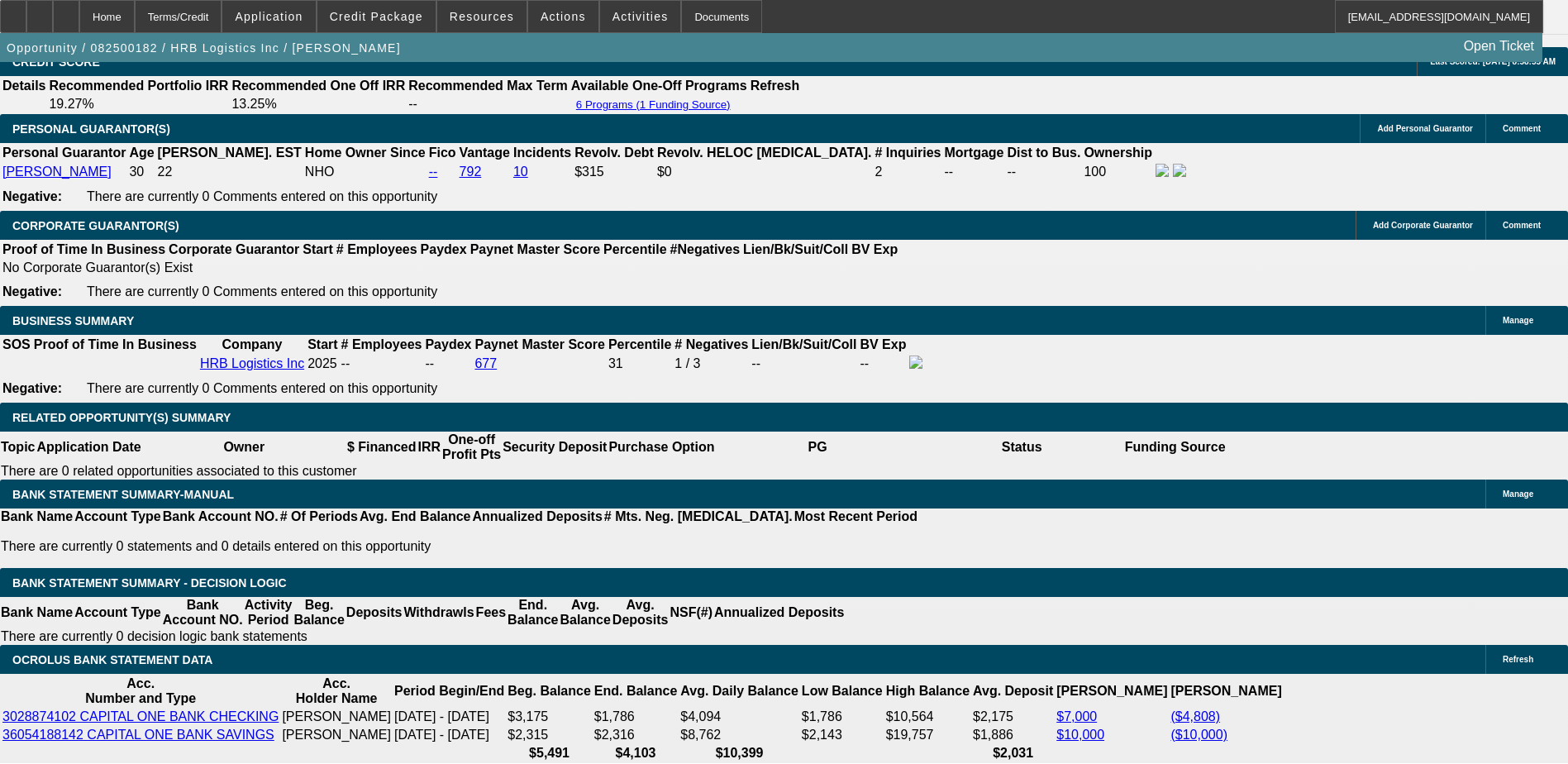
type input "30"
drag, startPoint x: 286, startPoint y: 376, endPoint x: 226, endPoint y: 132, distance: 251.3
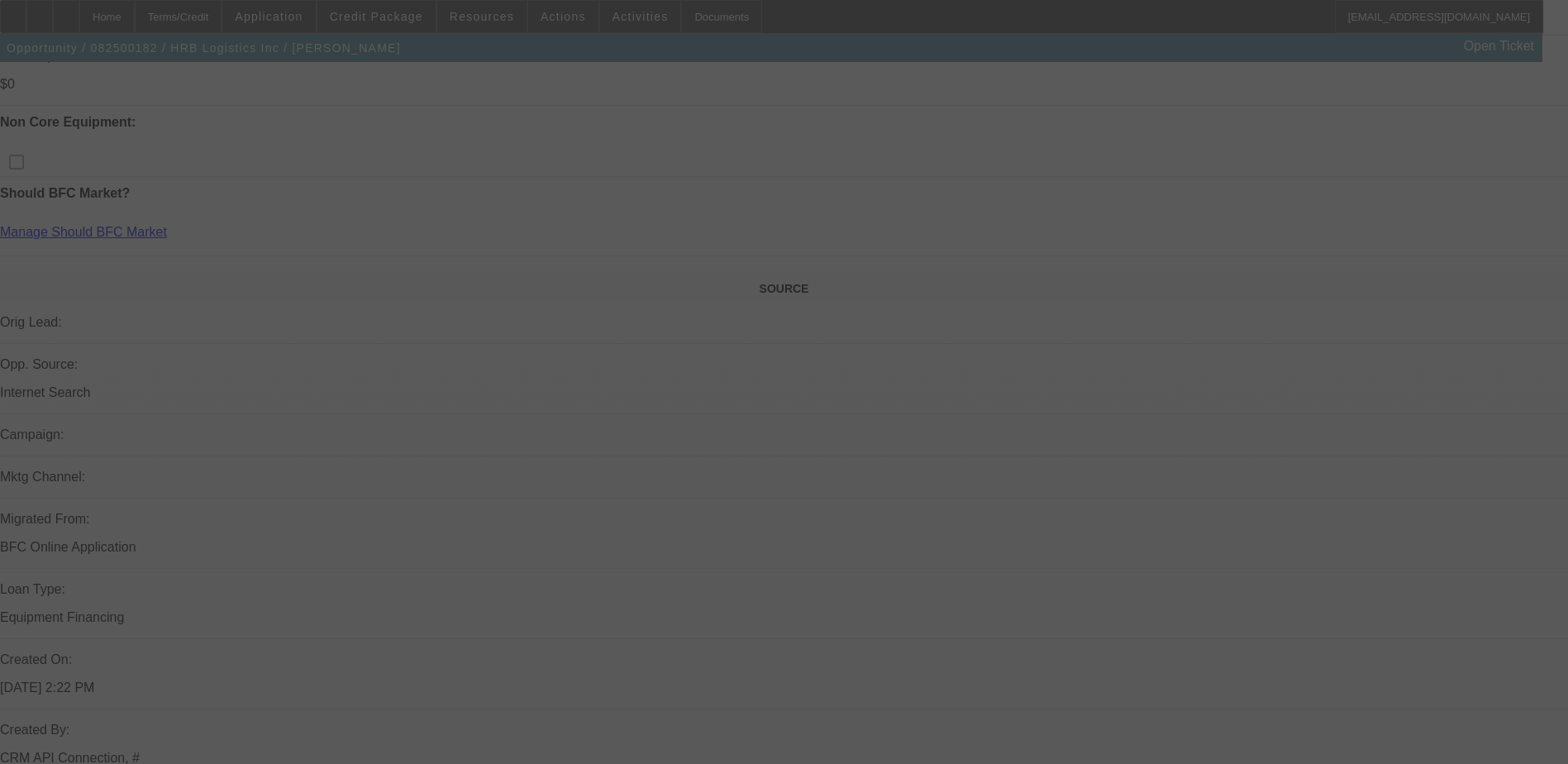
scroll to position [661, 0]
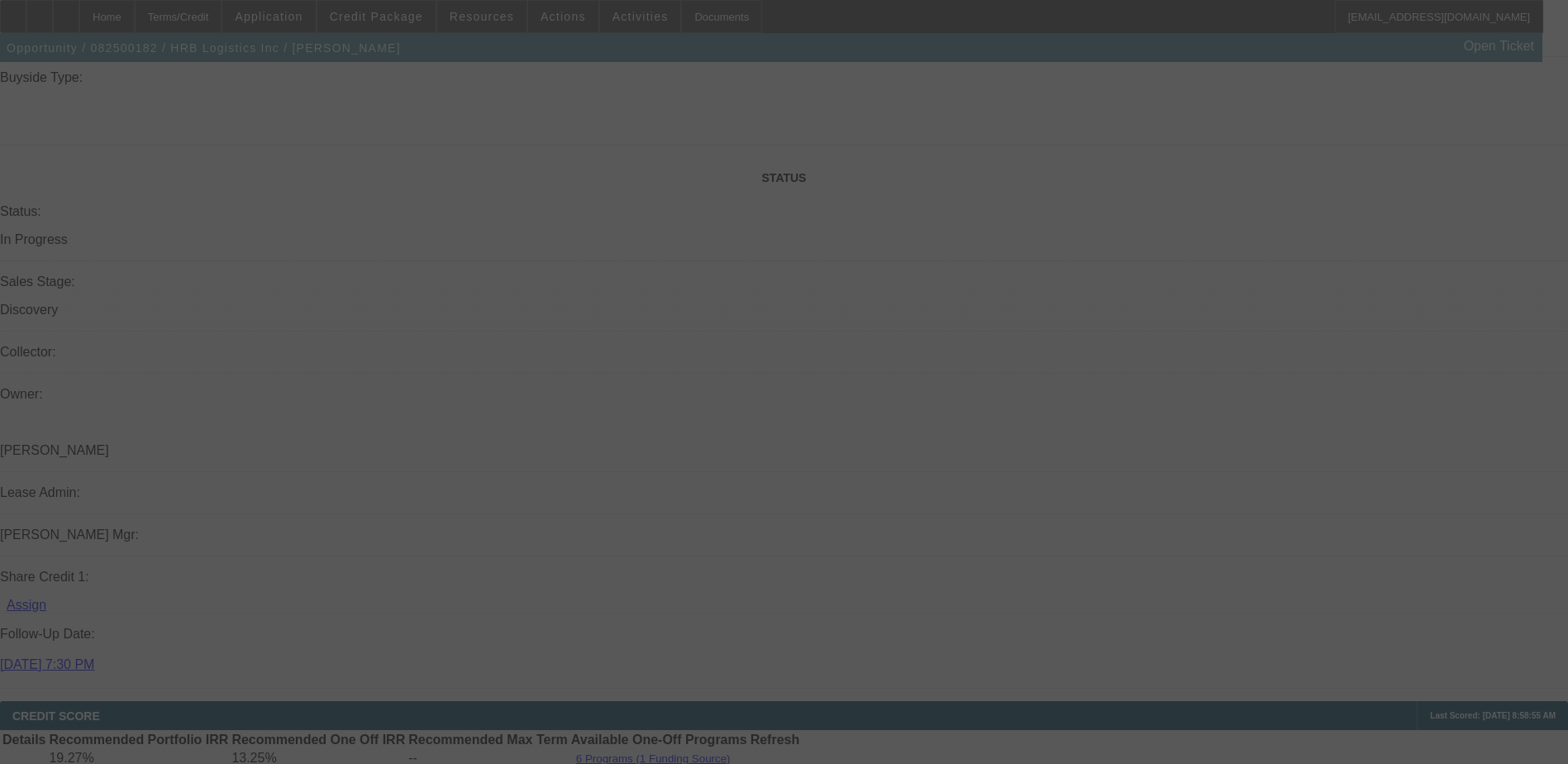
select select "0"
select select "2"
select select "0"
select select "6"
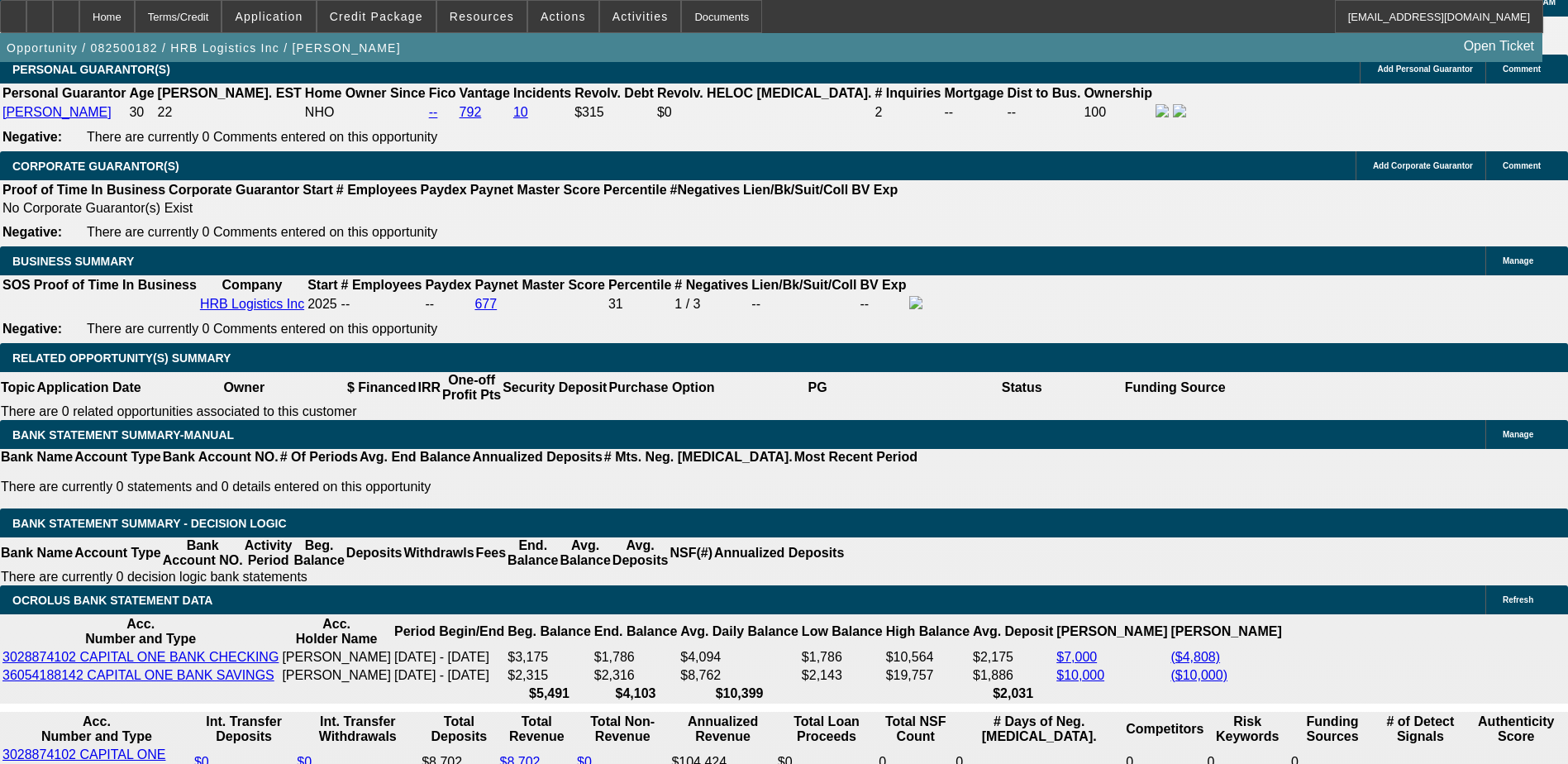
scroll to position [2314, 0]
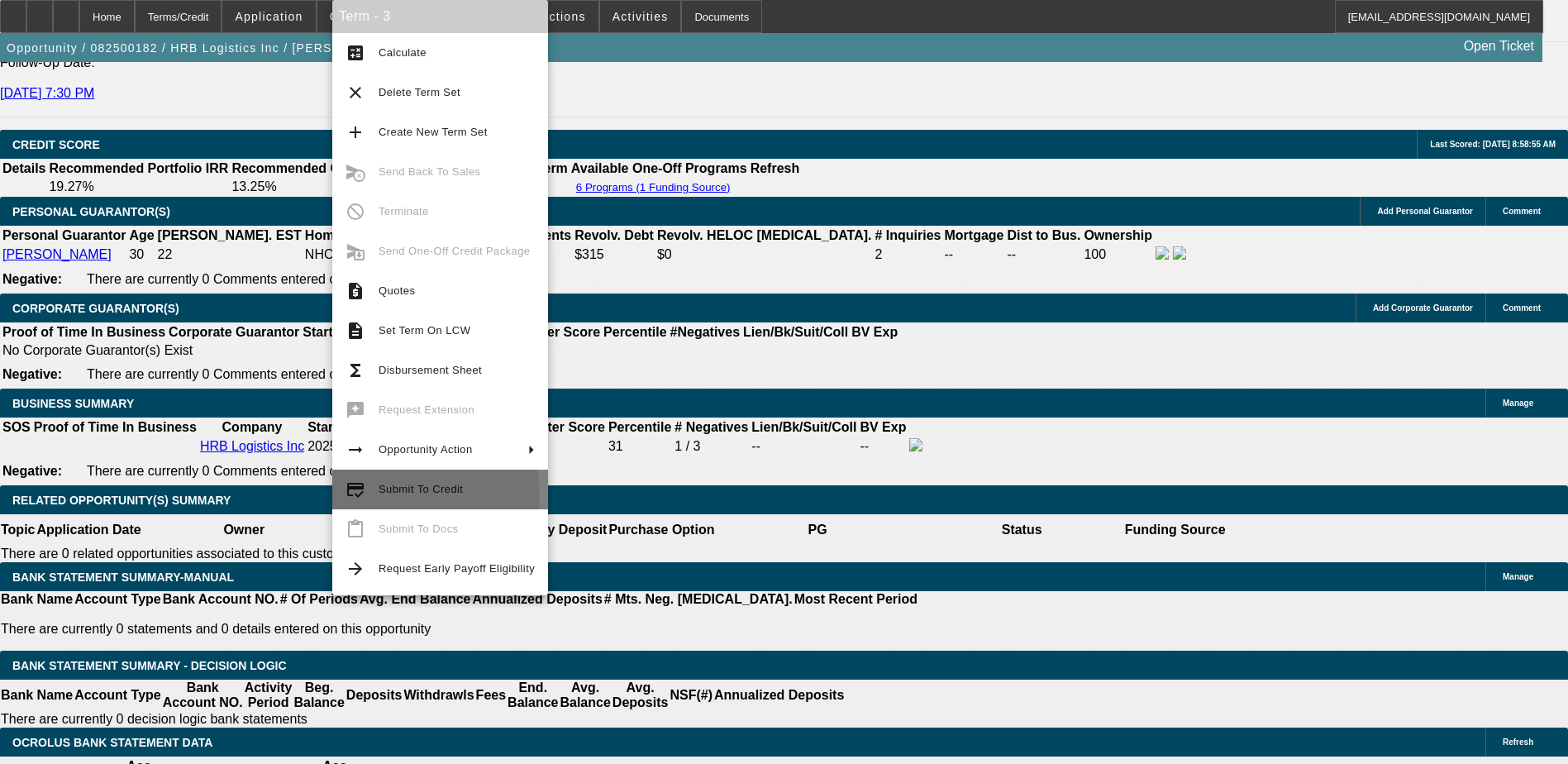
click at [386, 495] on span "Submit To Credit" at bounding box center [457, 490] width 157 height 20
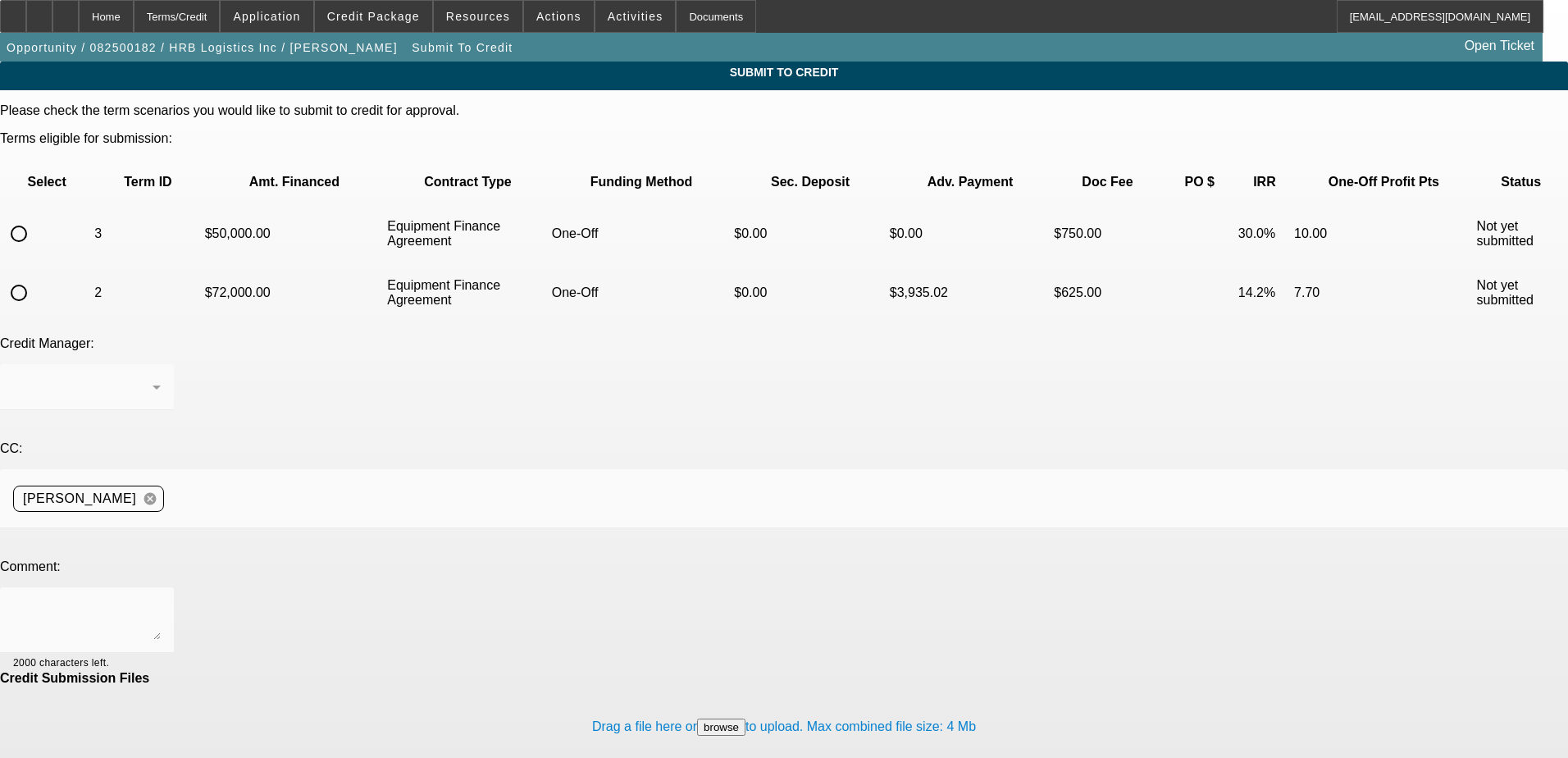
click at [35, 217] on input "radio" at bounding box center [19, 233] width 32 height 32
radio input "true"
click at [160, 600] on textarea at bounding box center [87, 619] width 147 height 39
type textarea "please send to dakota"
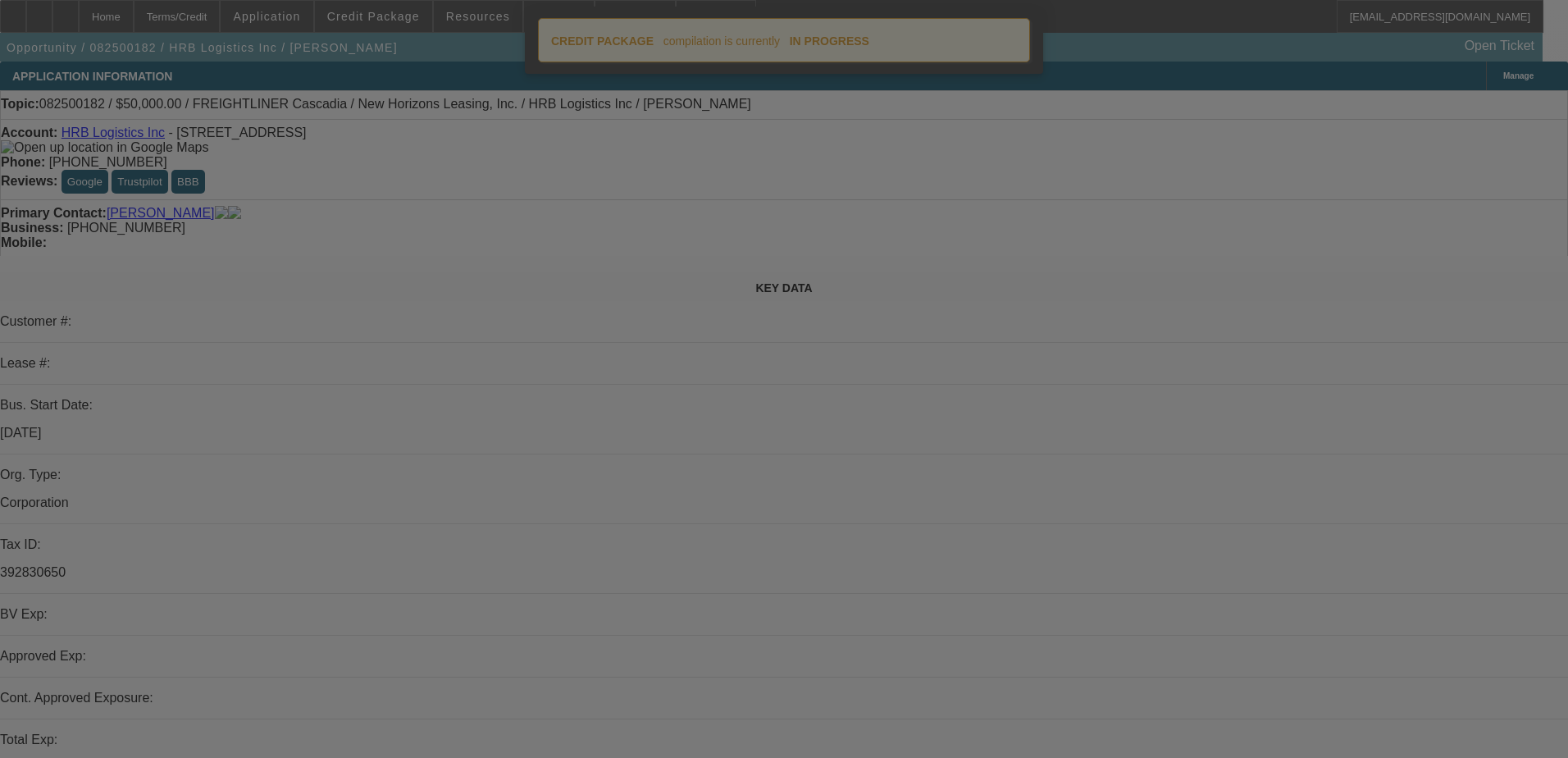
select select "0"
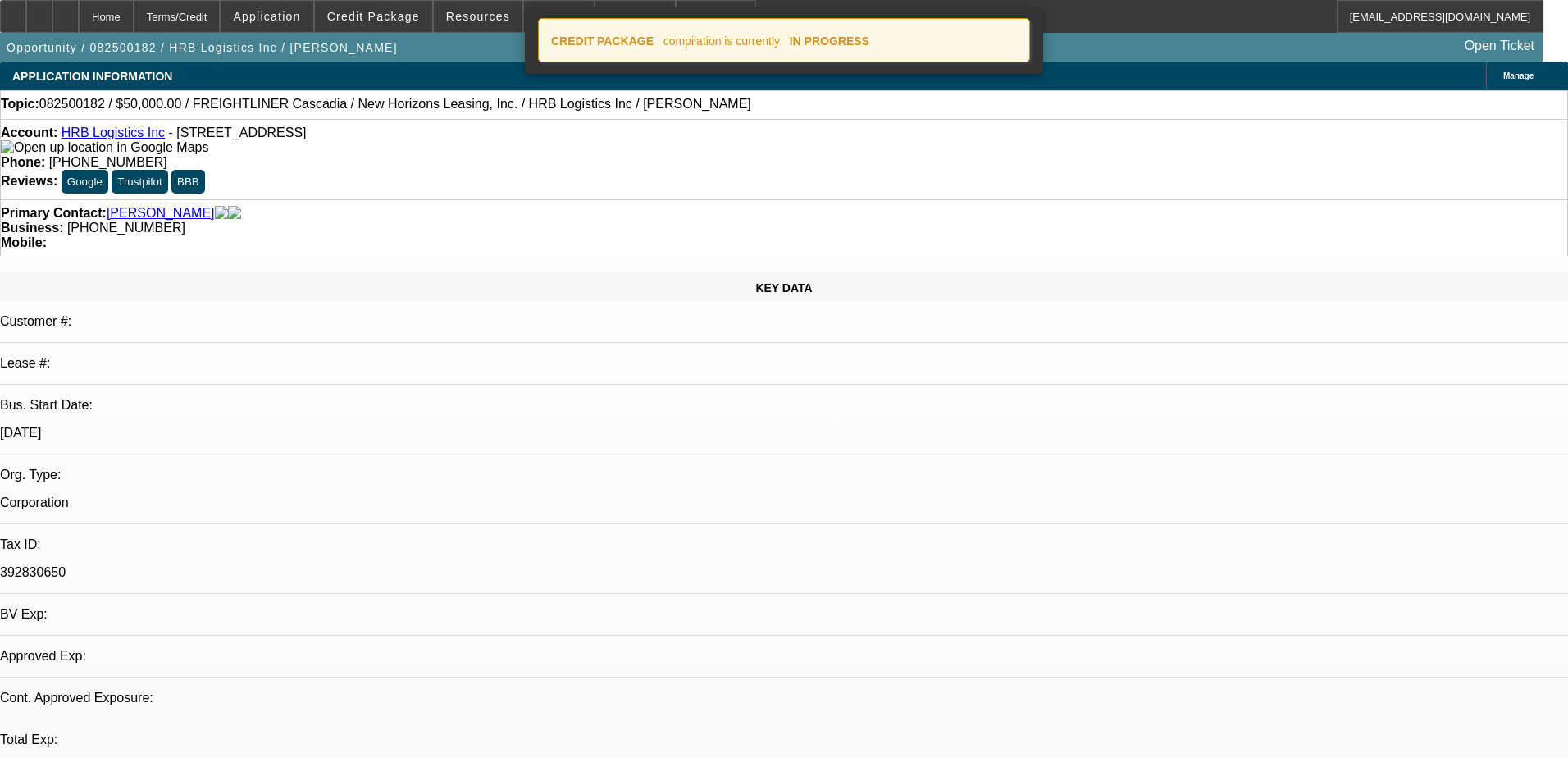
select select "2"
select select "0"
select select "6"
select select "0.1"
select select "0"
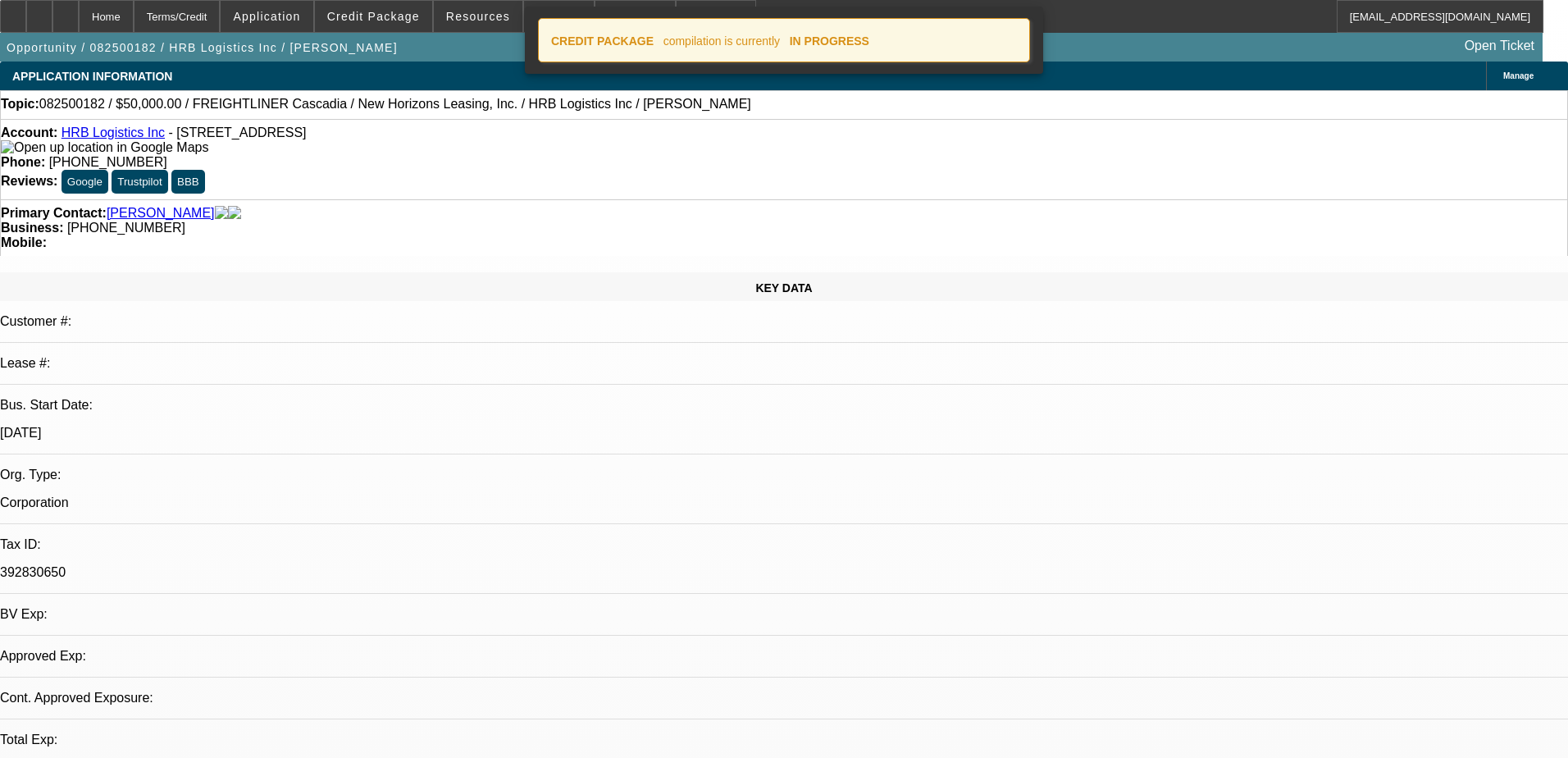
select select "0"
select select "6"
select select "0.1"
select select "0"
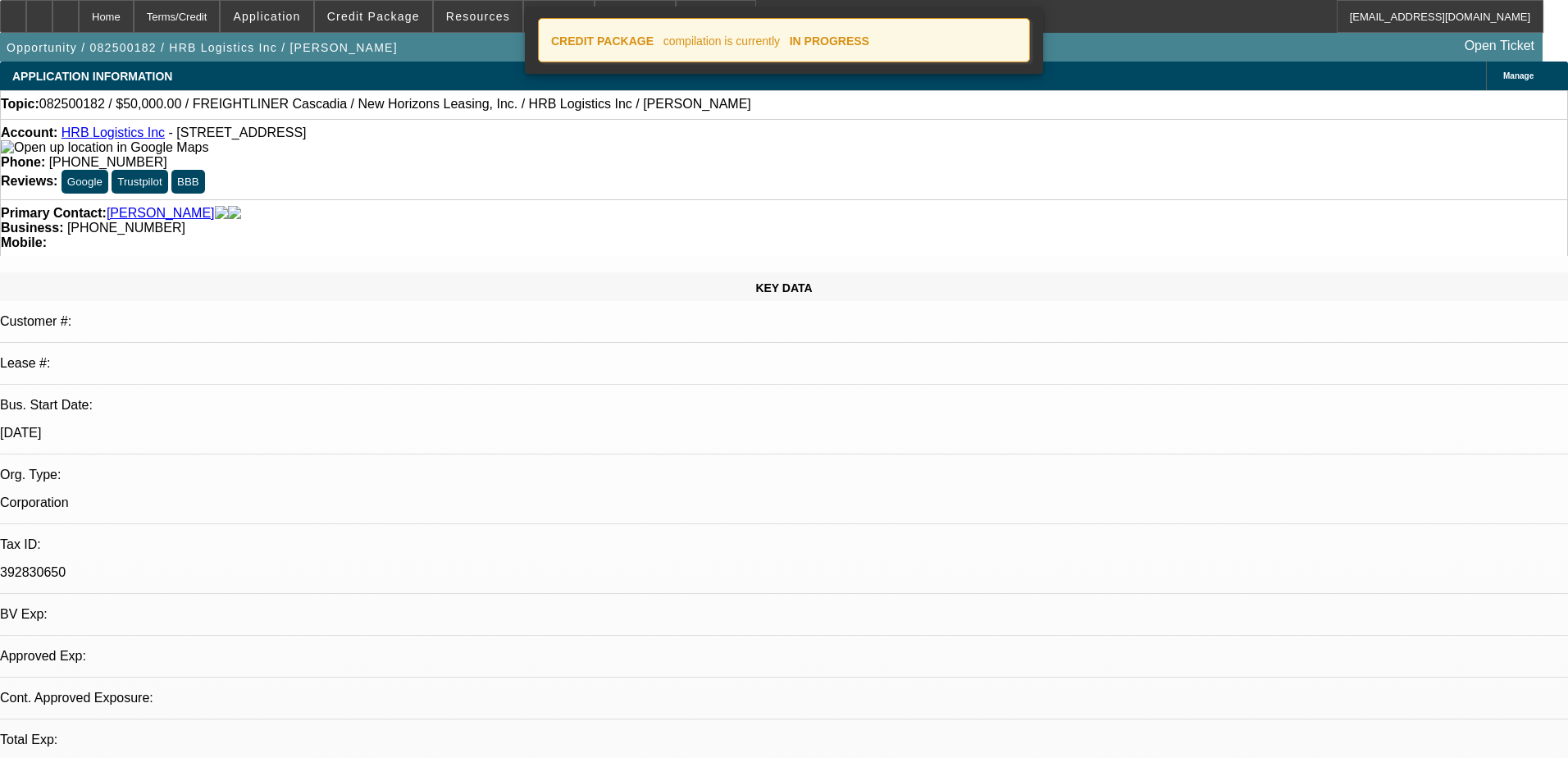
select select "6"
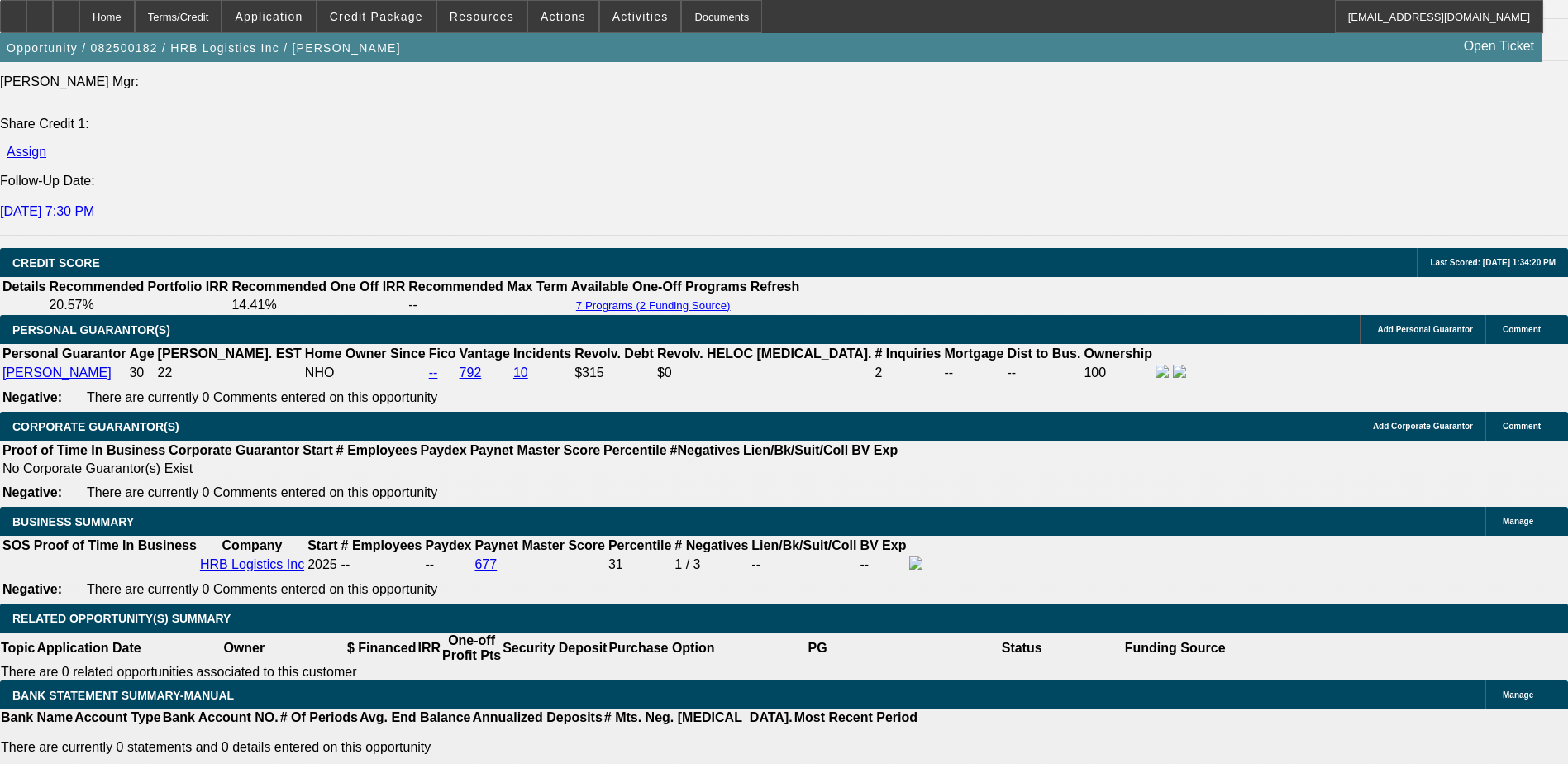
scroll to position [2397, 0]
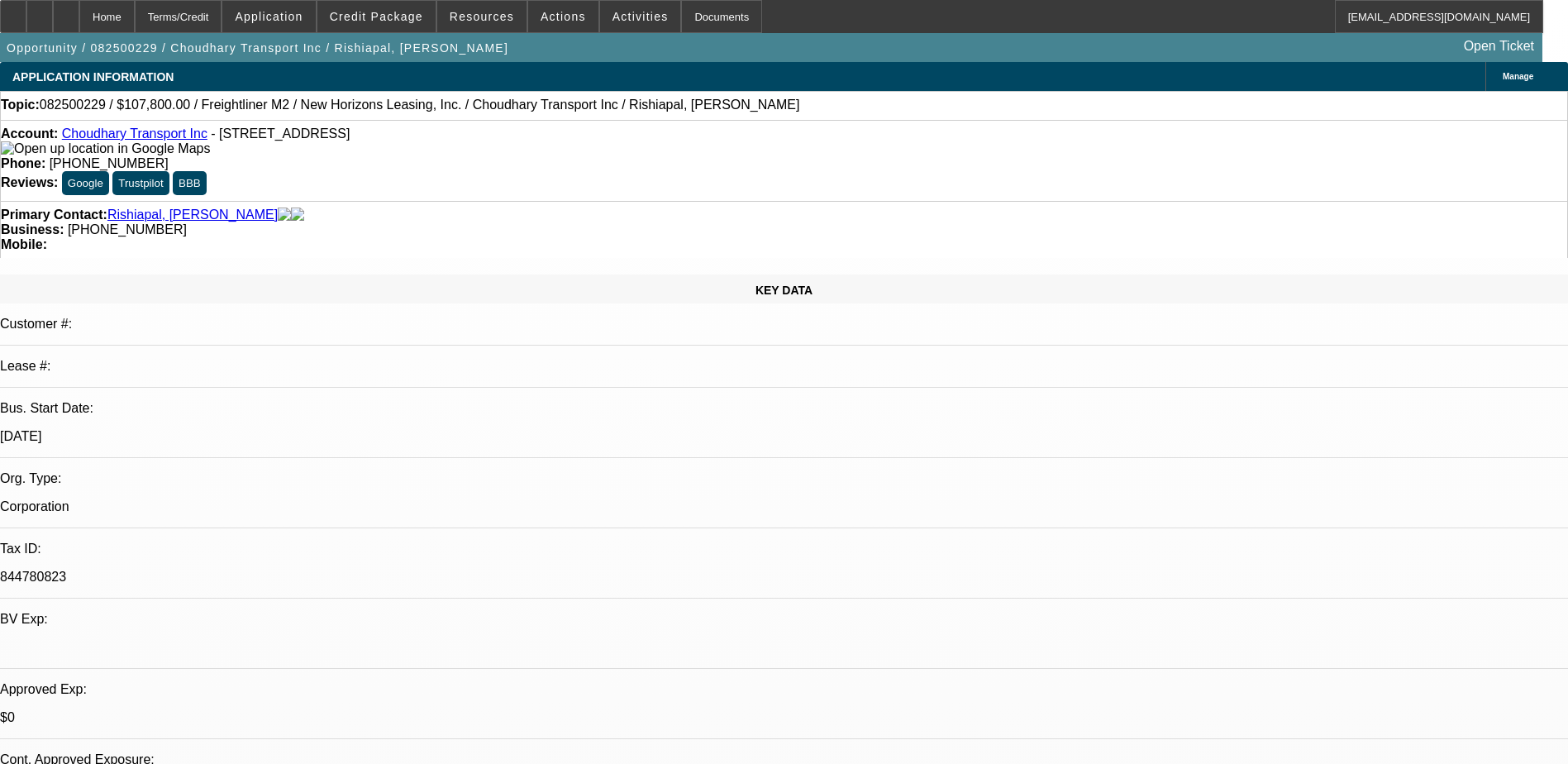
select select "0"
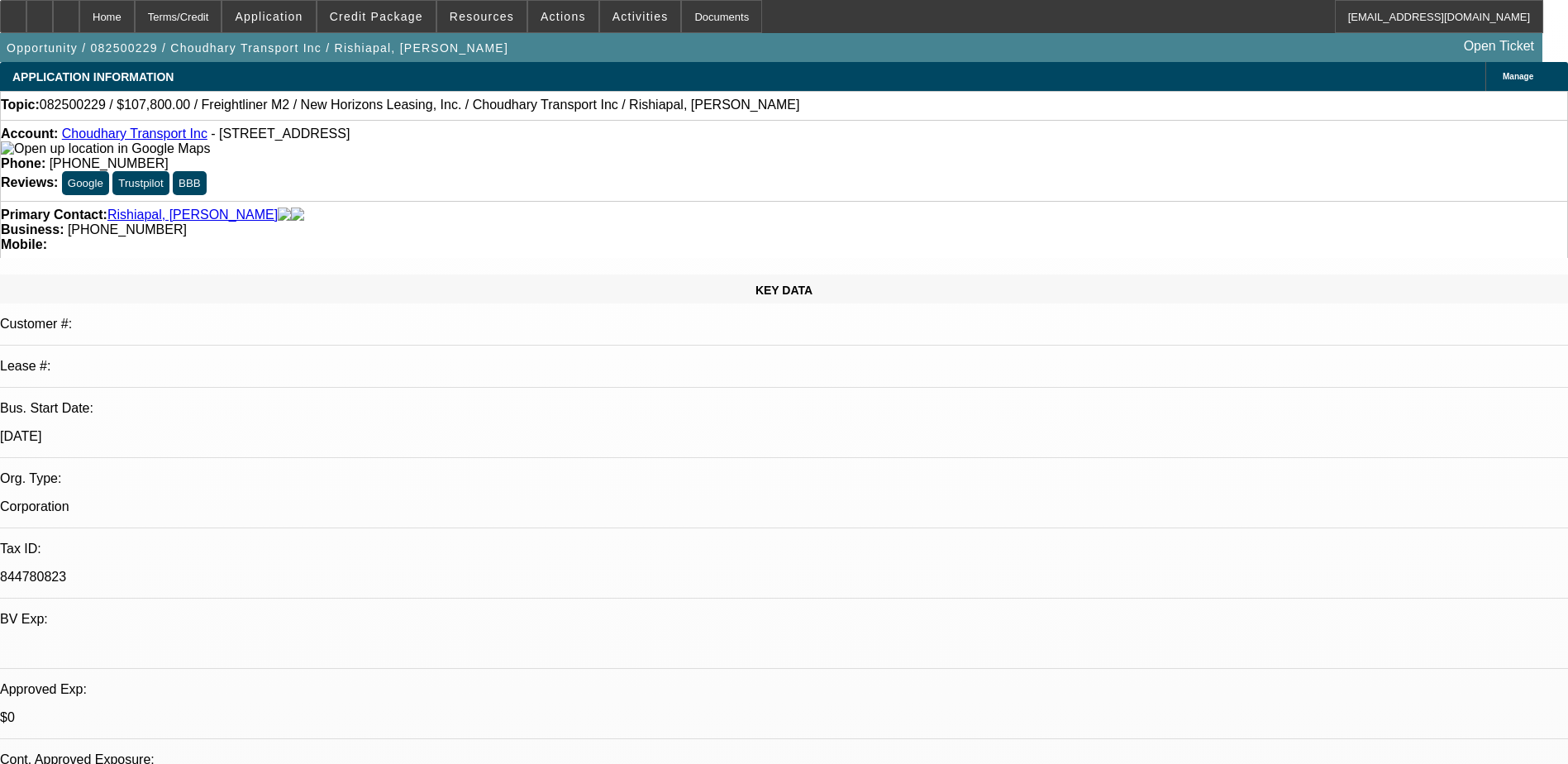
select select "0.1"
select select "0"
select select "0.1"
select select "0"
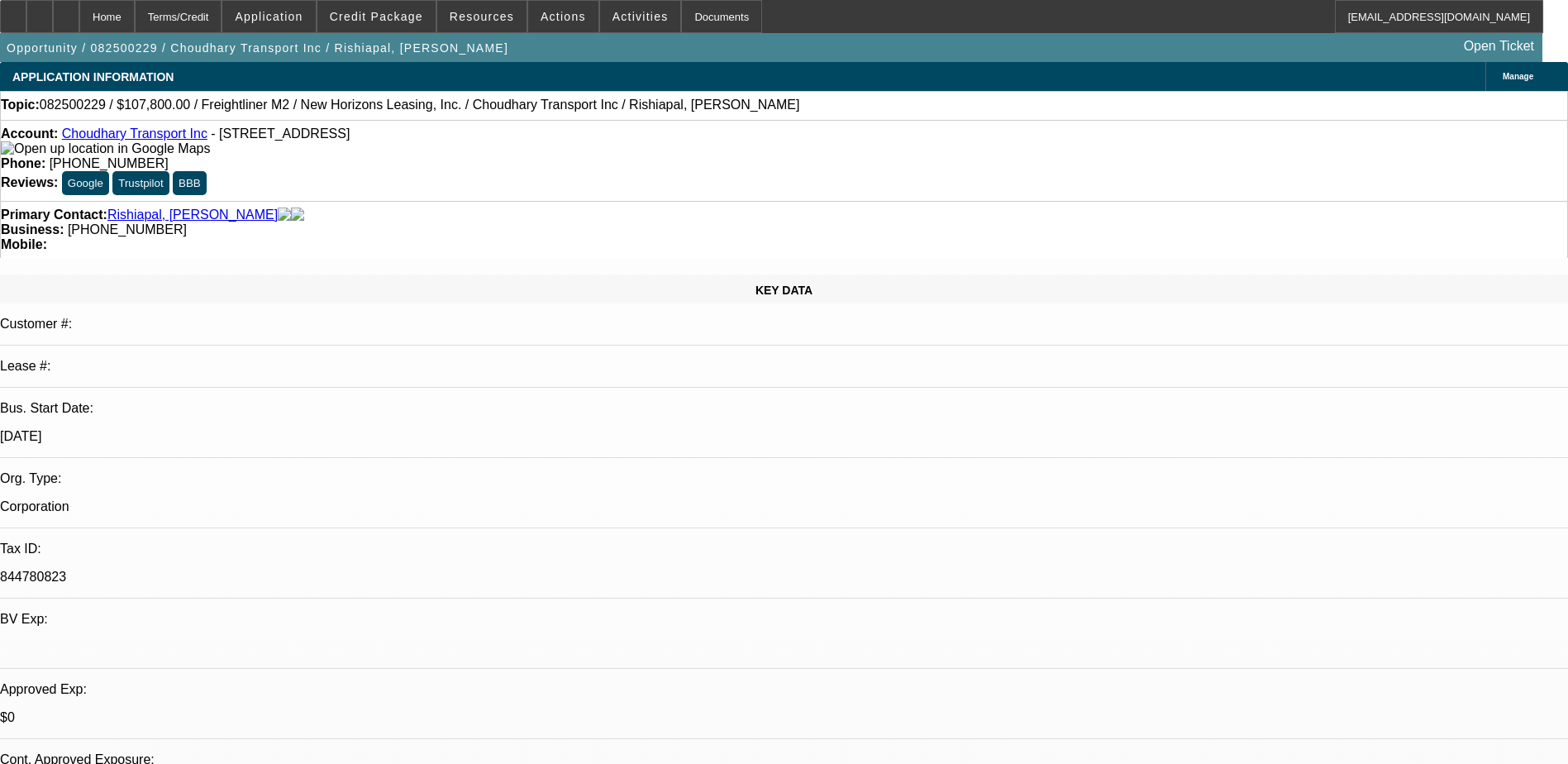
select select "0"
select select "0.1"
select select "1"
select select "2"
select select "19"
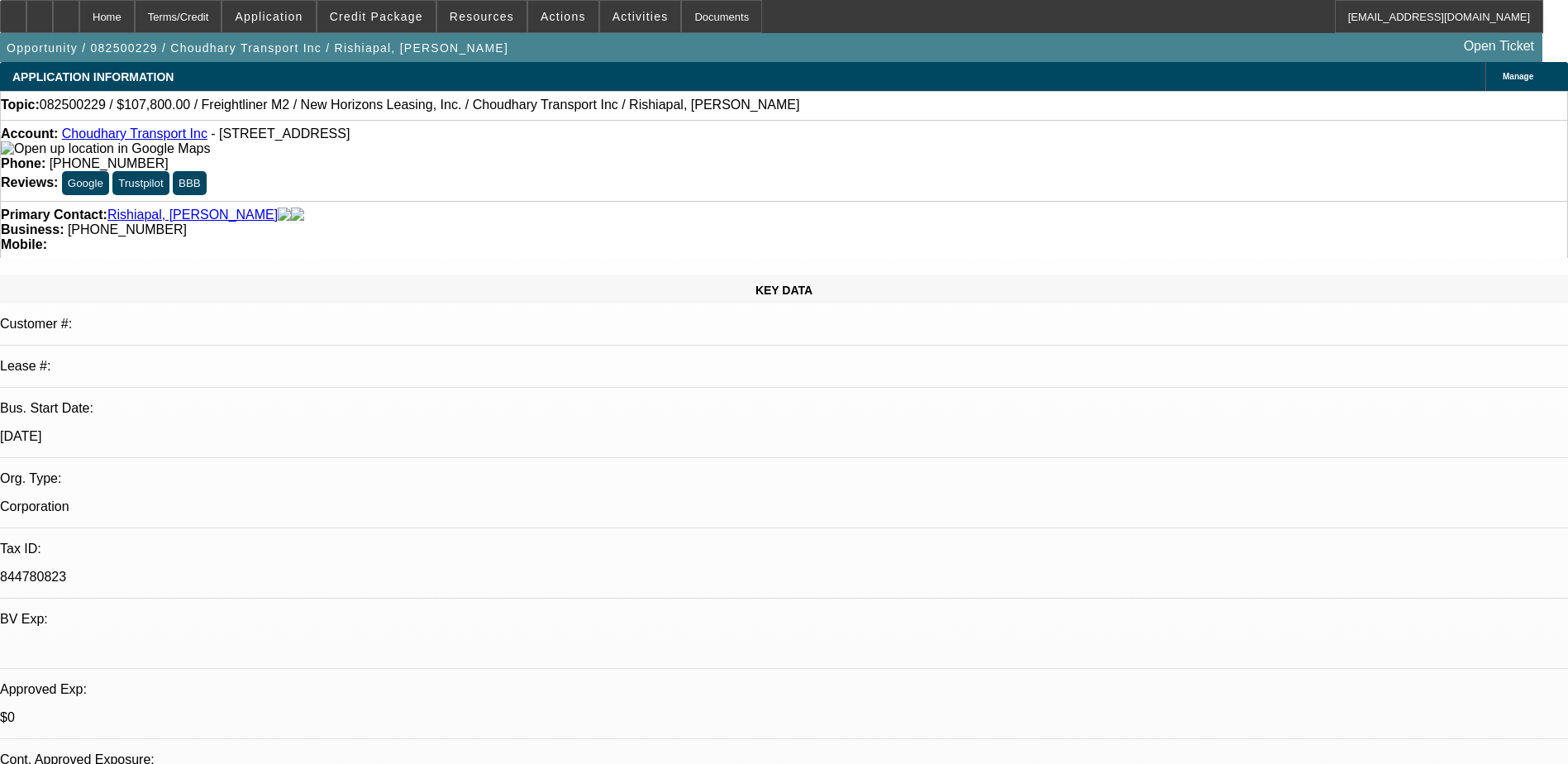
select select "1"
select select "2"
select select "4"
select select "1"
select select "2"
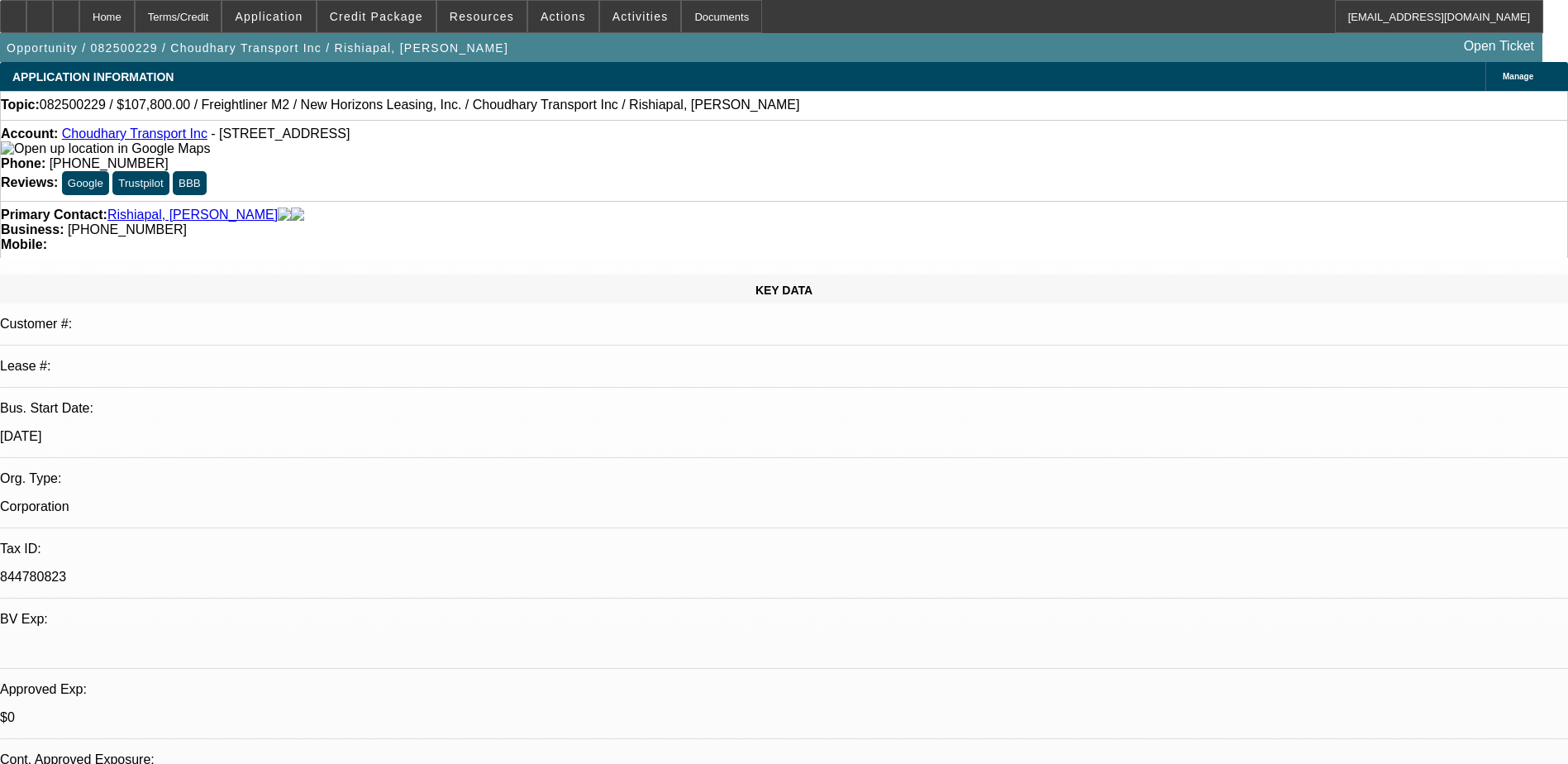
select select "4"
select select "1"
select select "4"
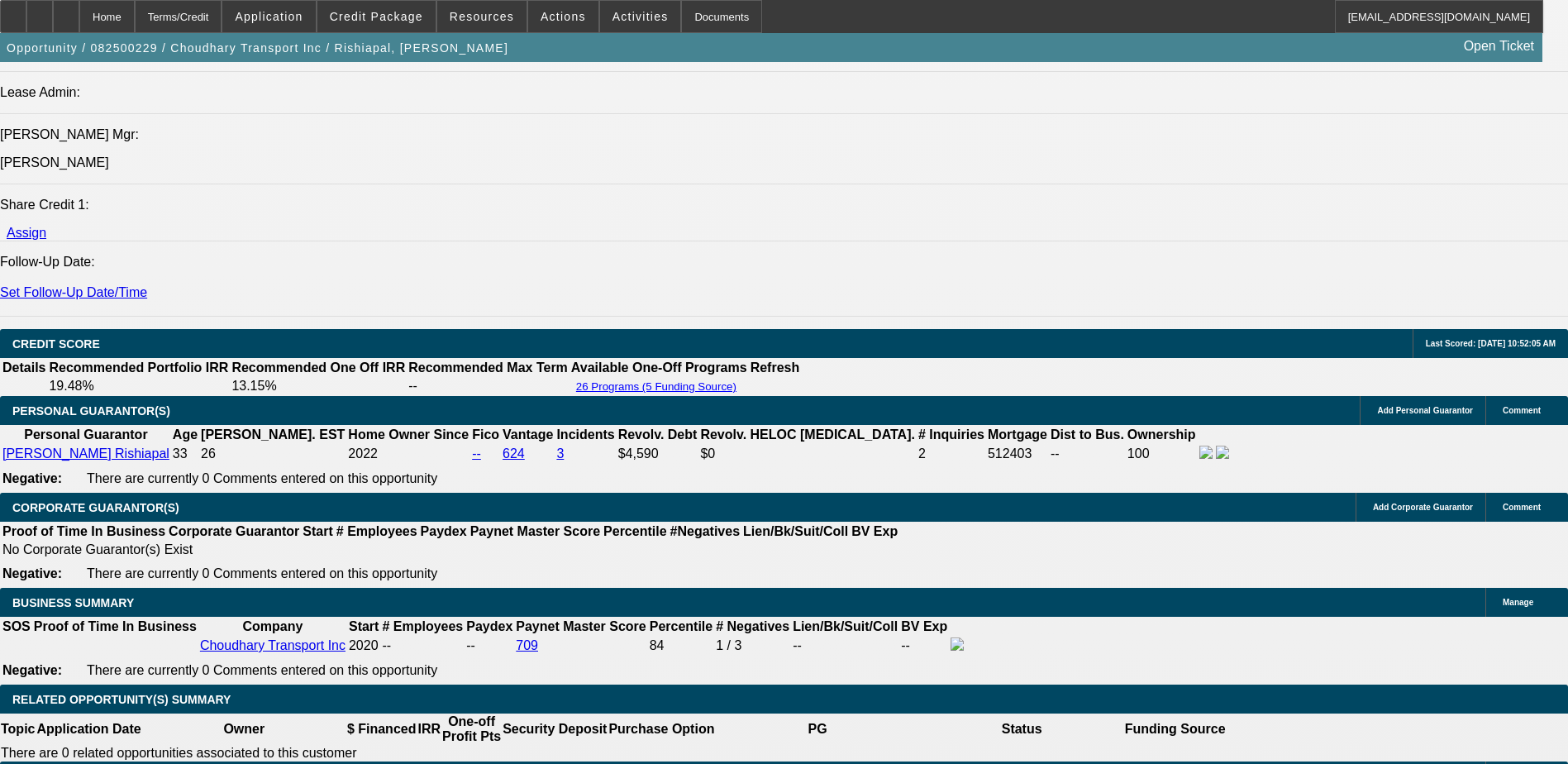
scroll to position [2148, 0]
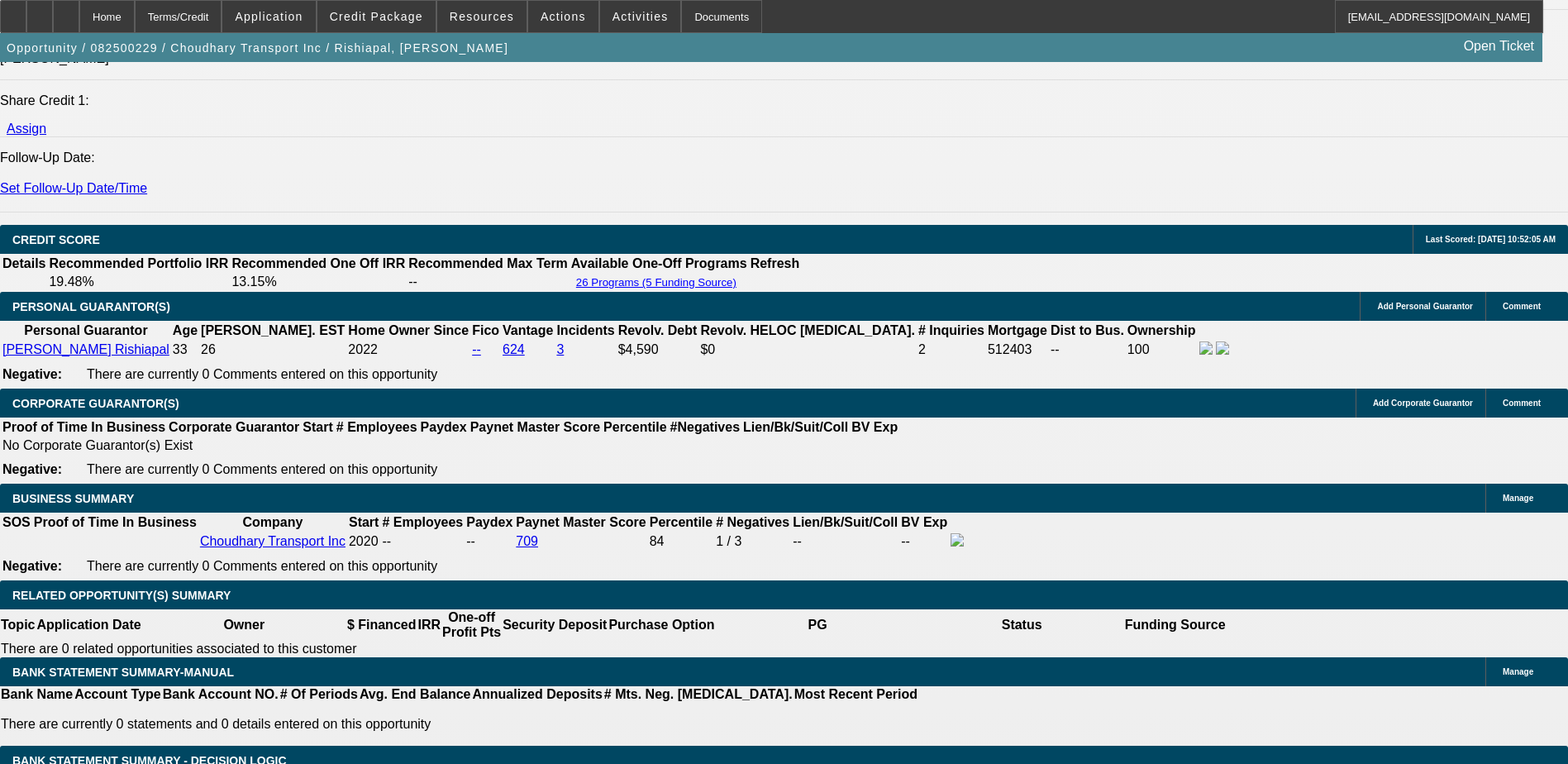
drag, startPoint x: 1202, startPoint y: 268, endPoint x: 1204, endPoint y: 233, distance: 35.1
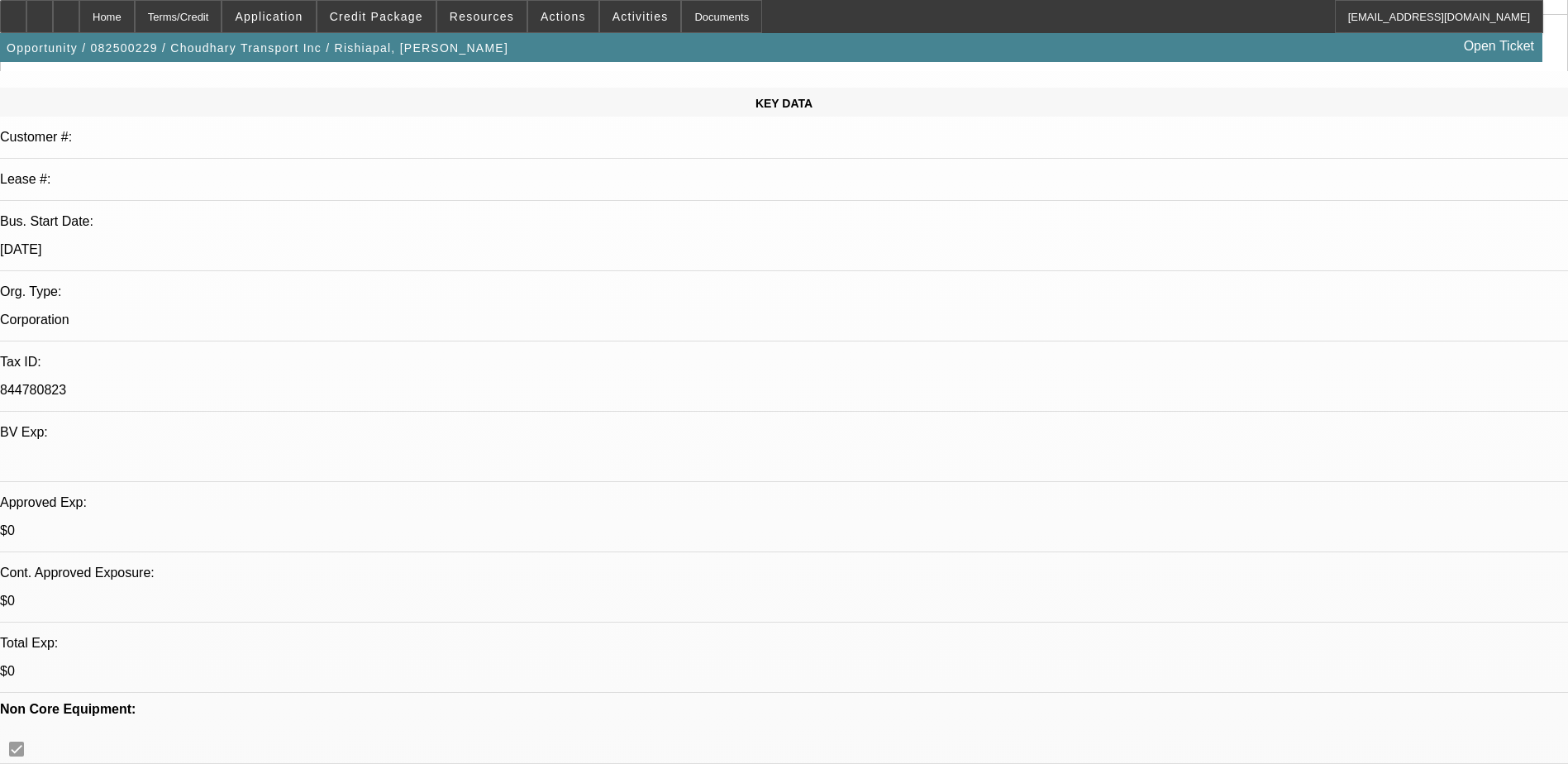
scroll to position [0, 0]
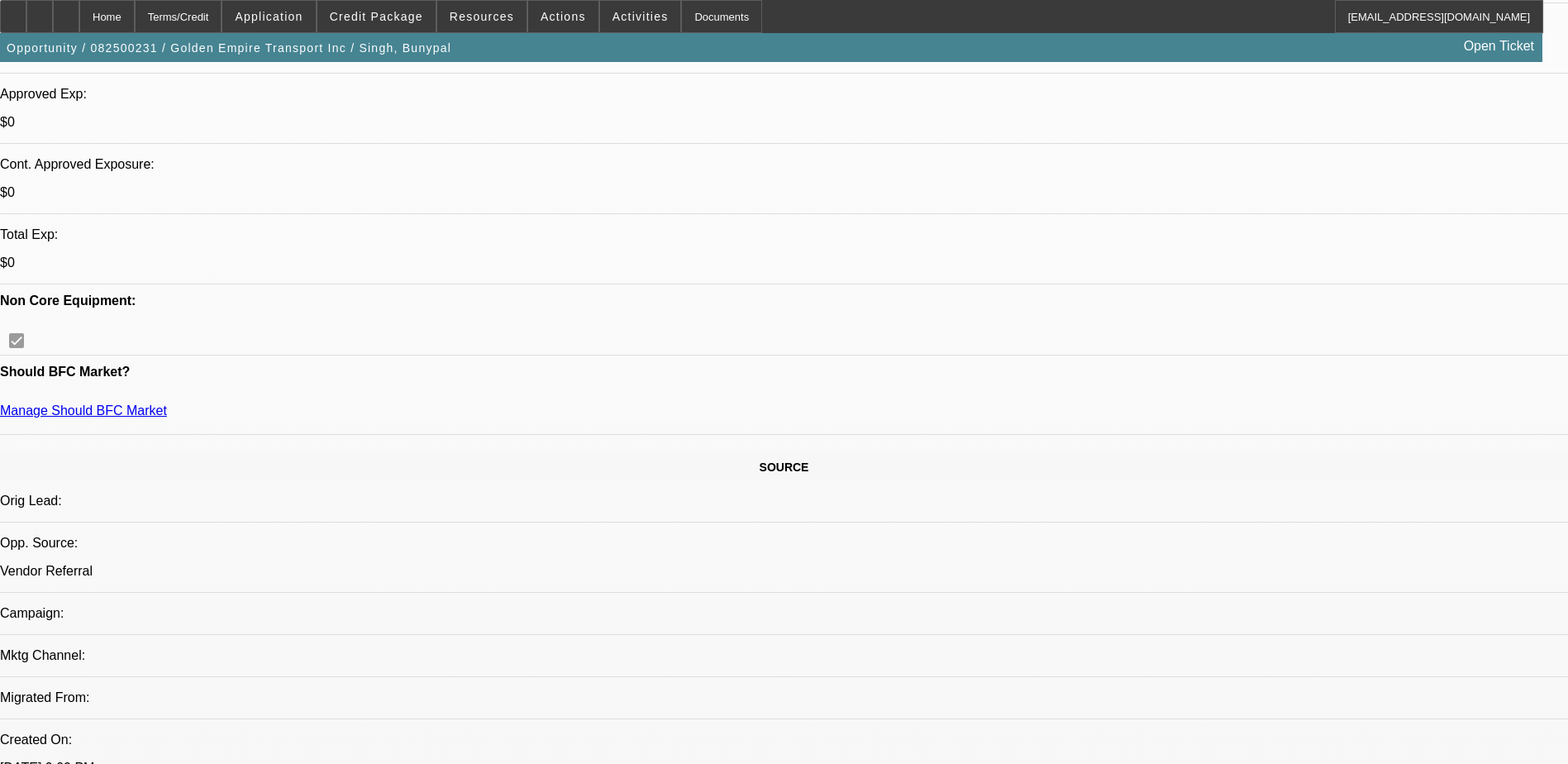
select select "0"
select select "0.1"
select select "0"
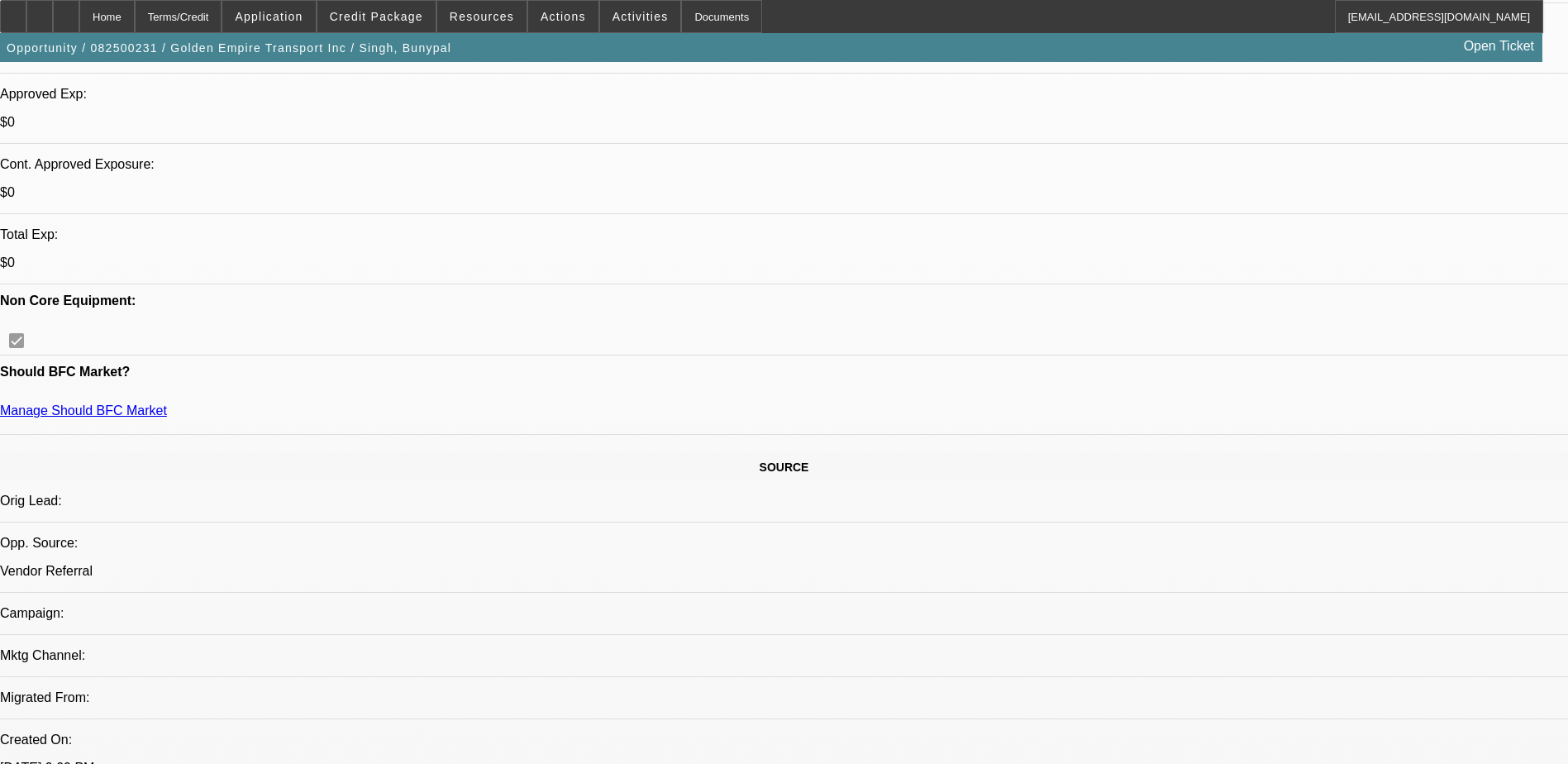
select select "0.1"
select select "0"
select select "0.1"
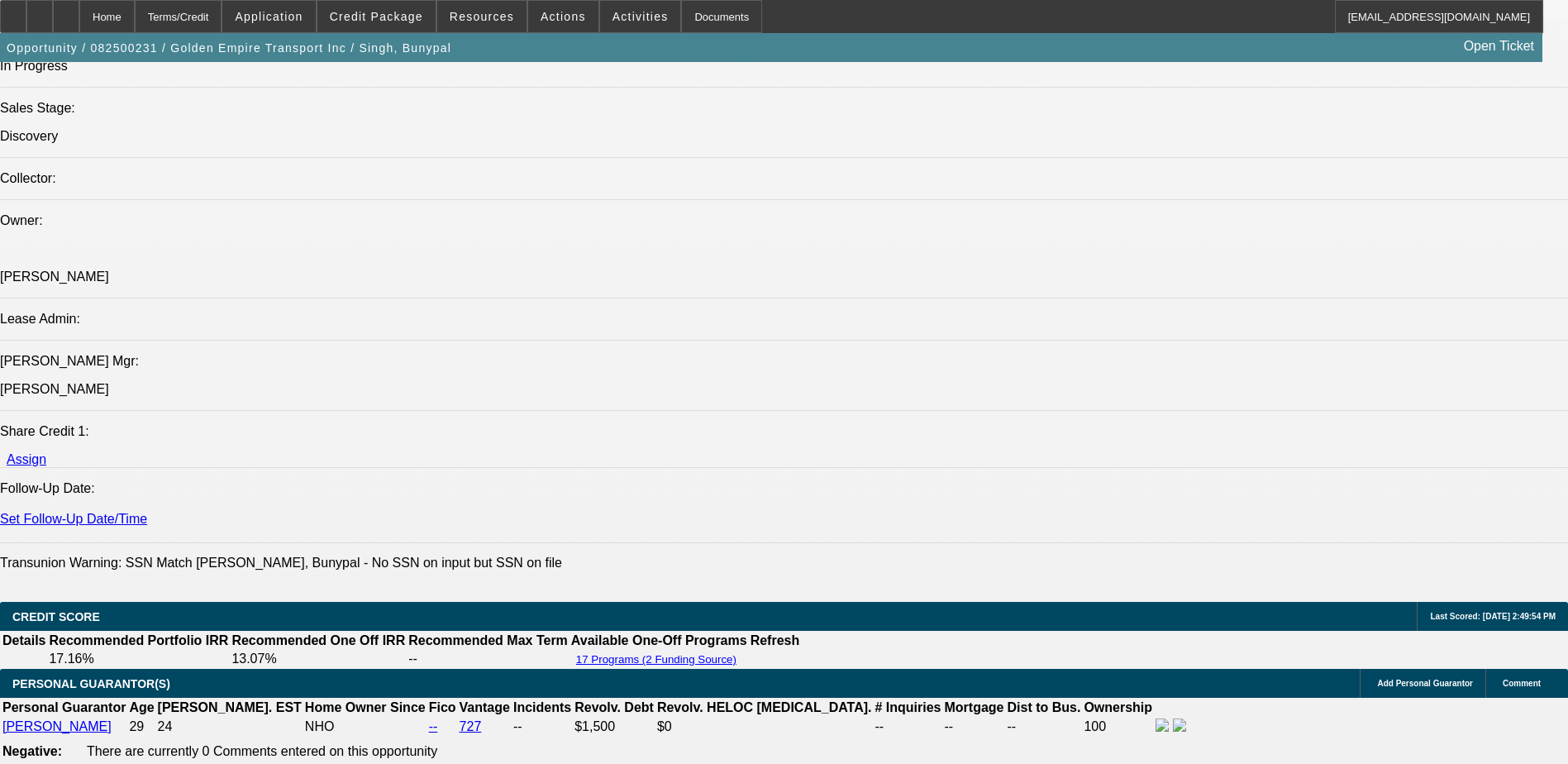
select select "1"
select select "4"
select select "1"
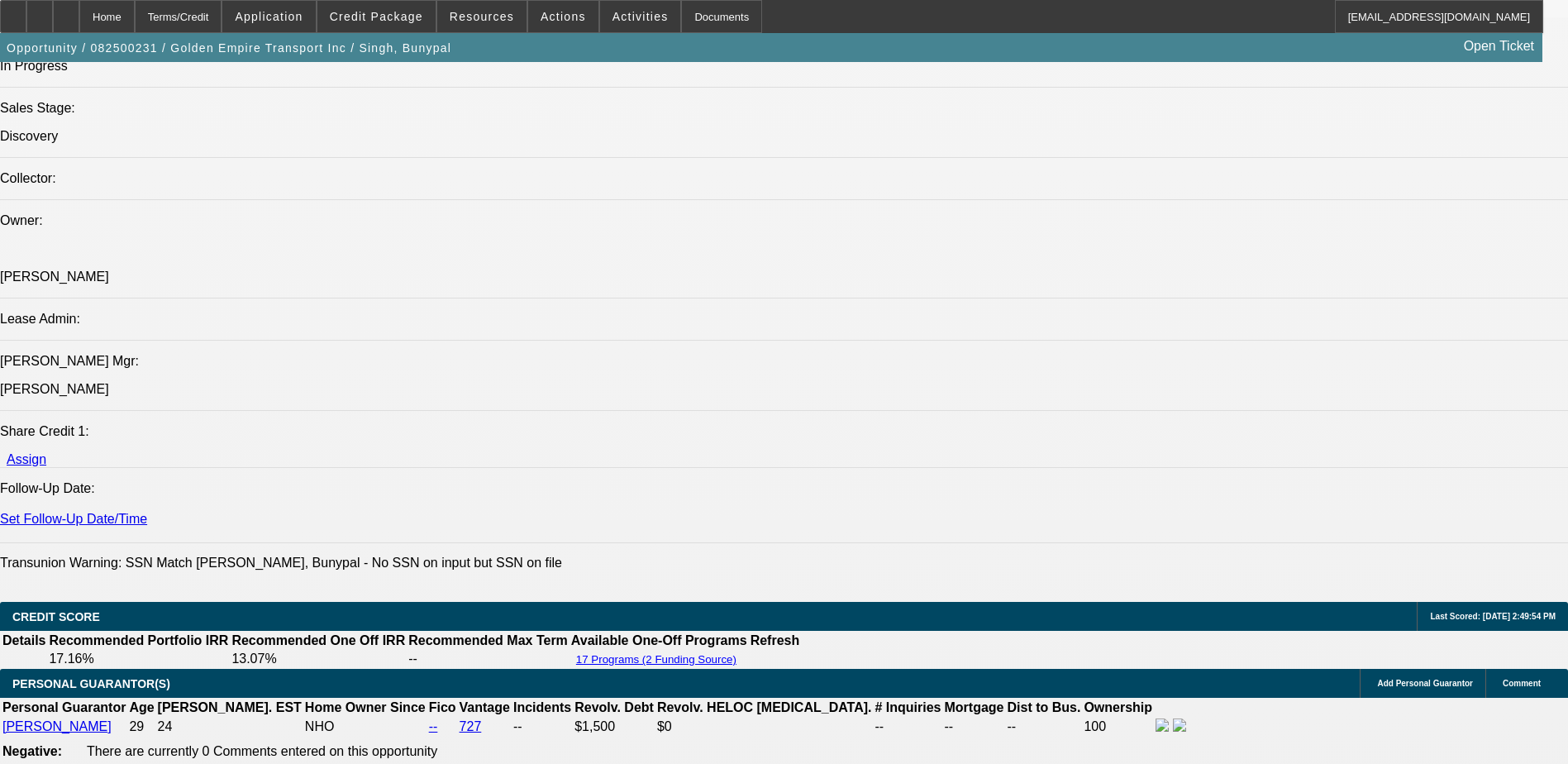
select select "4"
select select "1"
select select "4"
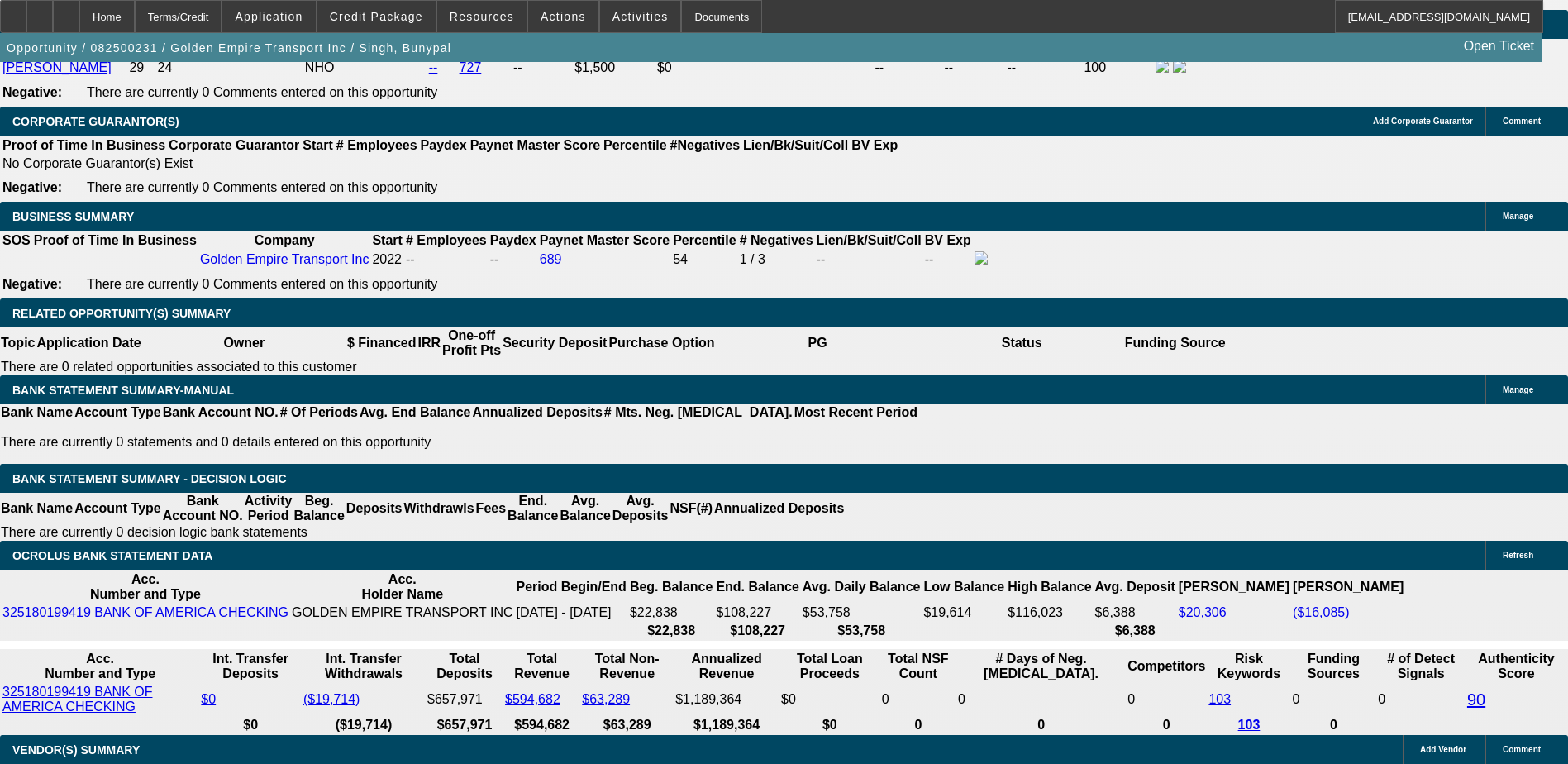
scroll to position [2479, 0]
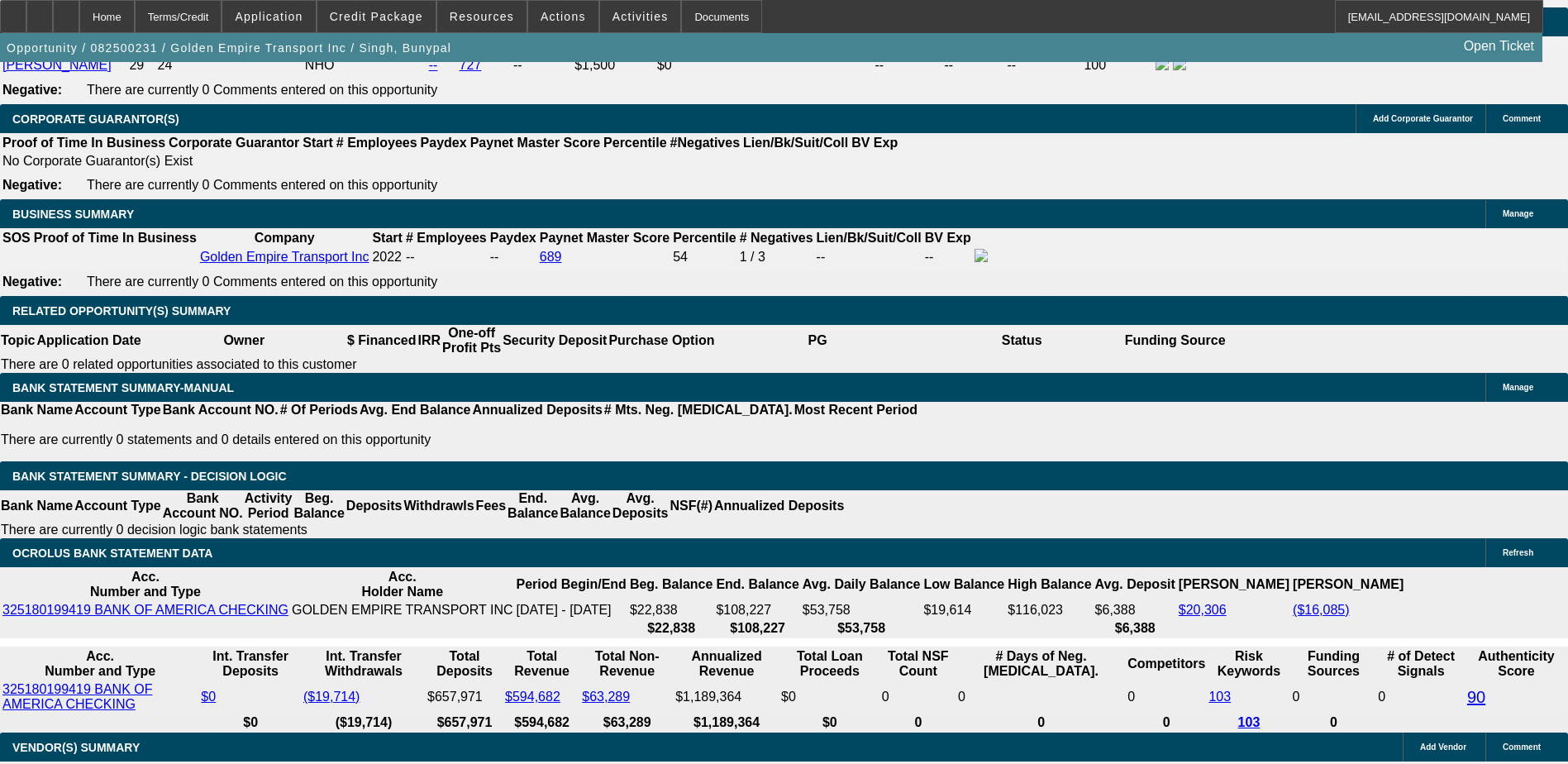
click at [379, 15] on span "Credit Package" at bounding box center [377, 16] width 93 height 13
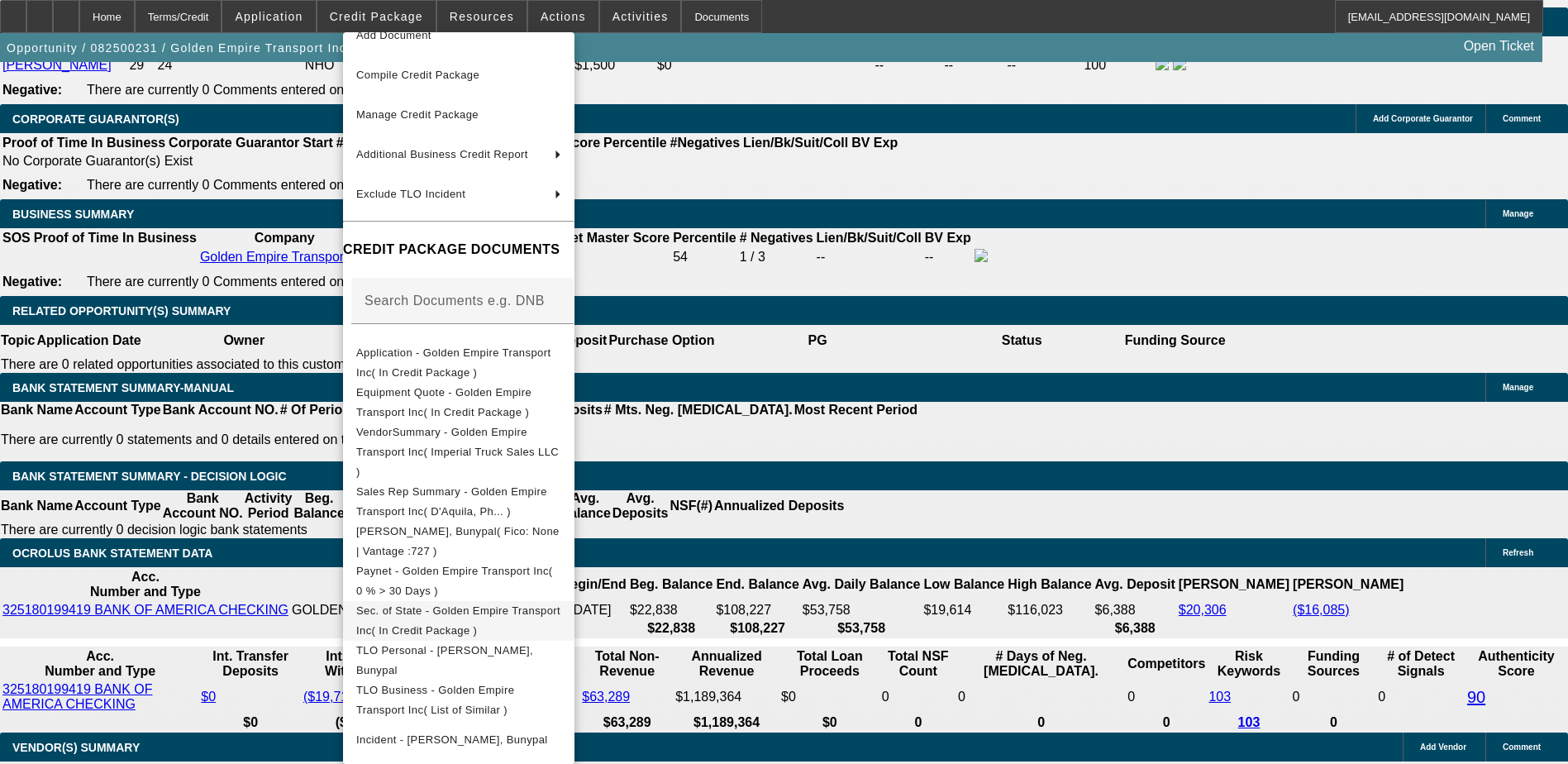
scroll to position [127, 0]
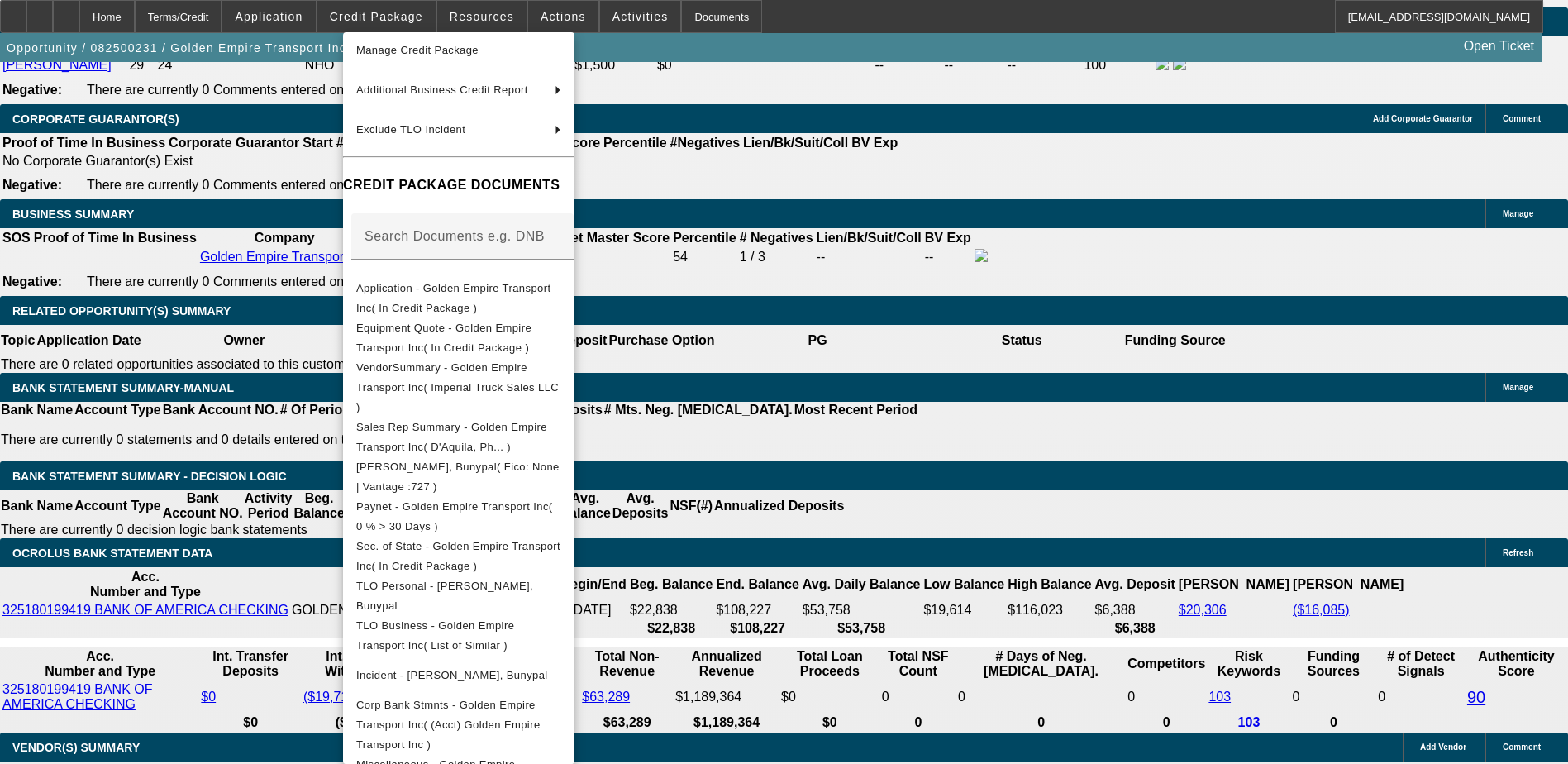
click at [938, 477] on div at bounding box center [784, 382] width 1568 height 764
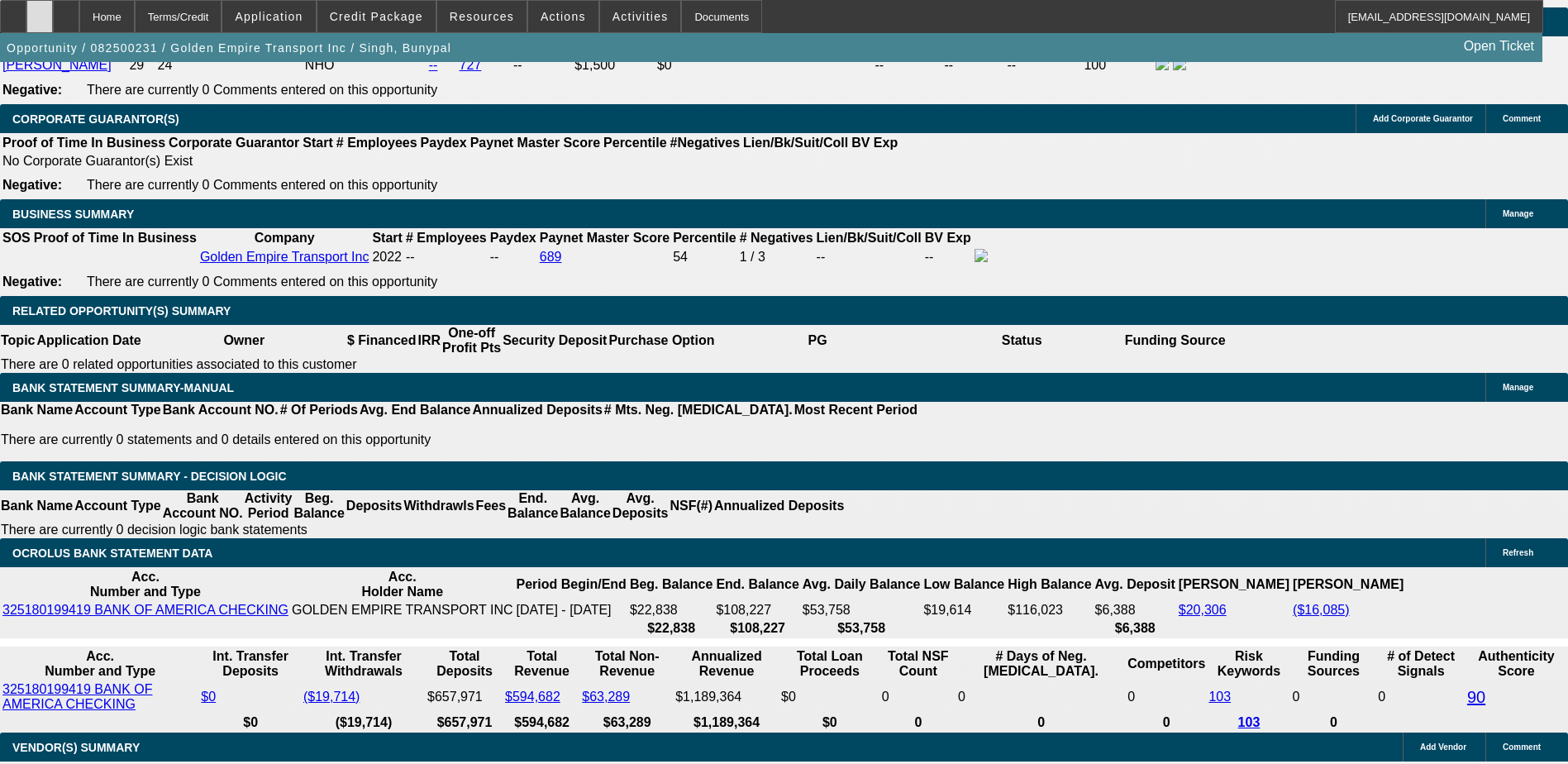
click at [53, 16] on div at bounding box center [40, 16] width 27 height 33
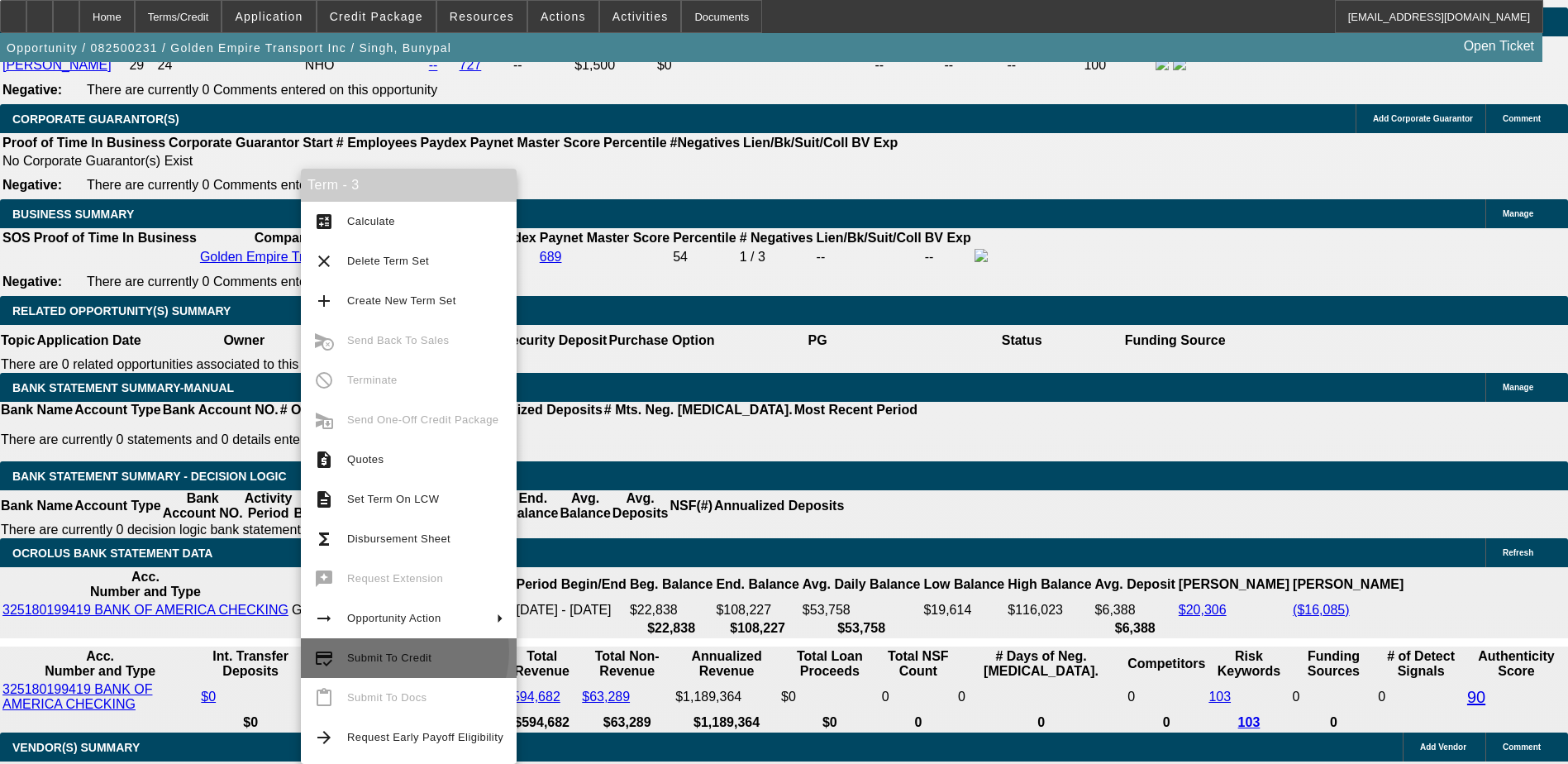
click at [395, 651] on span "Submit To Credit" at bounding box center [389, 657] width 84 height 13
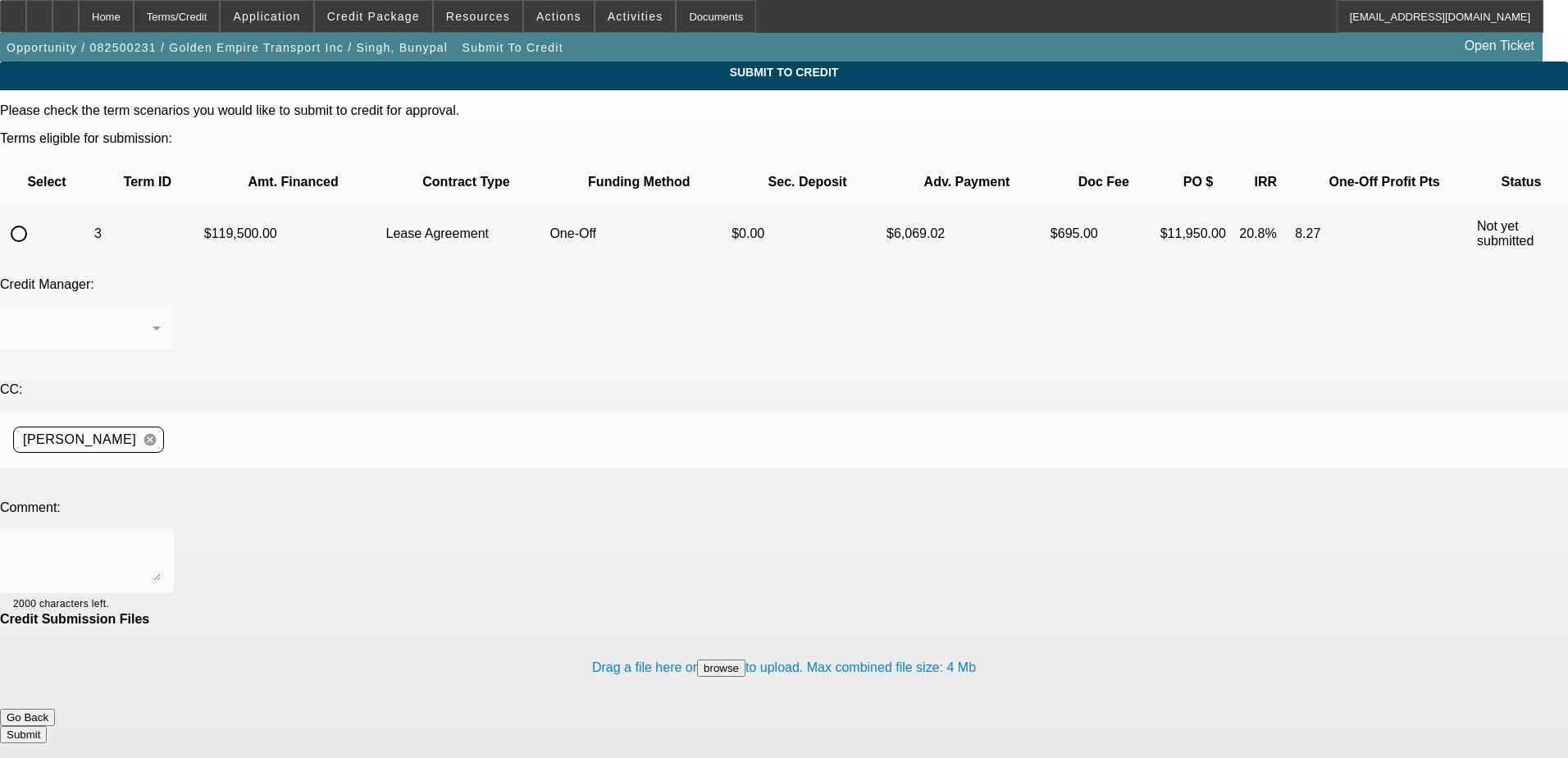
click at [35, 217] on input "radio" at bounding box center [19, 233] width 32 height 32
radio input "true"
click at [160, 541] on textarea at bounding box center [87, 560] width 147 height 39
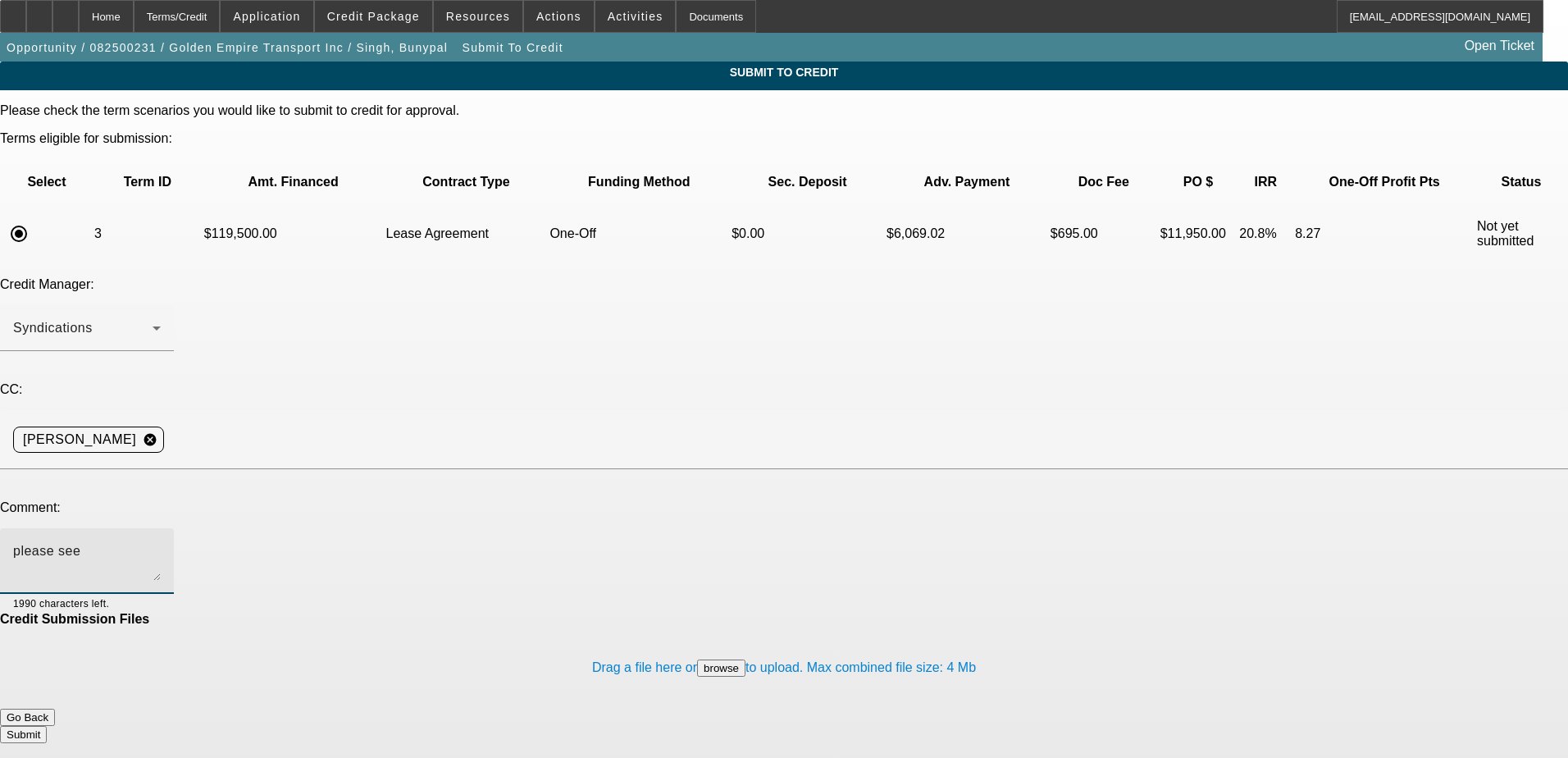
type textarea "please see"
click at [55, 709] on button "Go Back" at bounding box center [28, 718] width 55 height 18
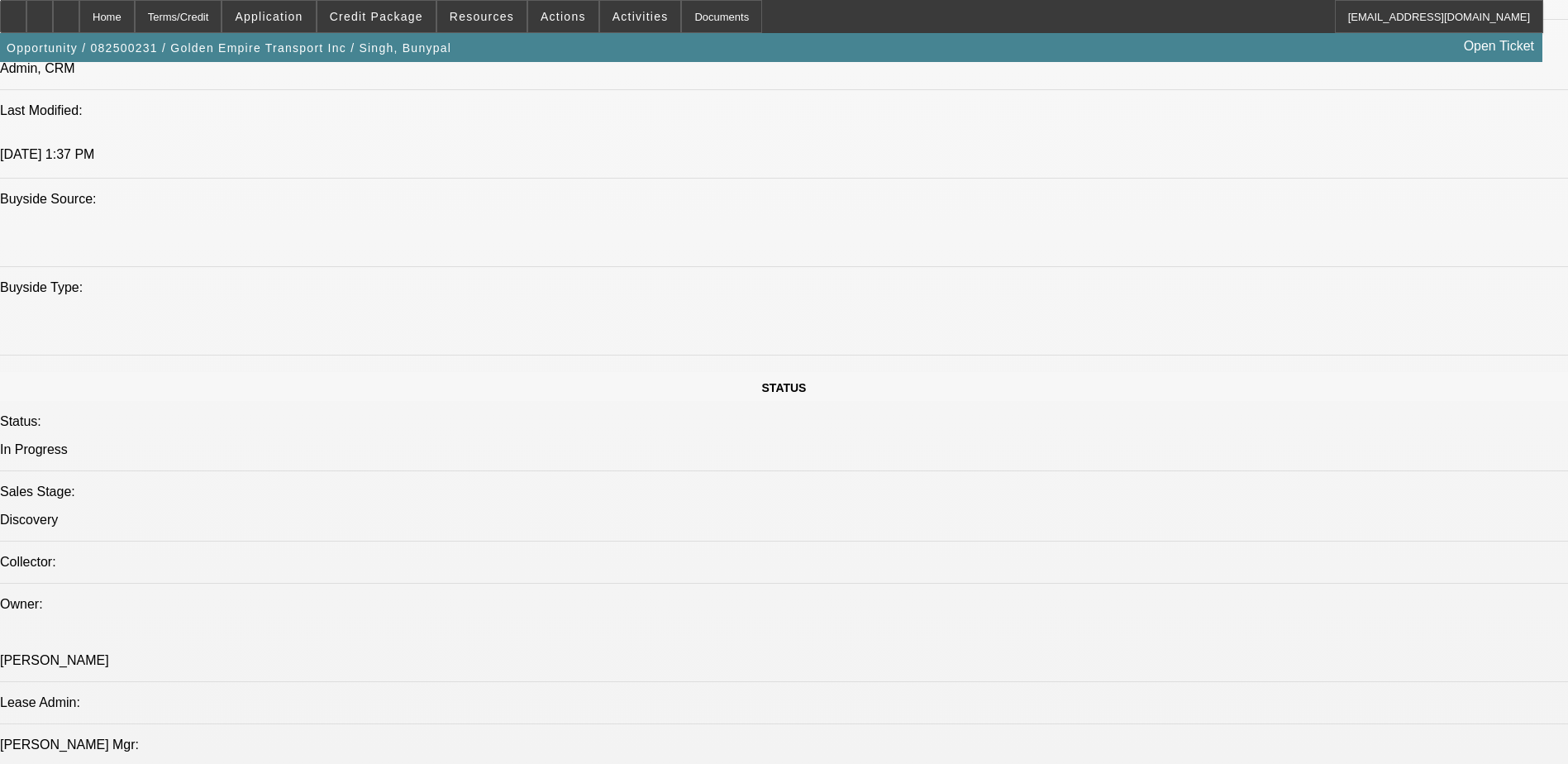
select select "0"
select select "0.1"
select select "4"
select select "0"
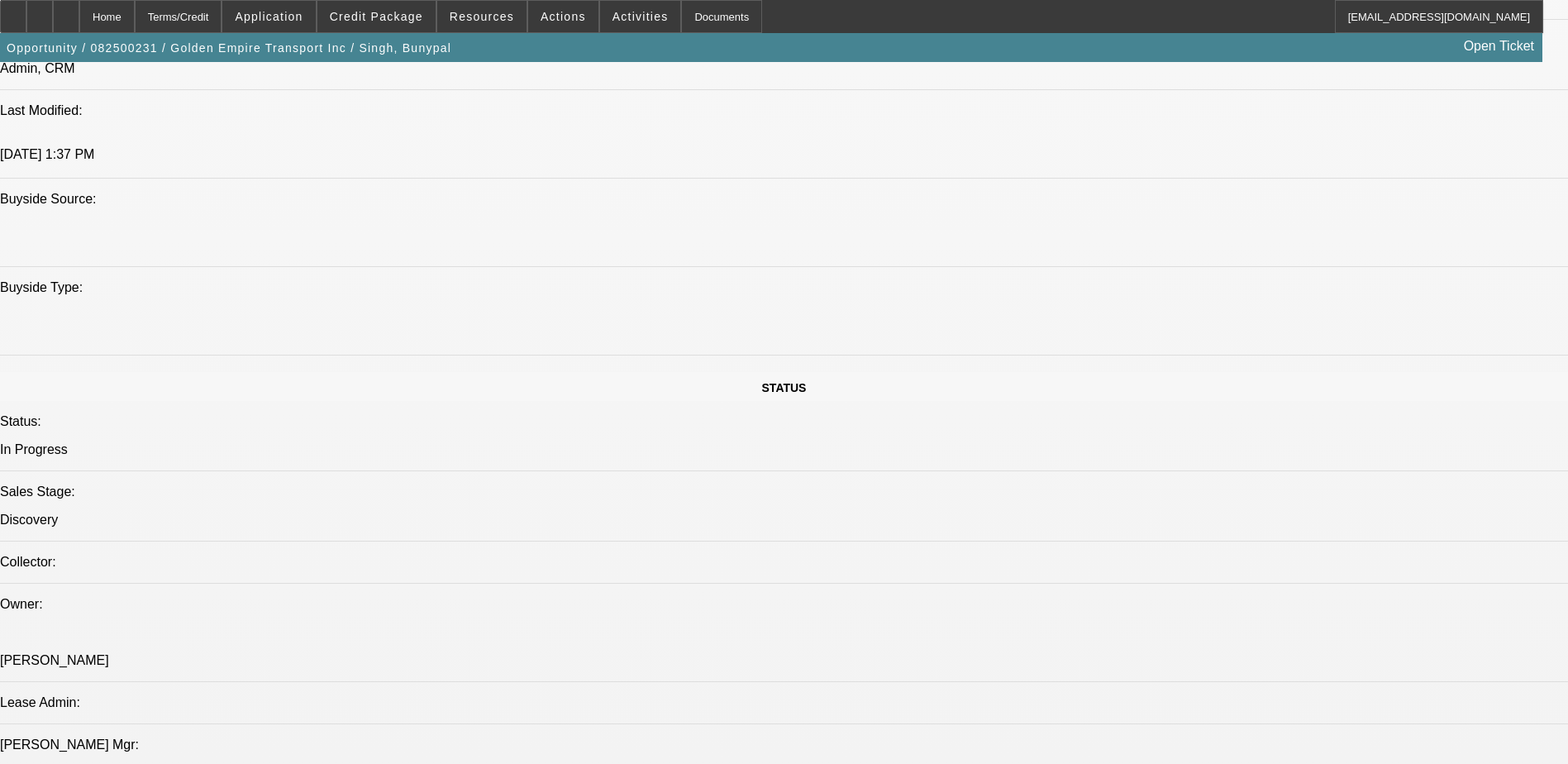
select select "0"
select select "0.1"
select select "4"
select select "0"
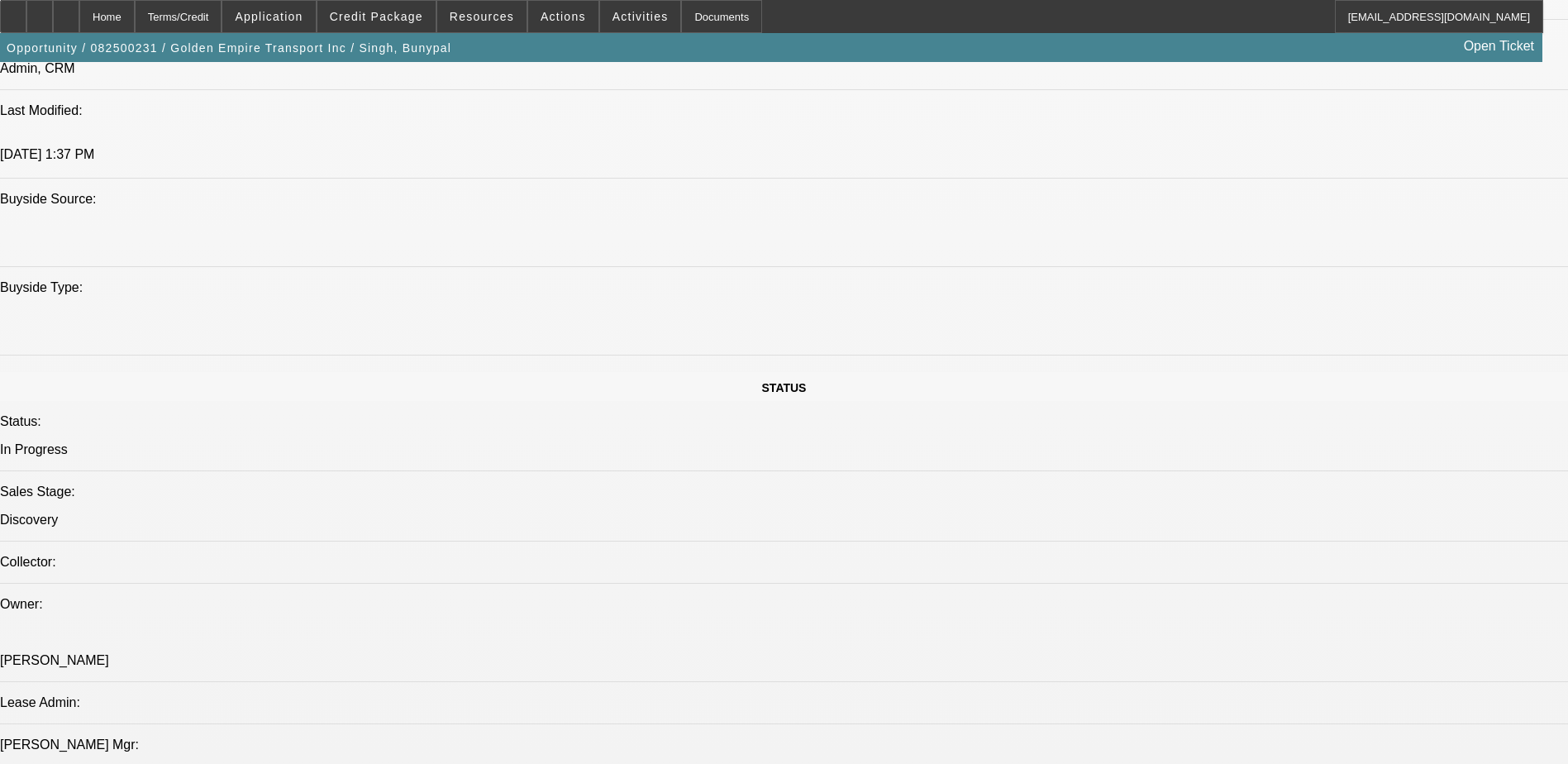
select select "0.1"
select select "4"
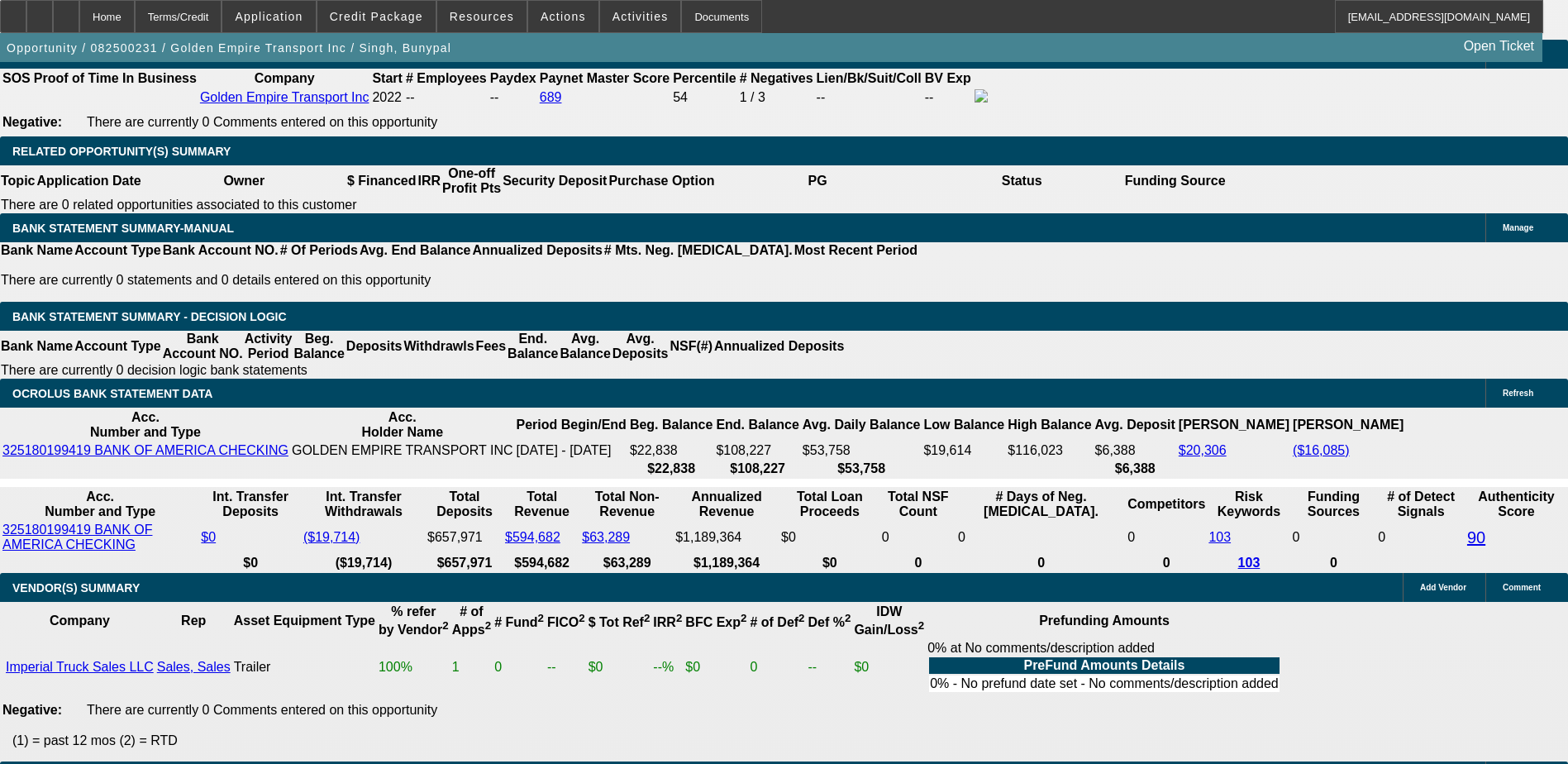
scroll to position [165, 0]
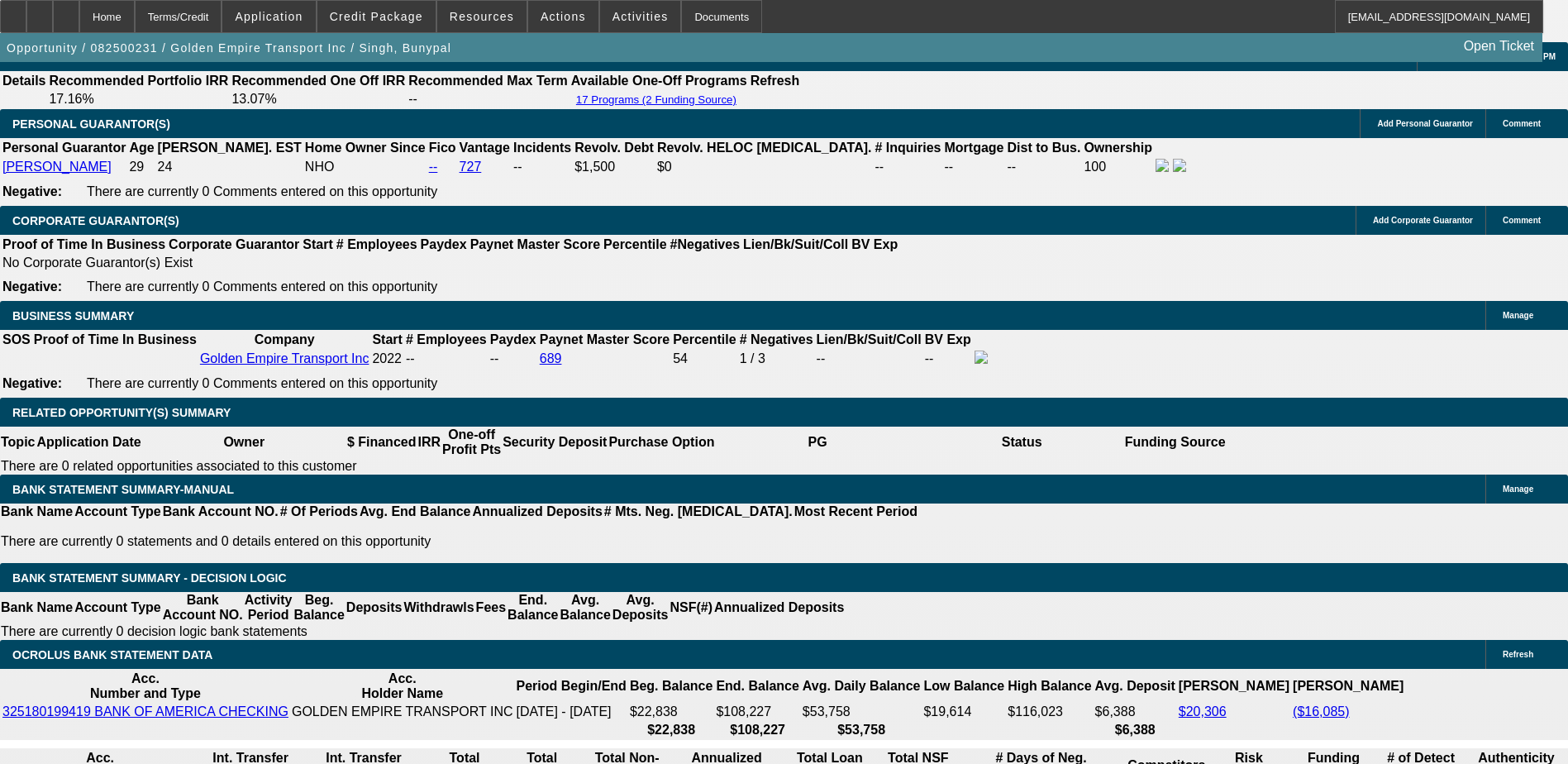
scroll to position [2479, 0]
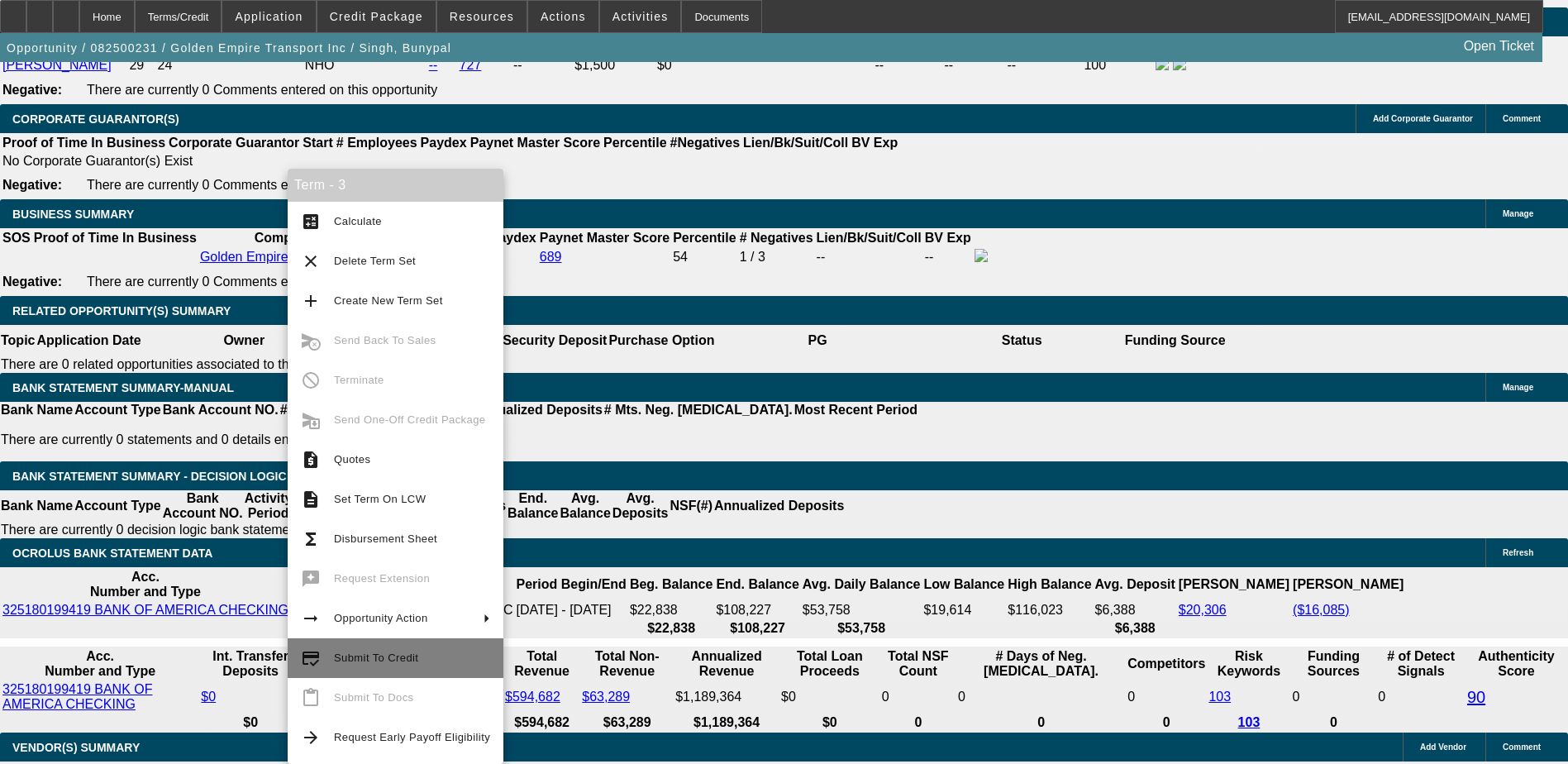
click at [381, 649] on span "Submit To Credit" at bounding box center [412, 658] width 157 height 20
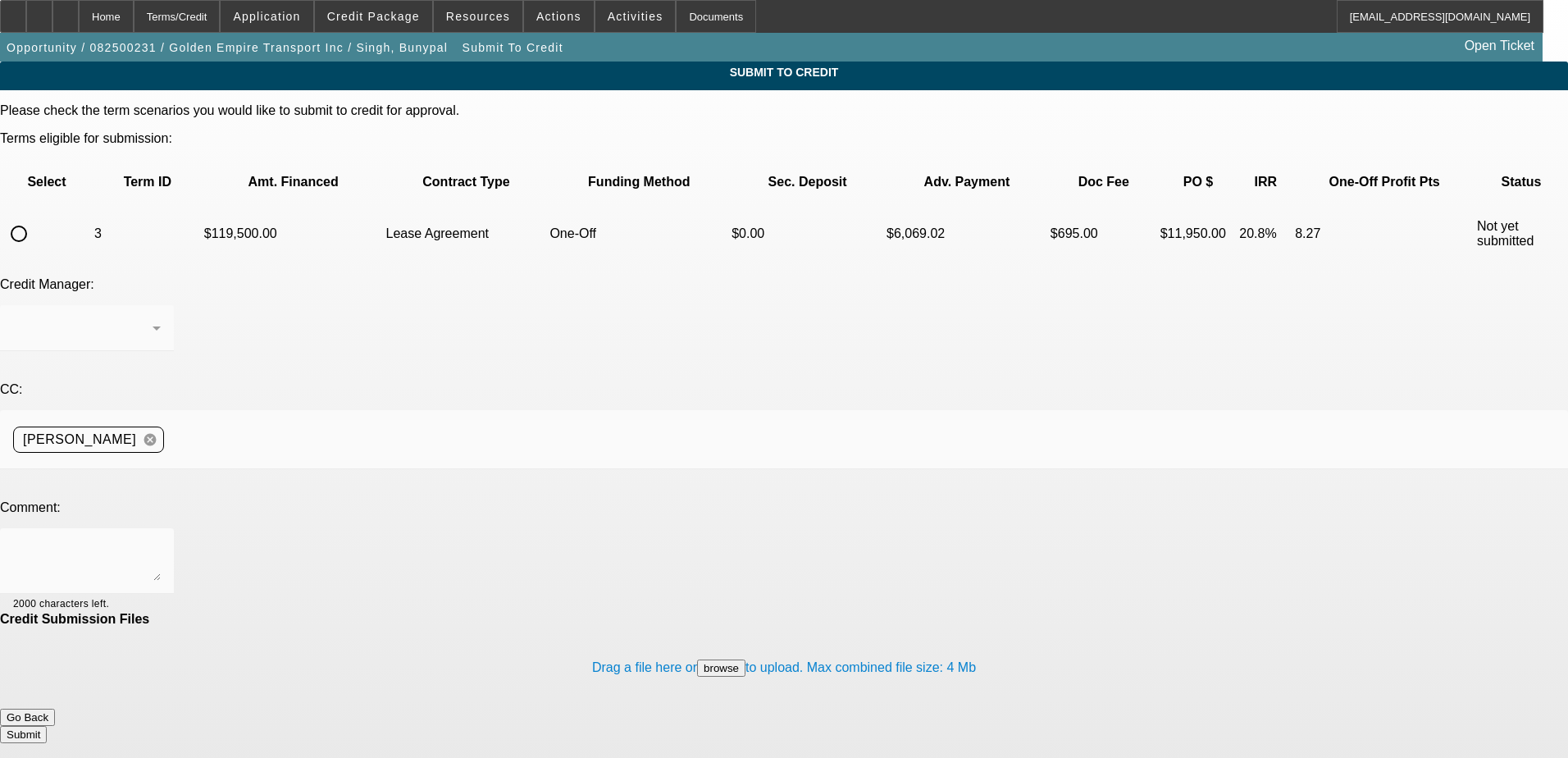
click at [35, 217] on input "radio" at bounding box center [19, 233] width 32 height 32
radio input "true"
click at [160, 541] on textarea at bounding box center [87, 560] width 147 height 39
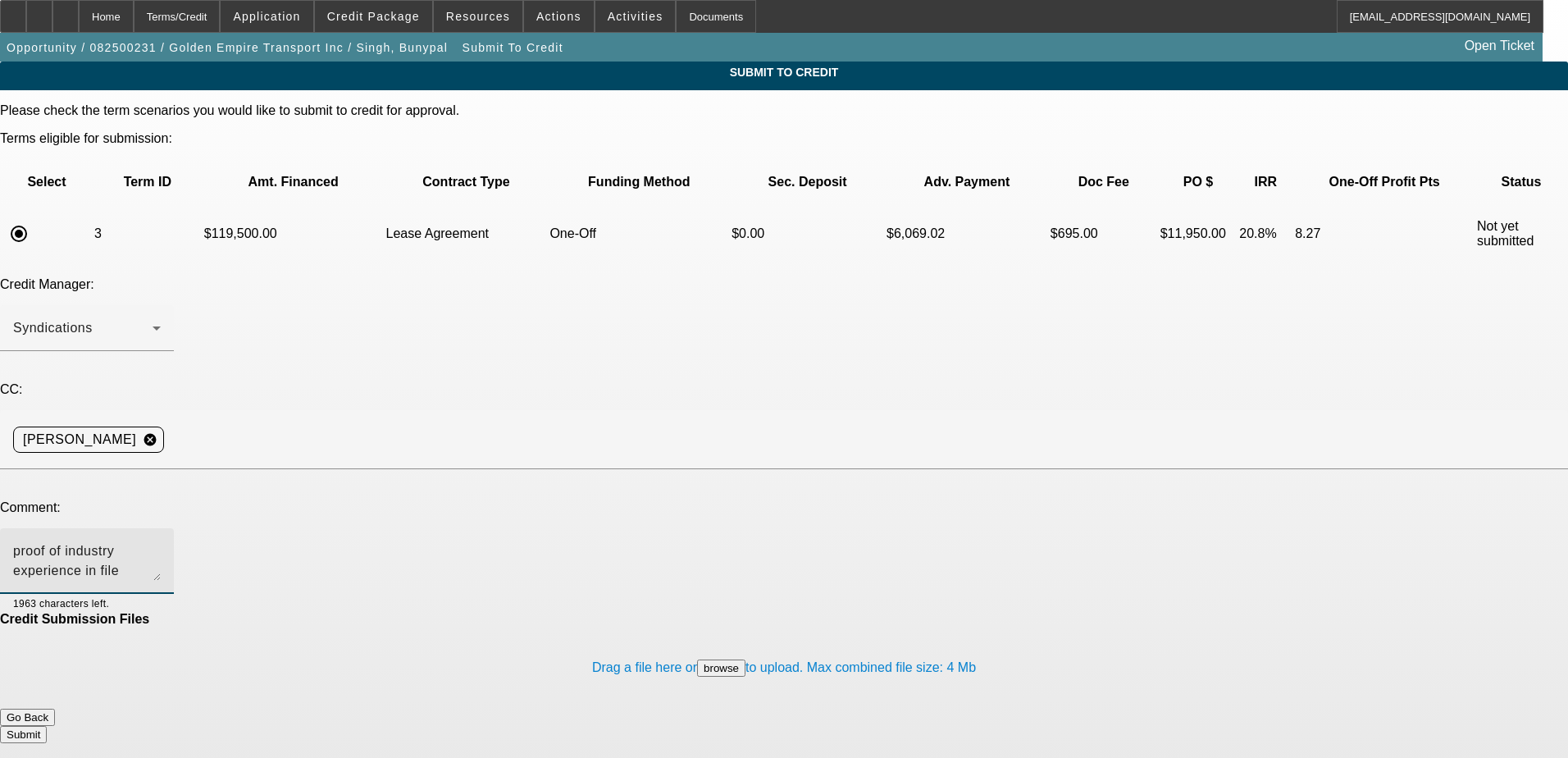
type textarea "proof of industry experience in file"
click at [47, 726] on button "Submit" at bounding box center [24, 734] width 47 height 18
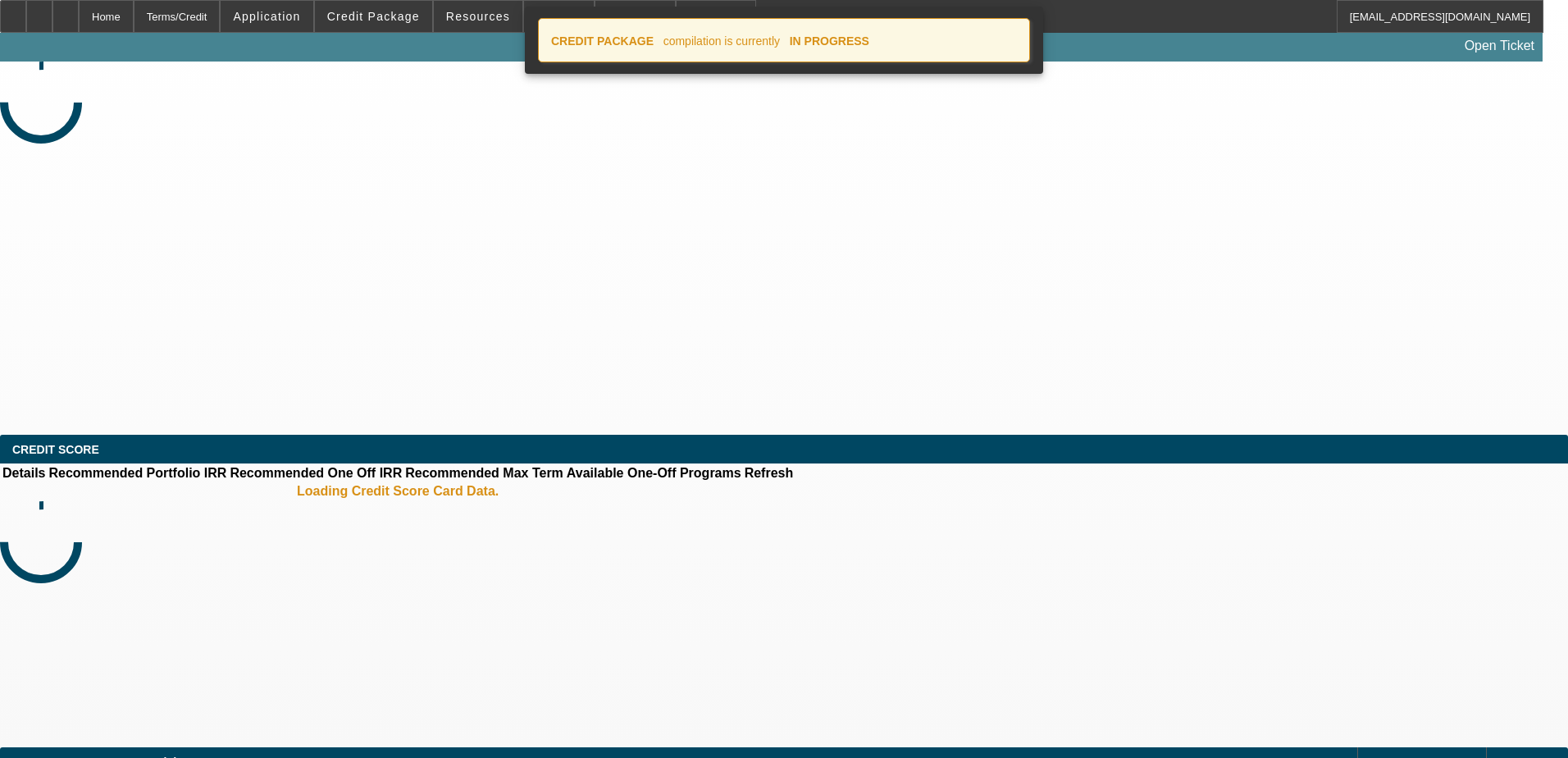
select select "0"
select select "0.1"
select select "4"
select select "0"
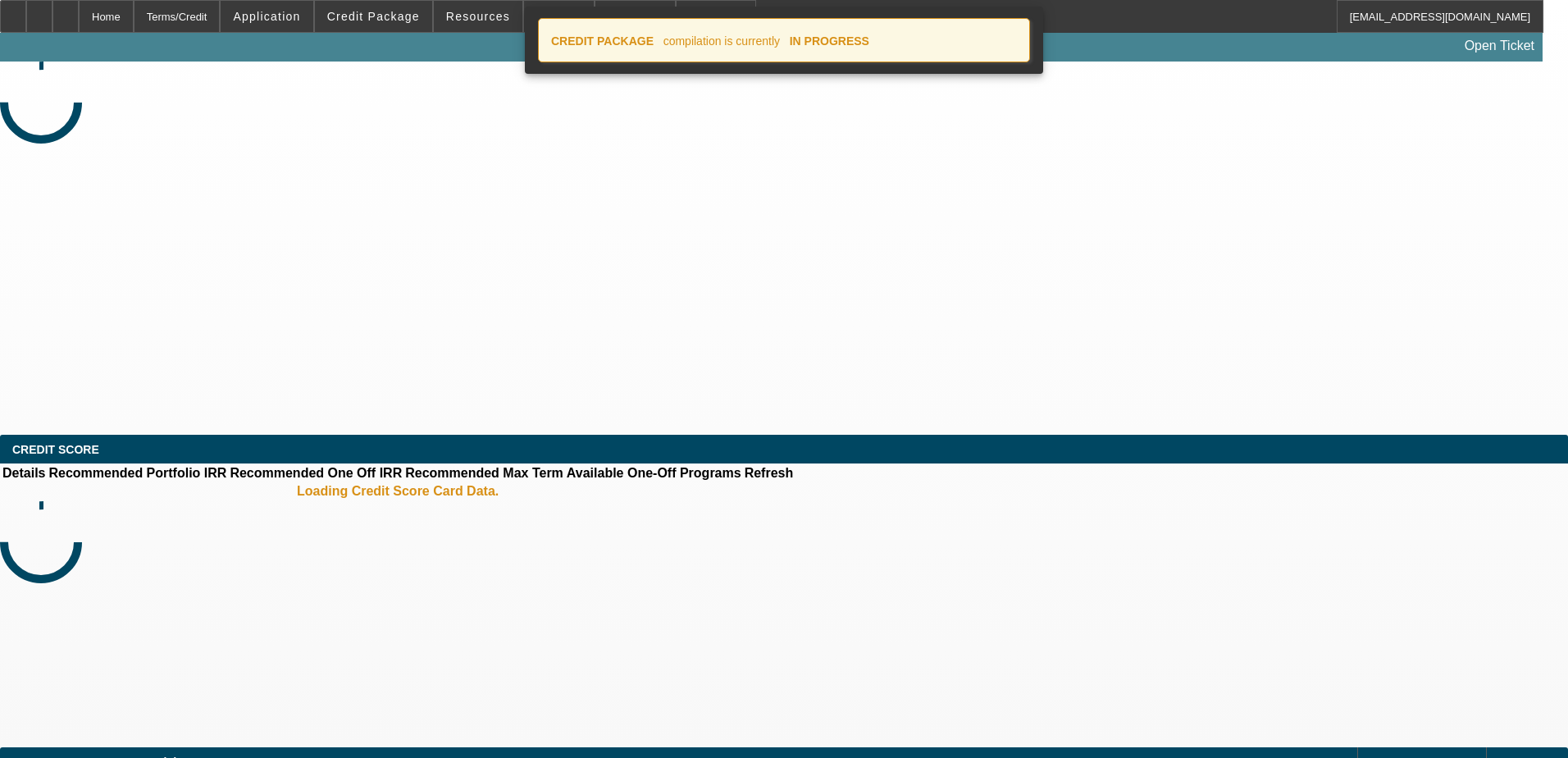
select select "0"
select select "0.1"
select select "4"
select select "0"
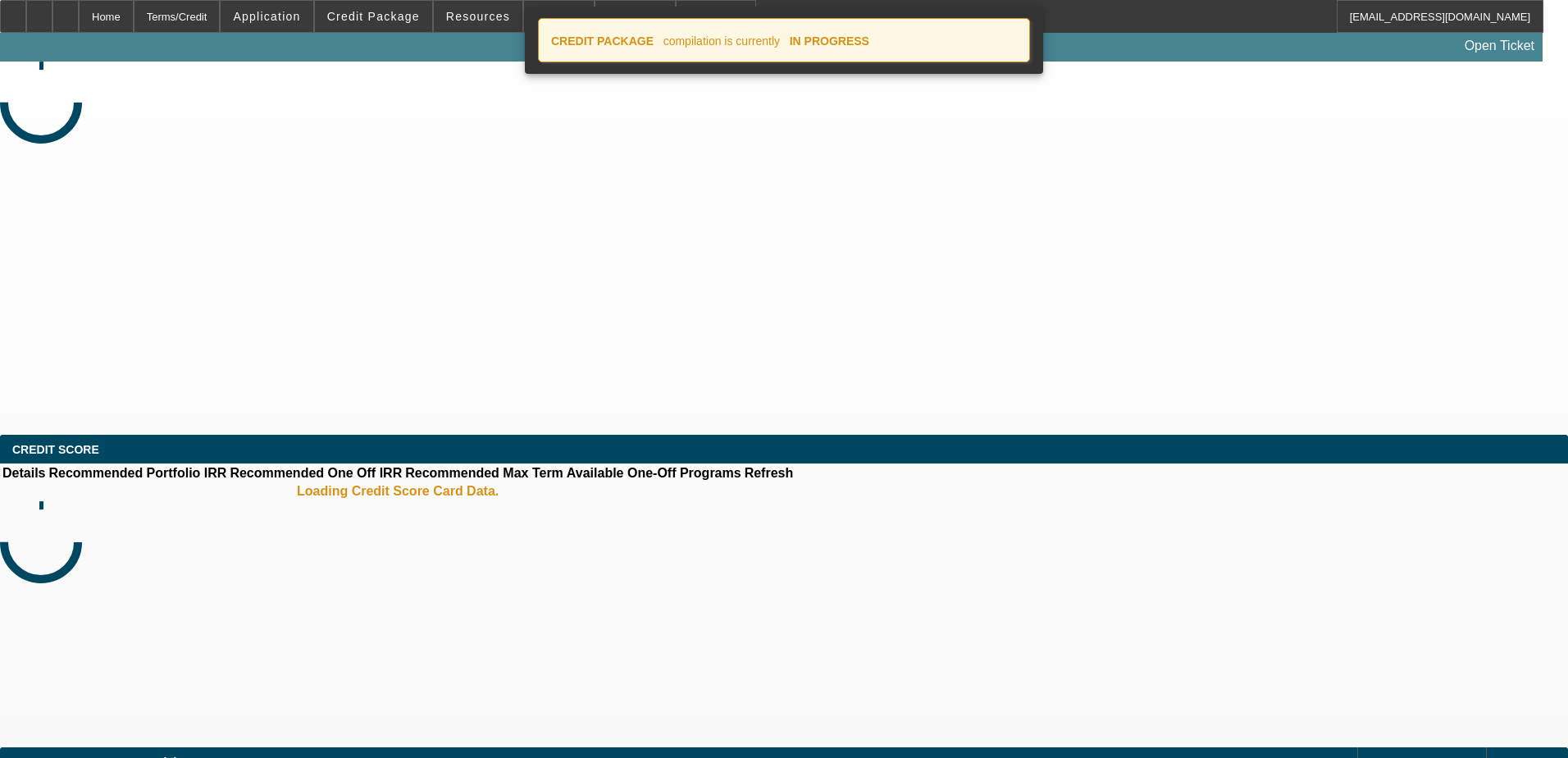
select select "0.1"
select select "4"
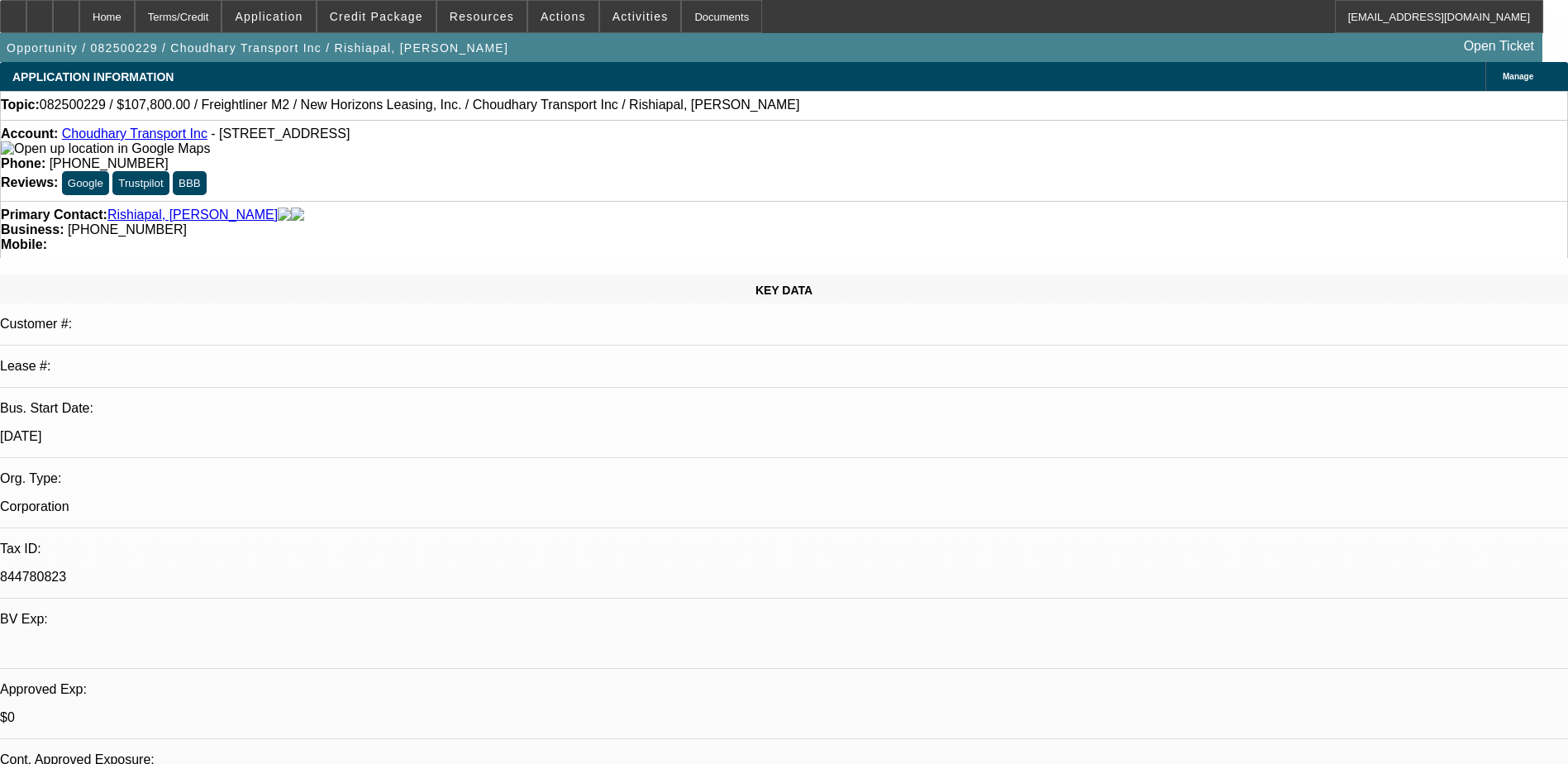
select select "0"
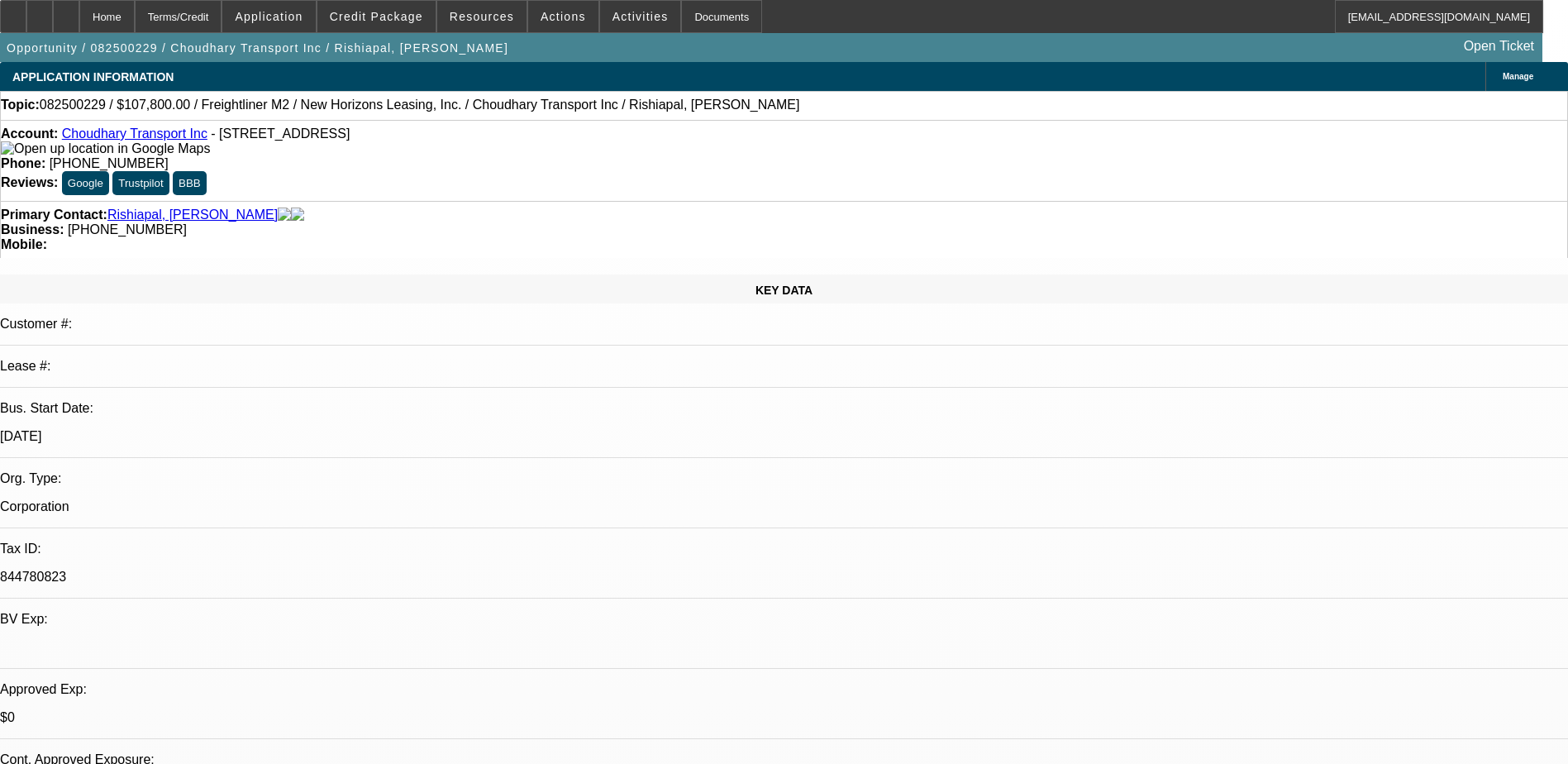
select select "0"
select select "0.1"
select select "0"
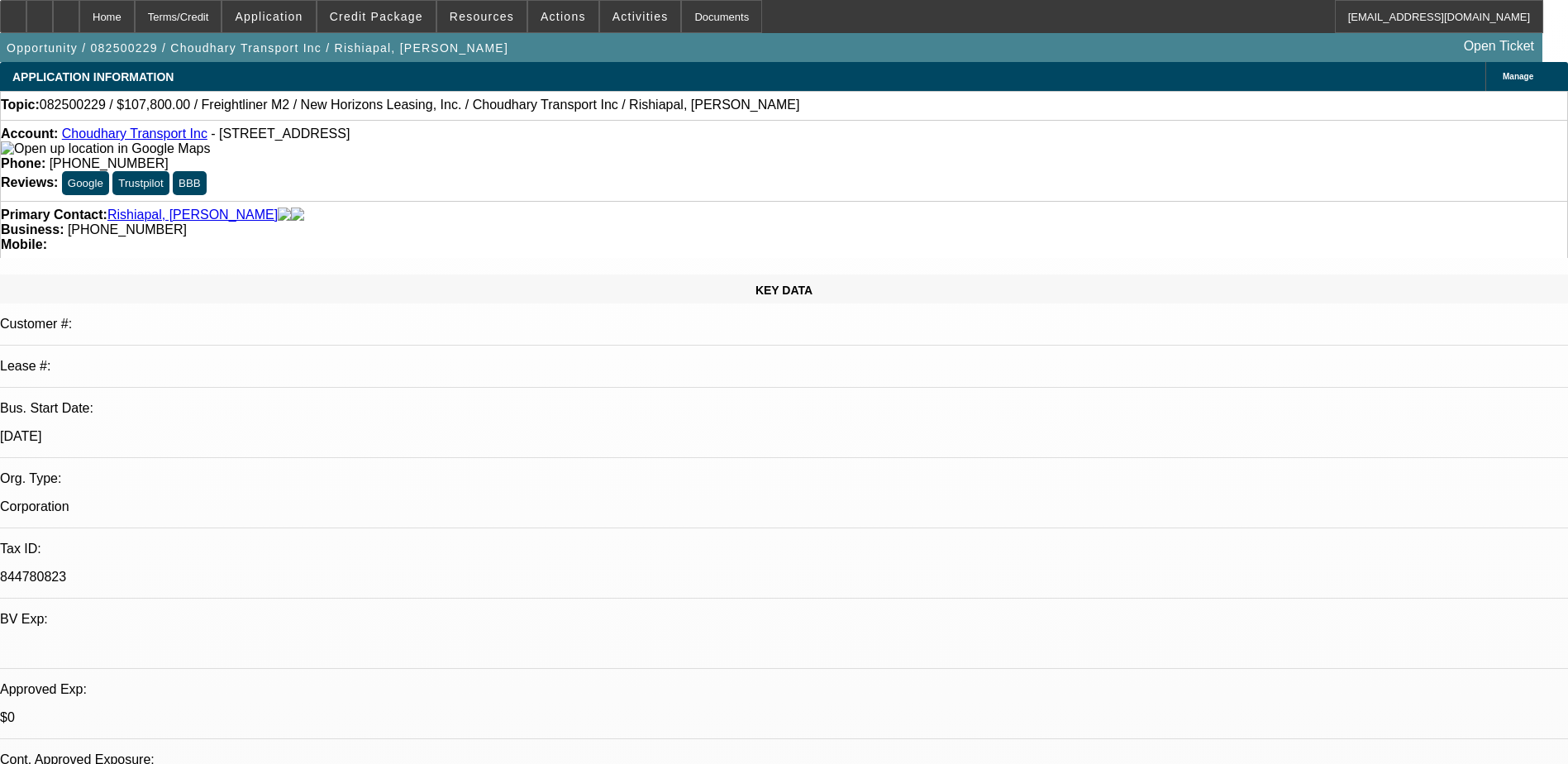
select select "0"
select select "0.1"
select select "1"
select select "2"
select select "19"
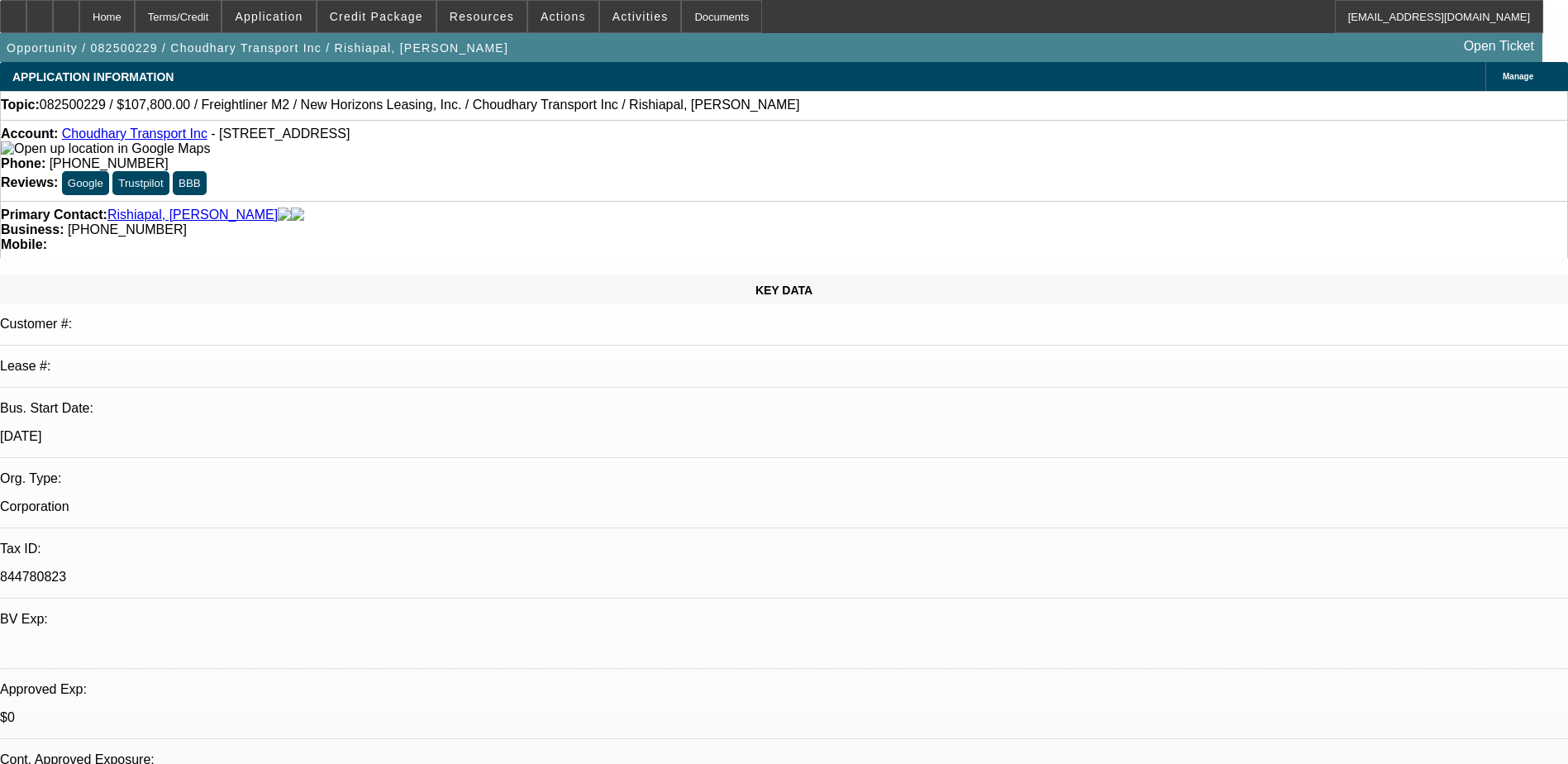
select select "1"
select select "2"
select select "19"
select select "1"
select select "2"
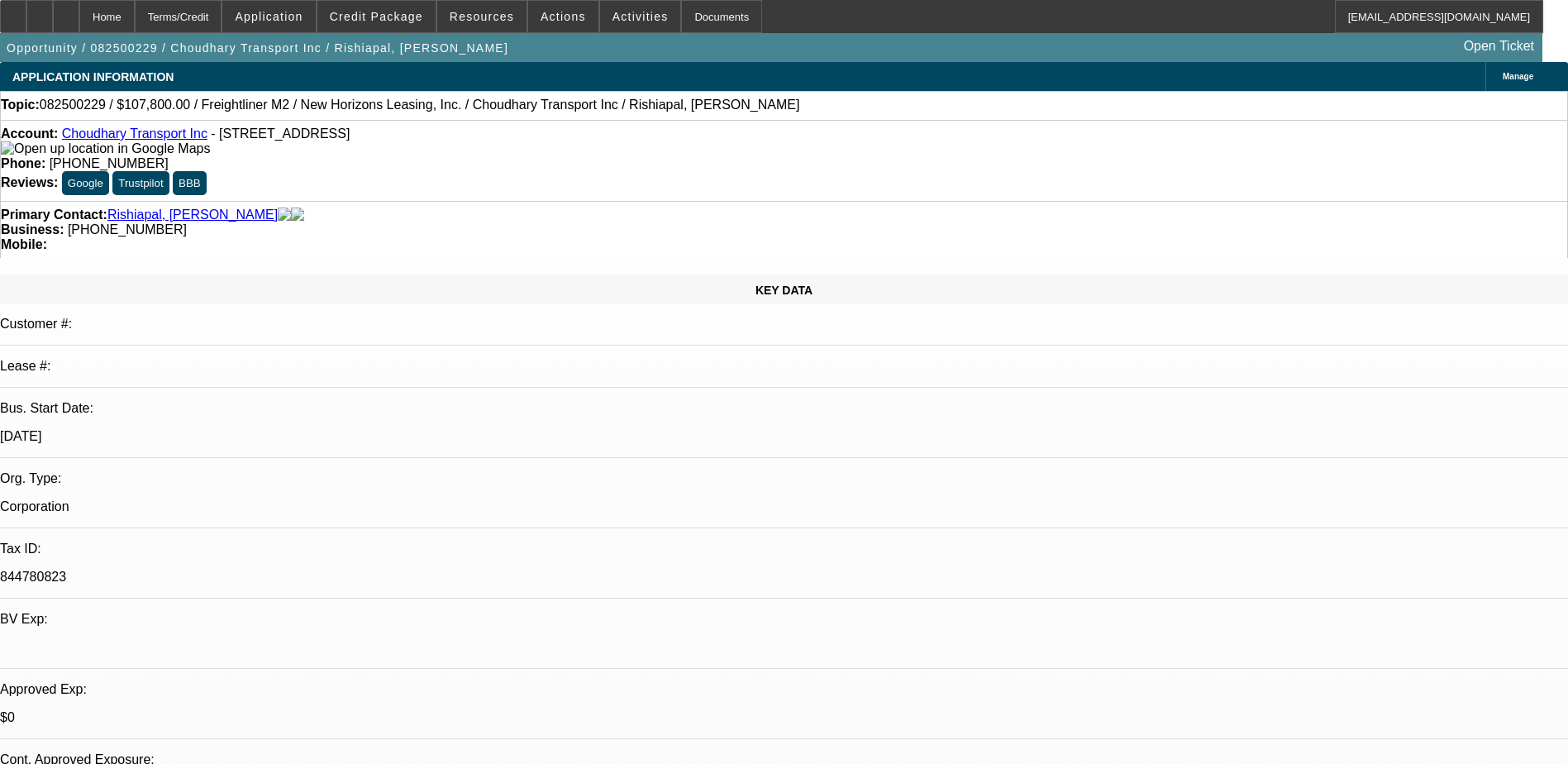
select select "4"
select select "1"
select select "2"
select select "4"
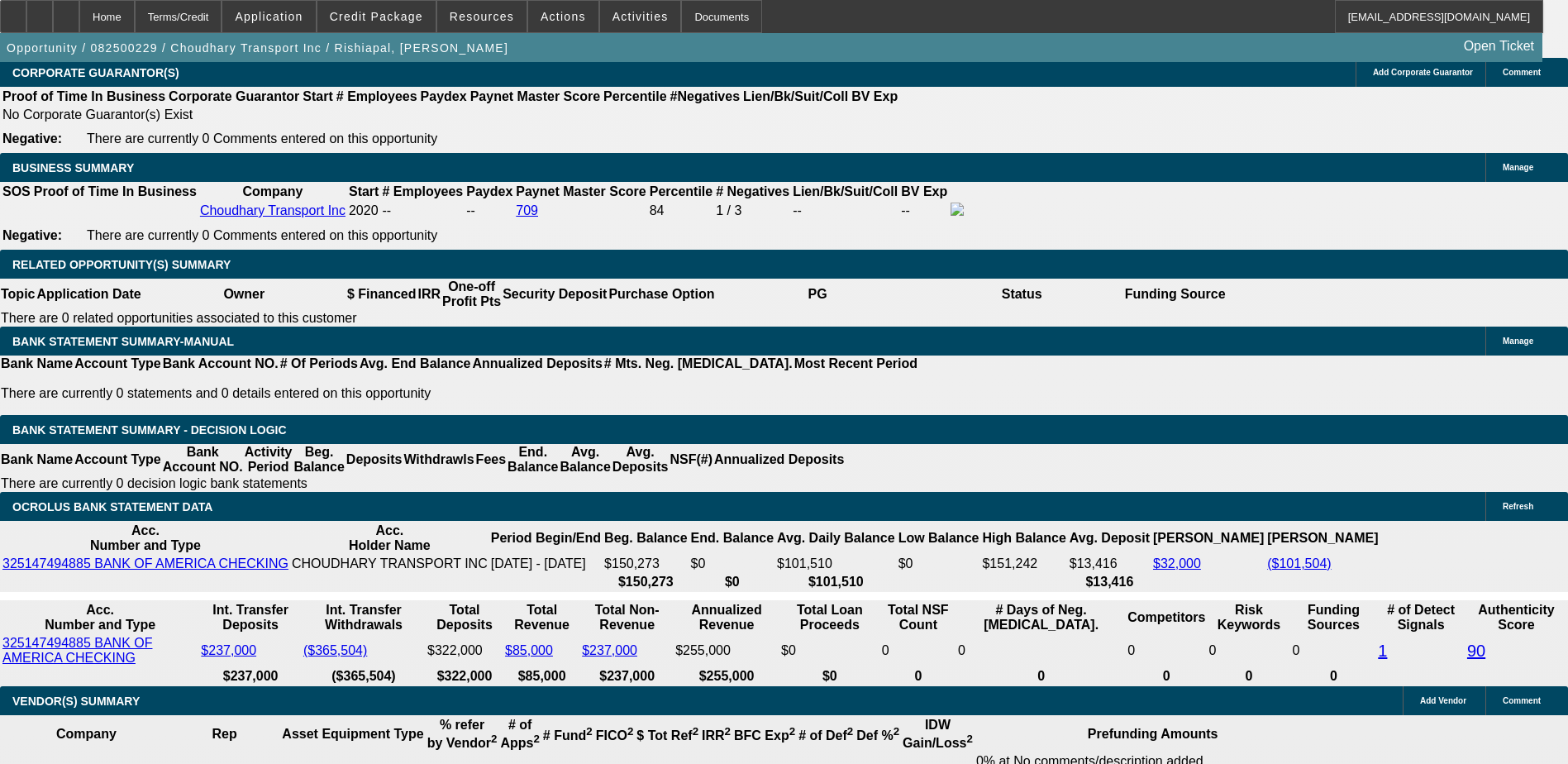
scroll to position [2397, 0]
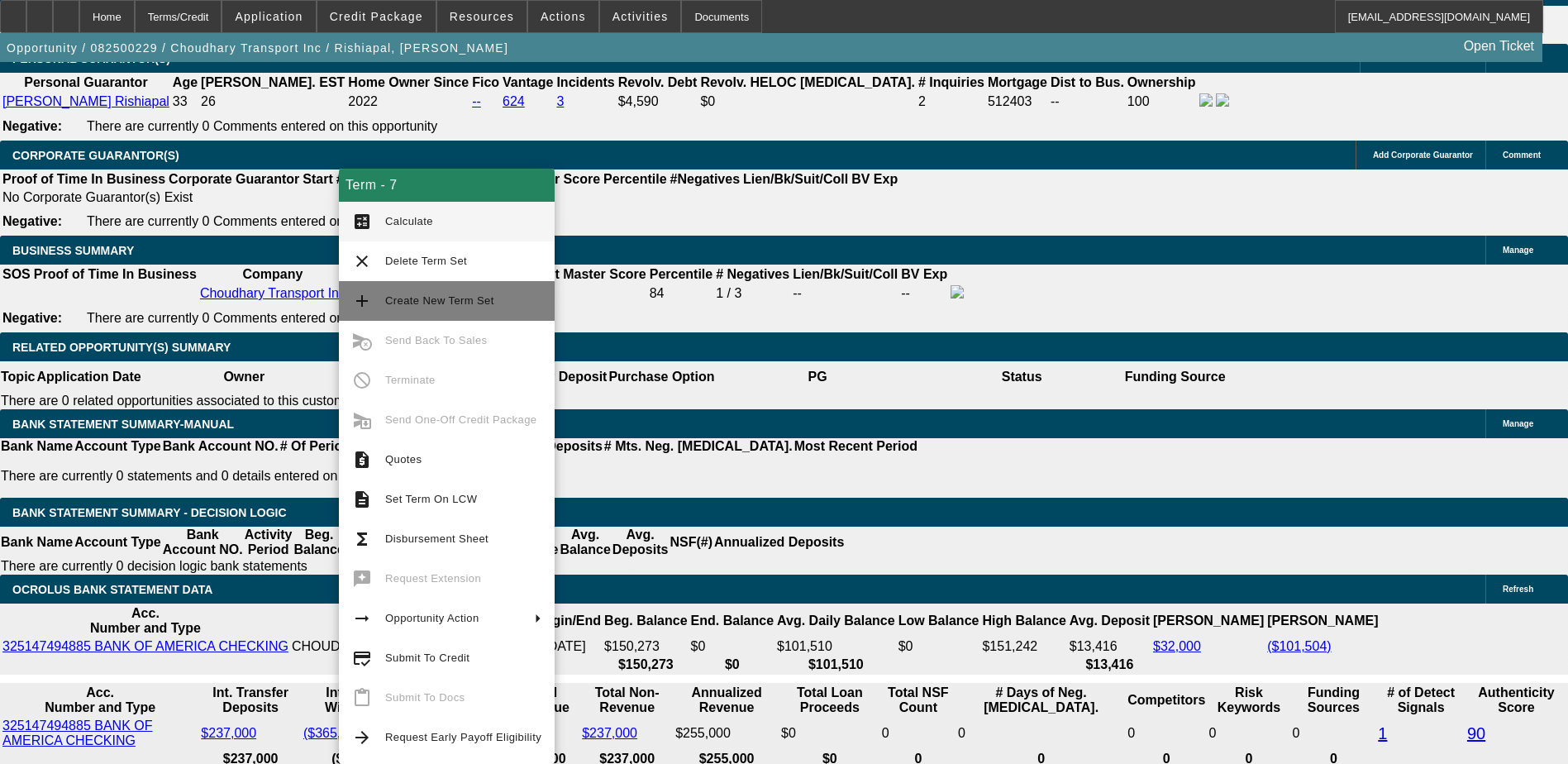
click at [433, 301] on span "Create New Term Set" at bounding box center [440, 300] width 109 height 13
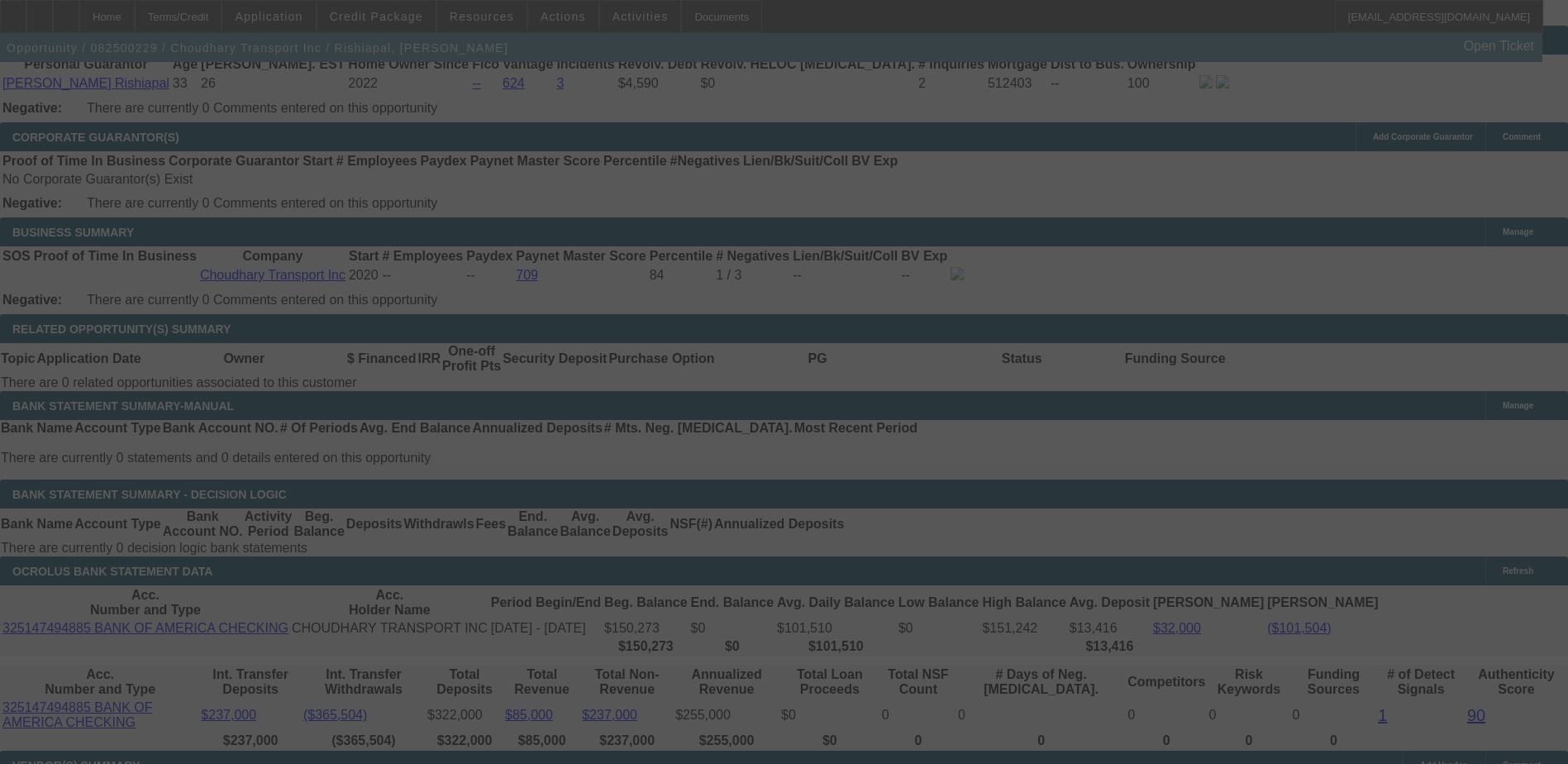
scroll to position [2408, 0]
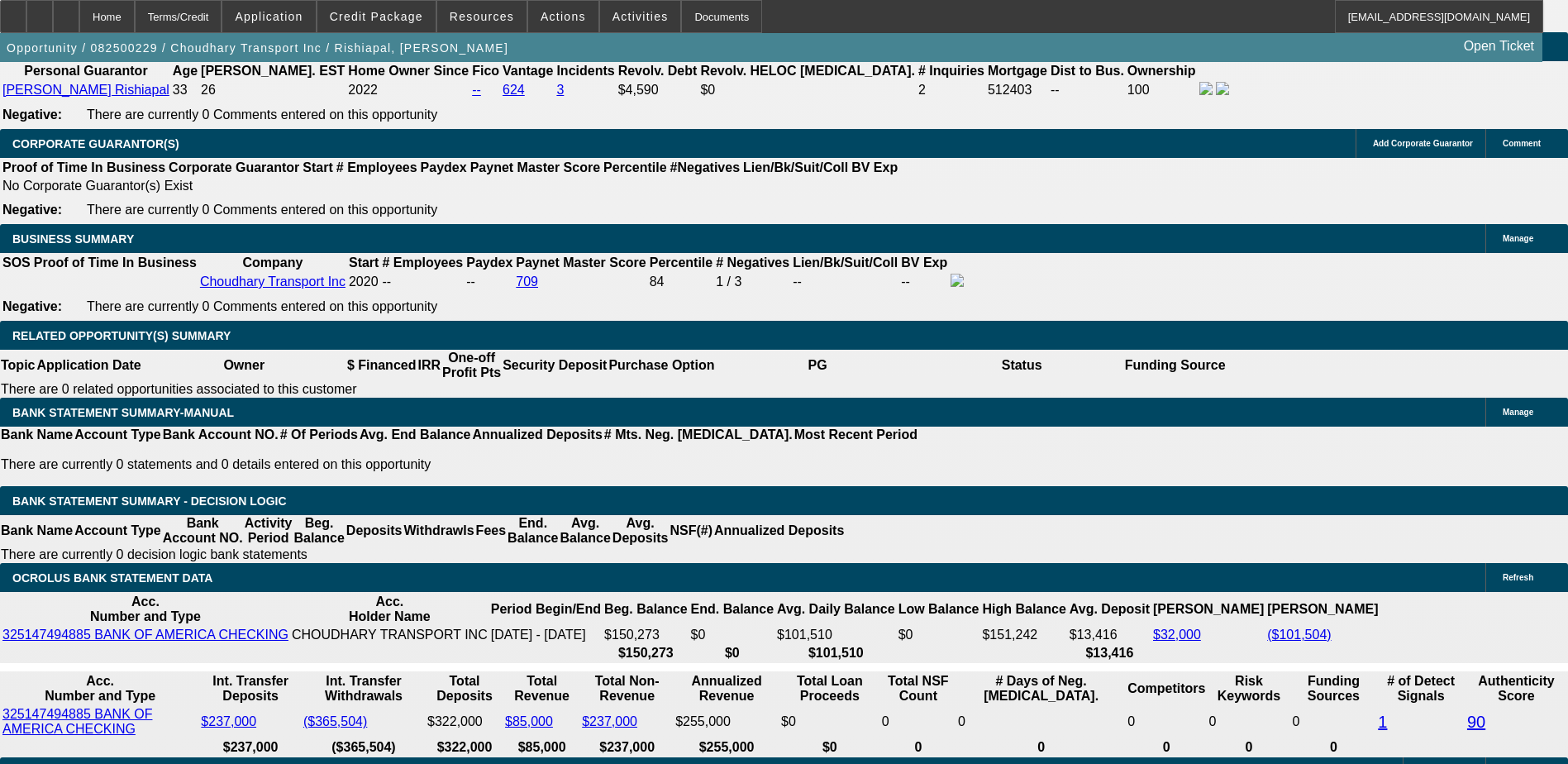
select select "0"
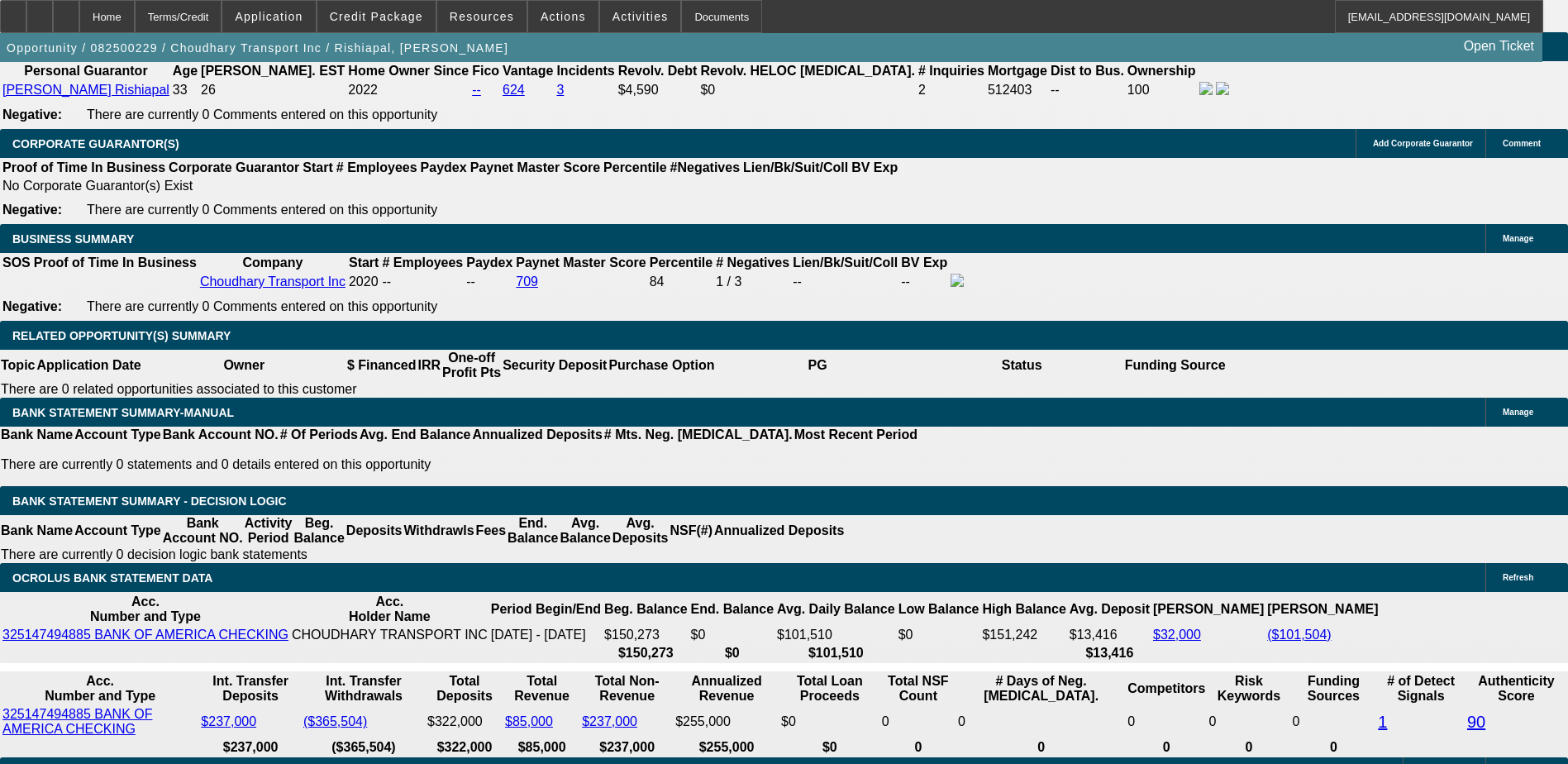
select select "0"
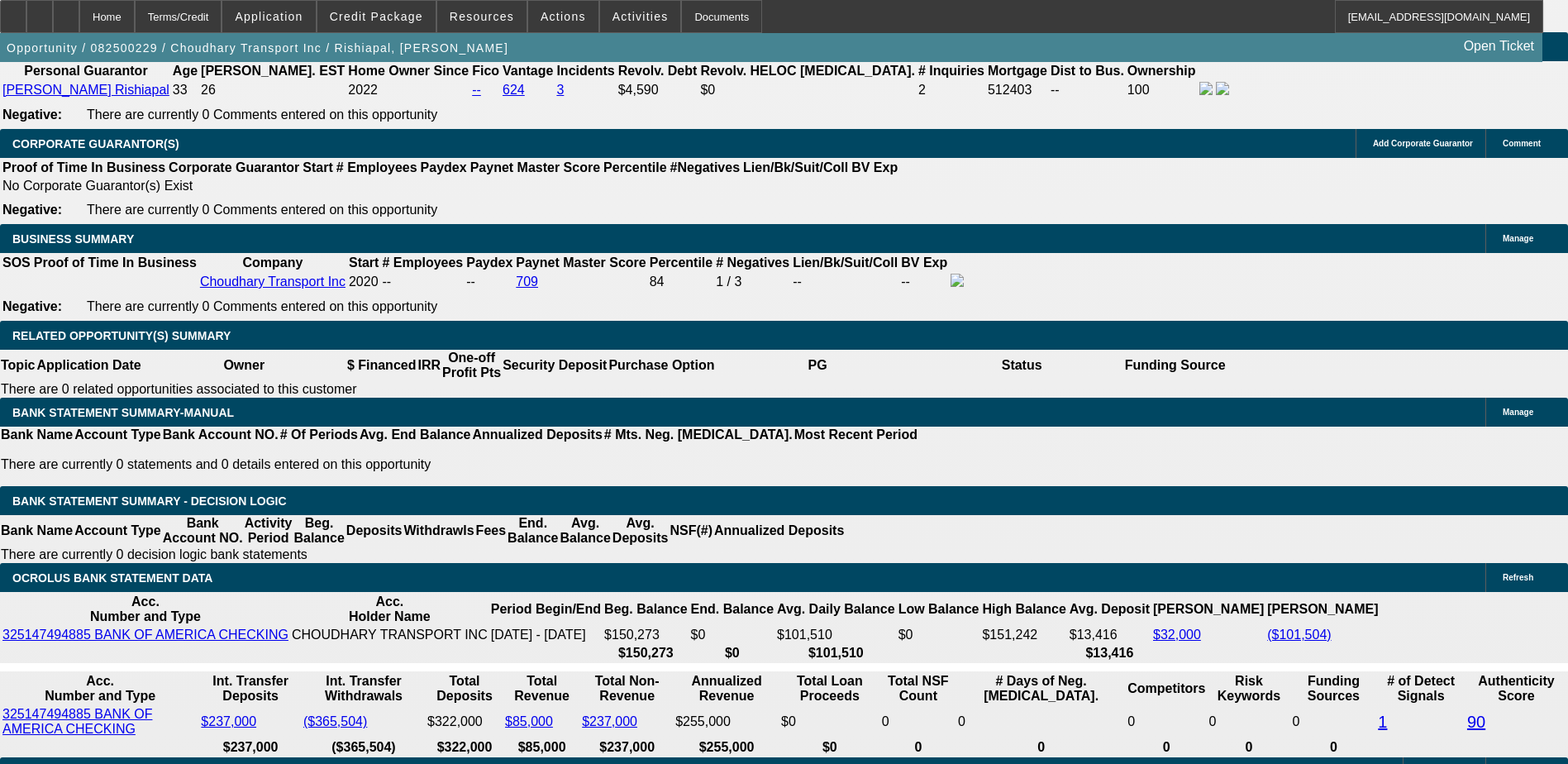
select select "0"
select select "0.1"
select select "1"
select select "2"
select select "19"
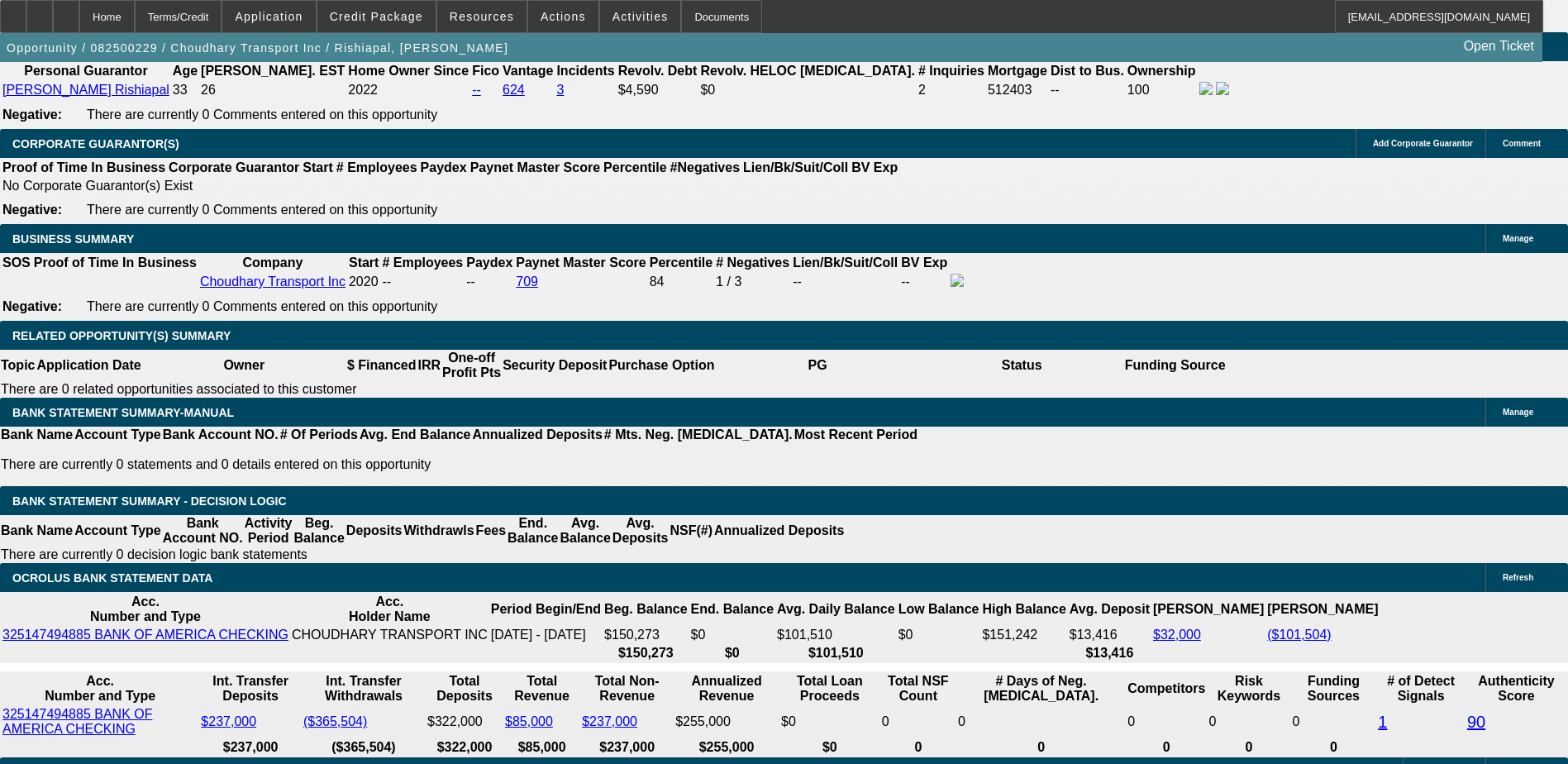
select select "1"
select select "2"
select select "19"
select select "1"
select select "2"
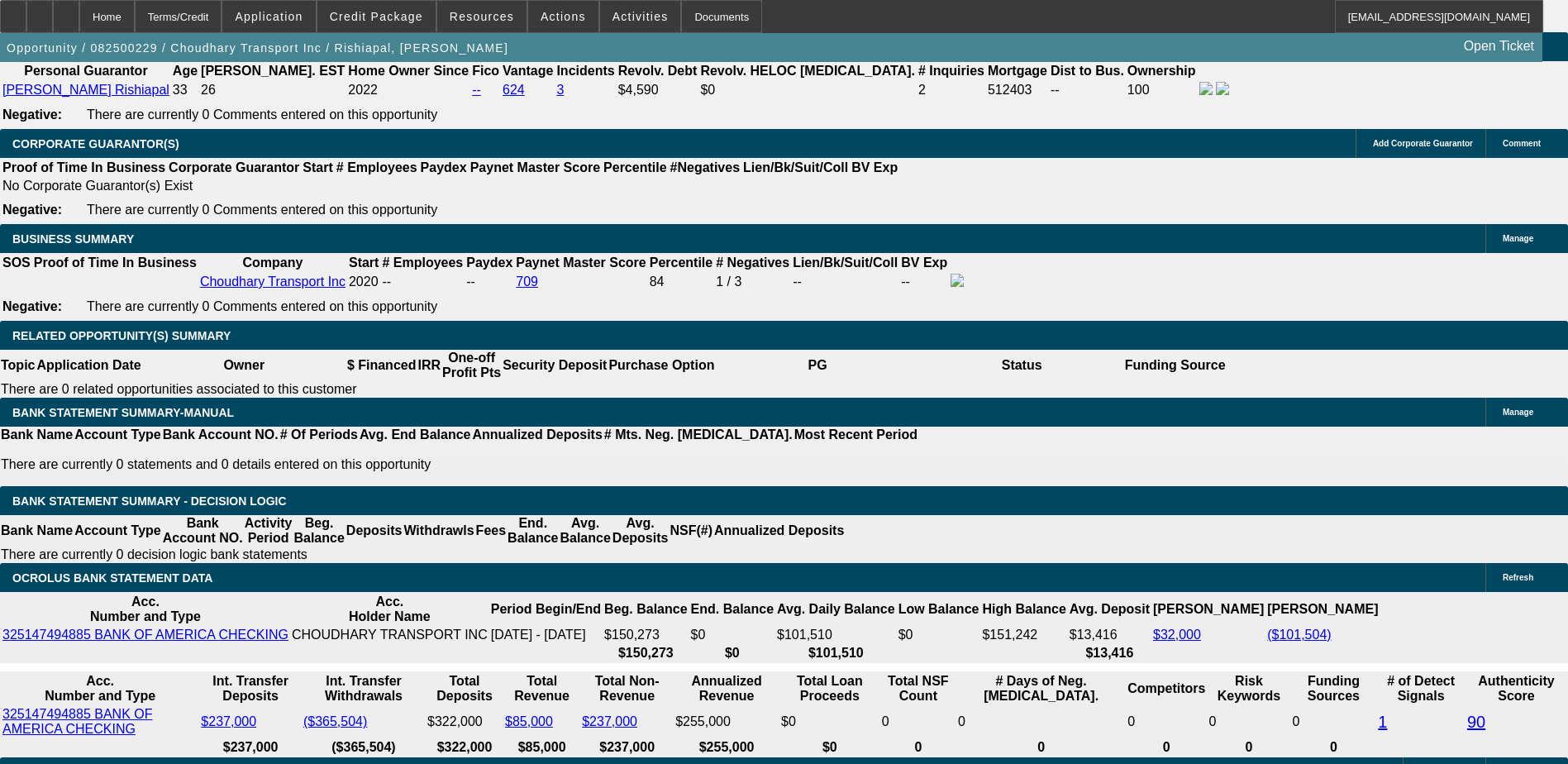
select select "19"
select select "1"
select select "2"
select select "4"
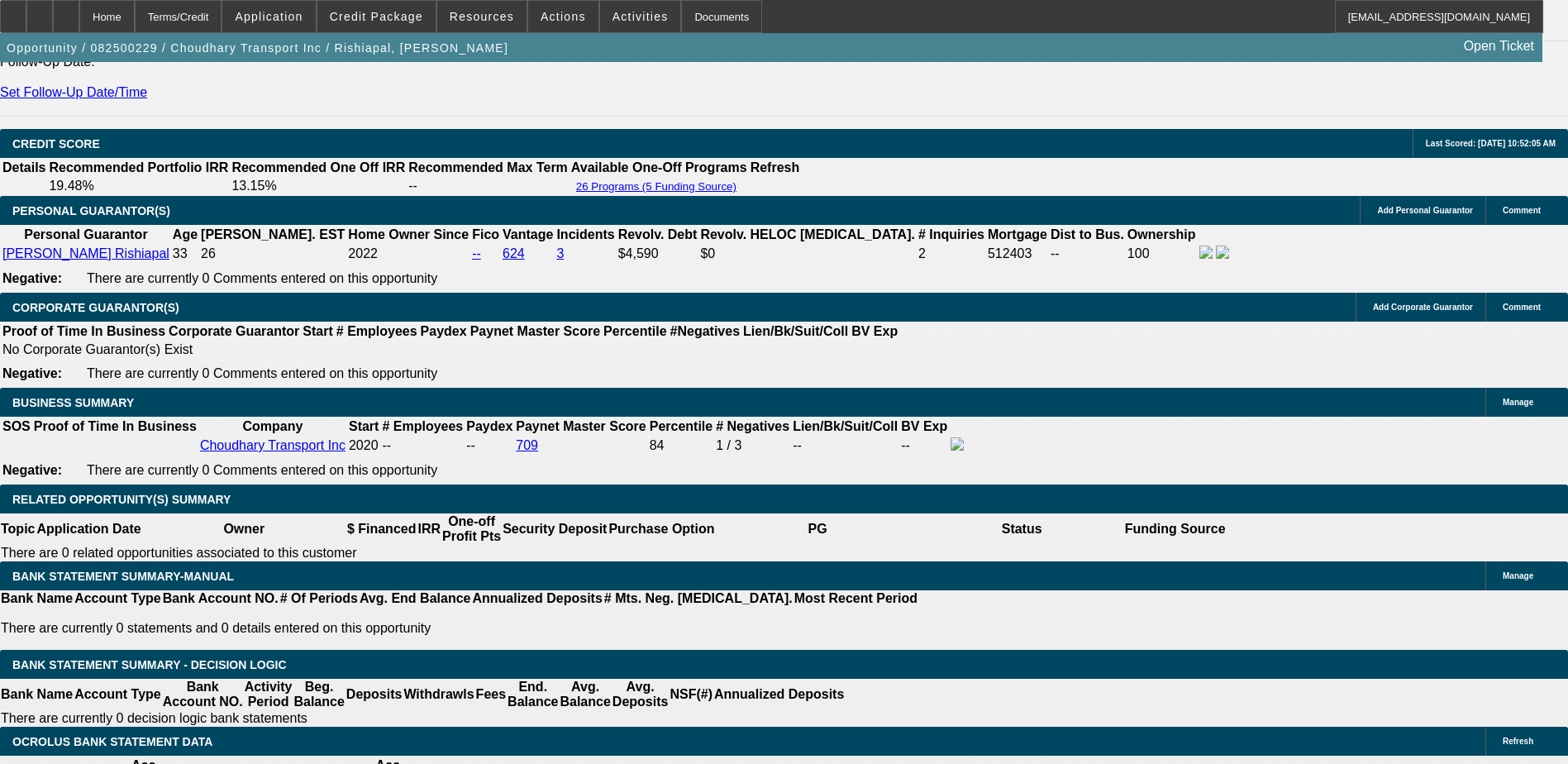
scroll to position [2242, 0]
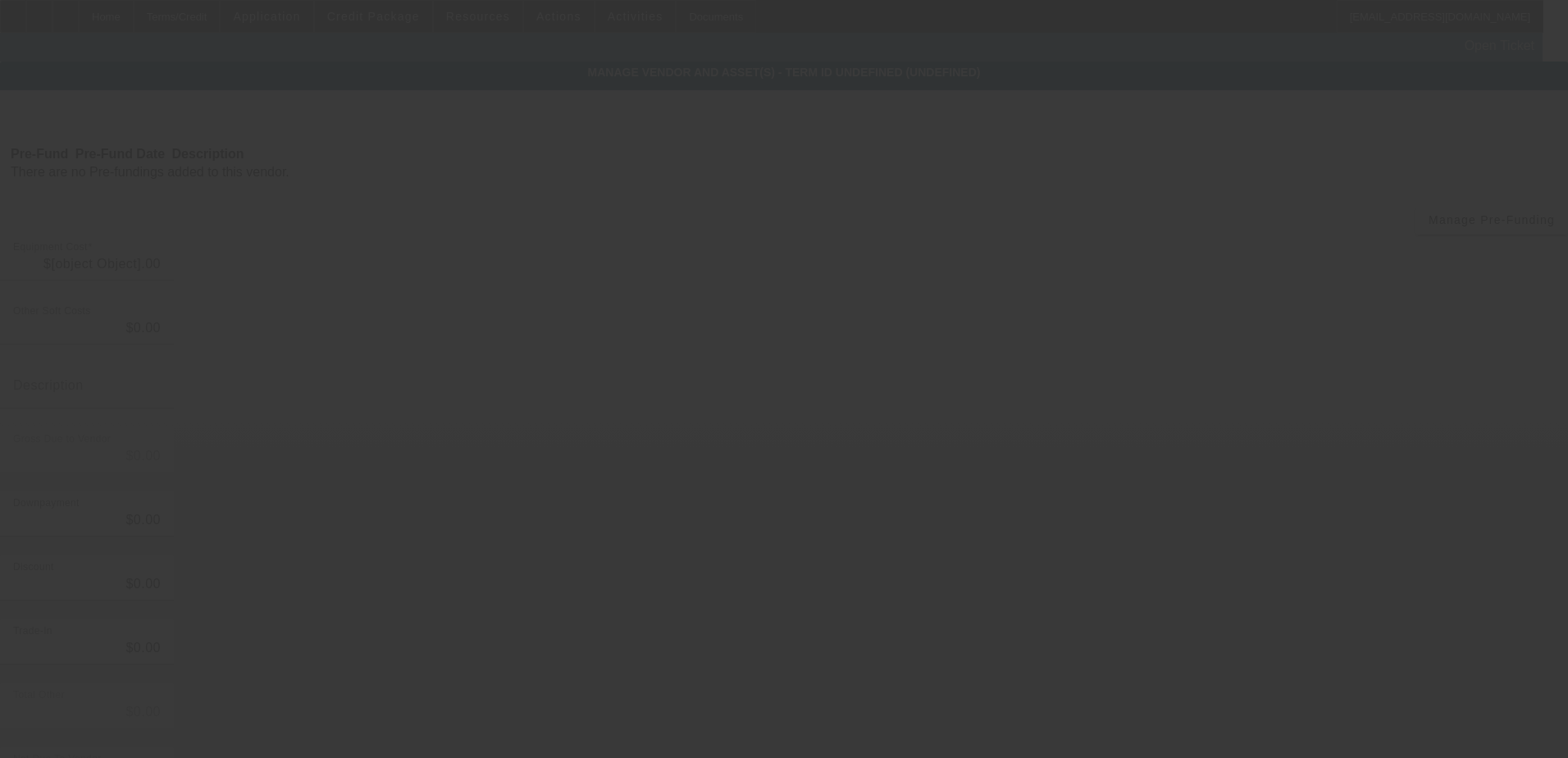
type input "$154,000.00"
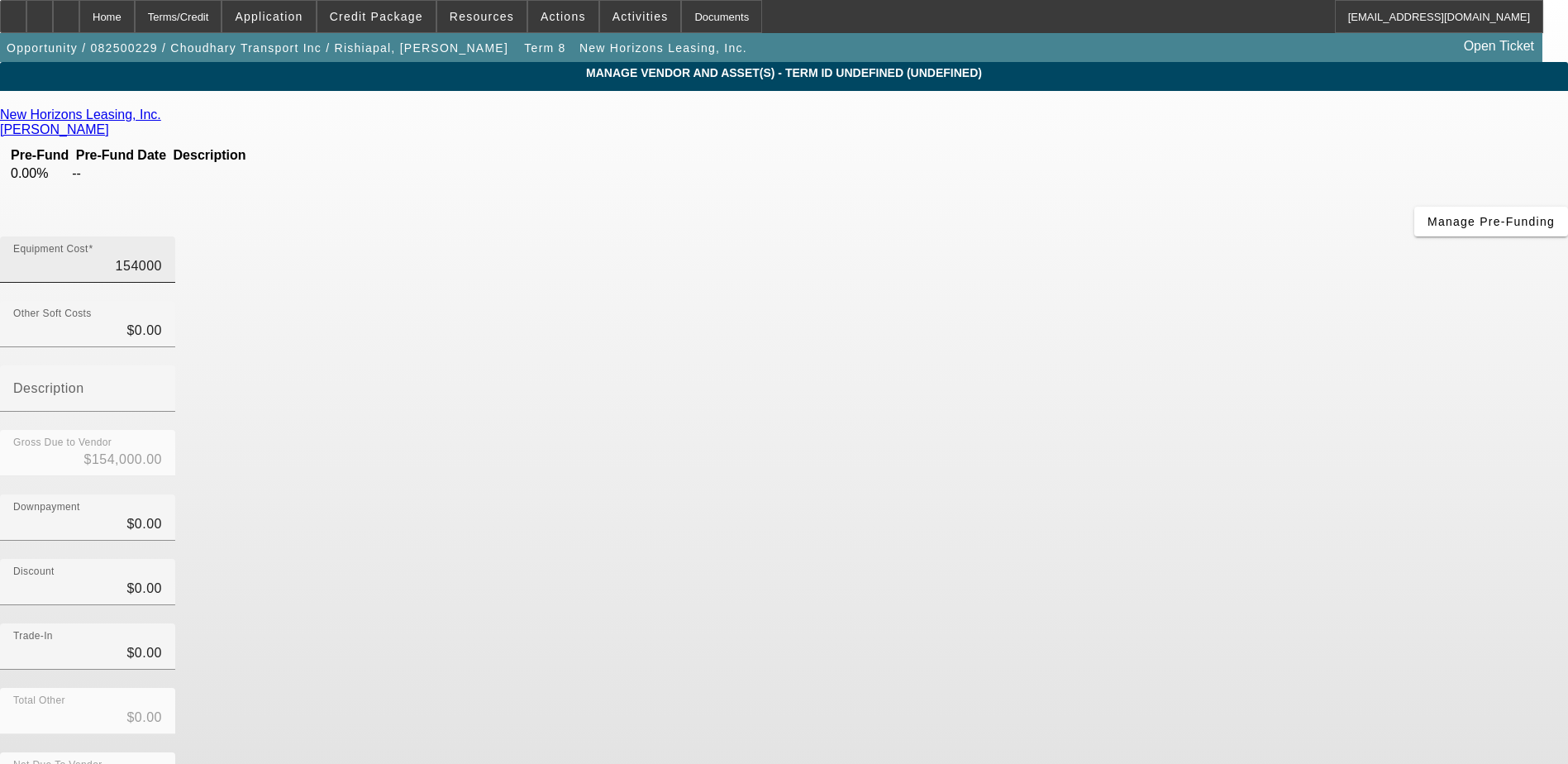
click at [162, 257] on input "154000" at bounding box center [87, 267] width 149 height 20
type input "7"
type input "$7.00"
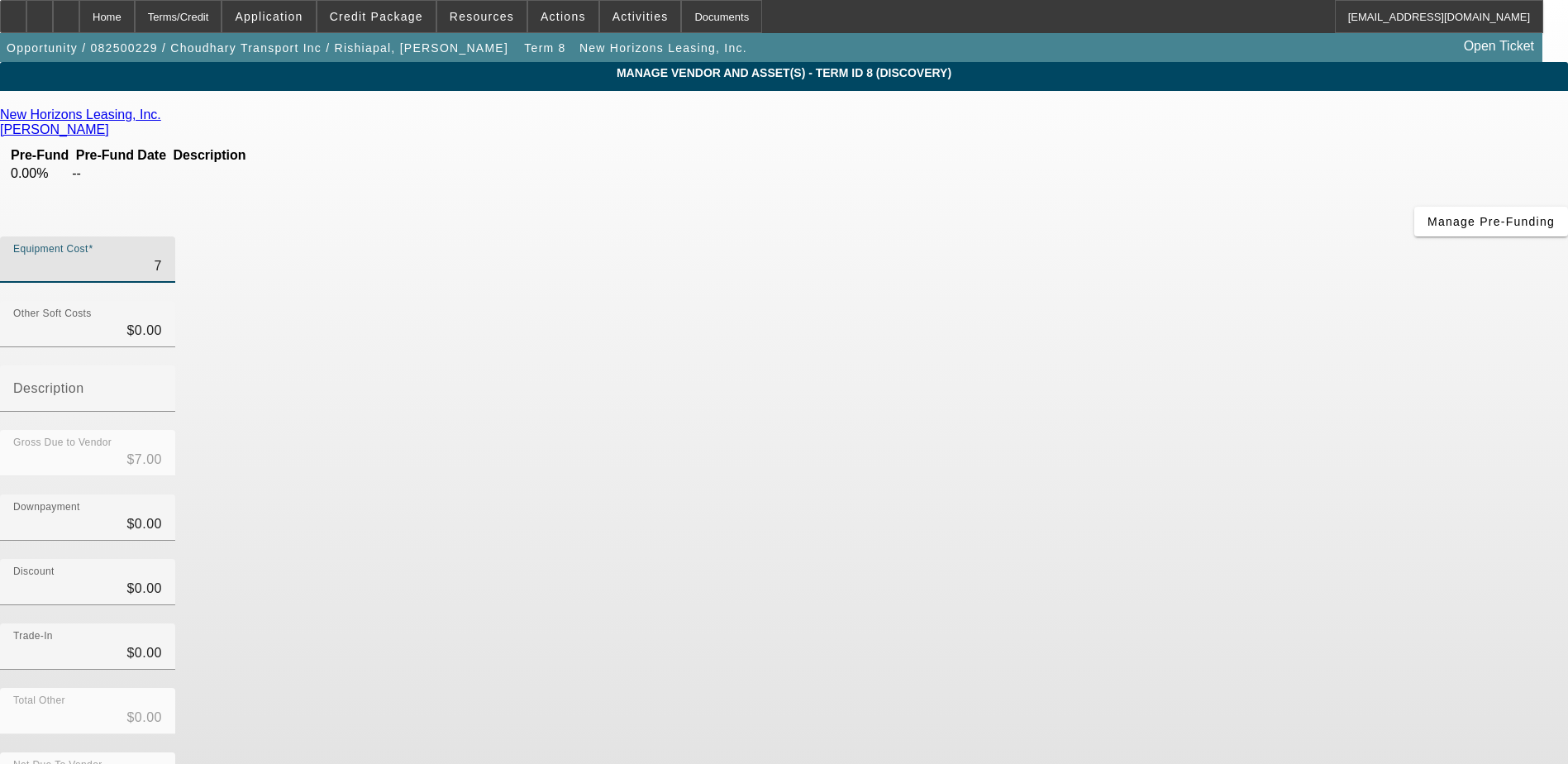
type input "77"
type input "$77.00"
type input "770"
type input "$770.00"
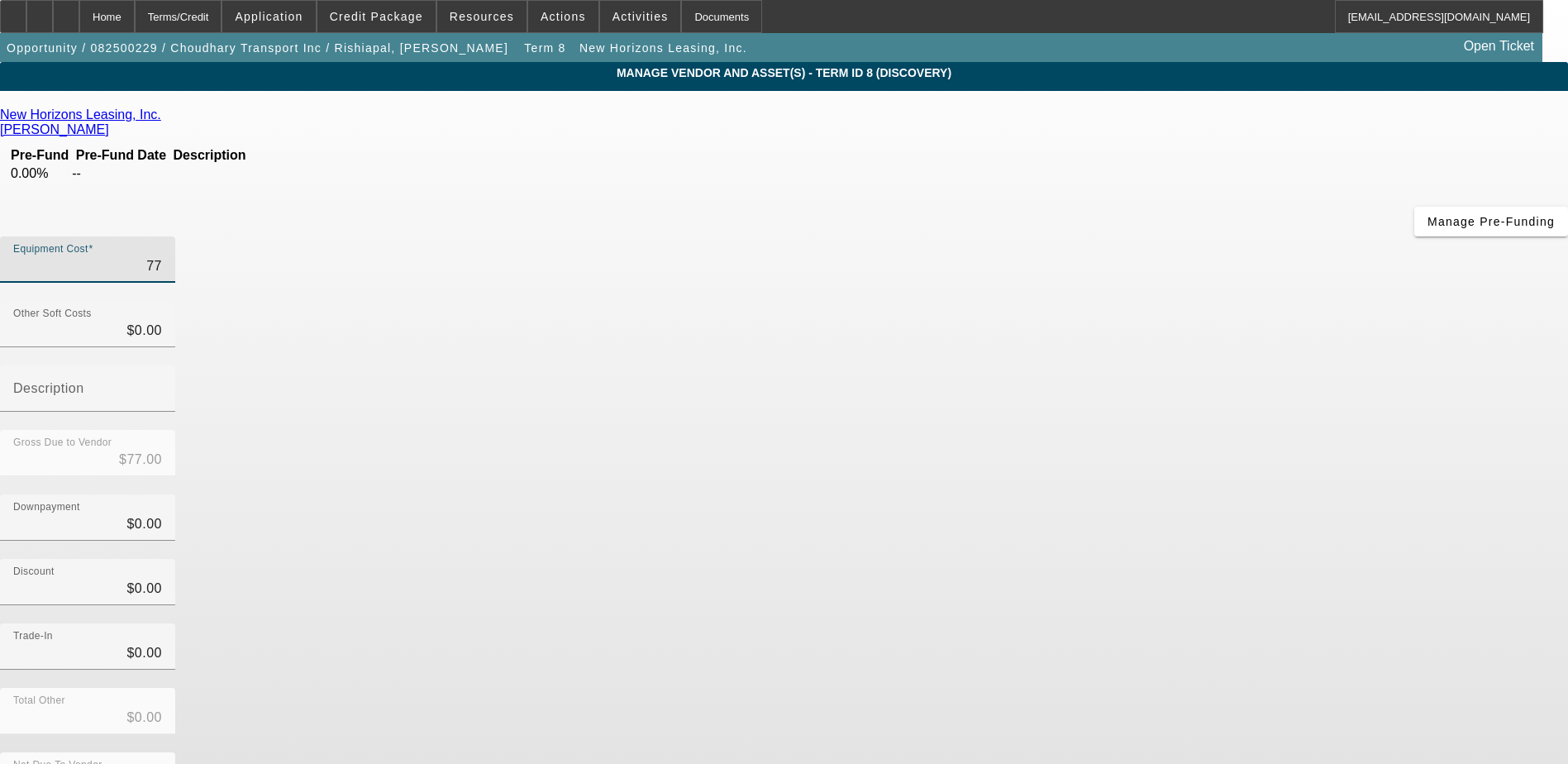
type input "$770.00"
type input "7700"
type input "$7,700.00"
type input "77000"
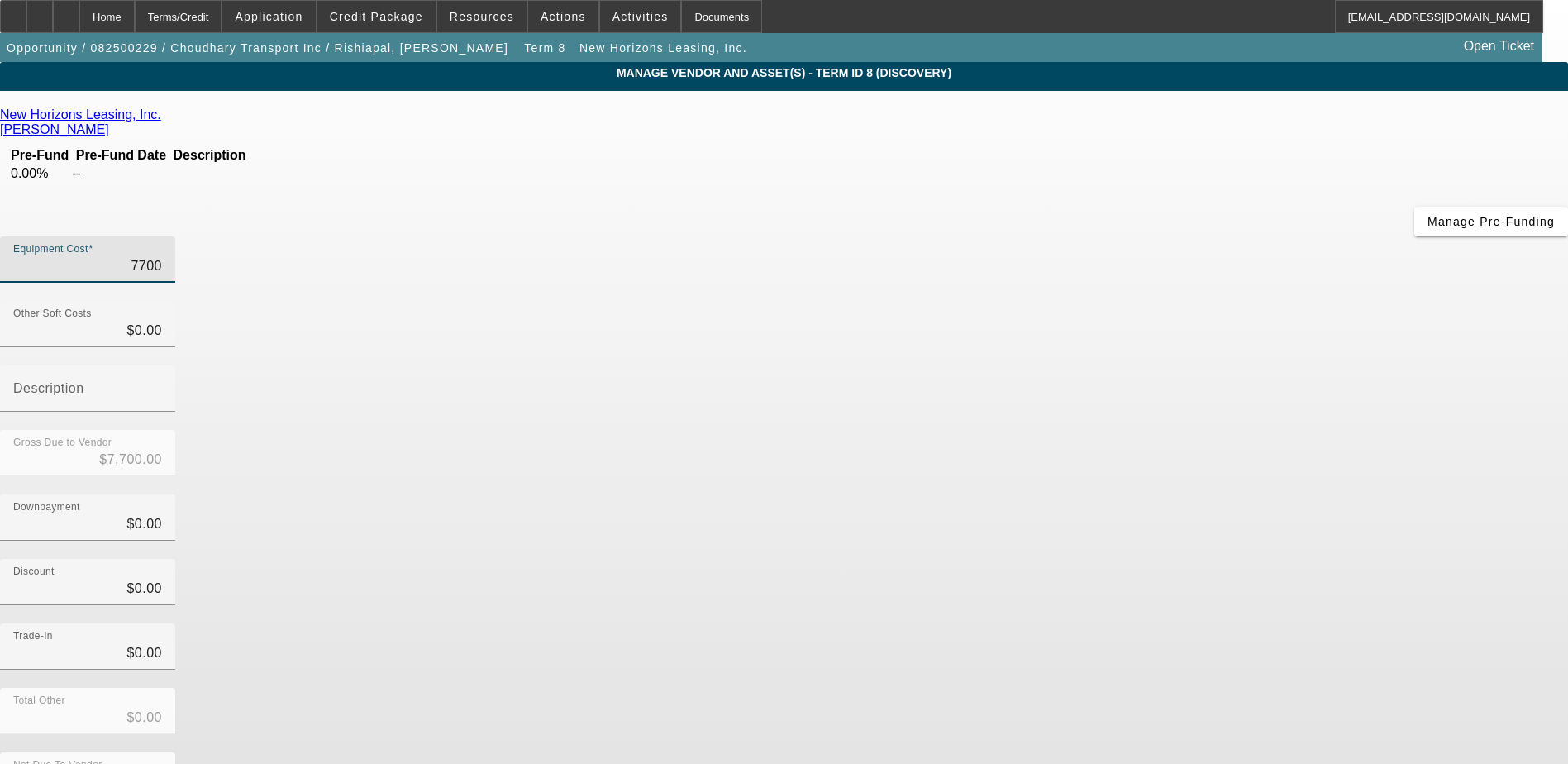
type input "$77,000.00"
click at [1147, 494] on div "Downpayment $0.00" at bounding box center [784, 526] width 1568 height 64
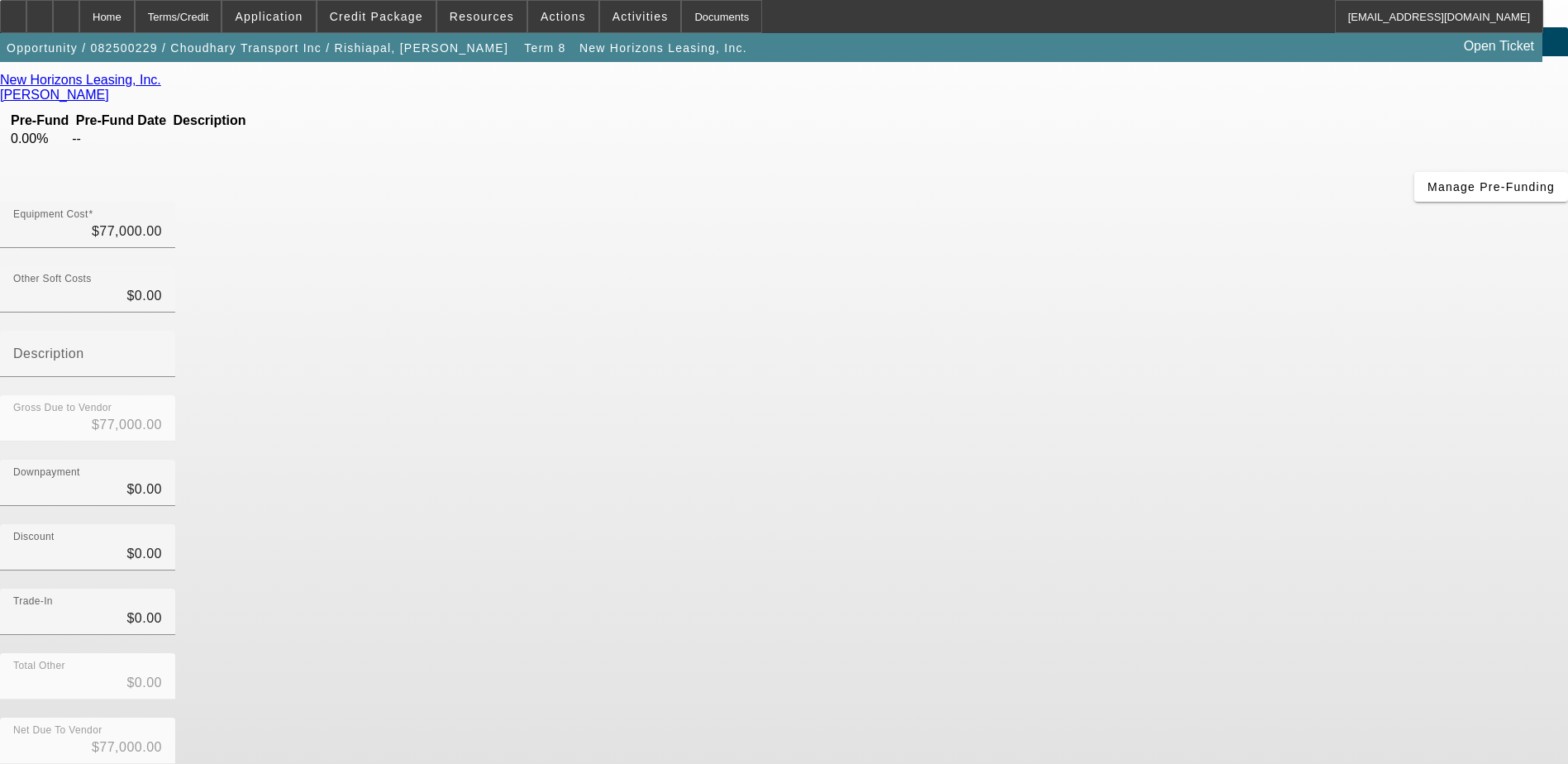
scroll to position [37, 0]
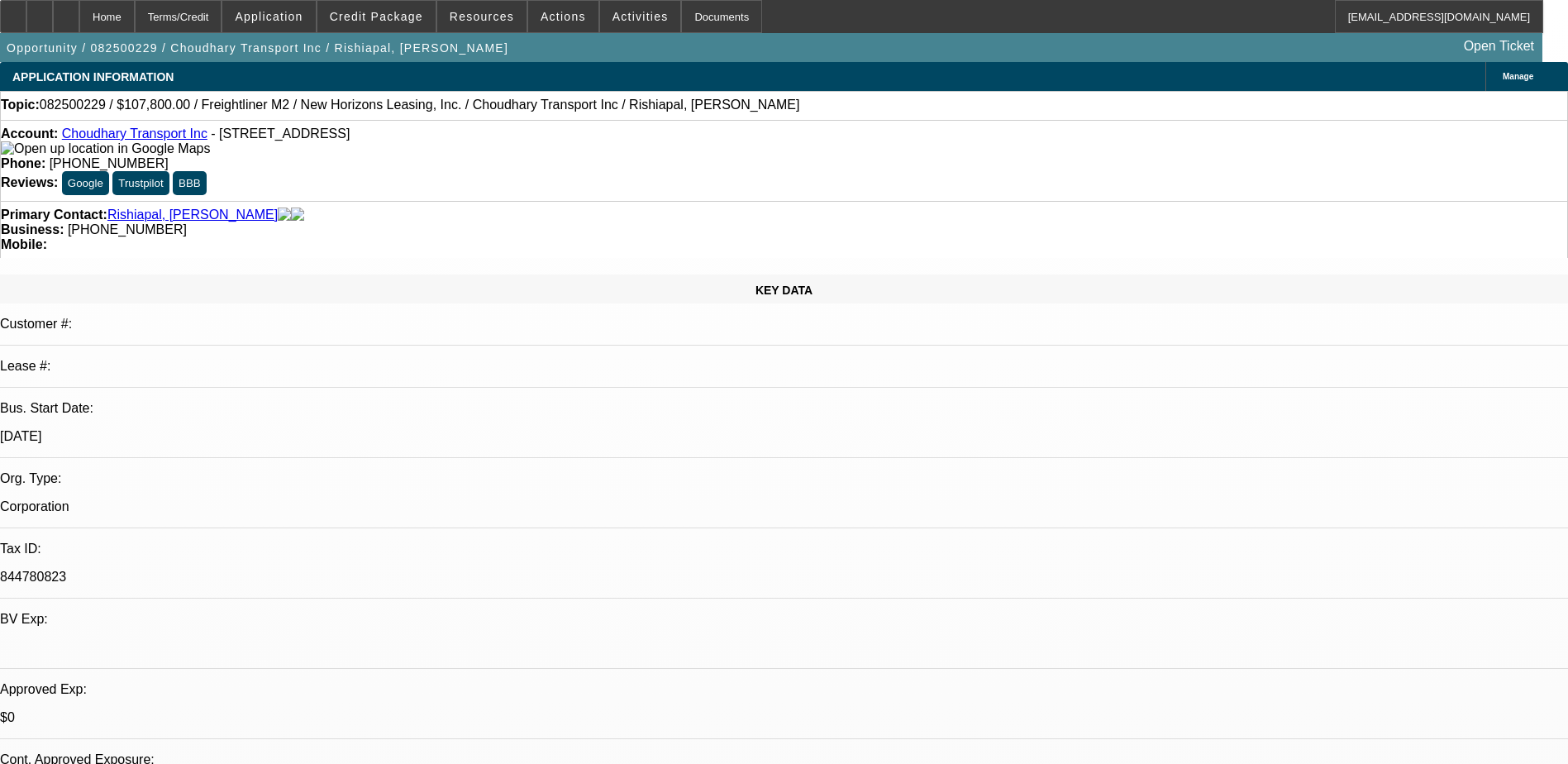
select select "0"
select select "2"
select select "0"
select select "19"
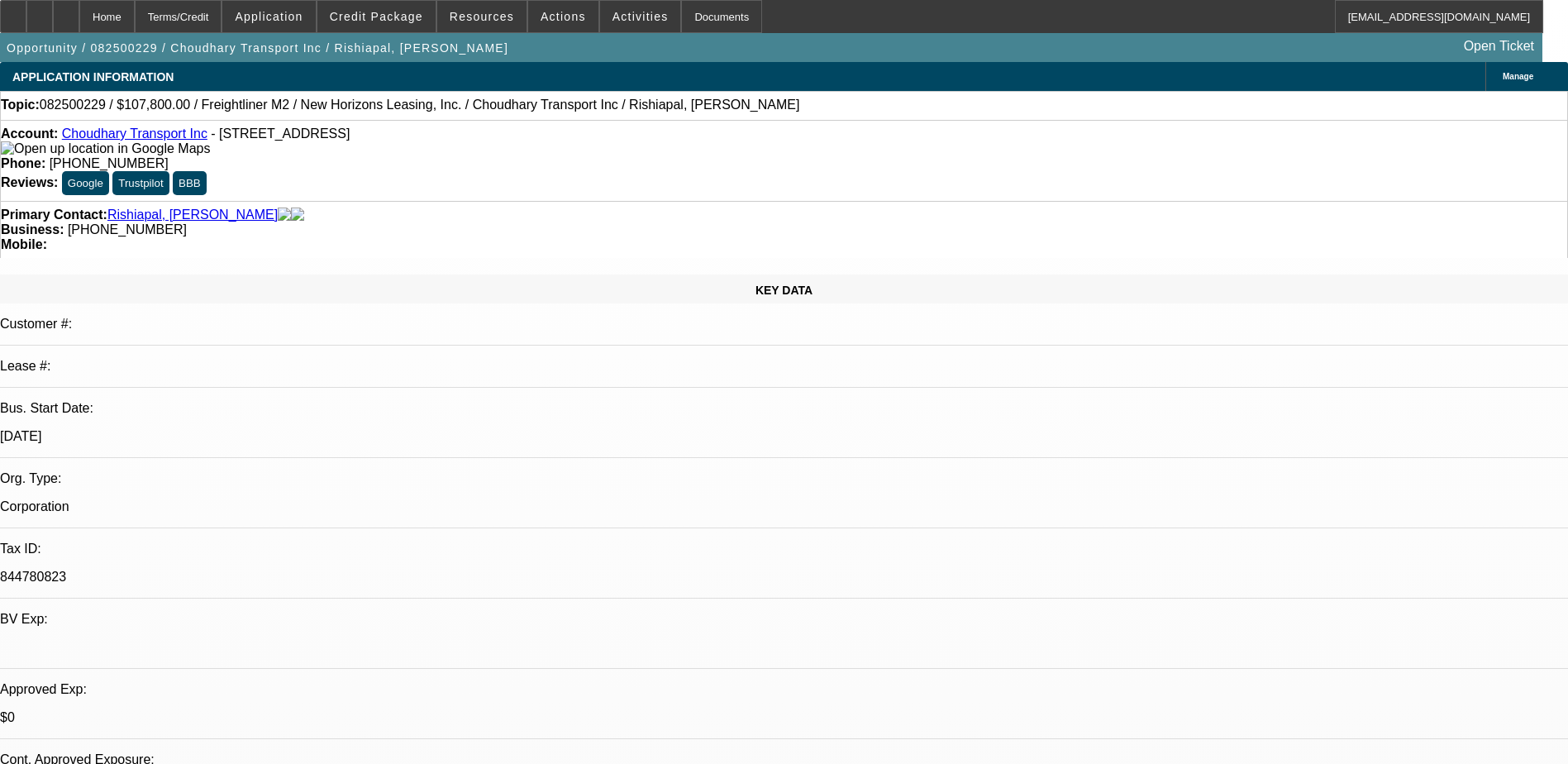
select select "0"
select select "2"
select select "0"
select select "19"
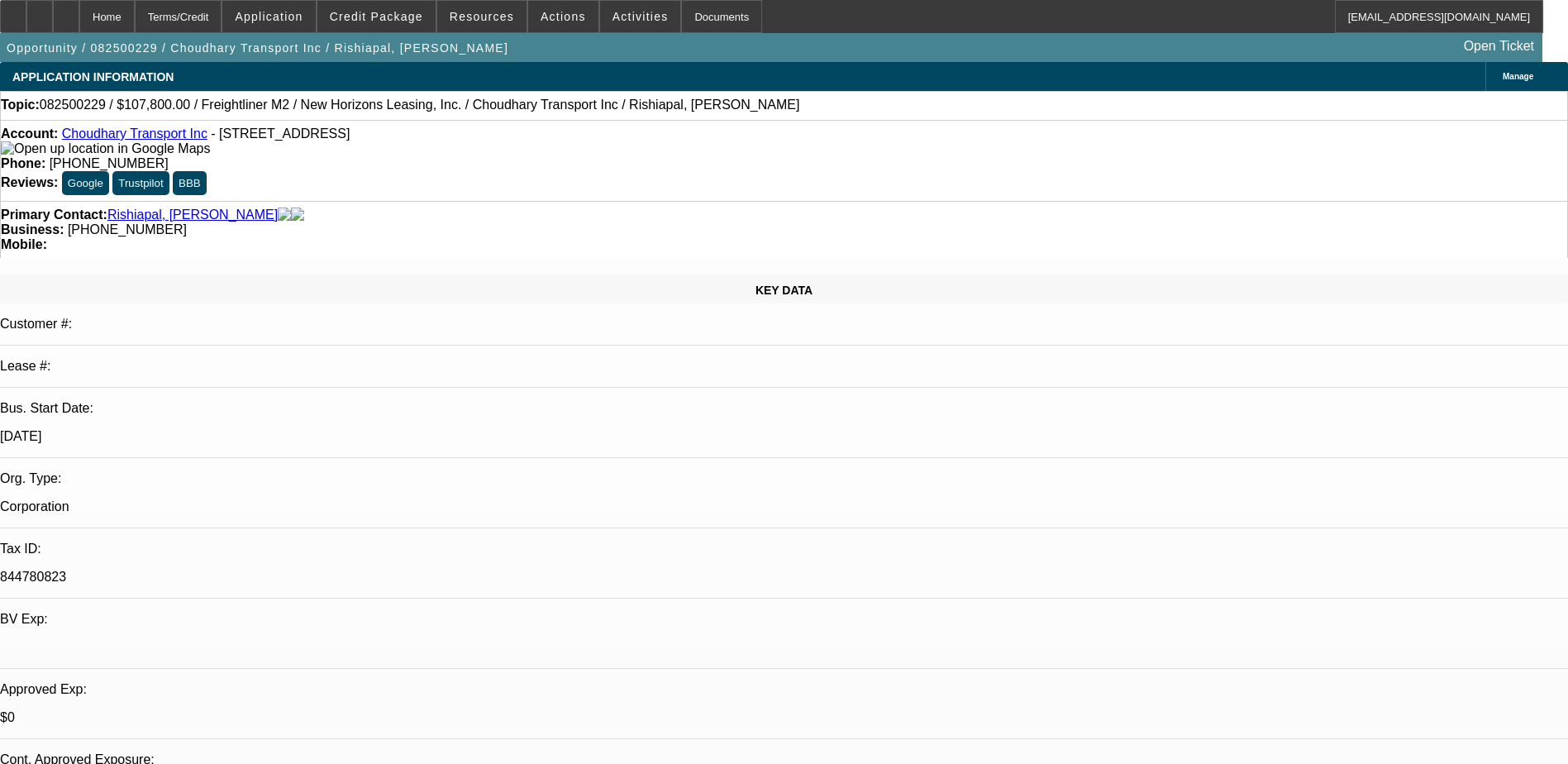
select select "0"
select select "2"
select select "0"
select select "19"
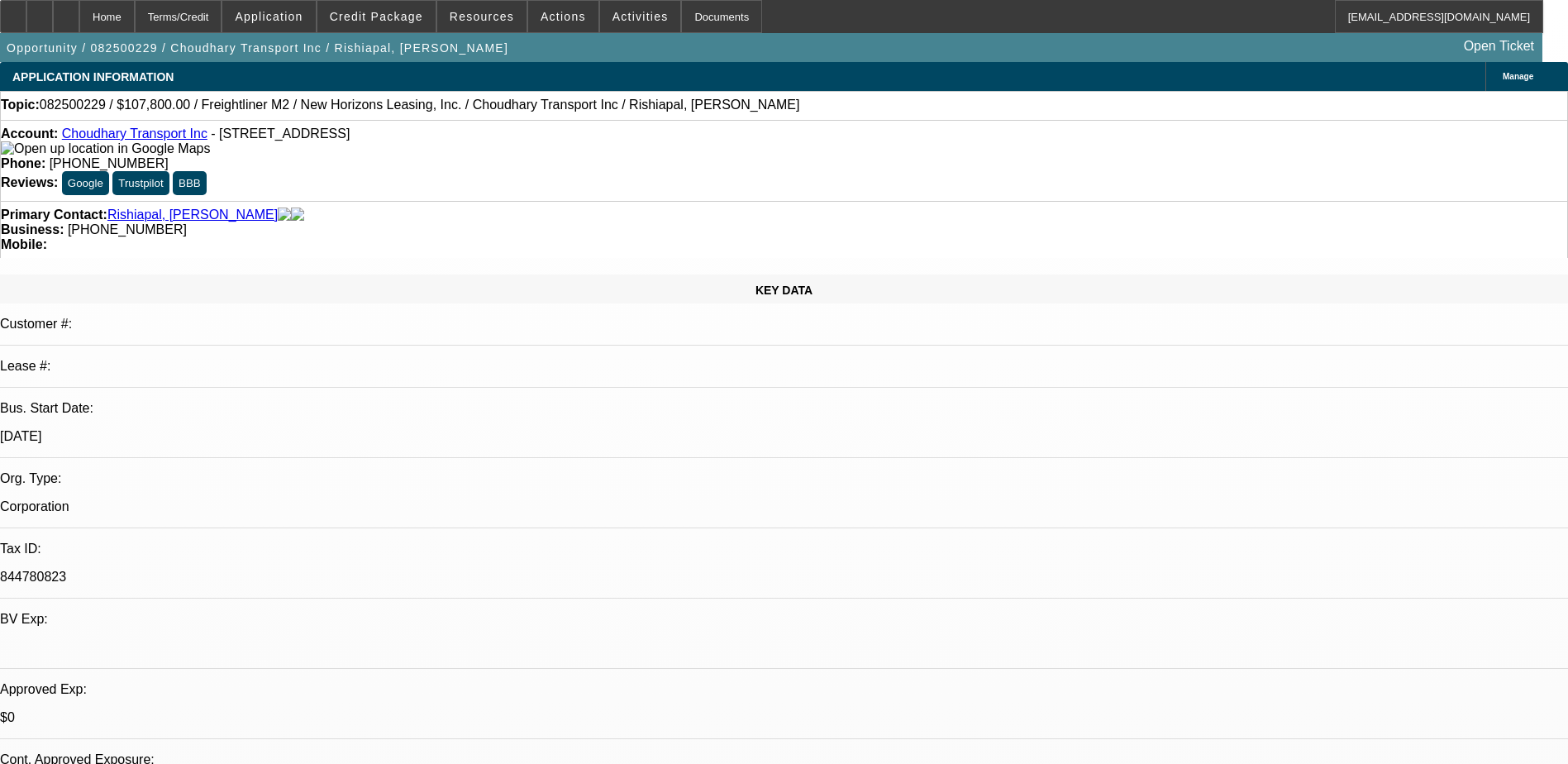
select select "0"
select select "2"
select select "0.1"
select select "4"
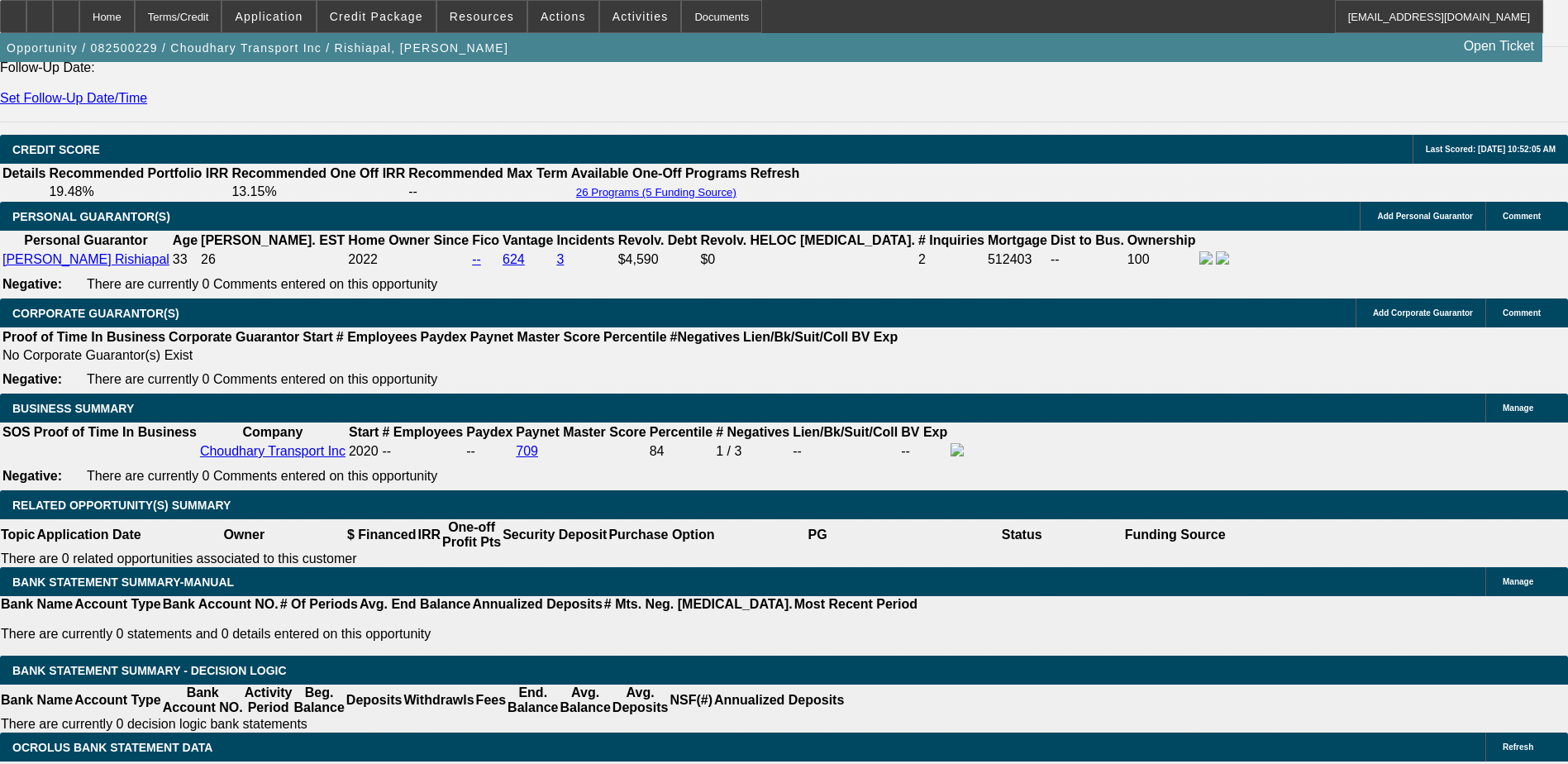
scroll to position [2397, 0]
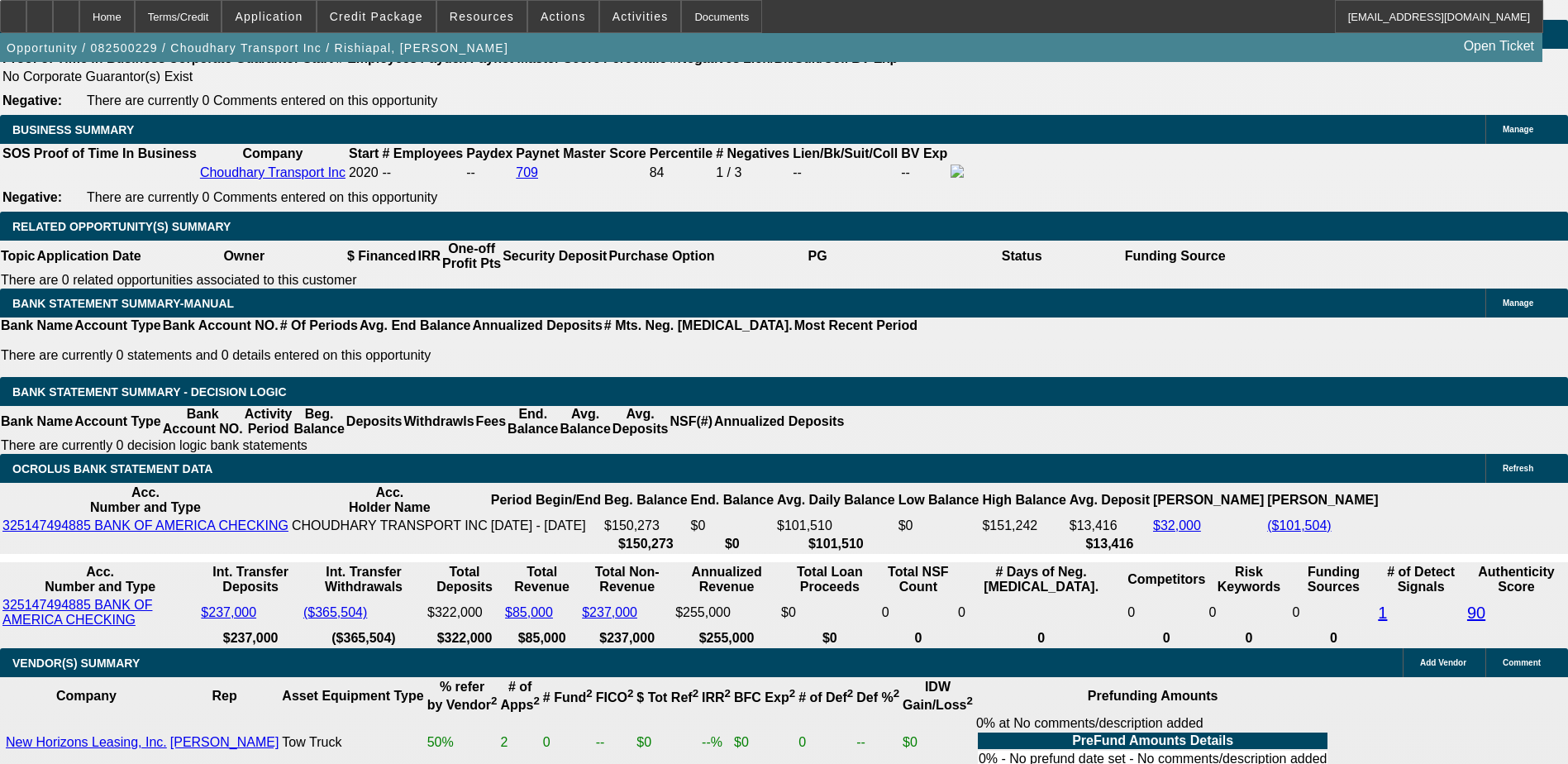
scroll to position [2479, 0]
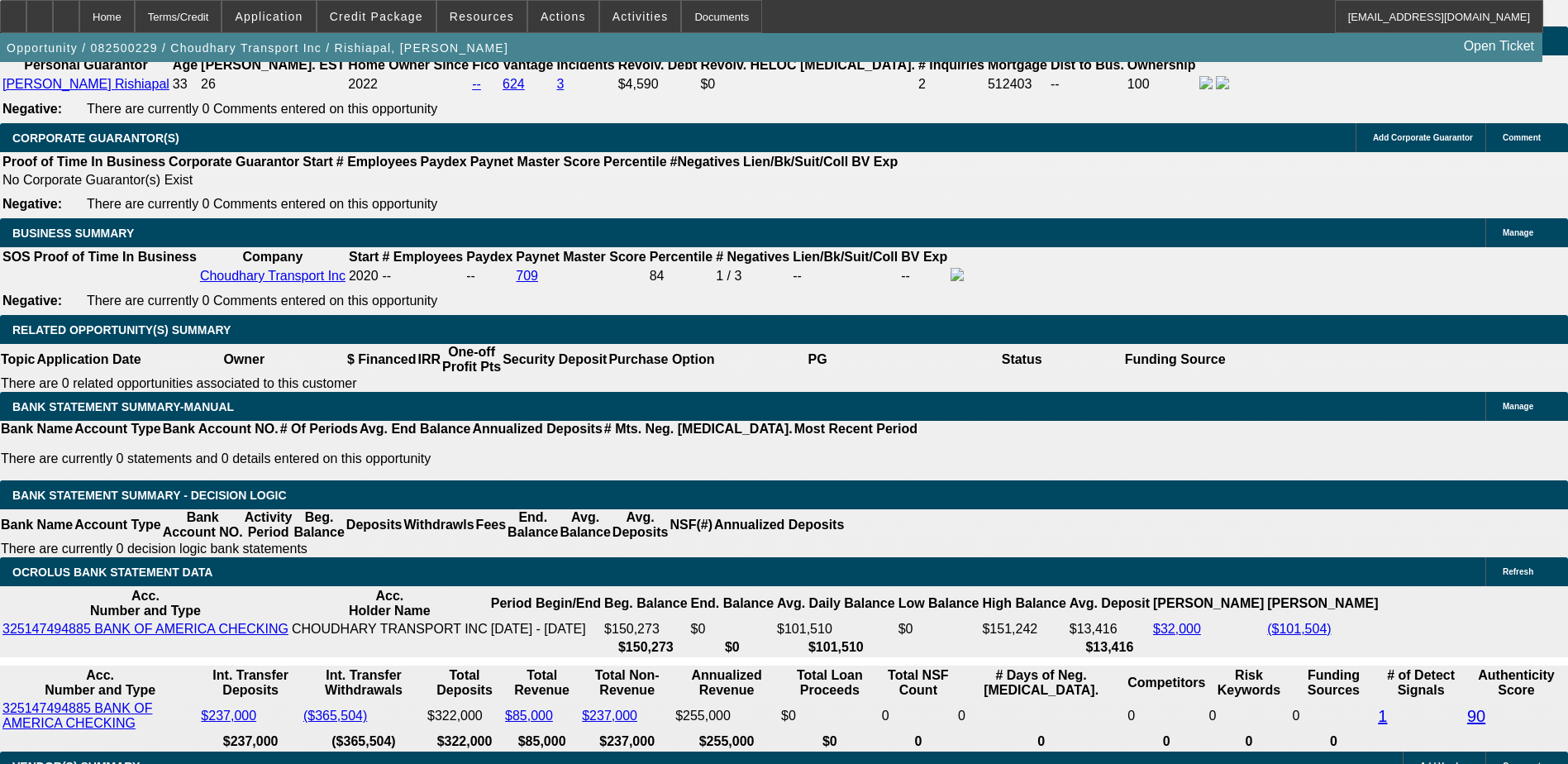
scroll to position [2314, 0]
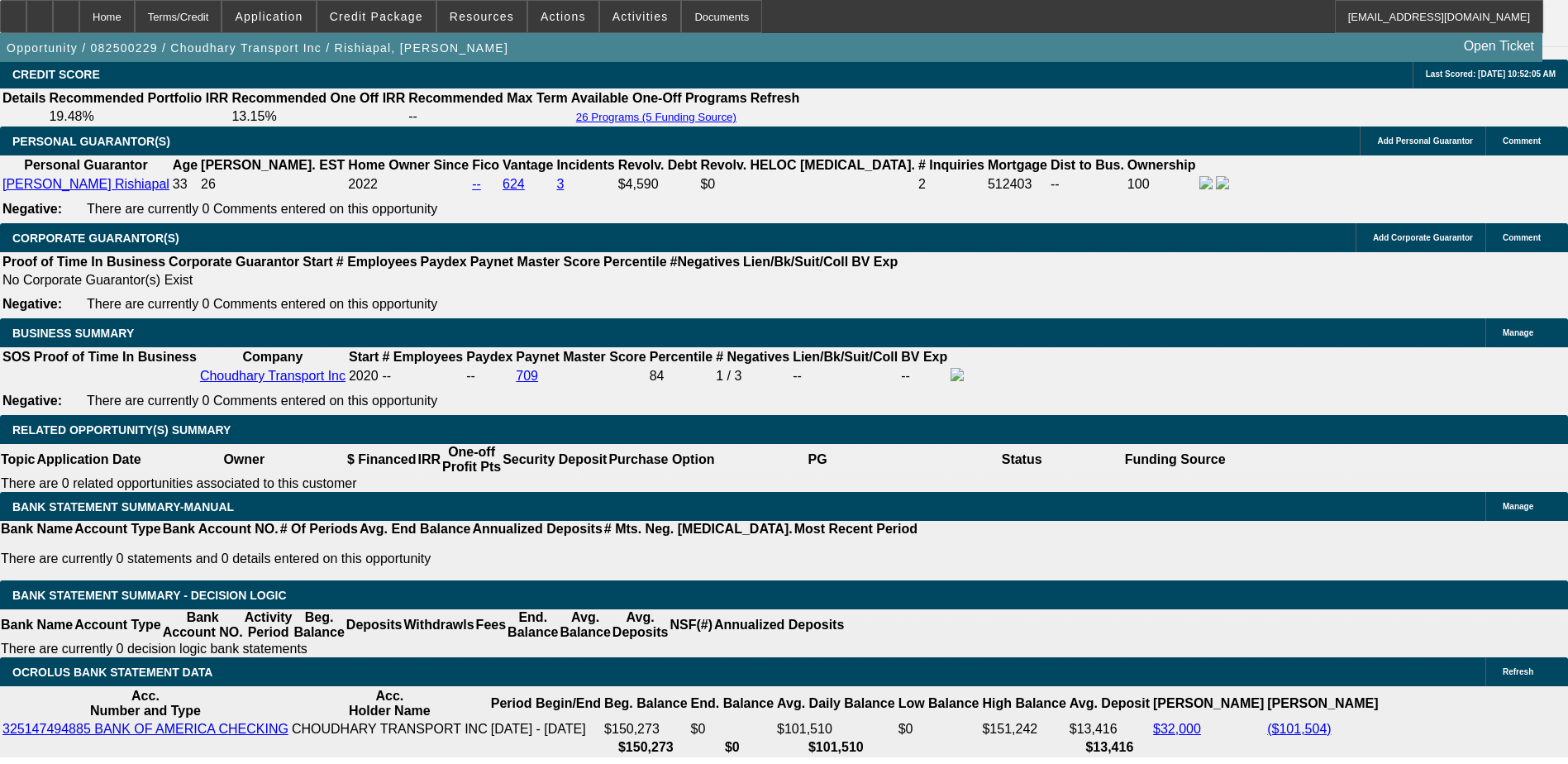
click at [53, 6] on div at bounding box center [40, 16] width 27 height 33
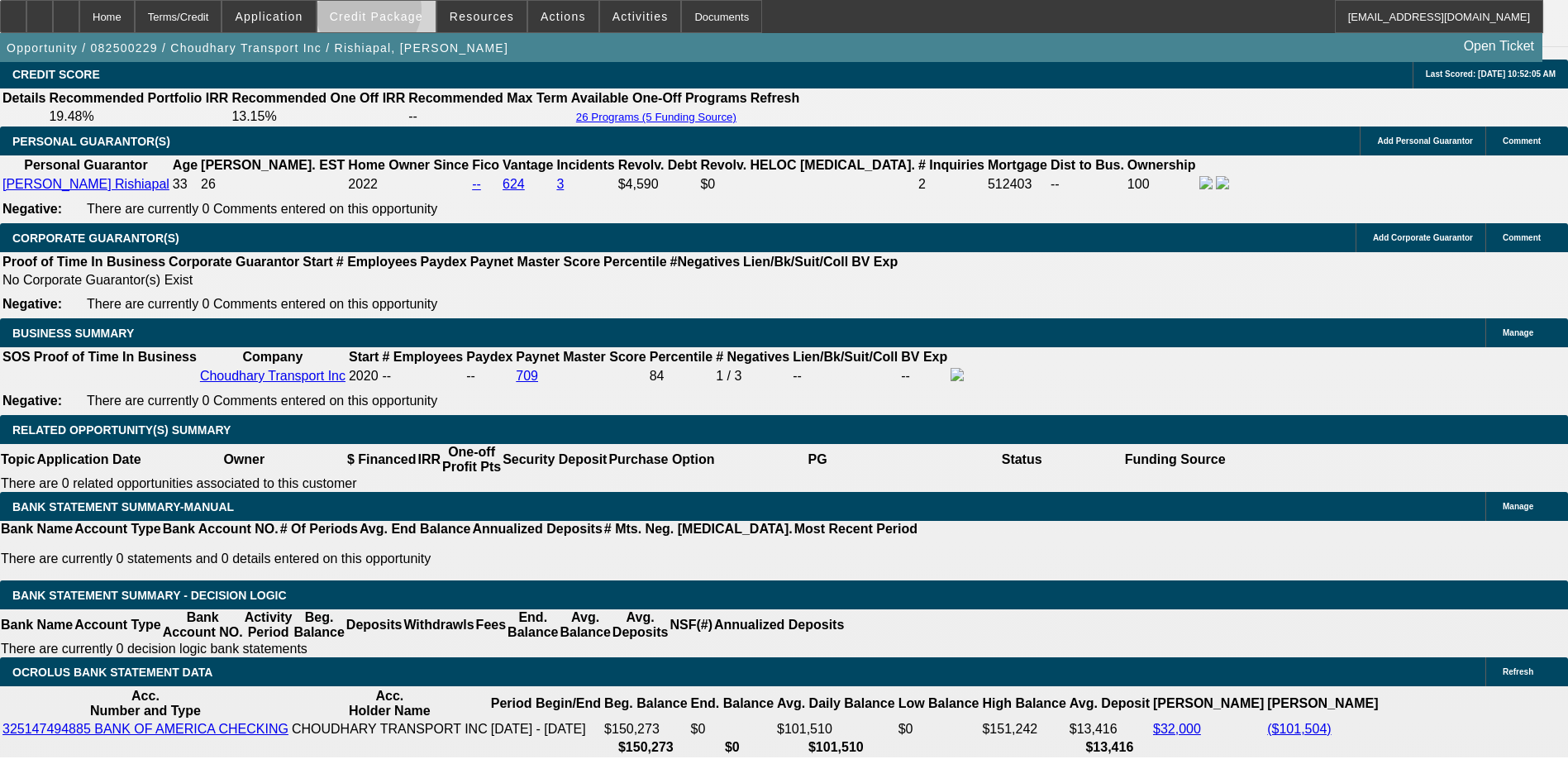
click at [394, 13] on span "Credit Package" at bounding box center [377, 16] width 93 height 13
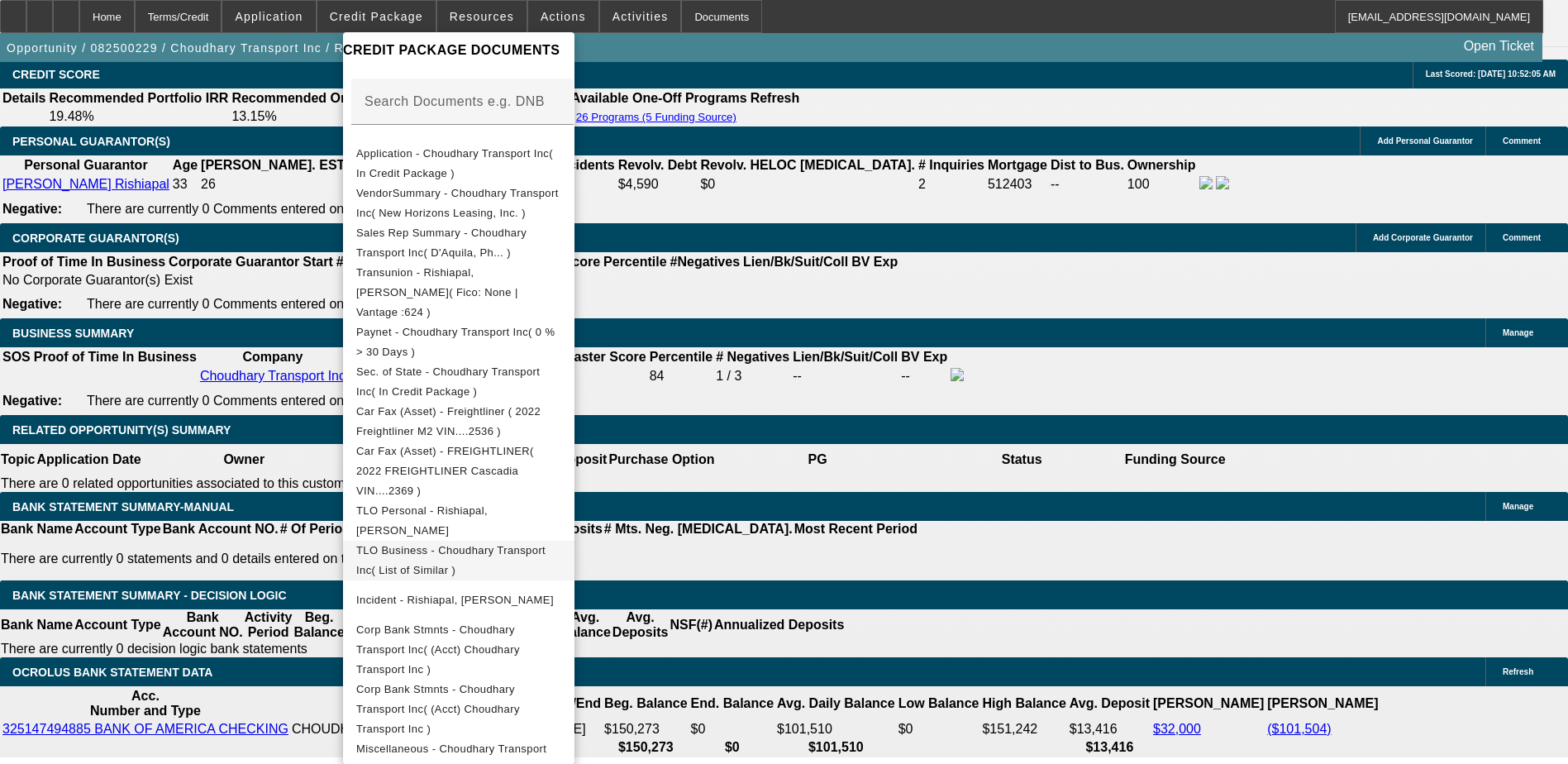
scroll to position [277, 0]
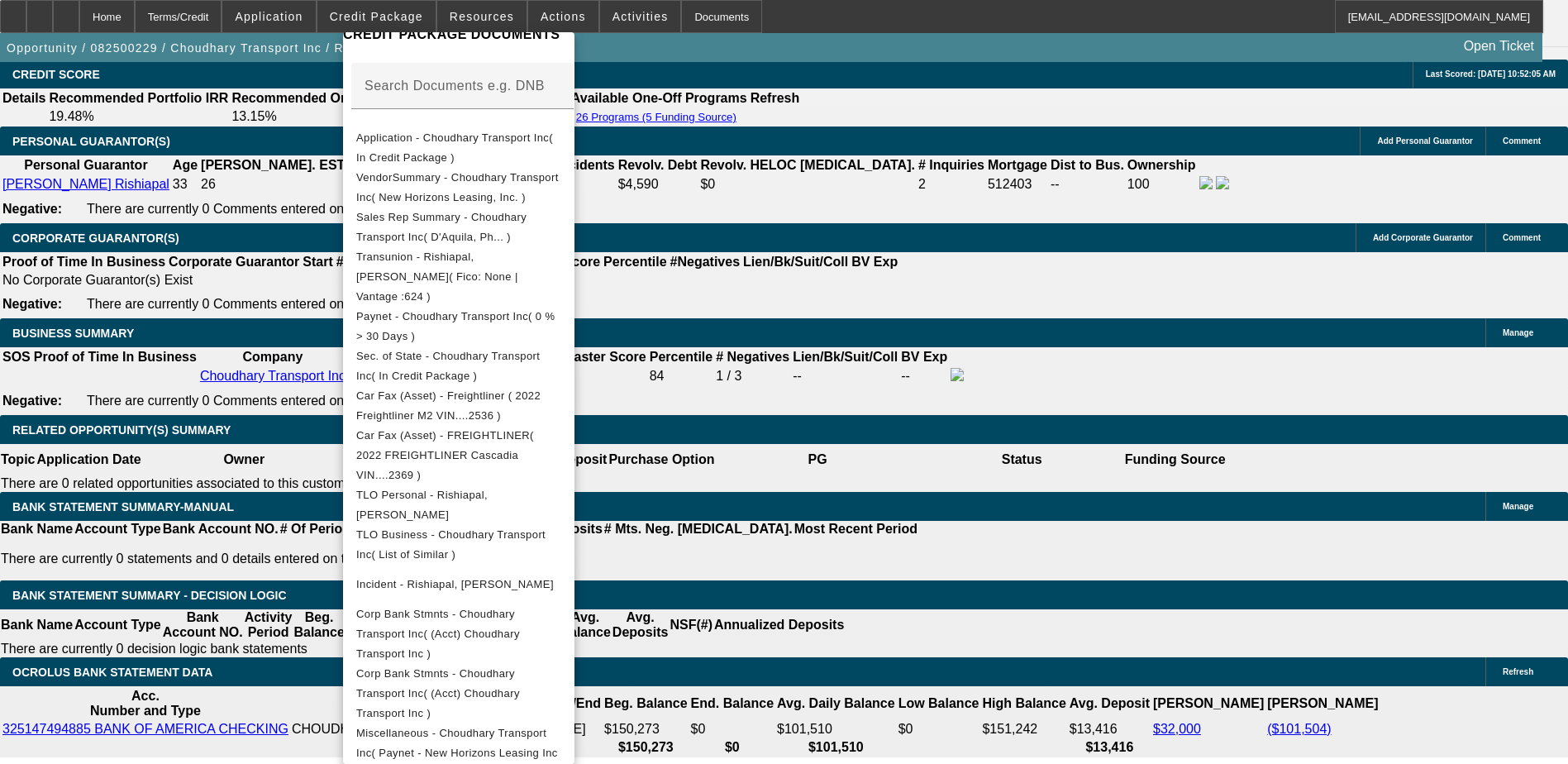
click at [954, 533] on div at bounding box center [784, 382] width 1568 height 764
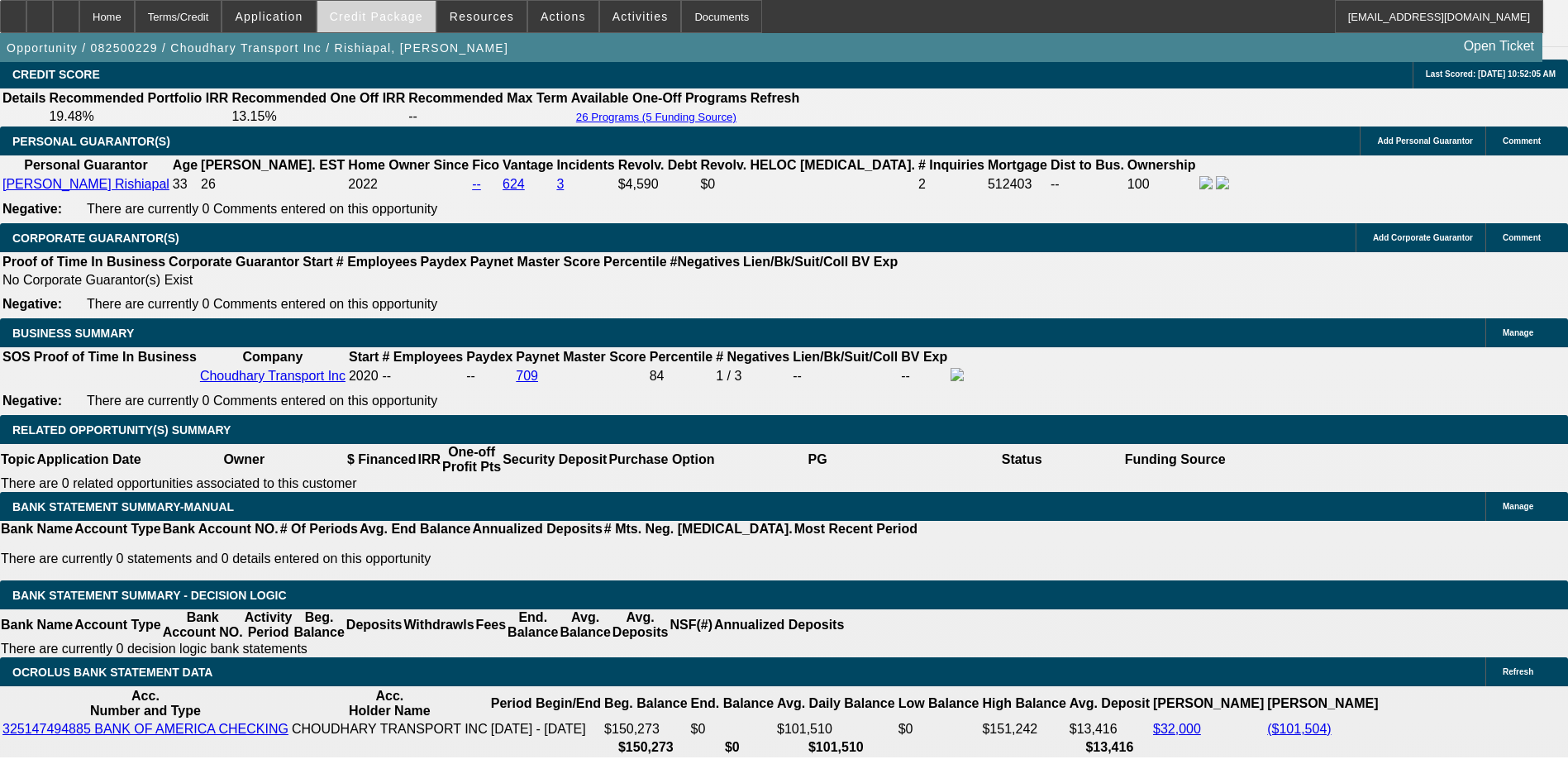
click at [414, 21] on span "Credit Package" at bounding box center [377, 16] width 93 height 13
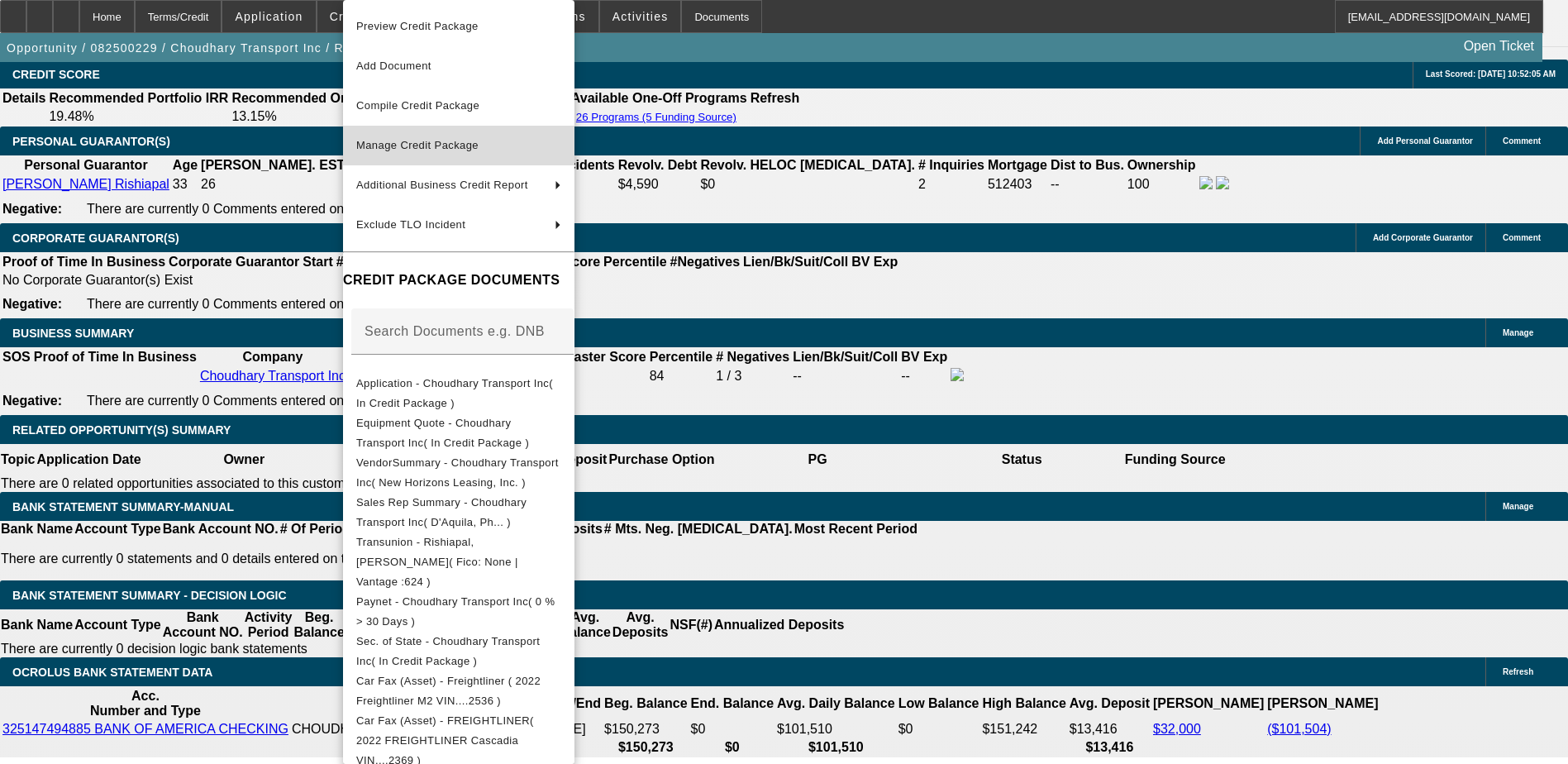
click at [432, 144] on span "Manage Credit Package" at bounding box center [416, 145] width 122 height 13
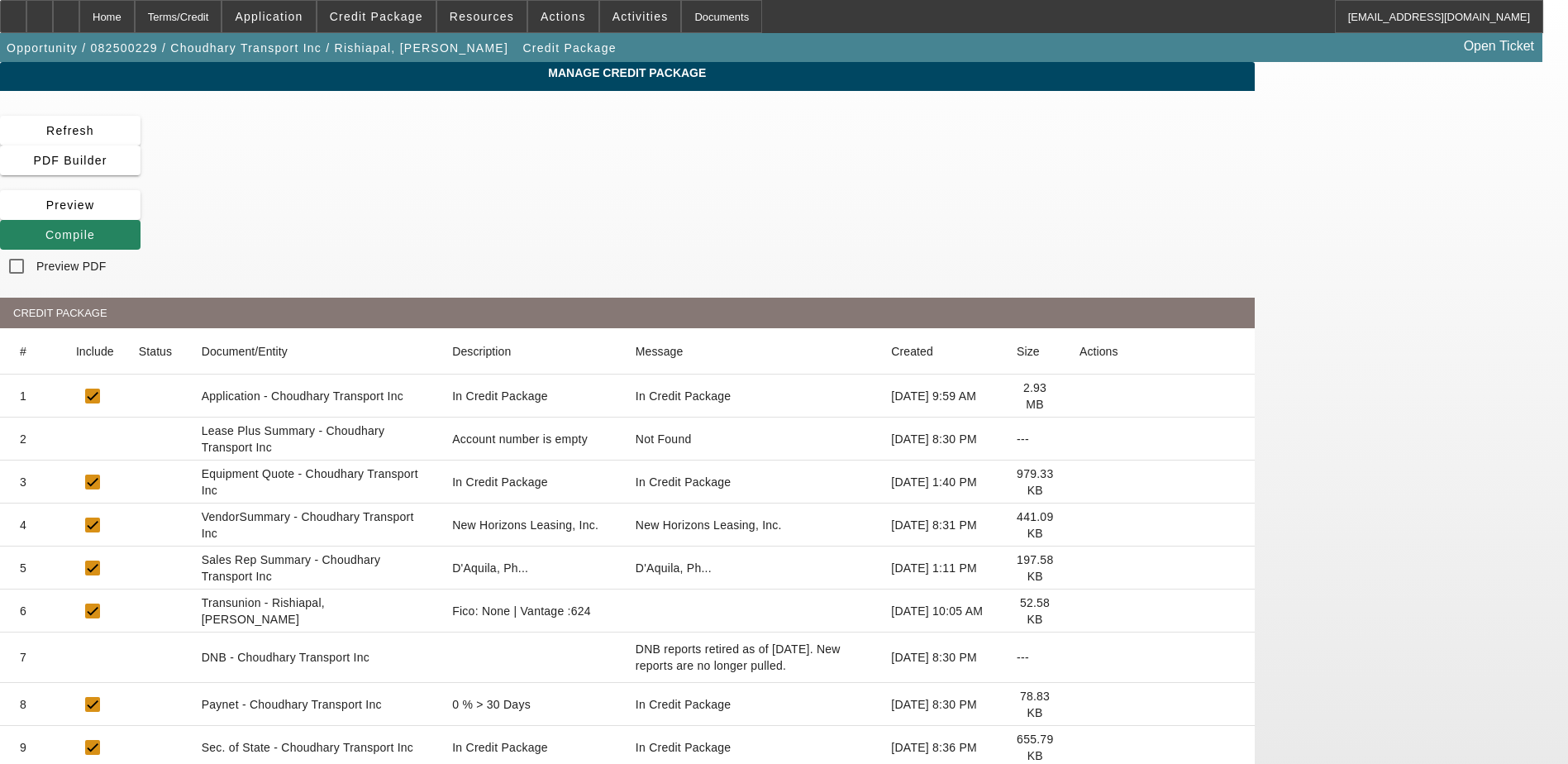
click at [1079, 482] on icon at bounding box center [1079, 482] width 0 height 0
click at [135, 18] on div "Home" at bounding box center [107, 16] width 56 height 33
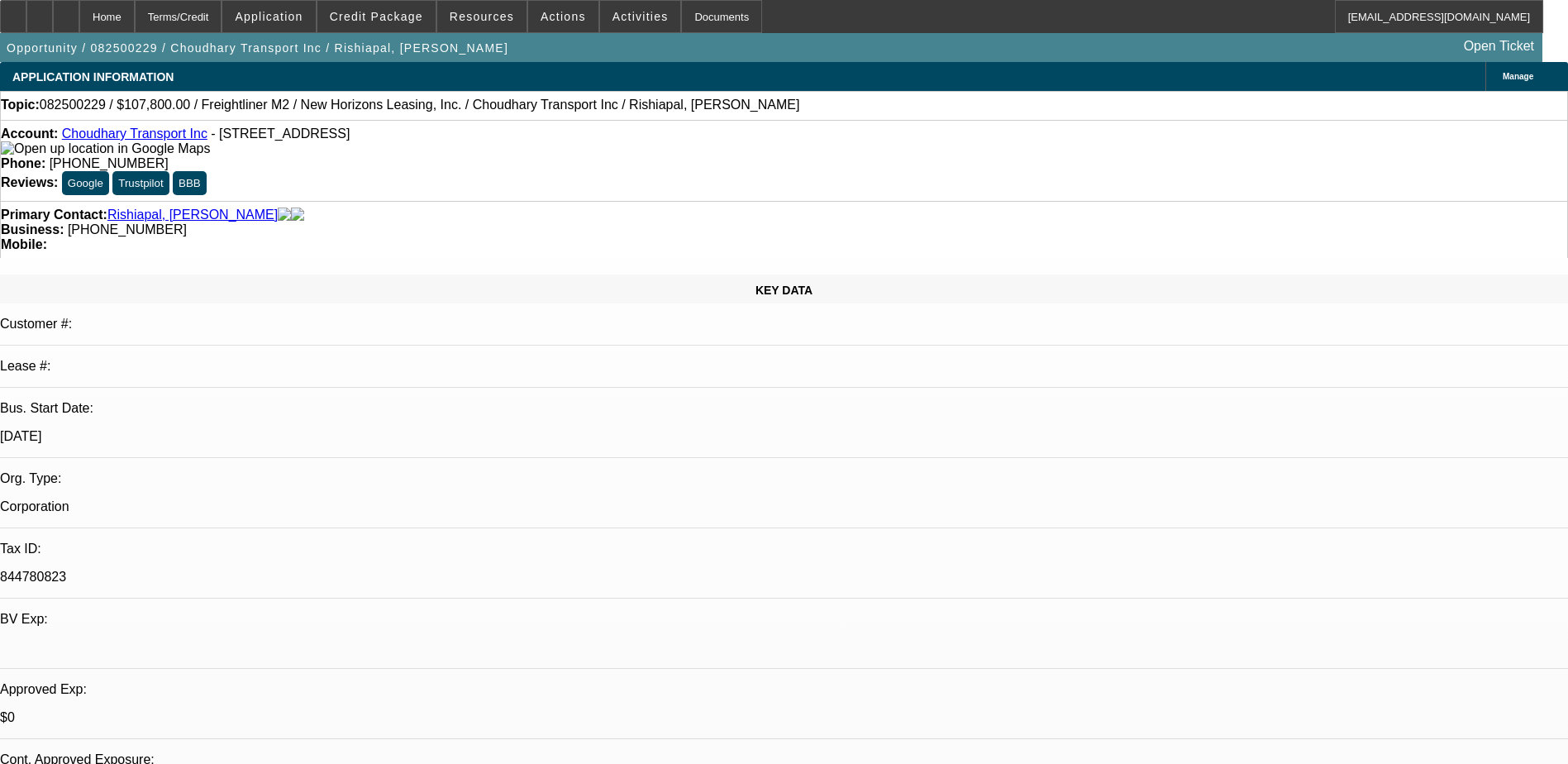
select select "0"
select select "2"
select select "0"
select select "19"
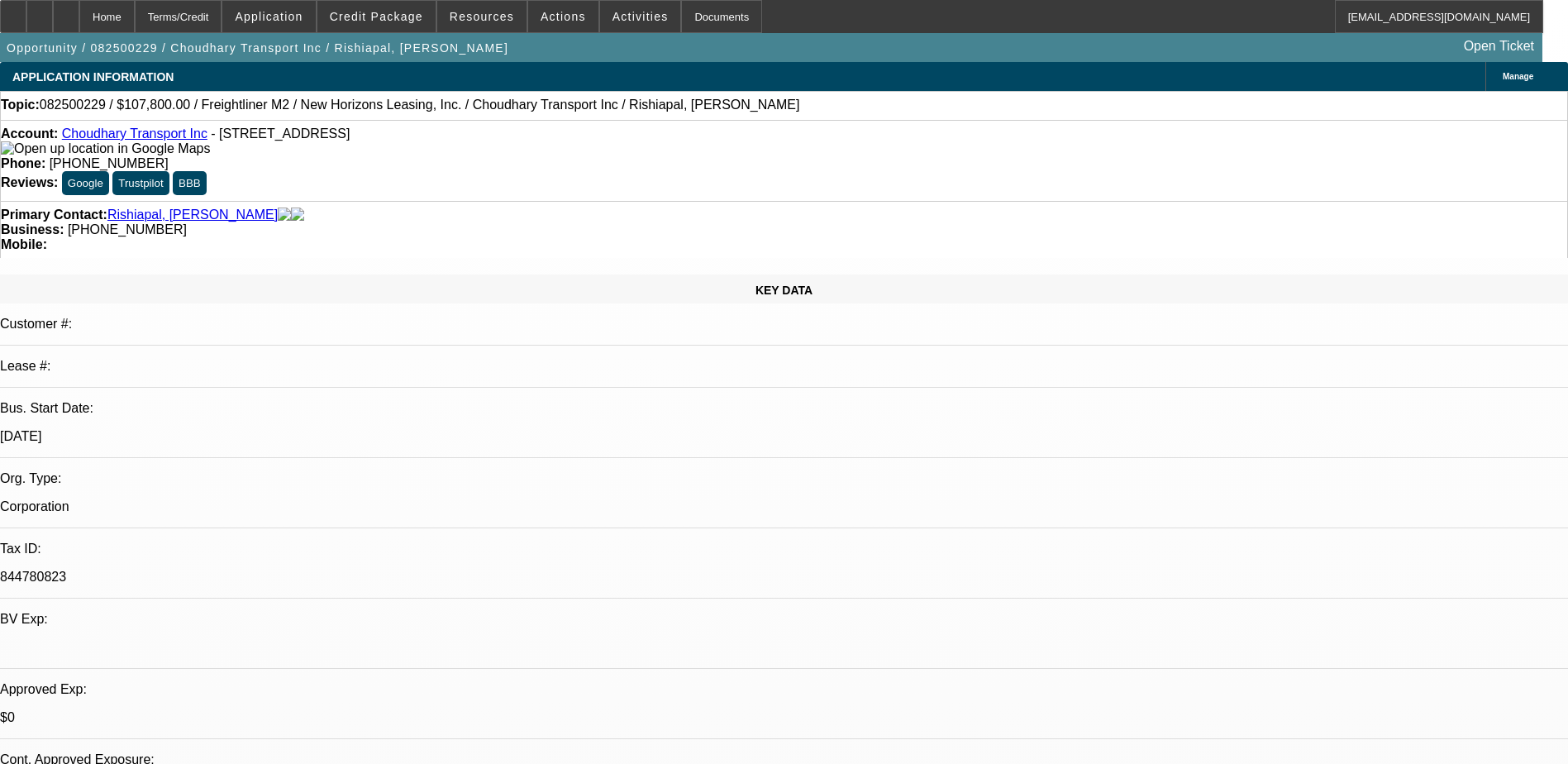
select select "0"
select select "2"
select select "0"
select select "19"
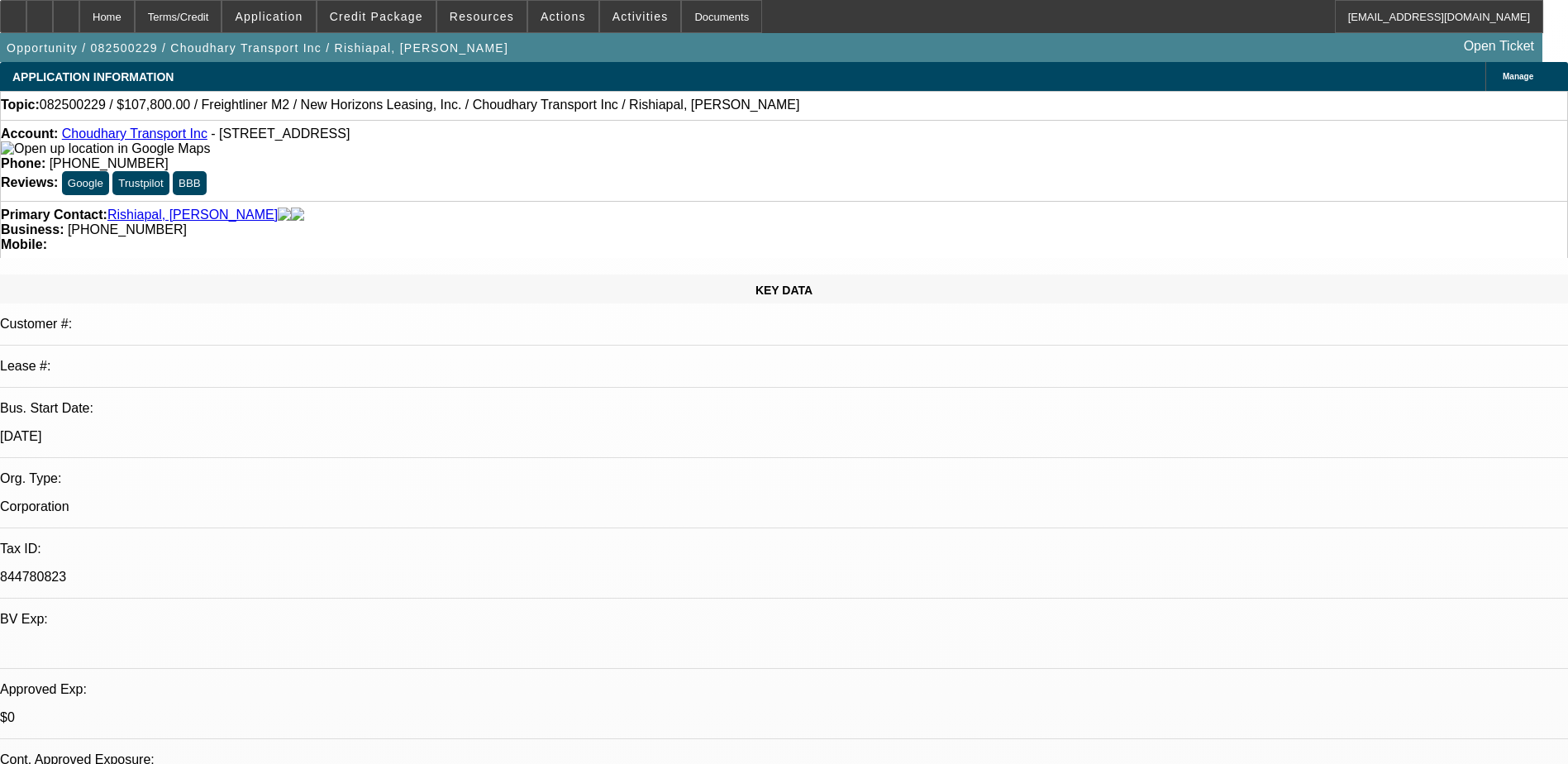
select select "0"
select select "2"
select select "0"
select select "19"
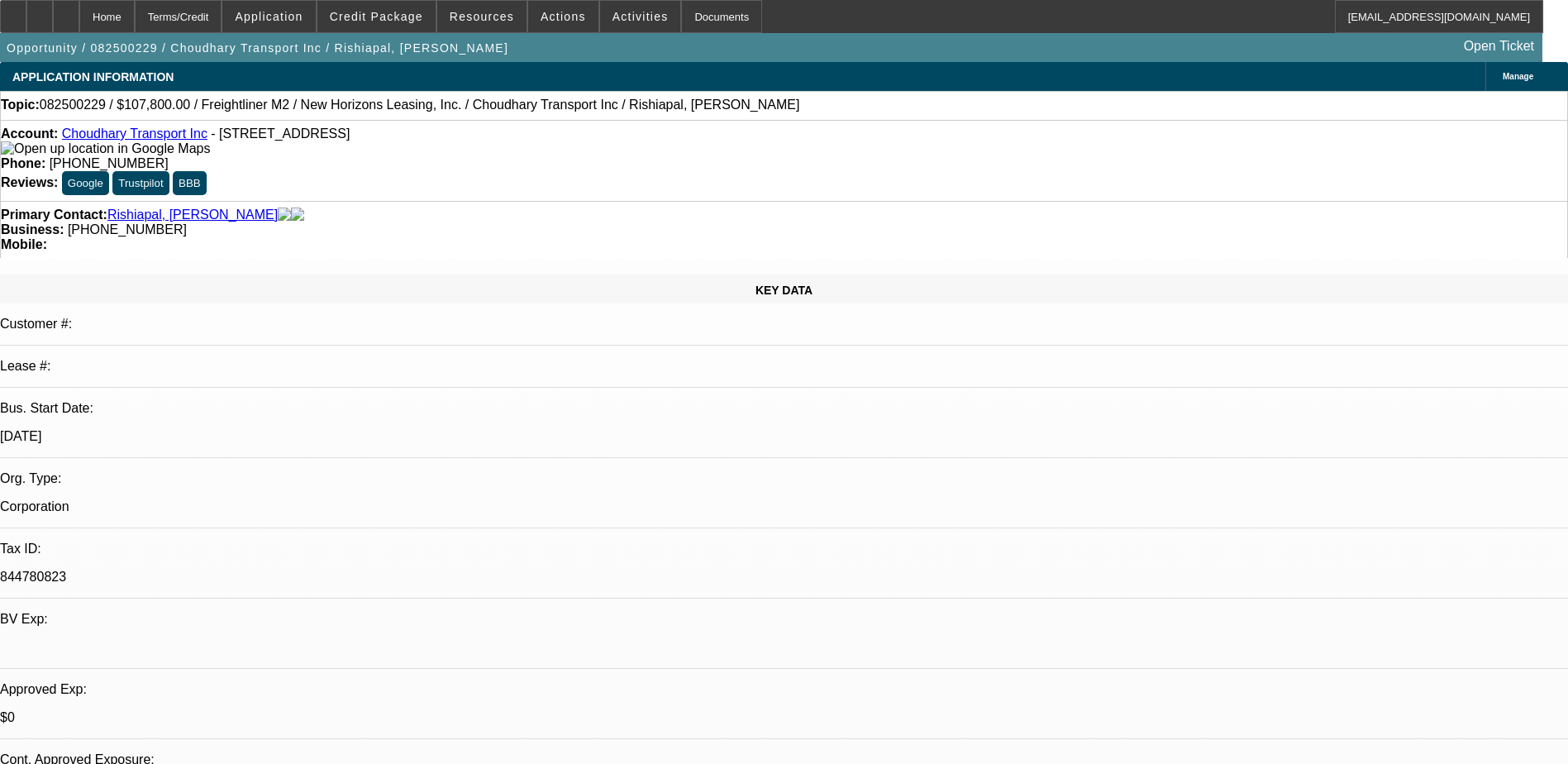
select select "0"
select select "2"
select select "0.1"
select select "4"
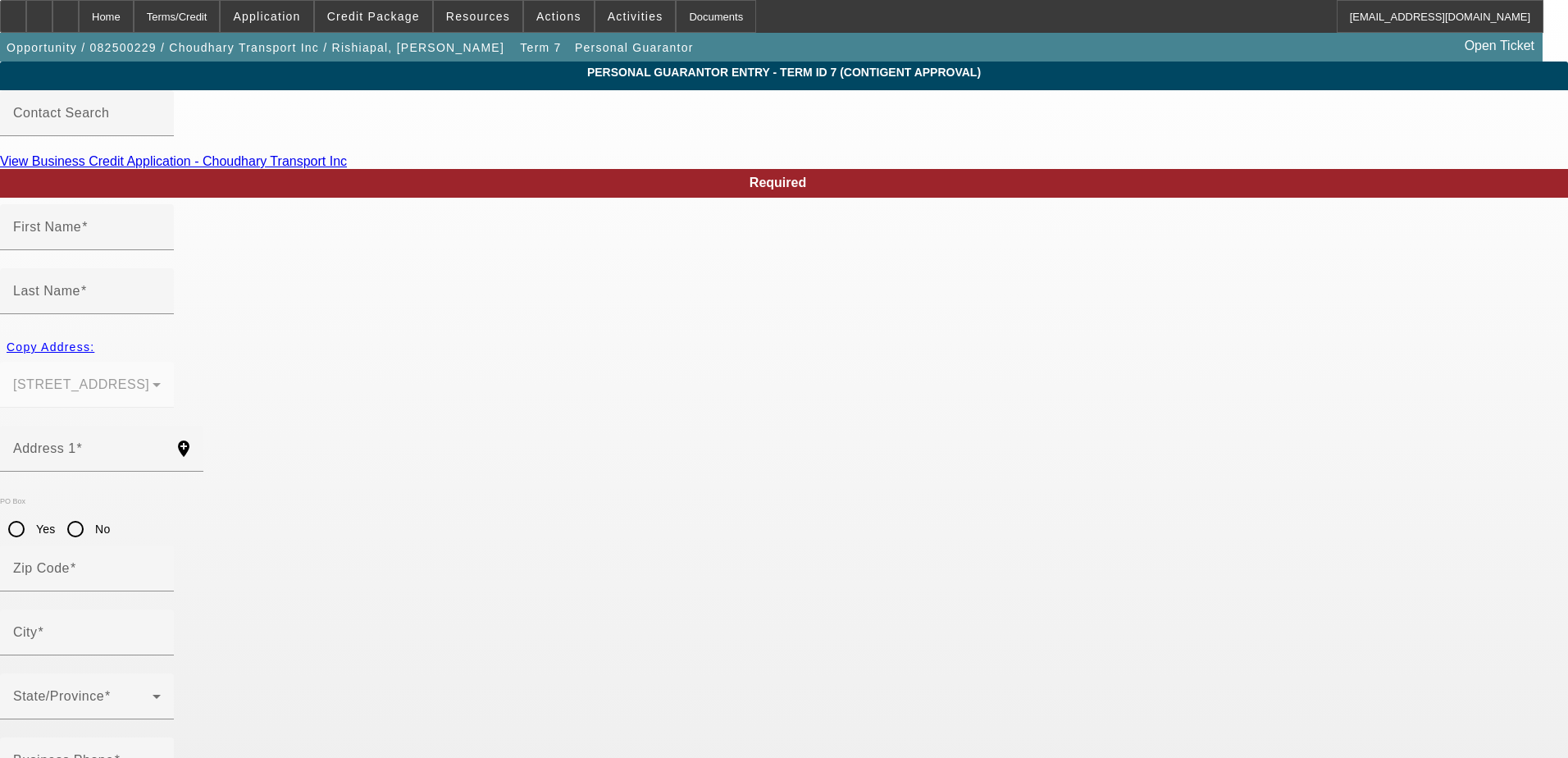
type input "[PERSON_NAME]"
type input "Rishiapal"
type input "[STREET_ADDRESS]"
radio input "true"
type input "93727"
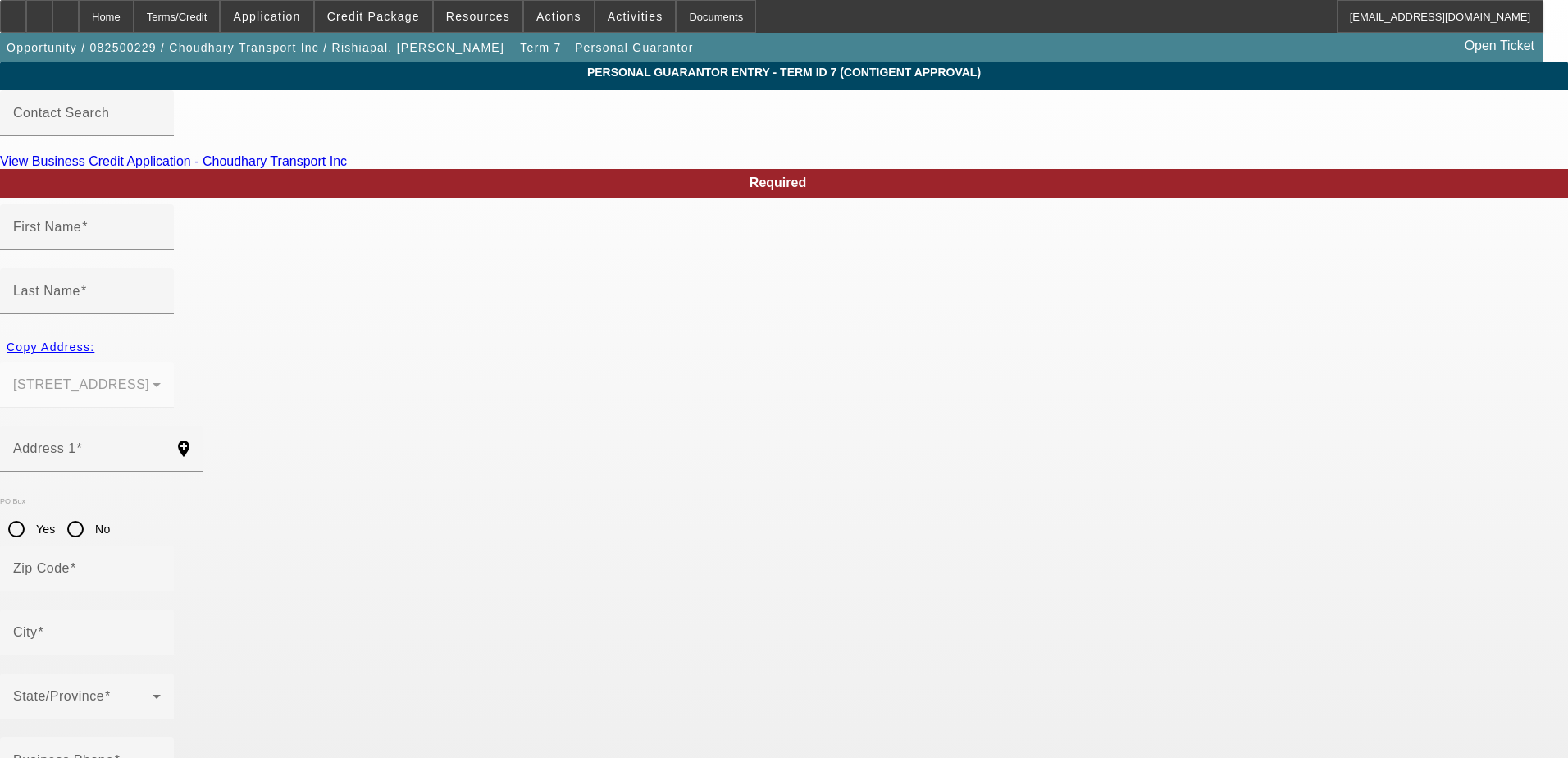
type input "[GEOGRAPHIC_DATA]"
type input "[PHONE_NUMBER]"
type input "100"
type input "339-37-4066"
type input "[EMAIL_ADDRESS][DOMAIN_NAME]"
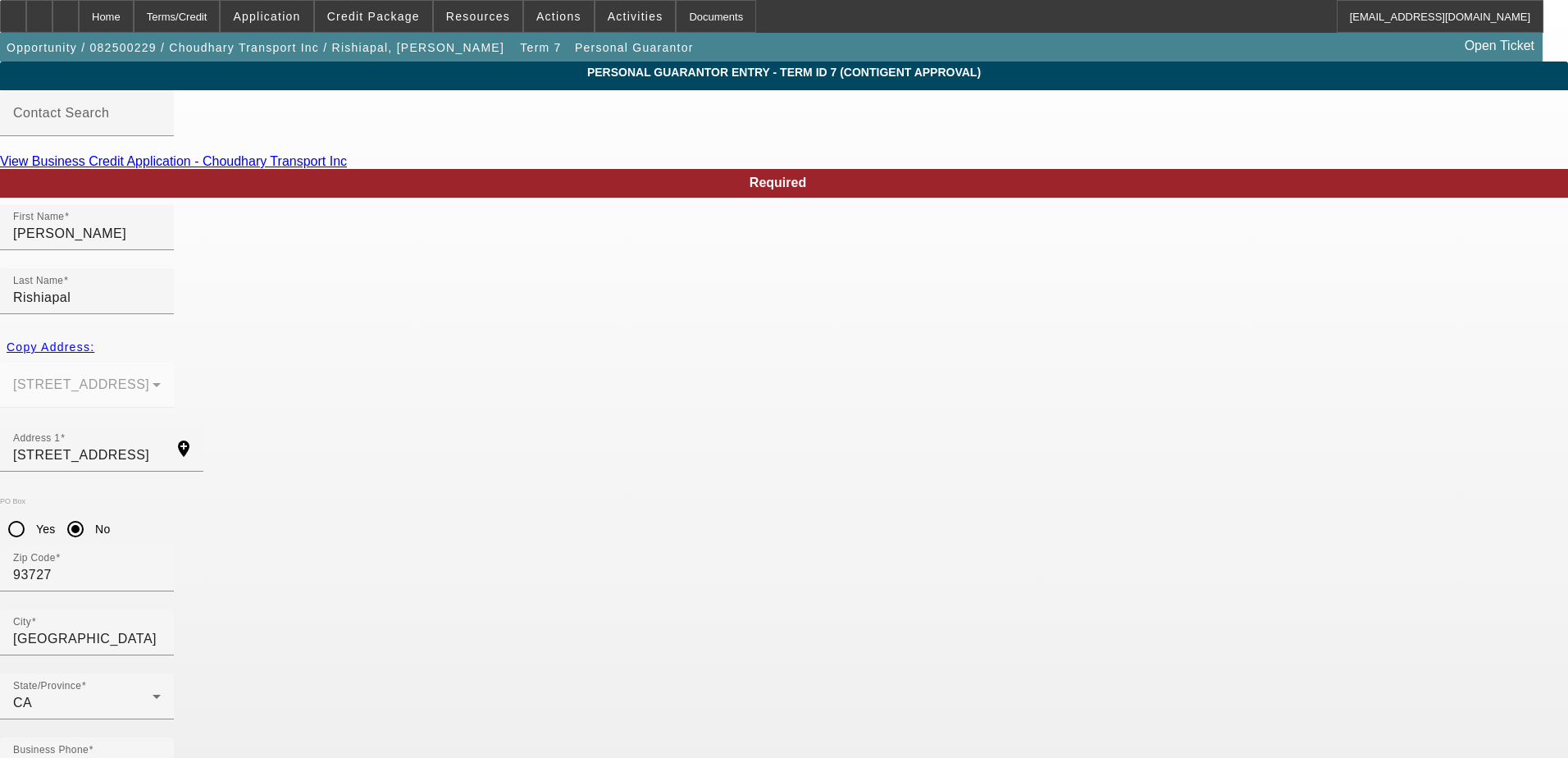
drag, startPoint x: 721, startPoint y: 652, endPoint x: 493, endPoint y: 653, distance: 228.0
click at [134, 21] on div "Home" at bounding box center [106, 16] width 55 height 32
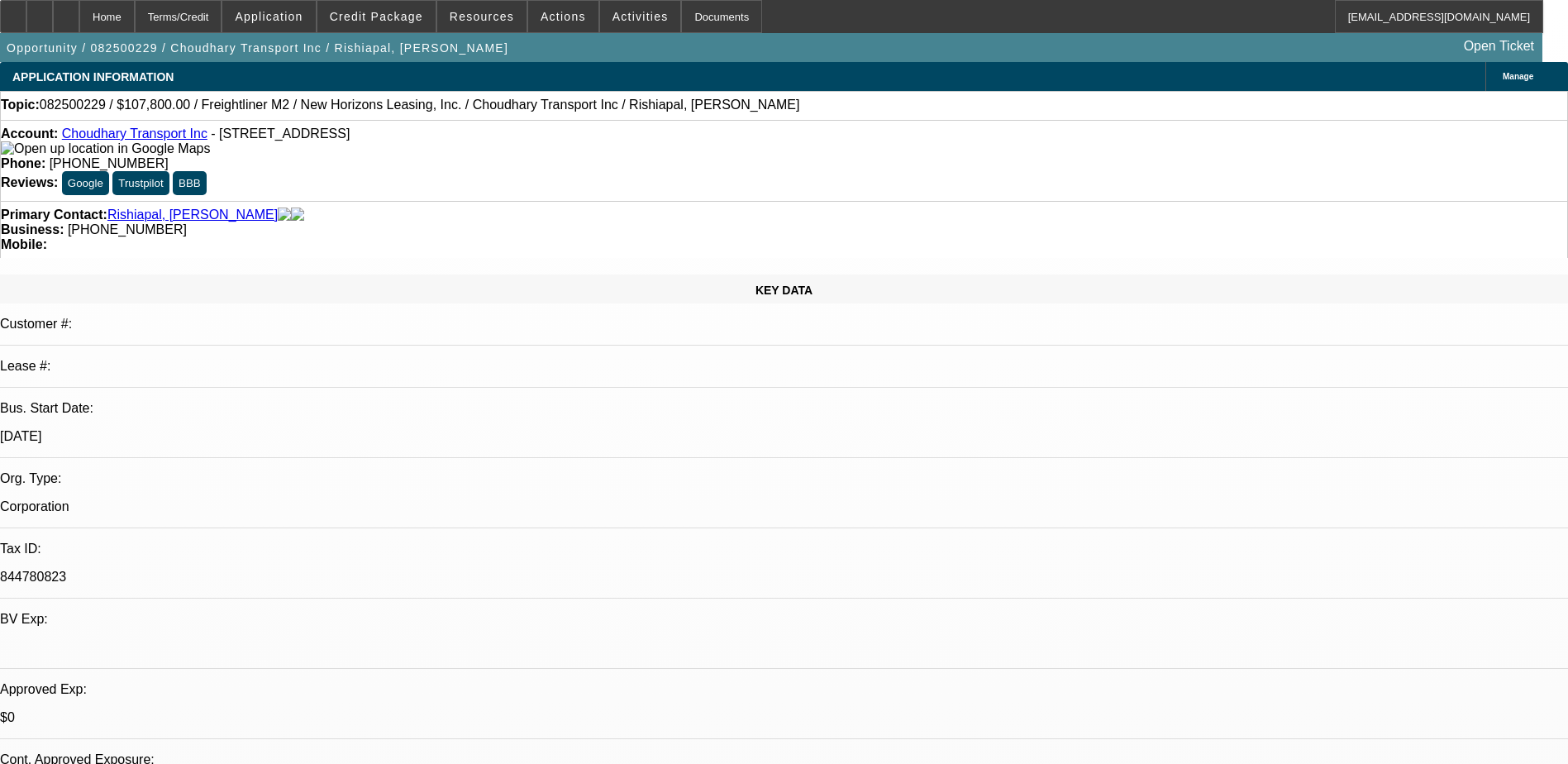
select select "0"
select select "2"
select select "0"
select select "19"
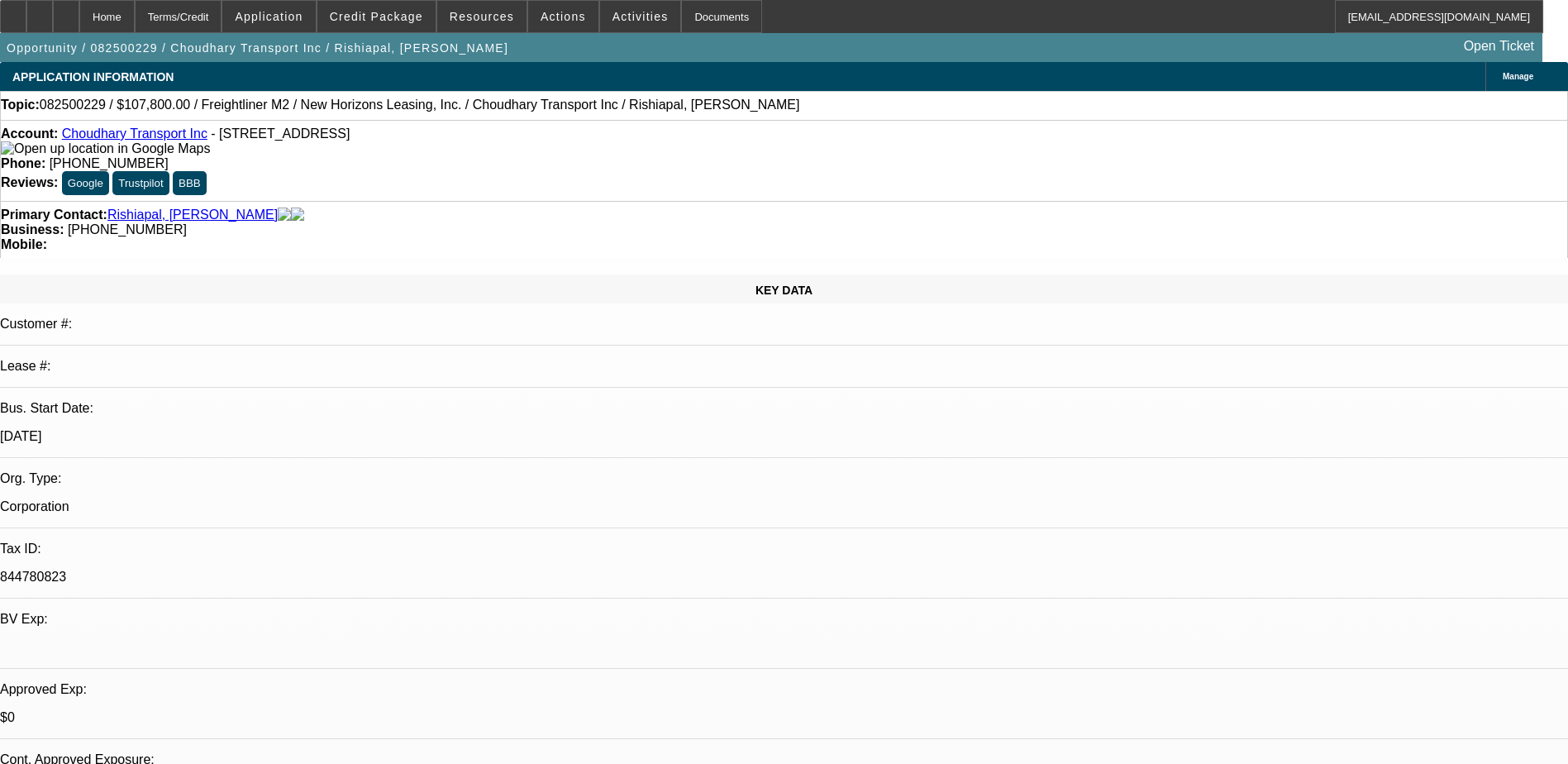
select select "0"
select select "2"
select select "0"
select select "19"
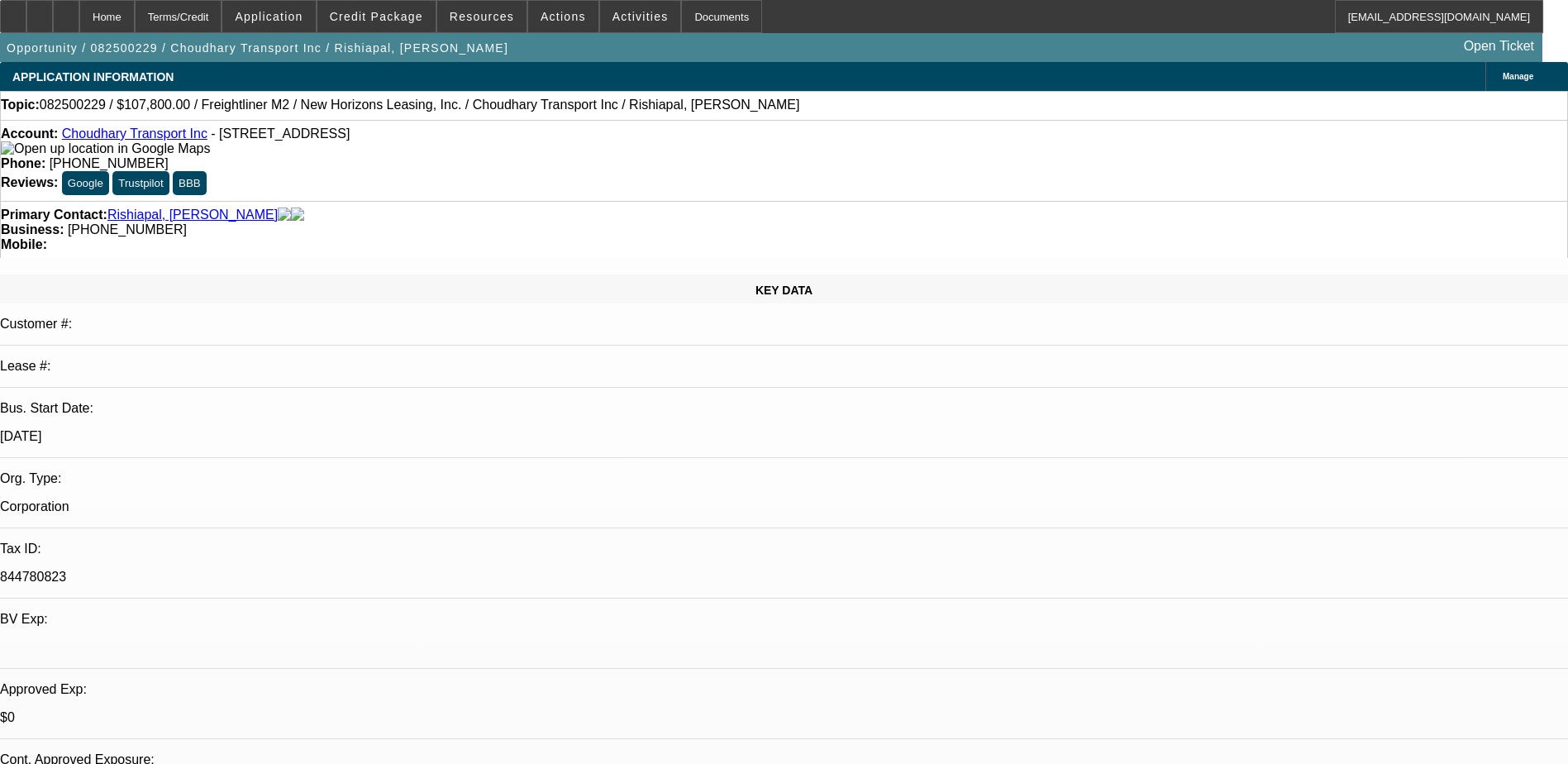
select select "0"
select select "2"
select select "0"
select select "19"
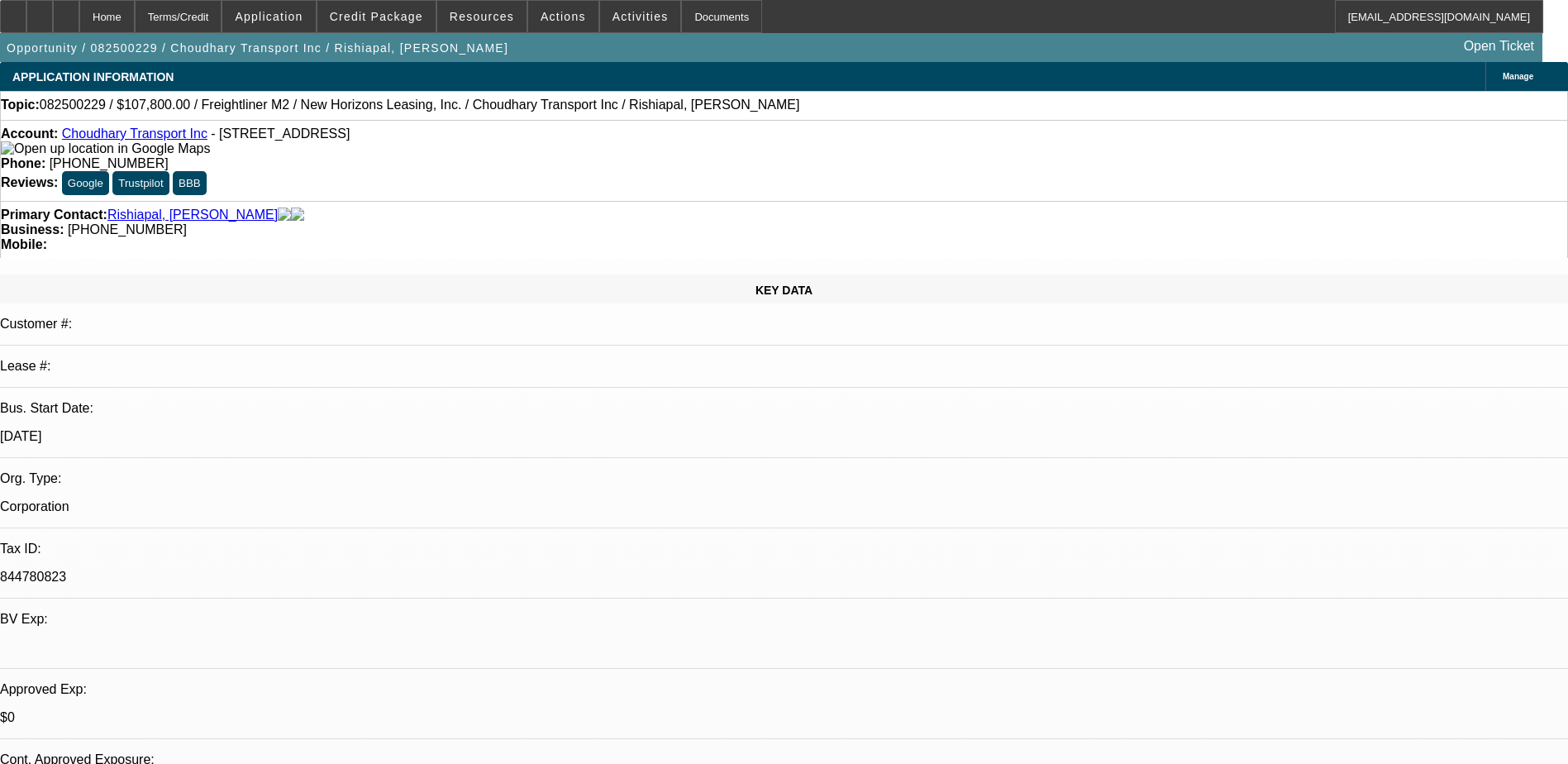
select select "0"
select select "2"
select select "0.1"
select select "4"
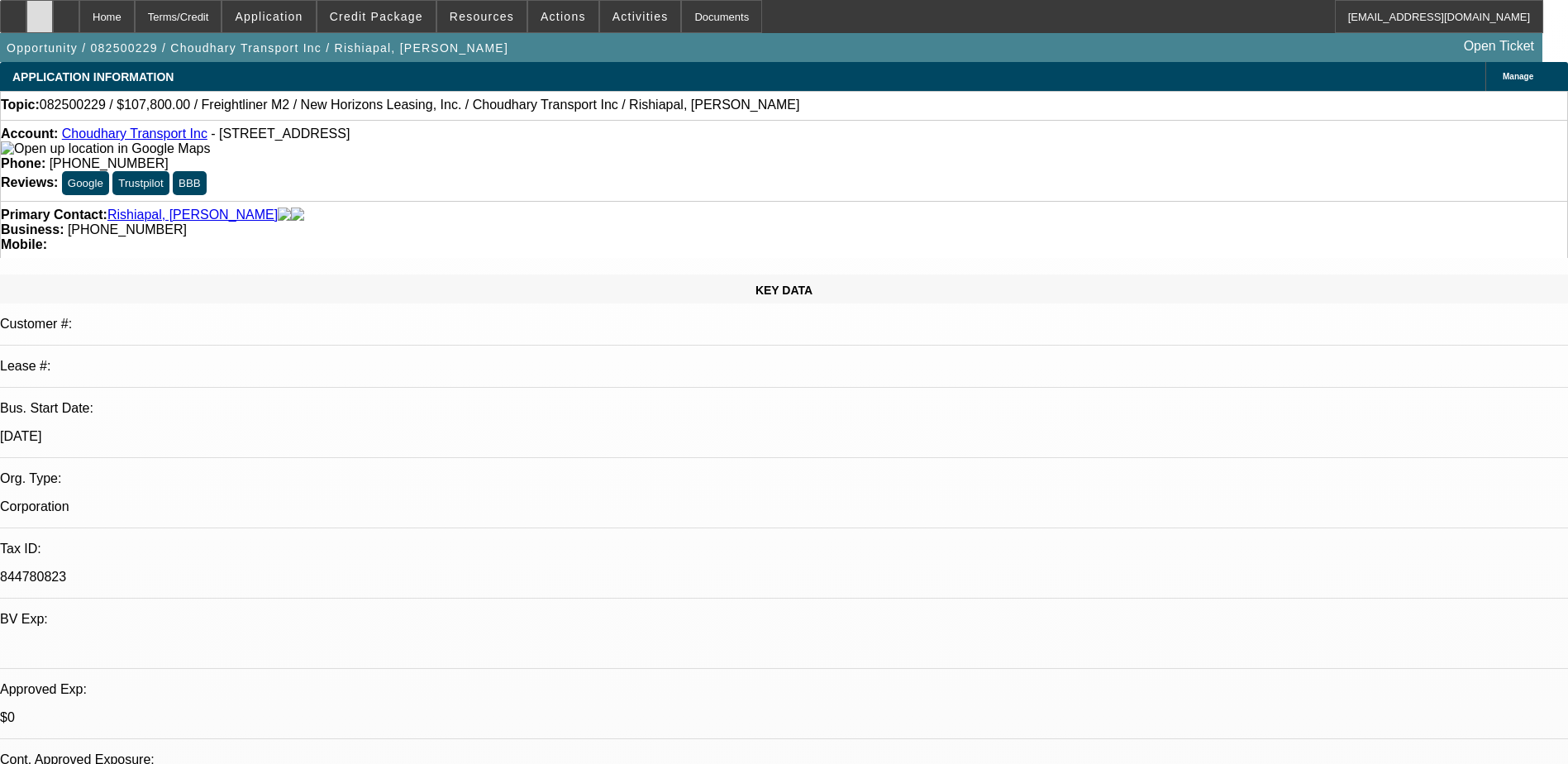
click at [40, 11] on icon at bounding box center [40, 11] width 0 height 0
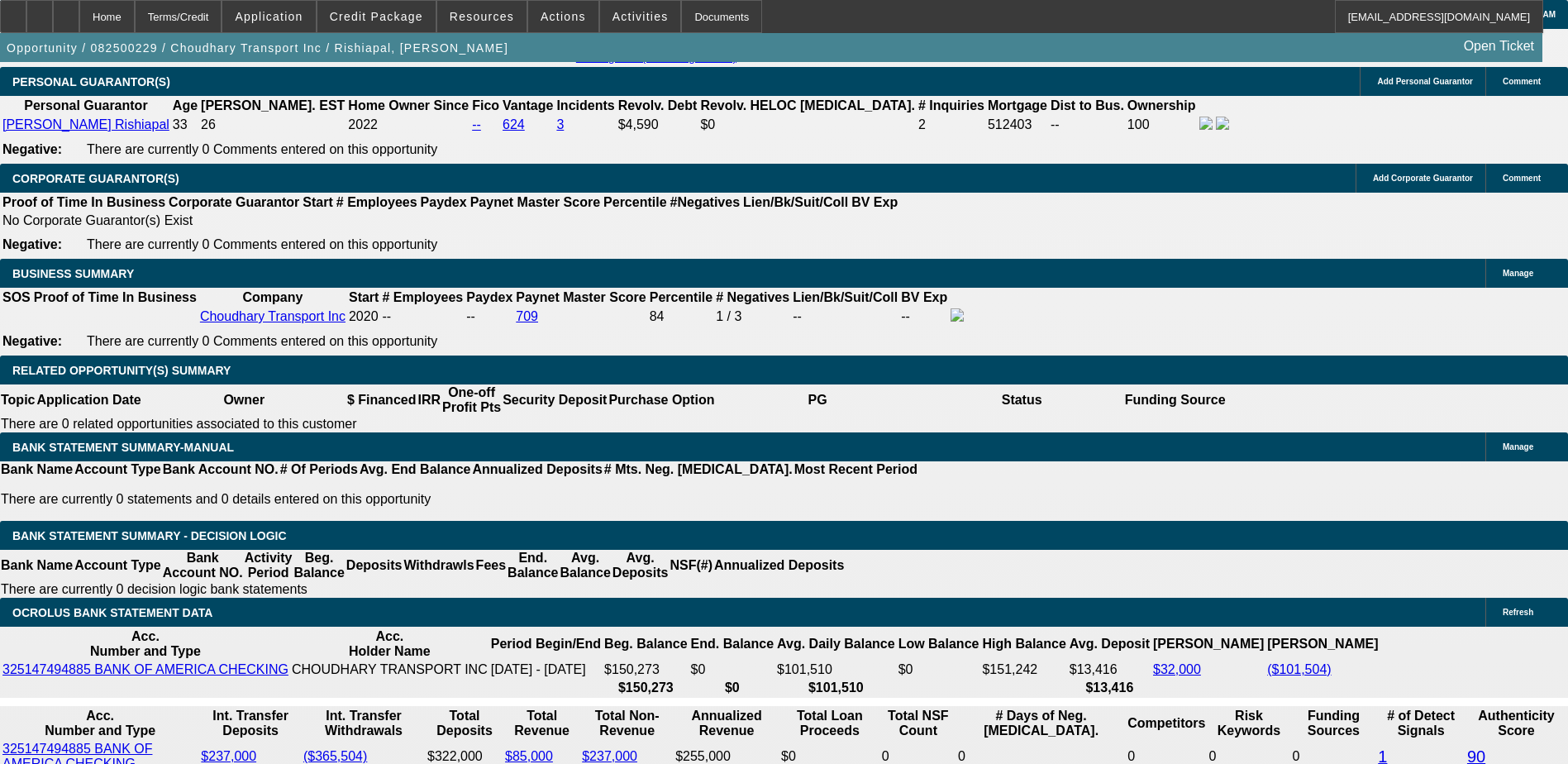
scroll to position [2397, 0]
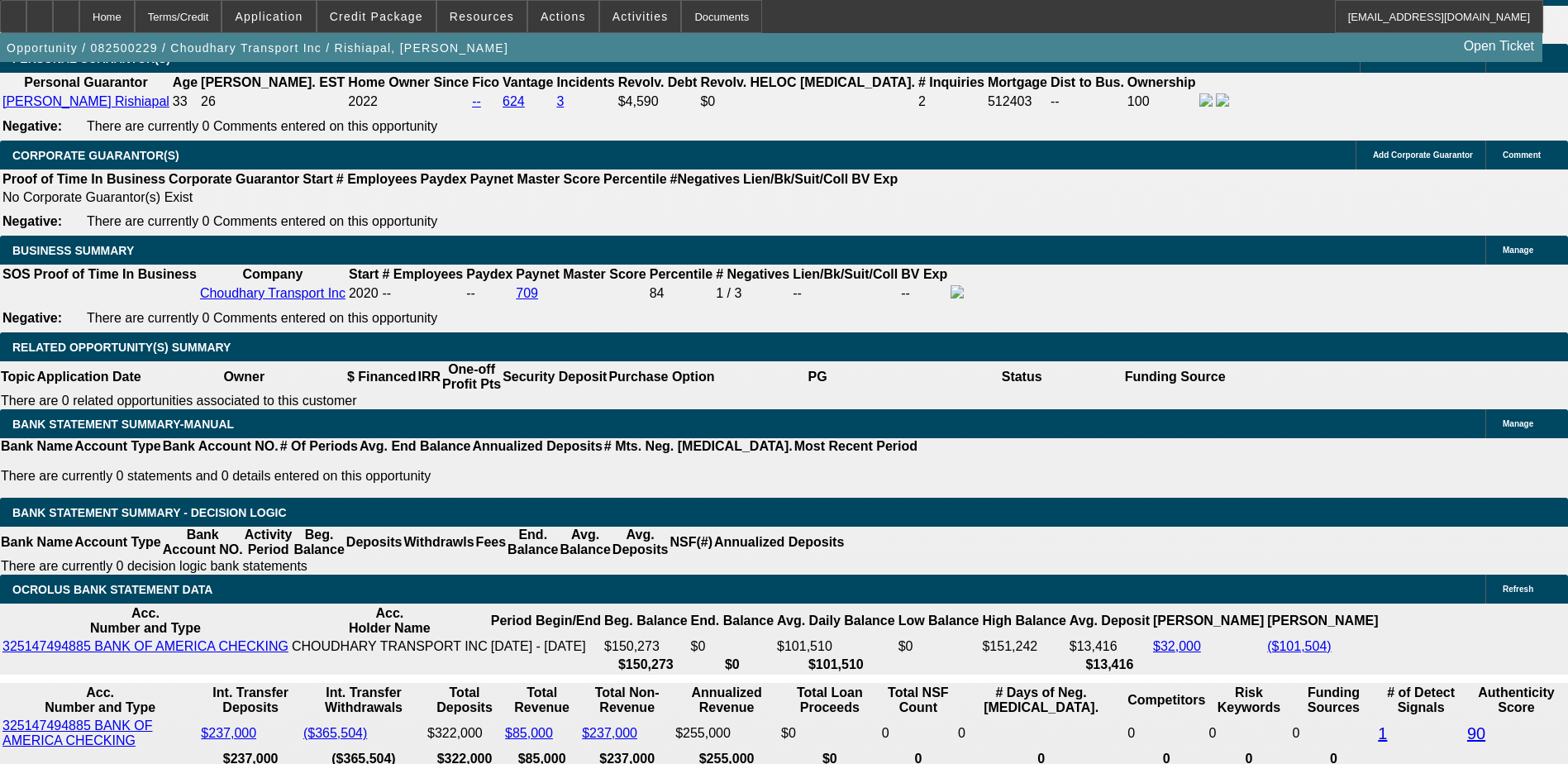
type input "$25,000.00"
type input "UNKNOWN"
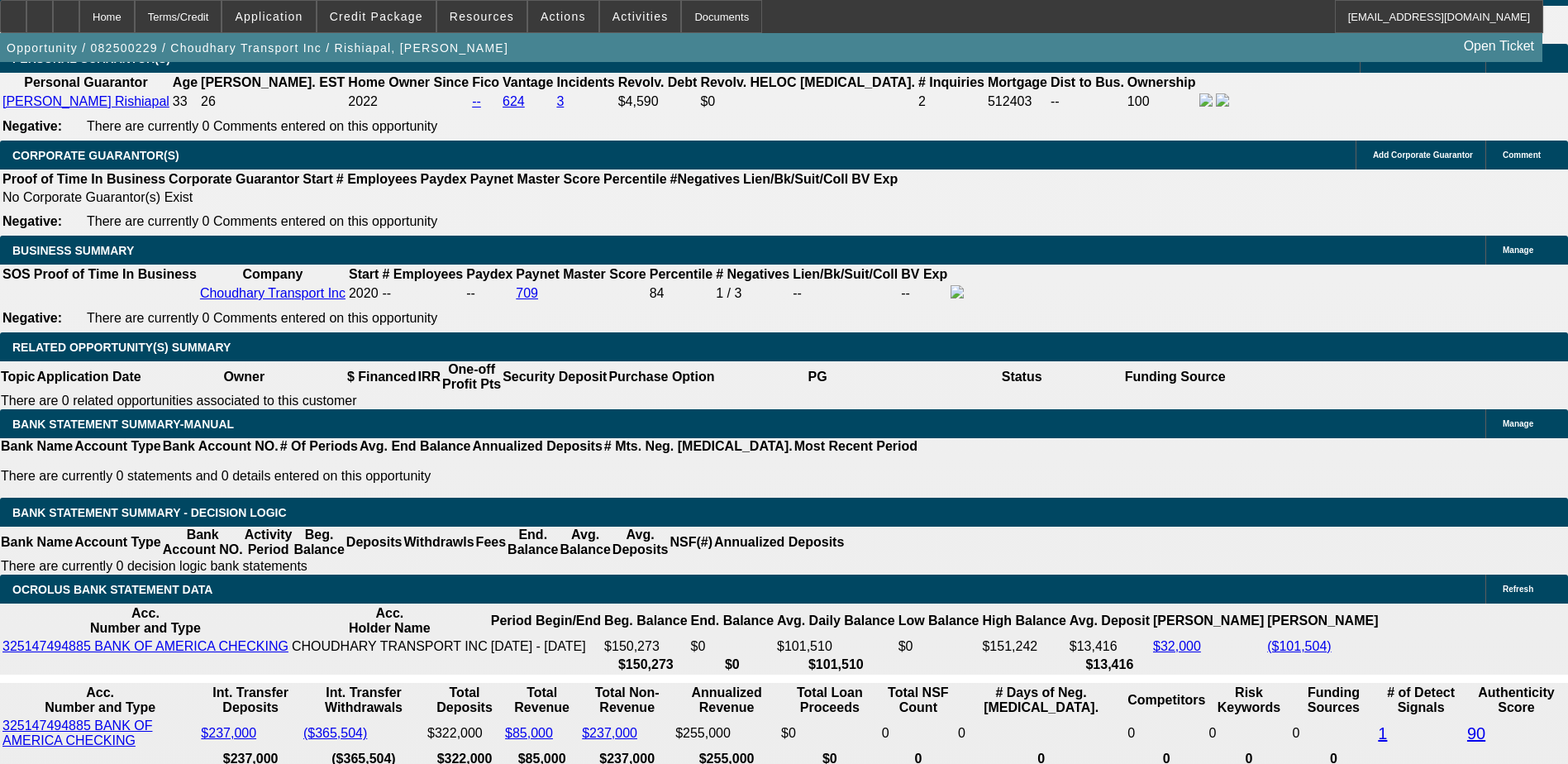
type input "$2,194.80"
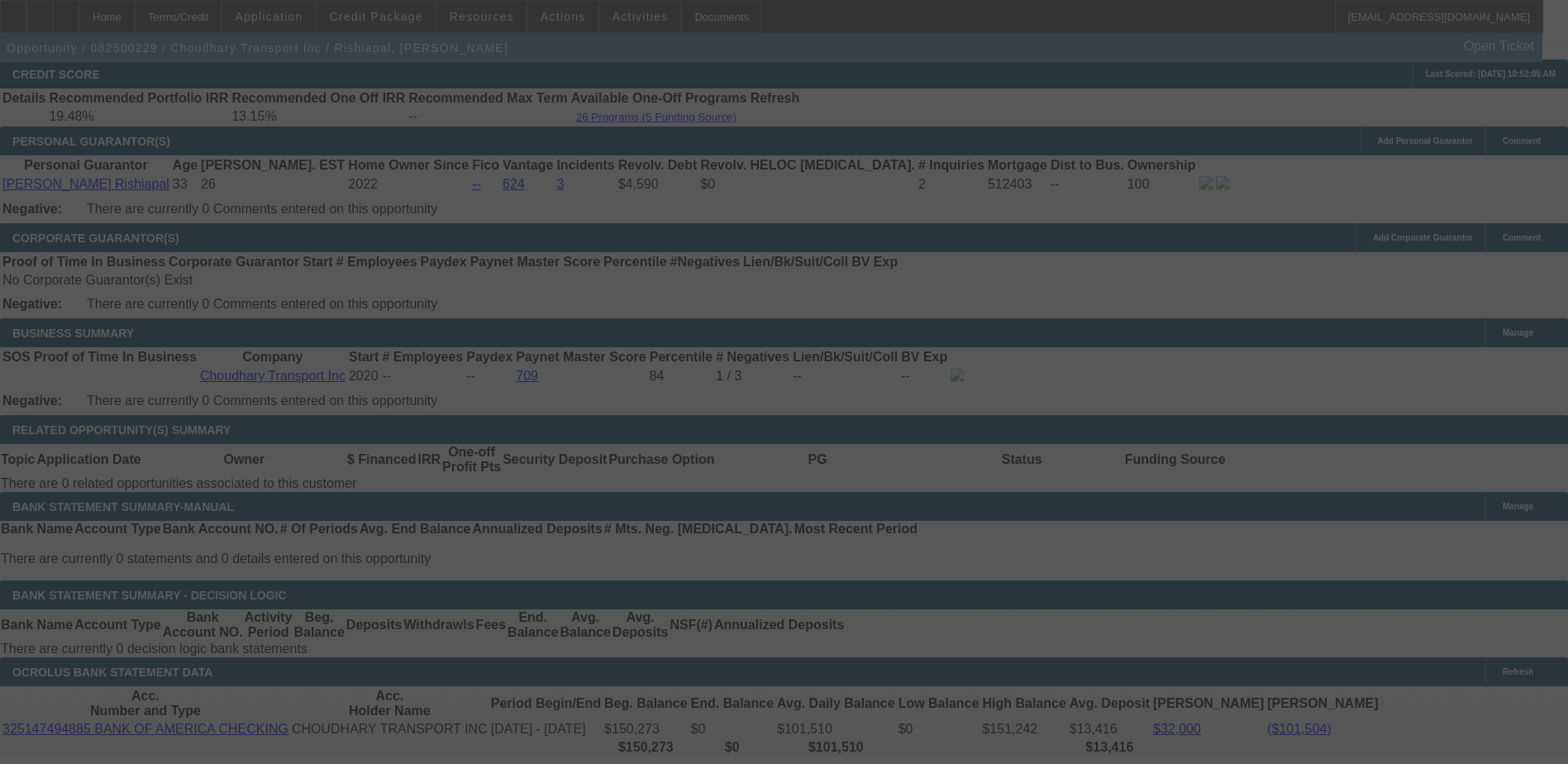
scroll to position [2479, 0]
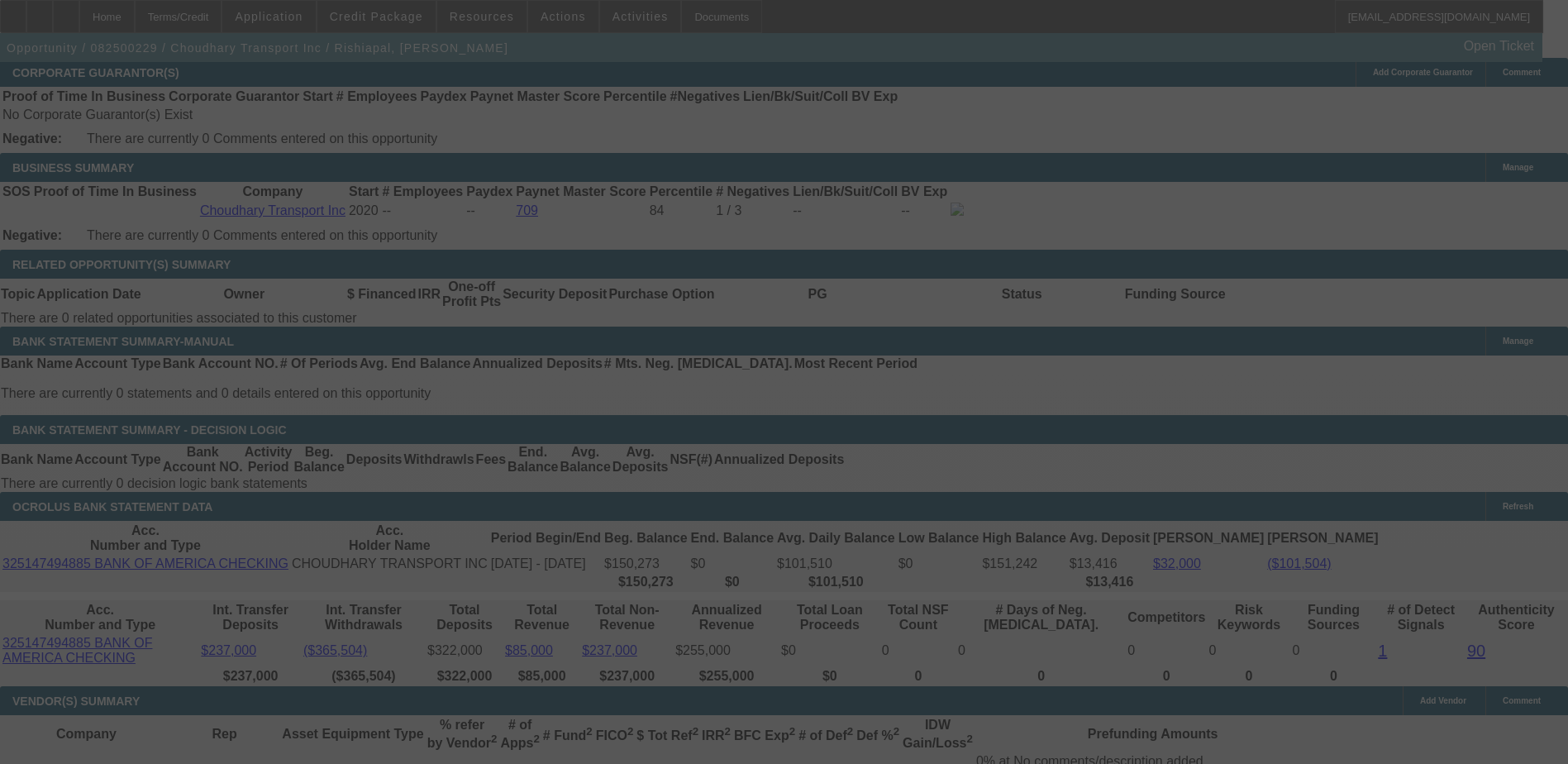
select select "0"
select select "2"
select select "0"
select select "19"
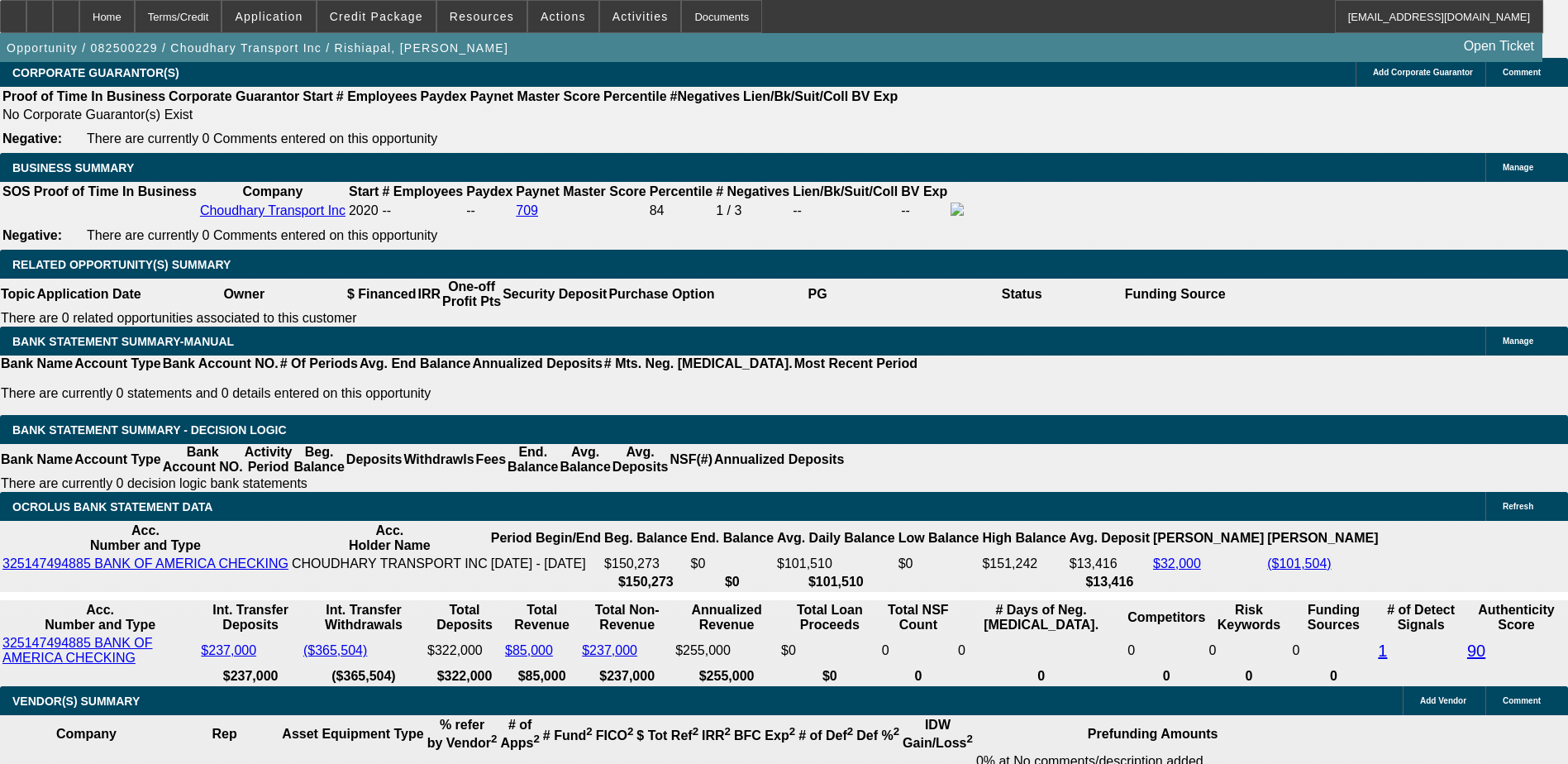
type input "$24,000.00"
type input "UNKNOWN"
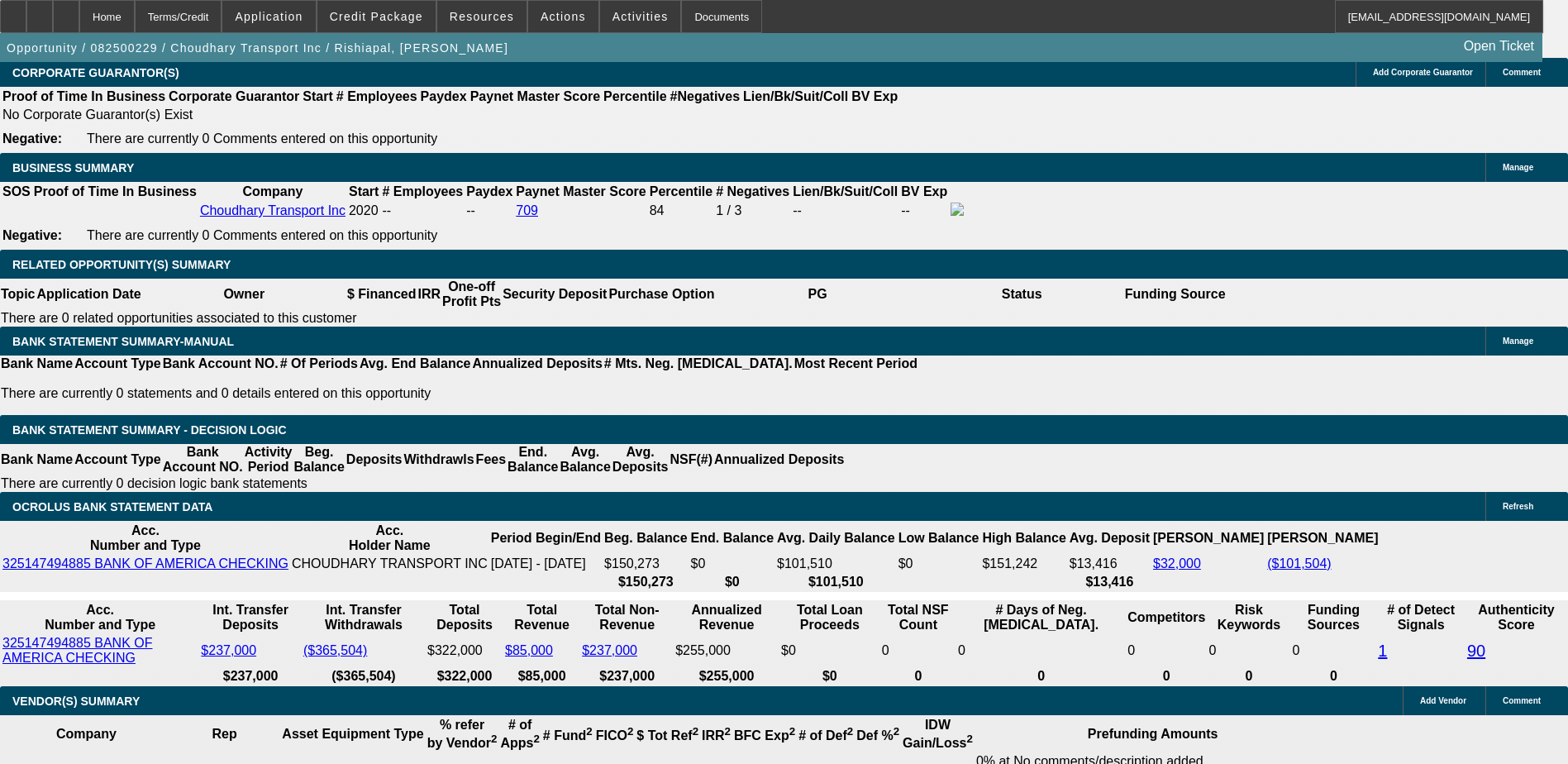
type input "$2,237.01"
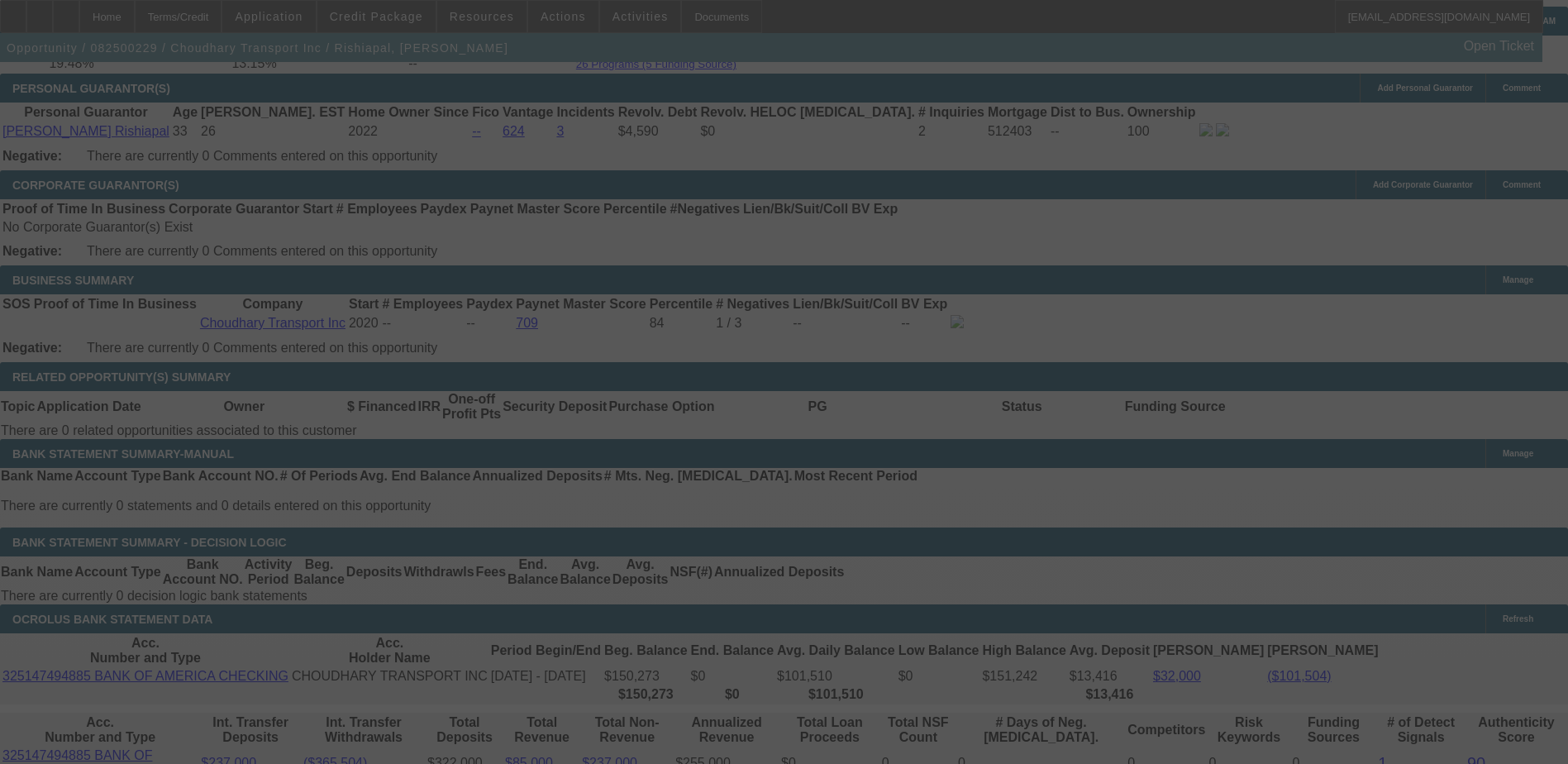
scroll to position [2397, 0]
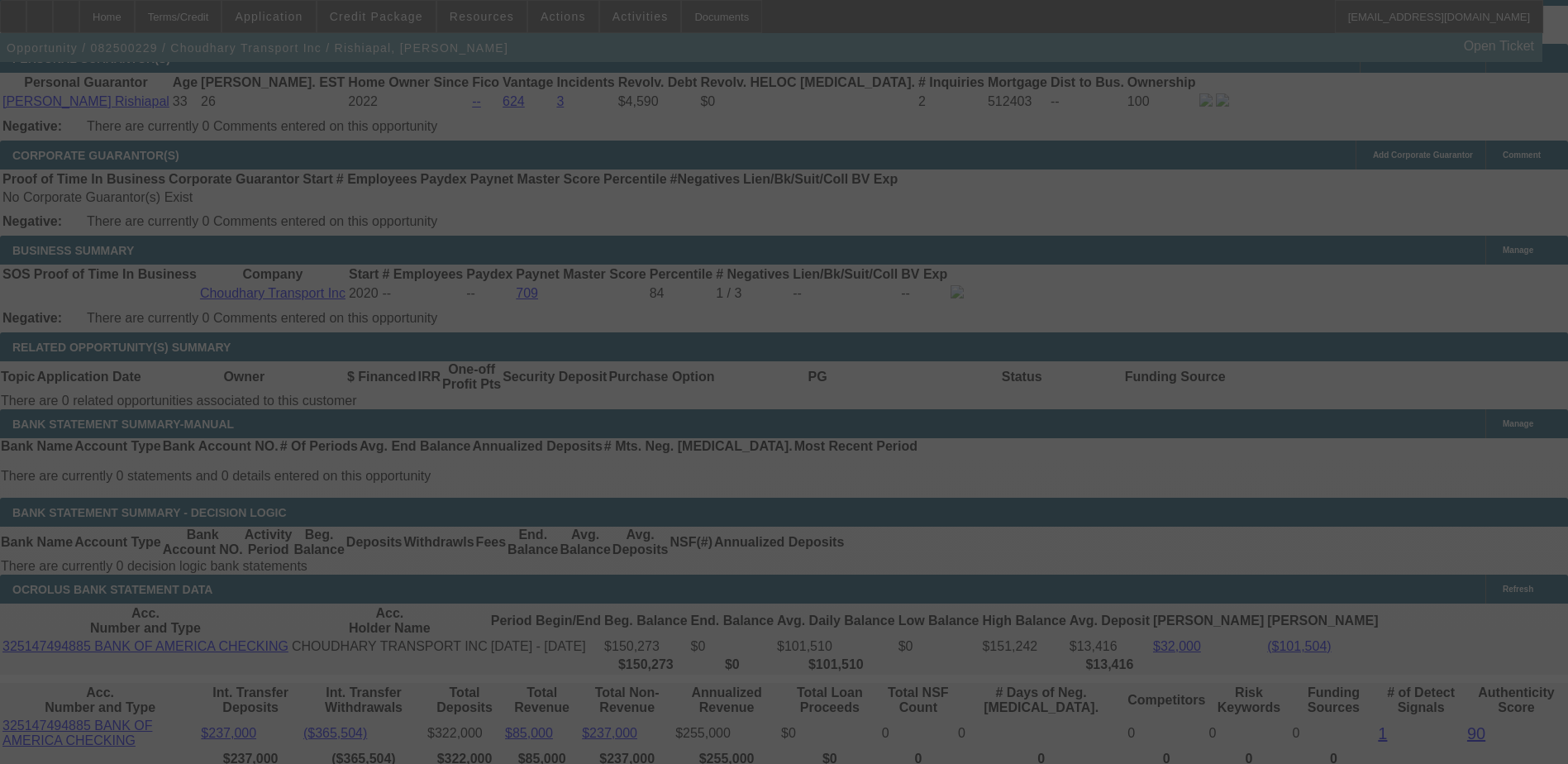
select select "0"
select select "2"
select select "0"
select select "19"
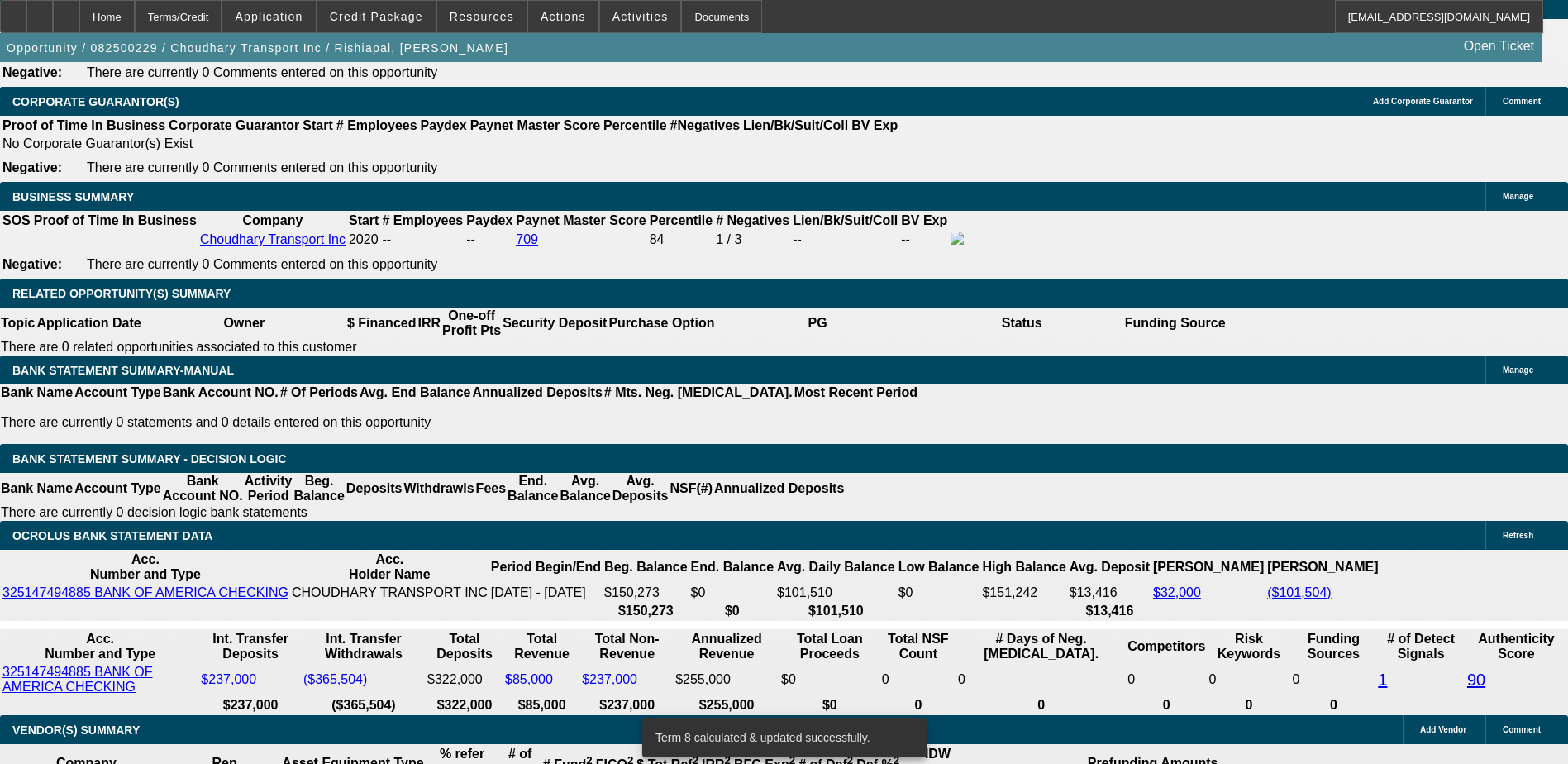
scroll to position [2479, 0]
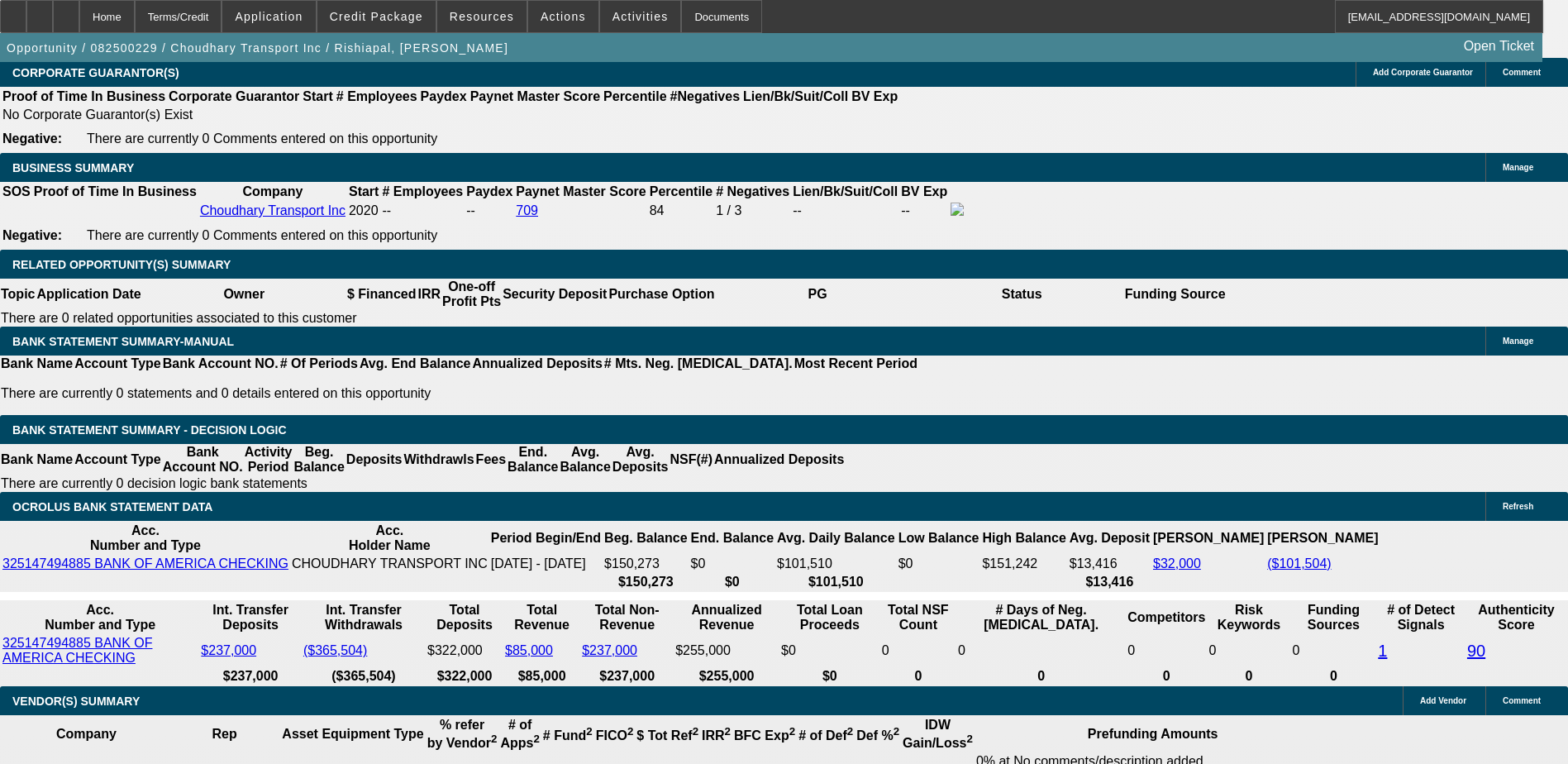
type input "$20,000.00"
type input "UNKNOWN"
type input "$2,405.84"
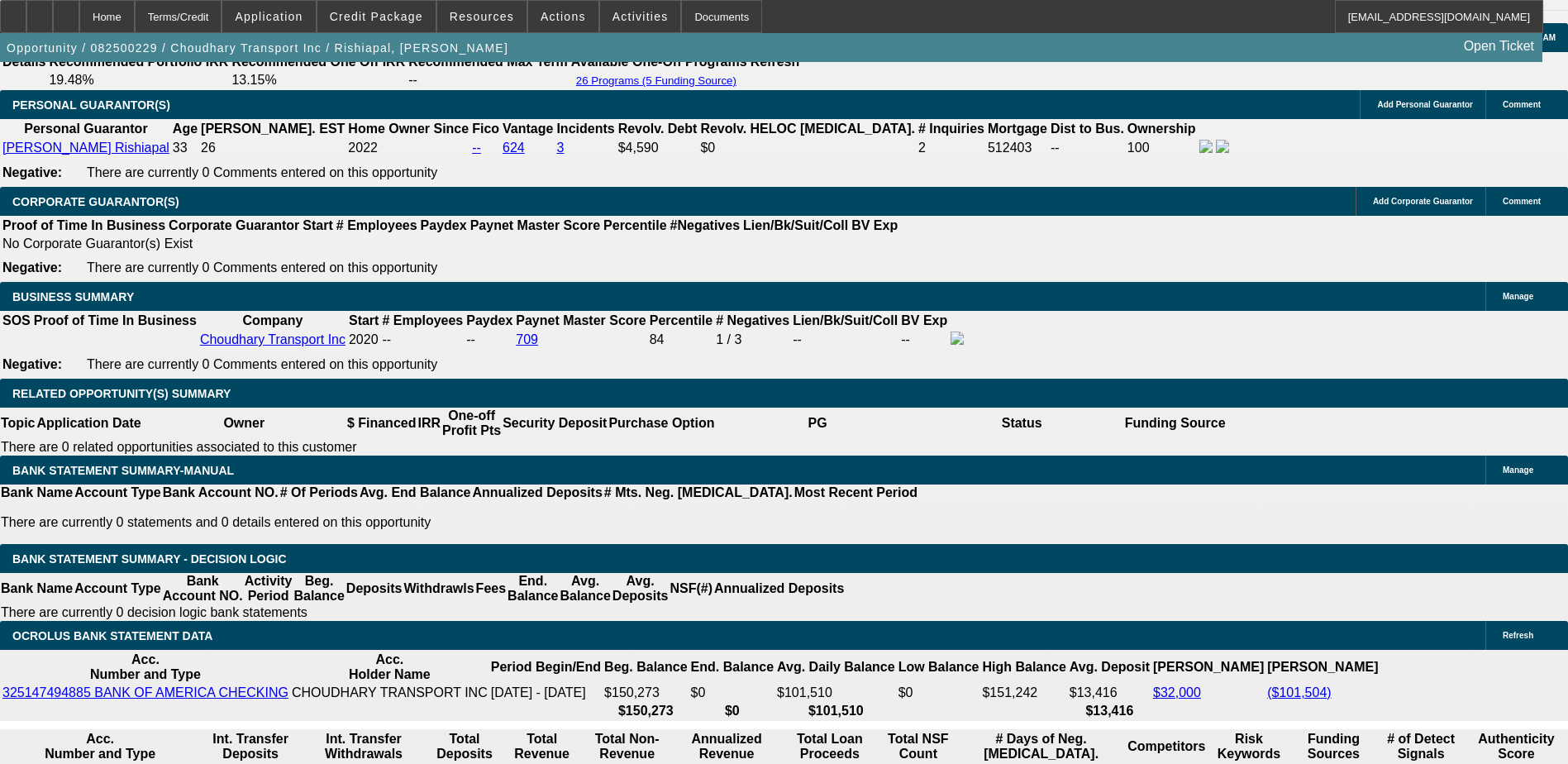
scroll to position [2232, 0]
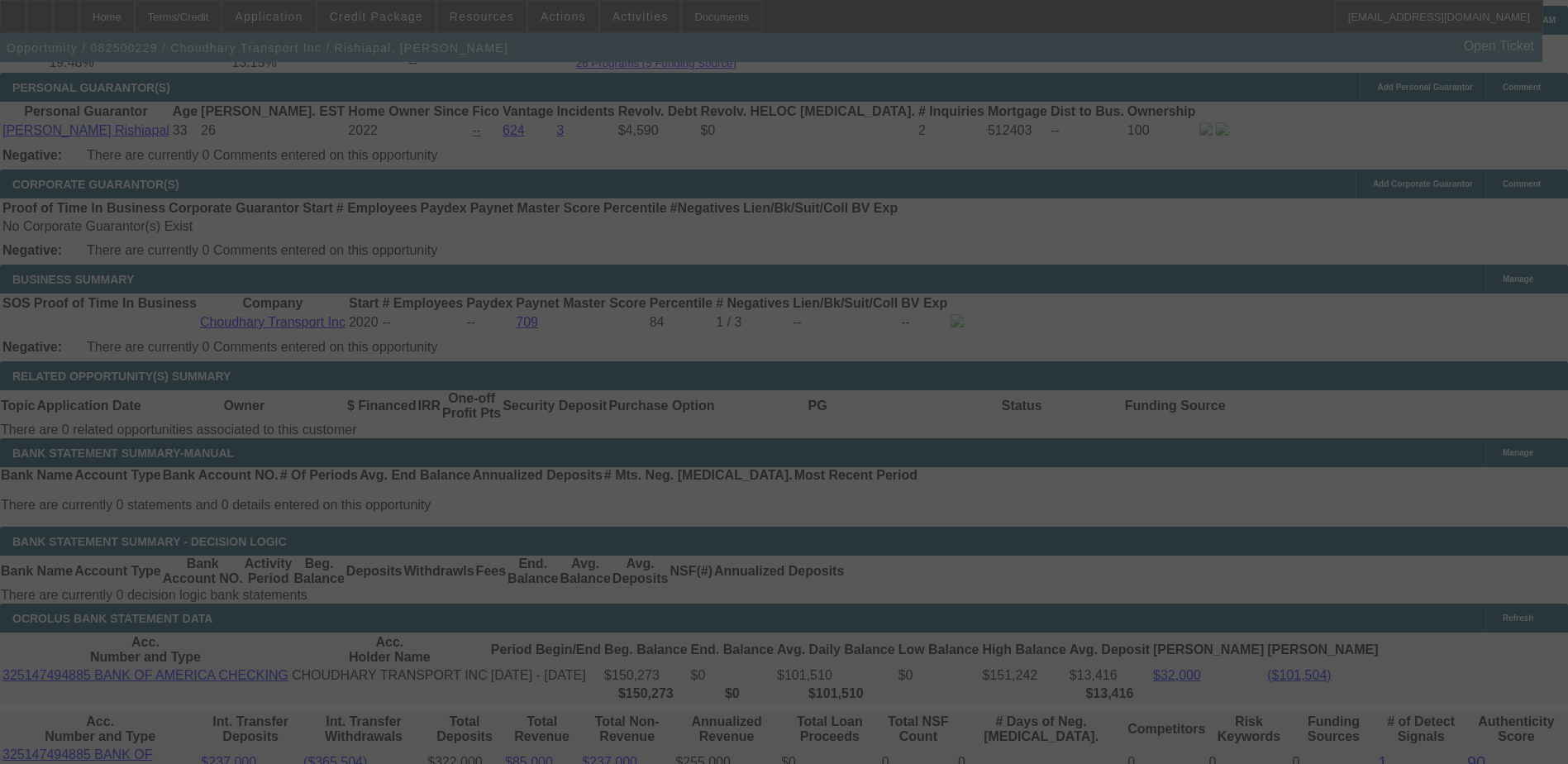
scroll to position [2397, 0]
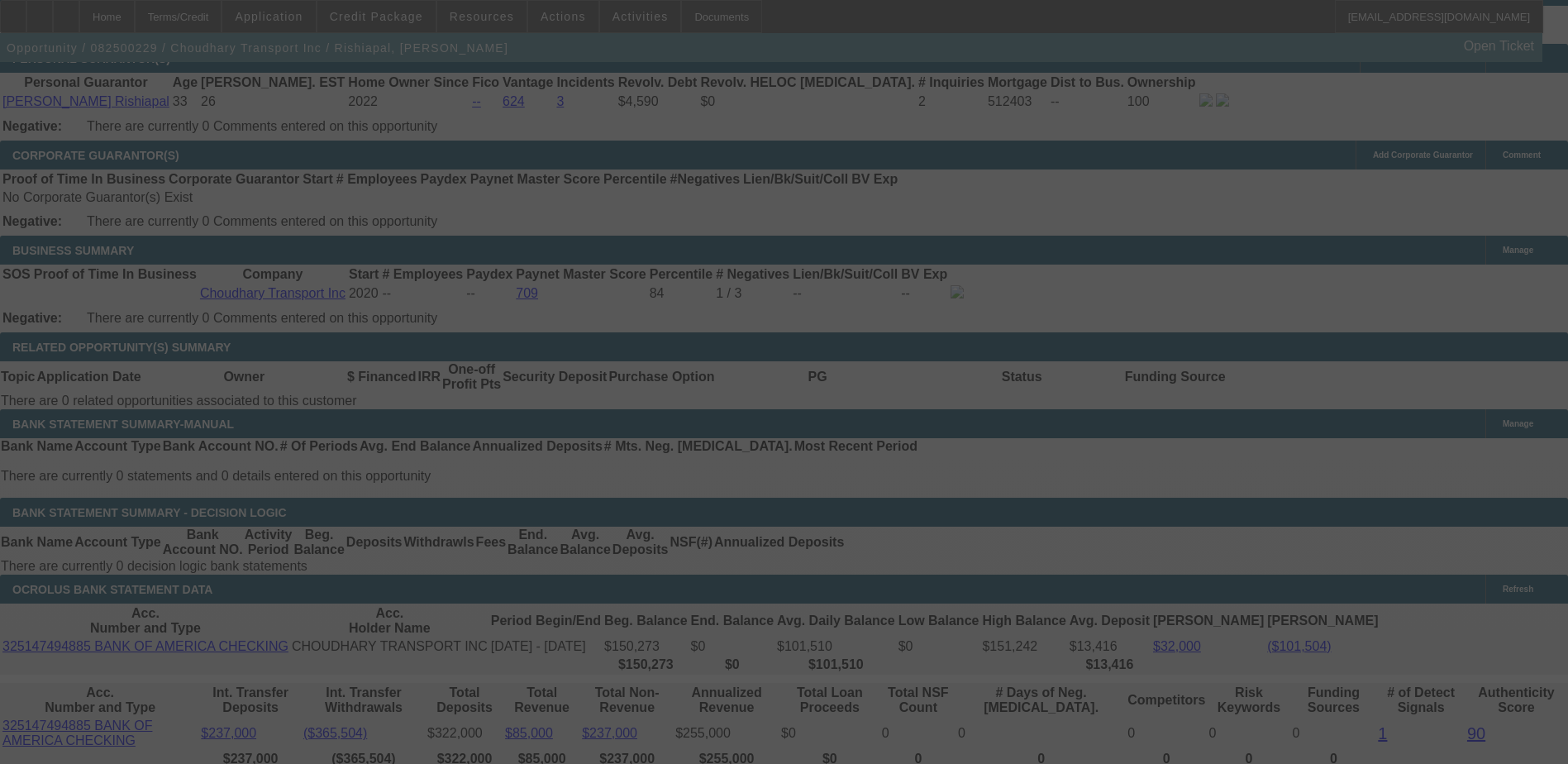
select select "0"
select select "2"
select select "0"
select select "19"
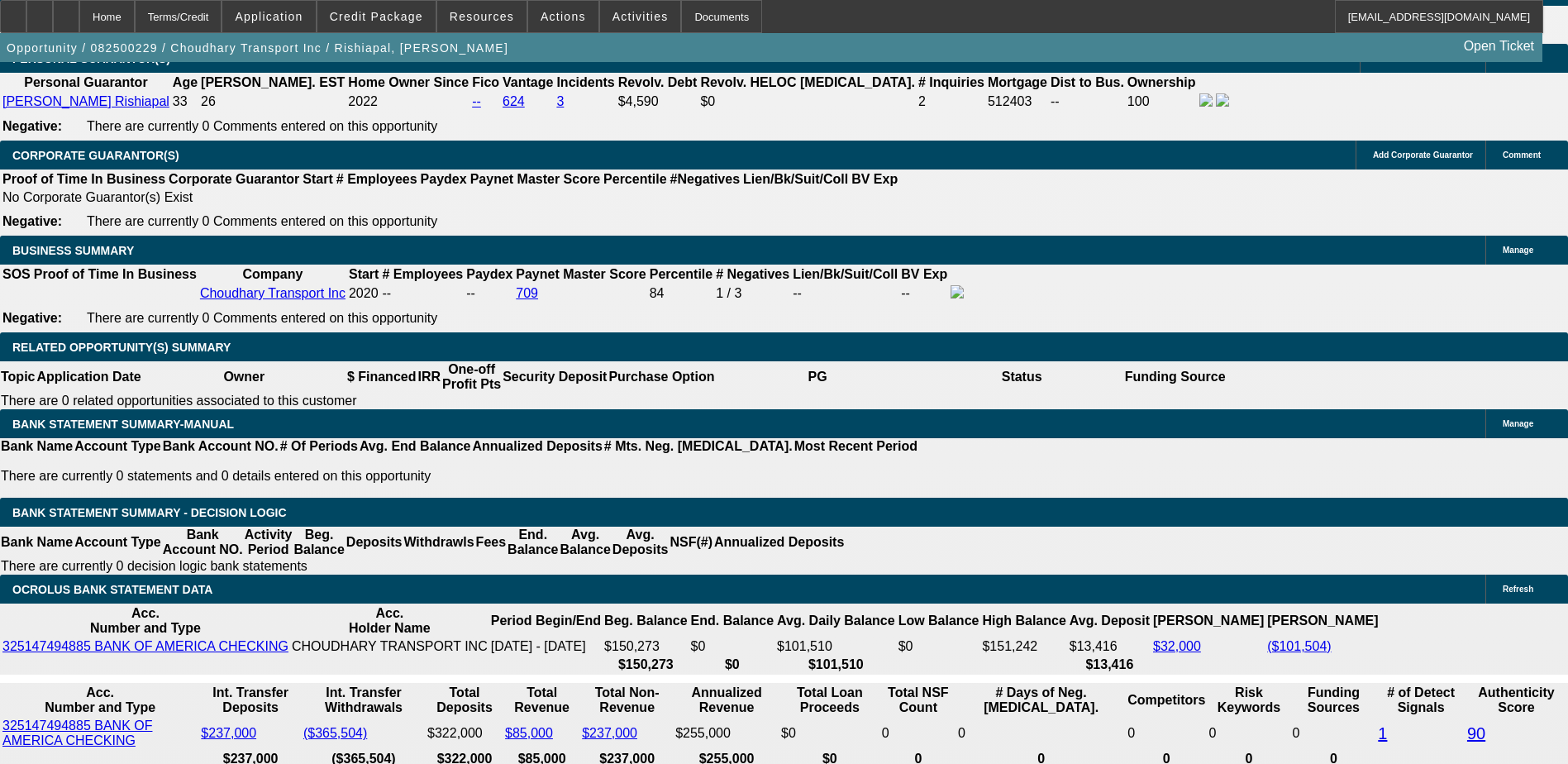
type input "$23,000.00"
type input "UNKNOWN"
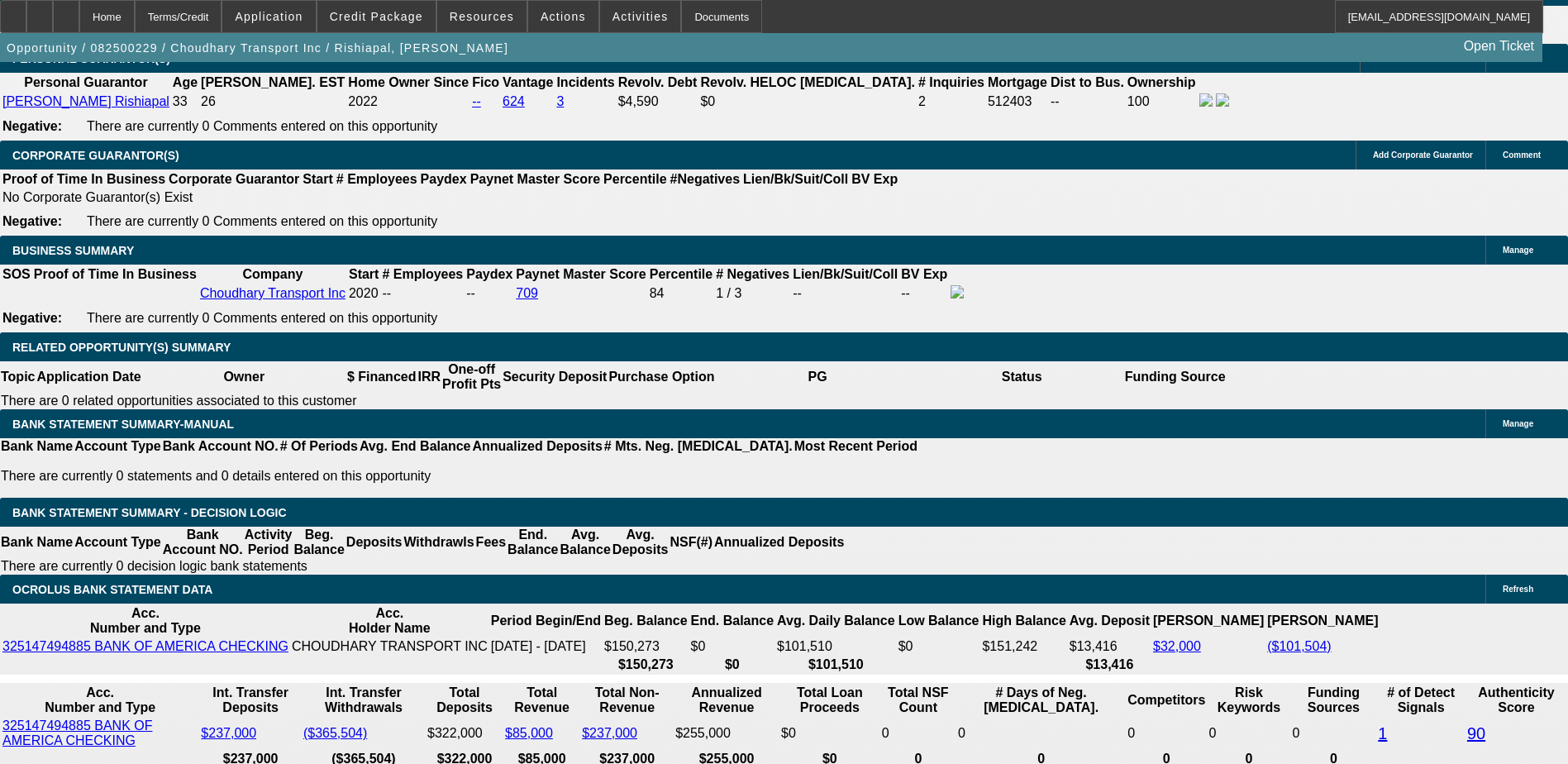
type input "$2,279.22"
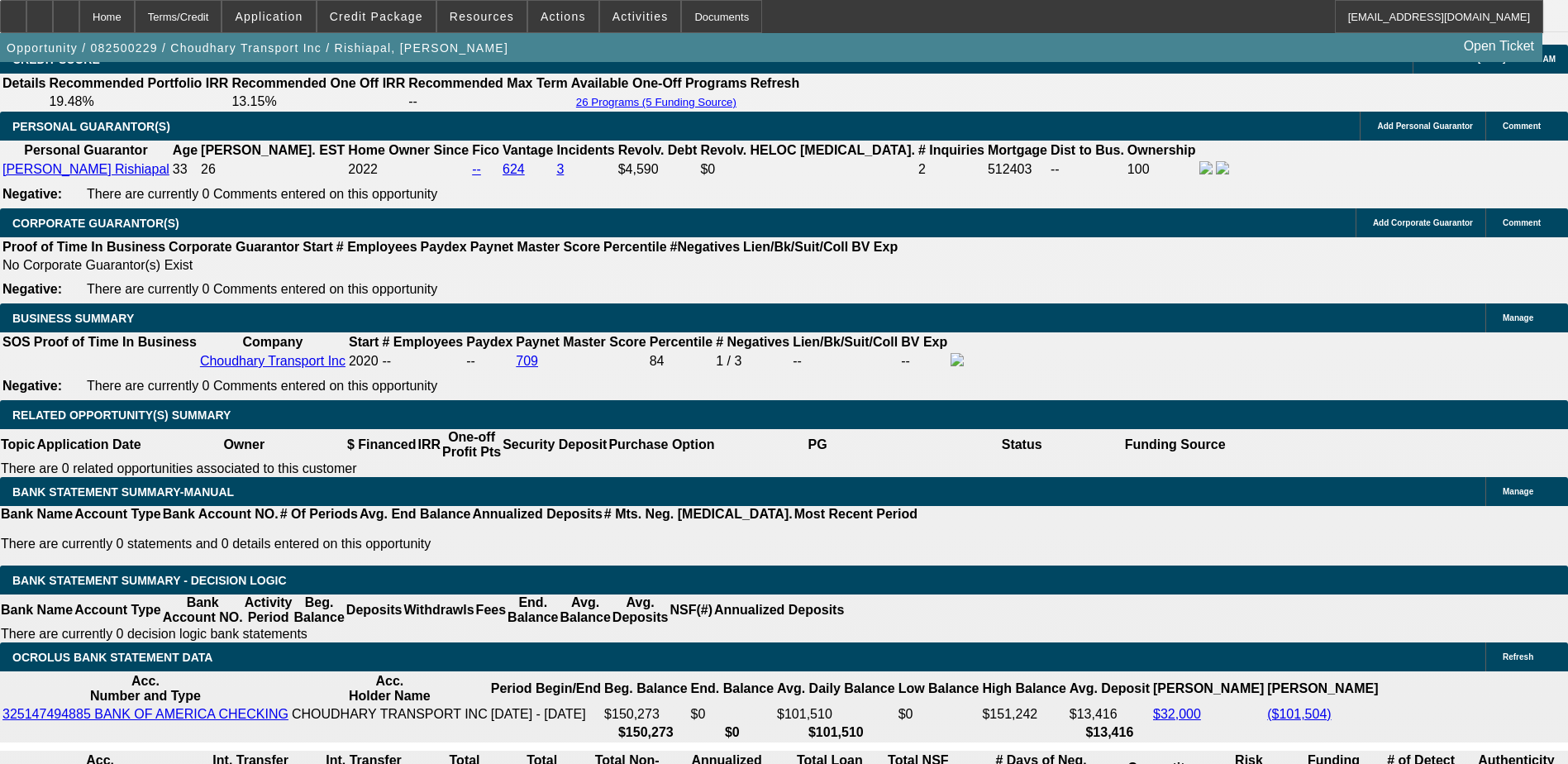
scroll to position [2232, 0]
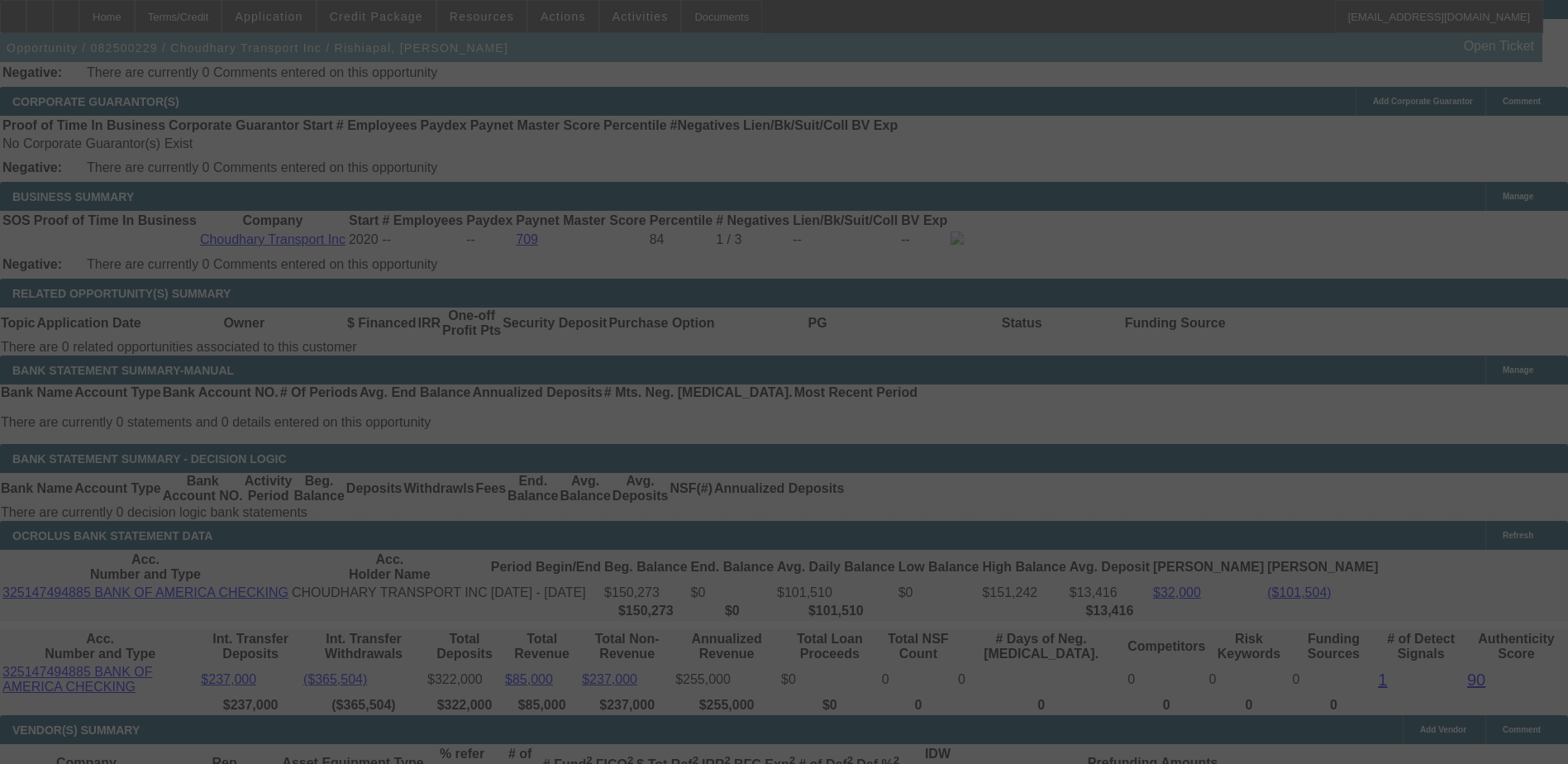
scroll to position [2479, 0]
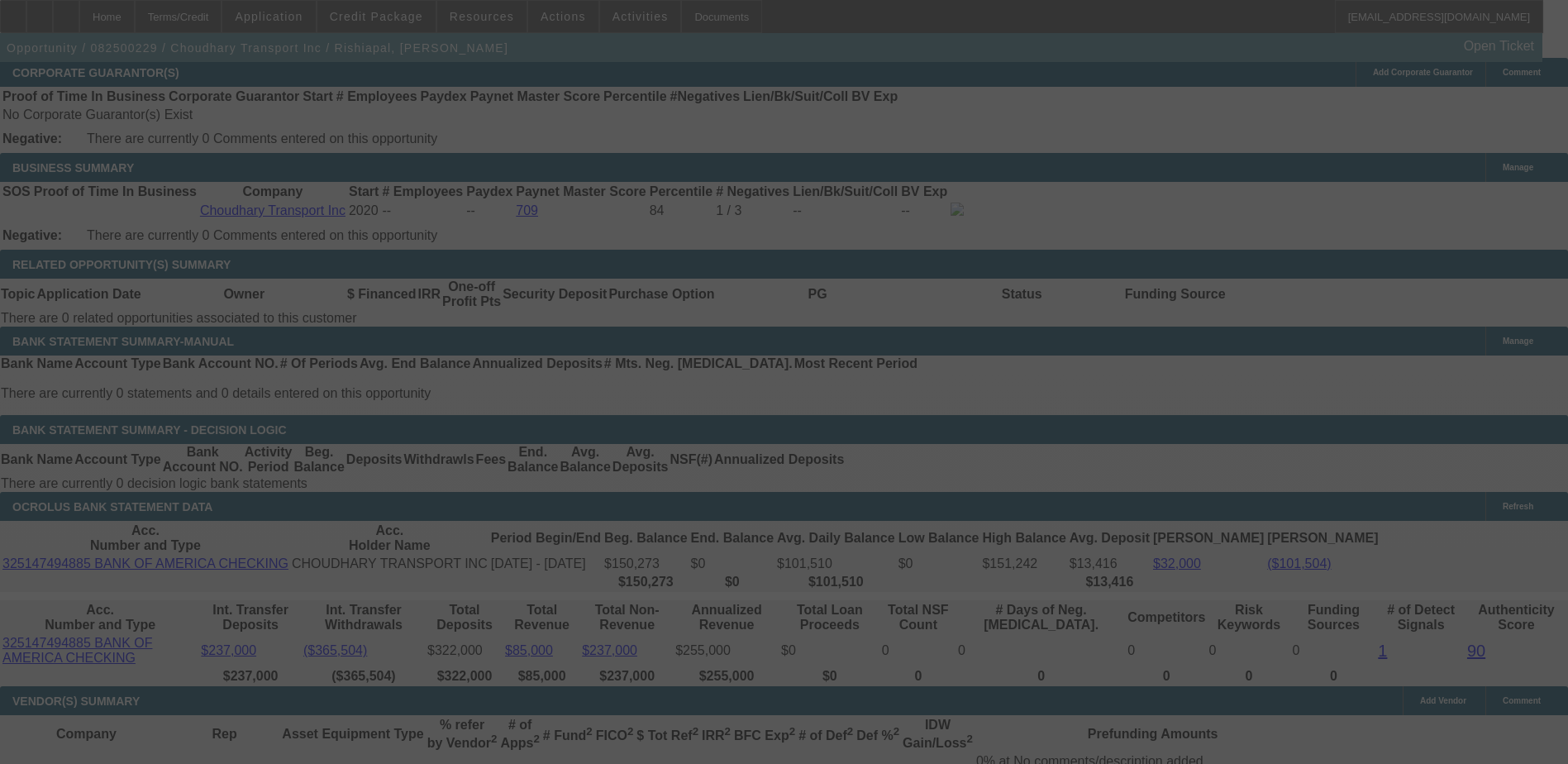
select select "0"
select select "2"
select select "0"
select select "19"
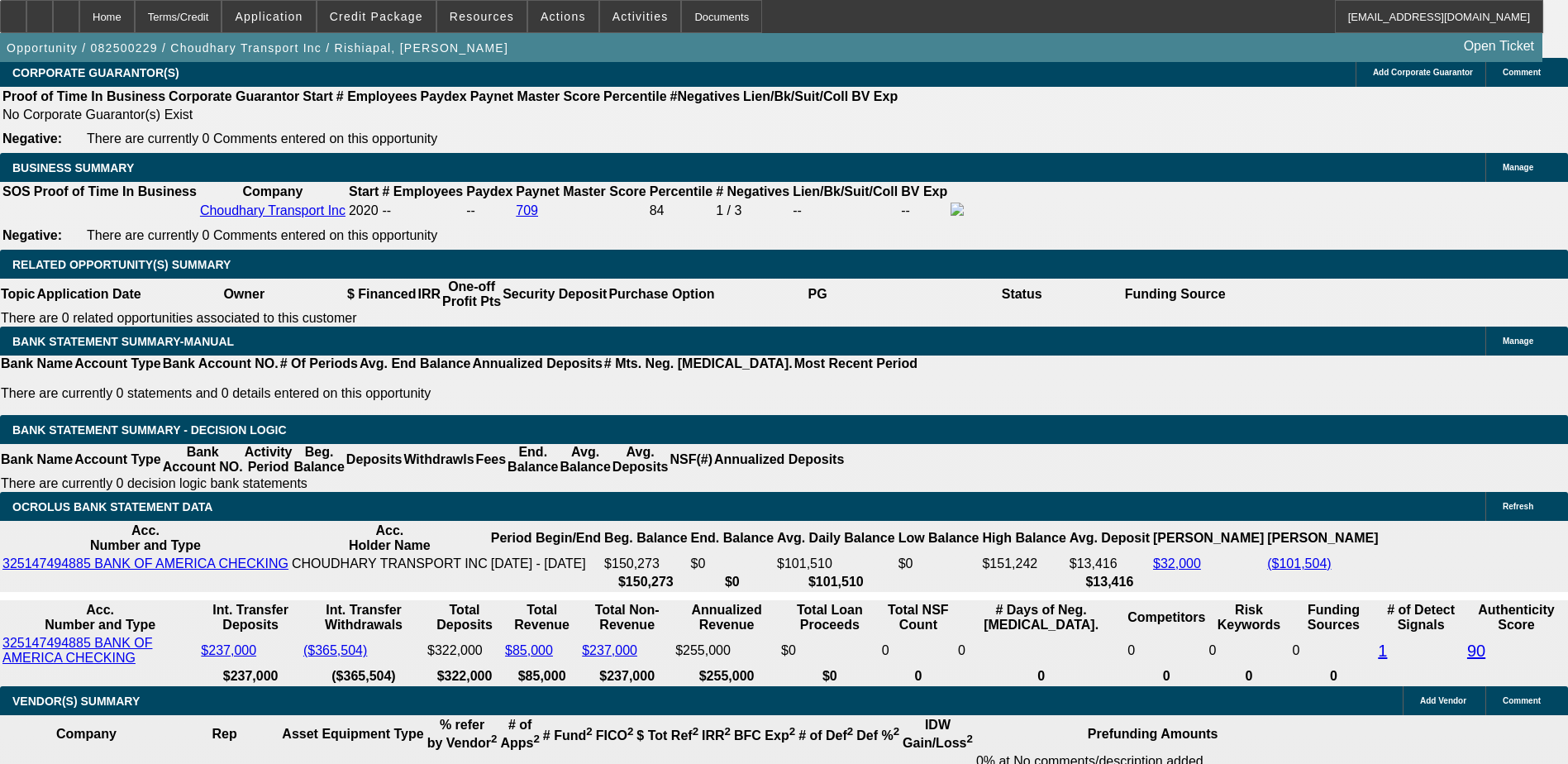
type input "$23,000.00"
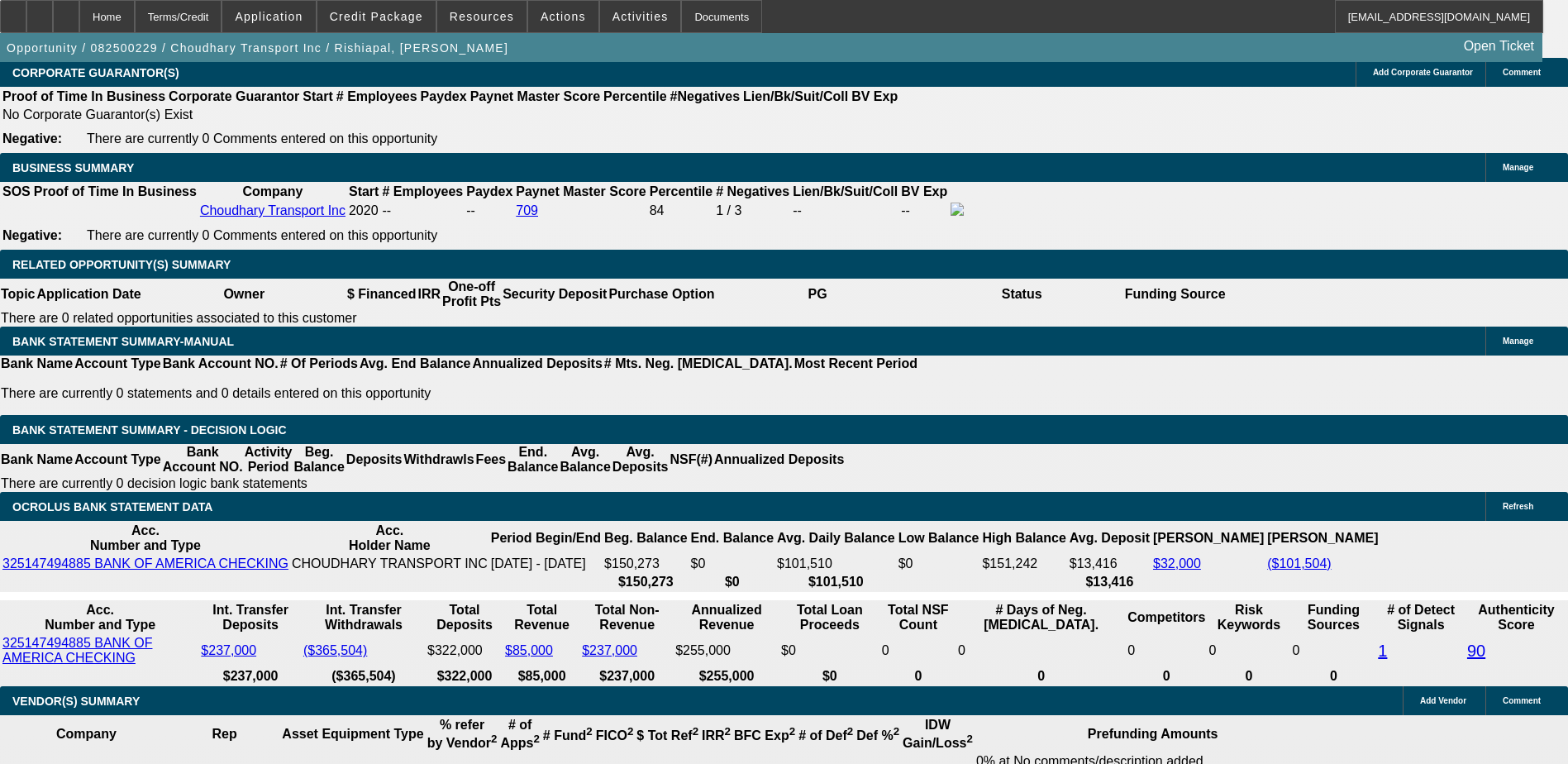
type input "UNKNOWN"
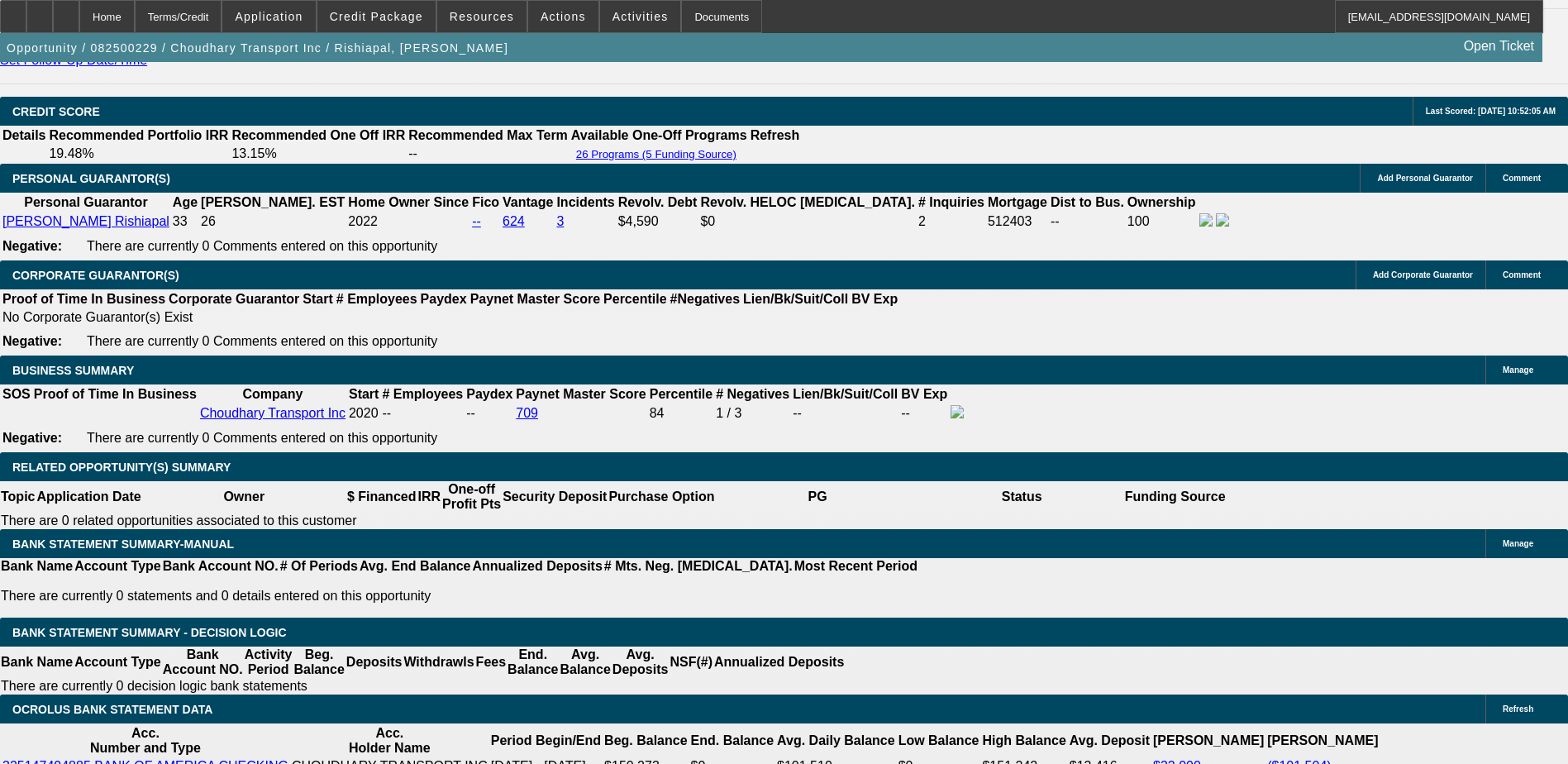
scroll to position [2066, 0]
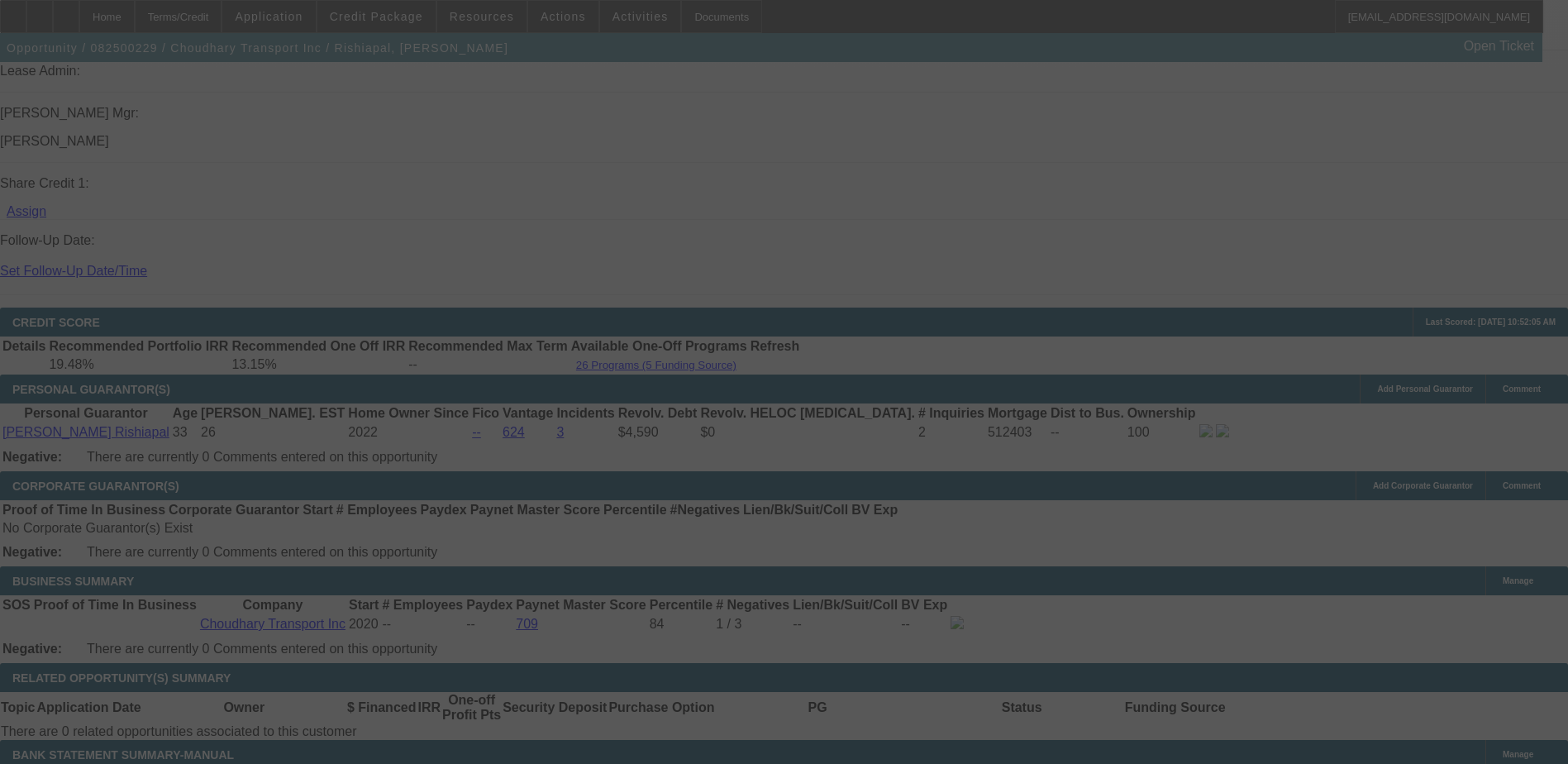
select select "0"
select select "2"
select select "0"
select select "19"
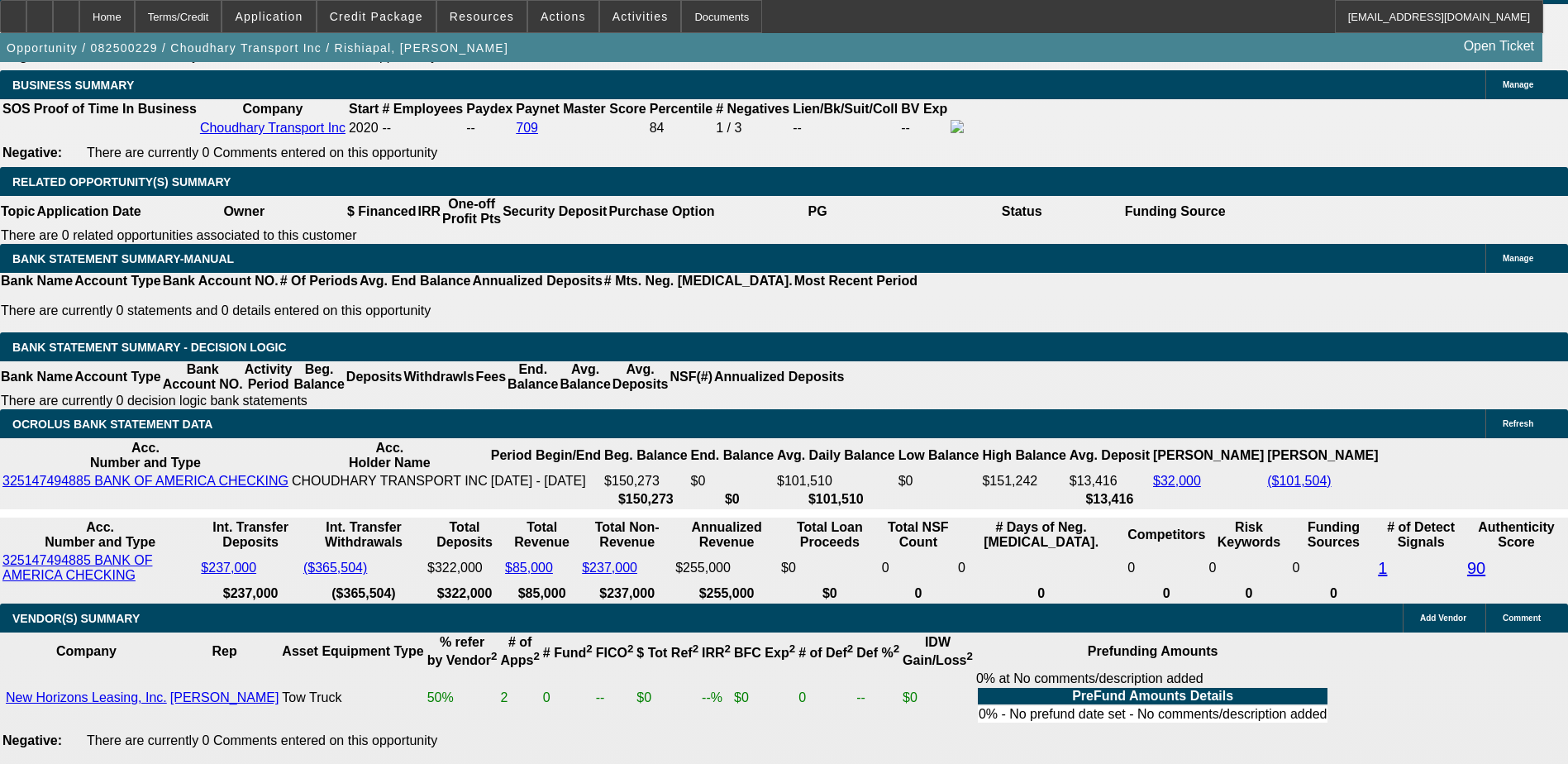
scroll to position [2397, 0]
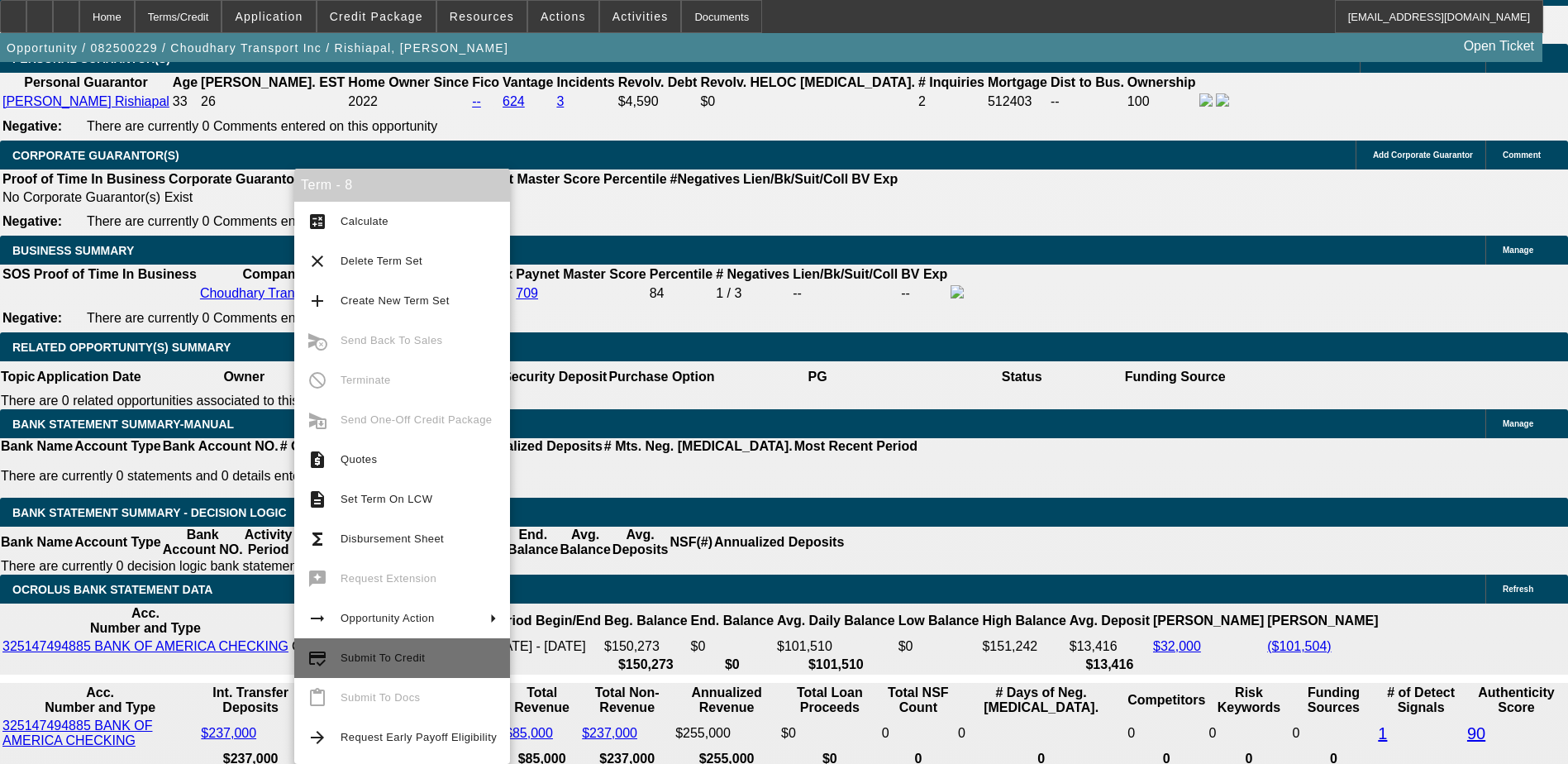
click at [405, 655] on span "Submit To Credit" at bounding box center [383, 657] width 84 height 13
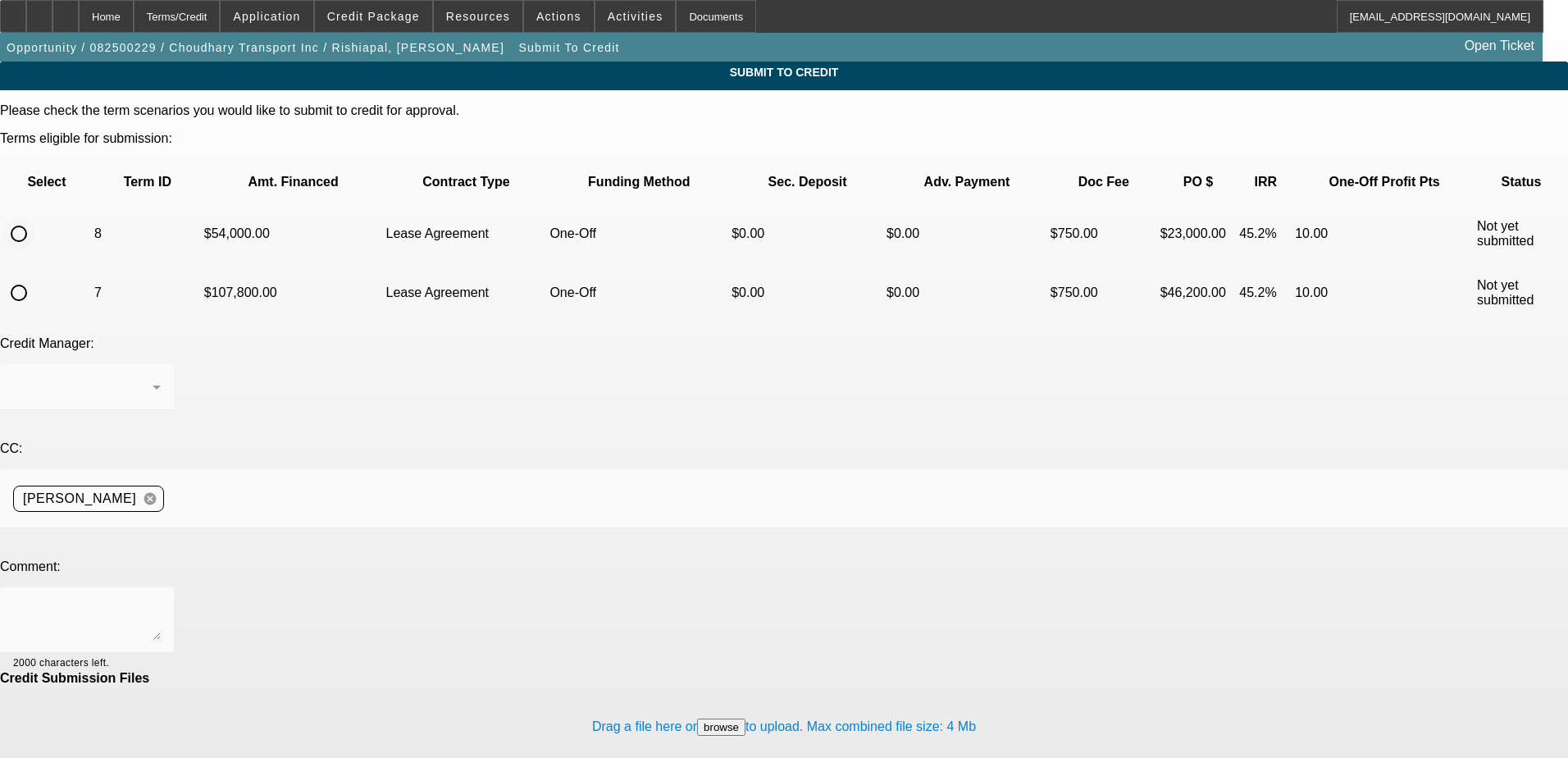
click at [35, 217] on input "radio" at bounding box center [19, 233] width 32 height 32
radio input "true"
click at [160, 600] on textarea at bounding box center [87, 619] width 147 height 39
type textarea "Pg said the DP is too high for 2 and wanst to see 1 truck"
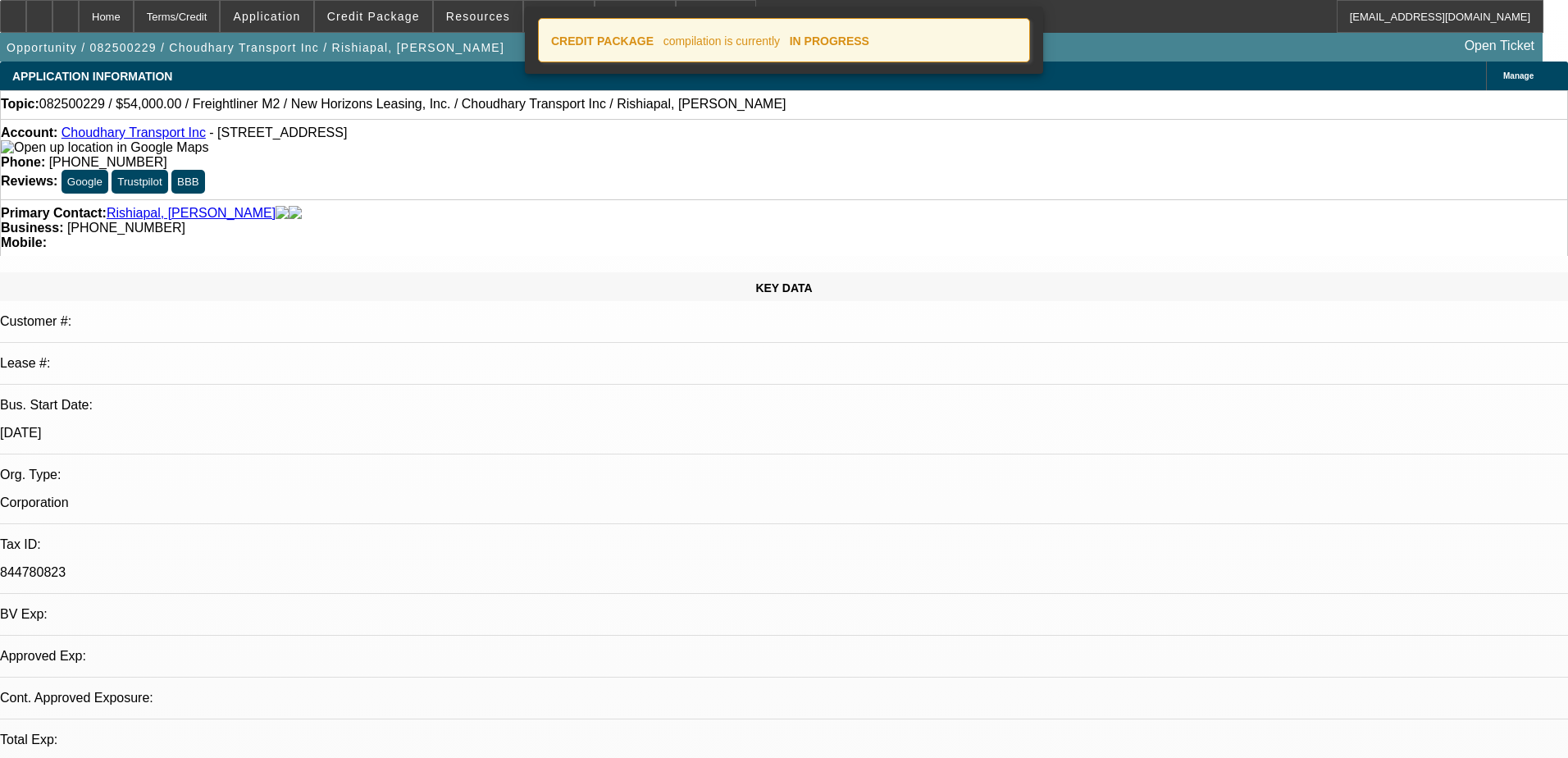
select select "0"
select select "2"
select select "0"
select select "19"
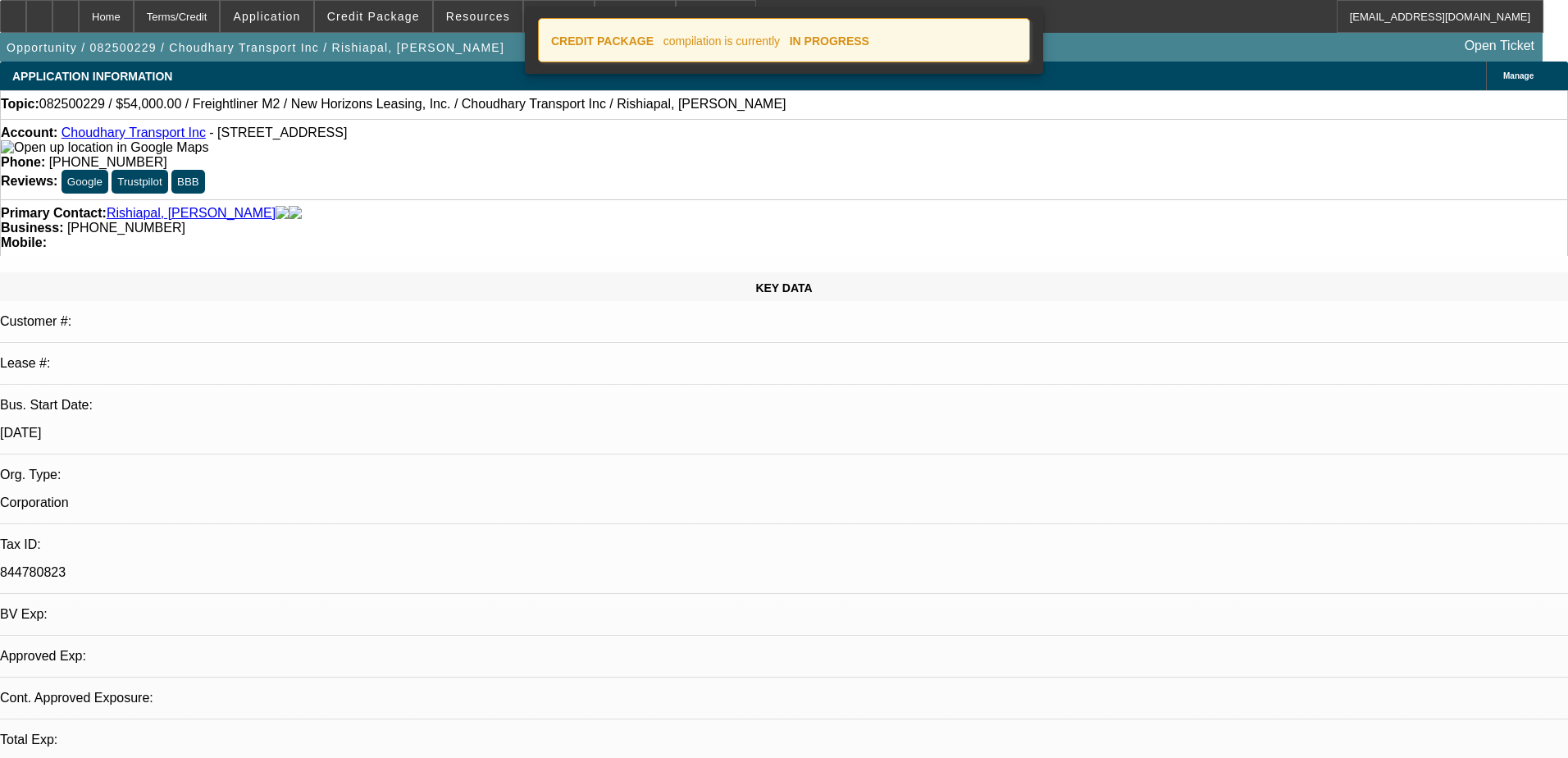
select select "0"
select select "2"
select select "0"
select select "19"
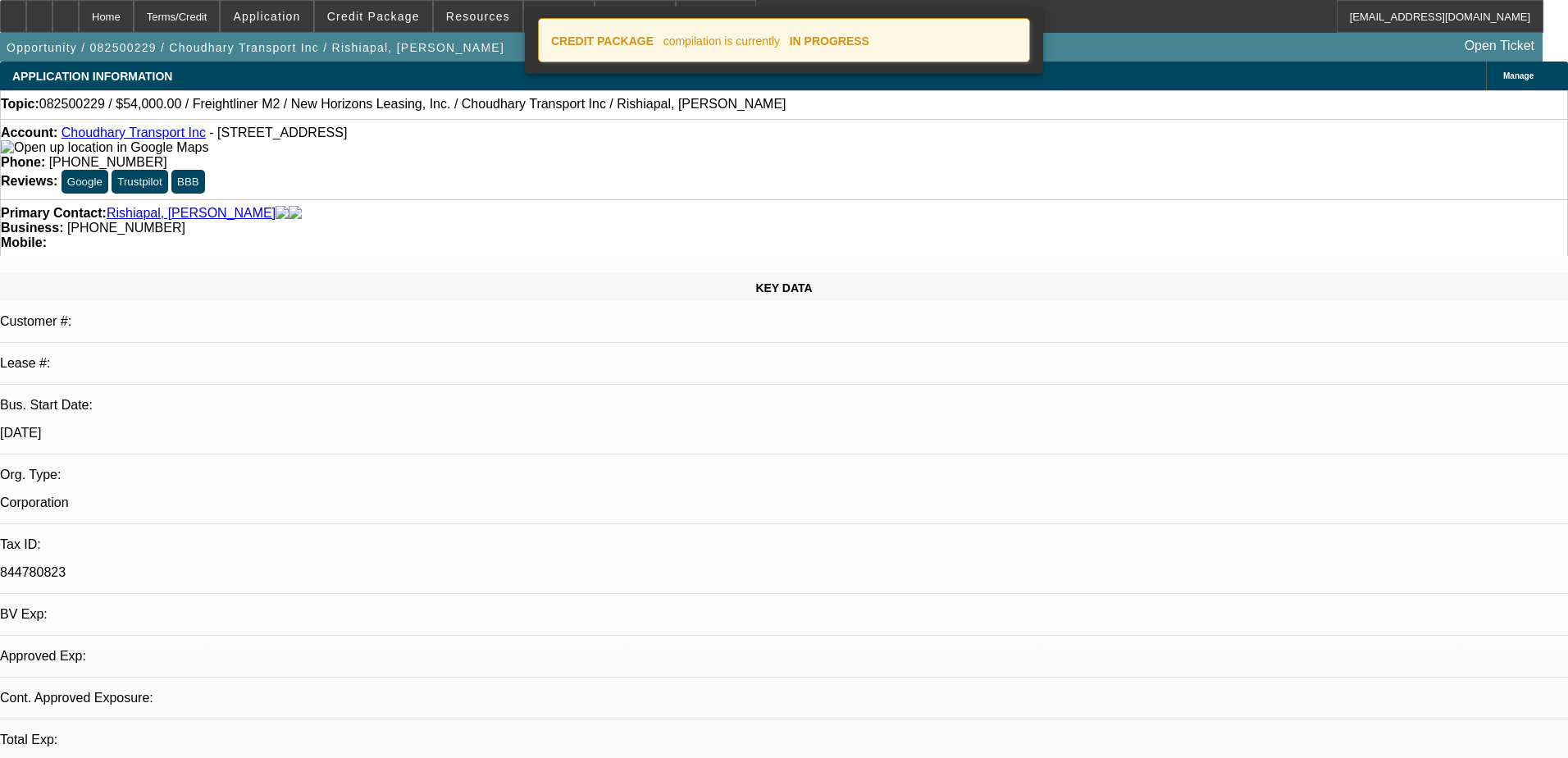
select select "0"
select select "2"
select select "0"
select select "19"
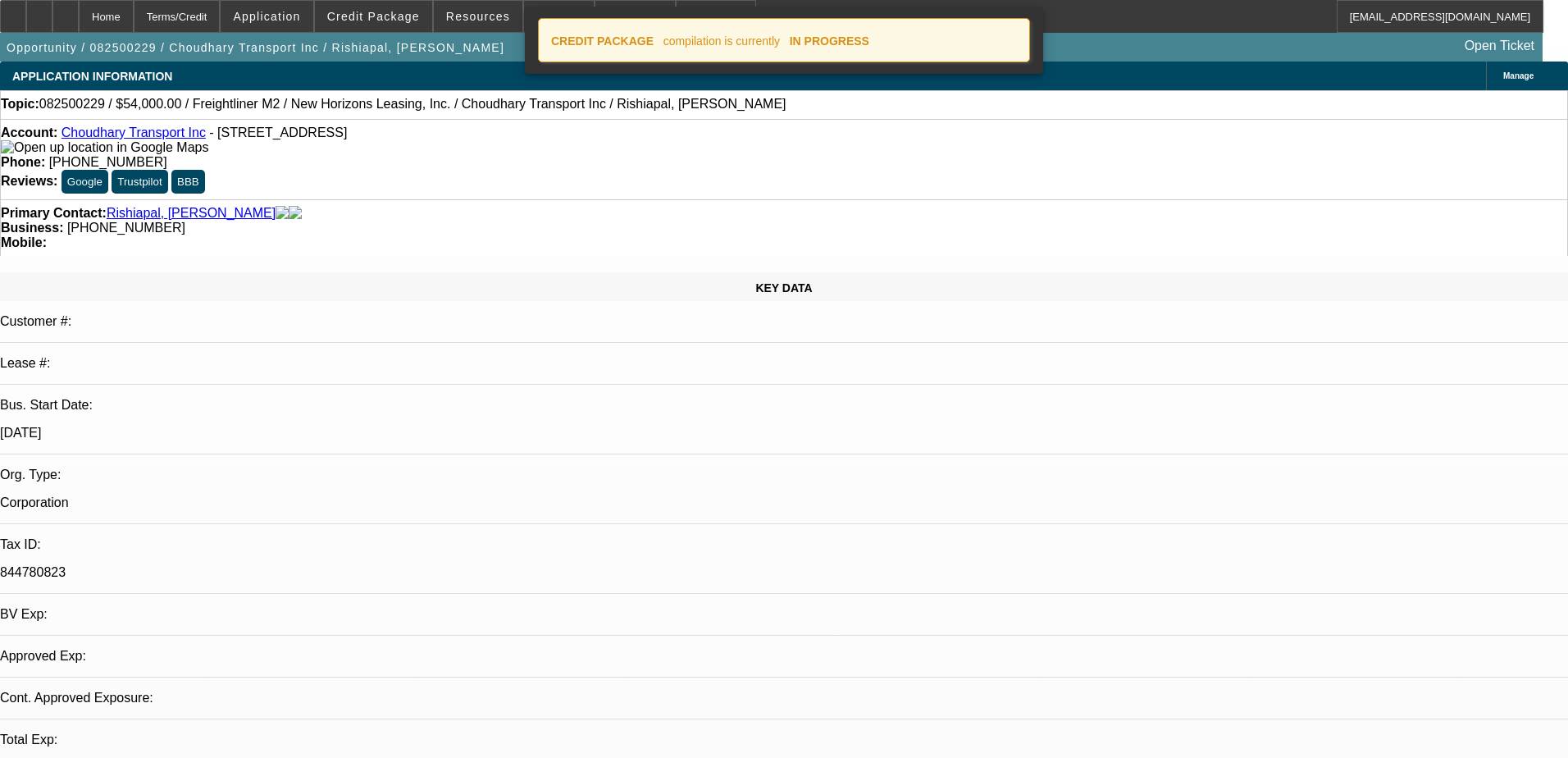
select select "0"
select select "2"
select select "0.1"
select select "4"
